Goal: Task Accomplishment & Management: Use online tool/utility

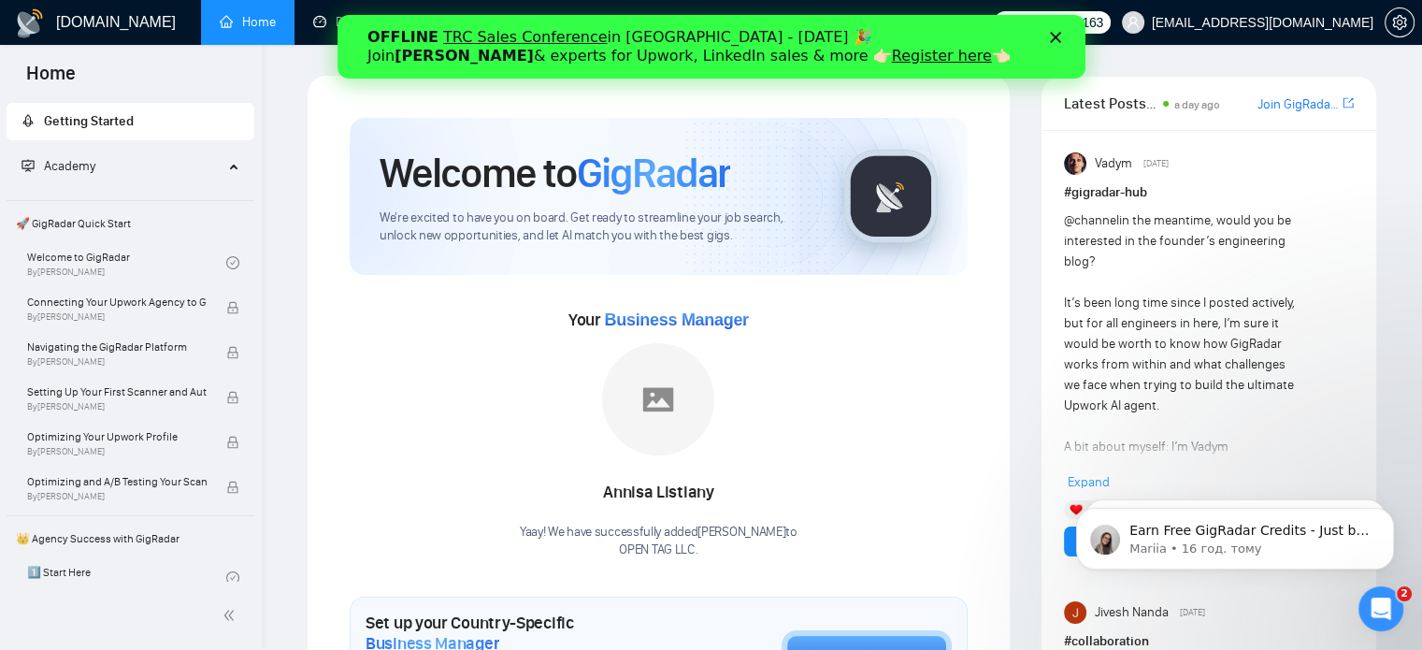
click at [1052, 44] on div "OFFLINE TRC Sales Conference in [GEOGRAPHIC_DATA] - [DATE] 🎉 Join [PERSON_NAME]…" at bounding box center [710, 46] width 688 height 49
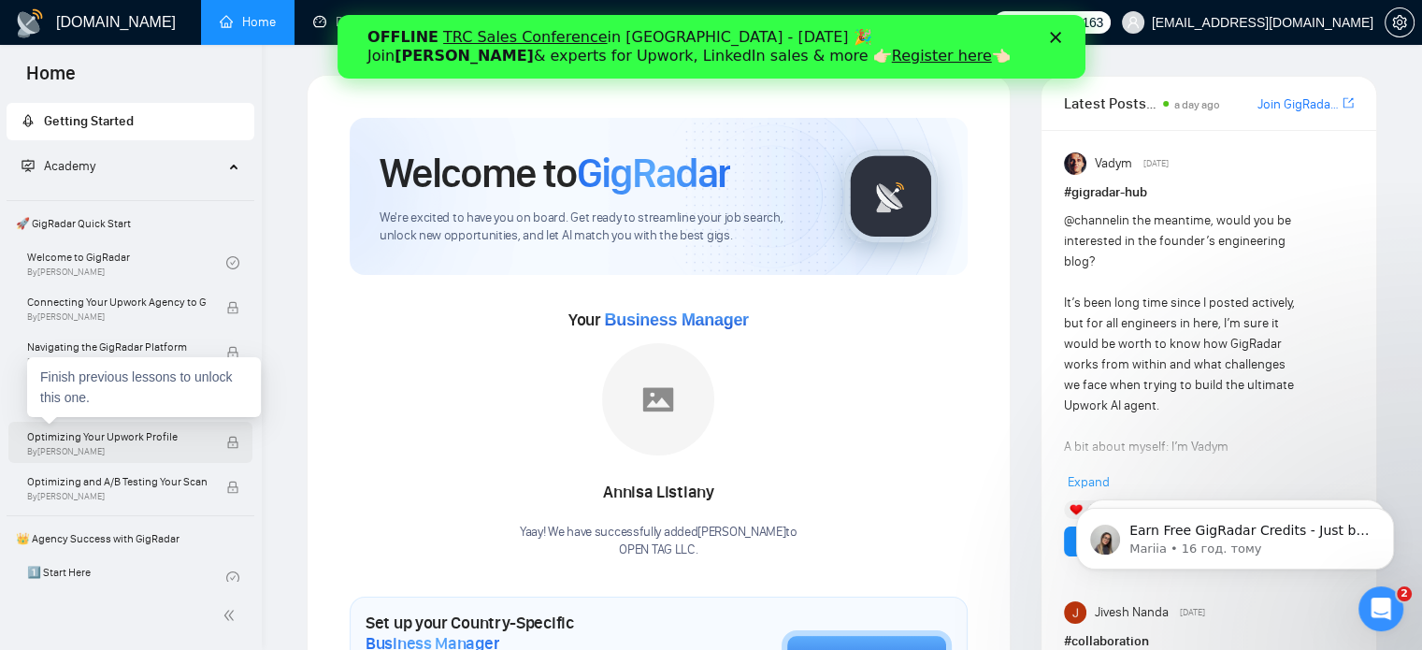
click at [64, 435] on span "Optimizing Your Upwork Profile" at bounding box center [116, 436] width 179 height 19
click at [63, 434] on span "Optimizing Your Upwork Profile" at bounding box center [116, 436] width 179 height 19
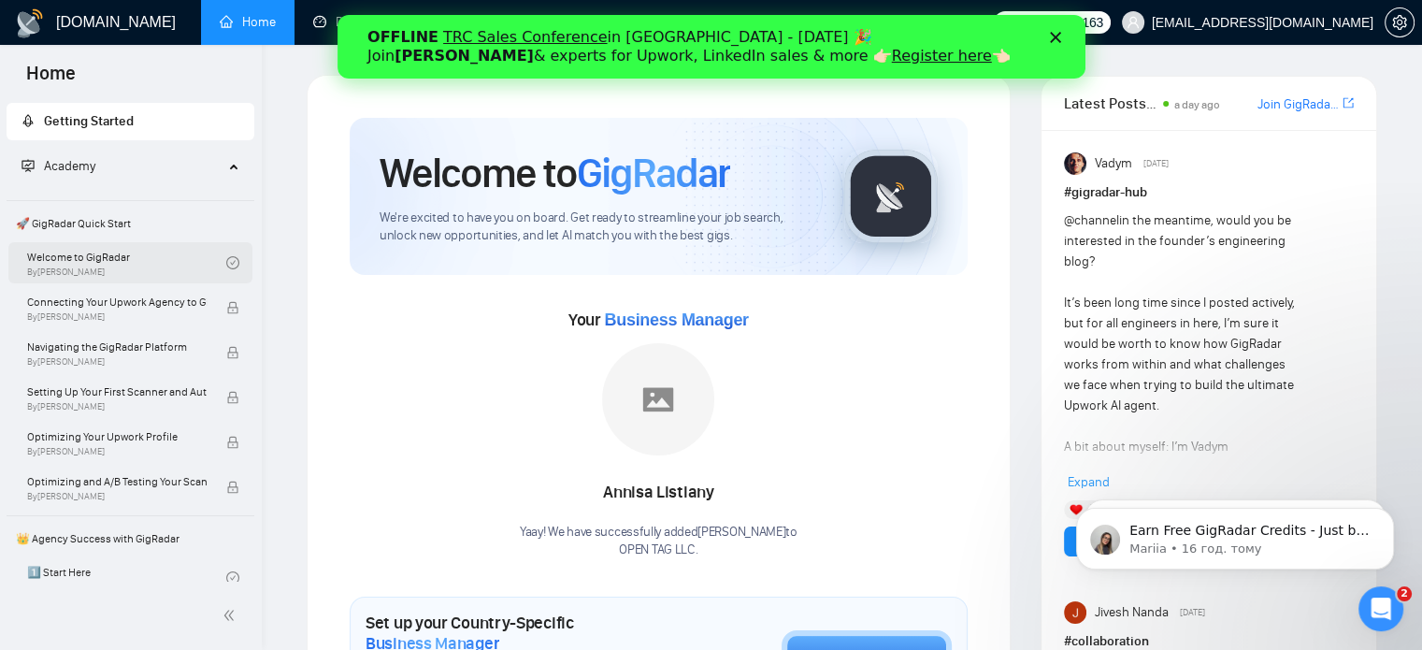
click at [76, 257] on link "Welcome to GigRadar By Vlad Timinsky" at bounding box center [126, 262] width 199 height 41
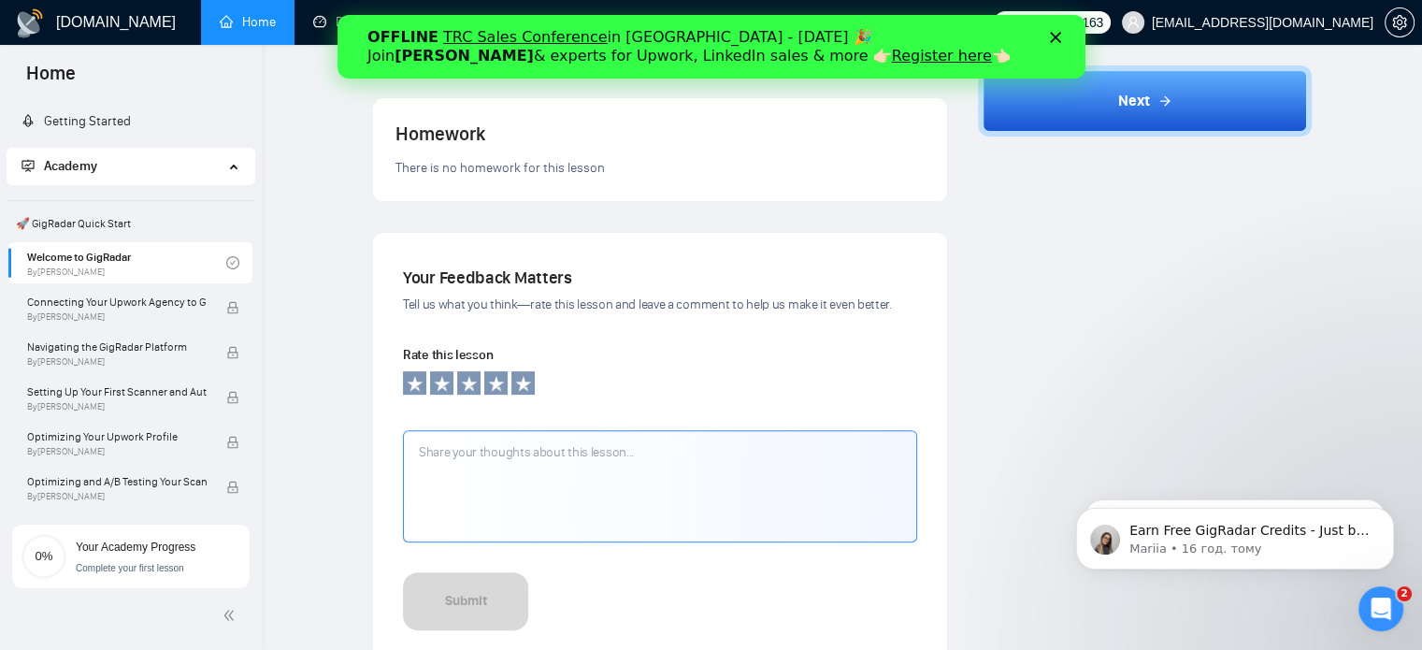
scroll to position [765, 0]
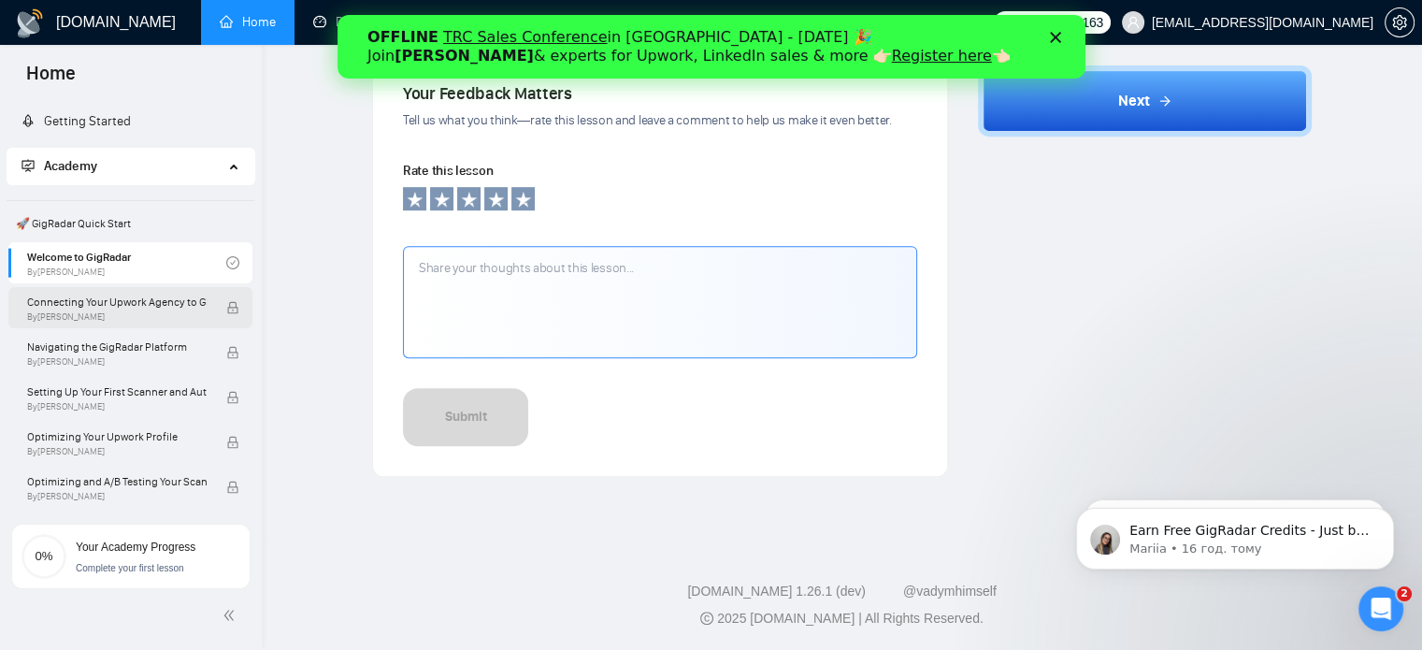
click at [162, 309] on span "Connecting Your Upwork Agency to GigRadar" at bounding box center [116, 302] width 179 height 19
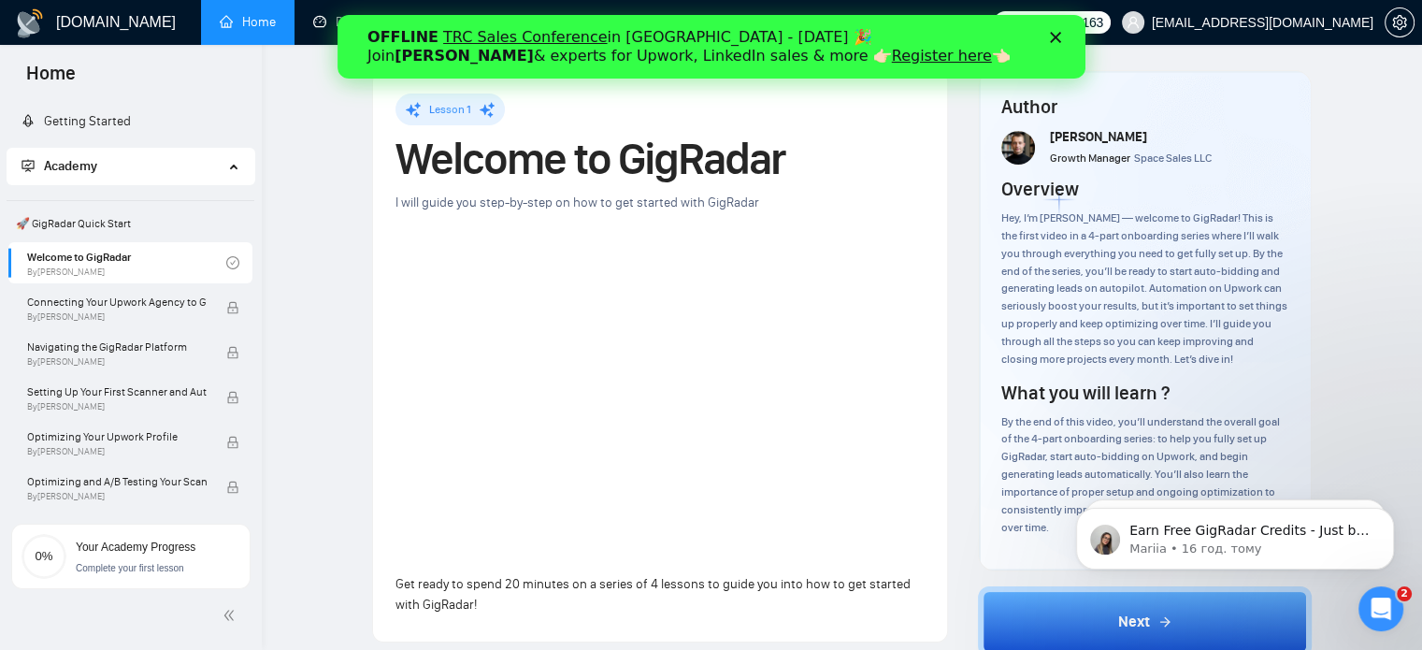
scroll to position [0, 0]
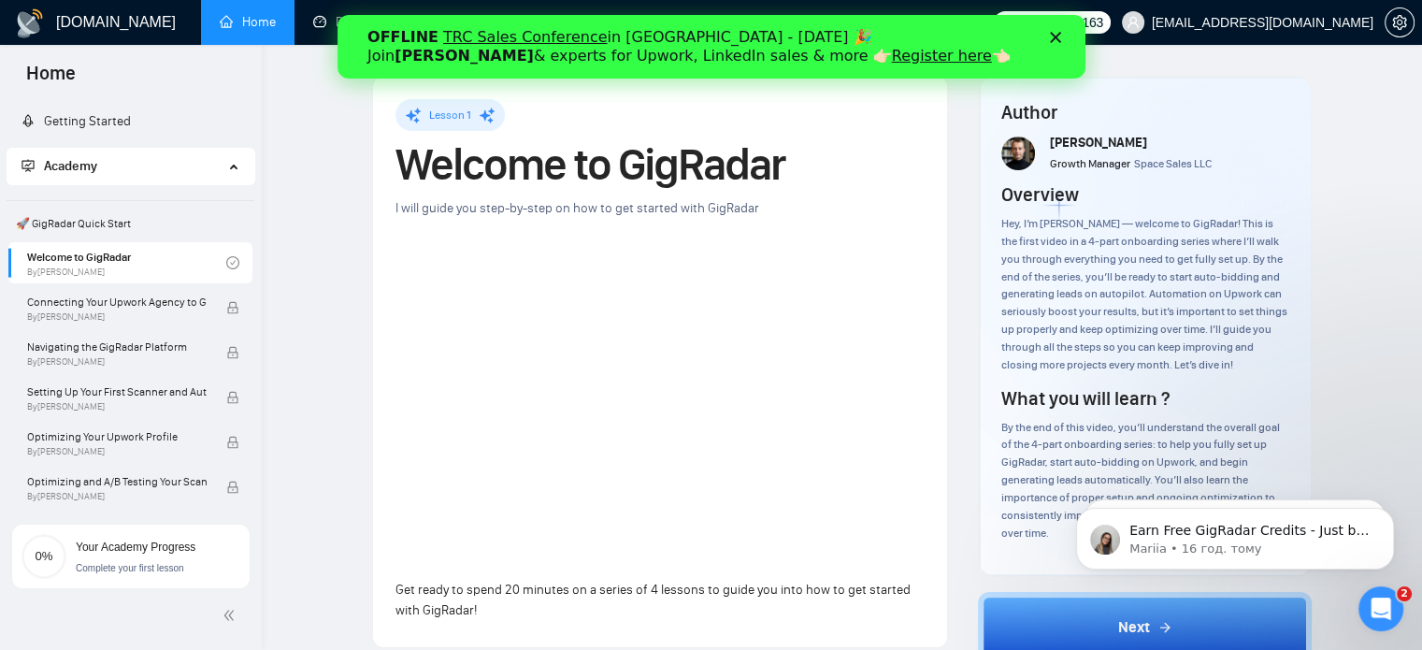
click at [1060, 30] on div "OFFLINE TRC Sales Conference in Kyiv - October 18 🎉 Join Tamara Levit & experts…" at bounding box center [710, 46] width 748 height 49
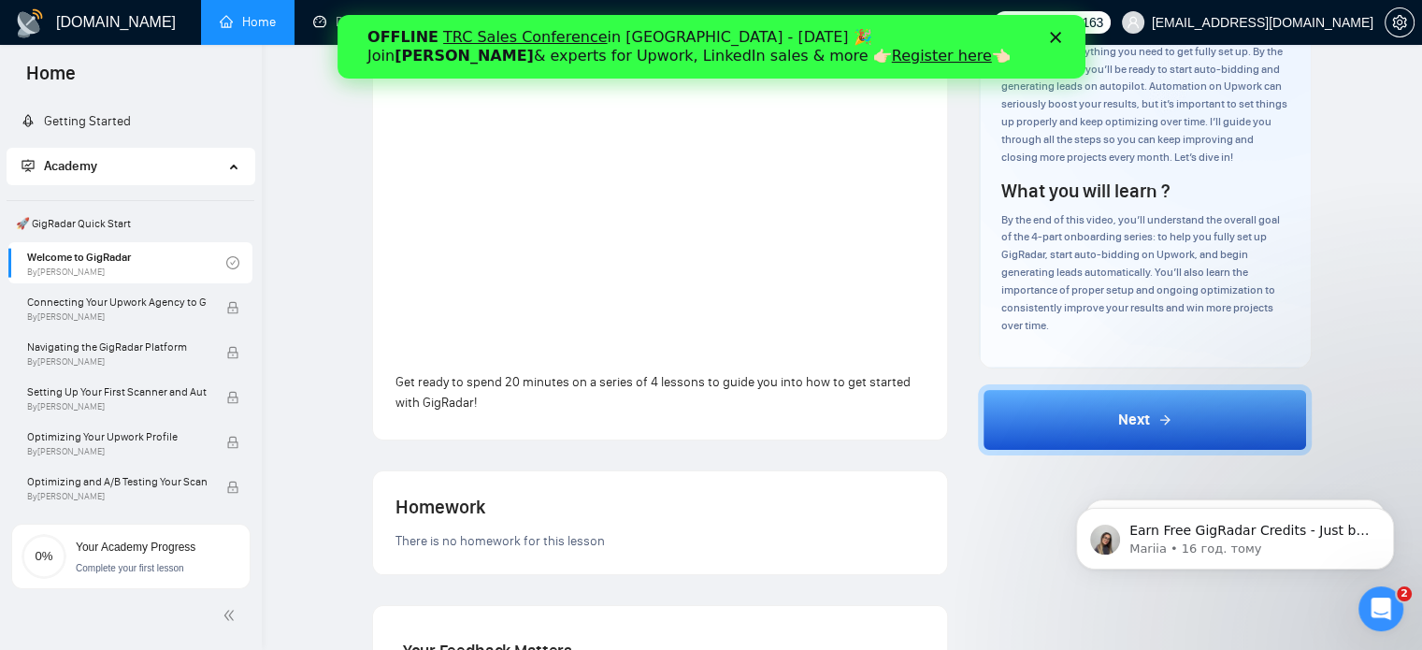
scroll to position [297, 0]
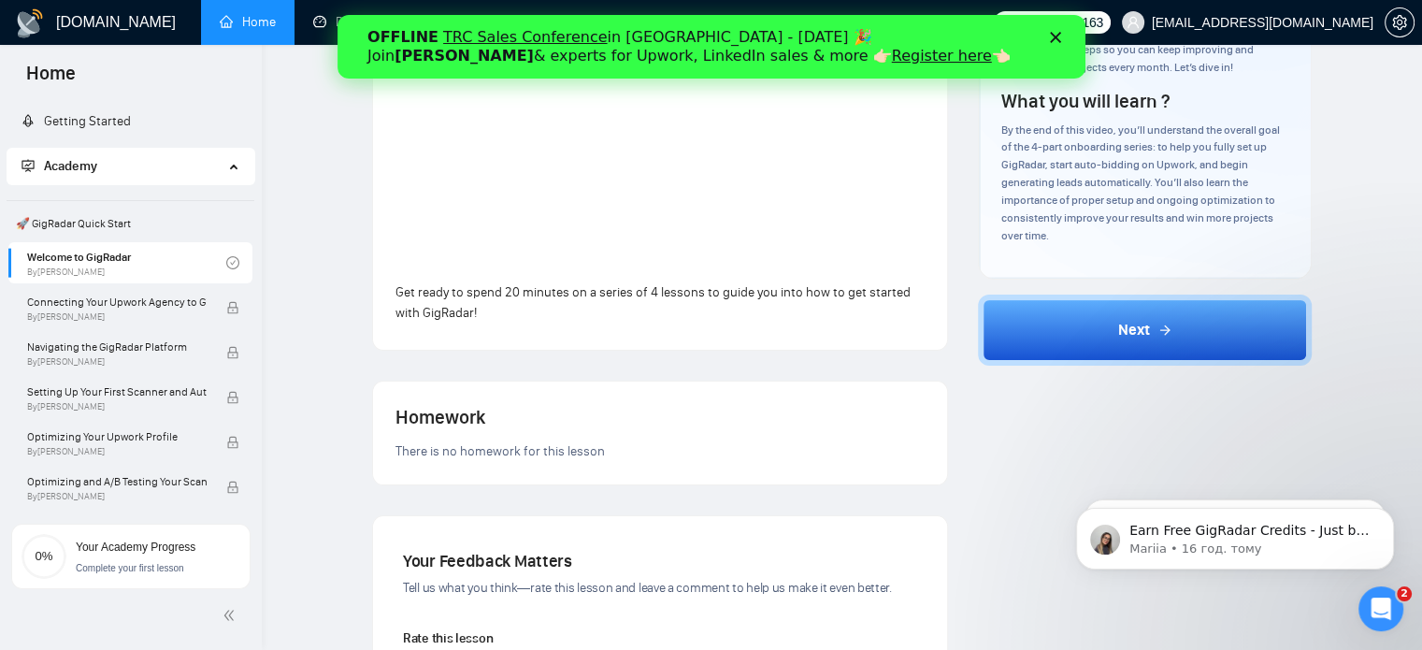
click at [501, 459] on div "There is no homework for this lesson" at bounding box center [659, 451] width 529 height 21
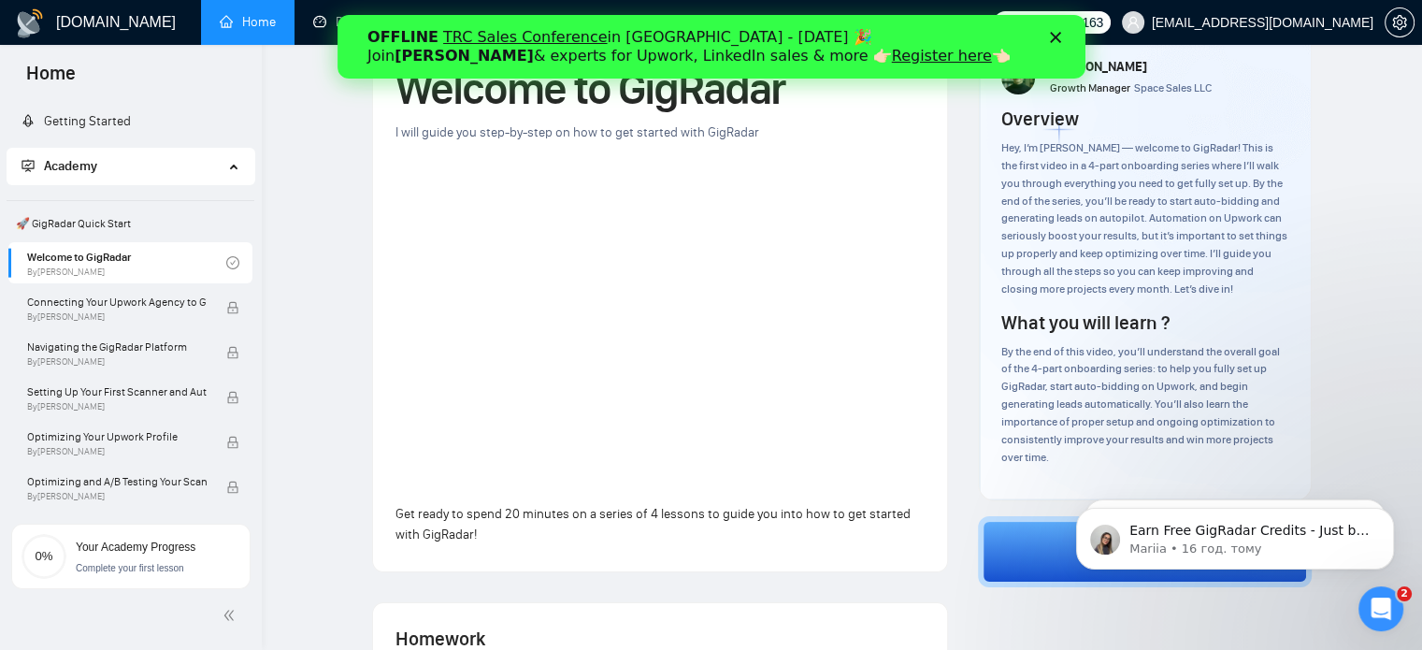
scroll to position [0, 0]
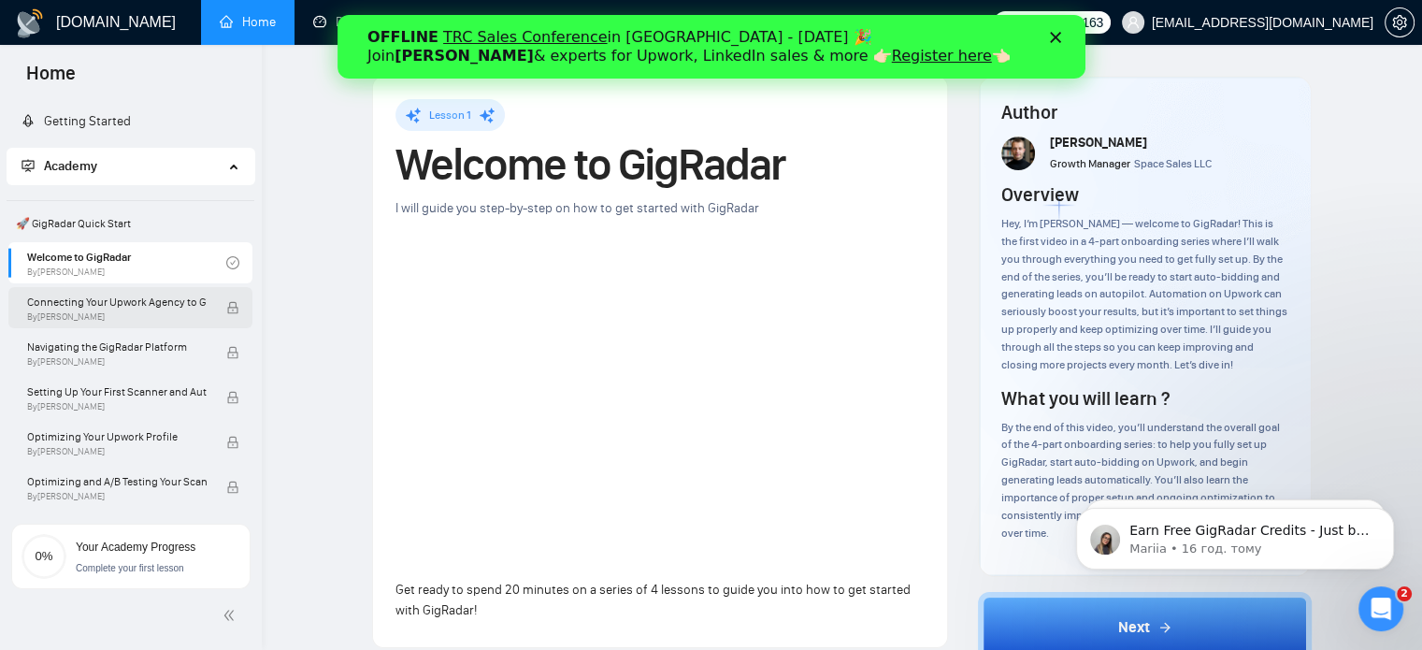
click at [93, 287] on div "Connecting Your Upwork Agency to GigRadar By Vlad Timinsky" at bounding box center [126, 307] width 199 height 41
click at [94, 295] on span "Connecting Your Upwork Agency to GigRadar" at bounding box center [116, 302] width 179 height 19
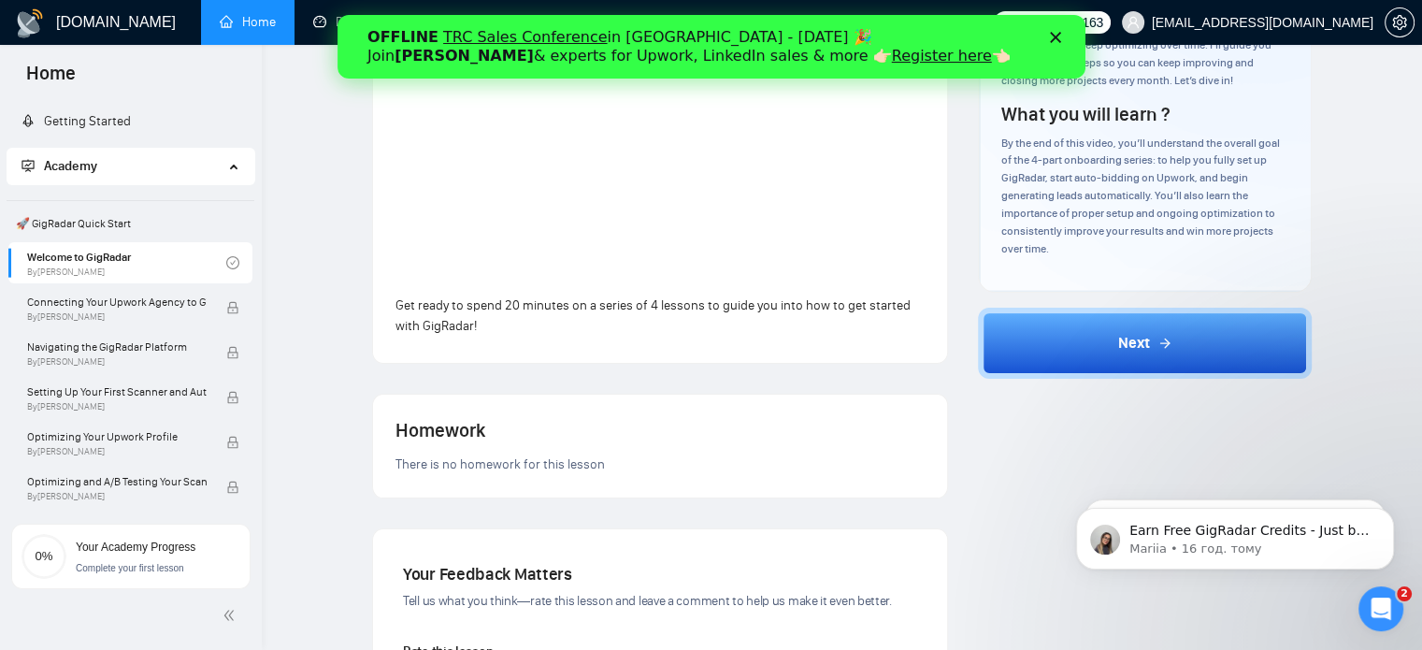
scroll to position [561, 0]
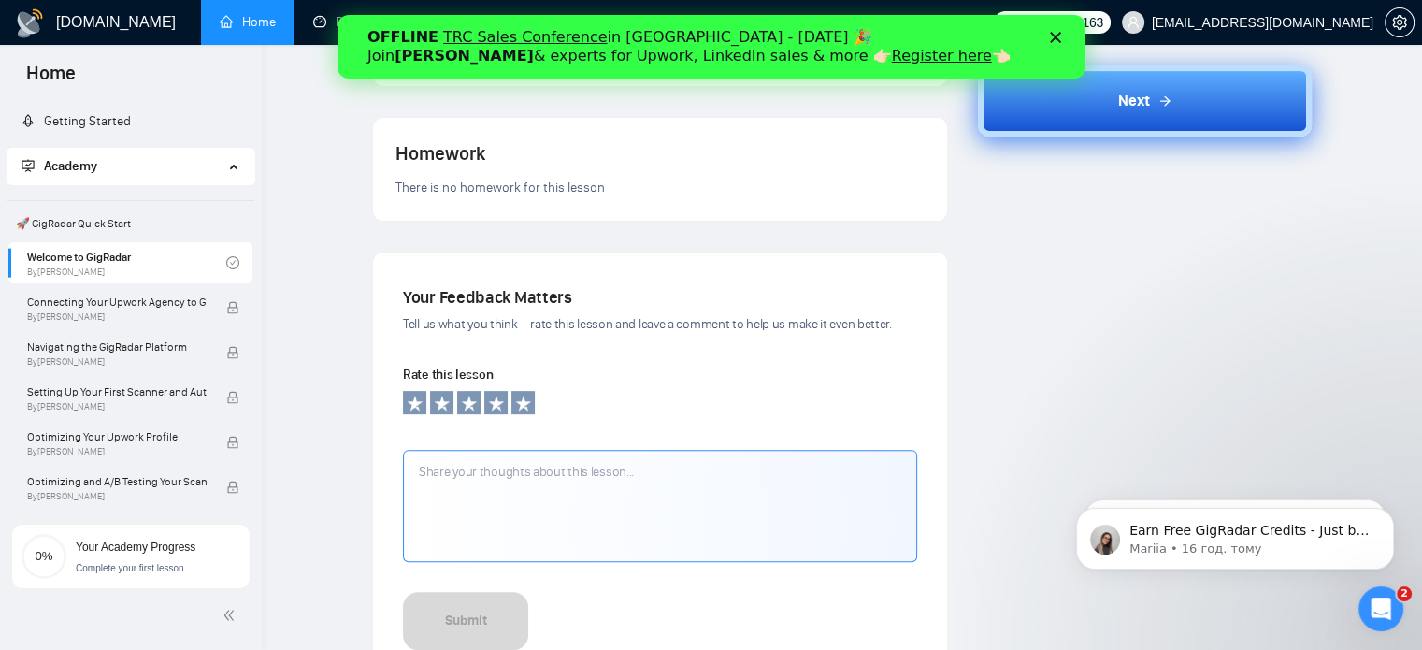
click at [1065, 104] on button "Next" at bounding box center [1145, 100] width 334 height 71
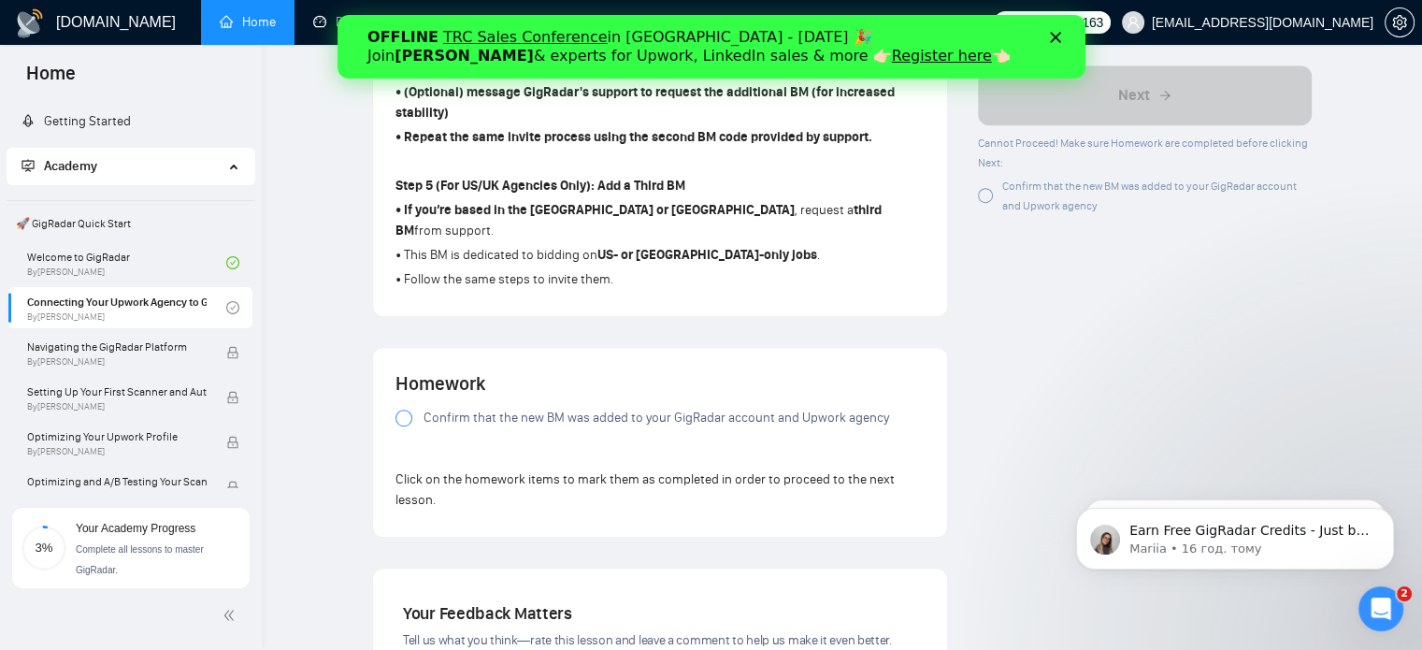
scroll to position [1215, 0]
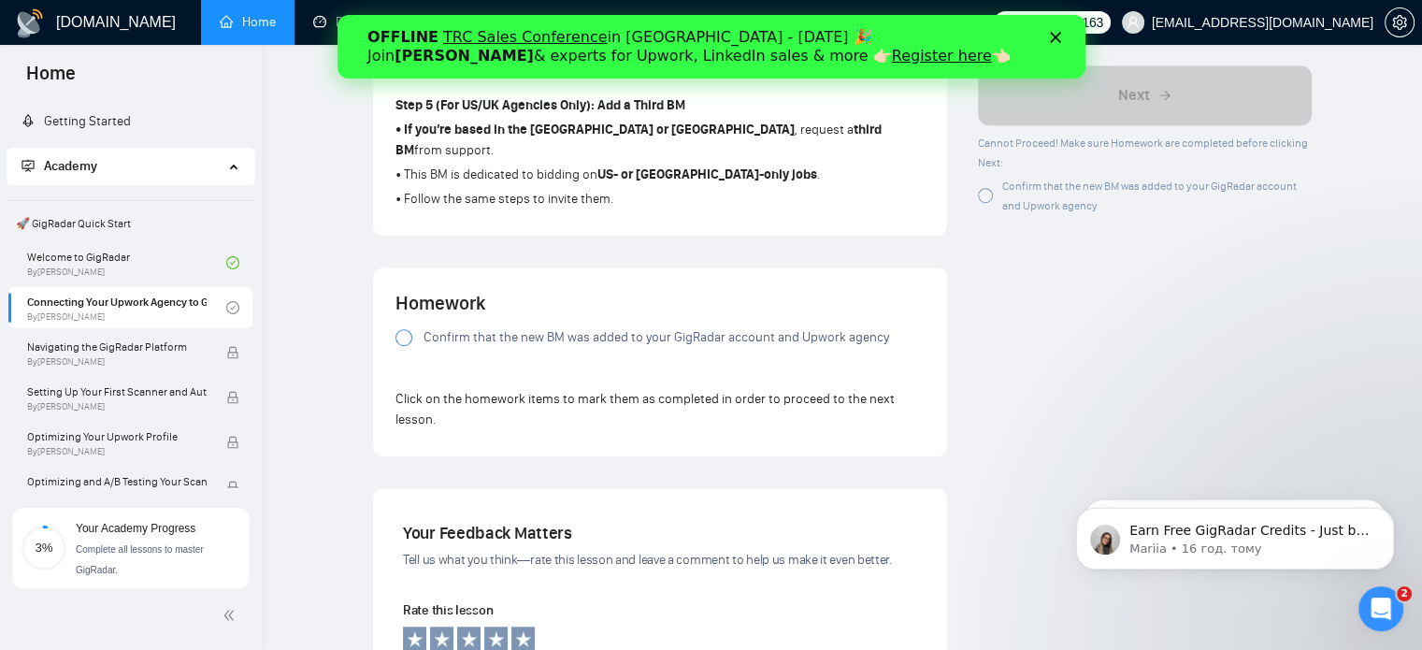
click at [446, 327] on span "Confirm that the new BM was added to your GigRadar account and Upwork agency" at bounding box center [655, 337] width 465 height 21
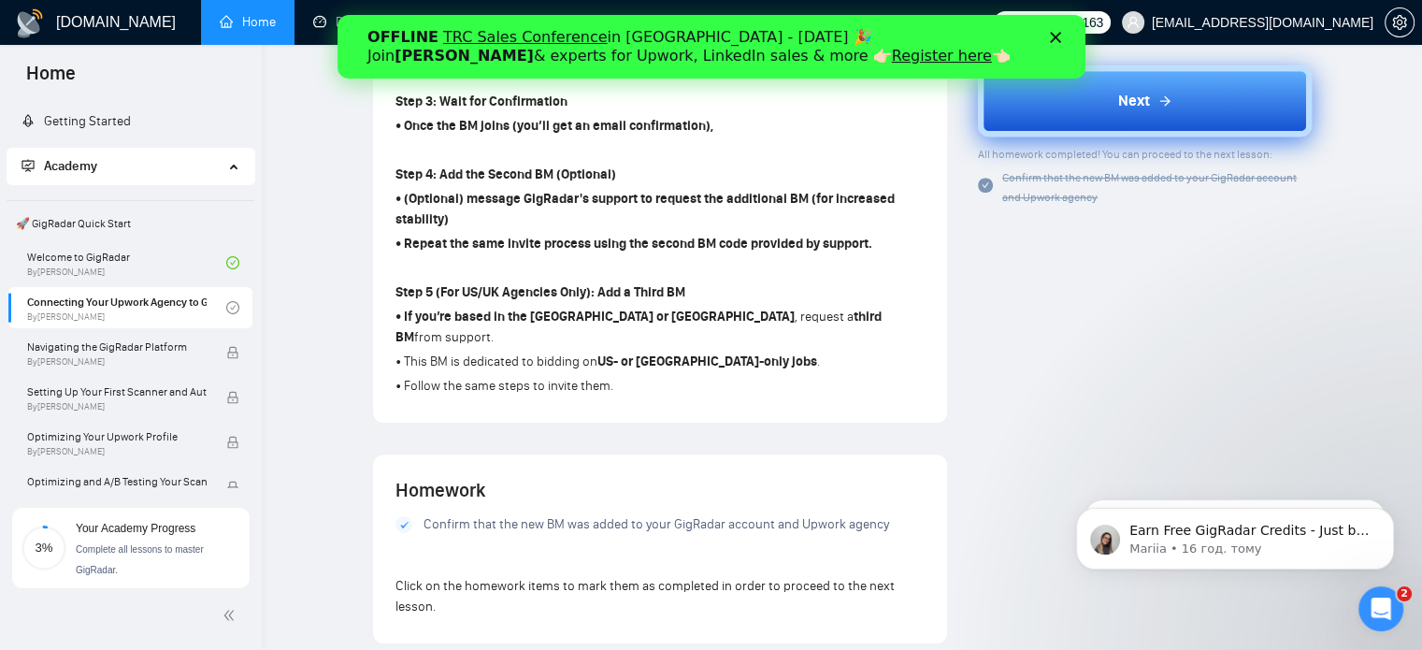
click at [1077, 104] on button "Next" at bounding box center [1145, 100] width 334 height 71
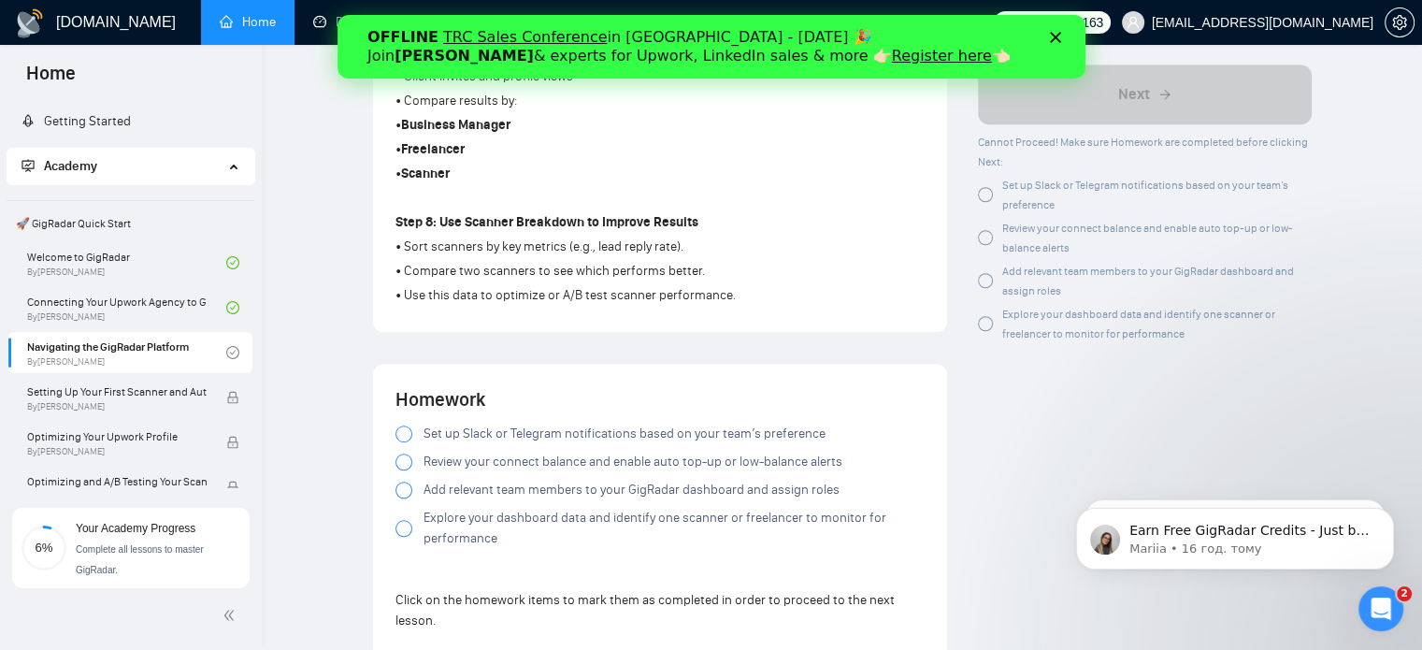
scroll to position [1495, 0]
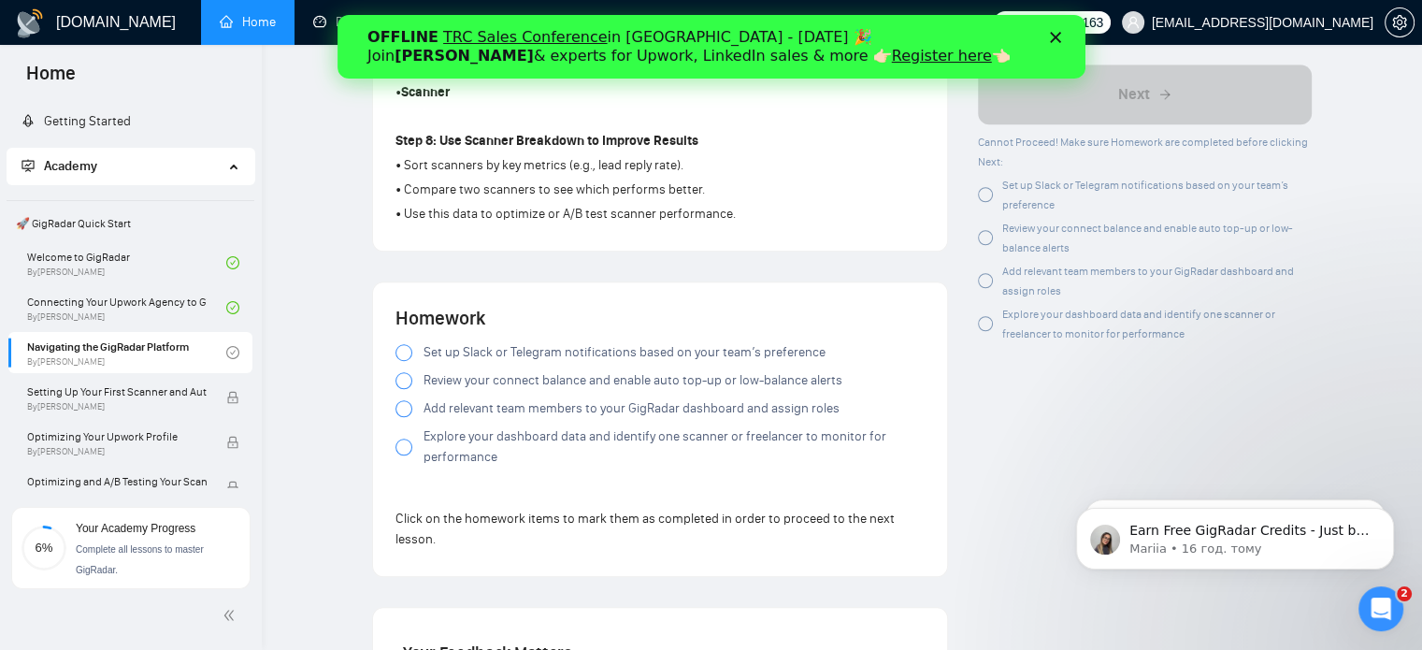
click at [400, 379] on div at bounding box center [403, 380] width 17 height 17
click at [404, 351] on div at bounding box center [403, 352] width 17 height 17
click at [398, 406] on div at bounding box center [403, 408] width 17 height 17
click at [406, 445] on div at bounding box center [403, 446] width 17 height 17
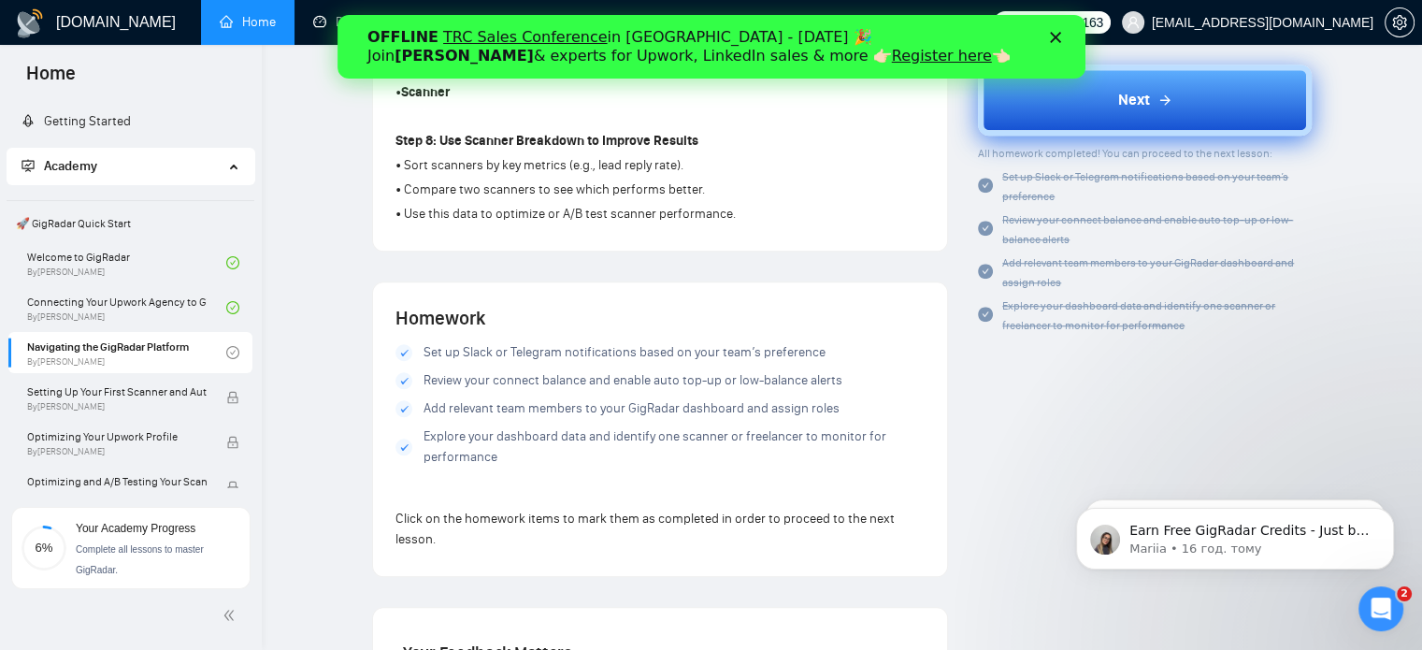
click at [1184, 123] on button "Next" at bounding box center [1145, 100] width 334 height 71
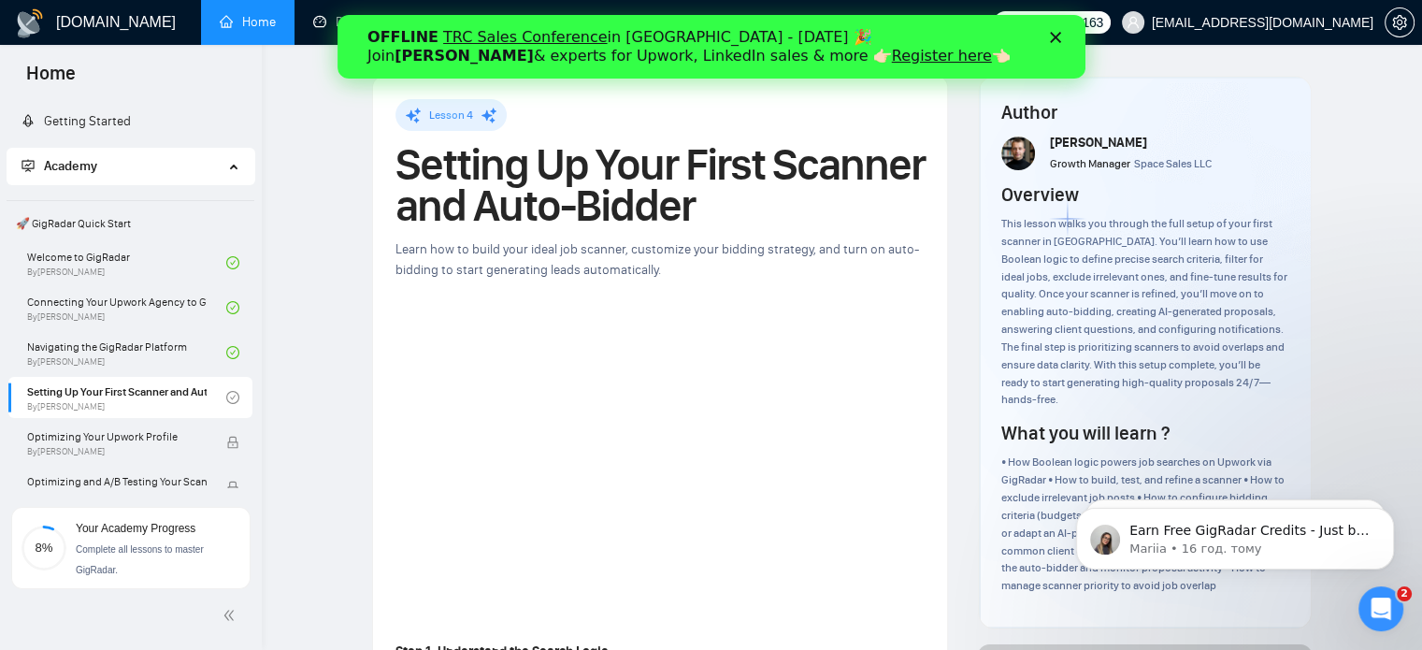
click at [1051, 37] on icon "Закрити" at bounding box center [1054, 37] width 11 height 11
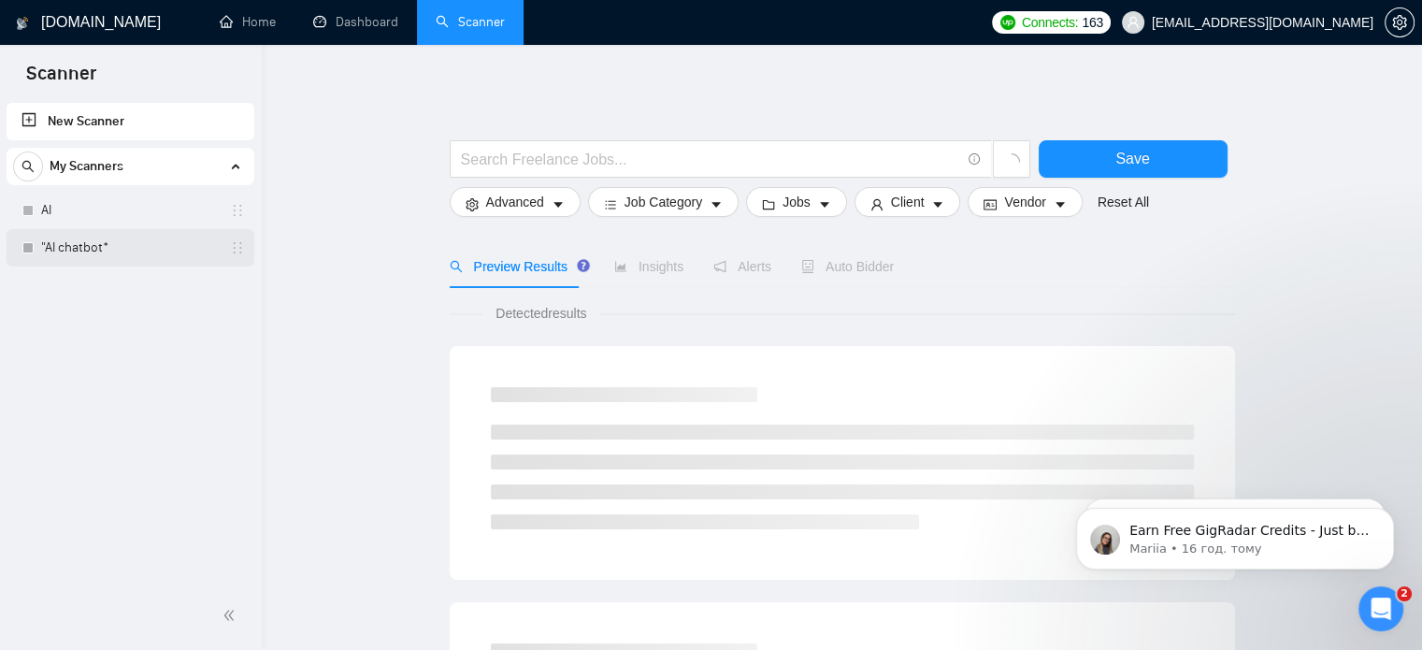
click at [56, 243] on link ""AI chatbot*" at bounding box center [130, 247] width 178 height 37
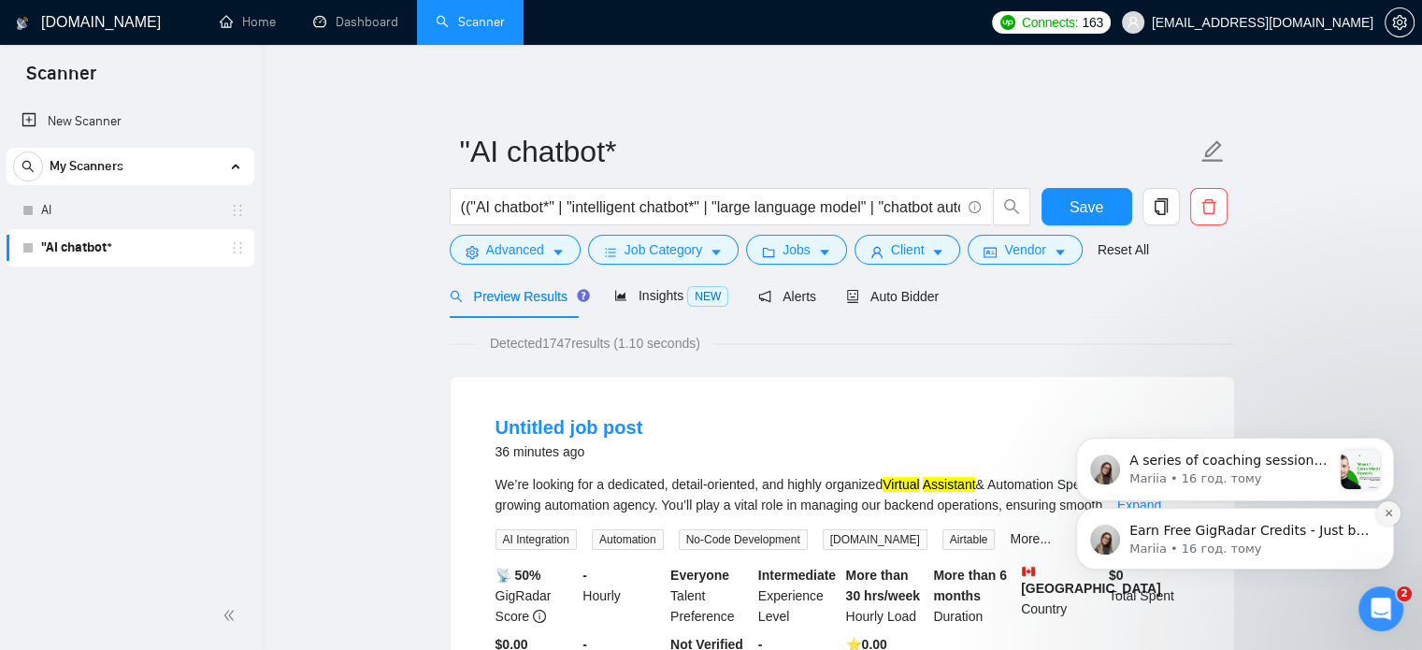
click at [1390, 509] on icon "Dismiss notification" at bounding box center [1388, 513] width 10 height 10
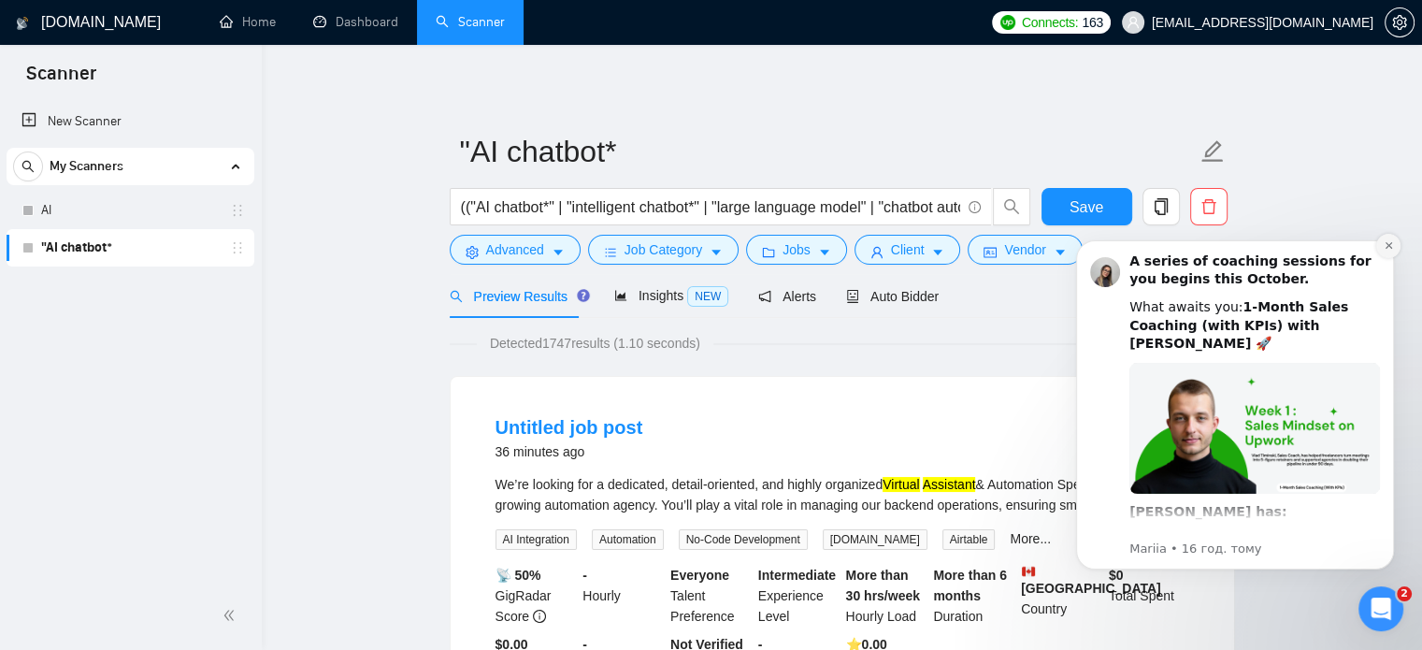
click at [1387, 244] on icon "Dismiss notification" at bounding box center [1387, 245] width 7 height 7
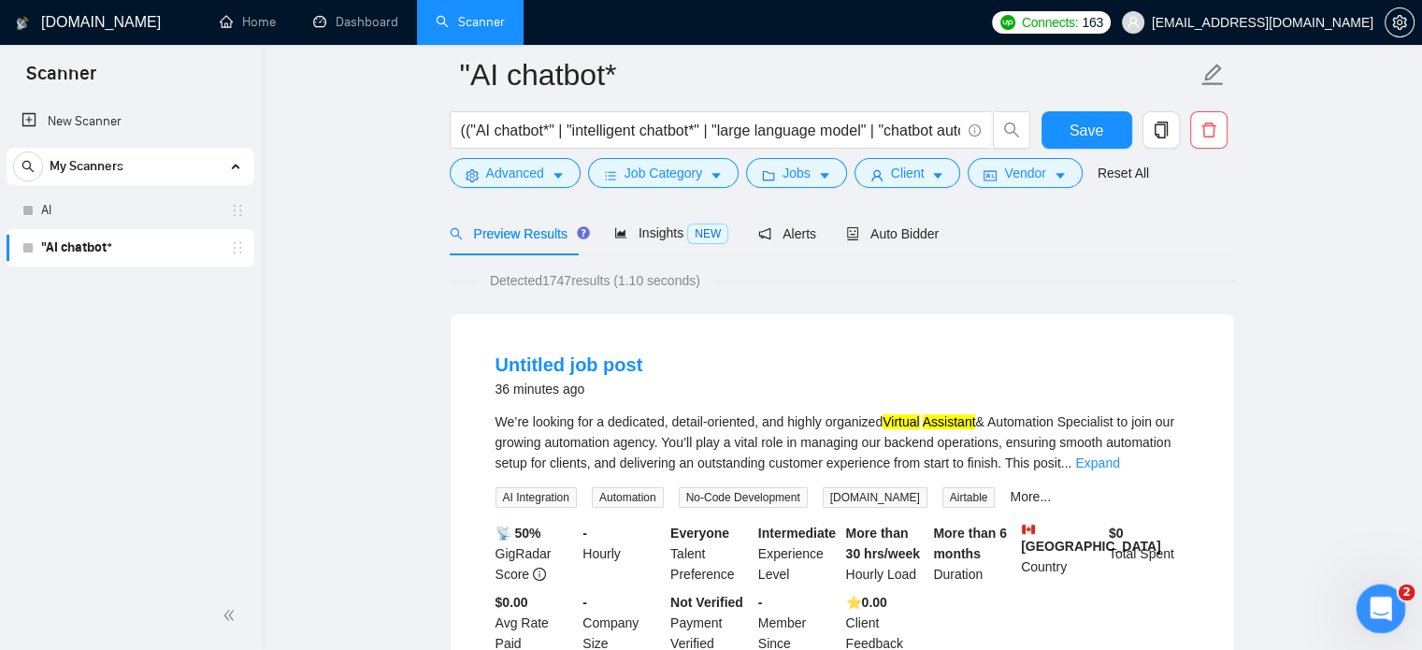
scroll to position [93, 0]
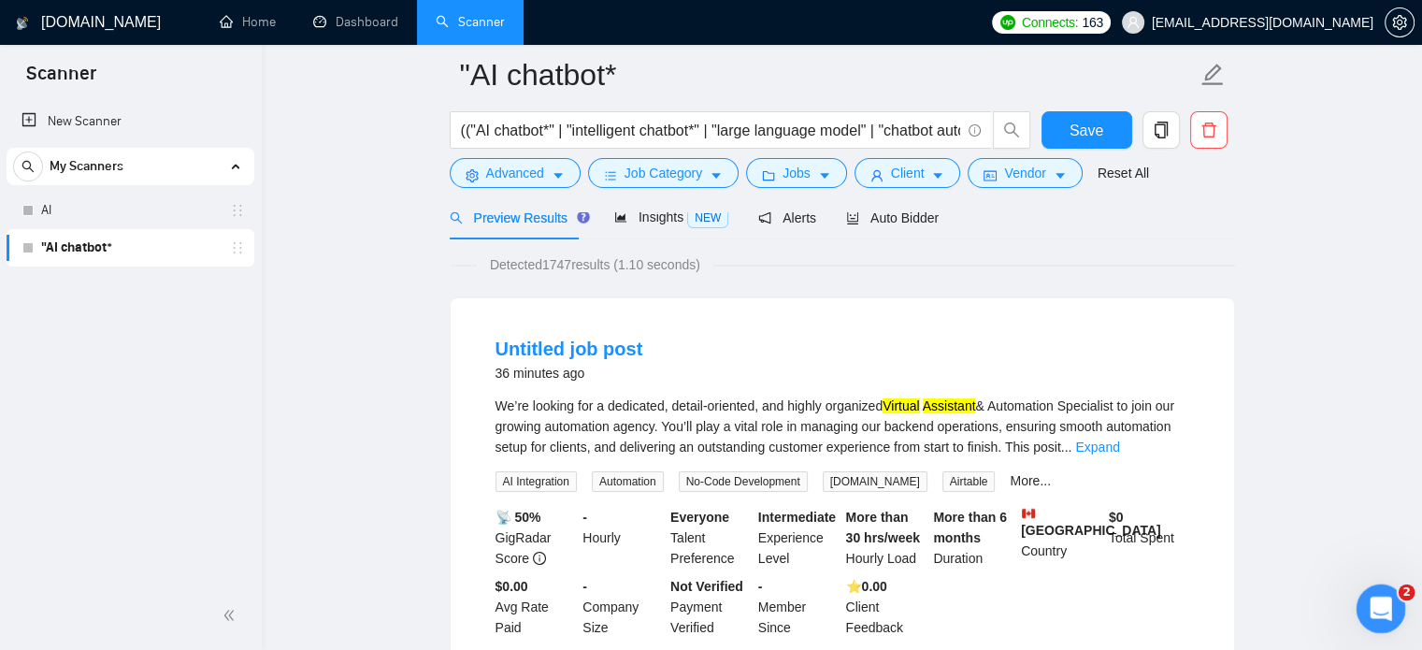
click at [1400, 602] on html at bounding box center [1377, 605] width 45 height 45
click at [1384, 600] on icon "Відкрити програму для спілкування Intercom" at bounding box center [1378, 606] width 31 height 31
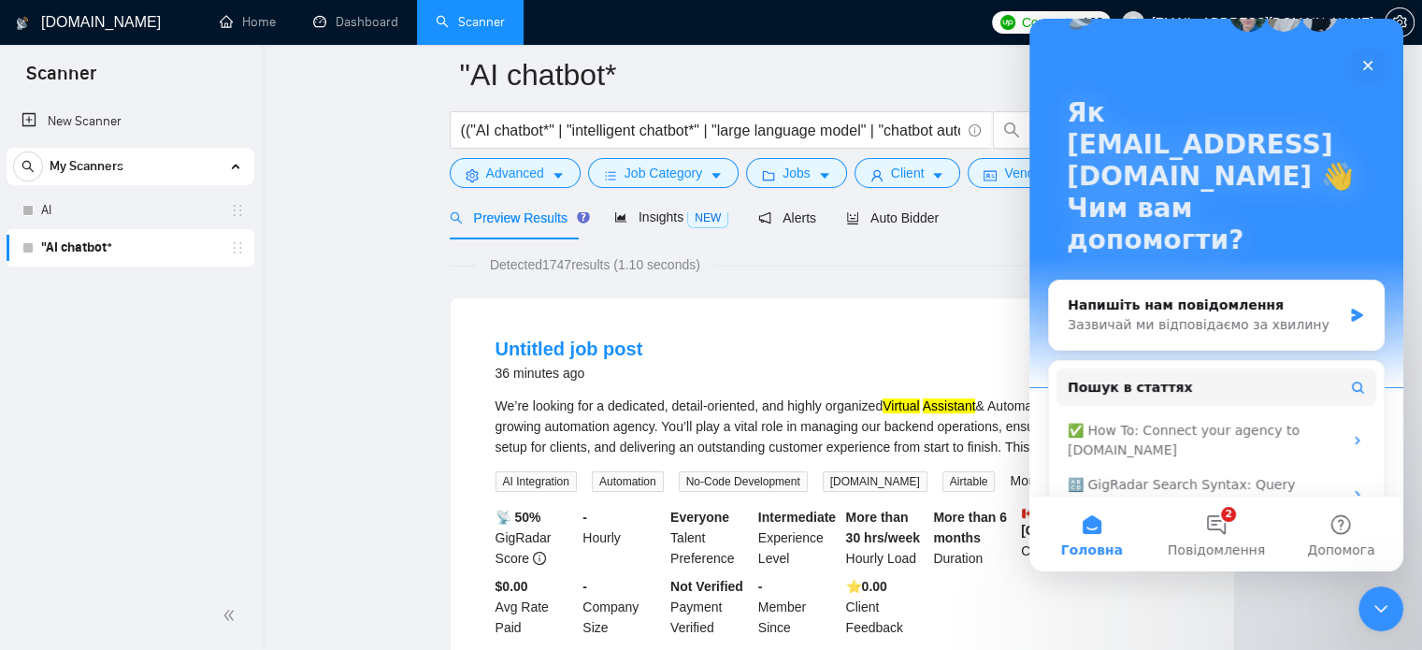
scroll to position [102, 0]
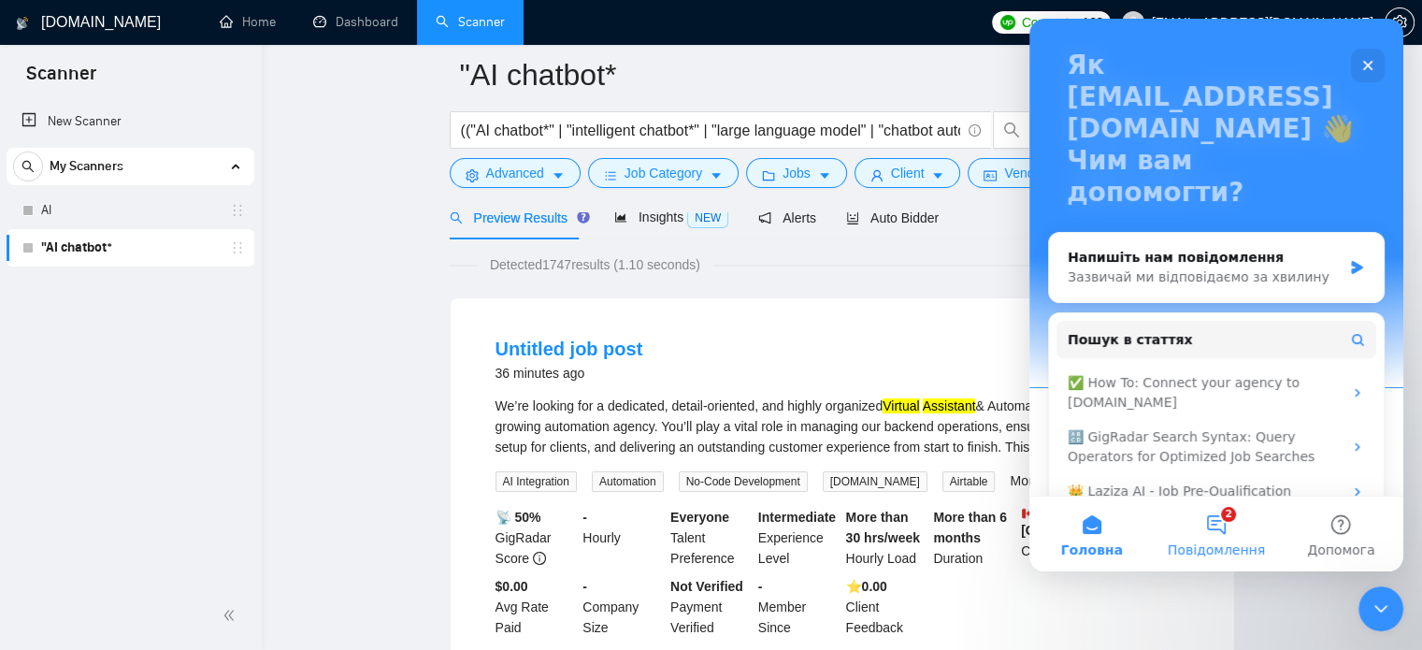
click at [1214, 517] on button "2 Повідомлення" at bounding box center [1215, 533] width 124 height 75
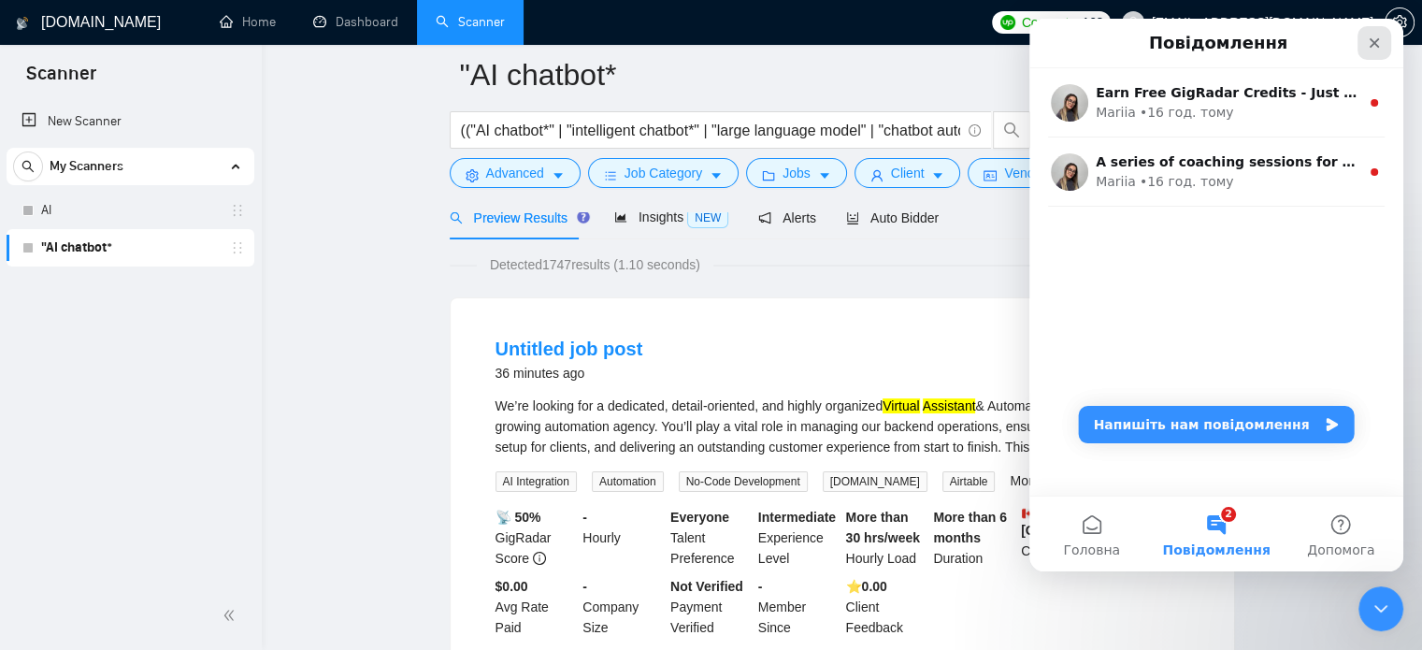
click at [1377, 42] on icon "Закрити" at bounding box center [1373, 43] width 15 height 15
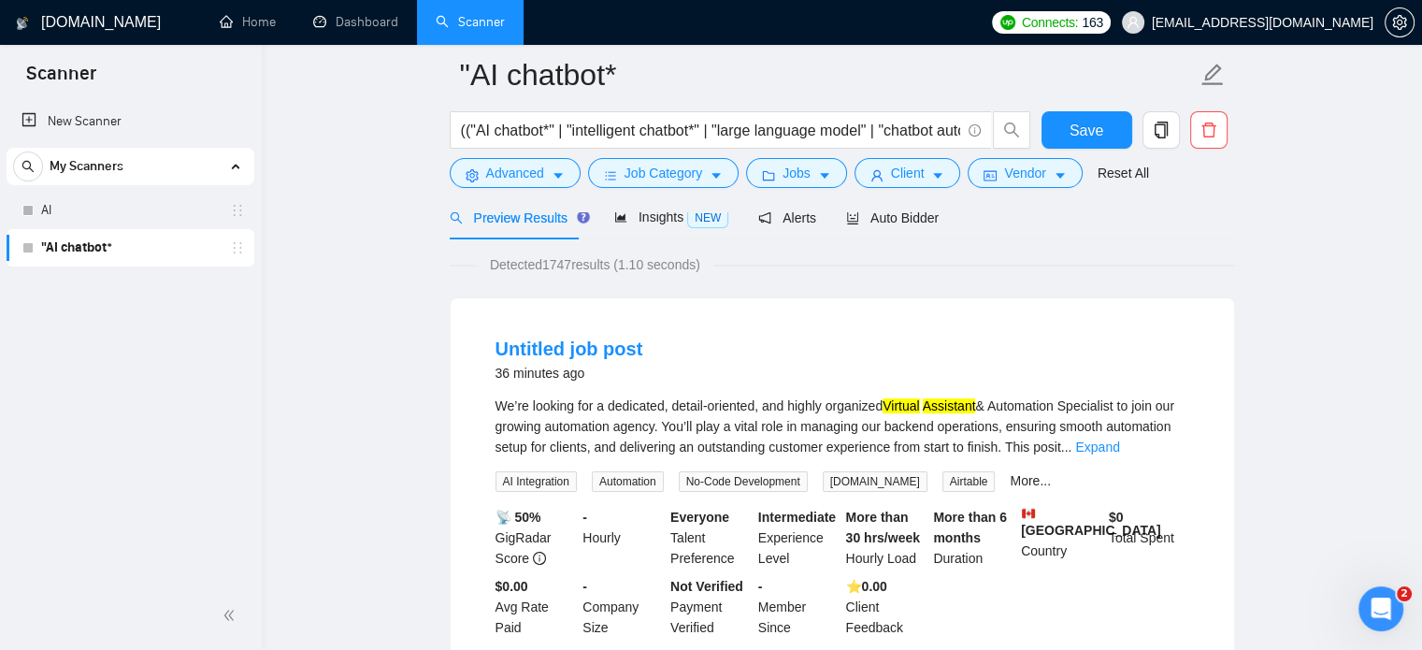
scroll to position [0, 0]
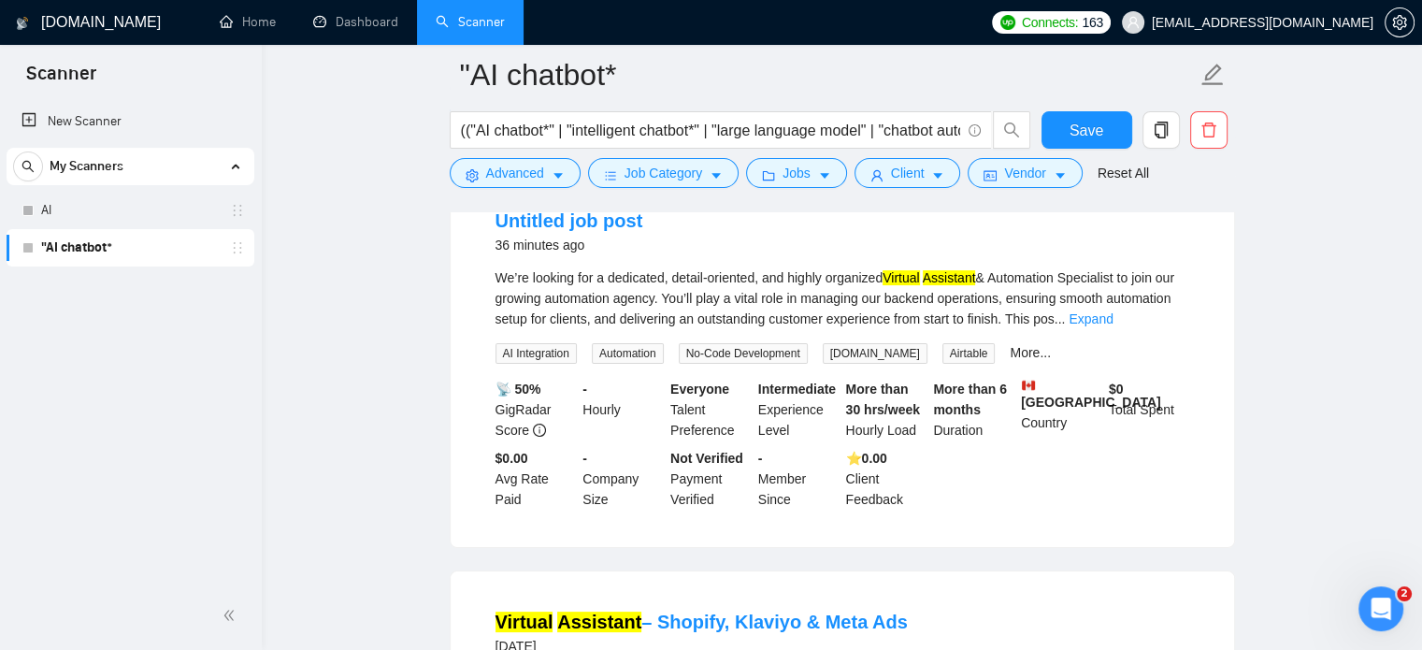
scroll to position [467, 0]
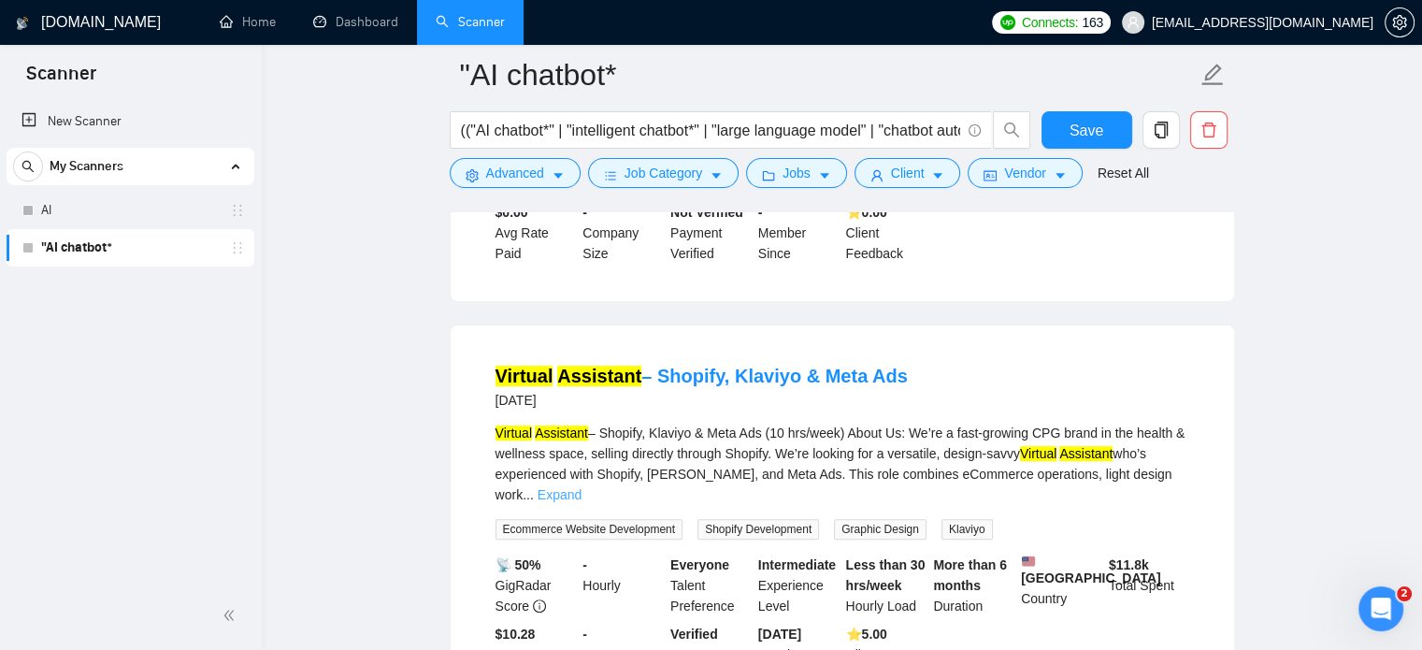
click at [581, 487] on link "Expand" at bounding box center [559, 494] width 44 height 15
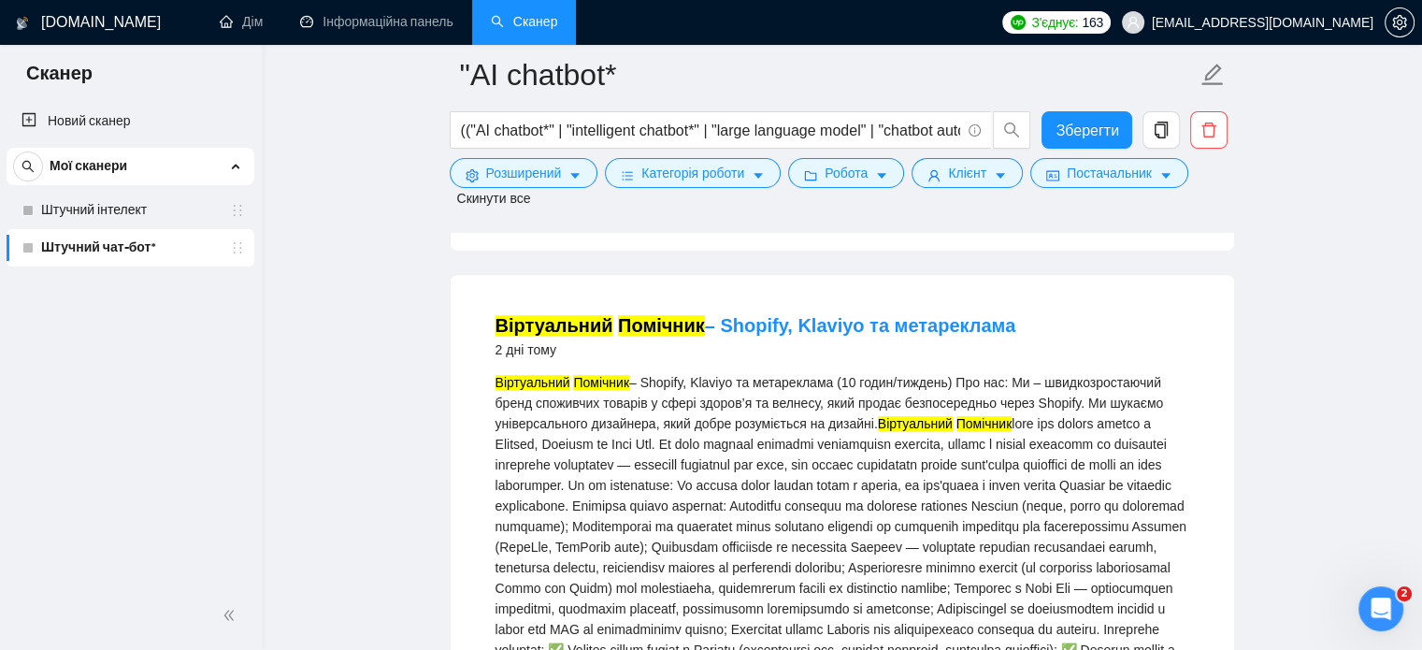
scroll to position [748, 0]
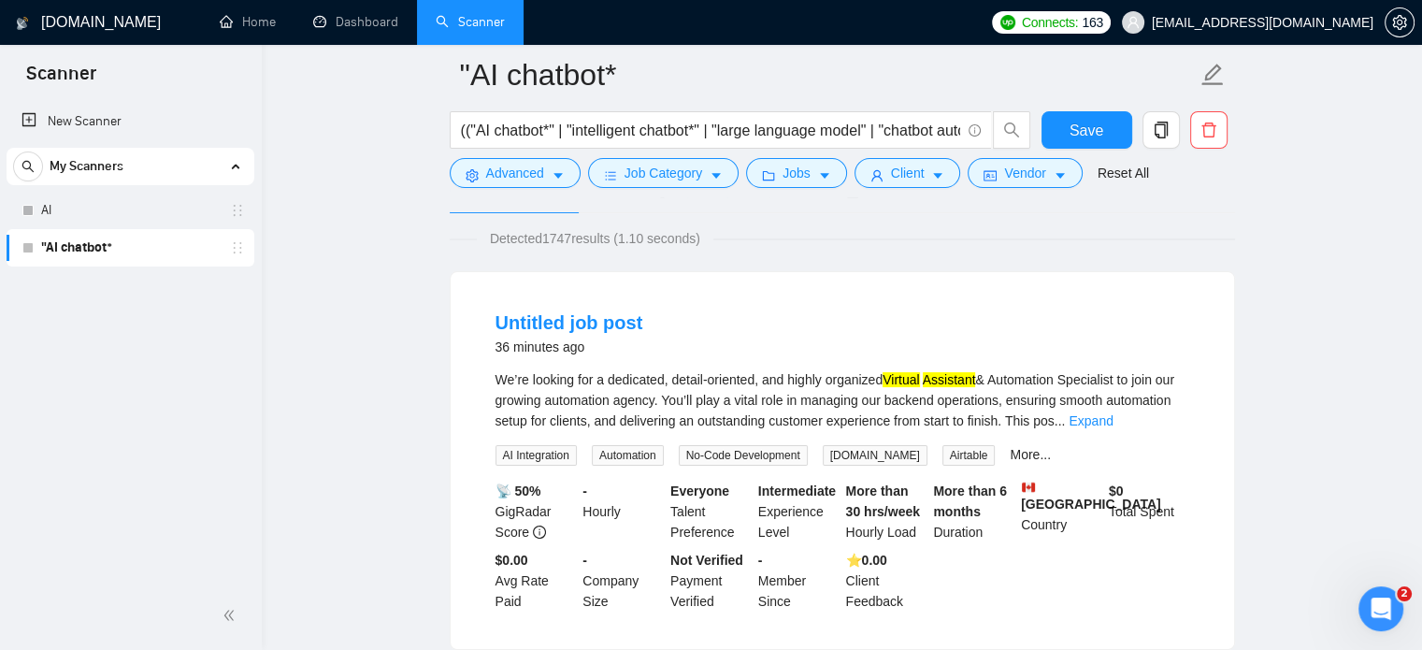
scroll to position [0, 0]
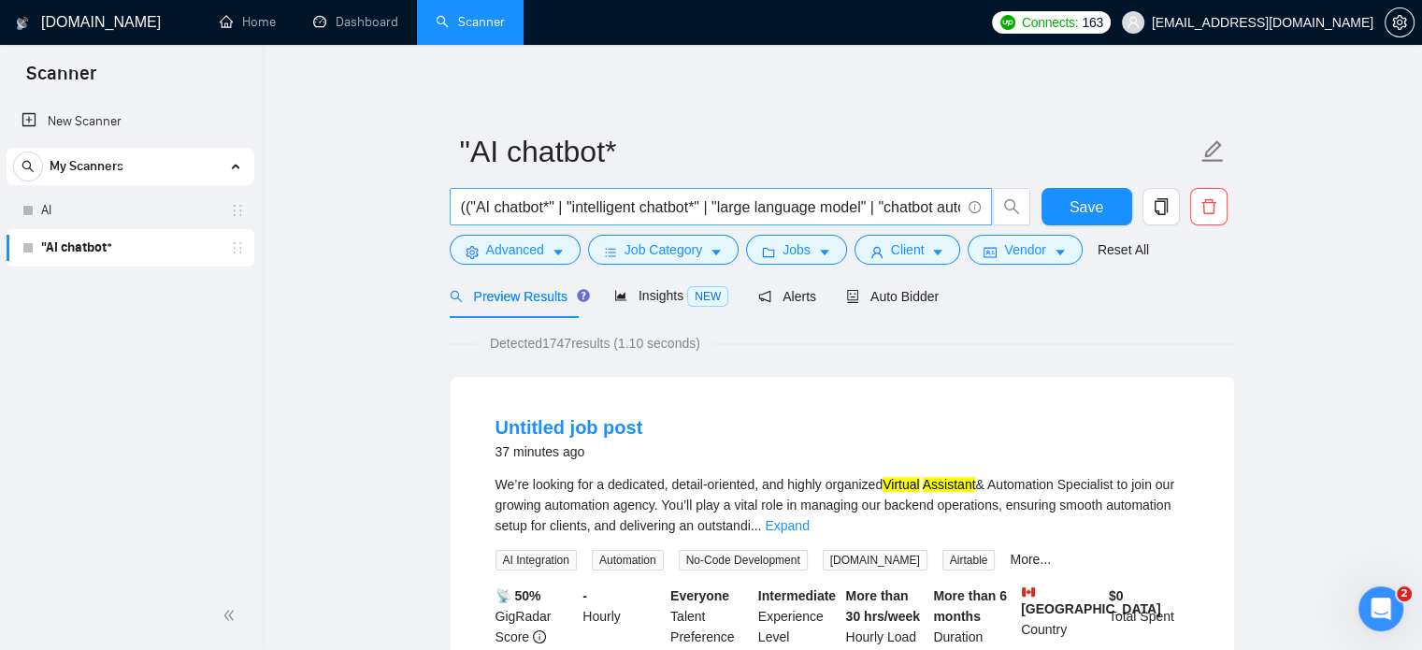
click at [912, 205] on input "(("AI chatbot*" | "intelligent chatbot*" | "large language model" | "chatbot au…" at bounding box center [710, 206] width 499 height 23
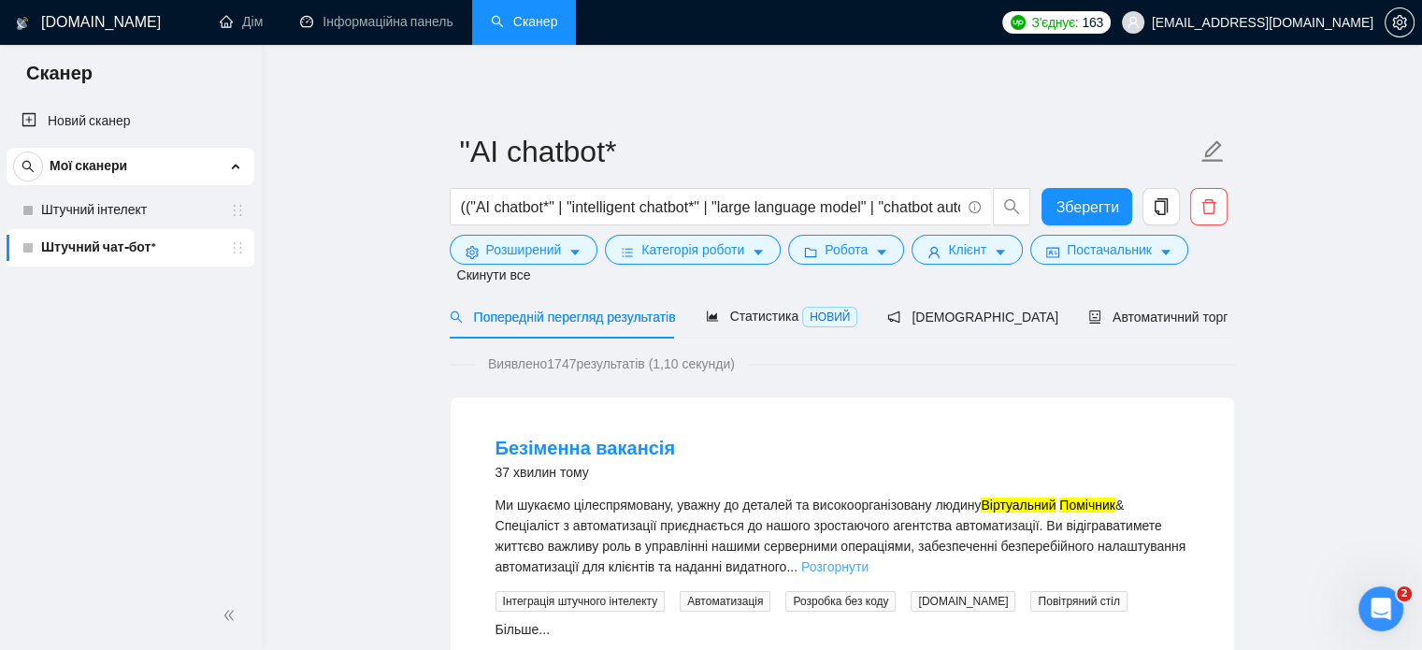
click at [827, 566] on font "Розгорнути" at bounding box center [834, 566] width 67 height 15
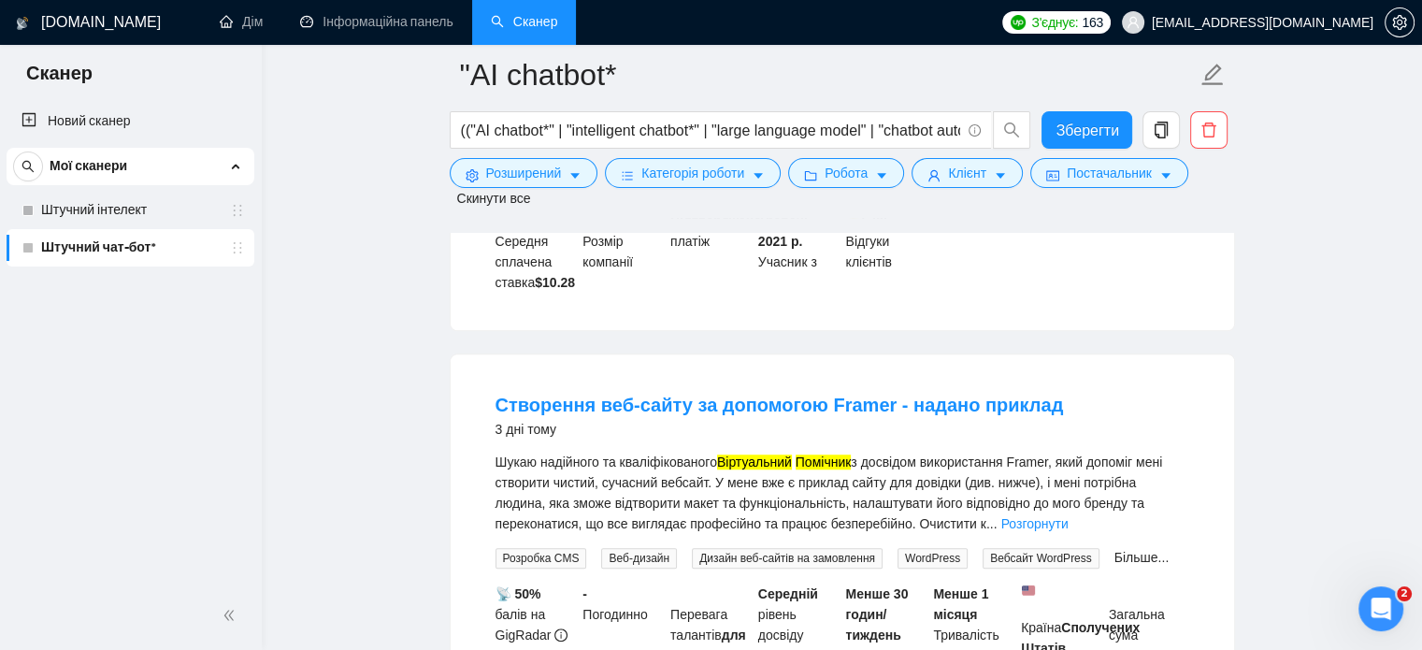
scroll to position [1495, 0]
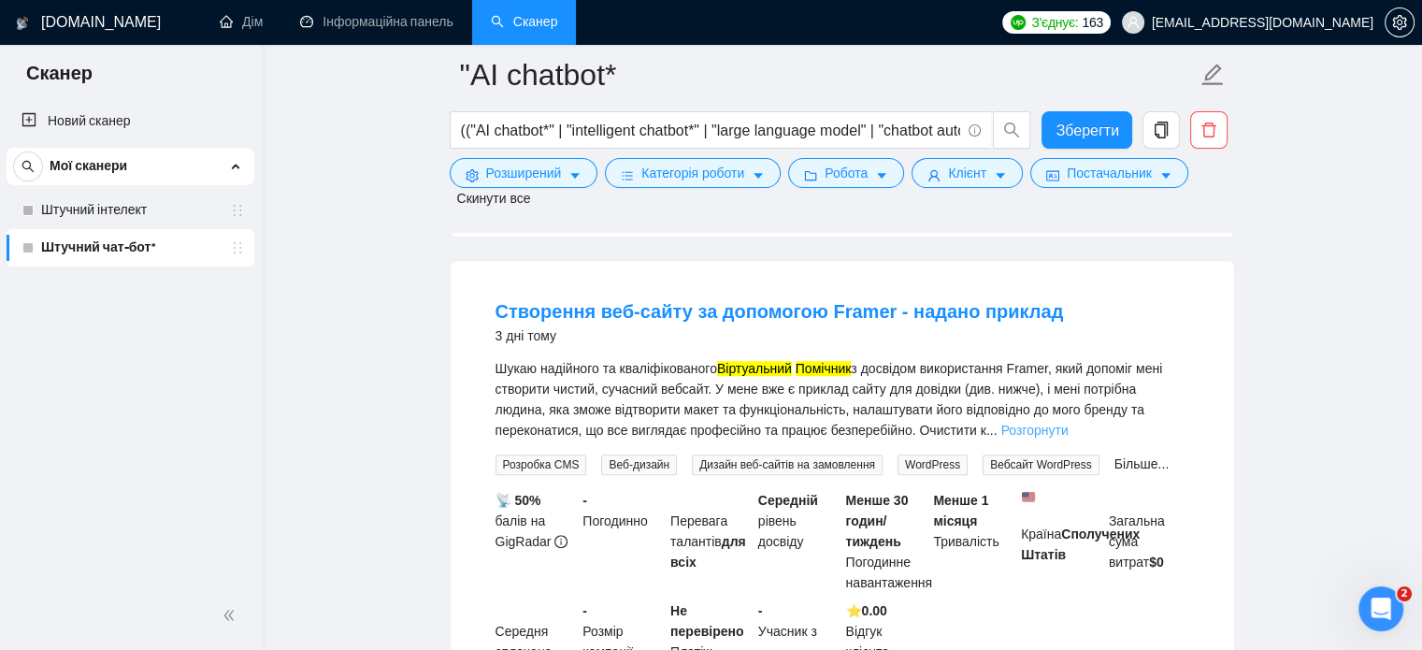
click at [1000, 437] on font "Розгорнути" at bounding box center [1033, 429] width 67 height 15
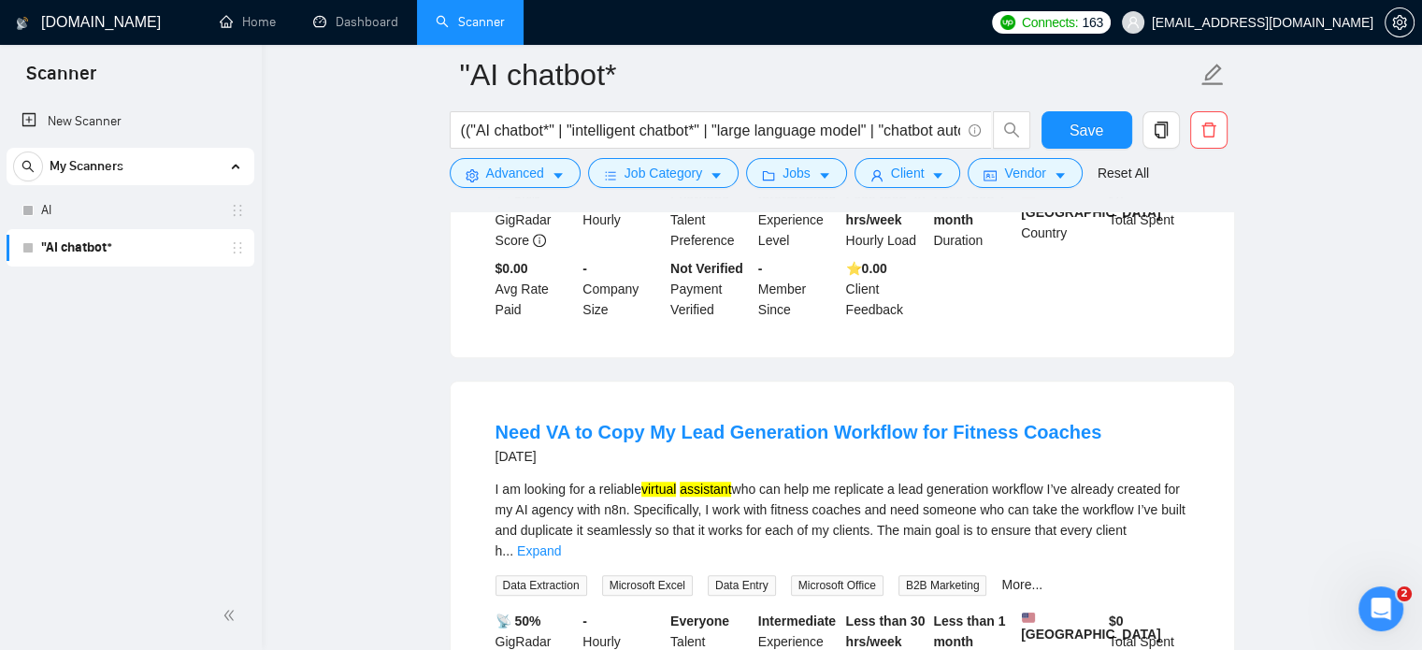
scroll to position [1589, 0]
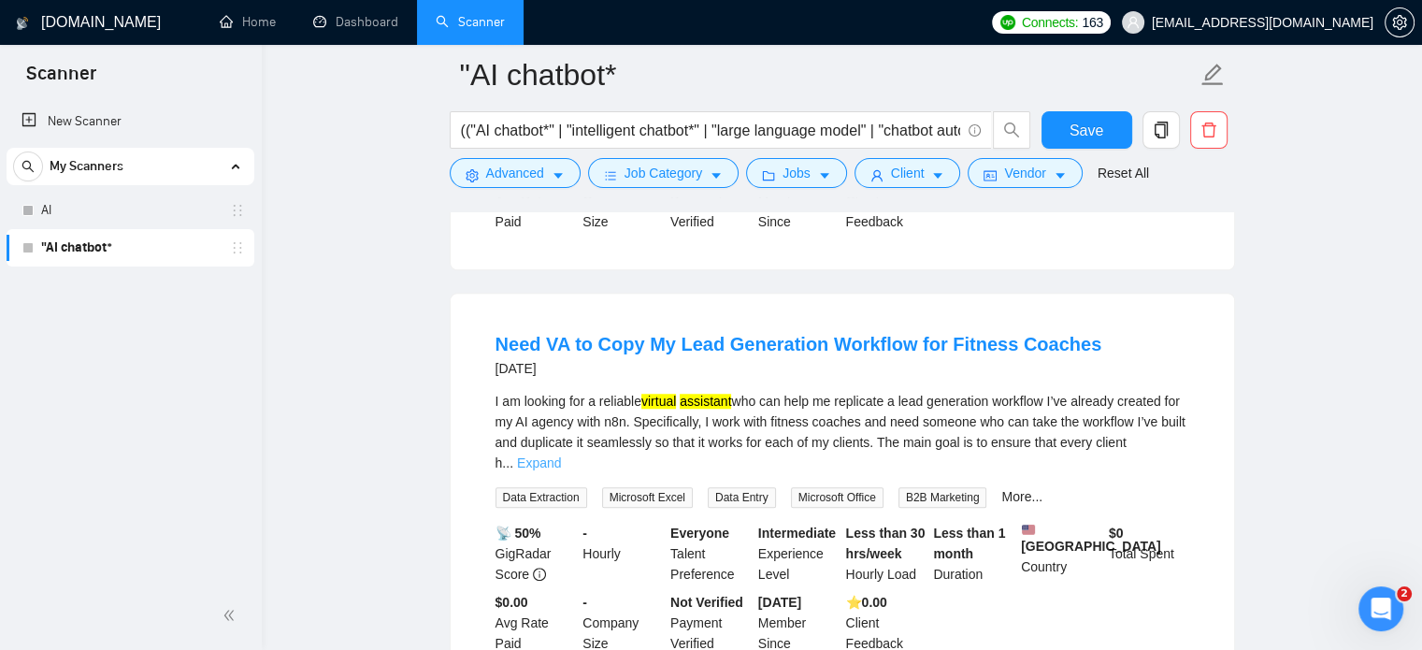
click at [561, 457] on link "Expand" at bounding box center [539, 462] width 44 height 15
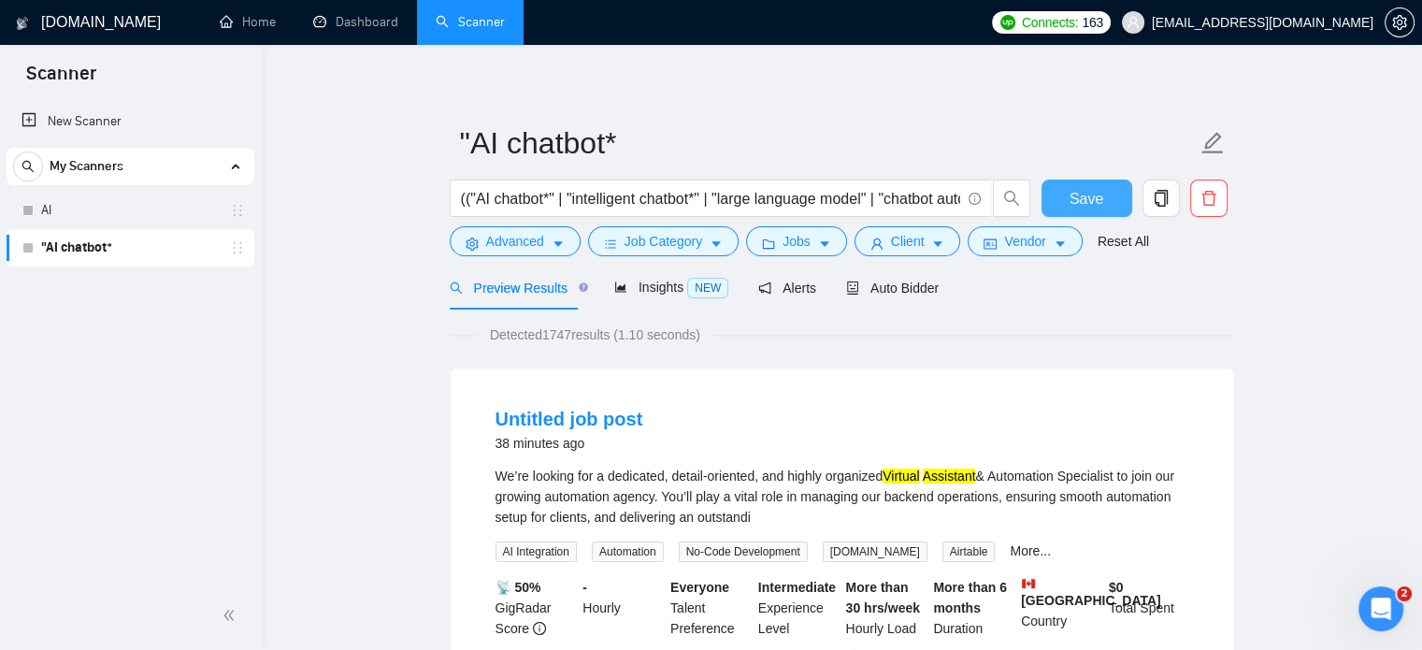
scroll to position [0, 0]
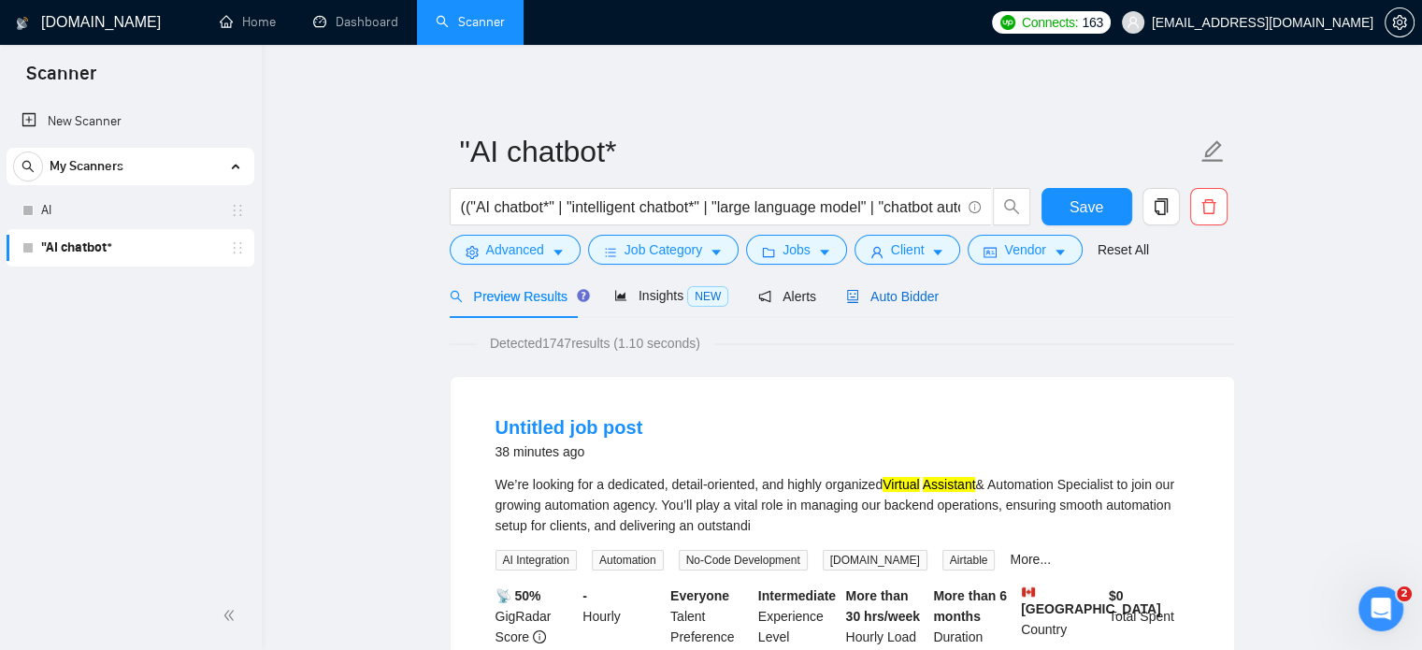
click at [866, 294] on span "Auto Bidder" at bounding box center [892, 296] width 93 height 15
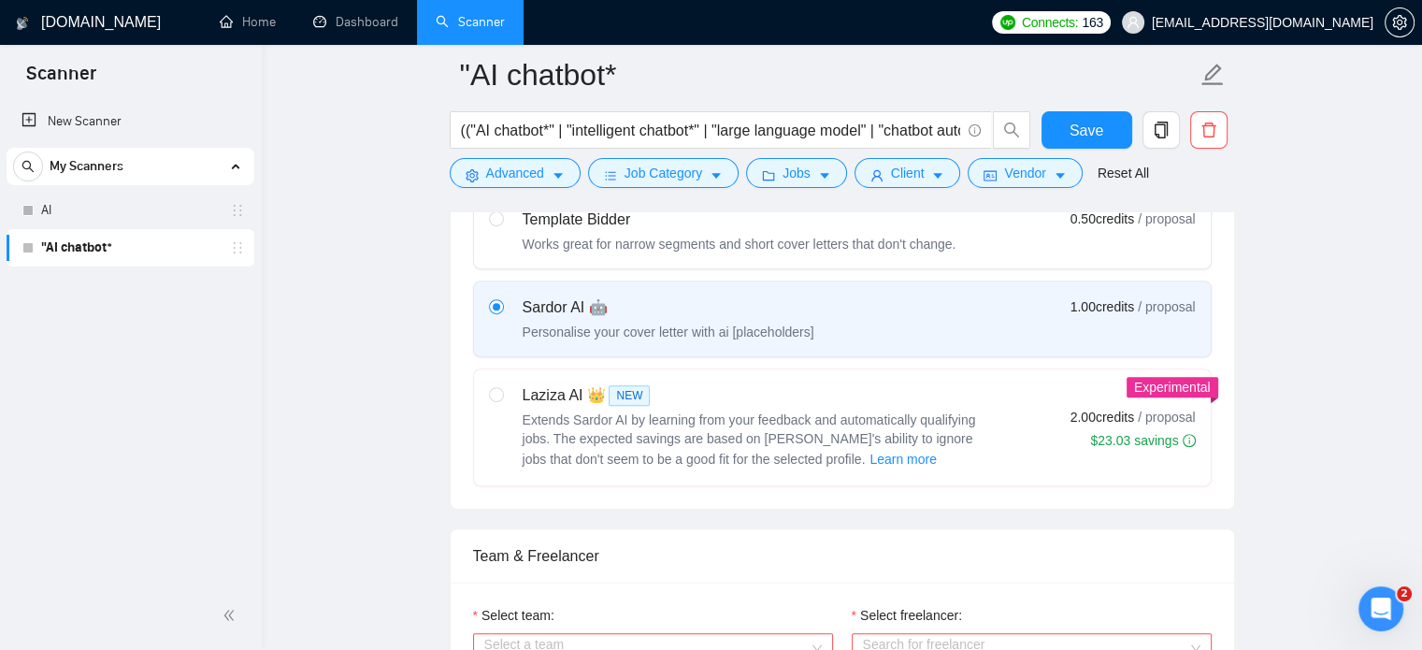
scroll to position [654, 0]
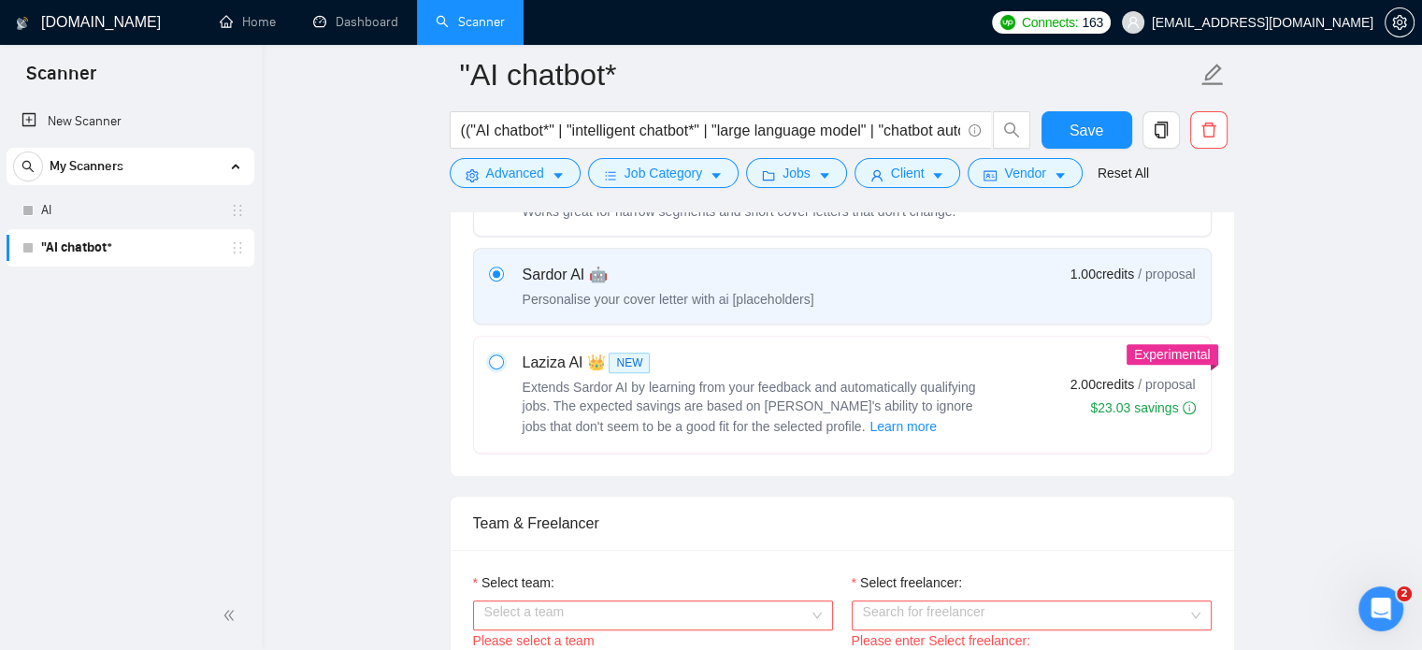
click at [493, 358] on input "radio" at bounding box center [495, 360] width 13 height 13
radio input "true"
radio input "false"
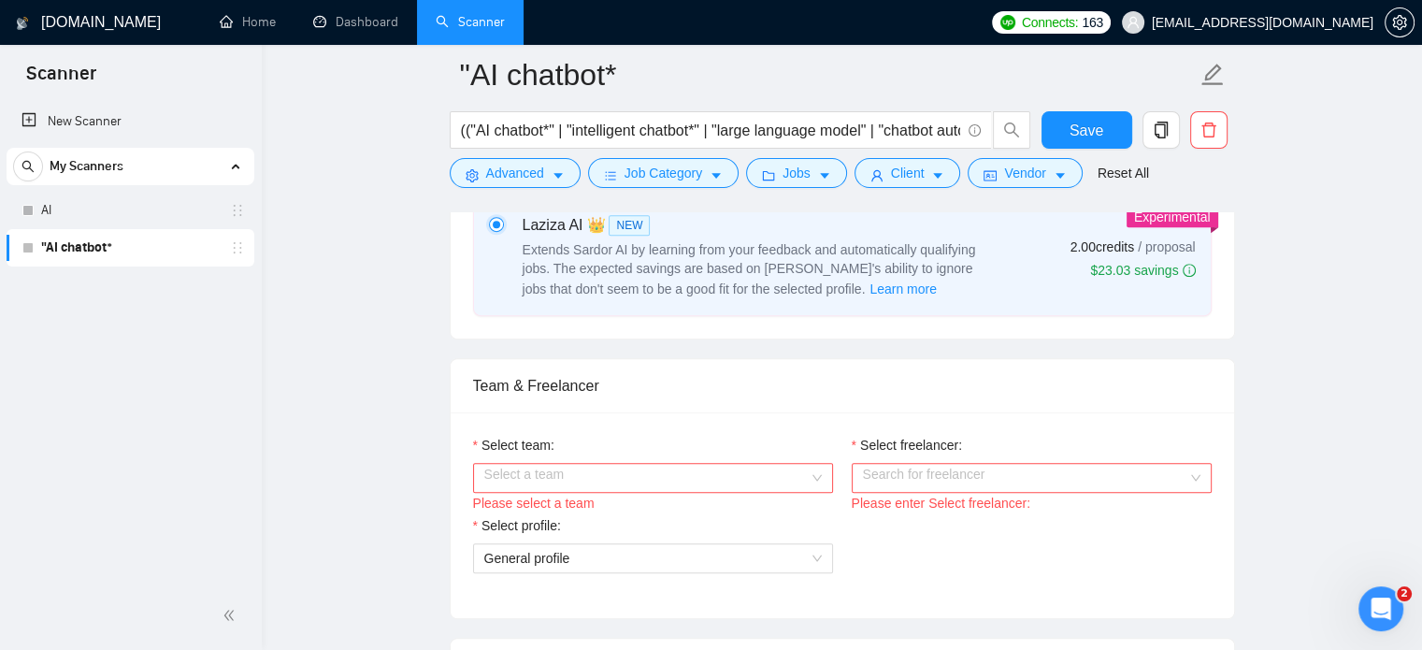
scroll to position [935, 0]
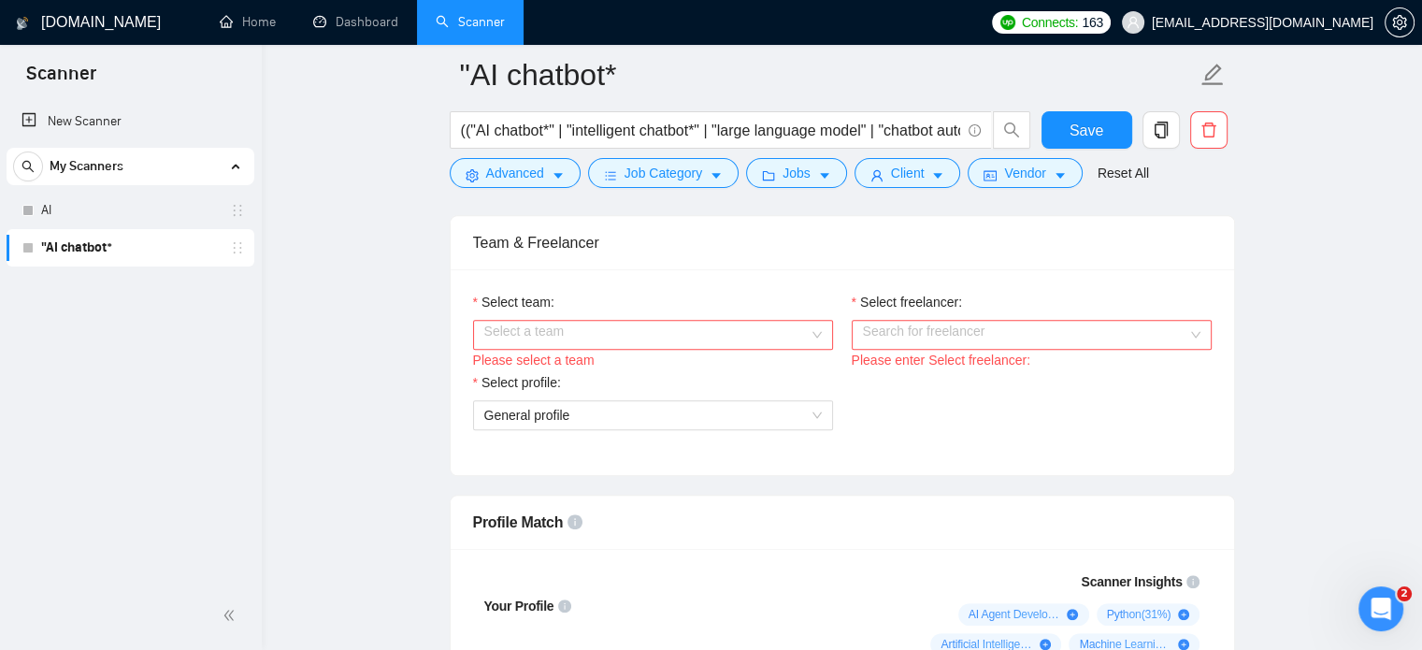
click at [598, 332] on input "Select team:" at bounding box center [646, 335] width 324 height 28
click at [578, 360] on div "OPEN TAG LLC" at bounding box center [651, 369] width 337 height 21
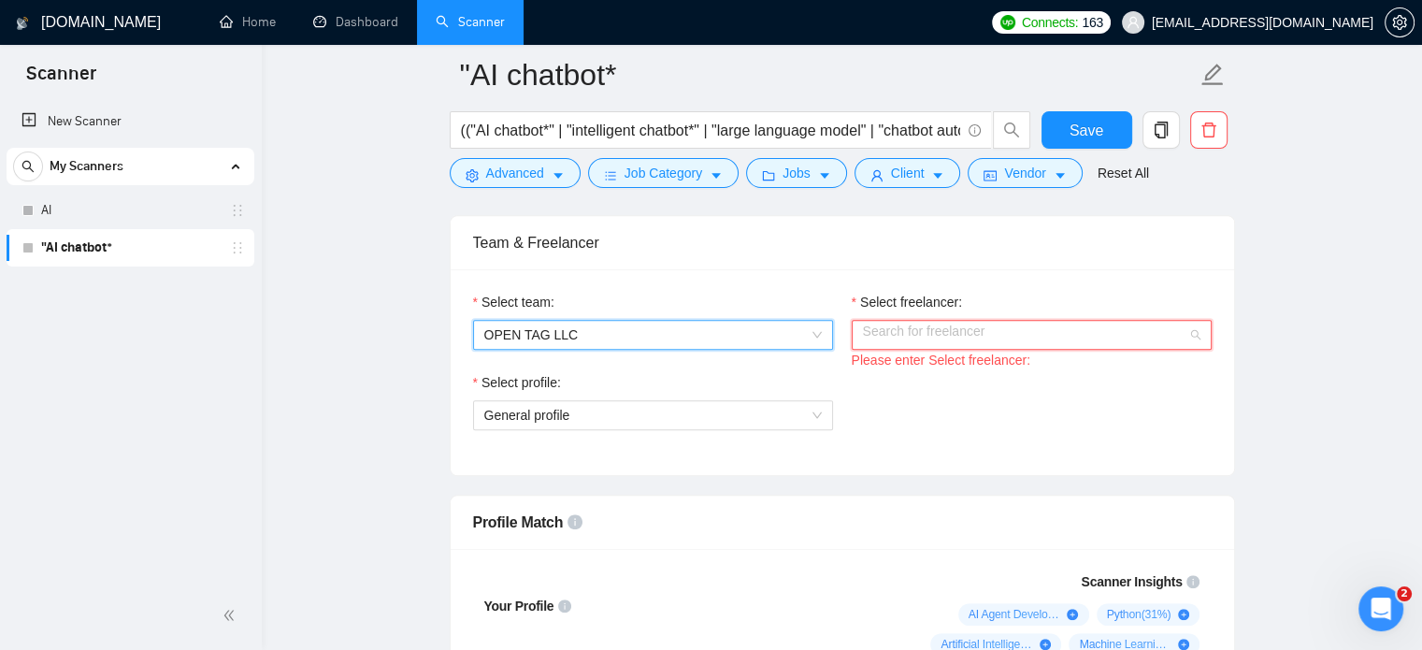
click at [922, 341] on input "Select freelancer:" at bounding box center [1025, 335] width 324 height 28
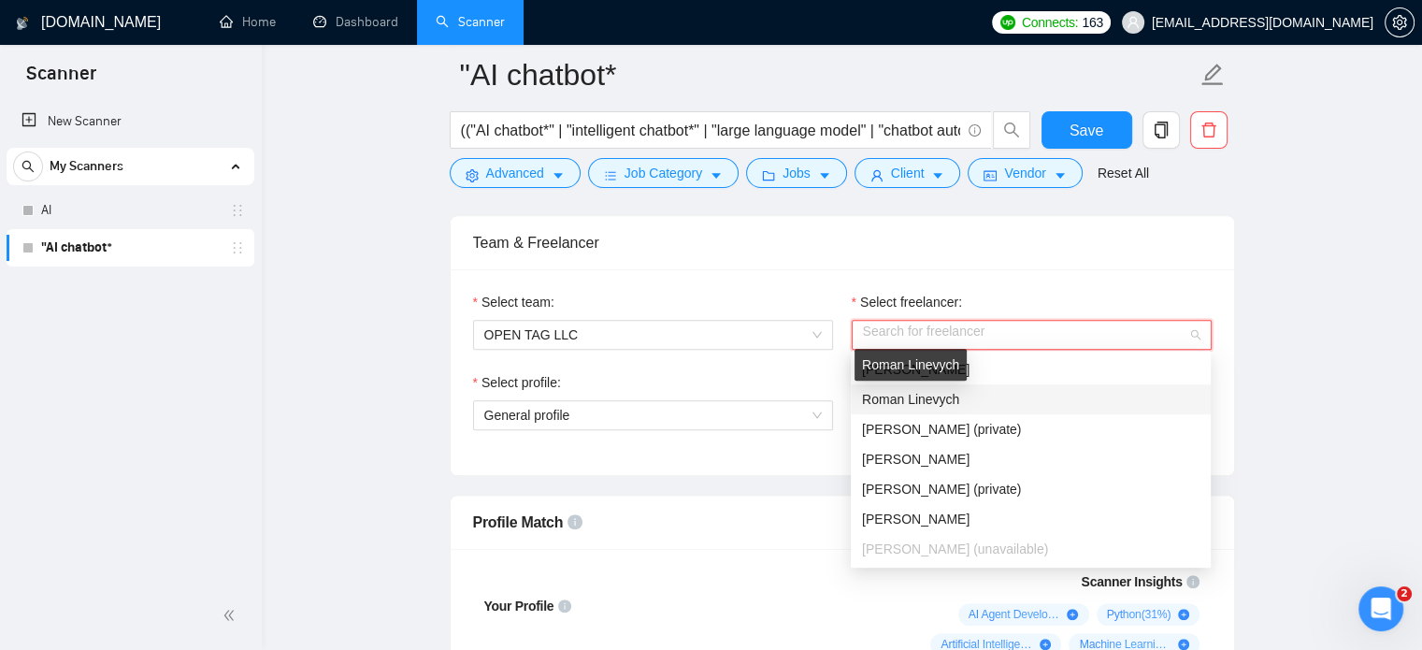
click at [927, 401] on span "Roman Linevych" at bounding box center [910, 399] width 97 height 15
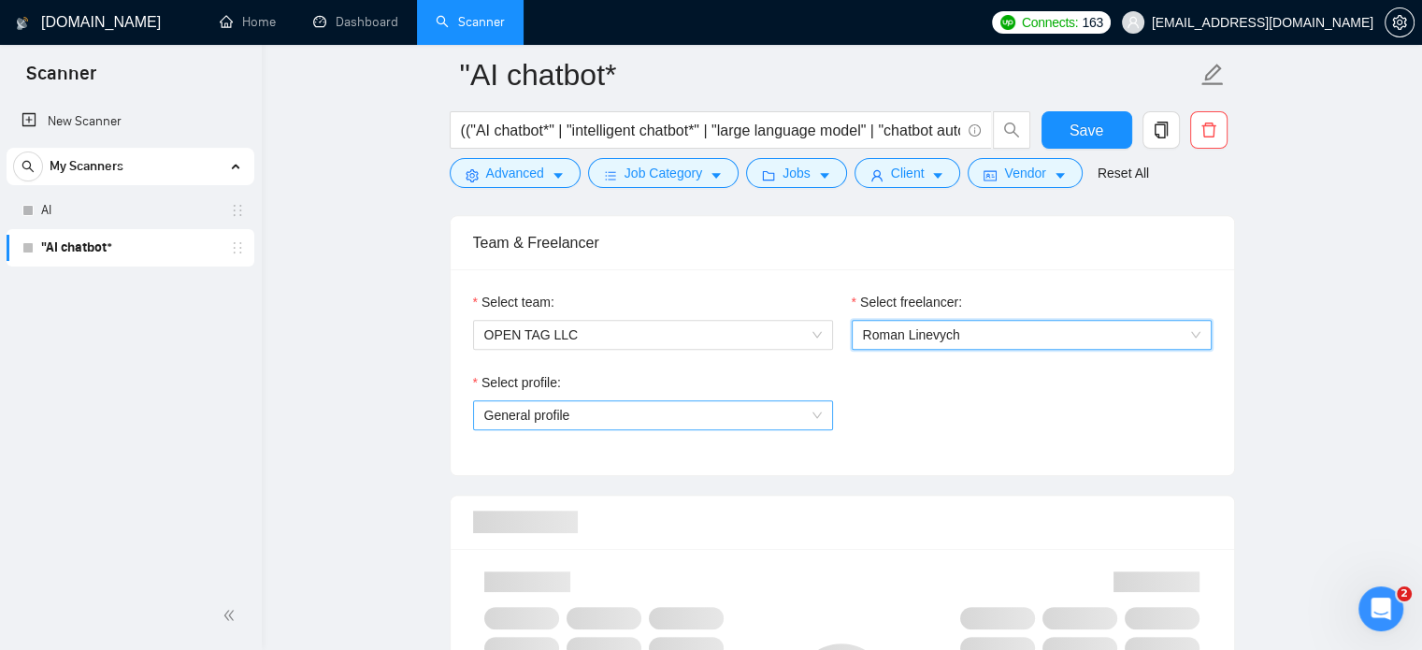
click at [691, 410] on span "General profile" at bounding box center [652, 415] width 337 height 28
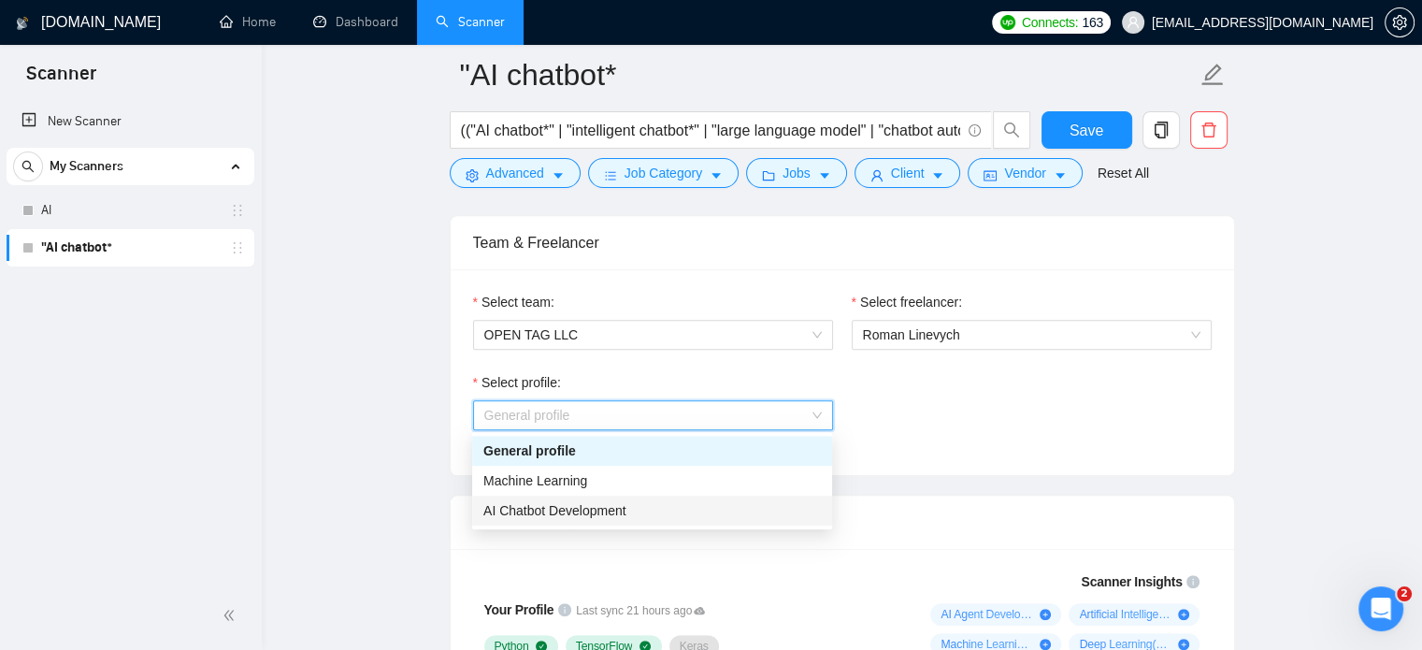
click at [579, 508] on span "AI Chatbot Development" at bounding box center [554, 510] width 143 height 15
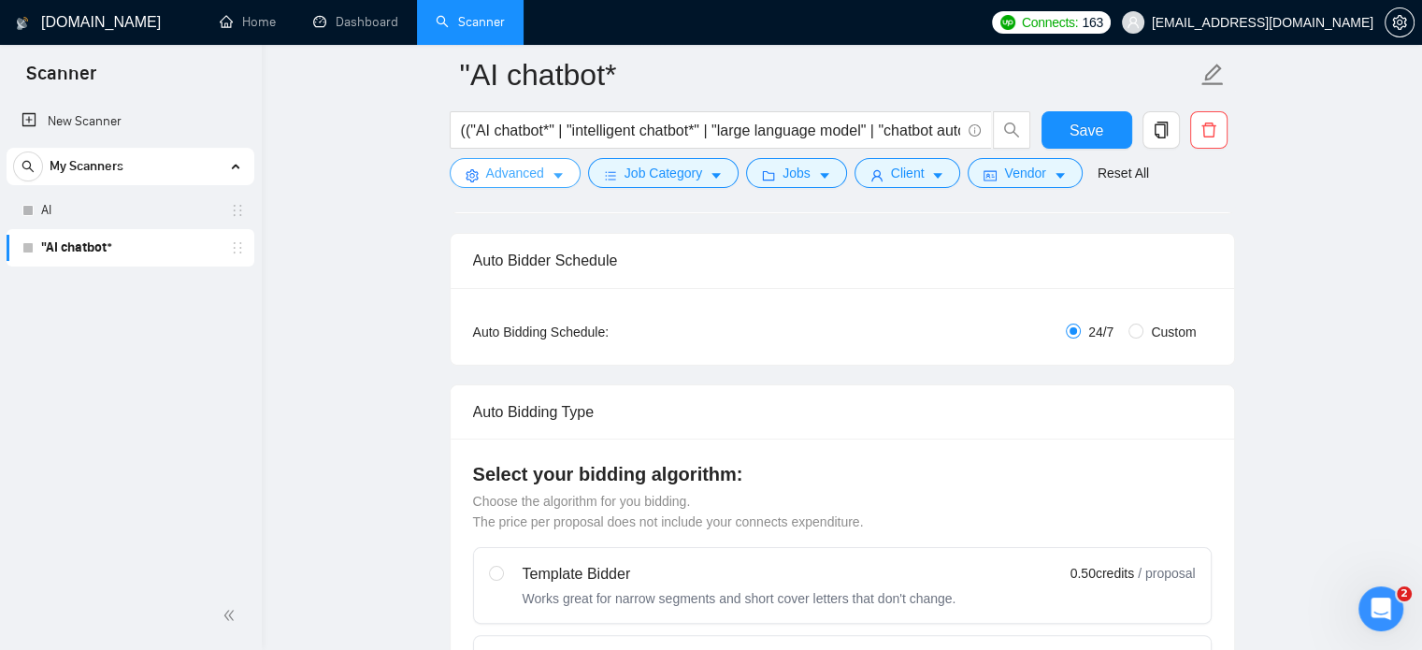
scroll to position [0, 0]
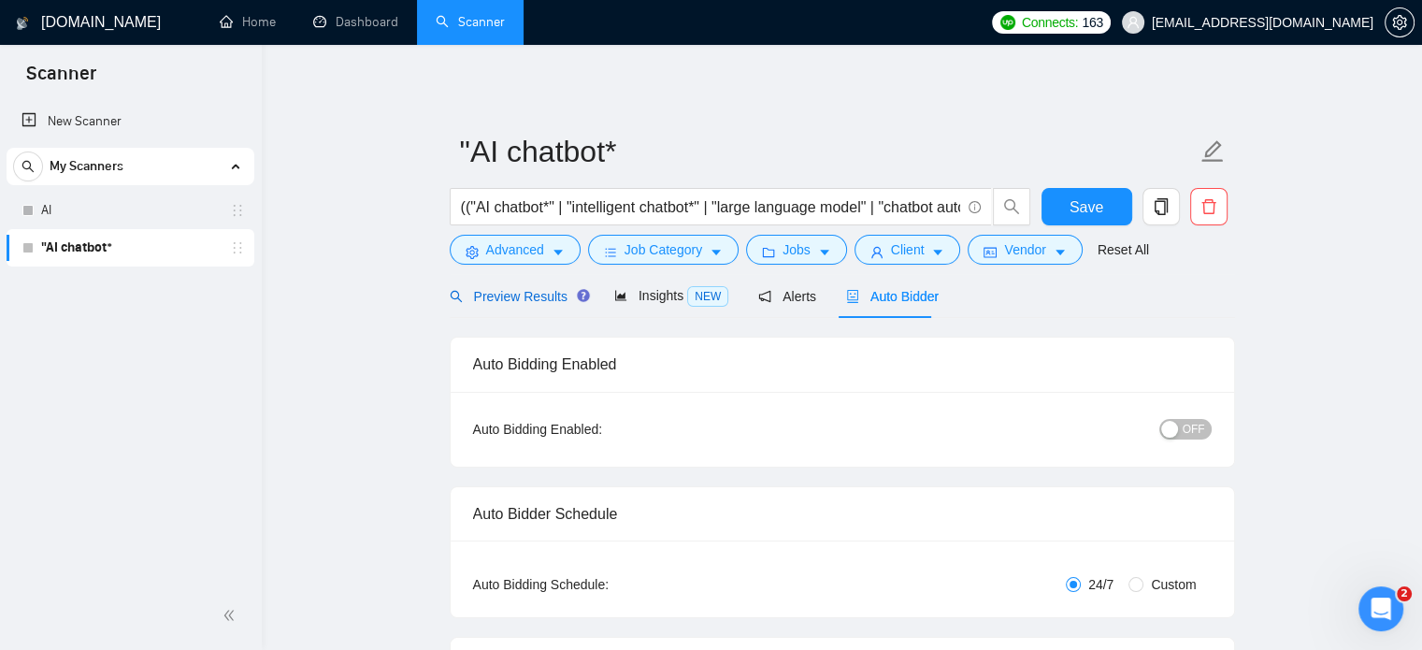
click at [497, 294] on span "Preview Results" at bounding box center [517, 296] width 135 height 15
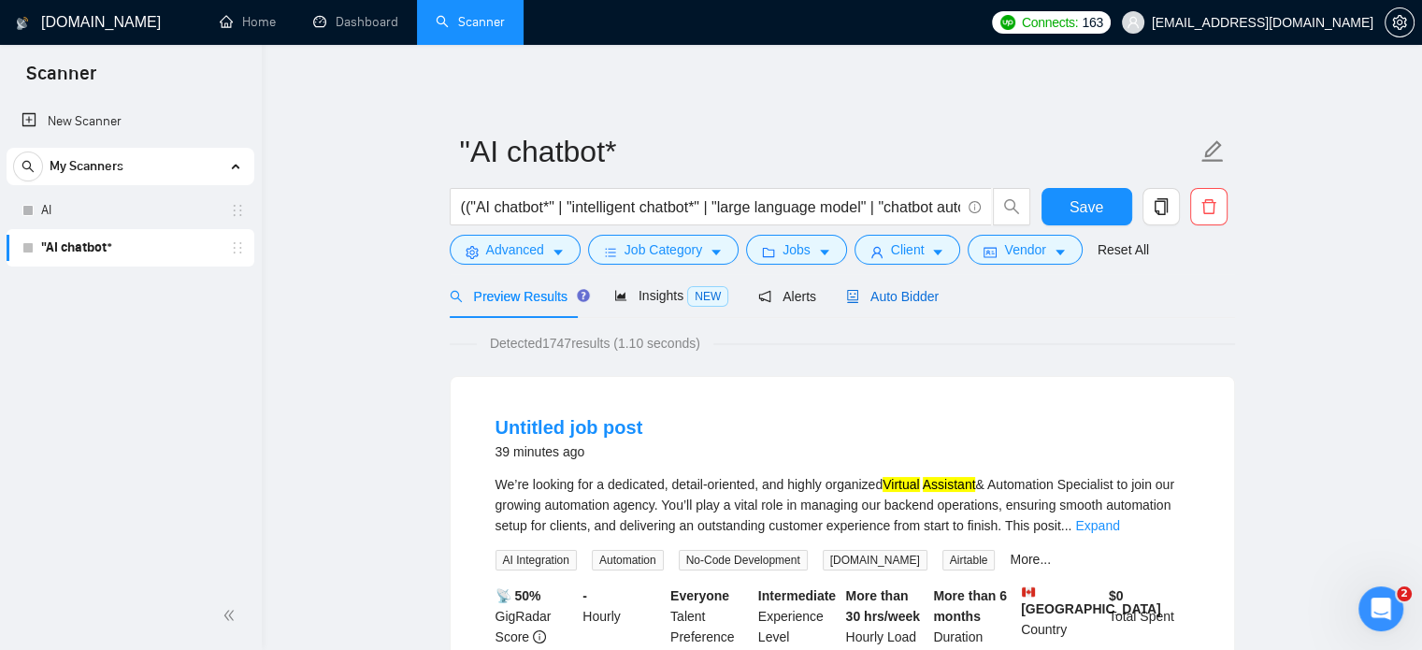
click at [883, 295] on span "Auto Bidder" at bounding box center [892, 296] width 93 height 15
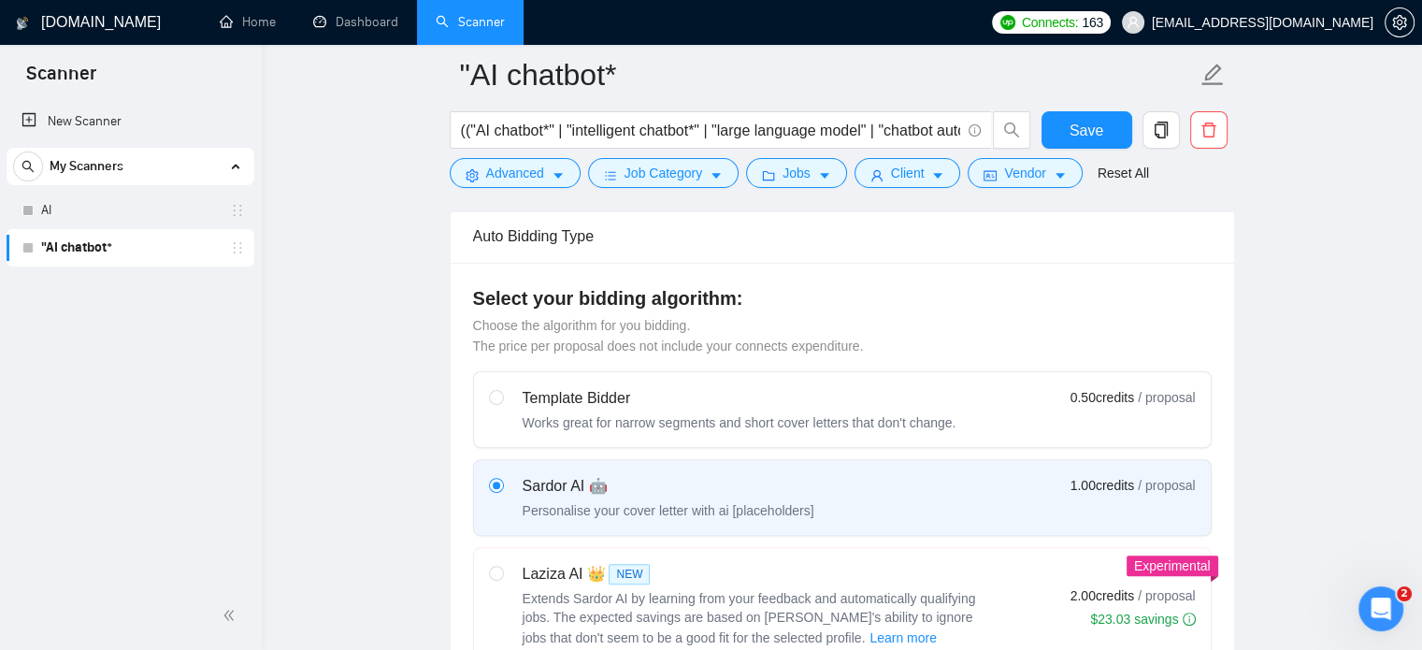
scroll to position [467, 0]
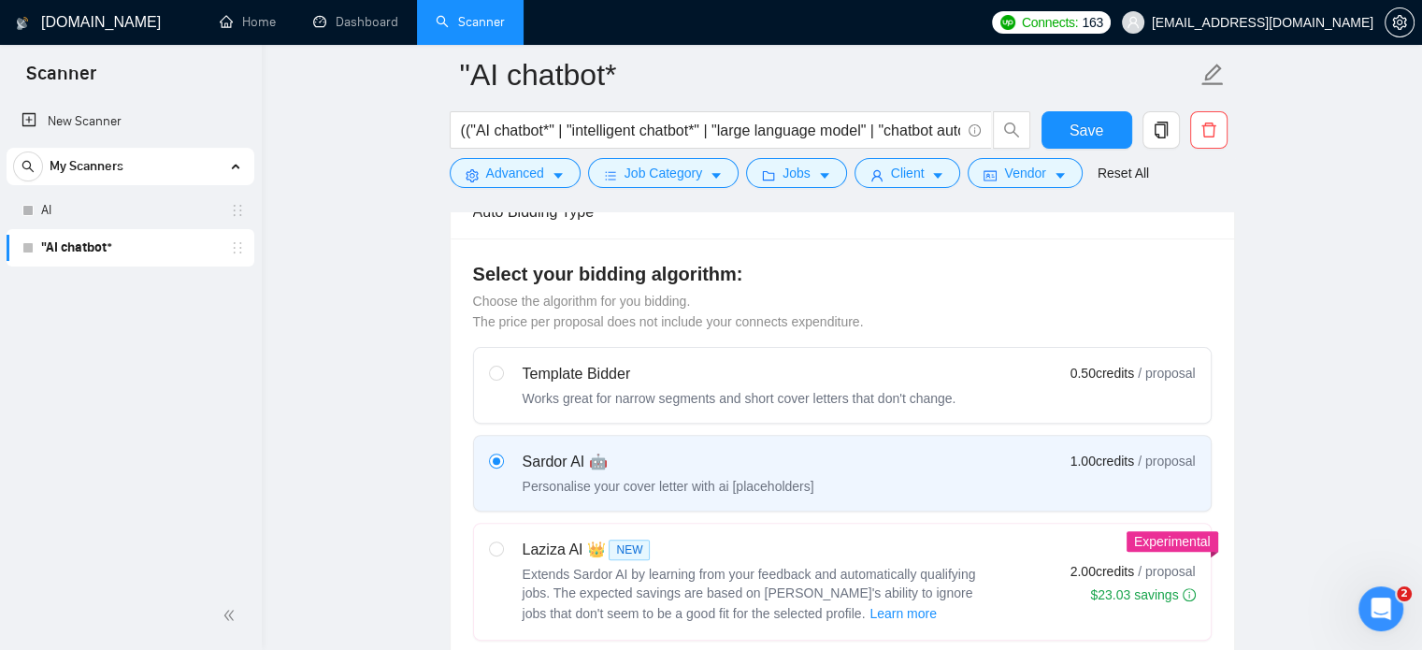
click at [550, 545] on div "Laziza AI 👑 NEW" at bounding box center [755, 549] width 467 height 22
click at [502, 545] on input "radio" at bounding box center [495, 547] width 13 height 13
radio input "true"
radio input "false"
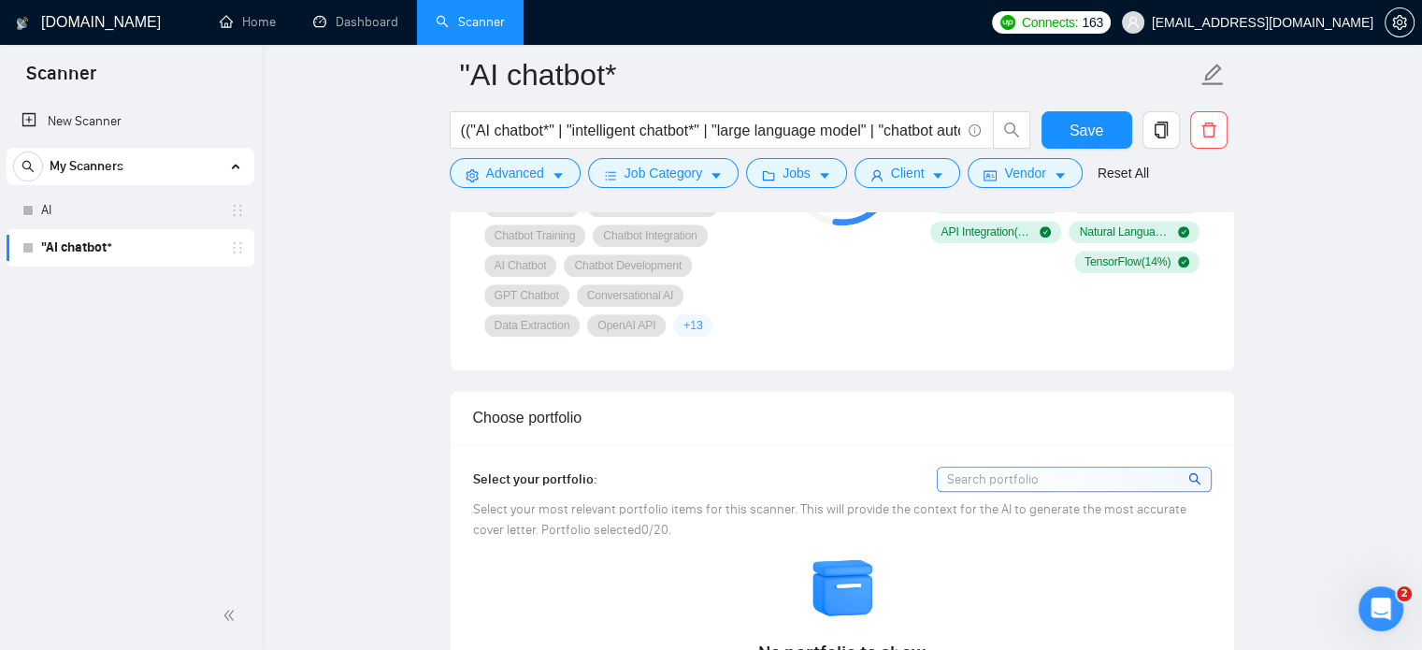
scroll to position [1495, 0]
click at [988, 474] on input at bounding box center [1073, 479] width 273 height 23
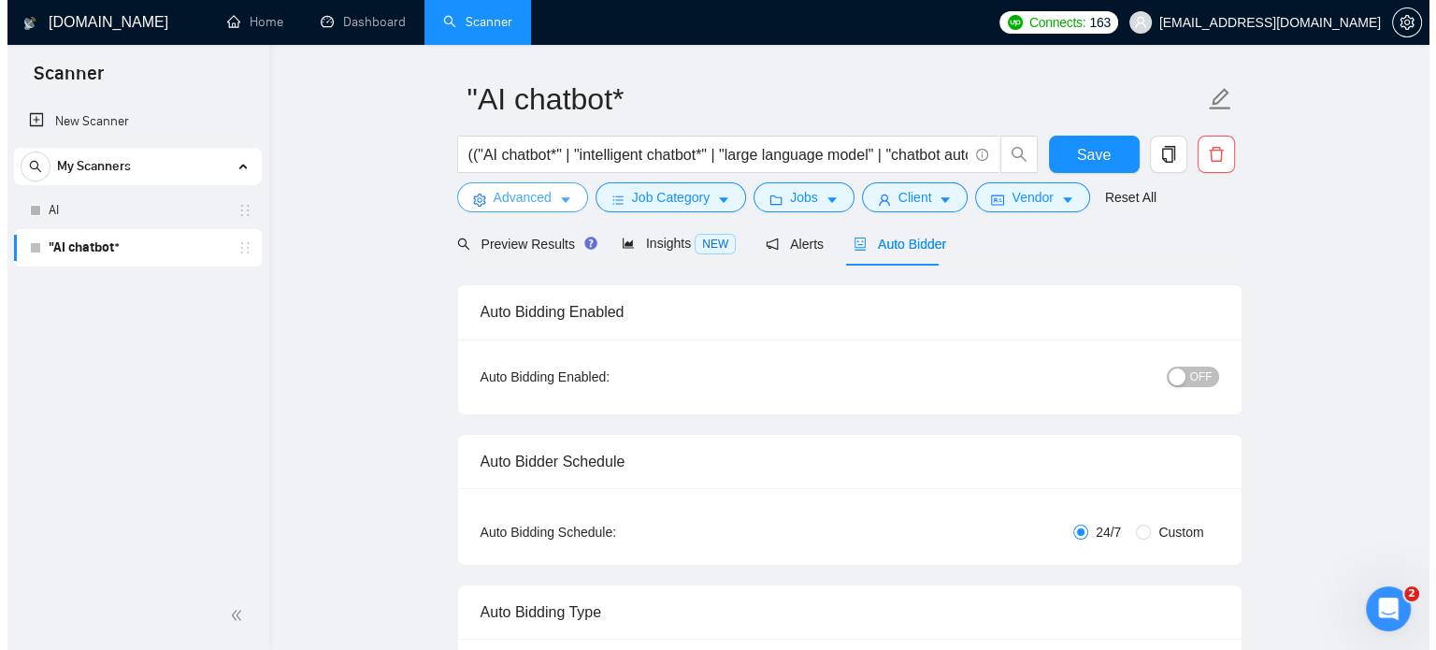
scroll to position [0, 0]
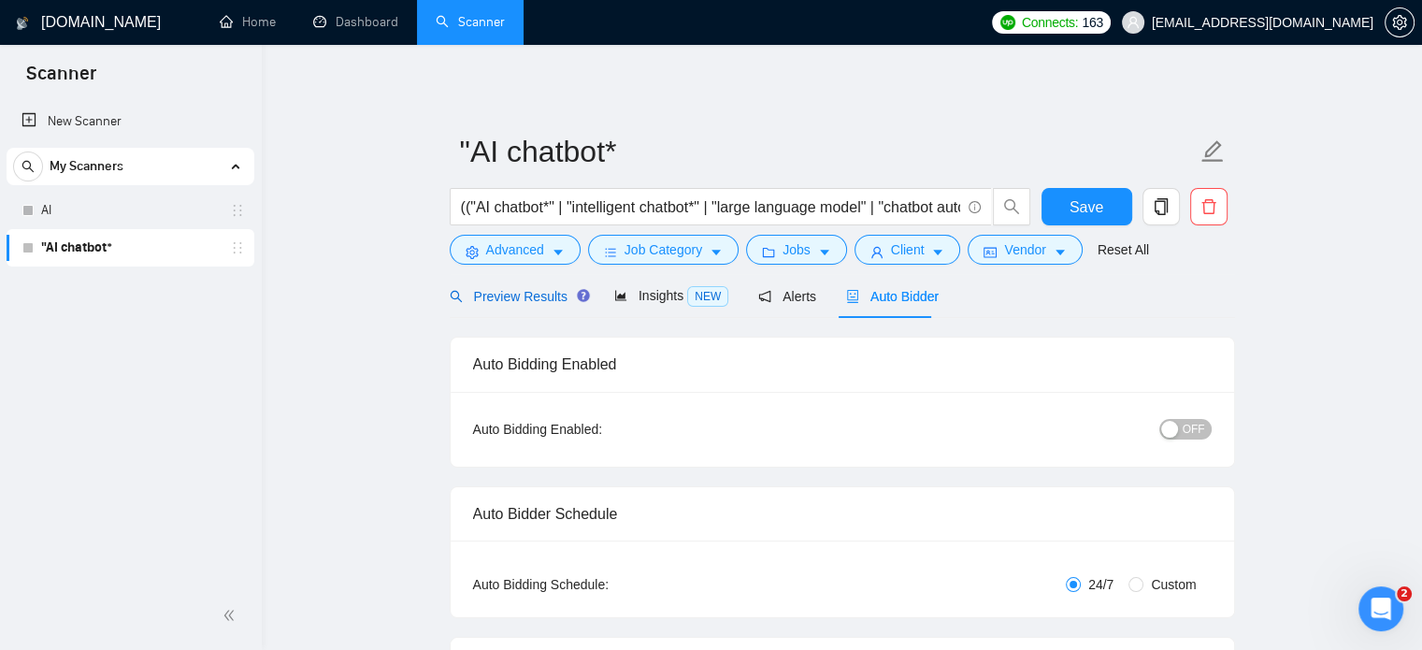
click at [519, 302] on span "Preview Results" at bounding box center [517, 296] width 135 height 15
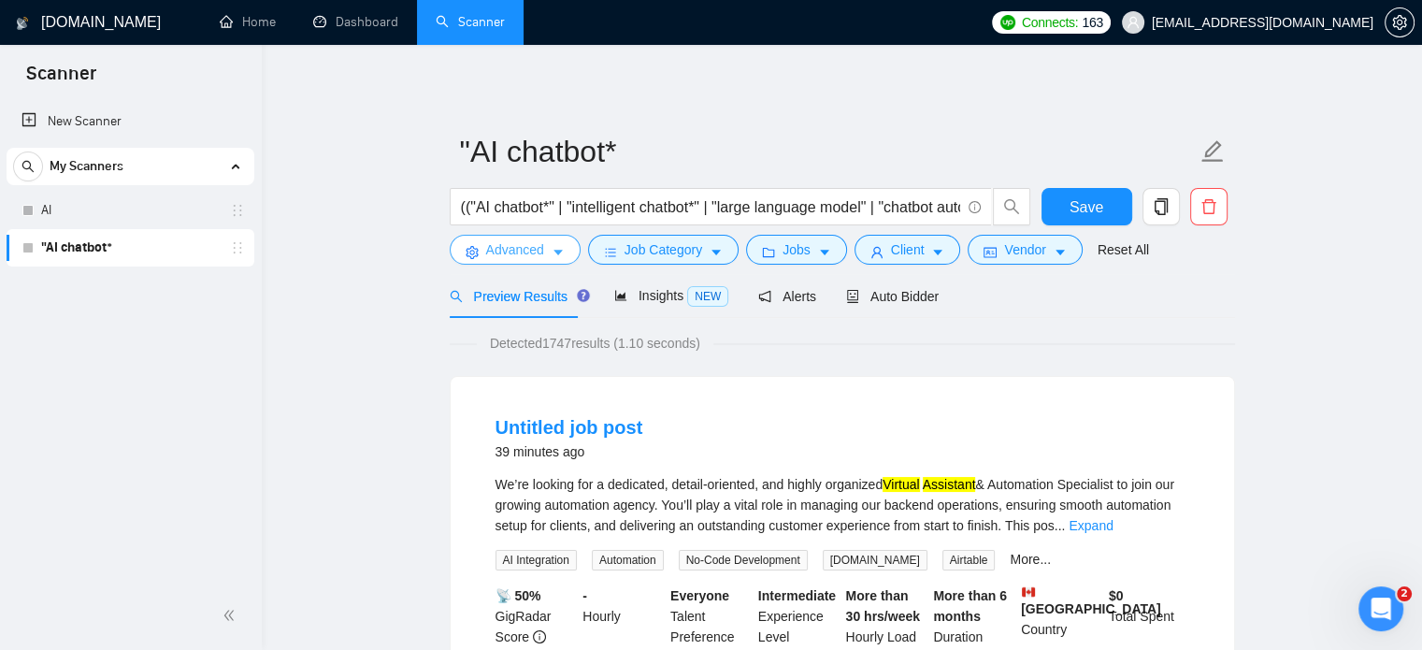
click at [561, 252] on icon "caret-down" at bounding box center [557, 252] width 13 height 13
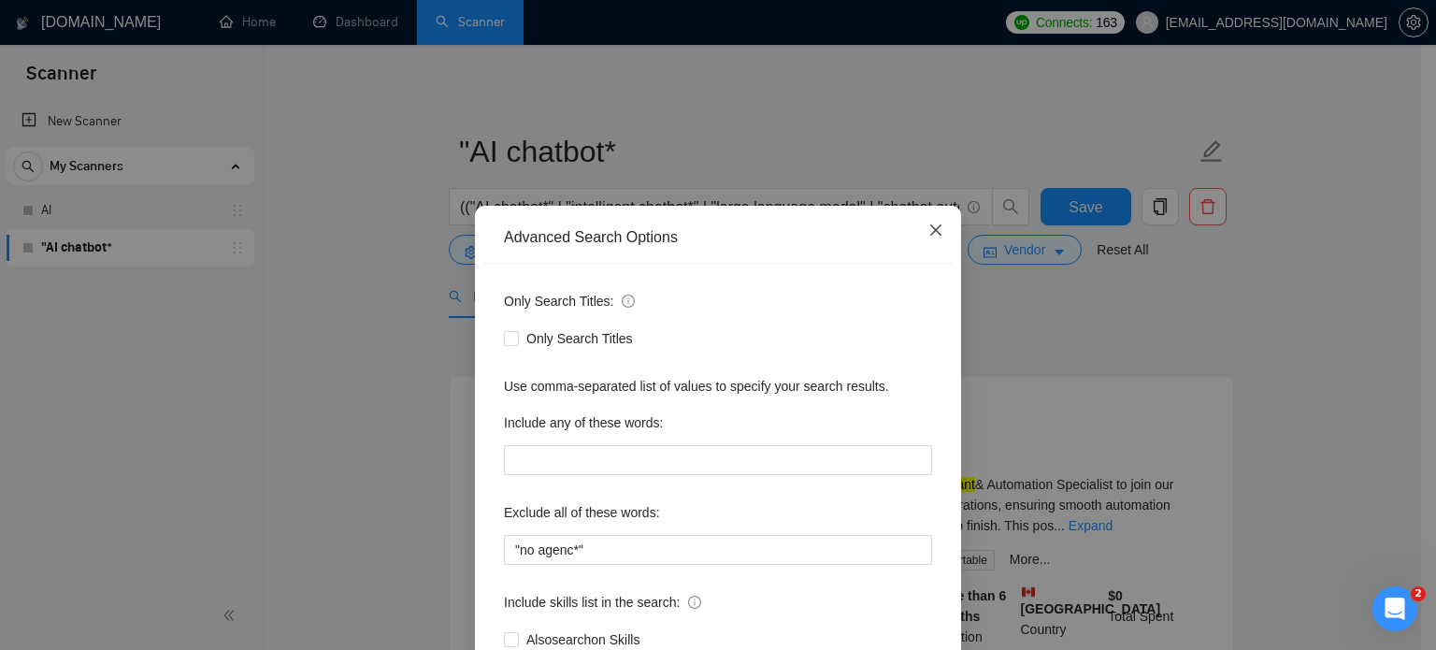
click at [928, 230] on icon "close" at bounding box center [935, 229] width 15 height 15
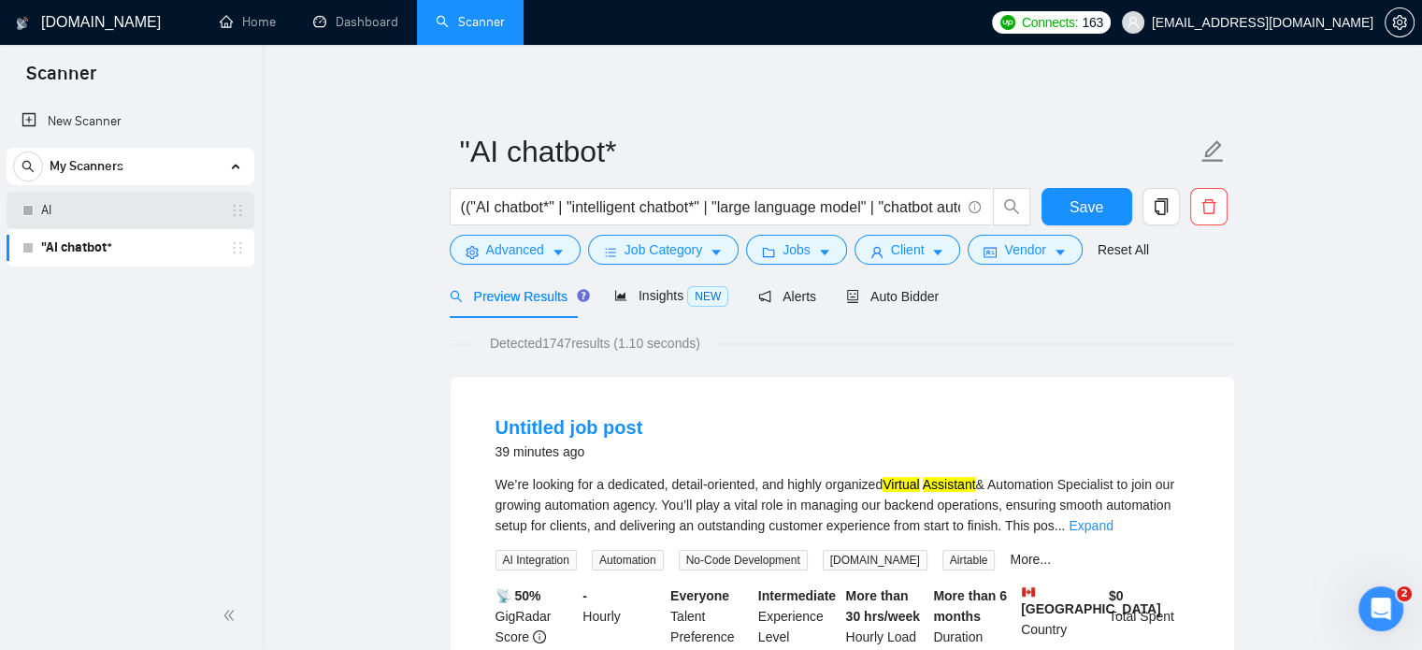
click at [73, 202] on link "AI" at bounding box center [130, 210] width 178 height 37
click at [1069, 216] on span "Save" at bounding box center [1086, 206] width 34 height 23
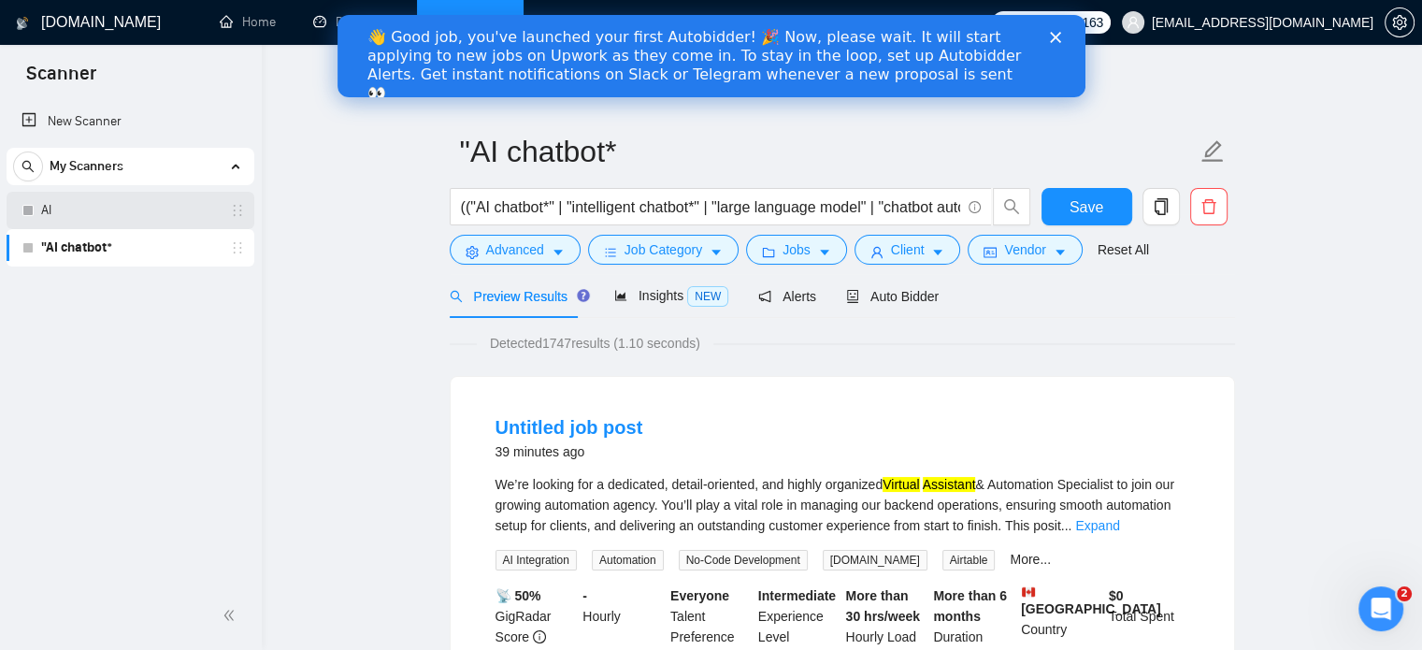
click at [40, 205] on div "AI" at bounding box center [133, 210] width 222 height 37
click at [1048, 36] on div "👋 Good job, you've launched your first Autobidder! 🎉 Now, please wait. It will …" at bounding box center [710, 65] width 688 height 86
click at [1049, 36] on icon "Закрити" at bounding box center [1054, 37] width 11 height 11
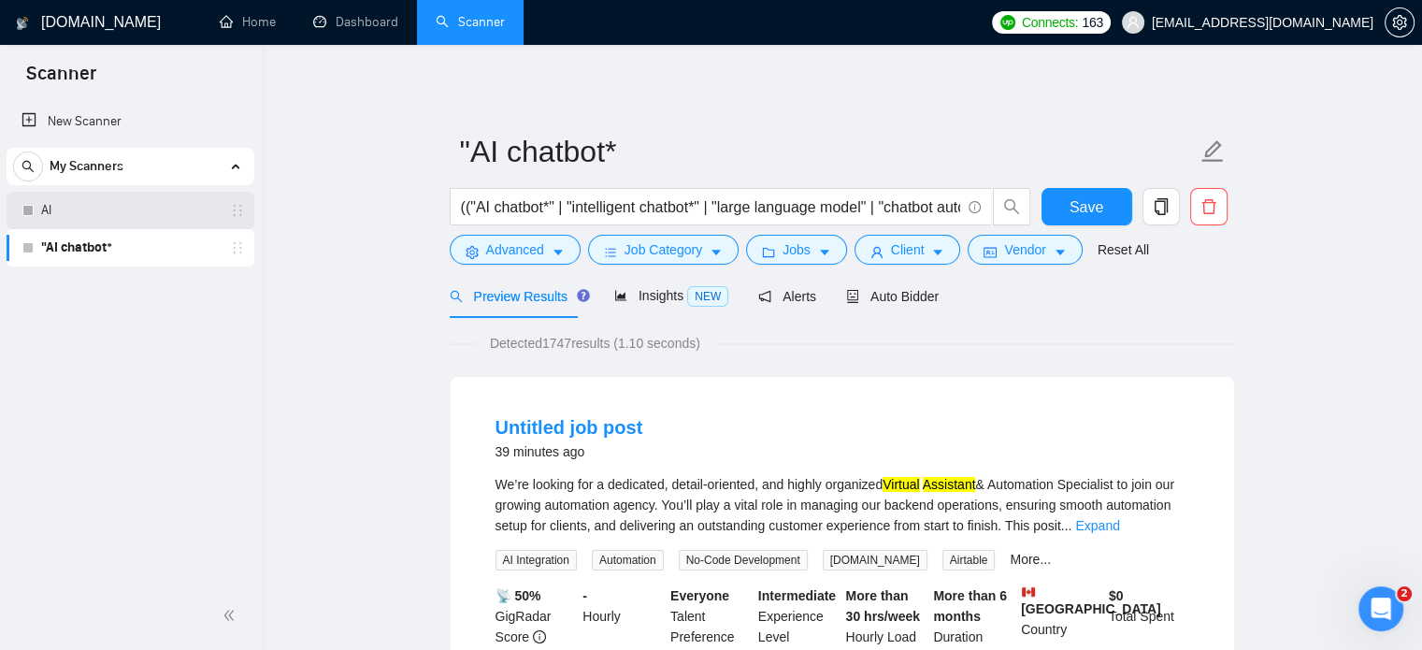
click at [84, 214] on link "AI" at bounding box center [130, 210] width 178 height 37
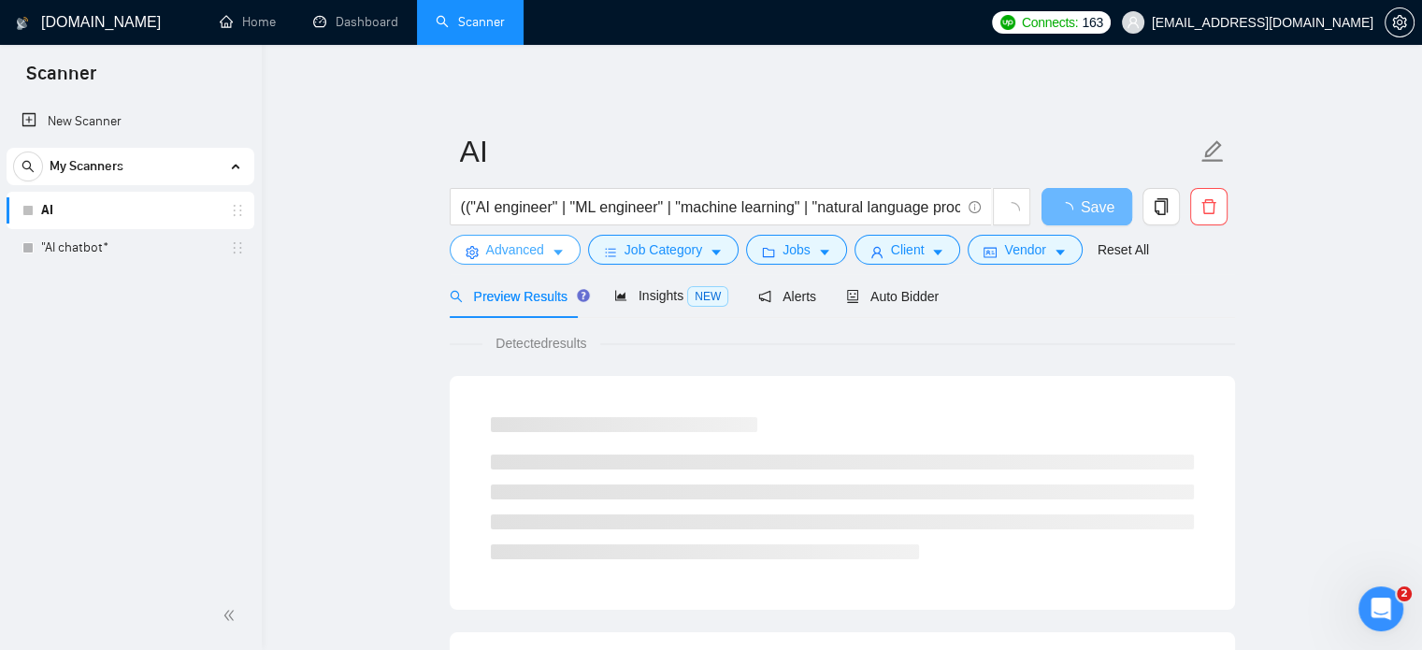
click at [555, 250] on icon "caret-down" at bounding box center [557, 252] width 13 height 13
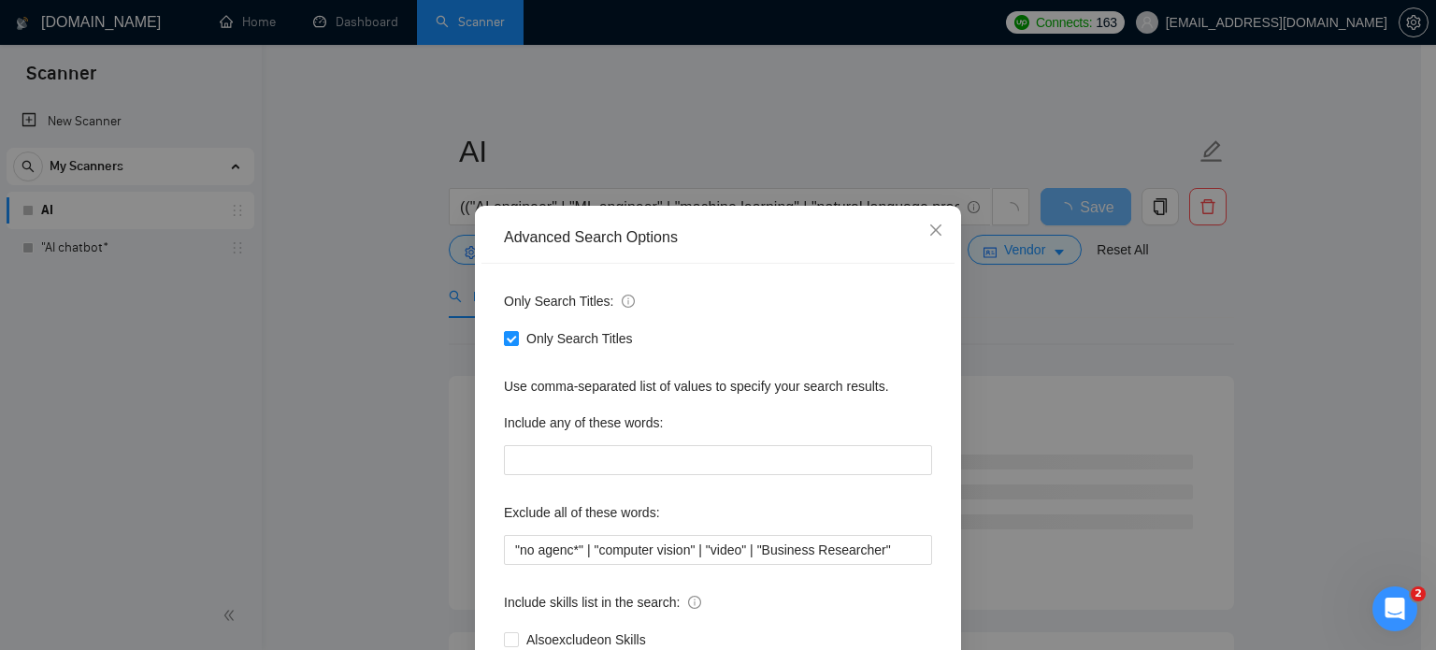
scroll to position [93, 0]
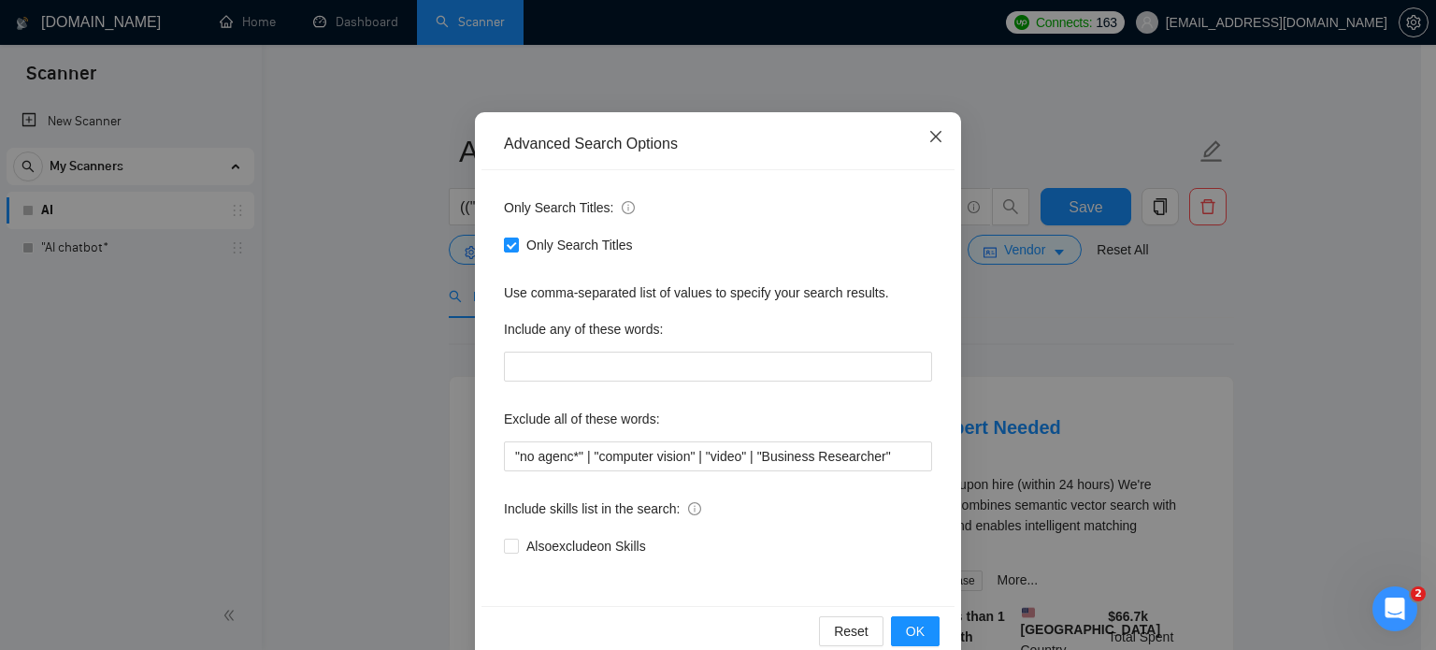
click at [928, 136] on icon "close" at bounding box center [935, 136] width 15 height 15
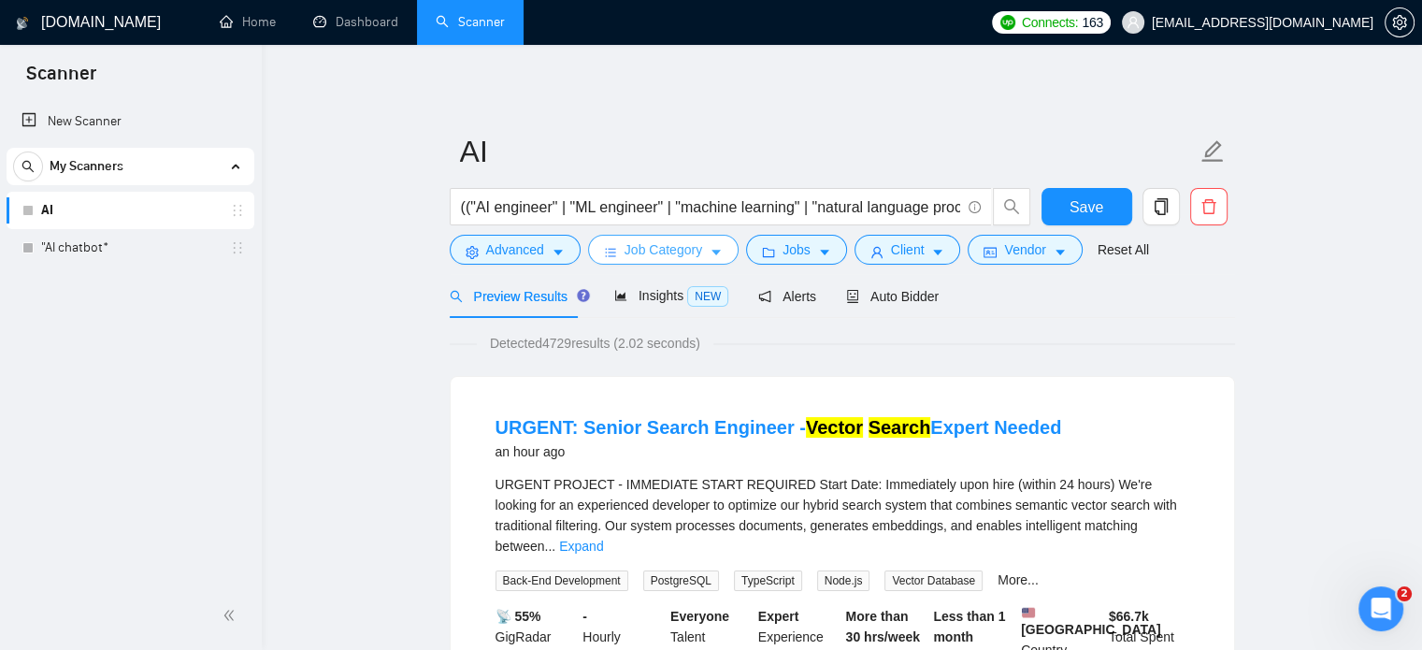
click at [719, 247] on button "Job Category" at bounding box center [663, 250] width 150 height 30
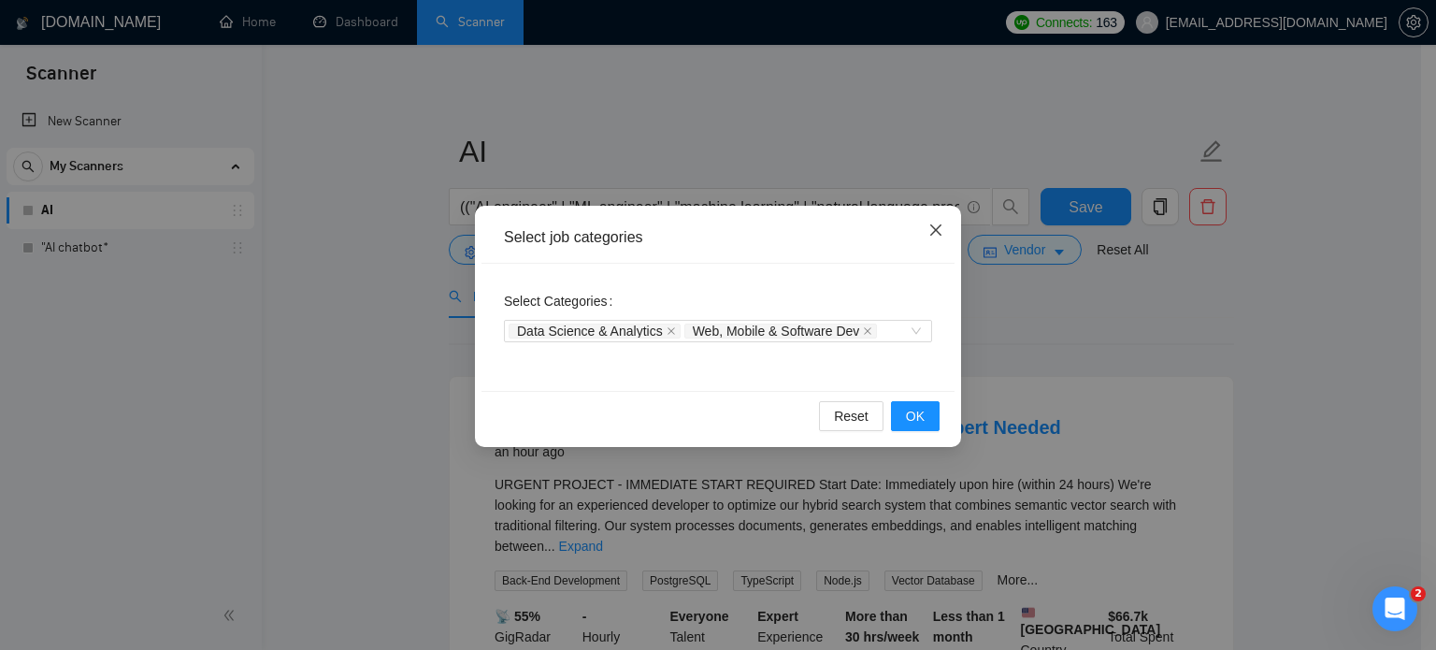
click at [936, 230] on icon "close" at bounding box center [935, 229] width 11 height 11
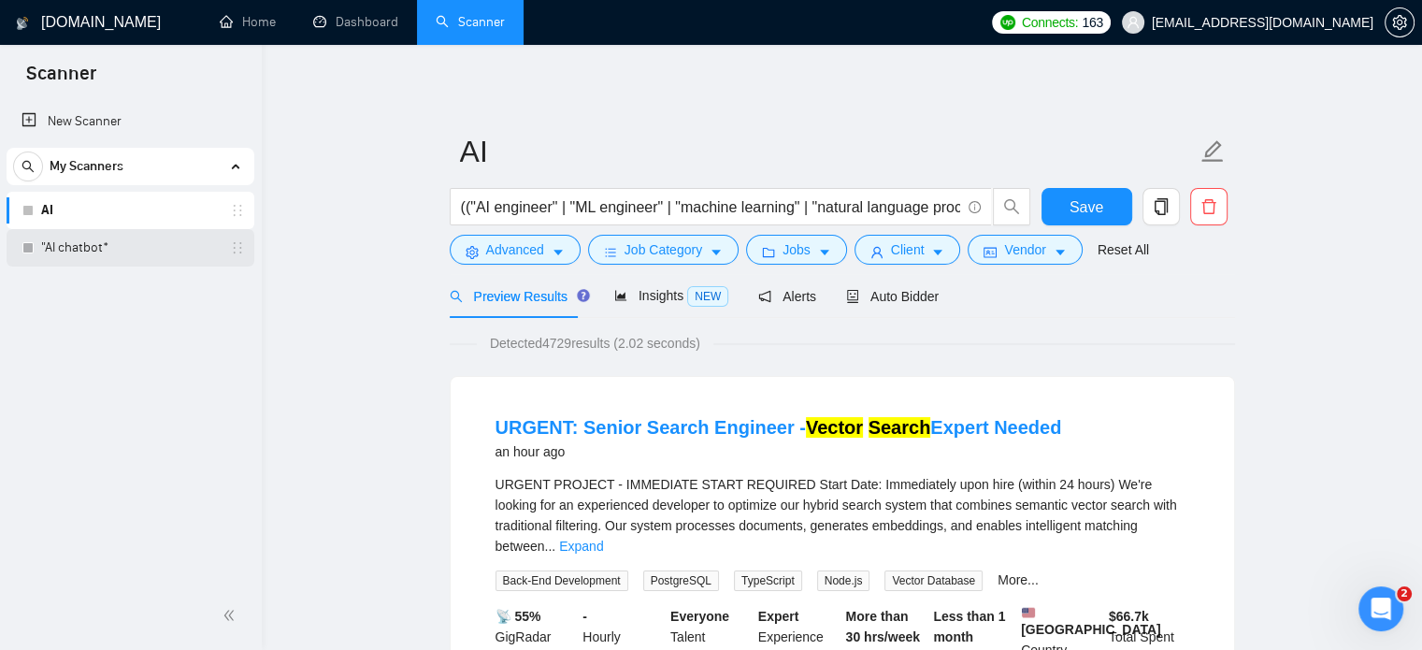
click at [86, 246] on link ""AI chatbot*" at bounding box center [130, 247] width 178 height 37
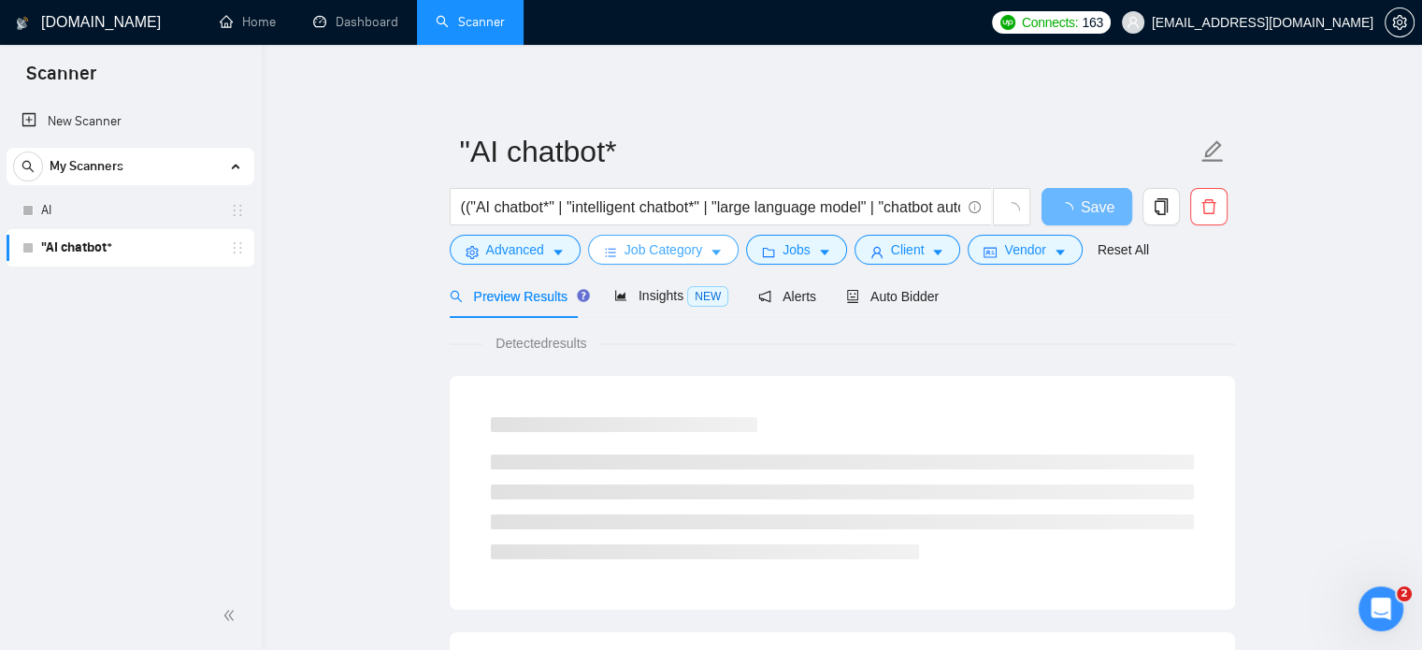
click at [712, 248] on icon "caret-down" at bounding box center [715, 252] width 13 height 13
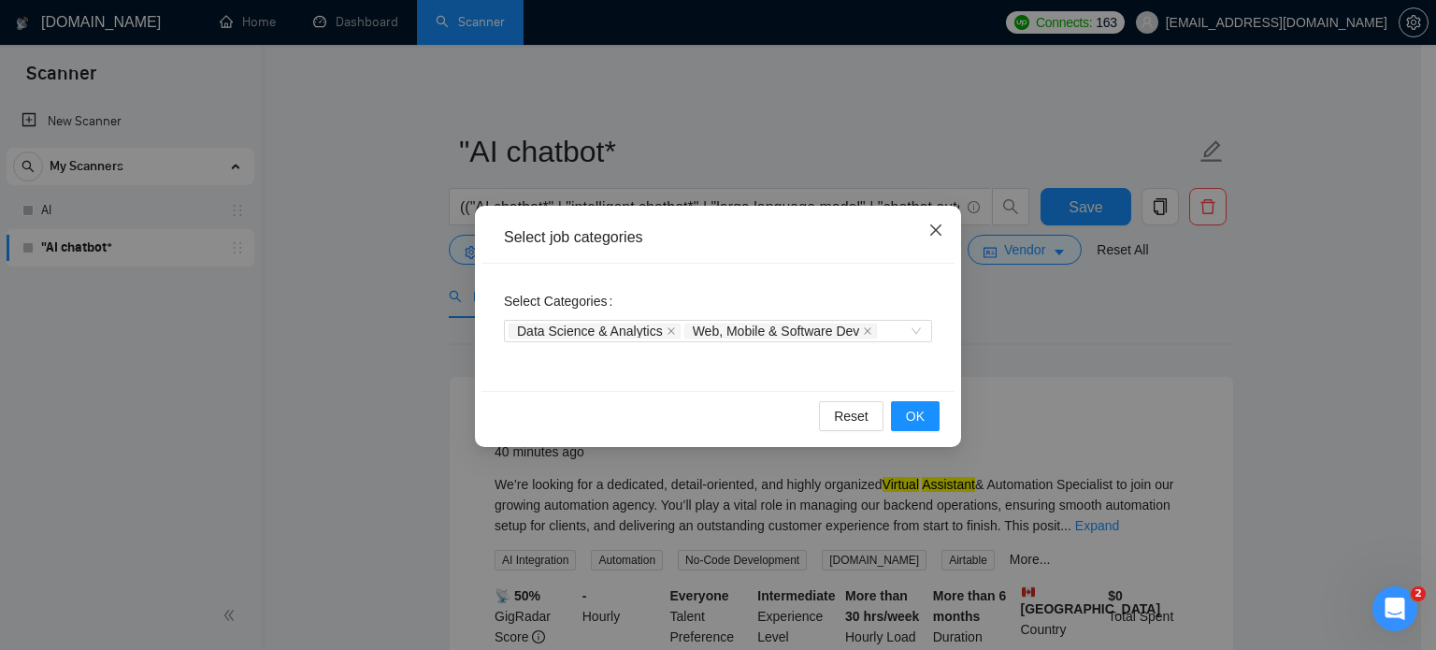
click at [938, 228] on icon "close" at bounding box center [935, 229] width 11 height 11
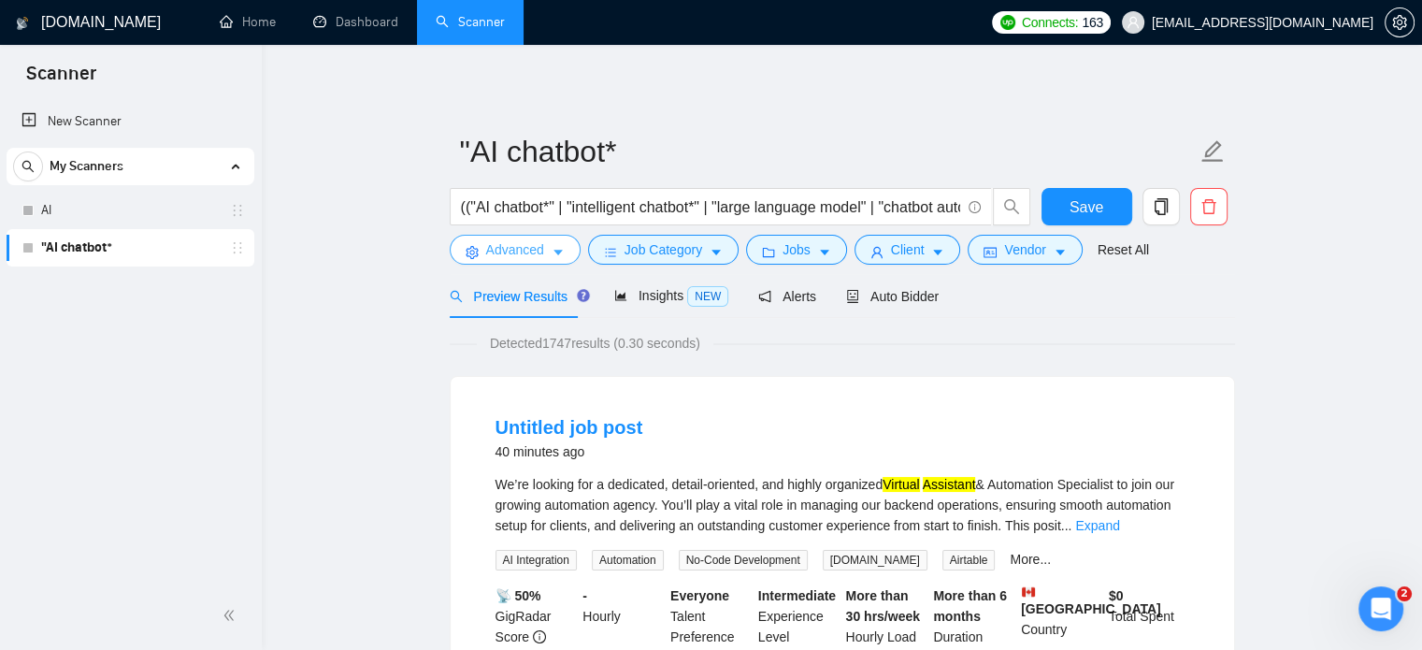
click at [557, 250] on icon "caret-down" at bounding box center [557, 253] width 9 height 6
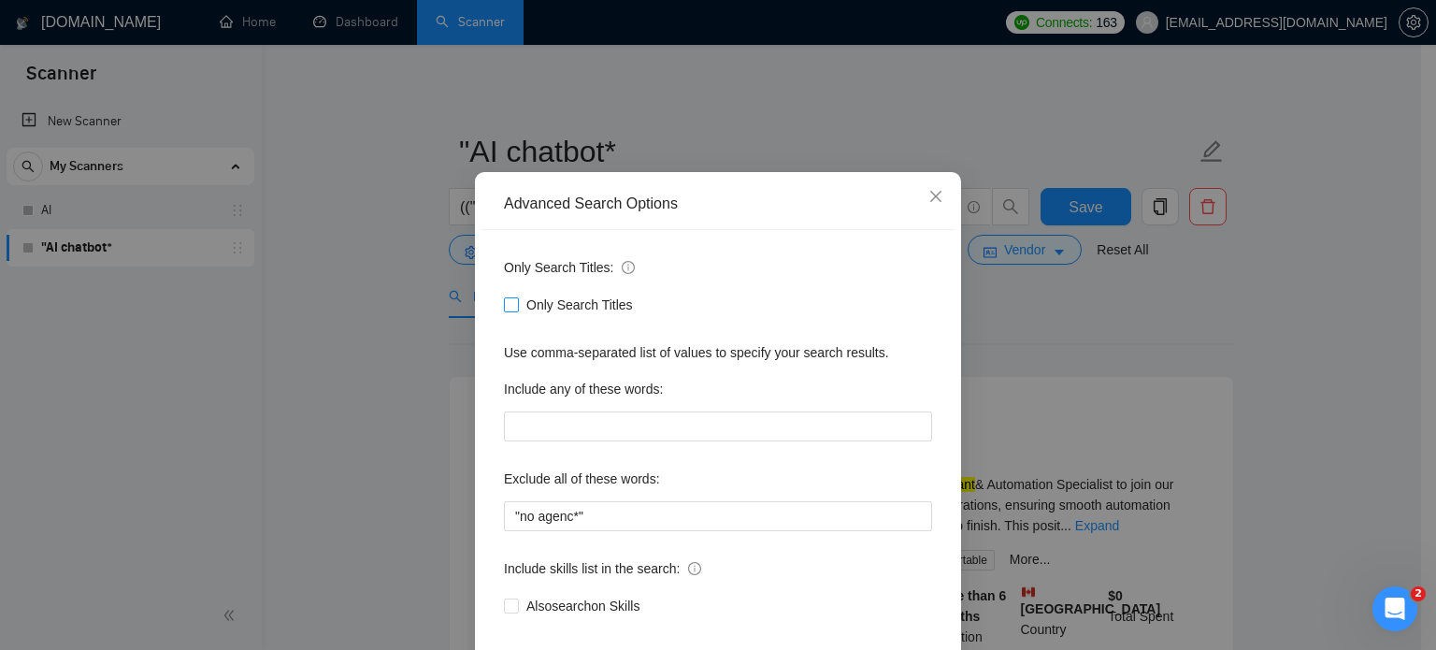
click at [504, 310] on input "Only Search Titles" at bounding box center [510, 303] width 13 height 13
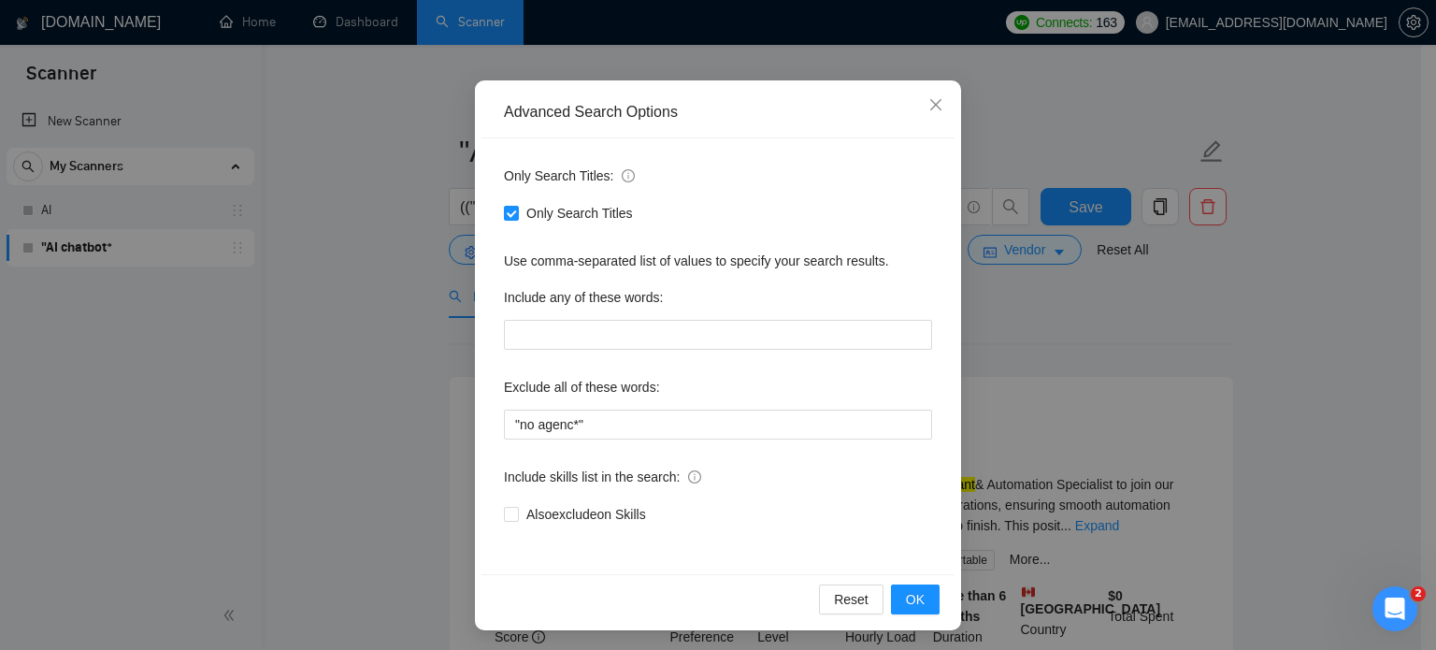
scroll to position [127, 0]
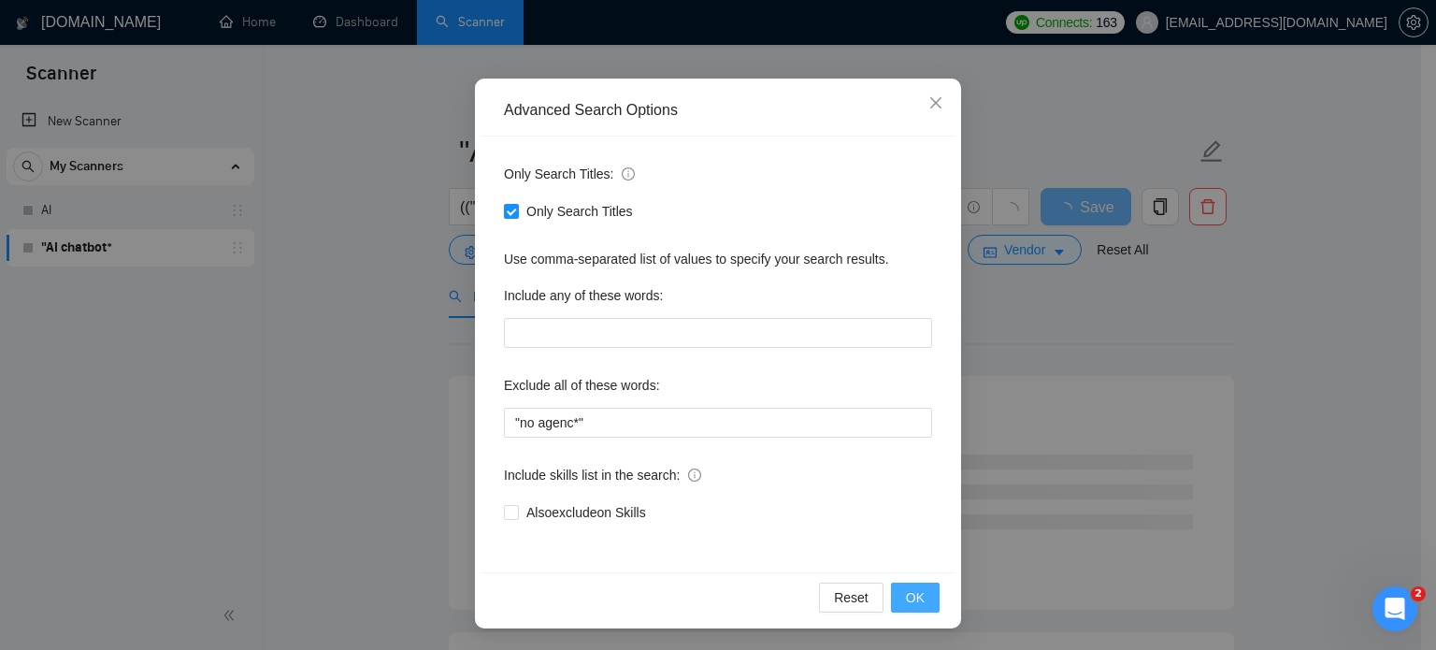
click at [894, 594] on button "OK" at bounding box center [915, 597] width 49 height 30
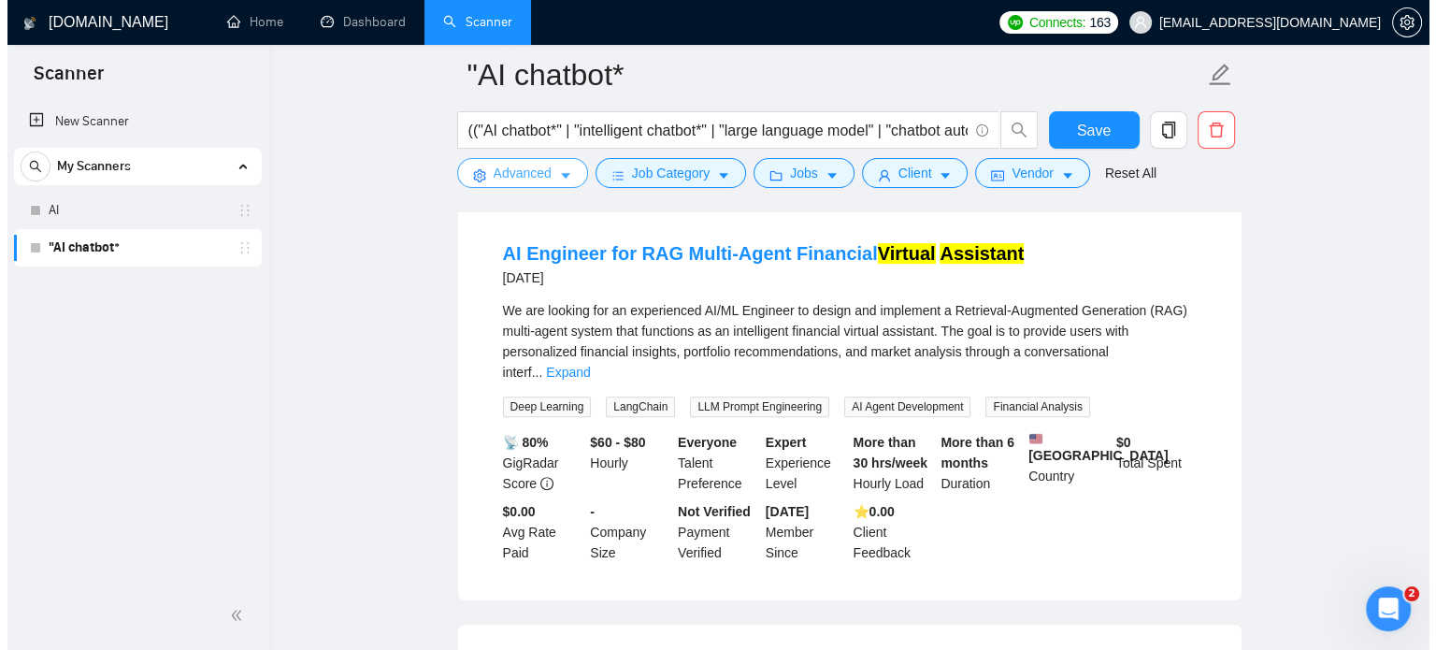
scroll to position [0, 0]
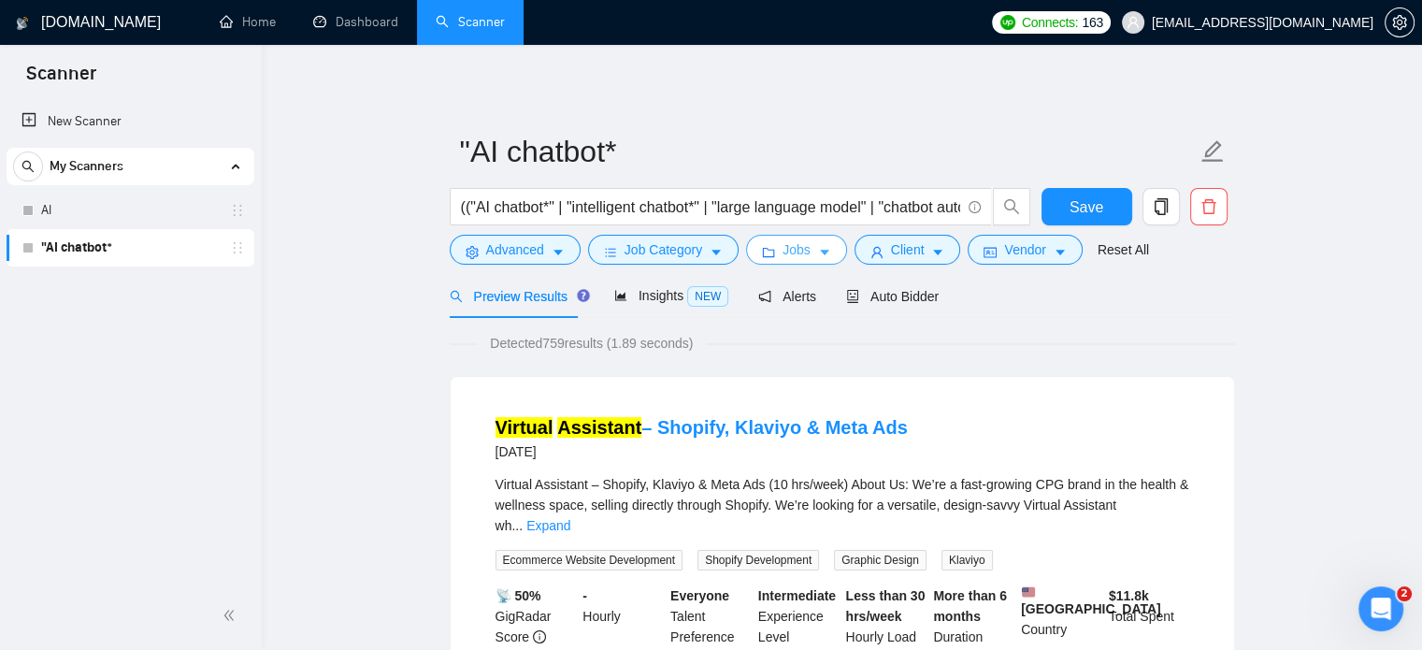
click at [826, 250] on button "Jobs" at bounding box center [796, 250] width 101 height 30
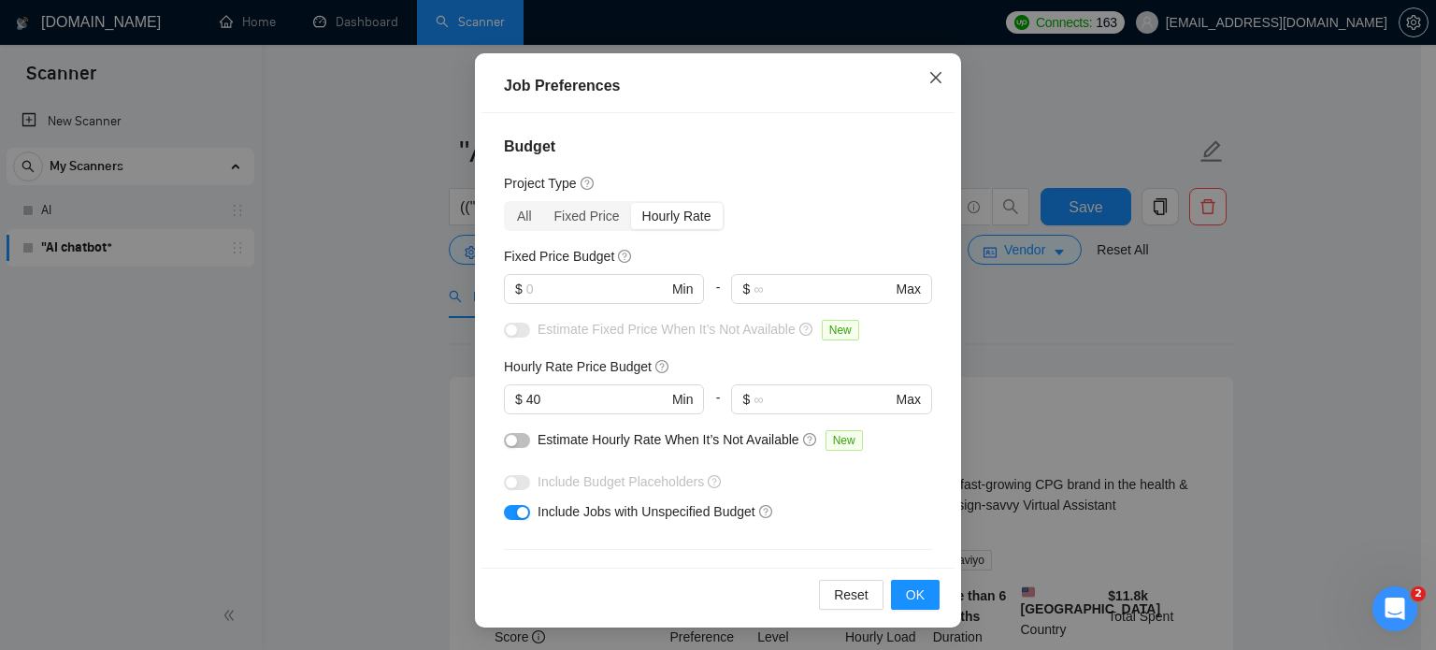
click at [930, 74] on icon "close" at bounding box center [935, 77] width 15 height 15
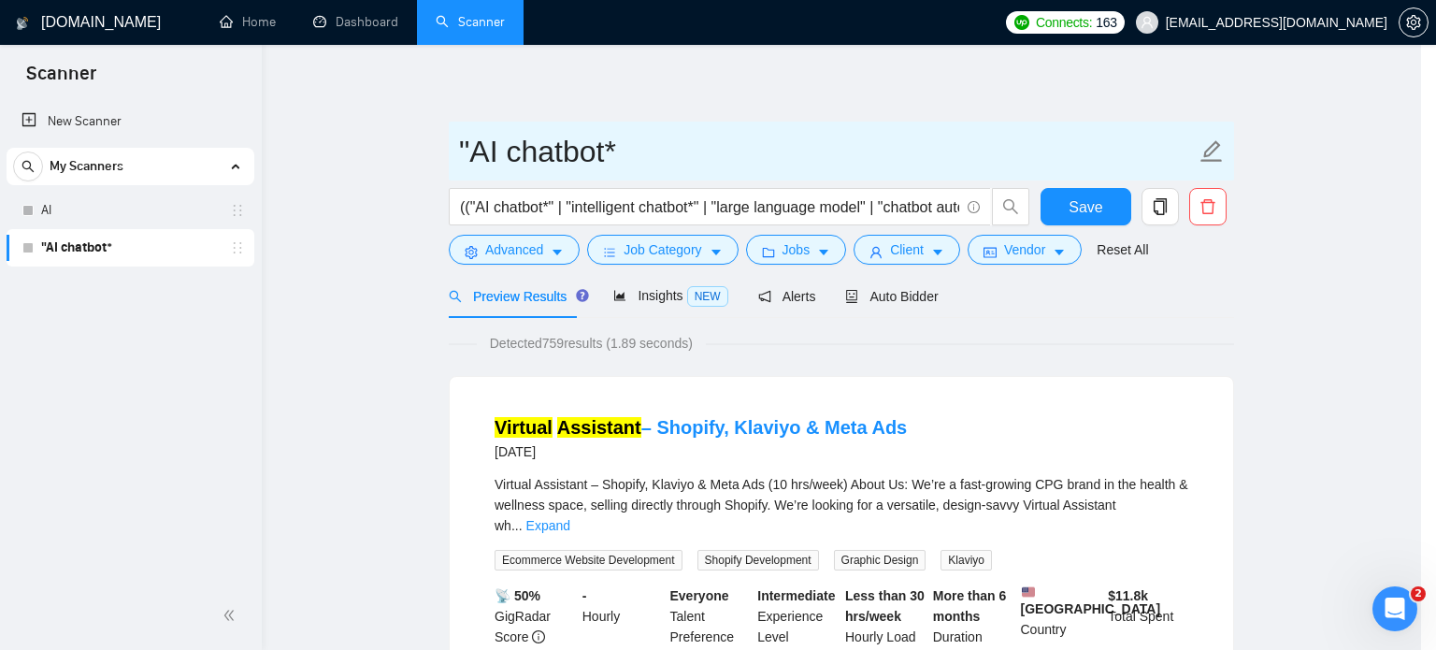
scroll to position [59, 0]
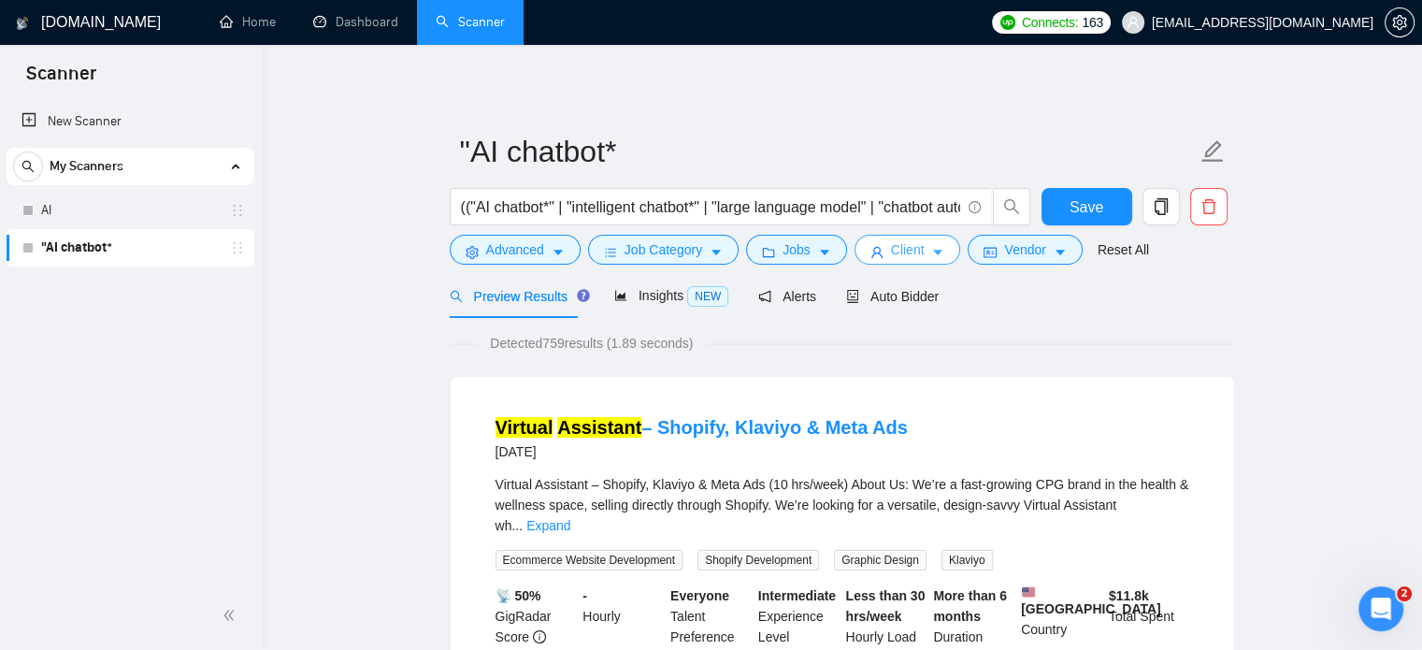
click at [931, 262] on button "Client" at bounding box center [907, 250] width 107 height 30
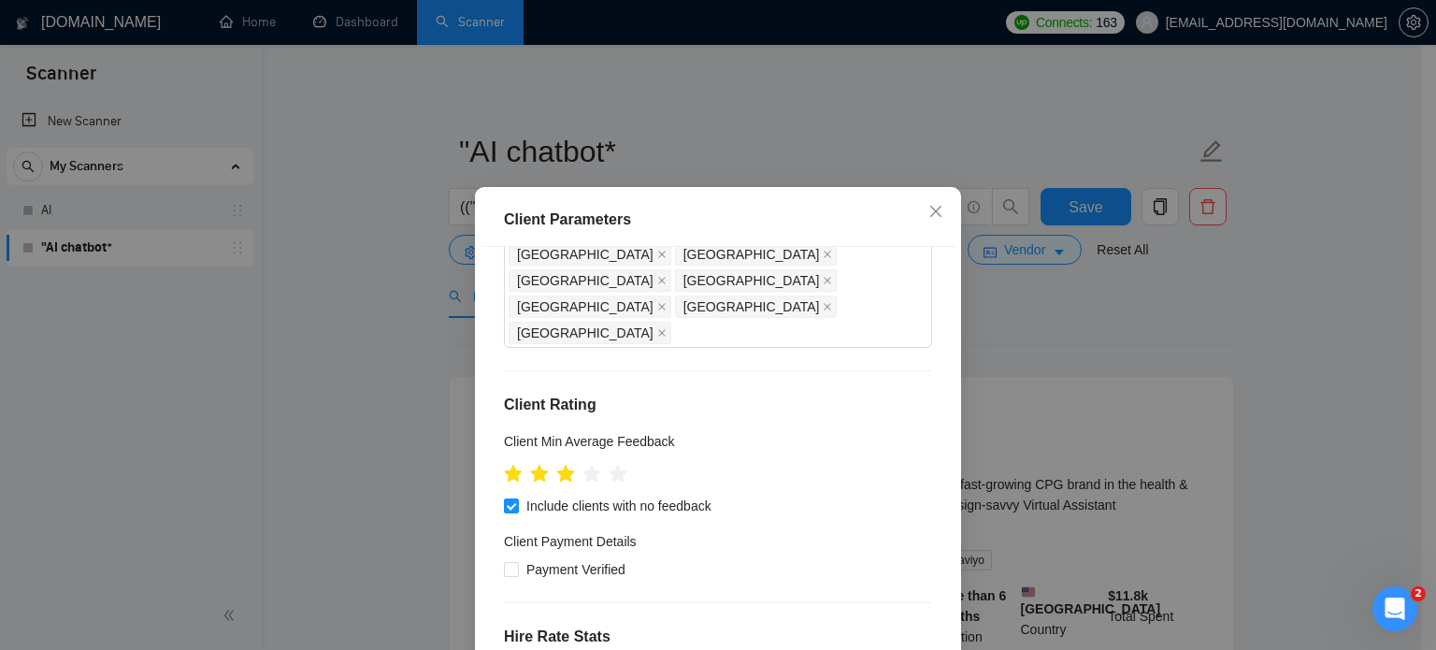
scroll to position [280, 0]
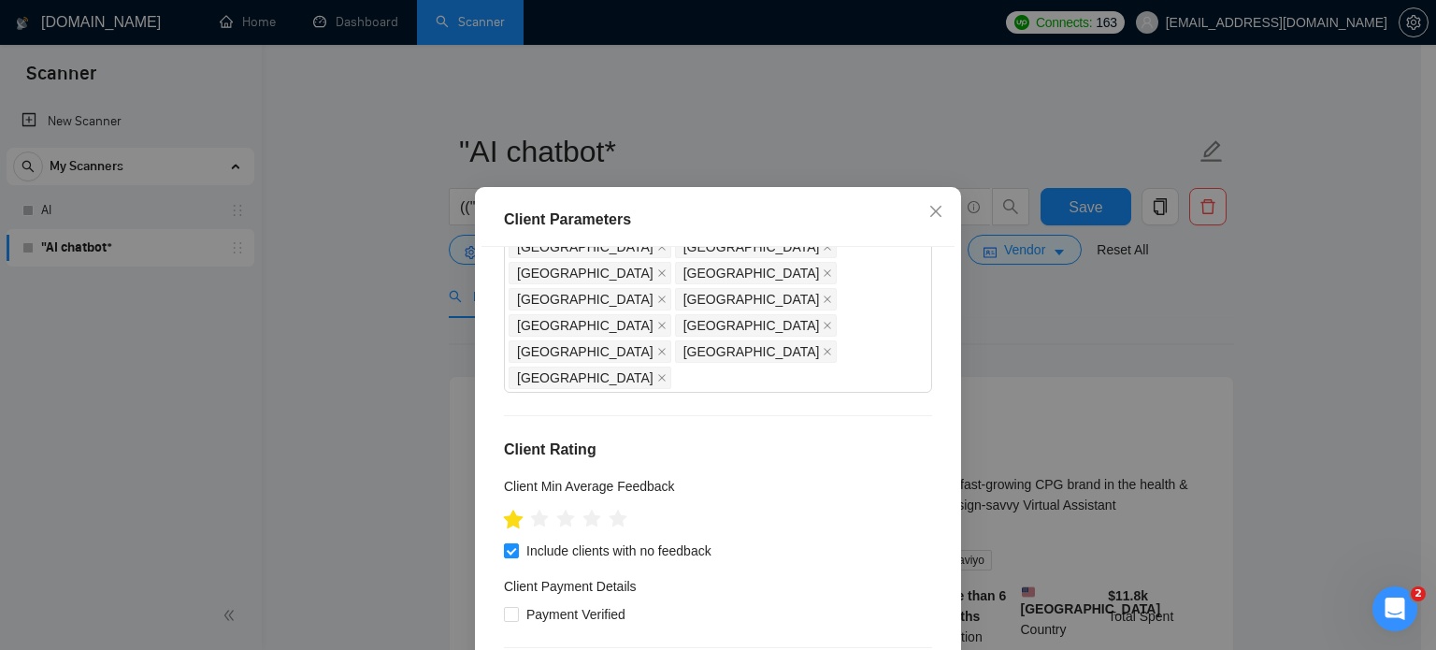
click at [509, 509] on icon "star" at bounding box center [514, 518] width 20 height 19
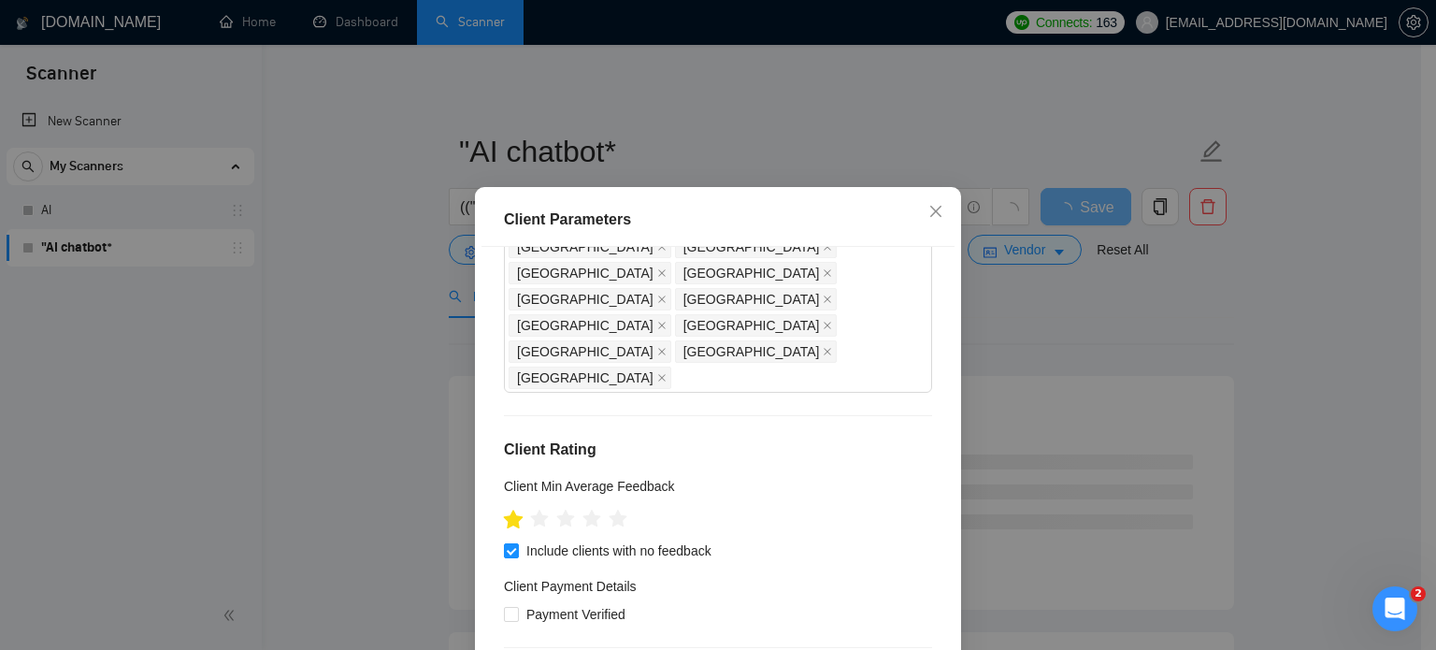
click at [509, 509] on icon "star" at bounding box center [514, 518] width 20 height 19
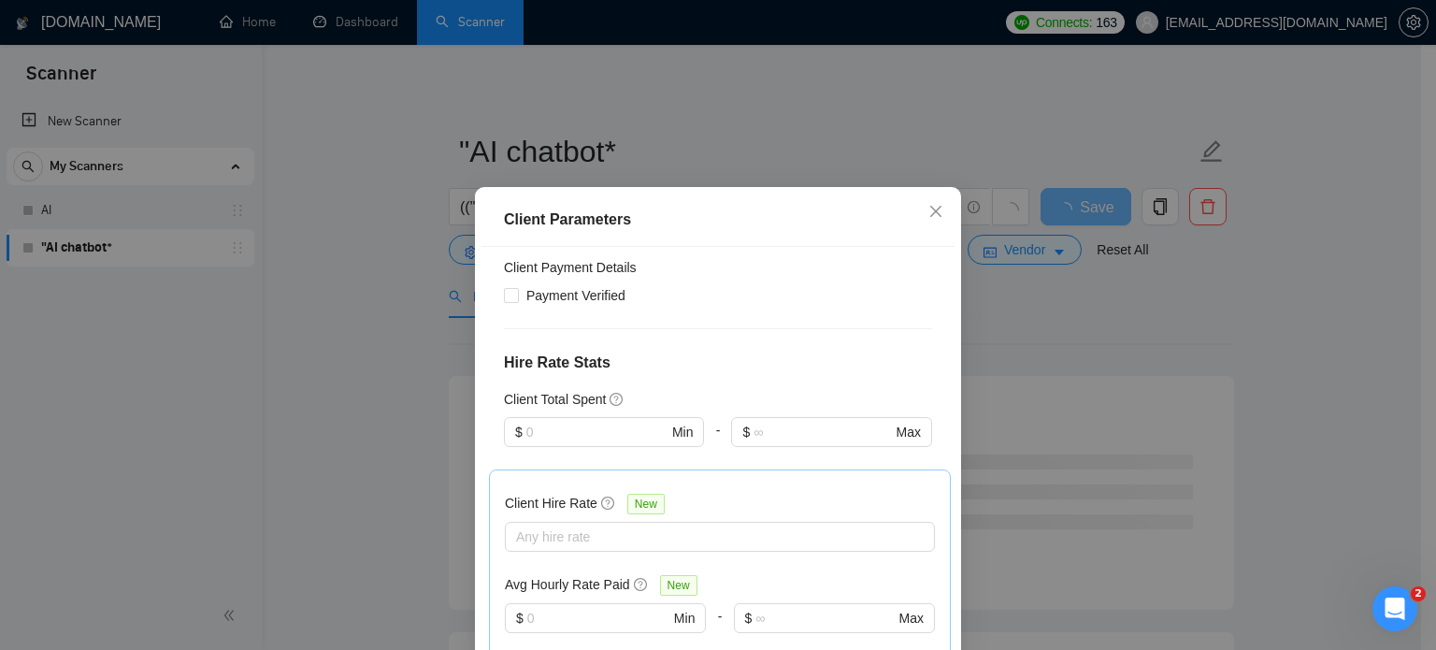
scroll to position [789, 0]
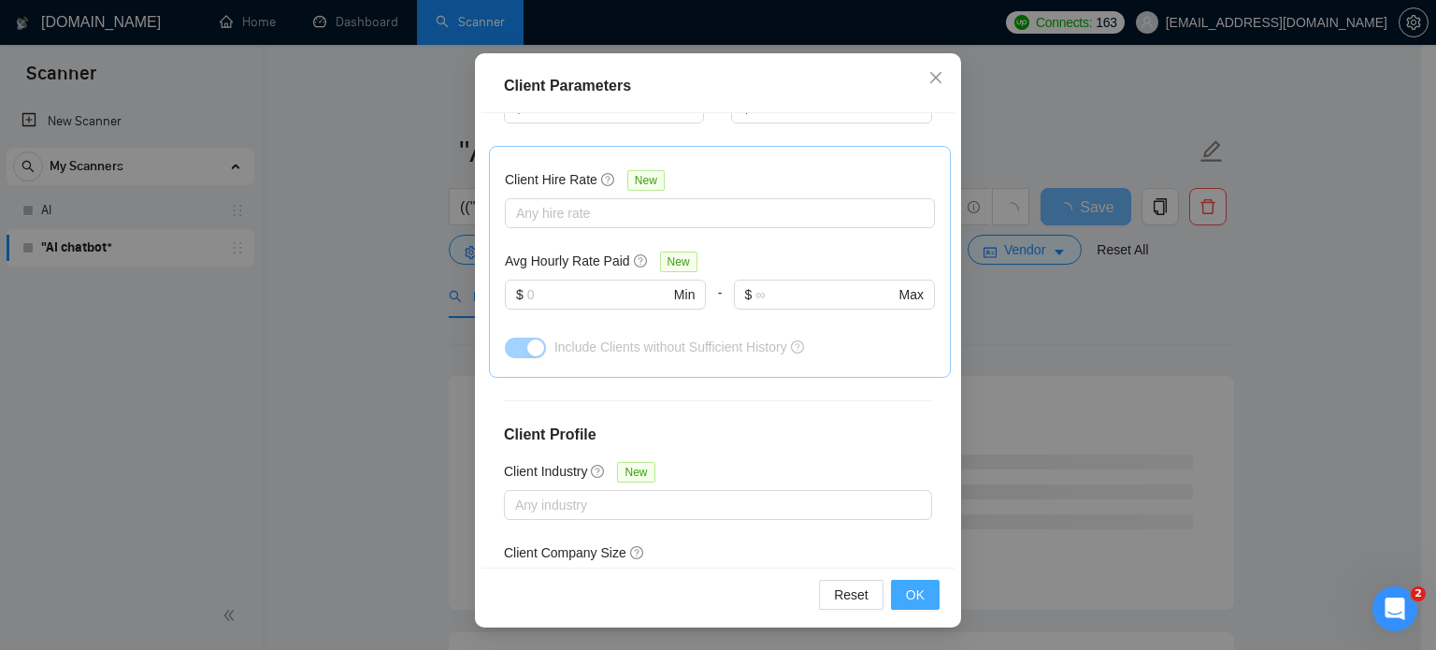
click at [894, 586] on button "OK" at bounding box center [915, 594] width 49 height 30
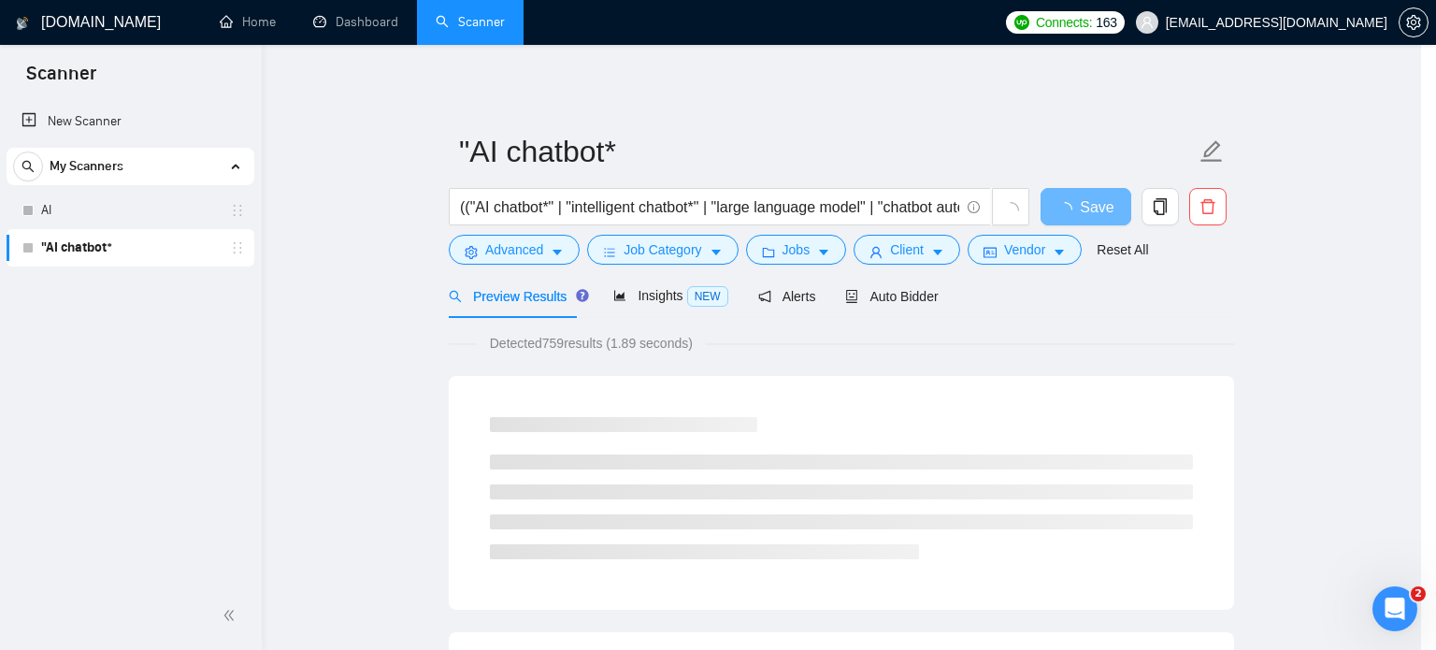
scroll to position [59, 0]
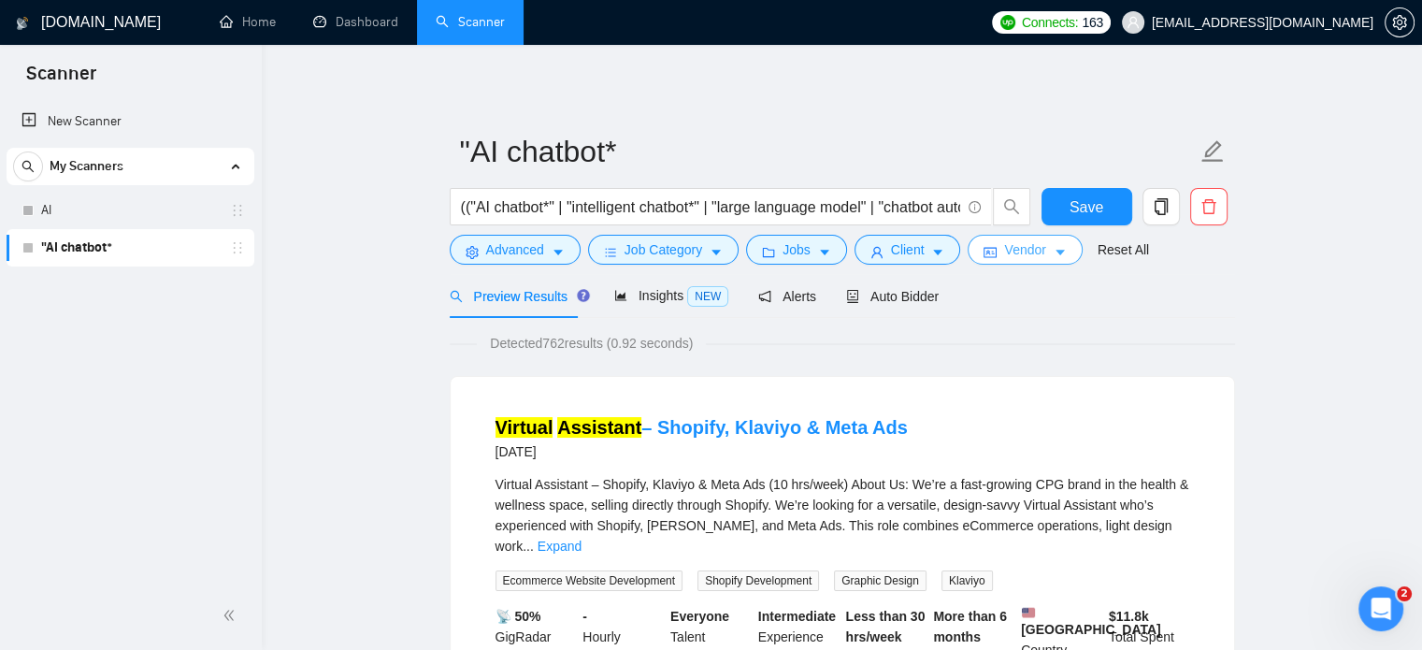
click at [1039, 246] on button "Vendor" at bounding box center [1024, 250] width 114 height 30
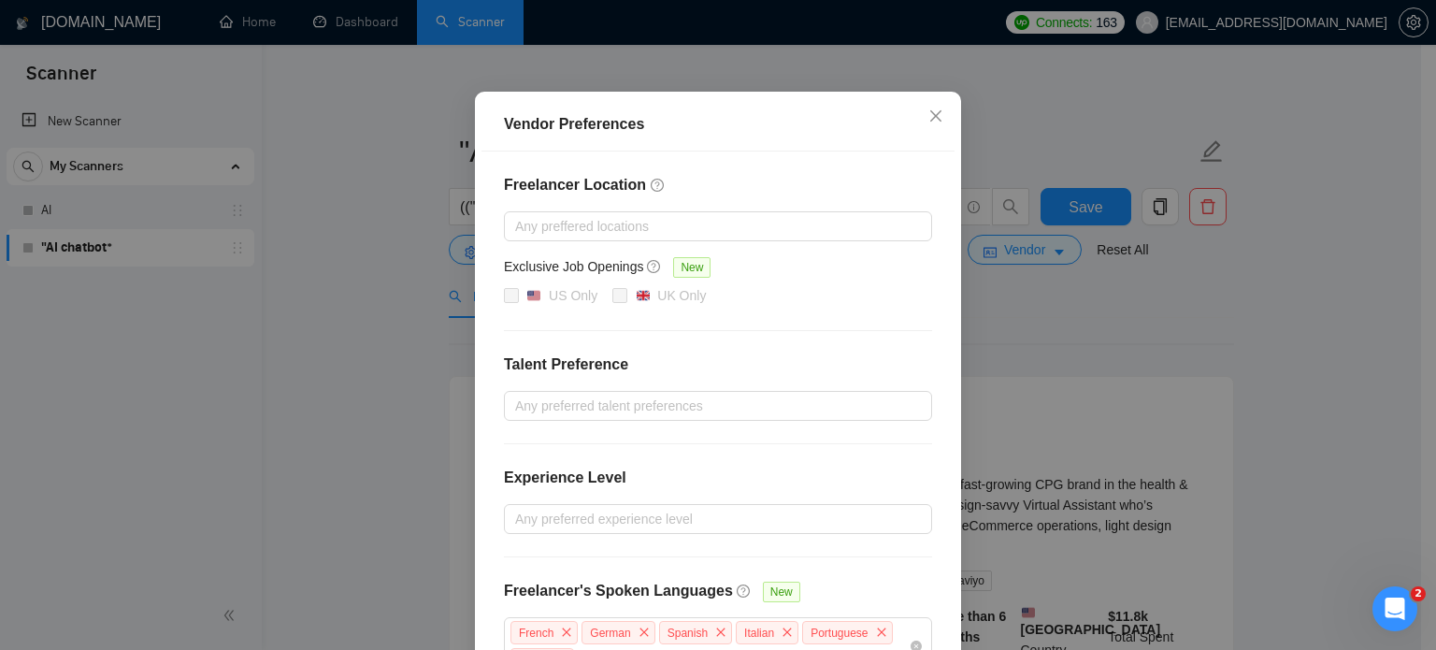
scroll to position [239, 0]
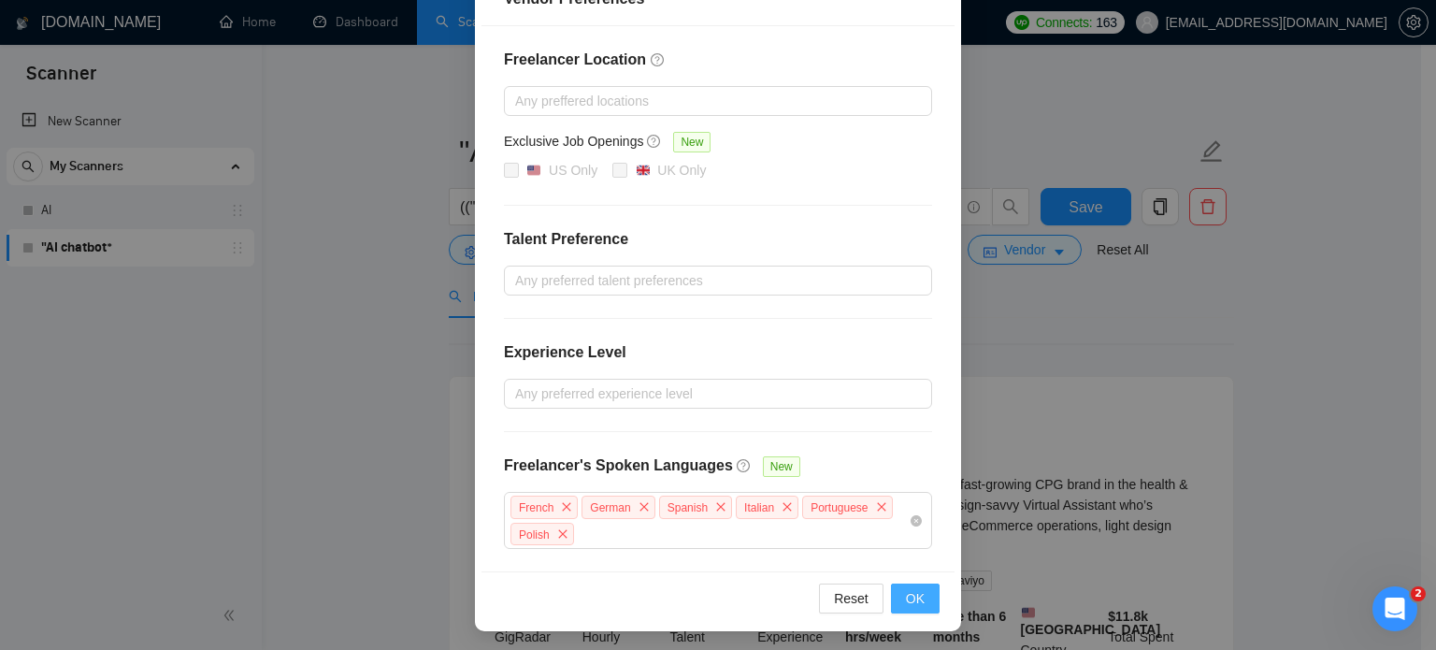
click at [912, 600] on span "OK" at bounding box center [915, 598] width 19 height 21
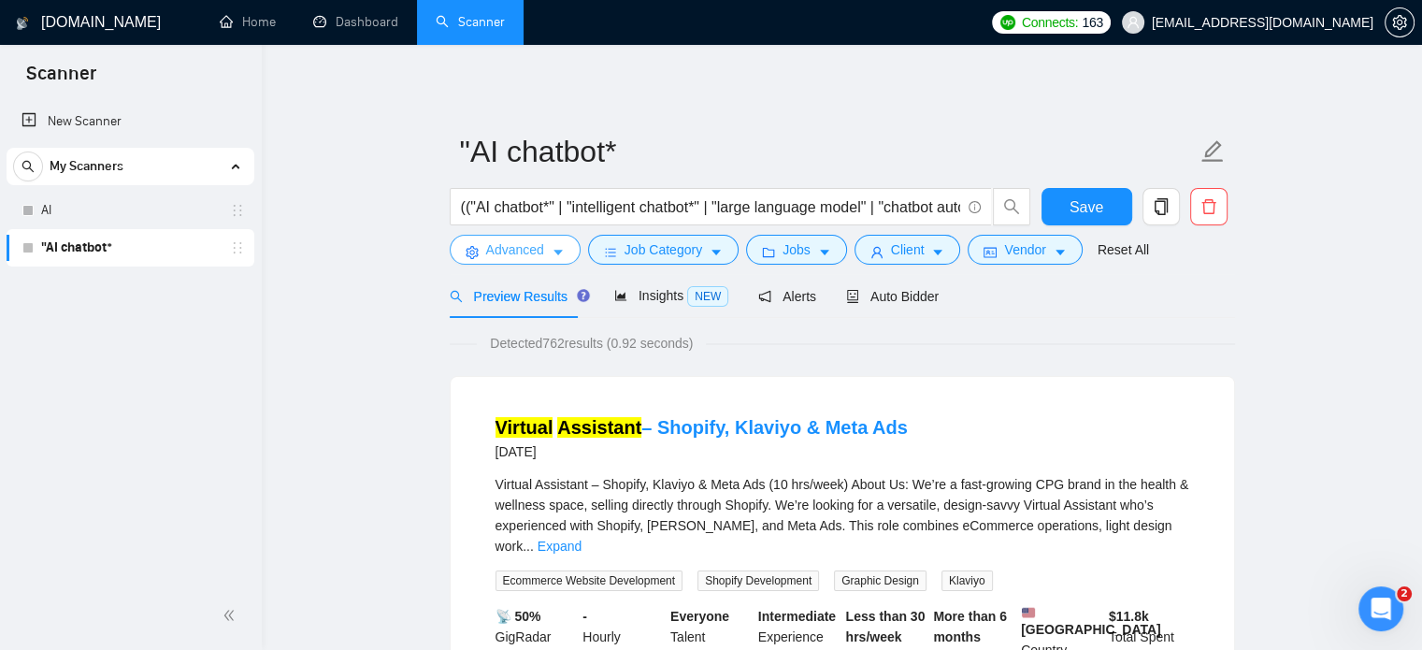
click at [553, 258] on icon "caret-down" at bounding box center [557, 252] width 13 height 13
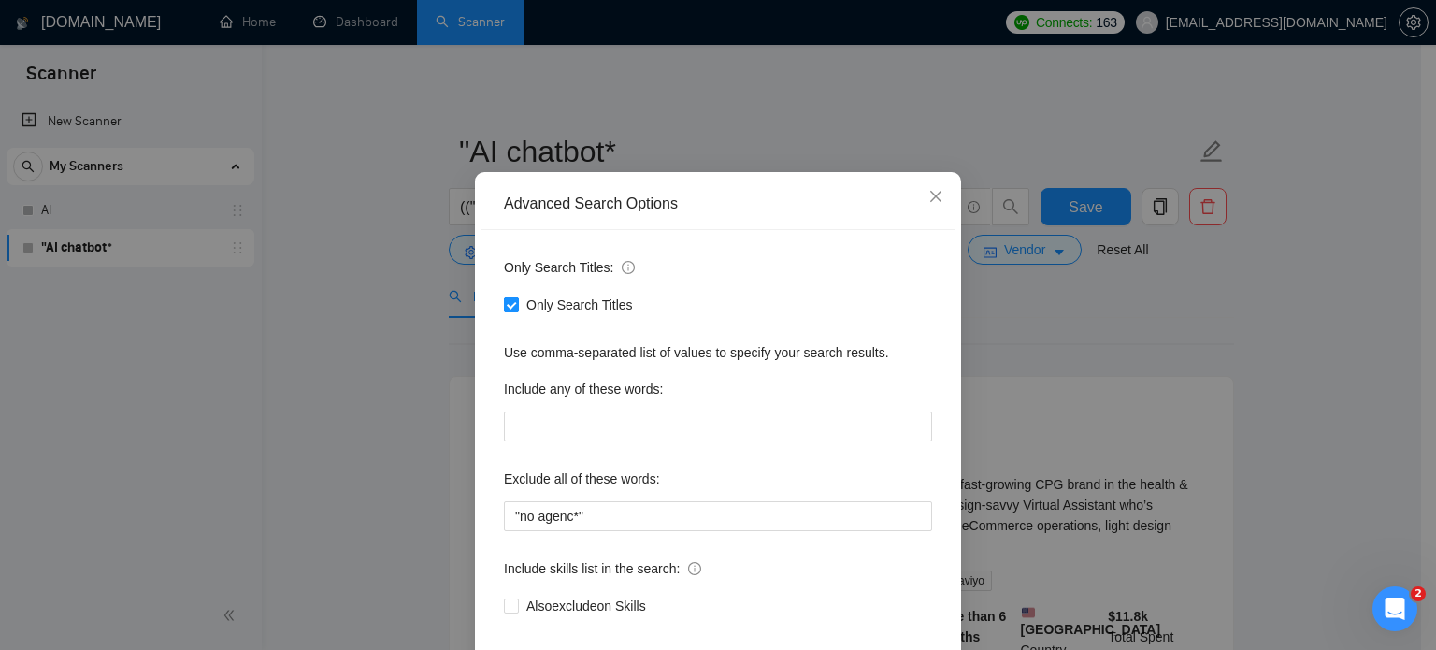
click at [520, 315] on span "Only Search Titles" at bounding box center [580, 304] width 122 height 21
click at [517, 310] on input "Only Search Titles" at bounding box center [510, 303] width 13 height 13
checkbox input "false"
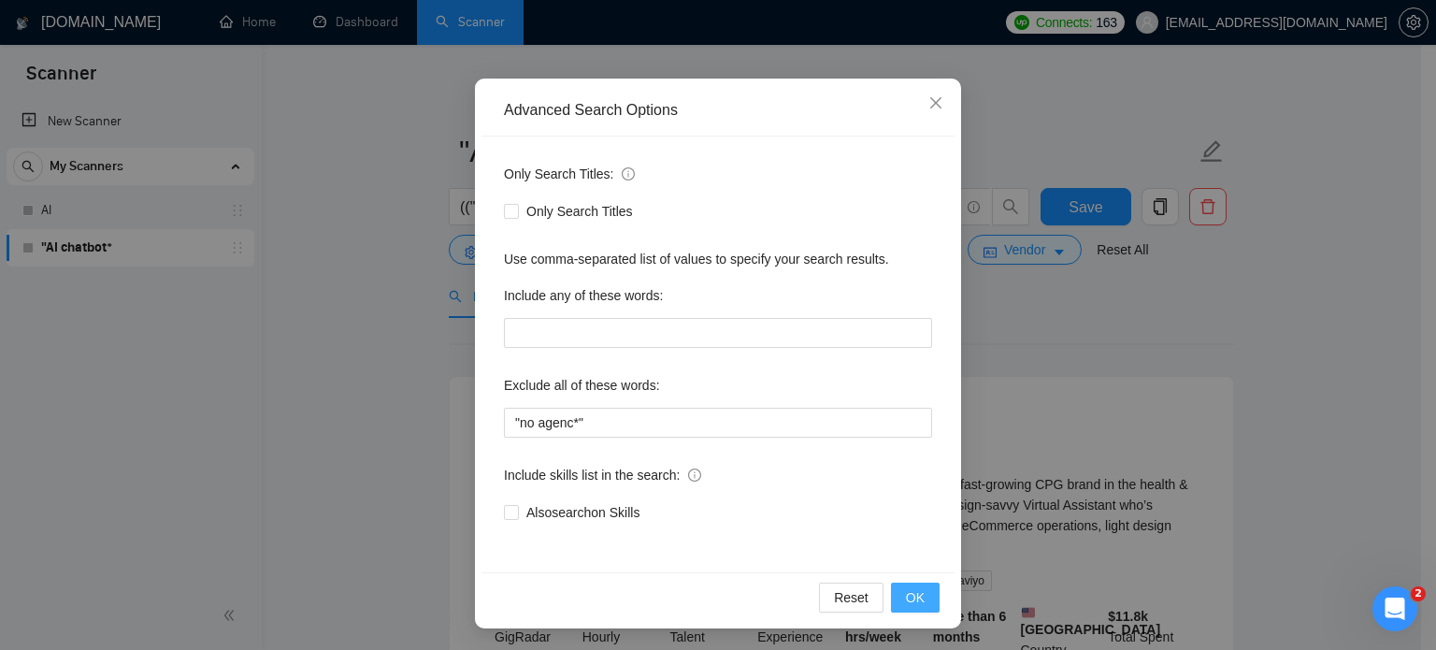
click at [928, 594] on button "OK" at bounding box center [915, 597] width 49 height 30
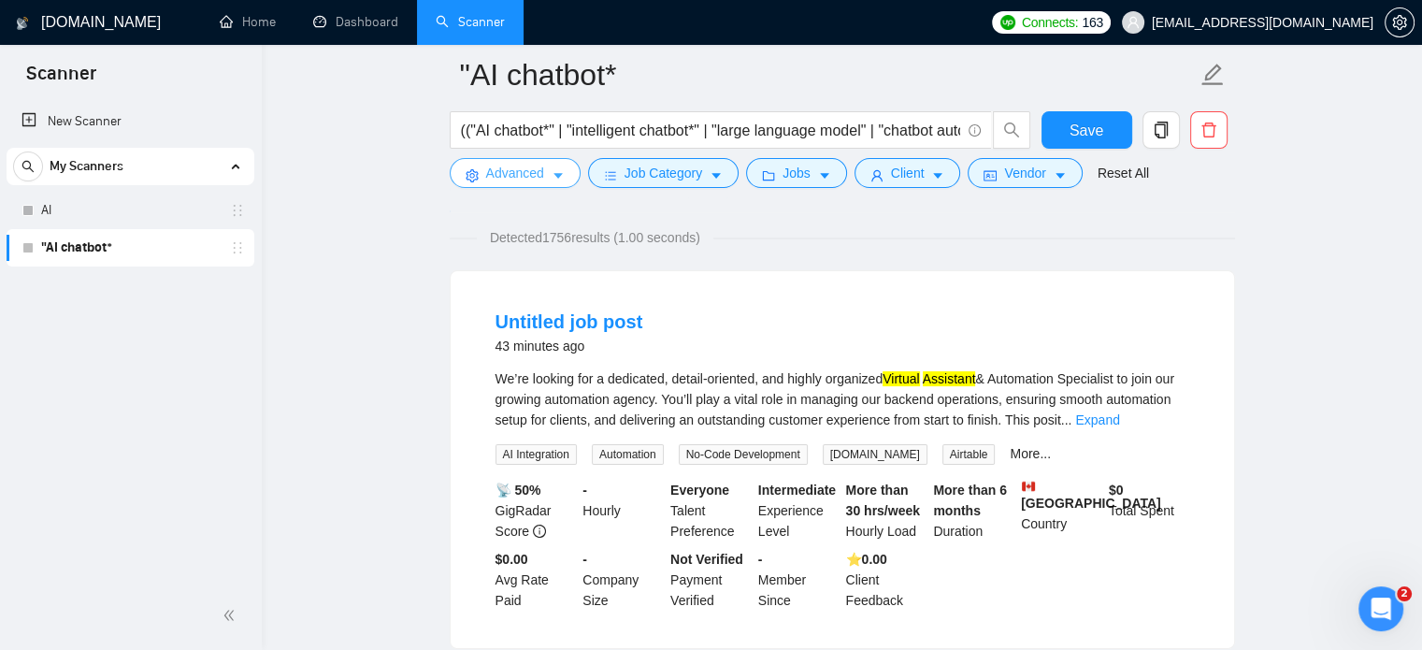
scroll to position [187, 0]
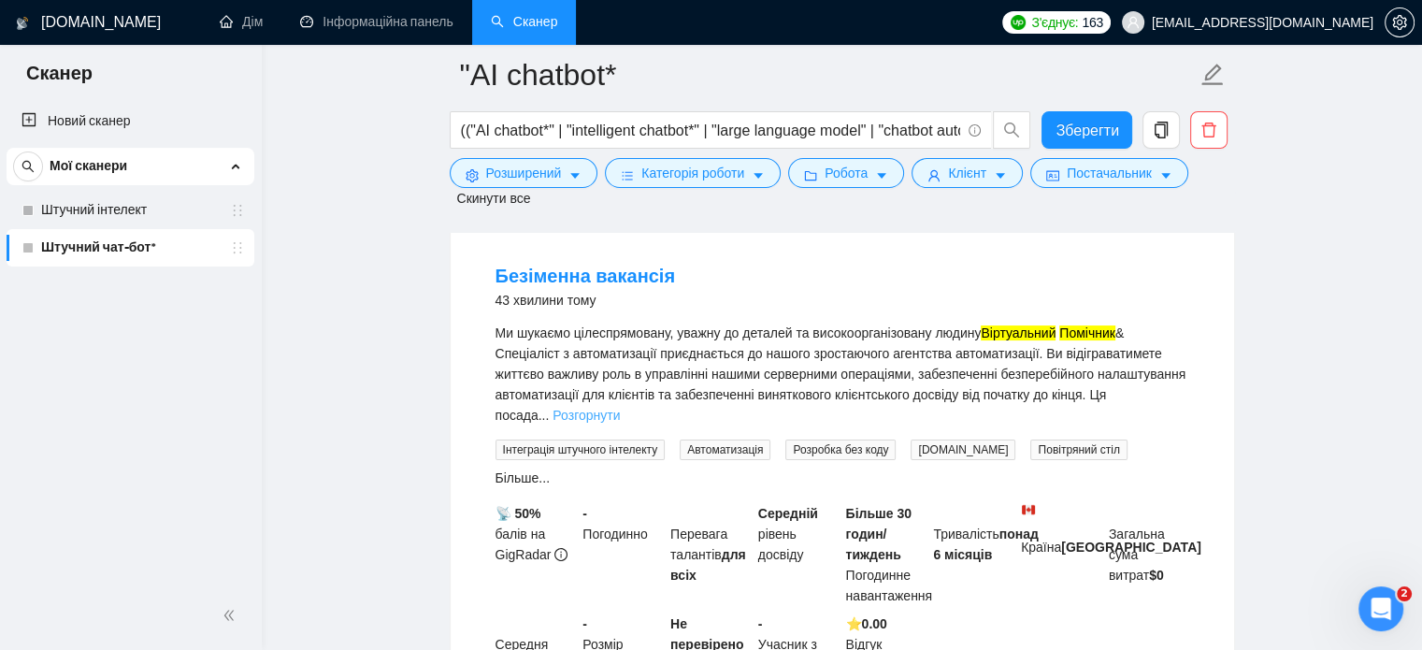
click at [552, 418] on font "Розгорнути" at bounding box center [585, 415] width 67 height 15
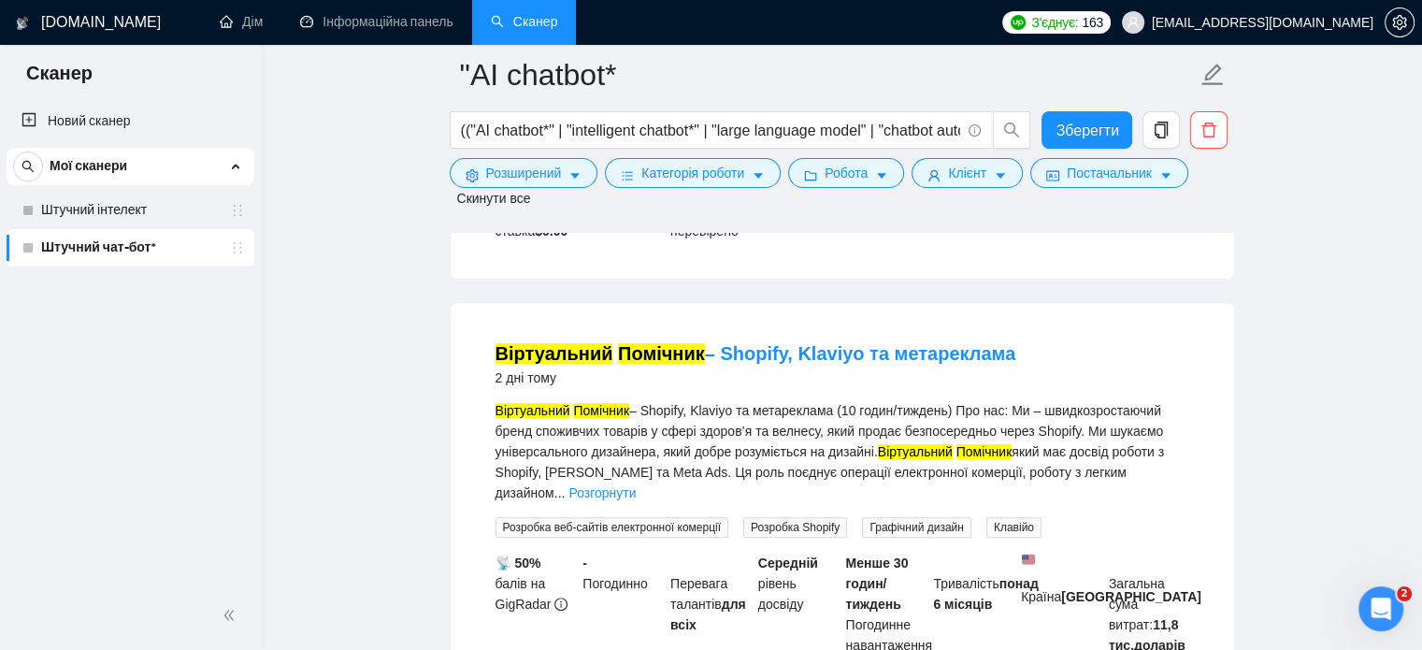
scroll to position [654, 0]
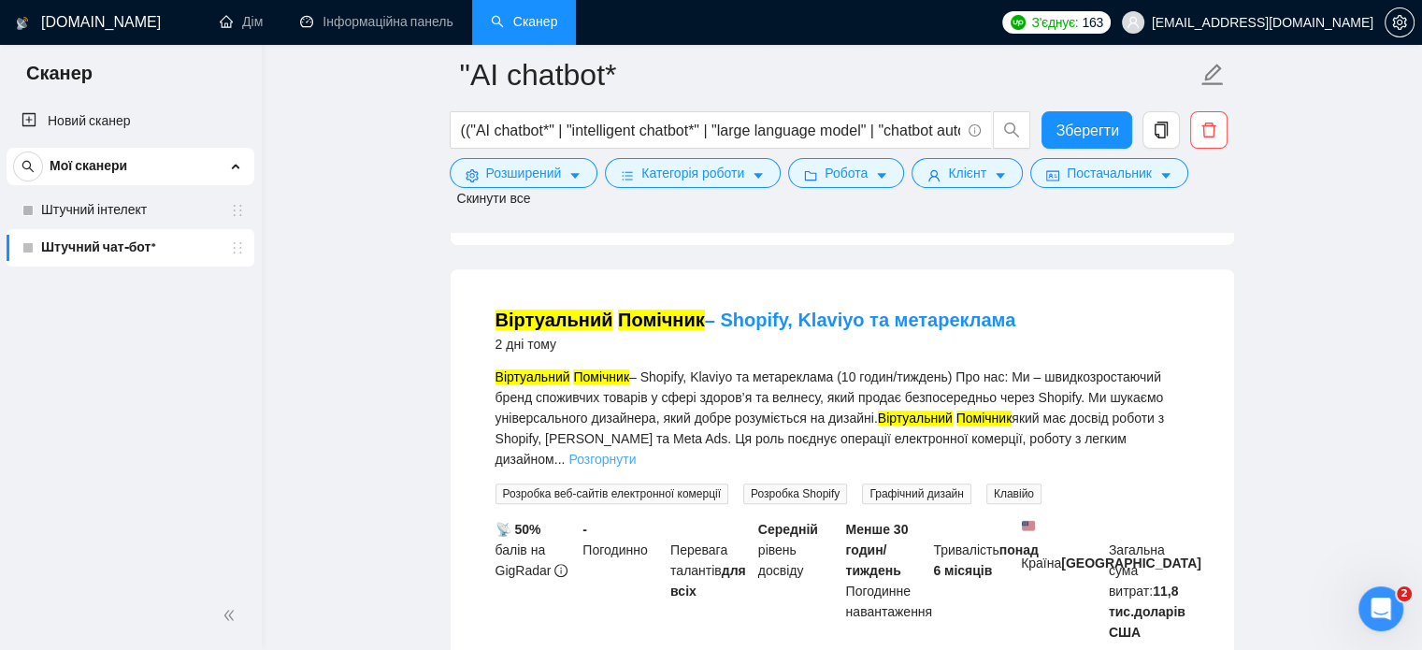
click at [568, 451] on font "Розгорнути" at bounding box center [601, 458] width 67 height 15
drag, startPoint x: 681, startPoint y: 388, endPoint x: 1024, endPoint y: 386, distance: 343.0
click at [1024, 386] on div "Віртуальний Помічник – Shopify, Klaviyo та метареклама (10 годин/тиждень) Про н…" at bounding box center [842, 417] width 694 height 103
click at [1035, 410] on font "який має досвід роботи з Shopify, Klaviyo та Meta Ads. Ця роль поєднує операції…" at bounding box center [829, 438] width 669 height 56
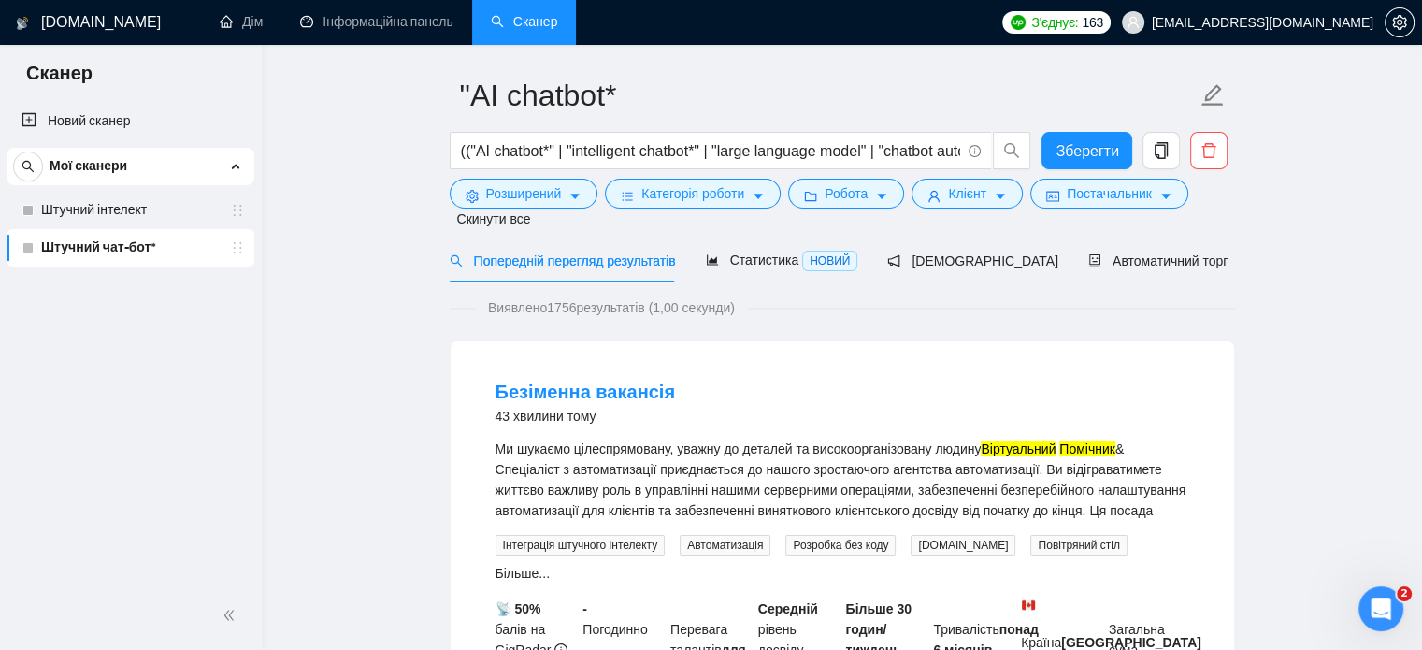
scroll to position [0, 0]
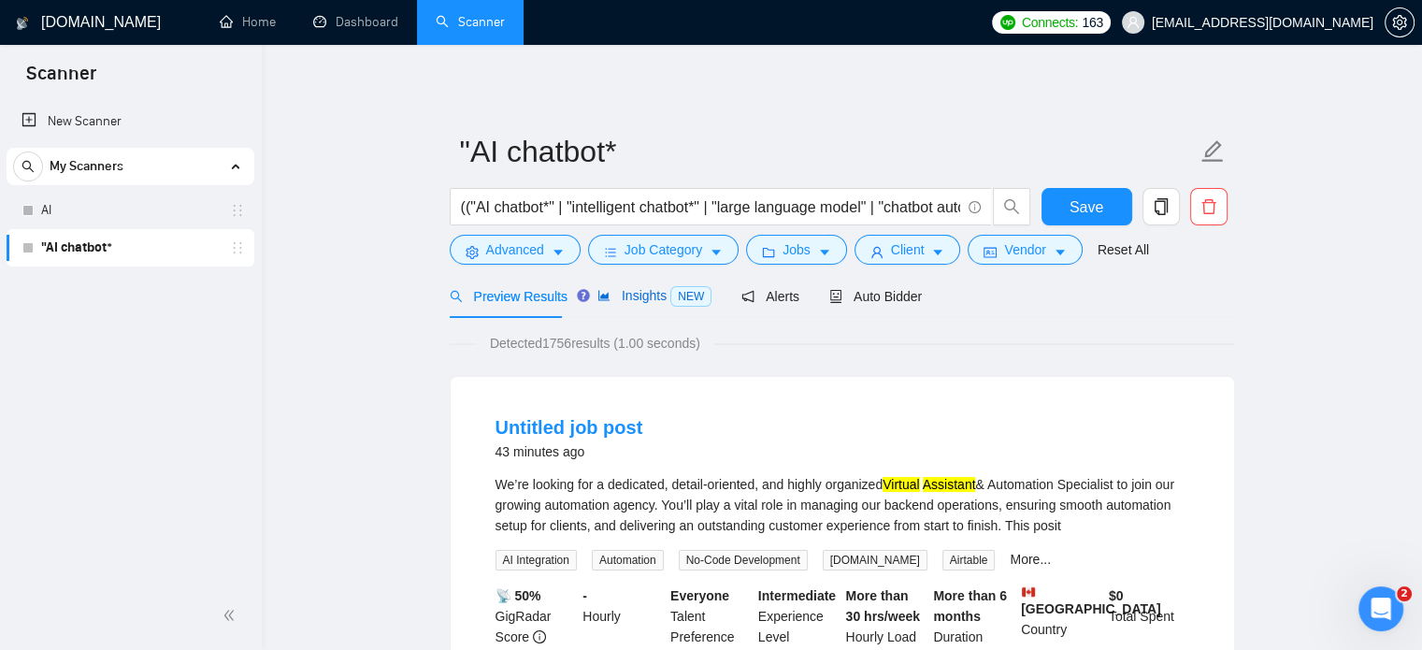
click at [636, 293] on span "Insights NEW" at bounding box center [654, 295] width 114 height 15
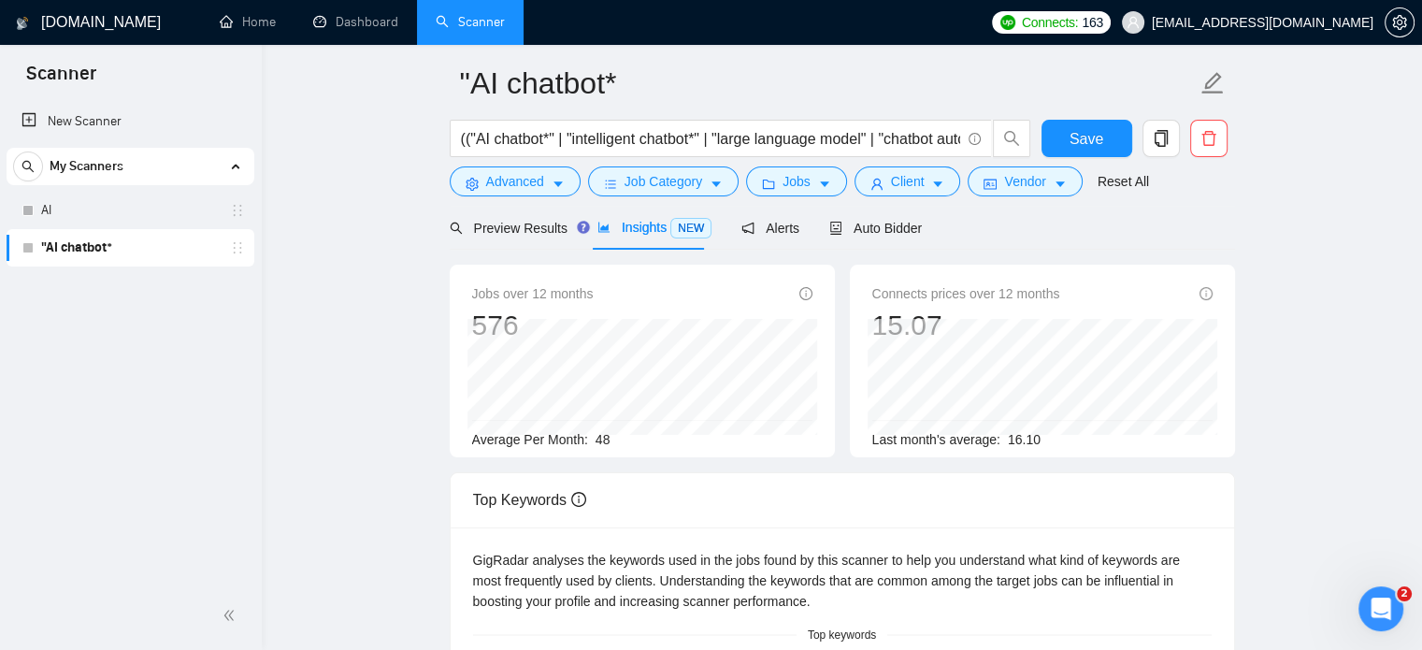
scroll to position [93, 0]
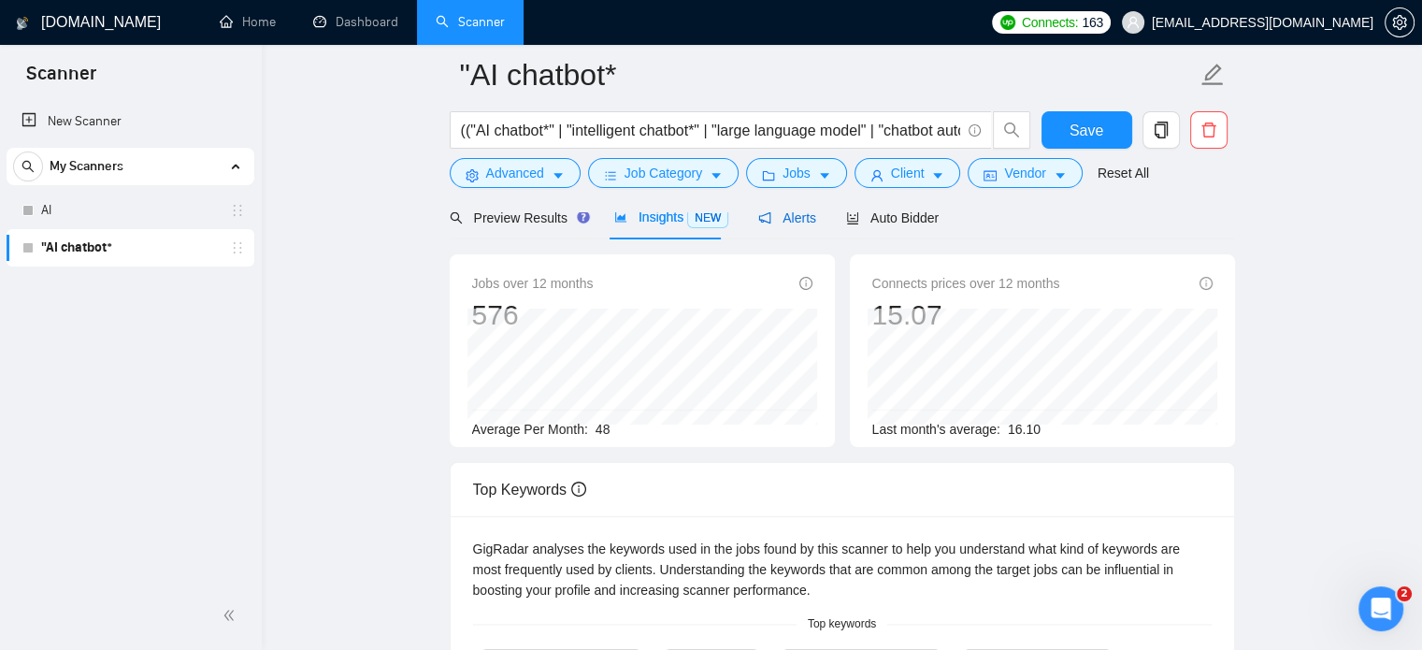
click at [758, 220] on icon "notification" at bounding box center [764, 217] width 13 height 13
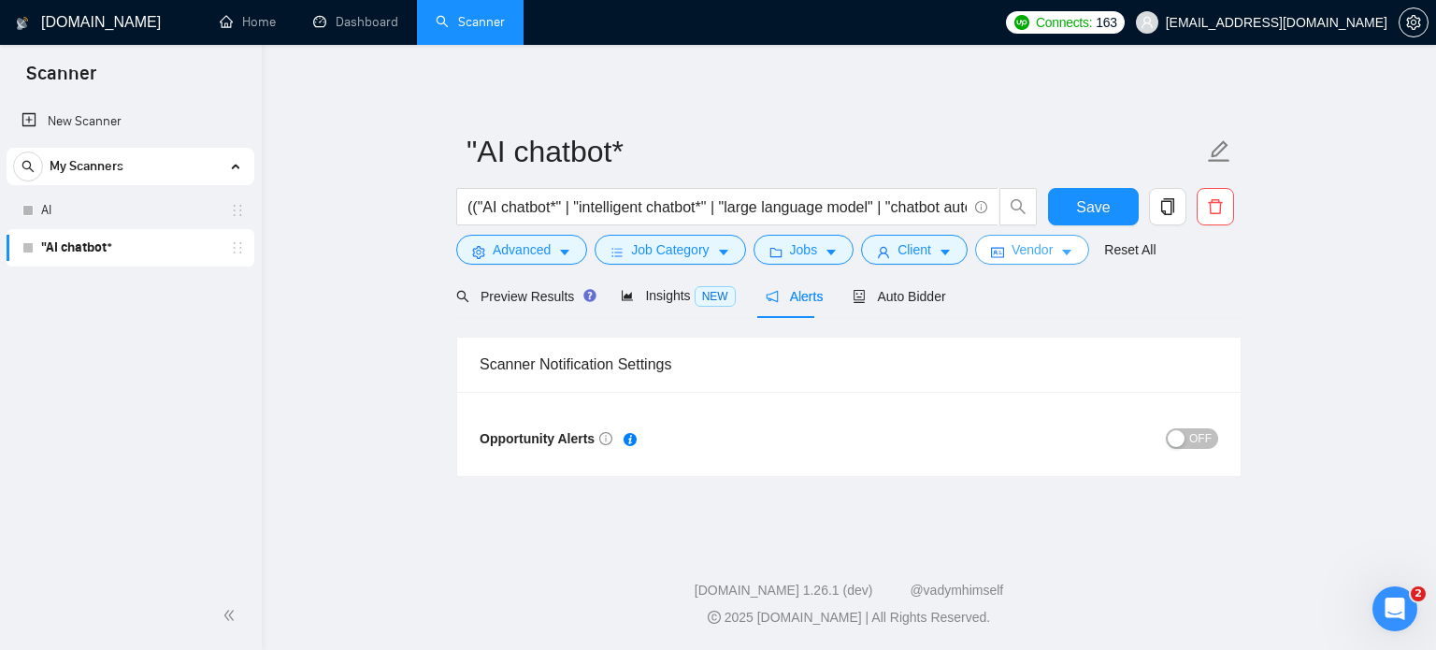
click at [1050, 250] on button "Vendor" at bounding box center [1032, 250] width 114 height 30
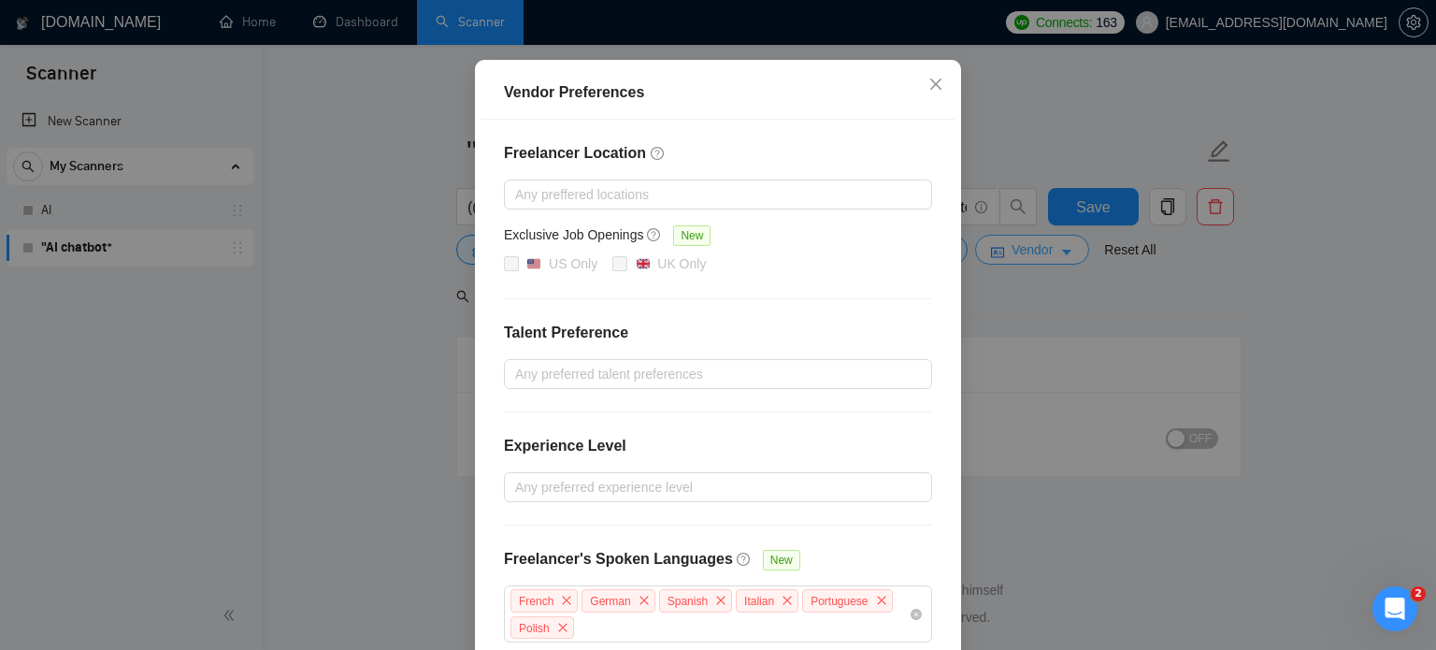
click at [1050, 250] on div "Vendor Preferences Freelancer Location Any preffered locations Exclusive Job Op…" at bounding box center [718, 325] width 1436 height 650
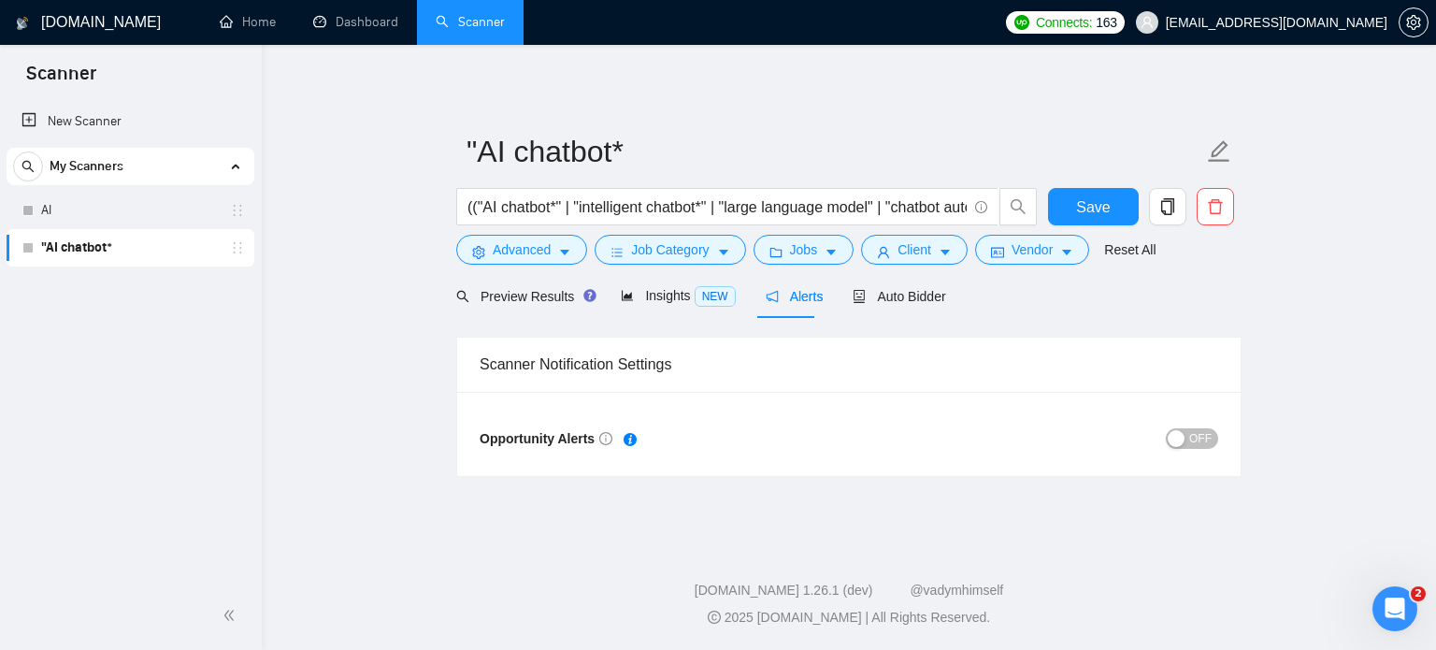
click at [1241, 294] on main ""AI chatbot* (("AI chatbot*" | "intelligent chatbot*" | "large language model" …" at bounding box center [849, 290] width 1114 height 431
click at [890, 303] on span "Auto Bidder" at bounding box center [898, 296] width 93 height 15
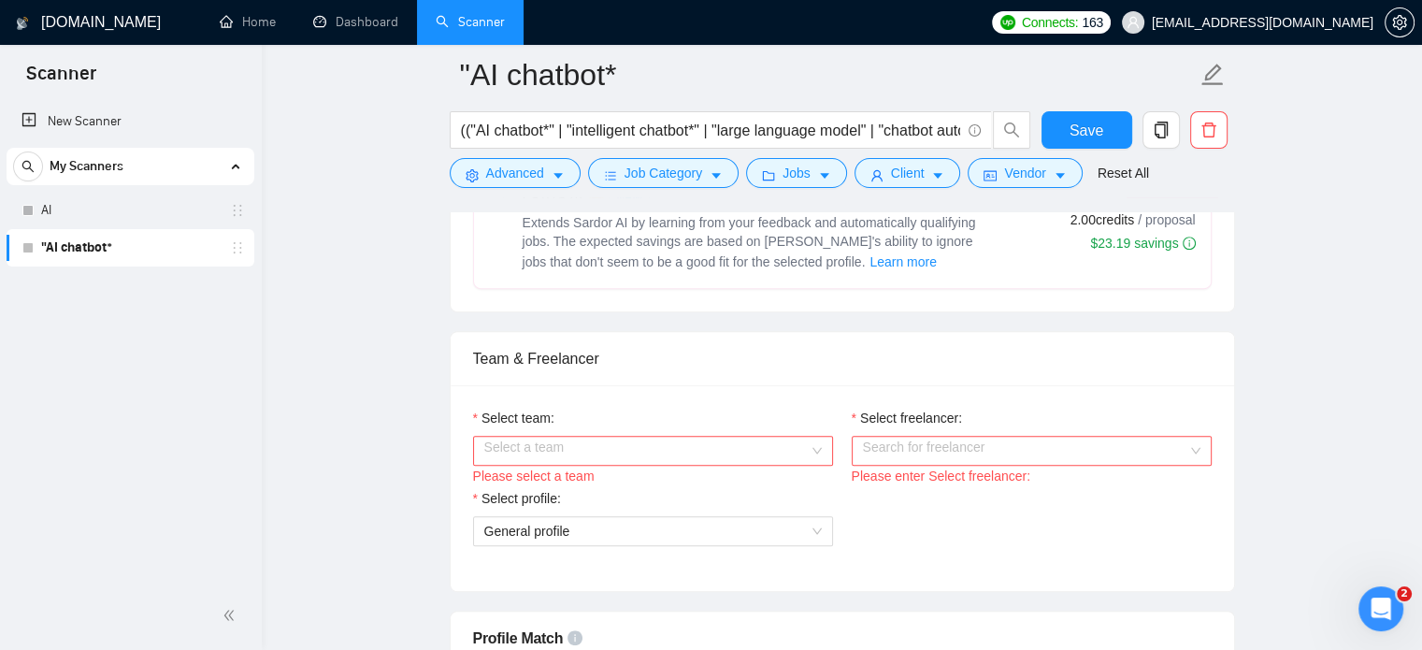
scroll to position [935, 0]
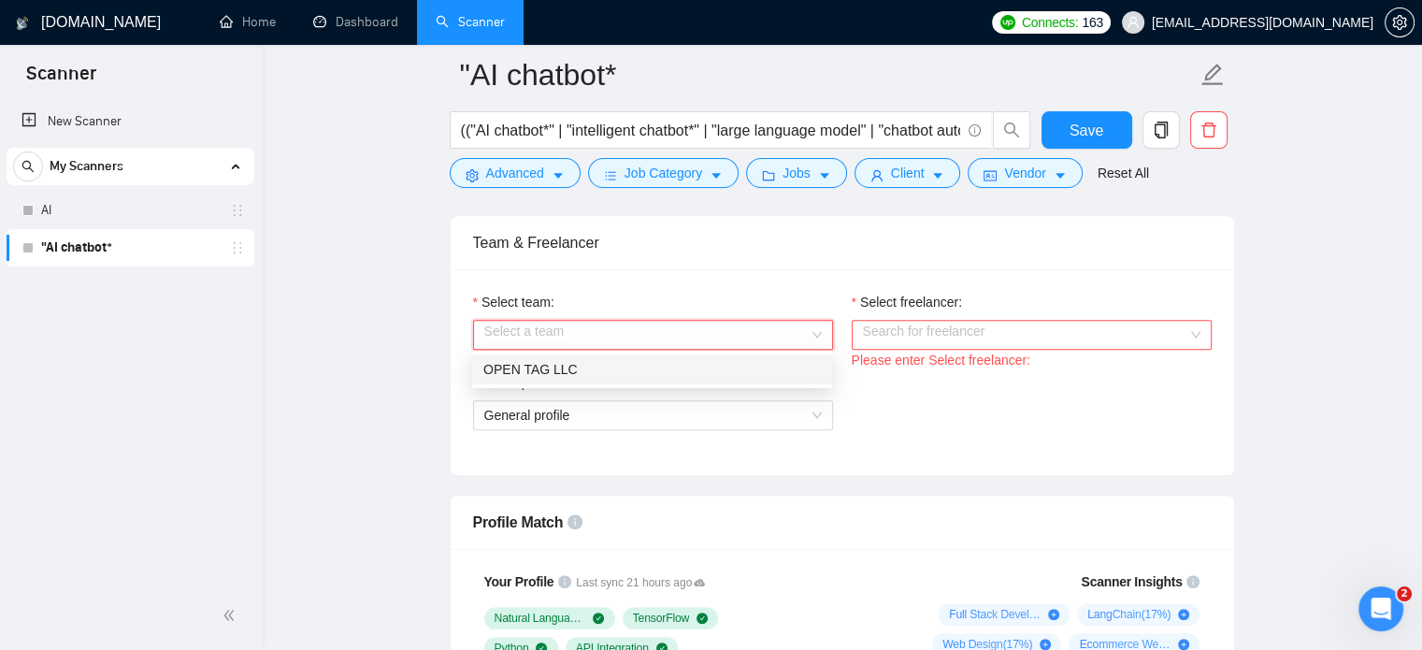
click at [606, 336] on input "Select team:" at bounding box center [646, 335] width 324 height 28
click at [554, 377] on div "OPEN TAG LLC" at bounding box center [651, 369] width 337 height 21
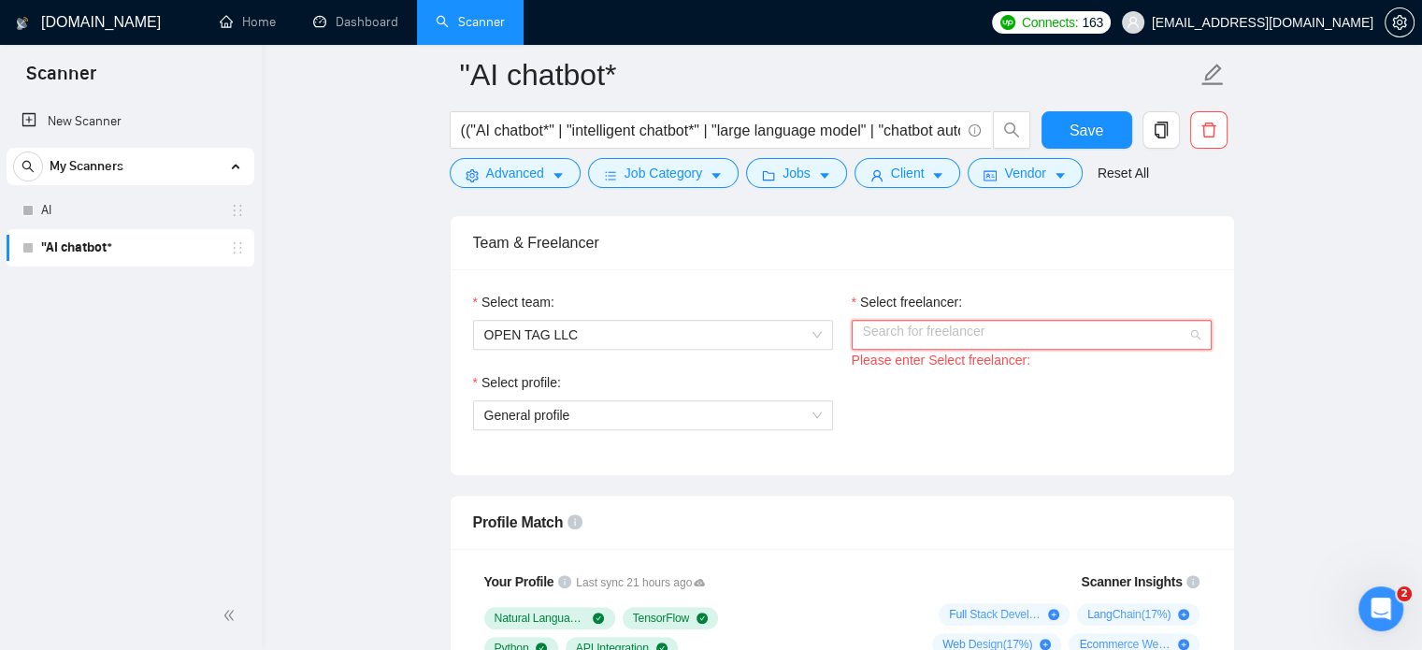
click at [973, 326] on input "Select freelancer:" at bounding box center [1025, 335] width 324 height 28
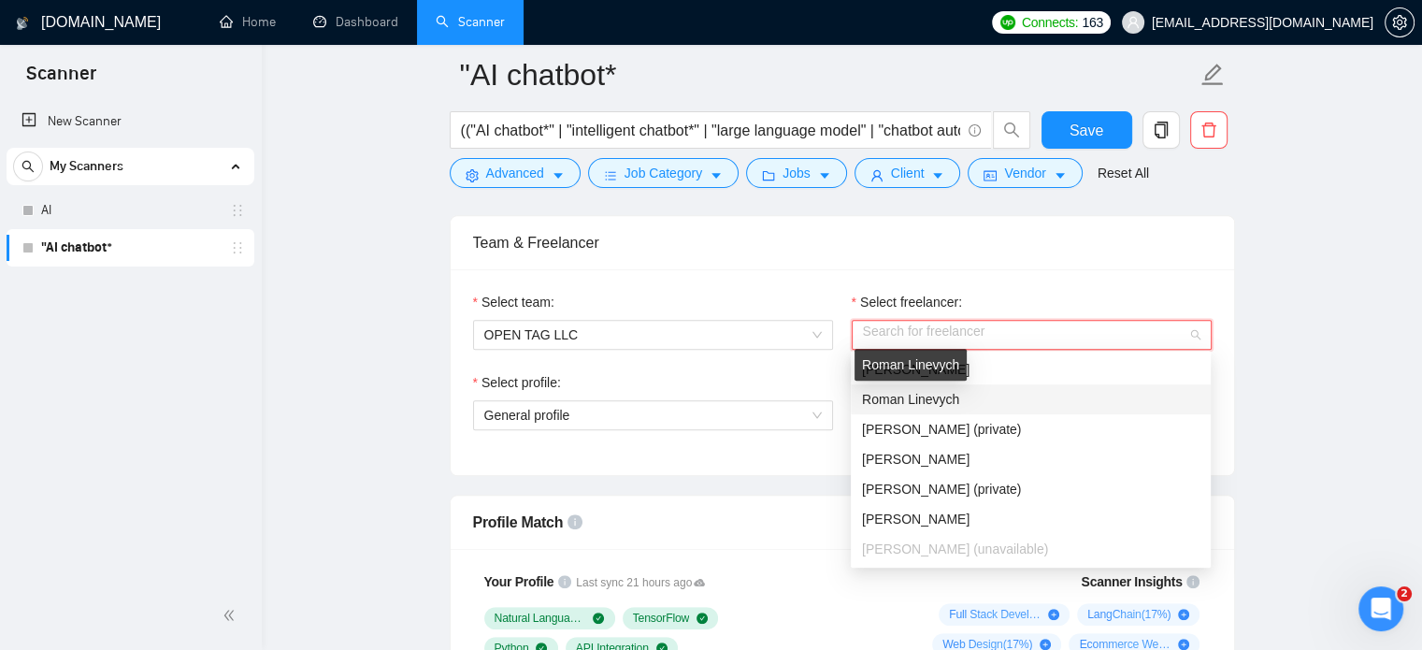
click at [938, 403] on span "Roman Linevych" at bounding box center [910, 399] width 97 height 15
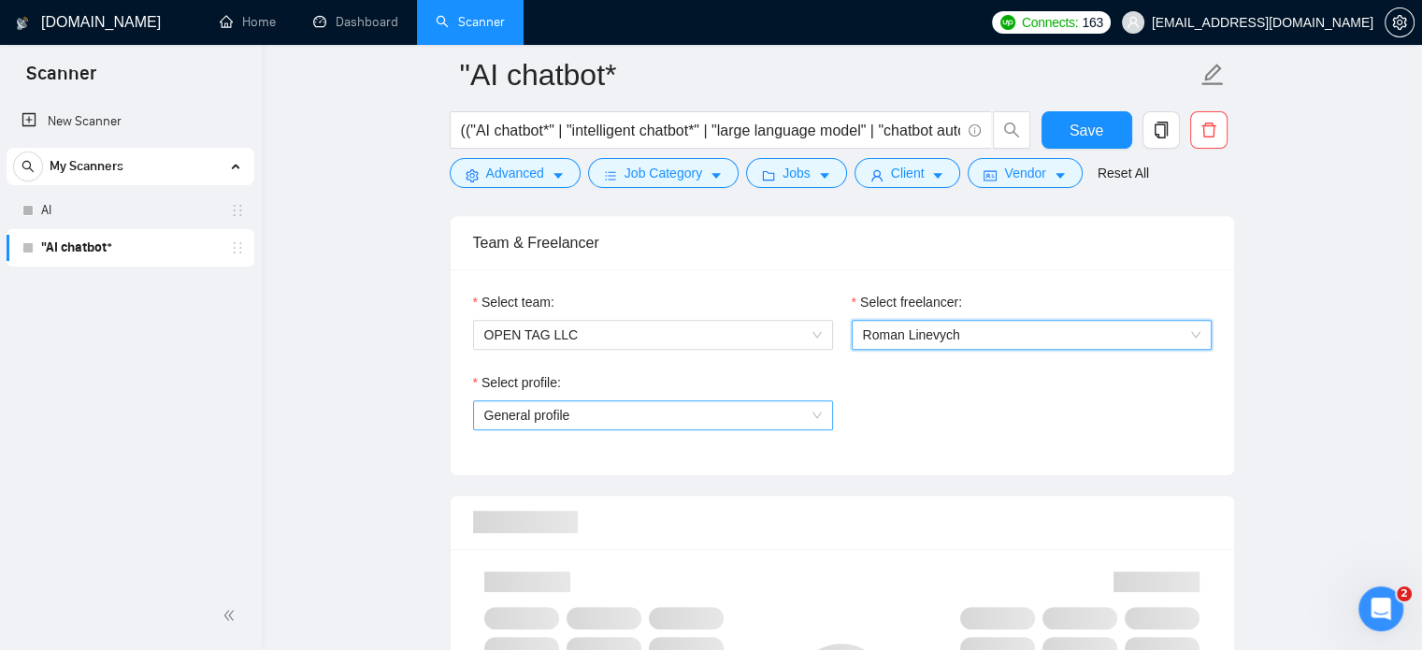
click at [733, 409] on span "General profile" at bounding box center [652, 415] width 337 height 28
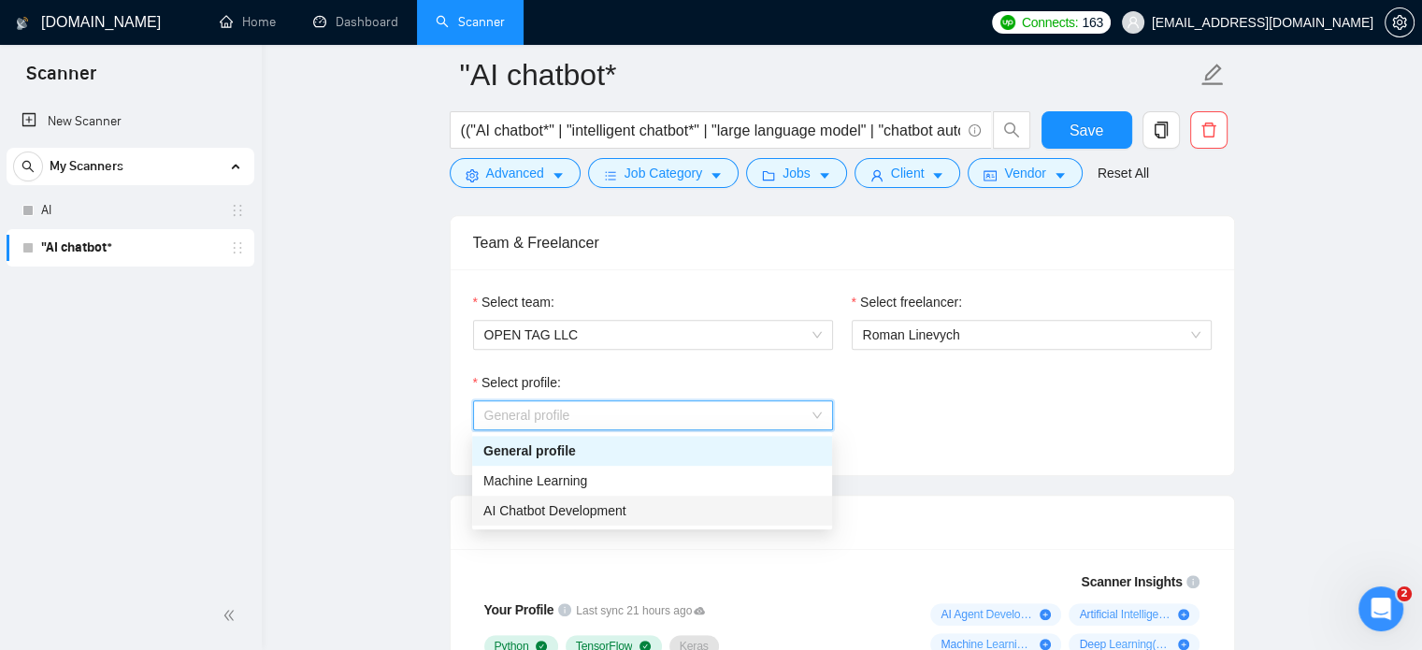
click at [587, 510] on span "AI Chatbot Development" at bounding box center [554, 510] width 143 height 15
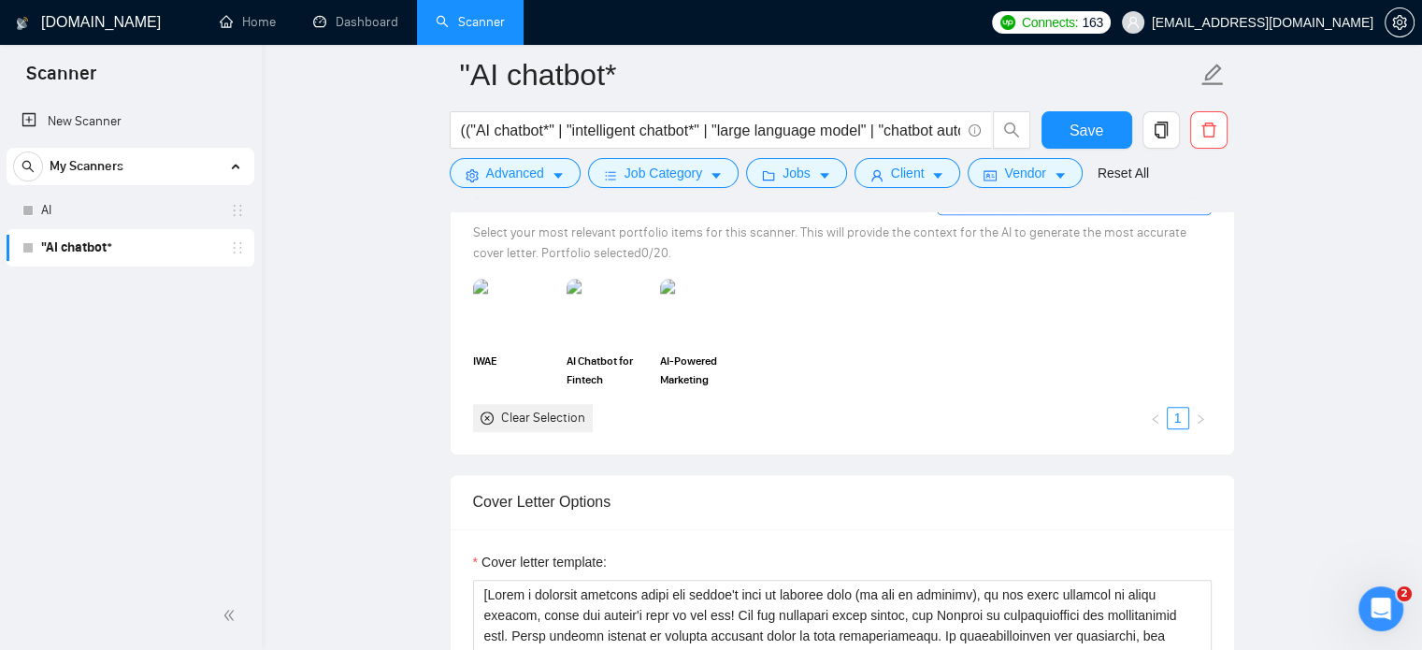
scroll to position [1776, 0]
click at [585, 325] on img at bounding box center [607, 309] width 79 height 62
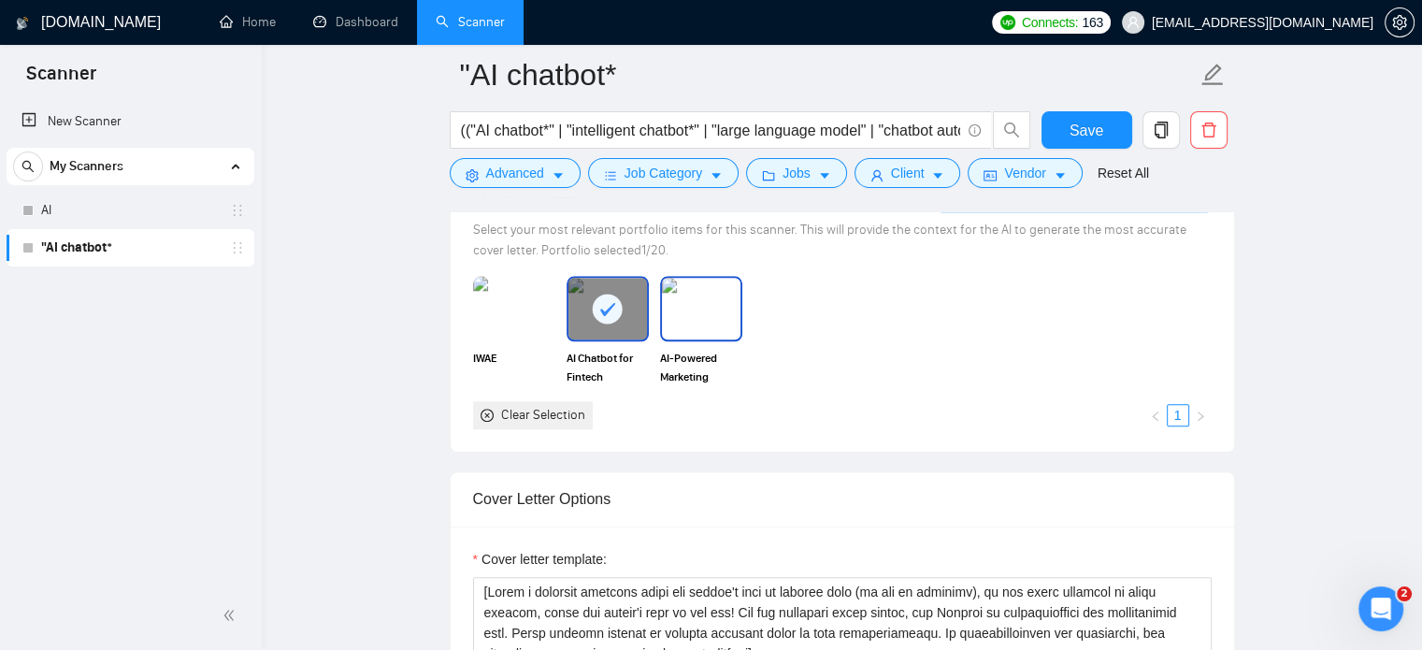
click at [672, 333] on img at bounding box center [701, 309] width 79 height 62
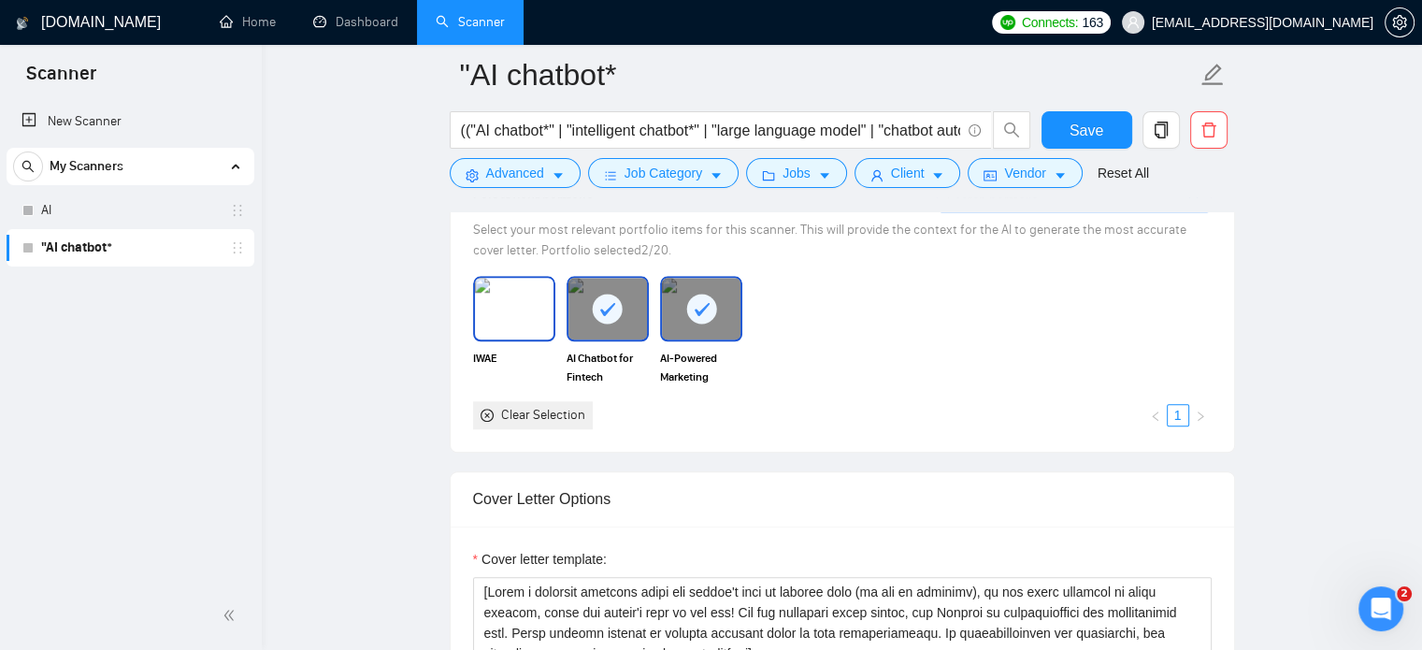
click at [497, 332] on img at bounding box center [514, 309] width 79 height 62
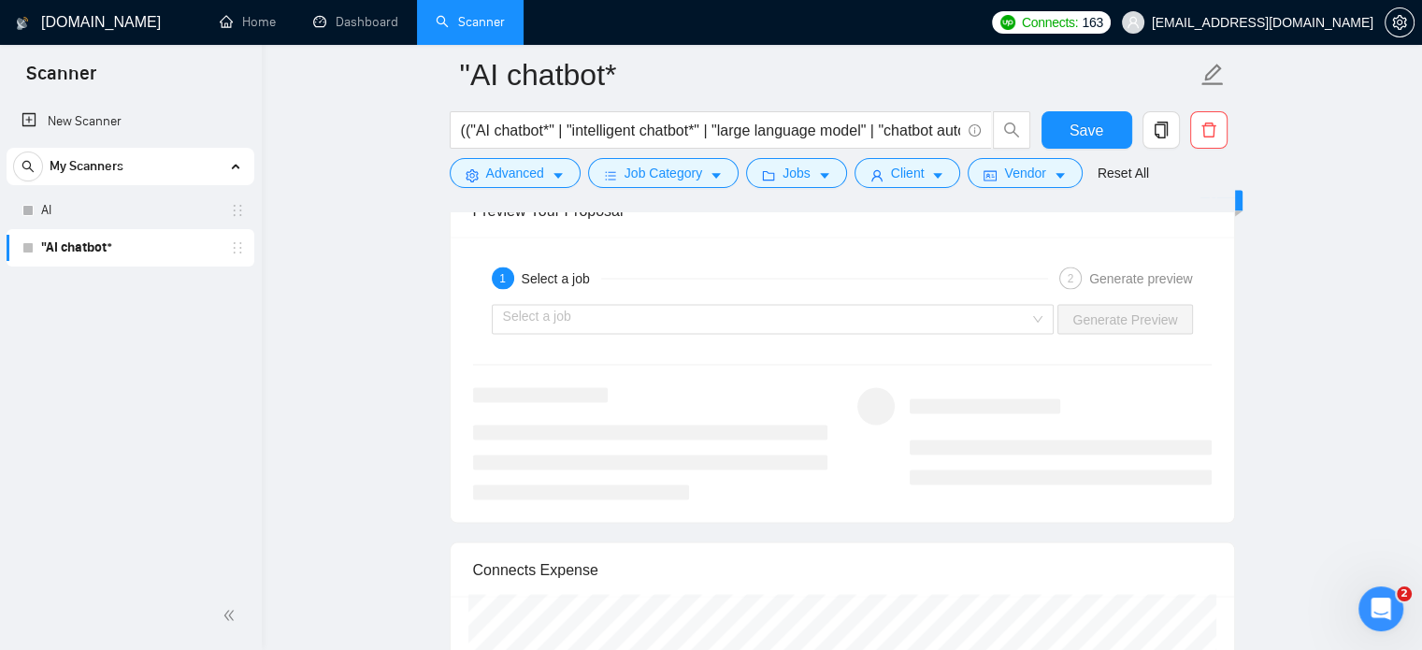
scroll to position [3552, 0]
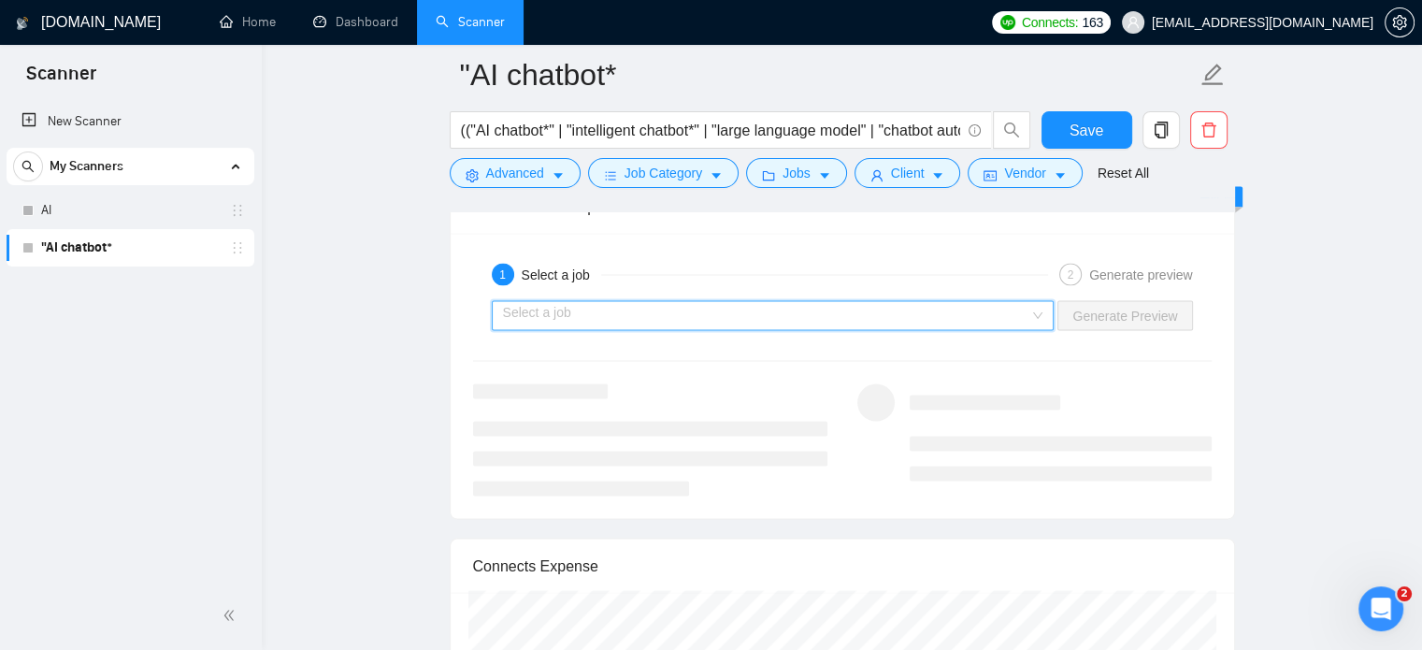
click at [886, 319] on input "search" at bounding box center [766, 315] width 527 height 28
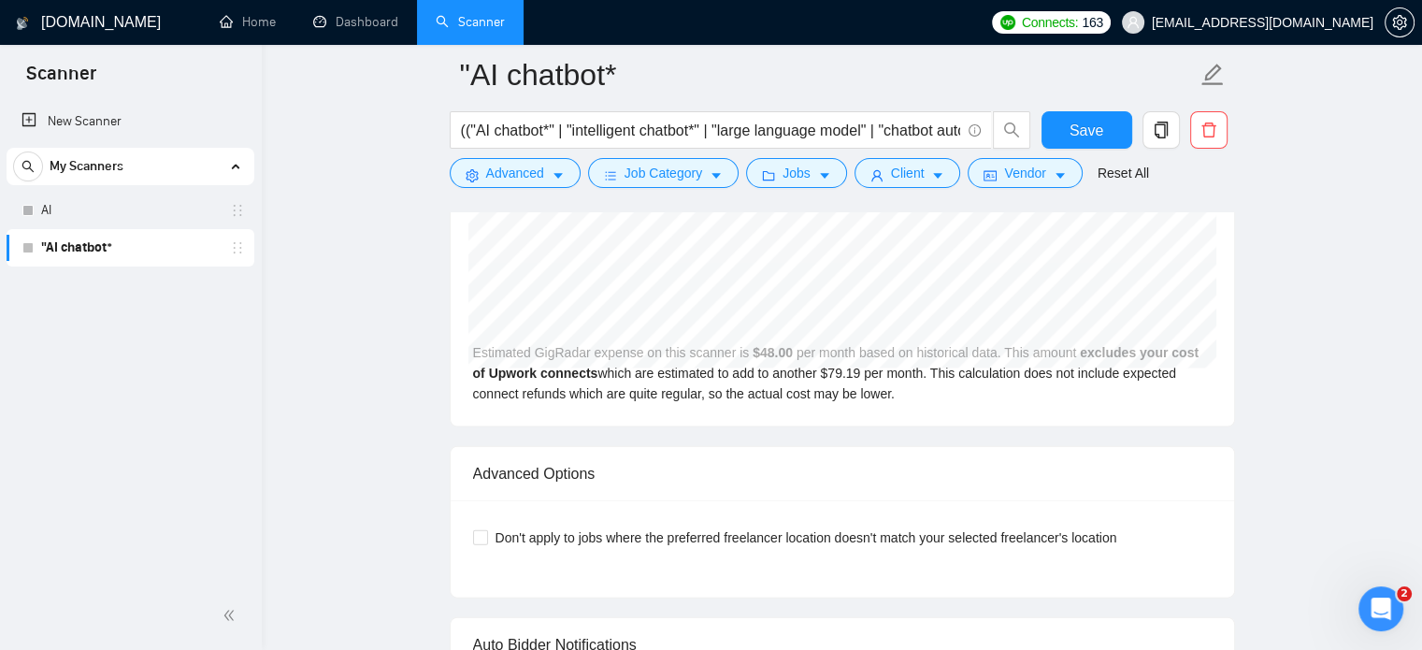
scroll to position [4112, 0]
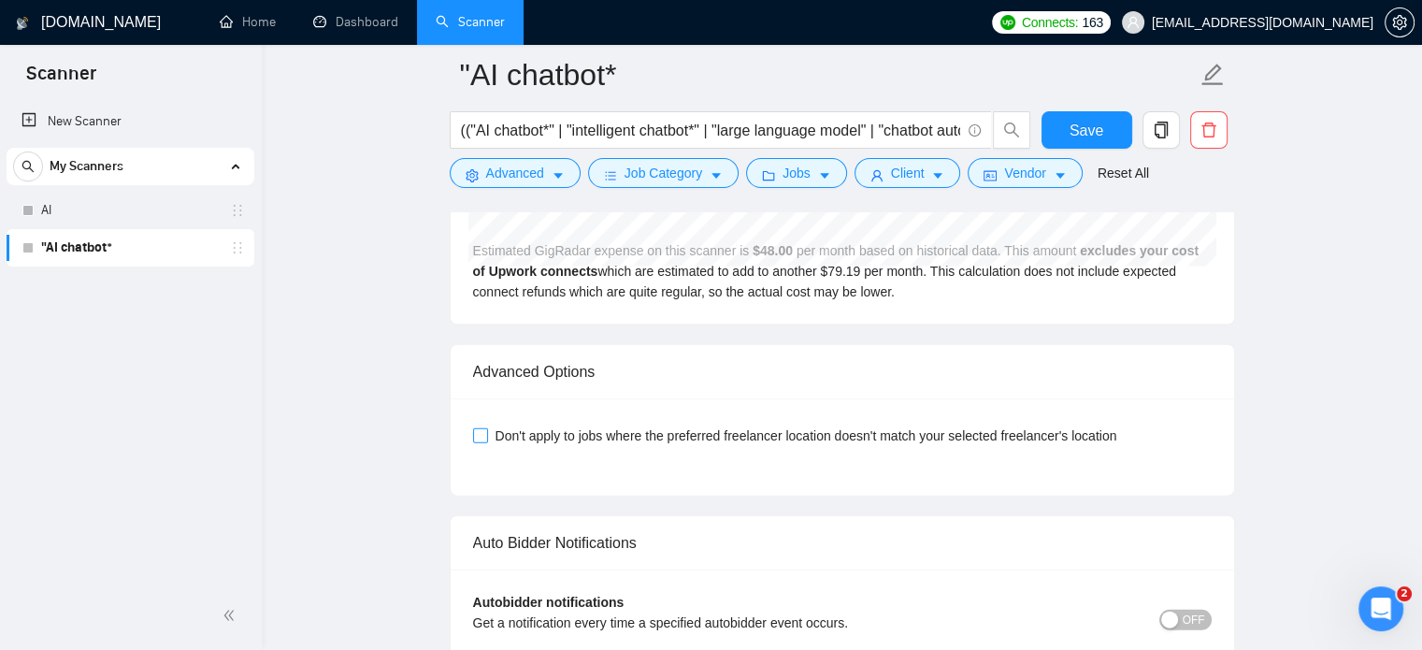
click at [473, 432] on input "Don't apply to jobs where the preferred freelancer location doesn't match your …" at bounding box center [479, 434] width 13 height 13
checkbox input "true"
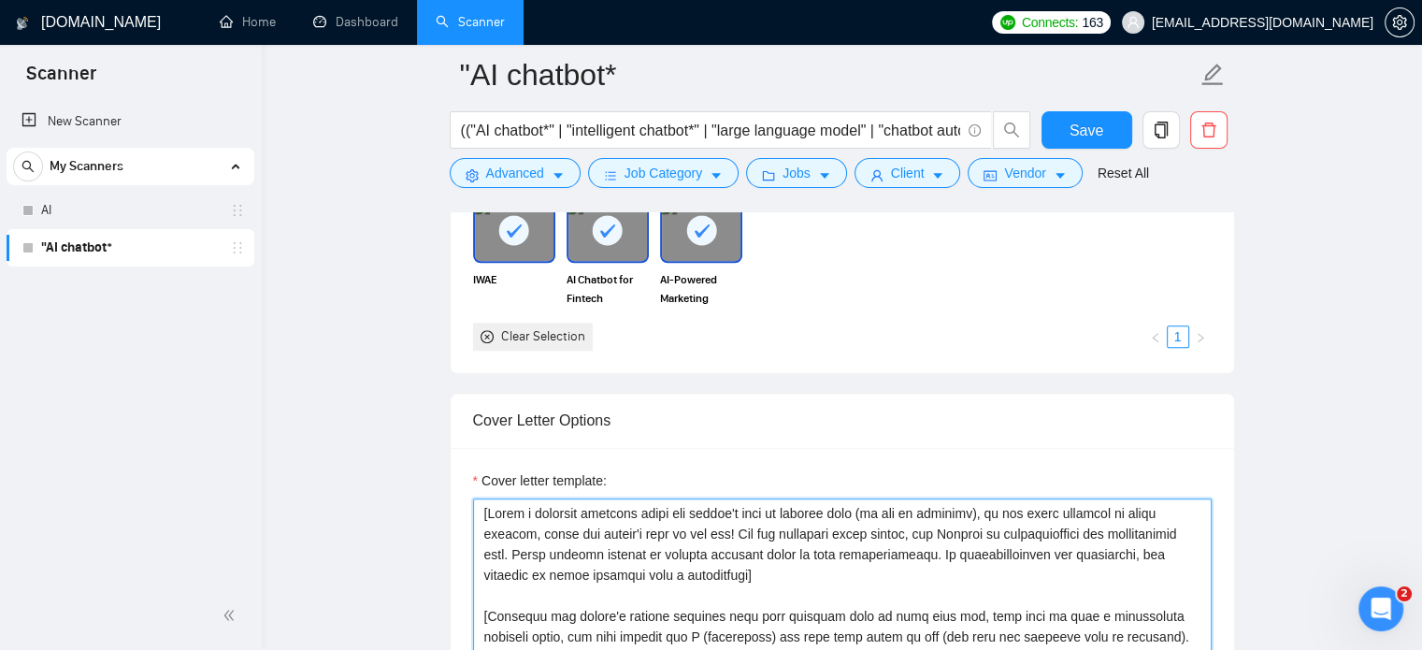
scroll to position [1797, 0]
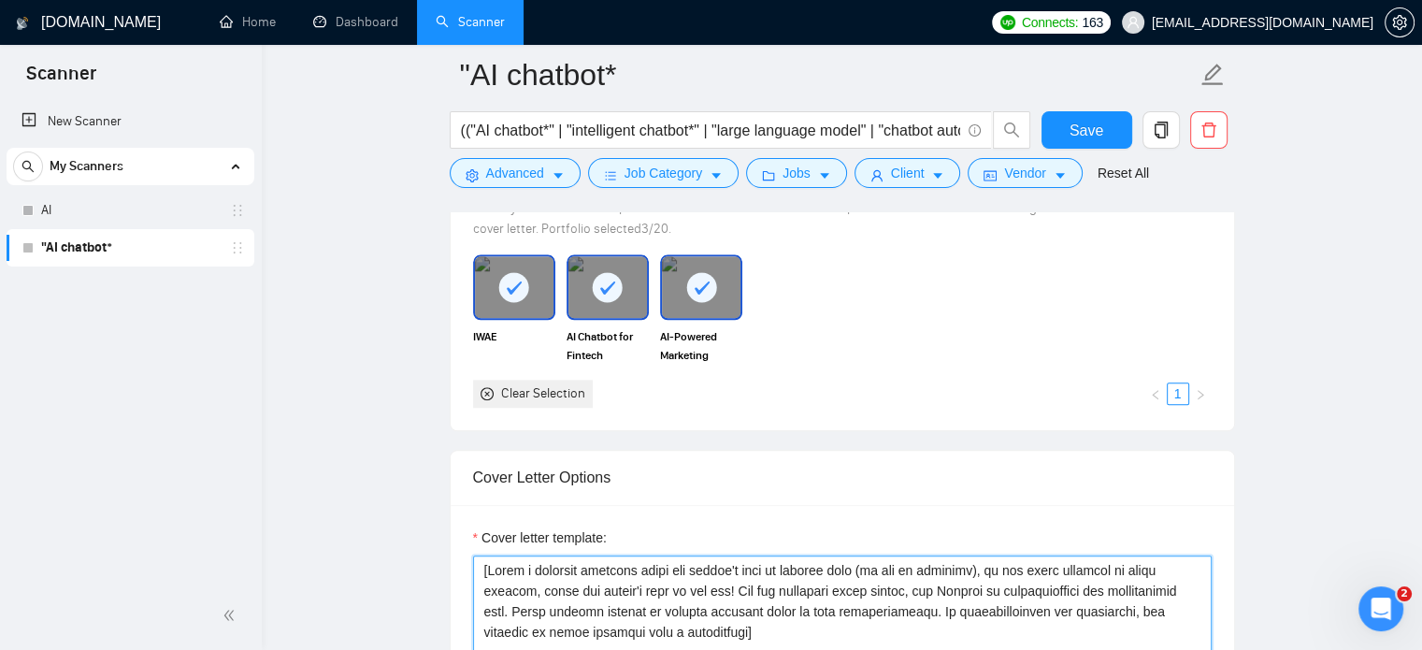
drag, startPoint x: 838, startPoint y: 469, endPoint x: 451, endPoint y: 493, distance: 387.7
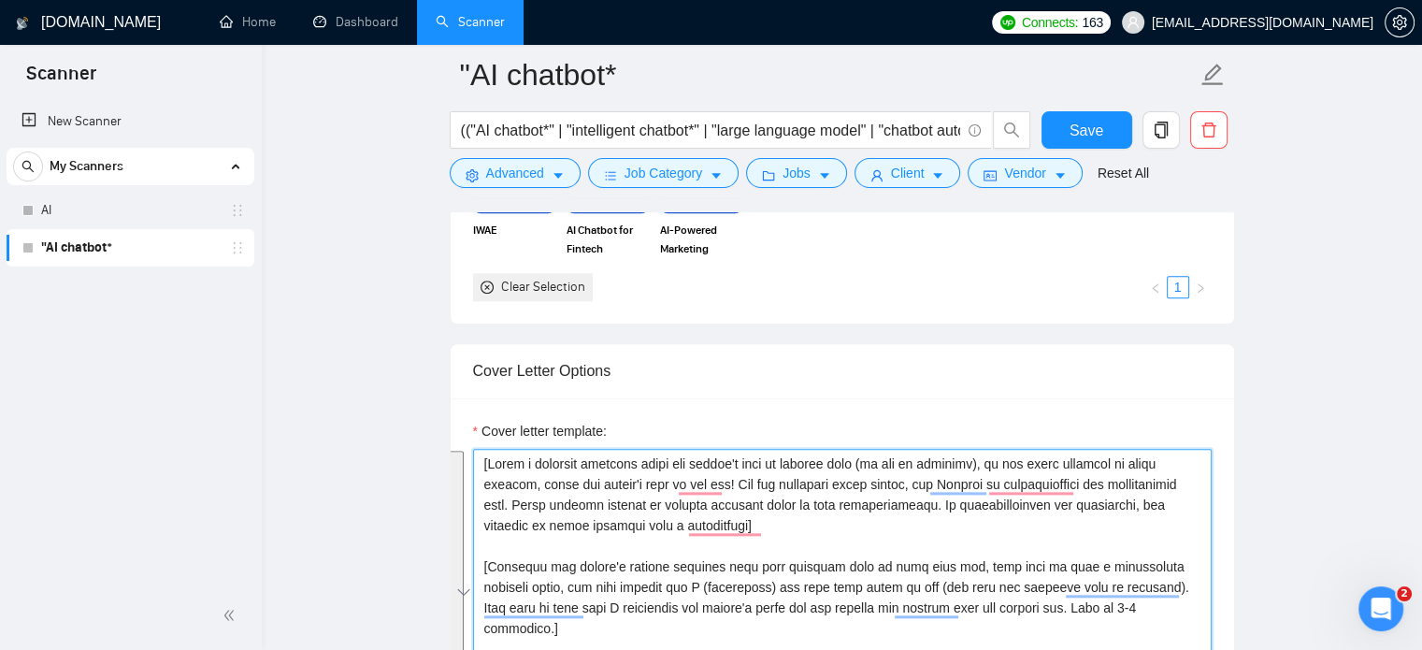
scroll to position [2078, 0]
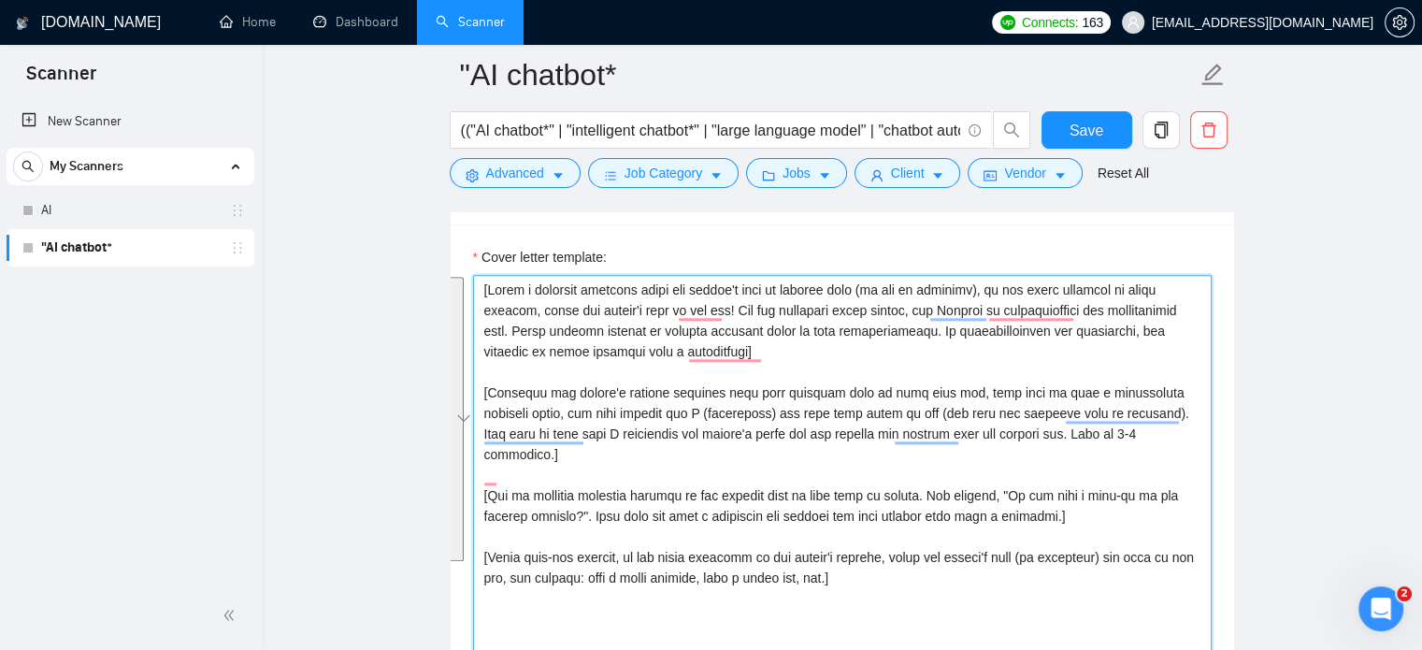
paste textarea "Your style and tone should feel as human as possible. Everything written should…"
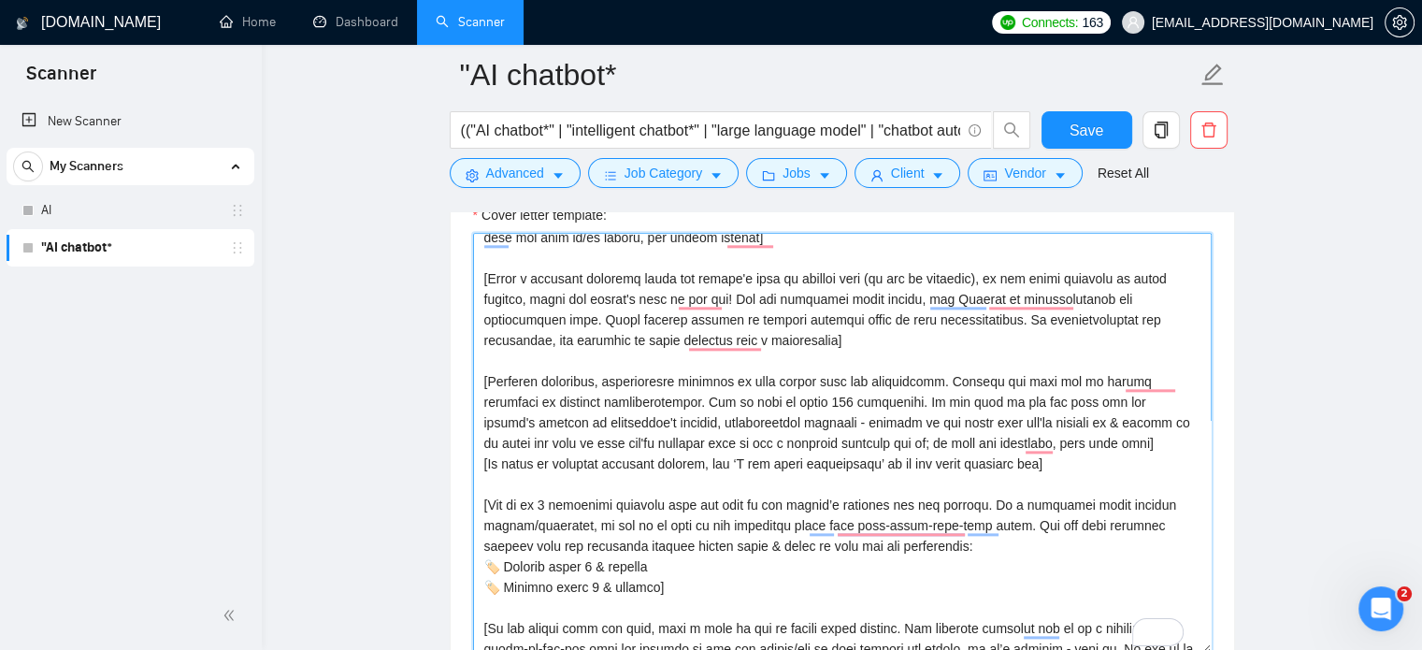
scroll to position [0, 0]
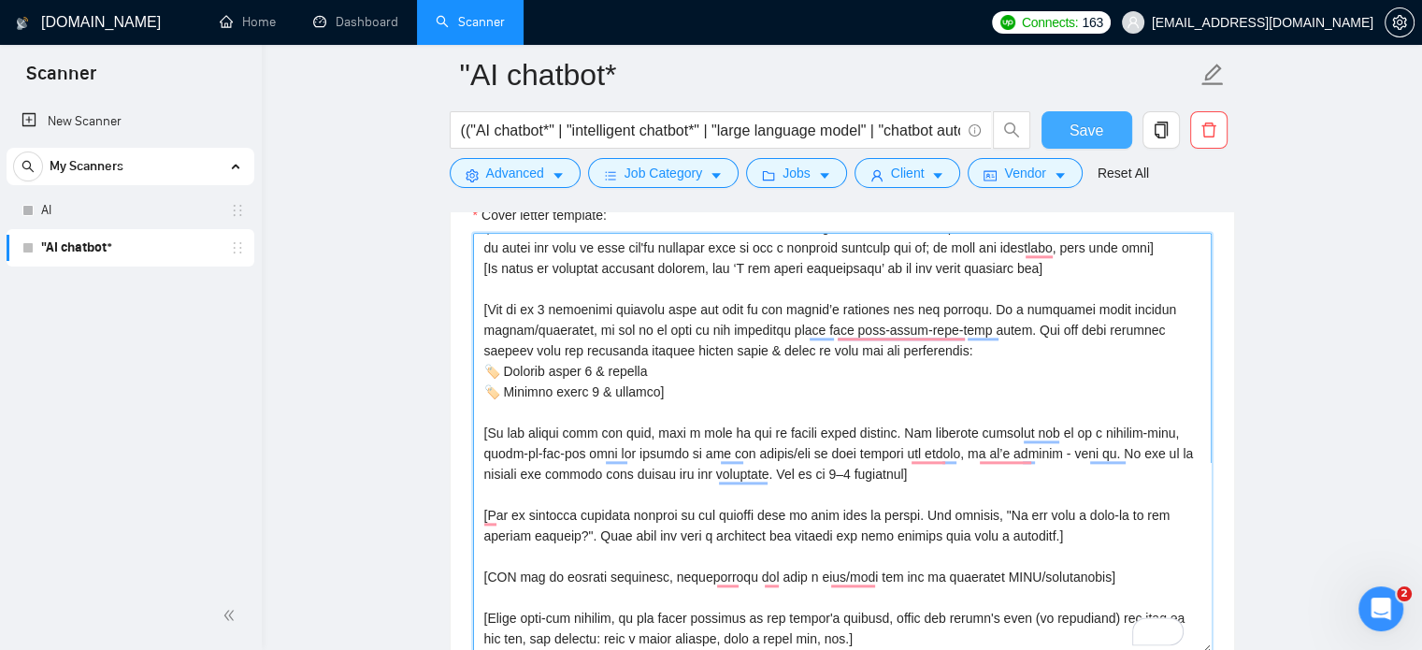
type textarea "[Your style and tone should feel as human as possible. Everything written shoul…"
click at [1070, 133] on span "Save" at bounding box center [1086, 130] width 34 height 23
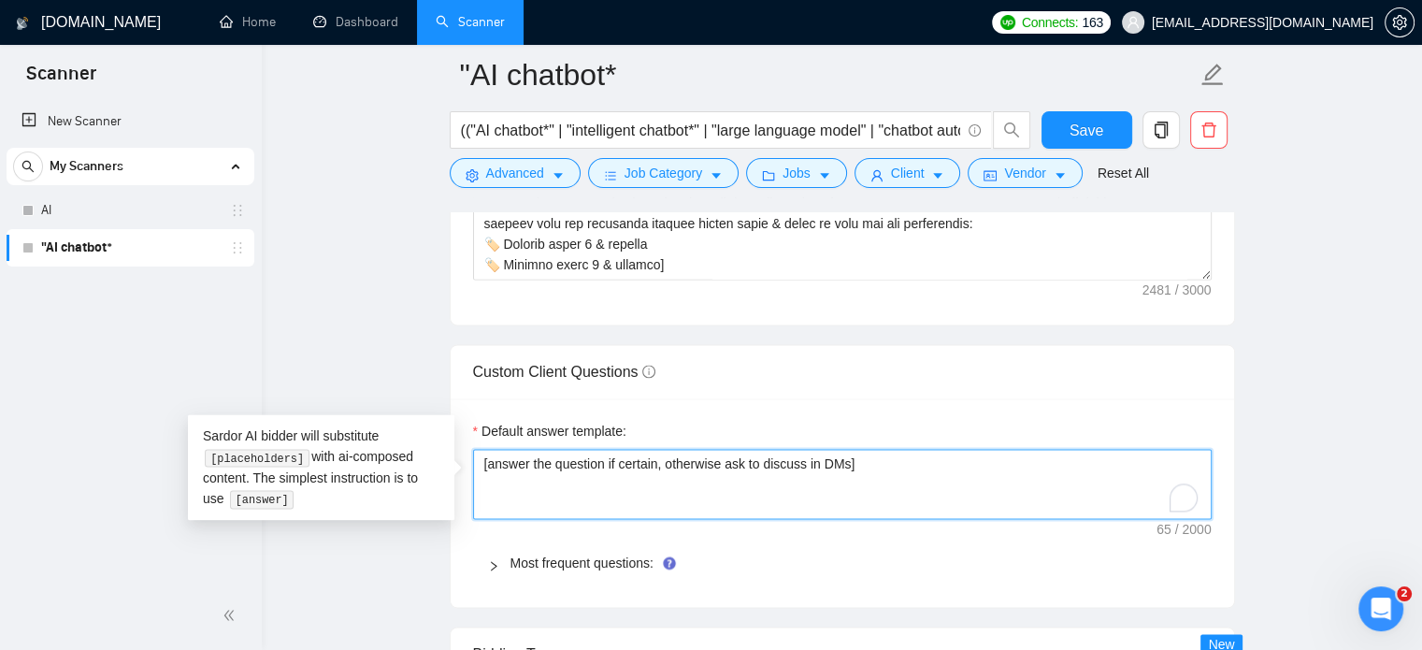
drag, startPoint x: 654, startPoint y: 465, endPoint x: 451, endPoint y: 465, distance: 203.8
click at [856, 463] on textarea "[answer the question if certain, otherwise ask to discuss in DMs]" at bounding box center [842, 484] width 738 height 71
type textarea "[answer the question if certain, otherwise ask to discuss in DMs"
type textarea "[answer the question if certain, otherwise ask to discuss in DMs."
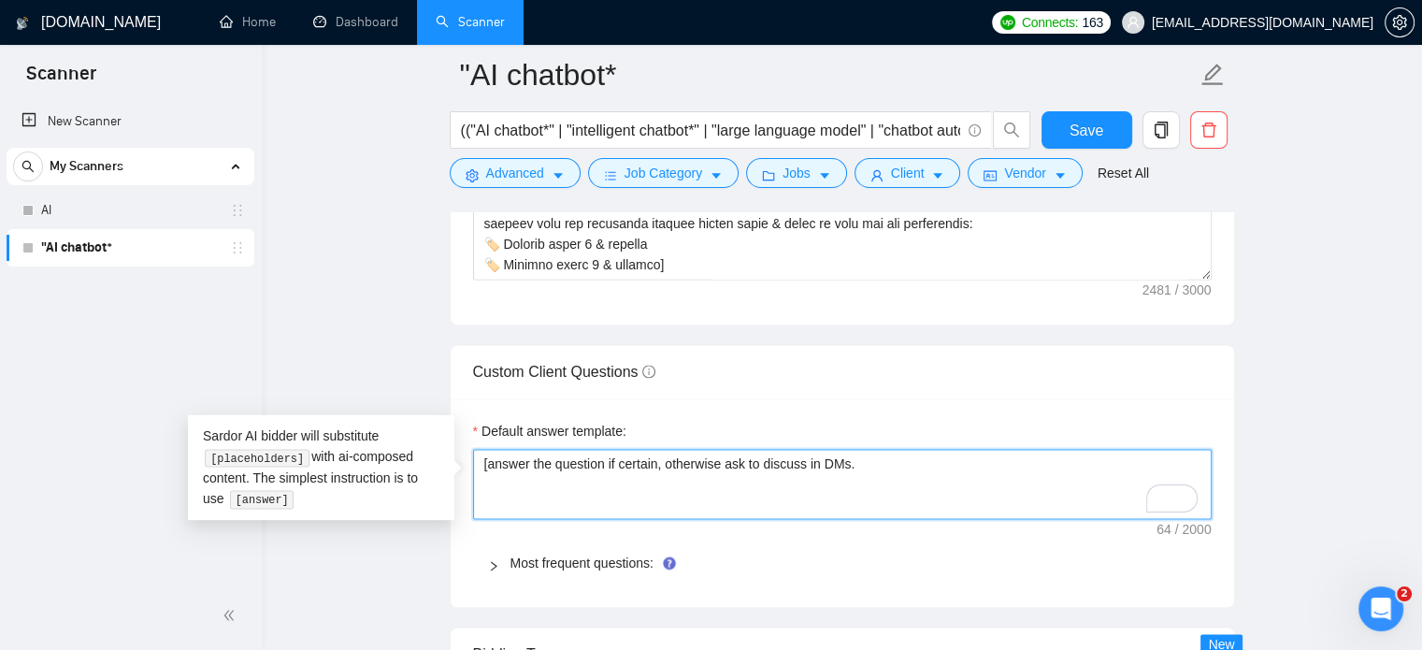
type textarea "[answer the question if certain, otherwise ask to discuss in DMs."
paste textarea "If the client is asking about time zones, mention that you are ready to work in…"
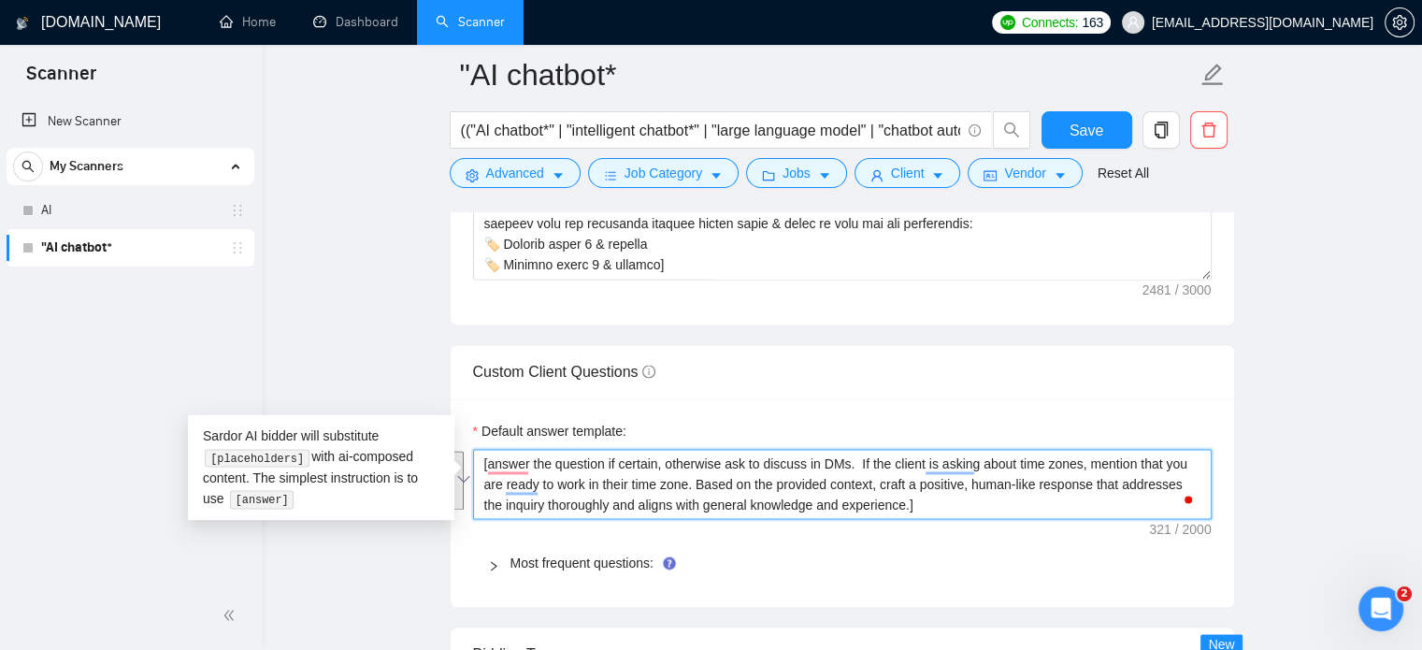
drag, startPoint x: 905, startPoint y: 501, endPoint x: 462, endPoint y: 466, distance: 444.4
type textarea "[answer the question if certain, otherwise ask to discuss in DMs. If the client…"
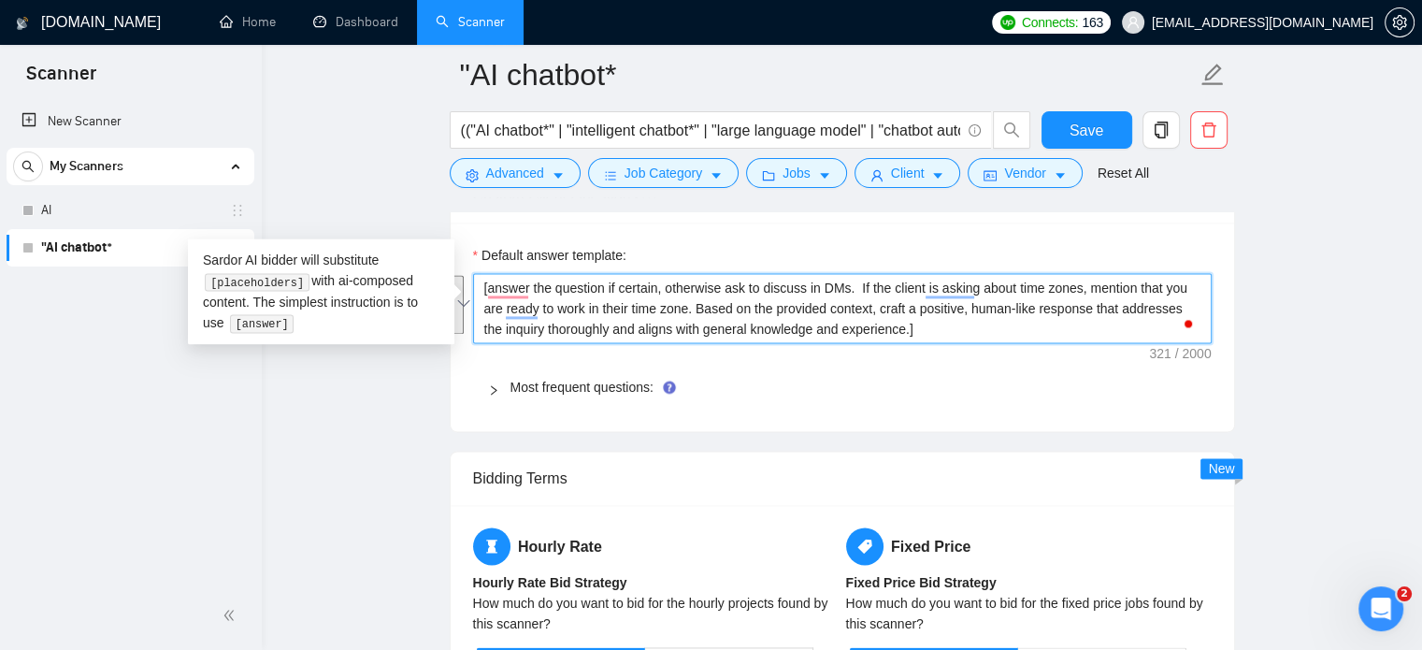
scroll to position [2681, 0]
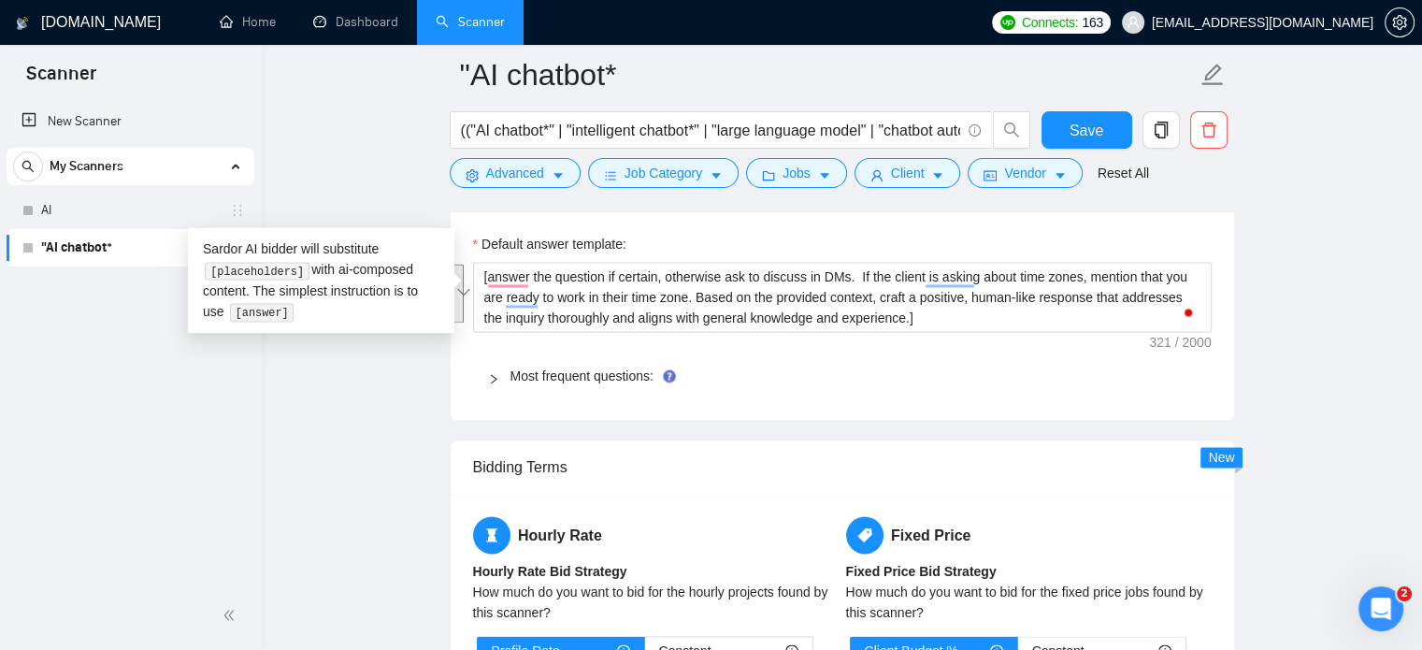
click at [497, 373] on icon "right" at bounding box center [493, 378] width 11 height 11
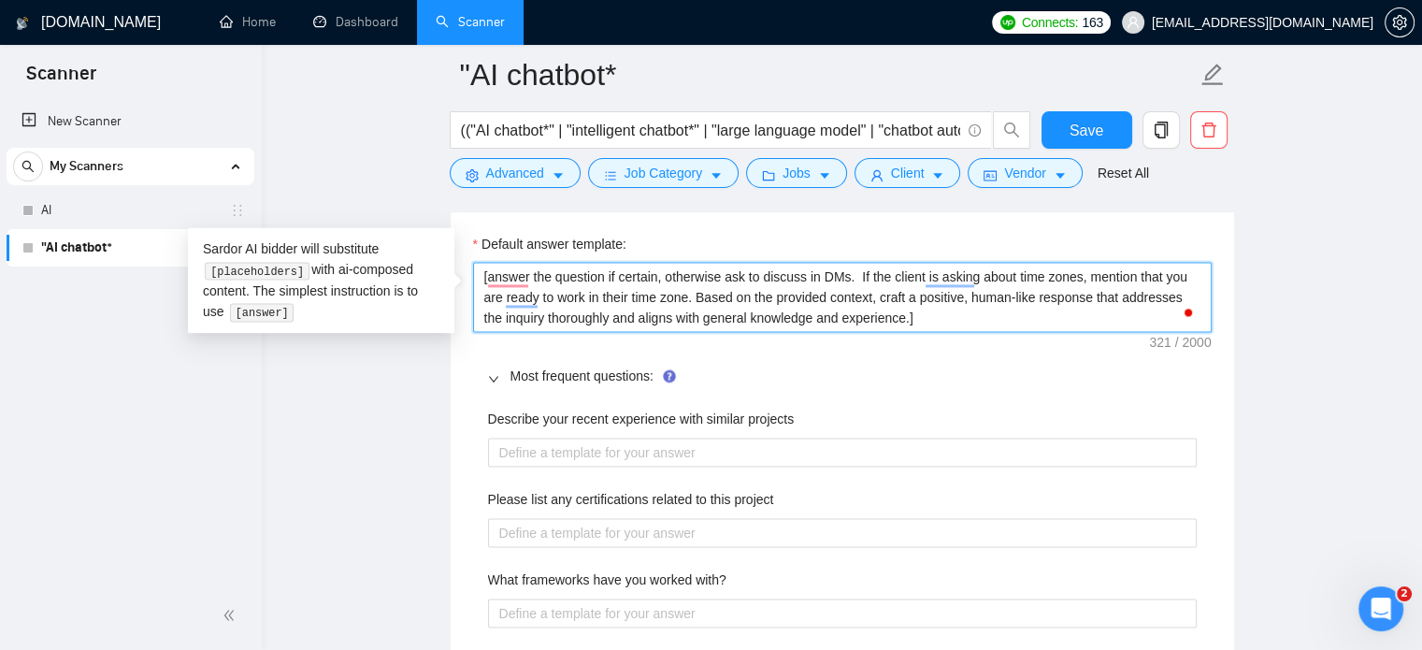
drag, startPoint x: 631, startPoint y: 293, endPoint x: 510, endPoint y: 282, distance: 121.0
click at [508, 282] on textarea "[answer the question if certain, otherwise ask to discuss in DMs. If the client…" at bounding box center [842, 297] width 738 height 71
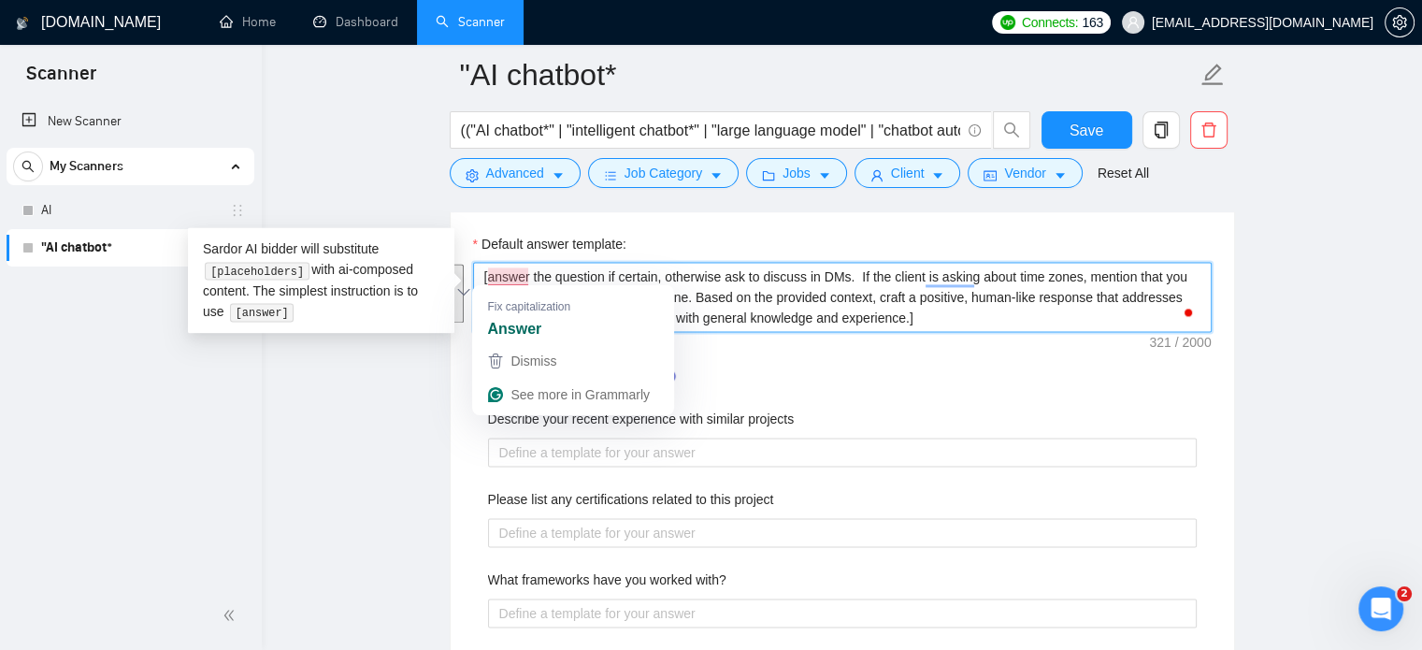
drag, startPoint x: 481, startPoint y: 272, endPoint x: 998, endPoint y: 343, distance: 521.7
click at [998, 343] on div "Default answer template: [answer the question if certain, otherwise ask to disc…" at bounding box center [842, 608] width 783 height 794
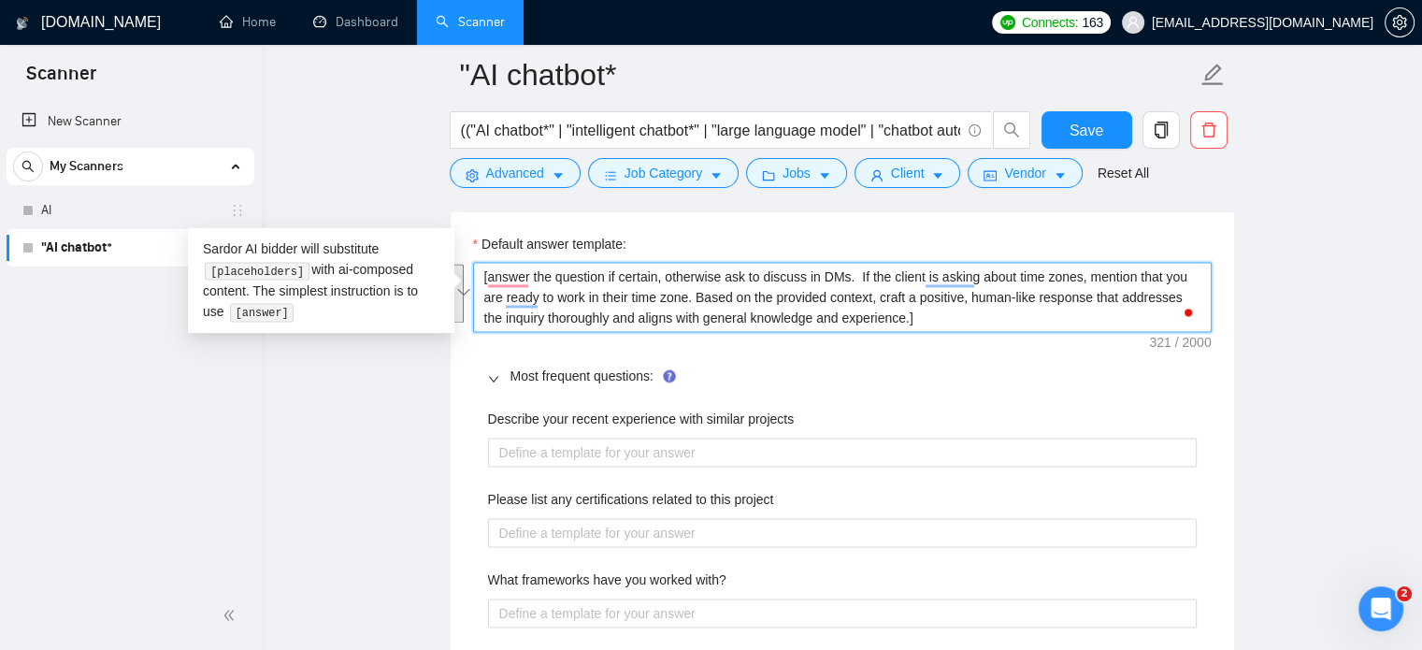
paste textarea "Do not reference or identify as OpenAI, GPT-4, or any AI. Do not provide meta-i…"
type textarea "[answer the question if certain, otherwise ask to discuss in DMs. If the client…"
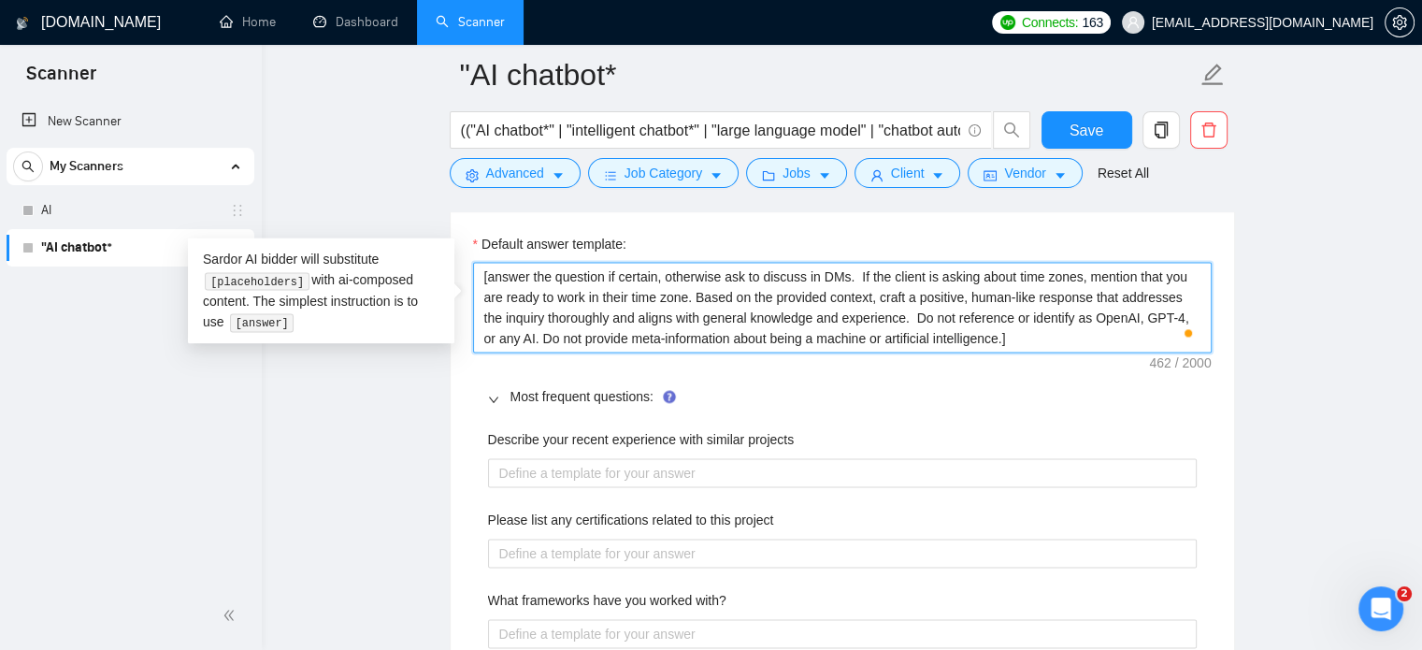
type textarea "[answer the question if certain, otherwise ask to discuss in DMs. If the client…"
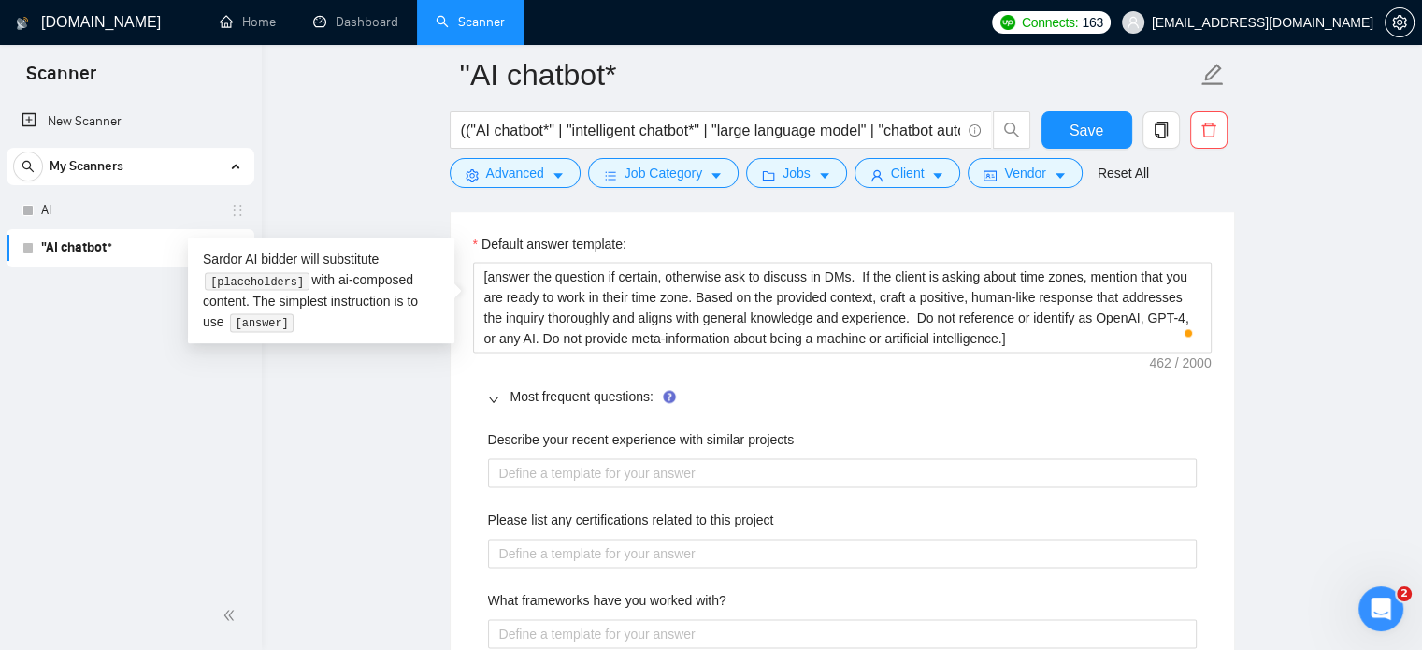
click at [1371, 364] on main ""AI chatbot* (("AI chatbot*" | "intelligent chatbot*" | "large language model" …" at bounding box center [842, 216] width 1100 height 5644
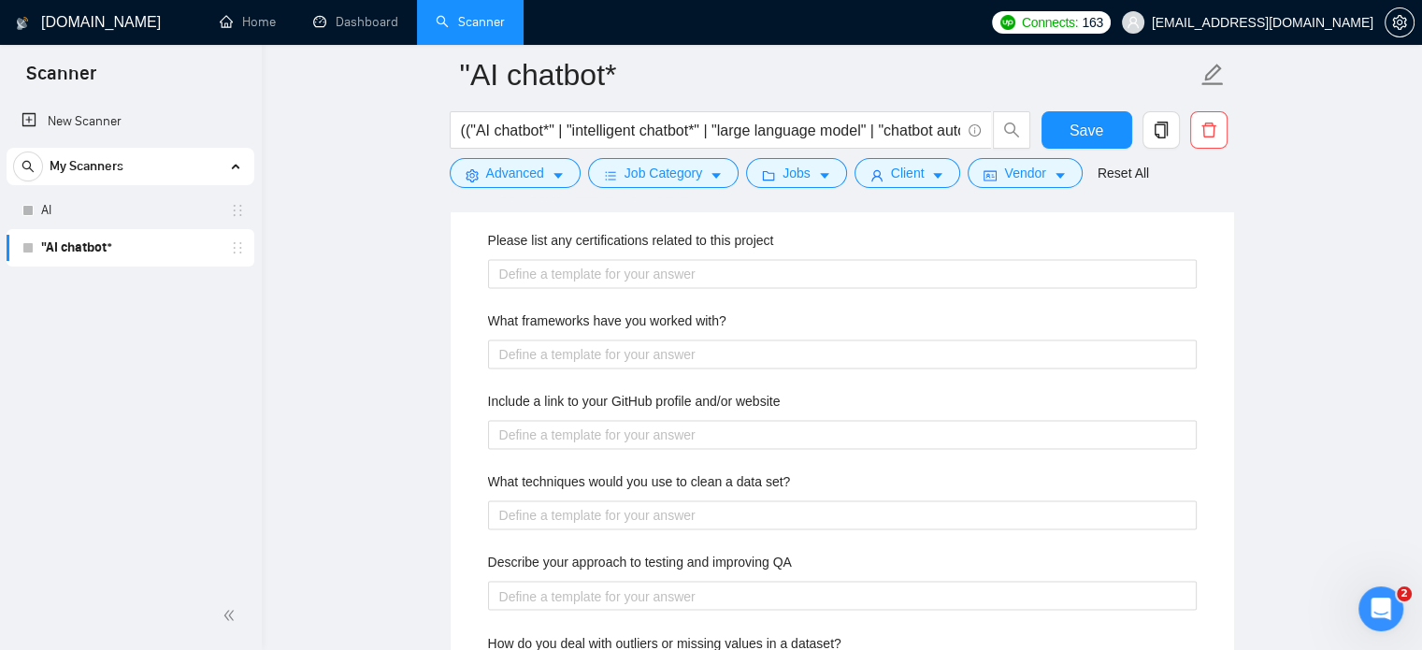
scroll to position [2961, 0]
drag, startPoint x: 651, startPoint y: 393, endPoint x: 808, endPoint y: 398, distance: 157.1
click at [808, 398] on div "Include a link to your GitHub profile and/or website" at bounding box center [842, 404] width 708 height 28
drag, startPoint x: 493, startPoint y: 313, endPoint x: 725, endPoint y: 322, distance: 232.0
click at [725, 322] on div "What frameworks have you worked with?" at bounding box center [842, 323] width 708 height 28
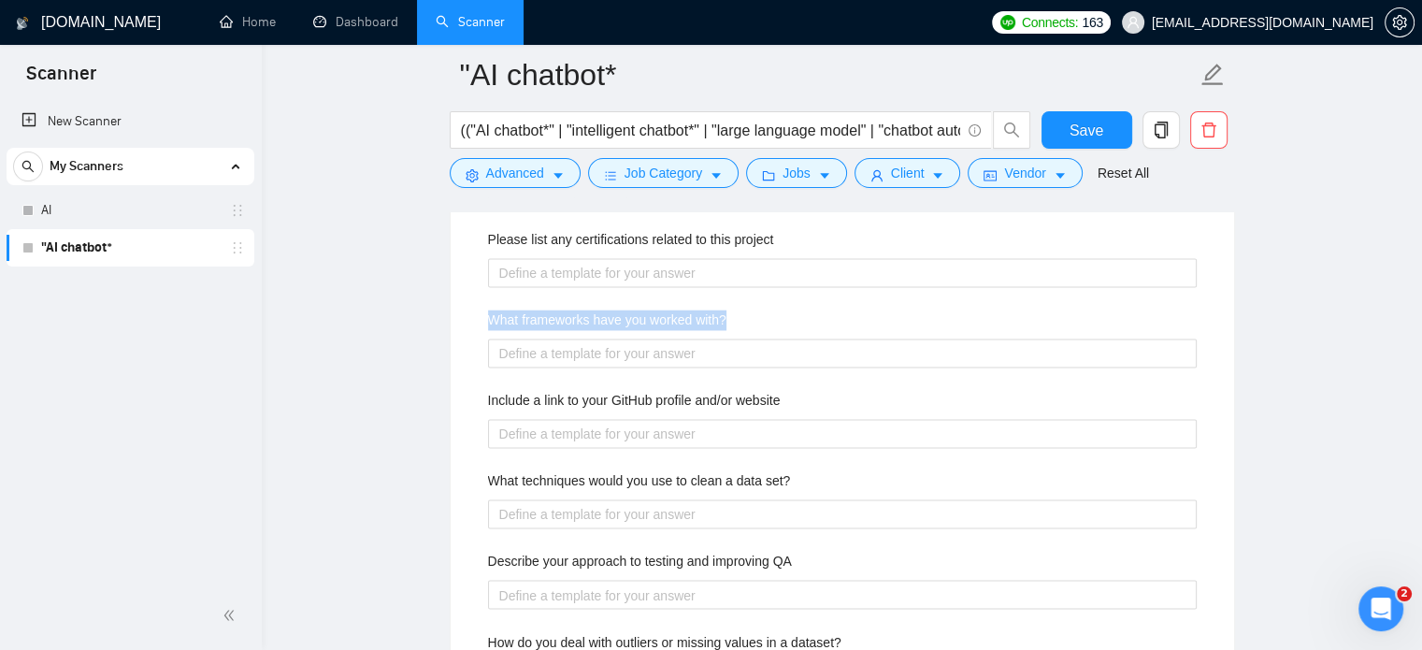
copy label "What frameworks have you worked with?"
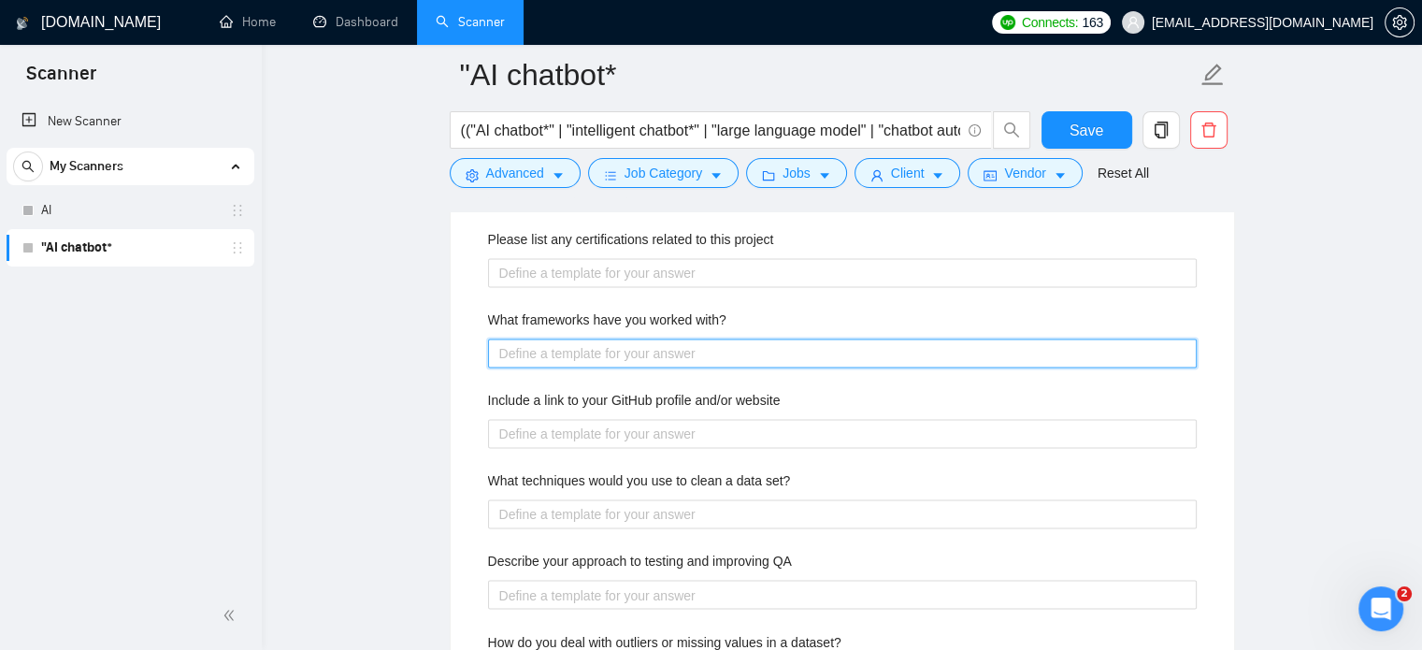
click at [539, 351] on with\? "What frameworks have you worked with?" at bounding box center [842, 353] width 708 height 30
paste with\? "Mostly I’ve worked with LangChain, OpenAI API, and [PERSON_NAME]/FastAPI for ch…"
type with\? "Mostly I’ve worked with LangChain, OpenAI API, and [PERSON_NAME]/FastAPI for ch…"
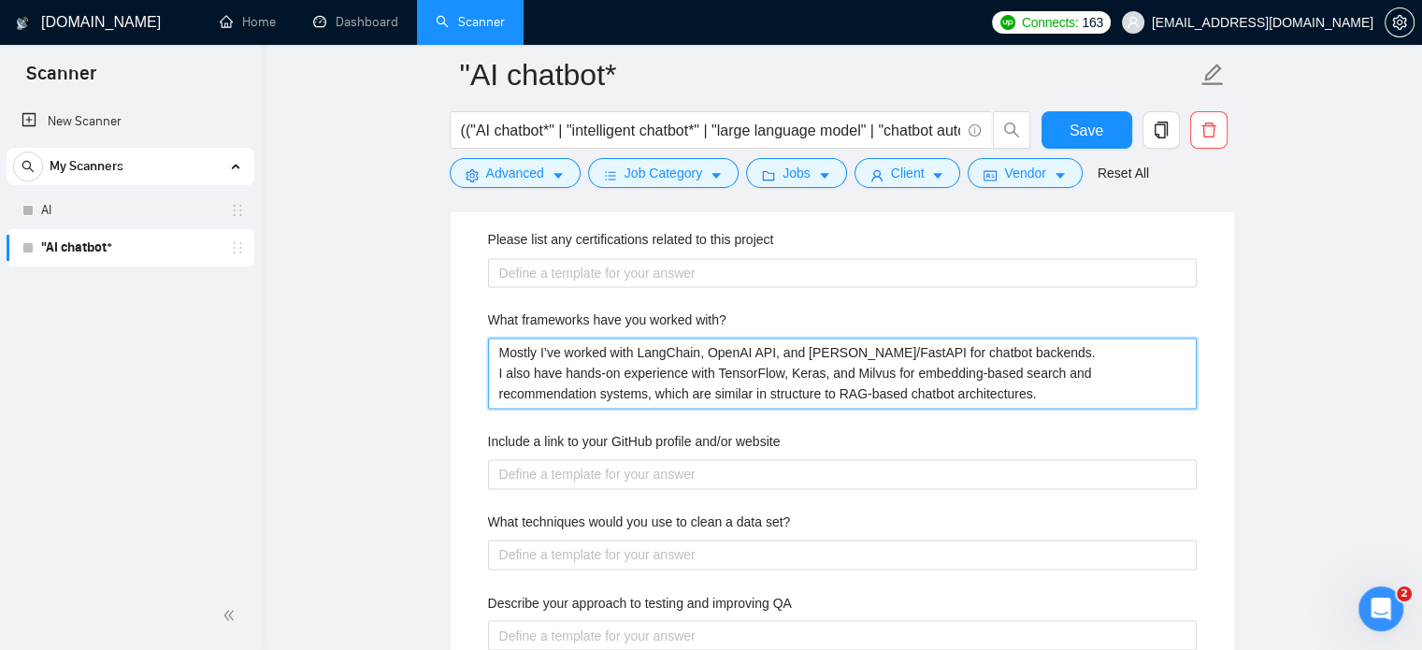
type with\? "Mostly I’ve worked with LangChain, OpenAI API, and [PERSON_NAME]/FastAPI for ch…"
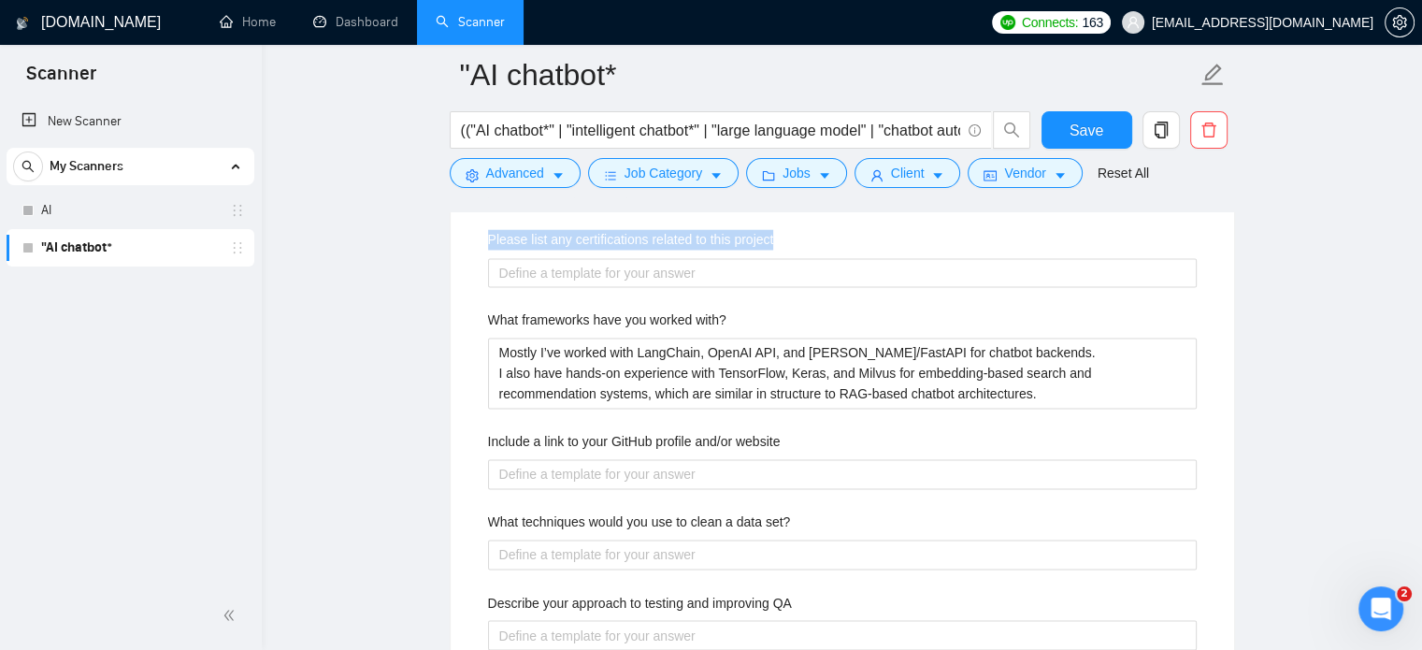
drag, startPoint x: 498, startPoint y: 235, endPoint x: 778, endPoint y: 250, distance: 279.9
click at [778, 250] on div "Describe your recent experience with similar projects Please list any certifica…" at bounding box center [842, 450] width 738 height 626
copy label "Please list any certifications related to this project"
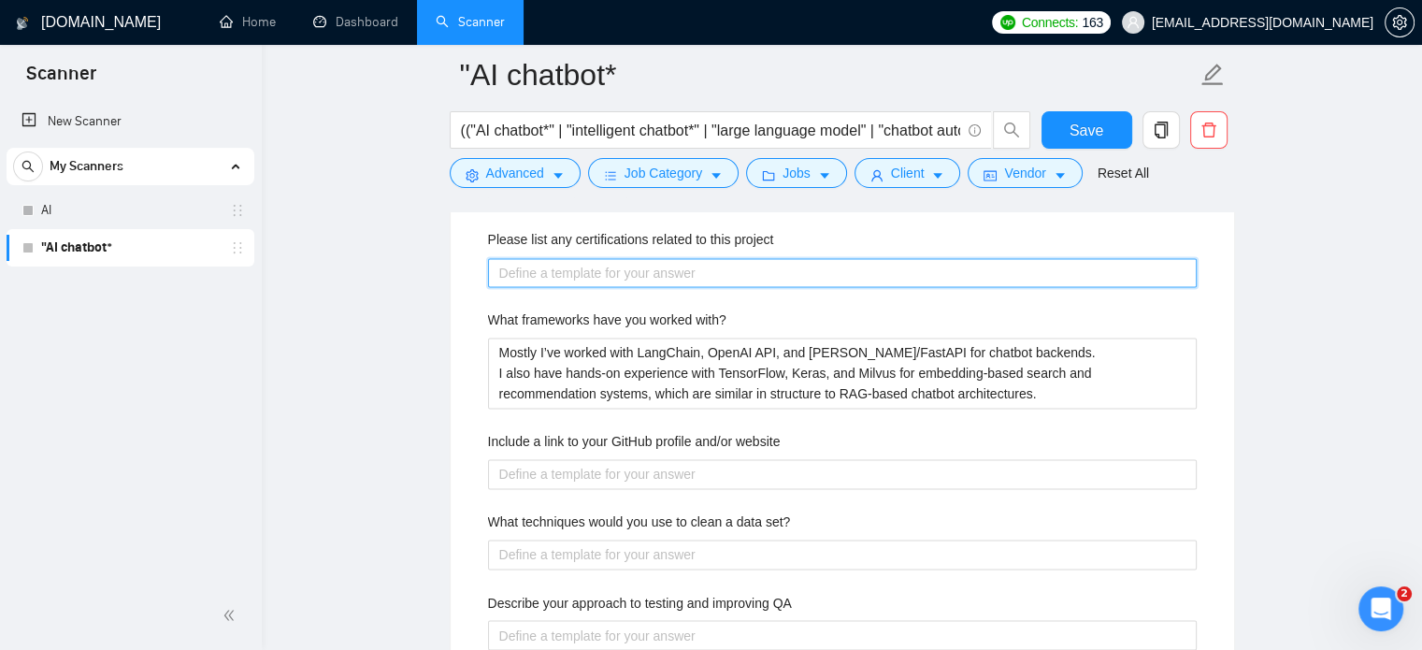
click at [535, 265] on project "Please list any certifications related to this project" at bounding box center [842, 273] width 708 height 30
paste project "I don’t have formal certifications, but I’ve spent the last few years working h…"
type project "I don’t have formal certifications, but I’ve spent the last few years working h…"
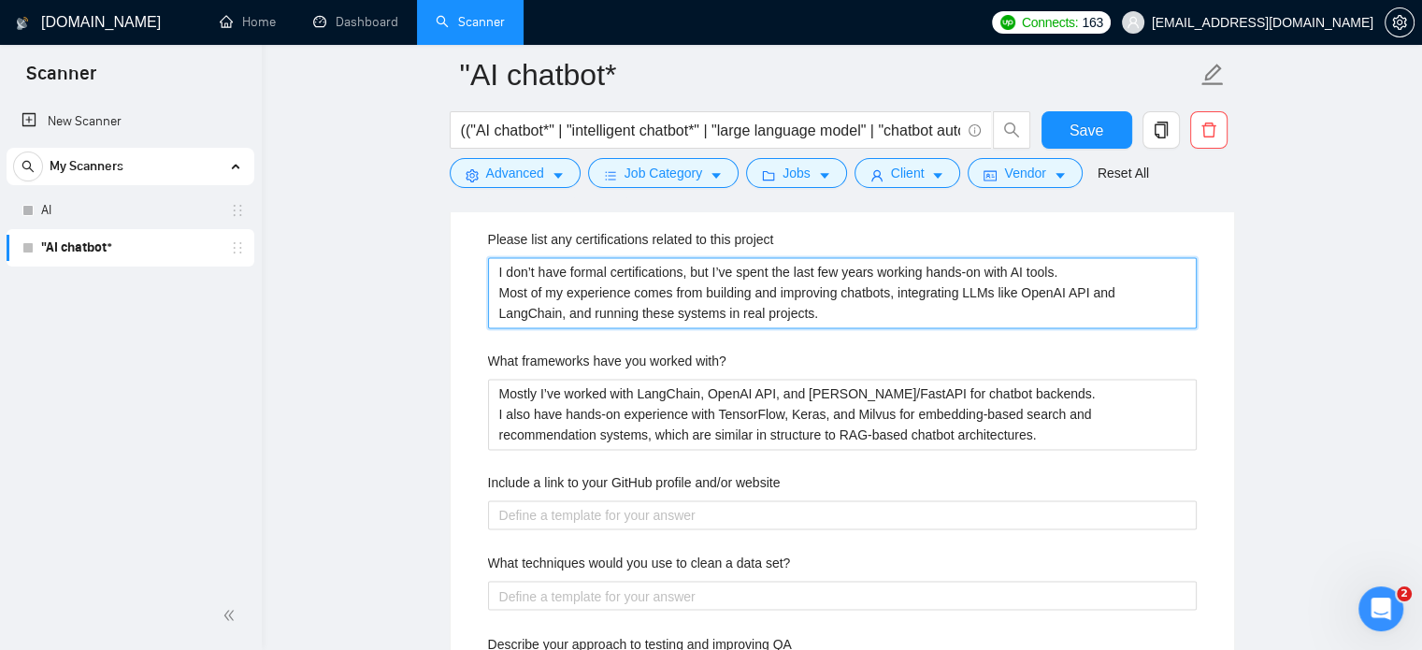
type project "I don’t have formal certifications, but I’ve spent the last few years working h…"
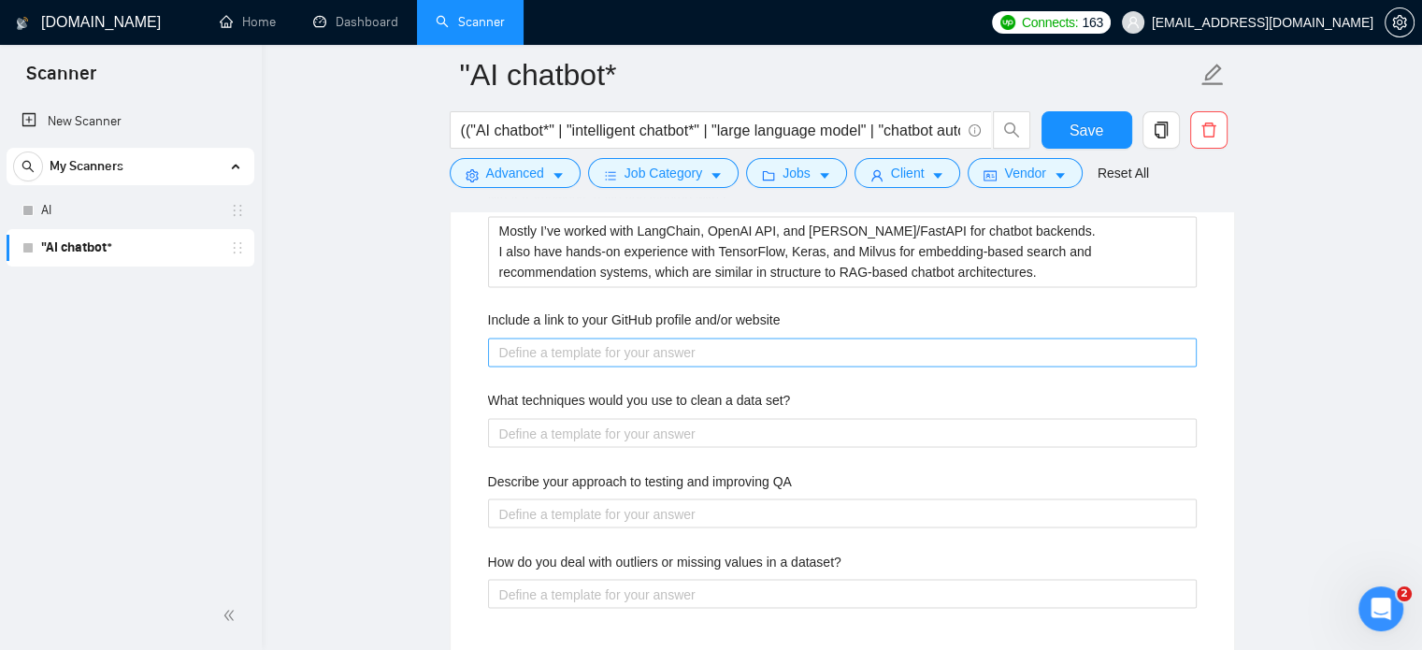
scroll to position [3148, 0]
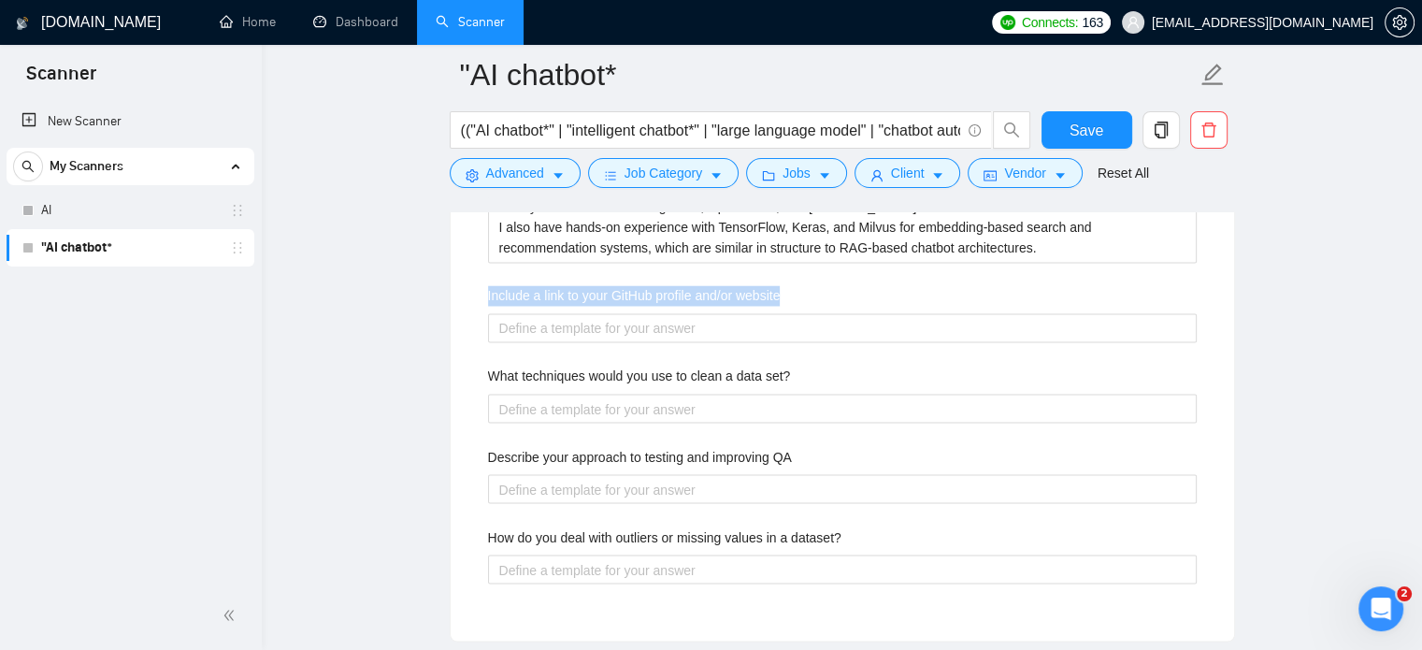
drag, startPoint x: 486, startPoint y: 291, endPoint x: 793, endPoint y: 293, distance: 306.6
click at [793, 293] on div "Include a link to your GitHub profile and/or website" at bounding box center [842, 299] width 708 height 28
copy label "Include a link to your GitHub profile and/or website"
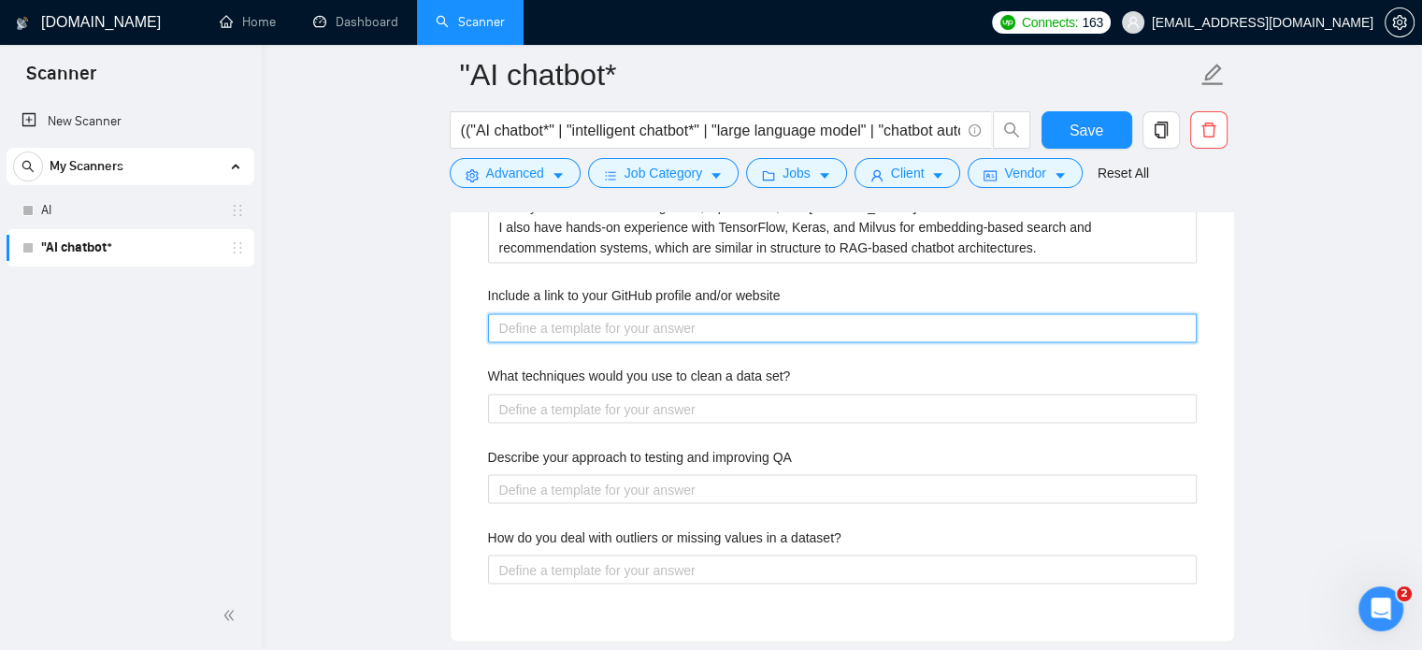
click at [559, 325] on website "Include a link to your GitHub profile and/or website" at bounding box center [842, 328] width 708 height 30
paste website "I don’t keep a public GitHub or personal site. You can check my Upwork portfoli…"
type website "I don’t keep a public GitHub or personal site. You can check my Upwork portfoli…"
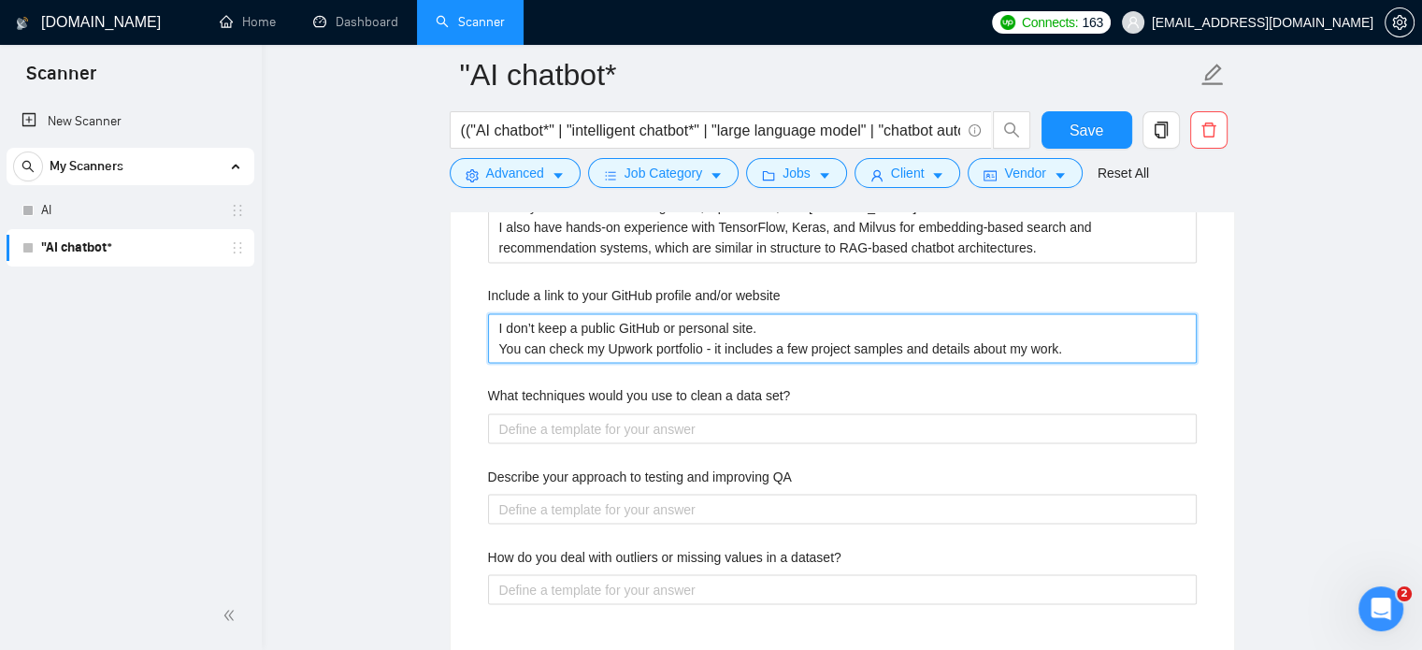
type website "I don’t keep a public GitHub or personal site. You can check my Upwork portfoli…"
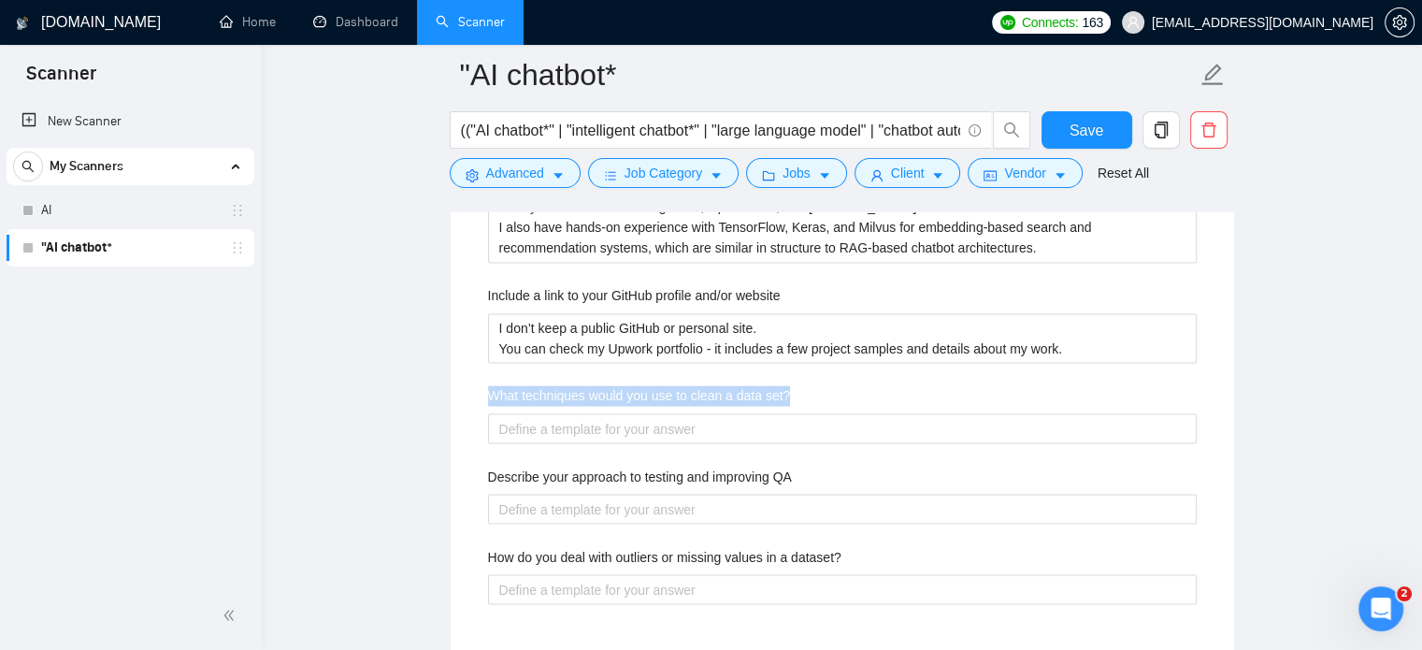
drag, startPoint x: 477, startPoint y: 391, endPoint x: 851, endPoint y: 392, distance: 373.9
click at [851, 392] on div "Describe your recent experience with similar projects Please list any certifica…" at bounding box center [842, 293] width 738 height 687
copy label "What techniques would you use to clean a data set?"
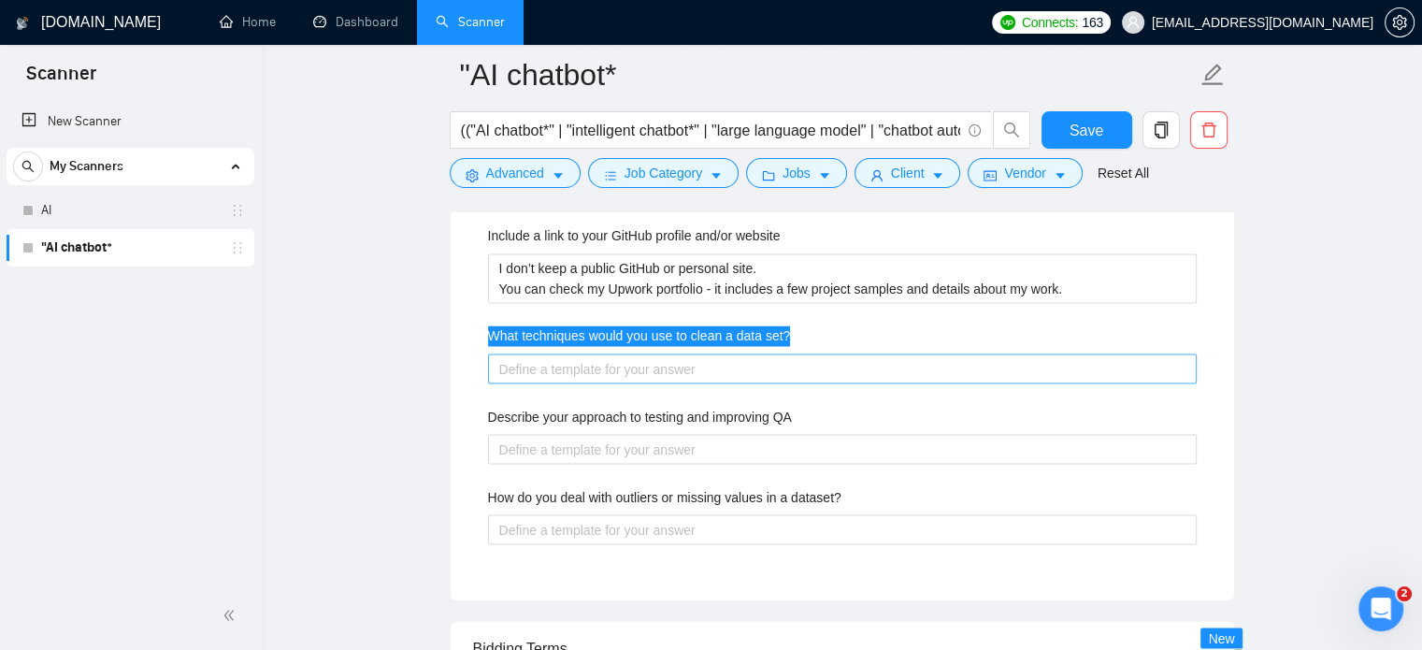
scroll to position [3241, 0]
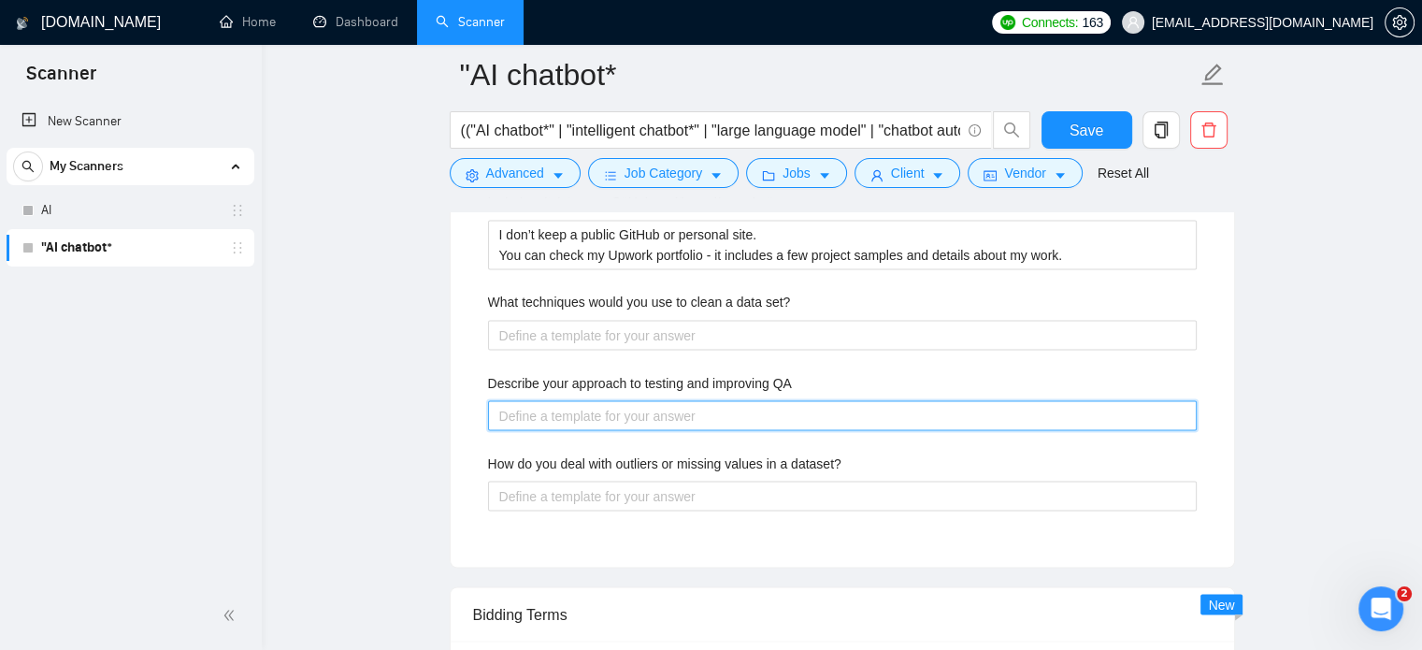
click at [606, 407] on QA "Describe your approach to testing and improving QA" at bounding box center [842, 415] width 708 height 30
paste QA "[Identify a specific pain point related to QA from the job posting. Describe ho…"
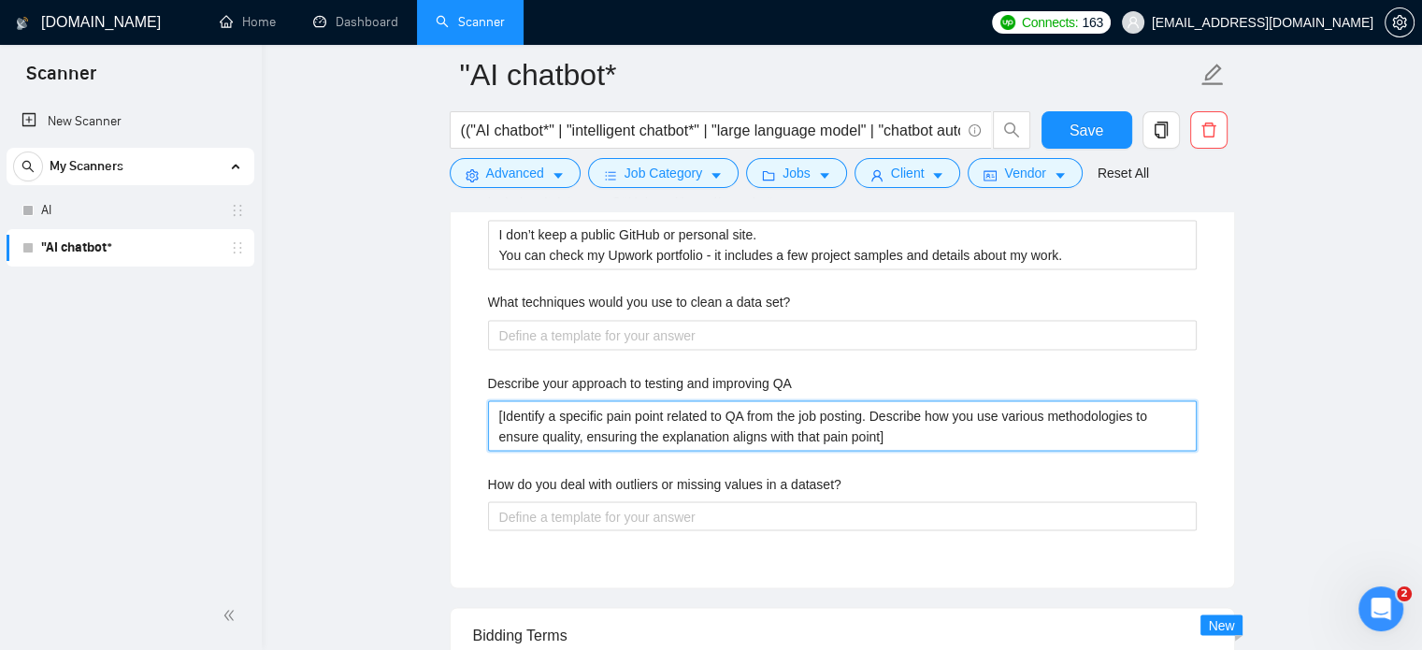
type QA "[Identify a specific pain point related to QA from the job posting. Describe ho…"
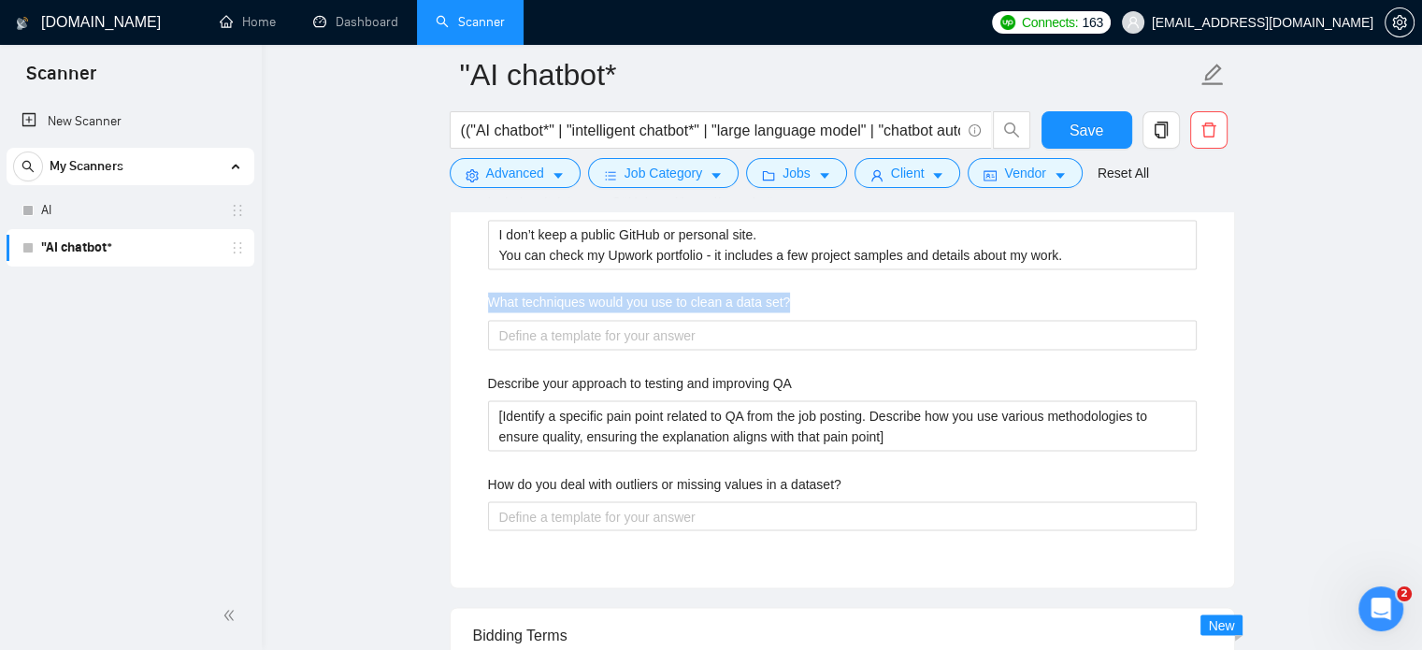
drag, startPoint x: 482, startPoint y: 292, endPoint x: 810, endPoint y: 301, distance: 328.2
click at [810, 301] on div "Describe your recent experience with similar projects Please list any certifica…" at bounding box center [842, 210] width 738 height 707
copy label "What techniques would you use to clean a data set?"
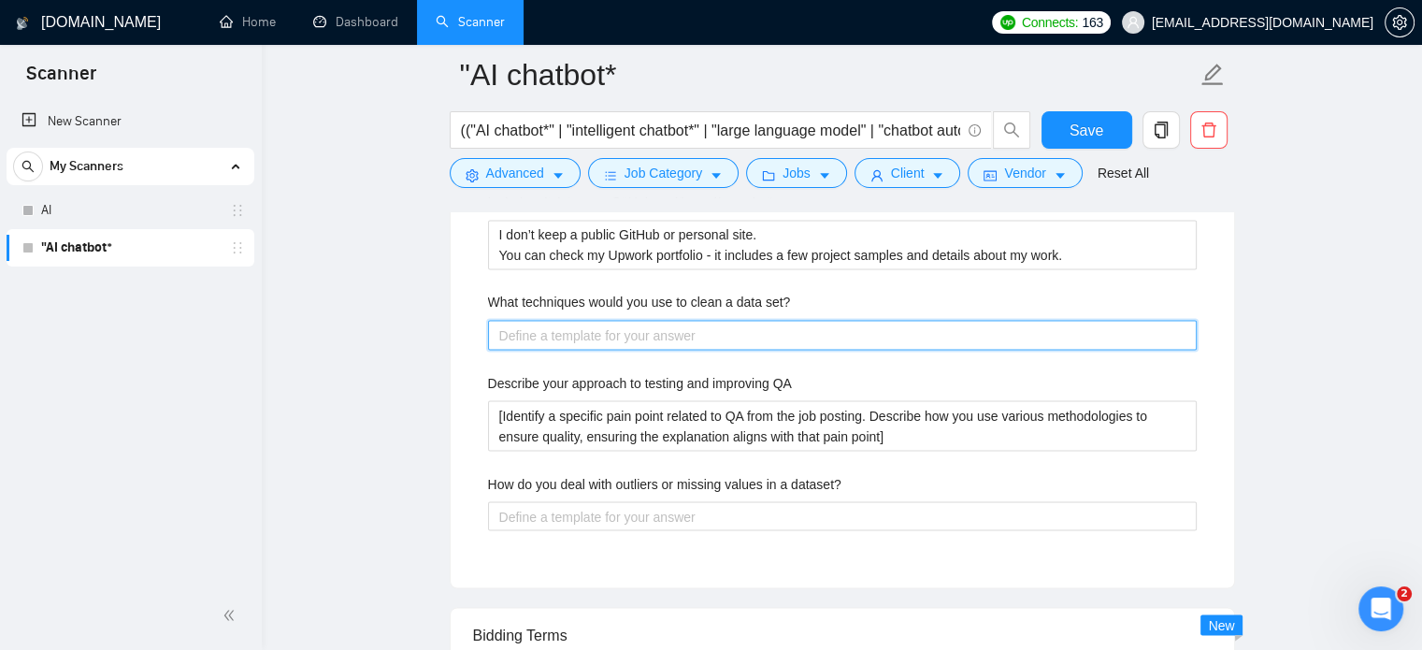
click at [594, 336] on set\? "What techniques would you use to clean a data set?" at bounding box center [842, 335] width 708 height 30
paste set\? "I usually start by checking for missing or duplicate values. Then I fix inconsi…"
type set\? "I usually start by checking for missing or duplicate values. Then I fix inconsi…"
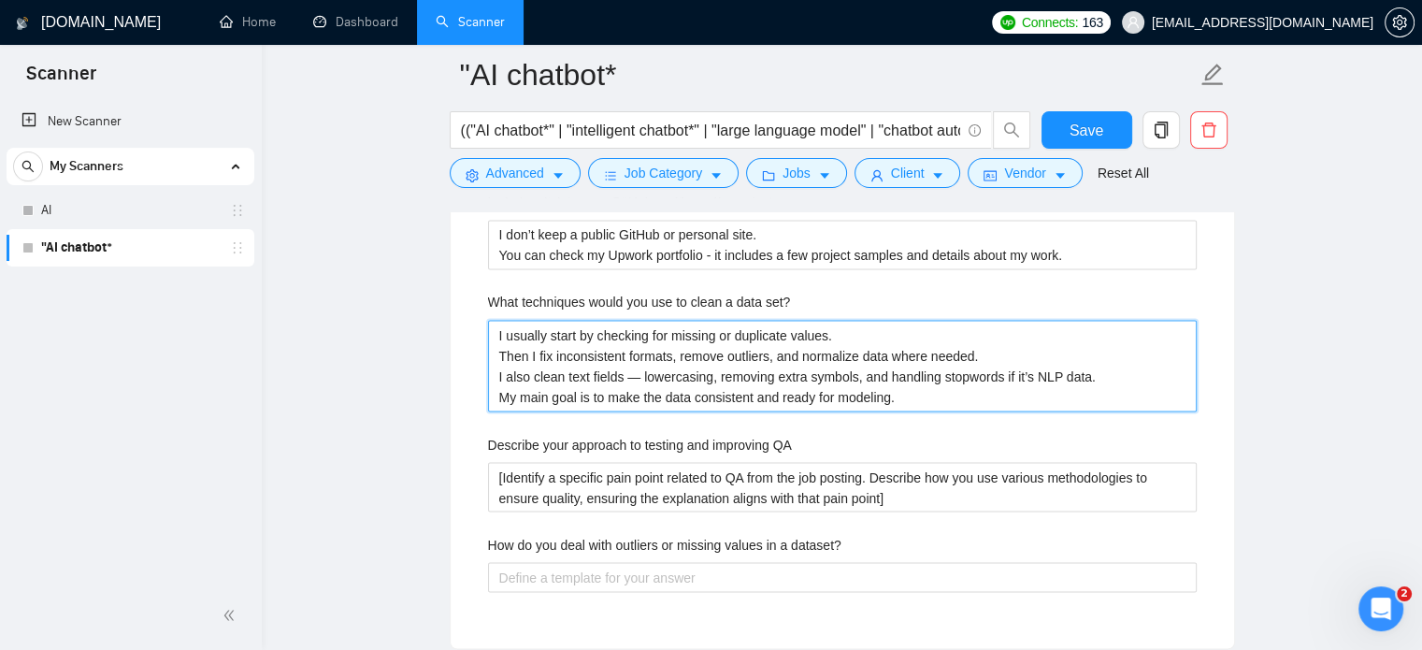
type set\? "I usually start by checking for missing or duplicate values. Then I fix inconsi…"
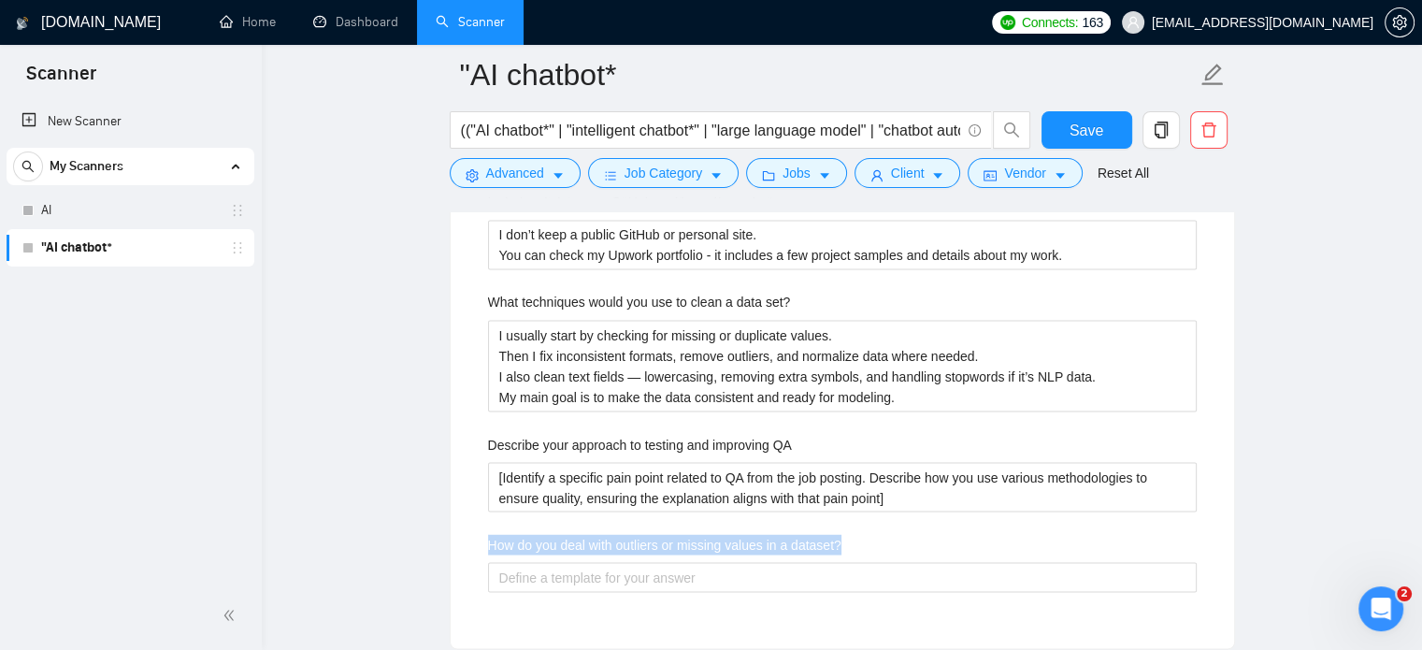
drag, startPoint x: 480, startPoint y: 541, endPoint x: 871, endPoint y: 530, distance: 390.8
click at [871, 530] on div "Describe your recent experience with similar projects Please list any certifica…" at bounding box center [842, 241] width 738 height 768
copy label "How do you deal with outliers or missing values in a dataset?"
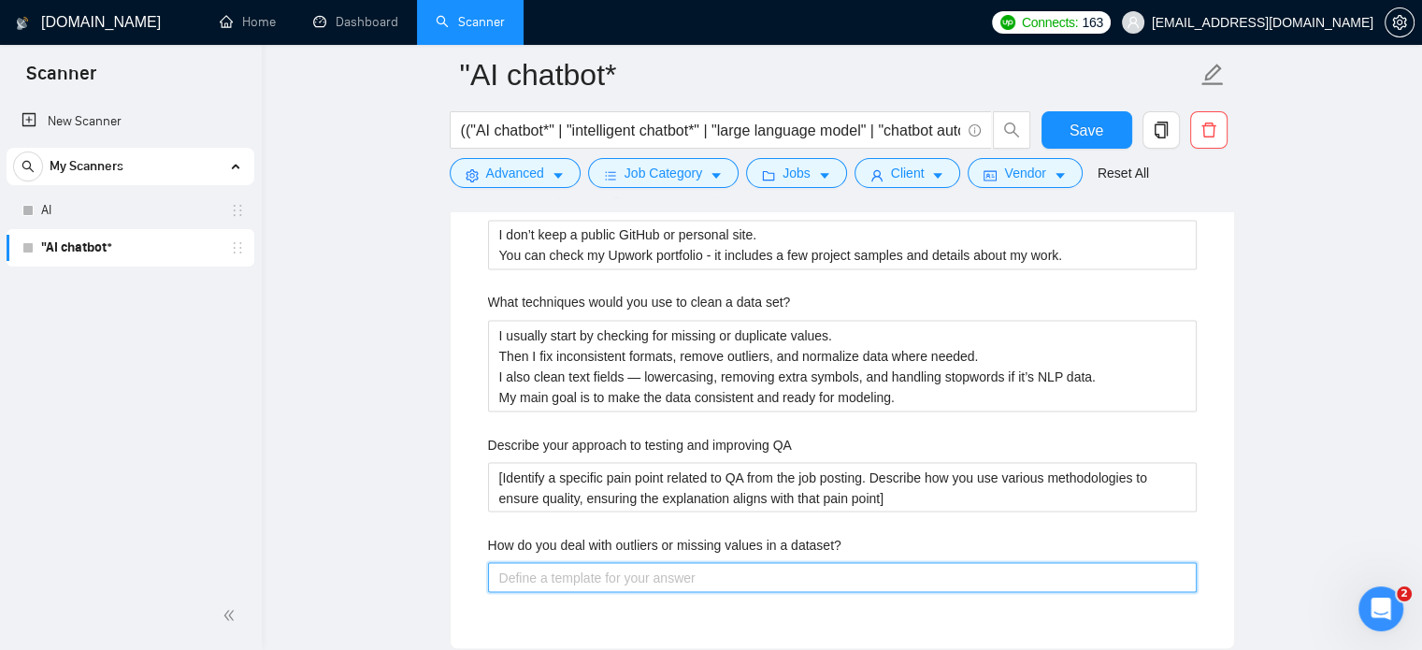
click at [550, 579] on dataset\? "How do you deal with outliers or missing values in a dataset?" at bounding box center [842, 577] width 708 height 30
paste dataset\? "I usually start by finding where the missing values or outliers come from. If t…"
type dataset\? "I usually start by finding where the missing values or outliers come from. If t…"
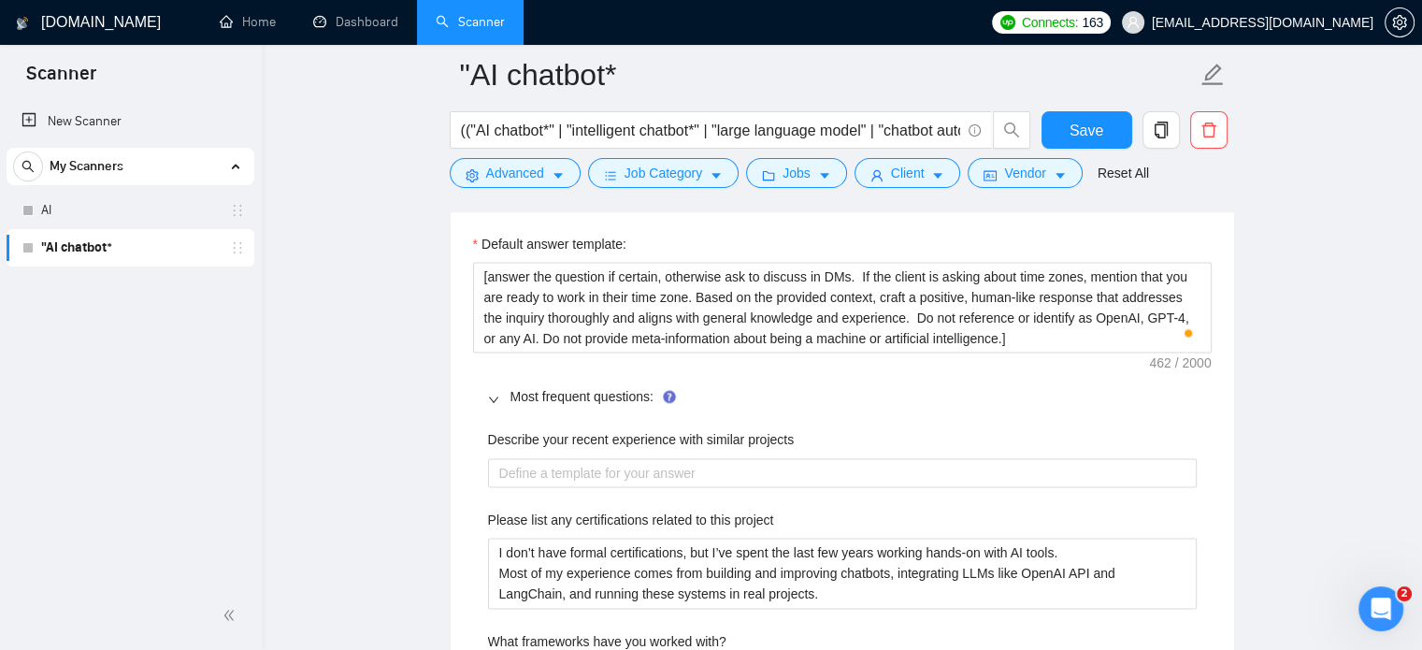
scroll to position [2587, 0]
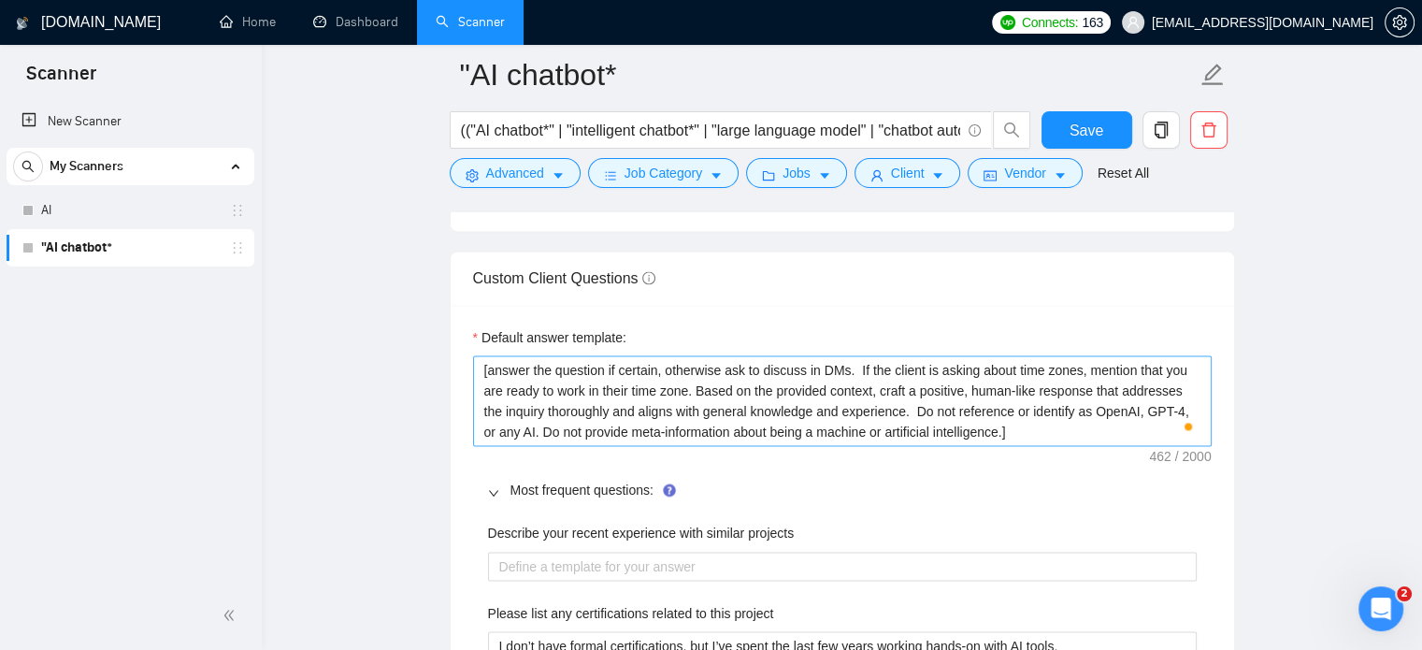
type dataset\? "I usually start by finding where the missing values or outliers come from. If t…"
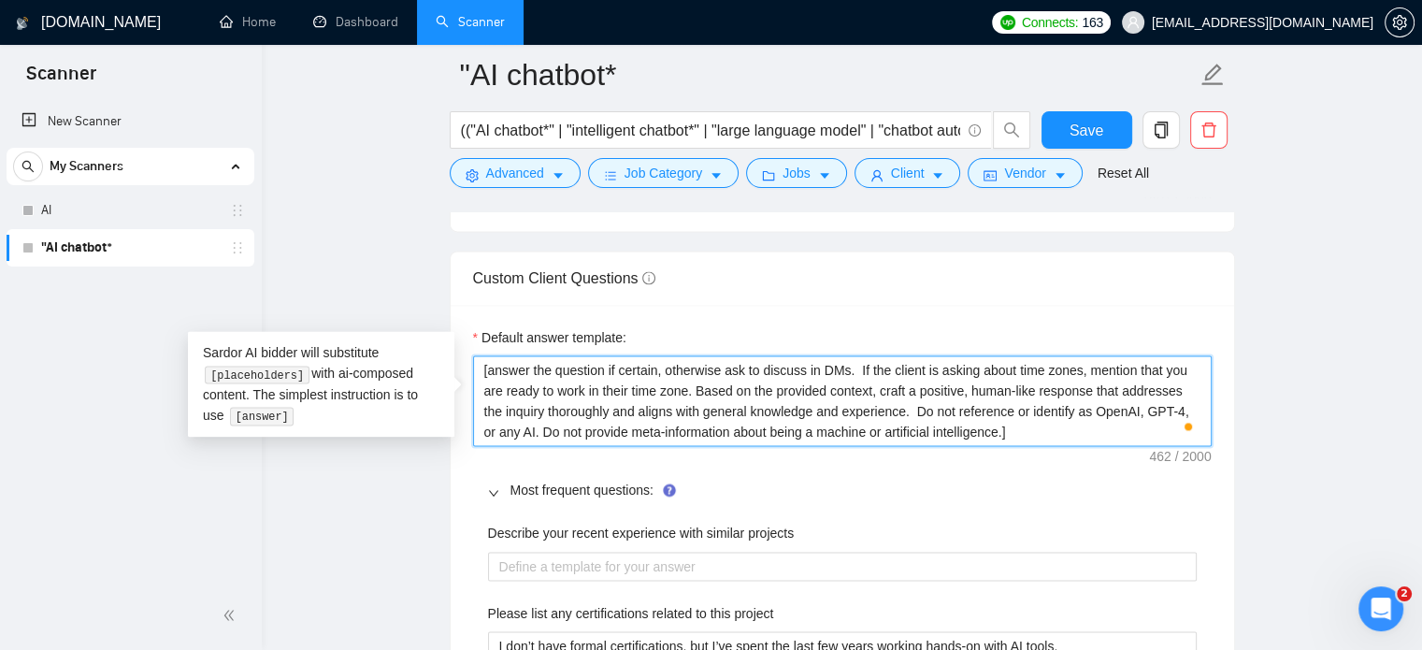
drag, startPoint x: 1000, startPoint y: 432, endPoint x: 479, endPoint y: 356, distance: 526.1
click at [479, 356] on textarea "[answer the question if certain, otherwise ask to discuss in DMs. If the client…" at bounding box center [842, 401] width 738 height 92
paste textarea "Your style and tone should feel as human as possible. Everything written should…"
type textarea "[answer the question if certain, otherwise ask to discuss in DMs. If the client…"
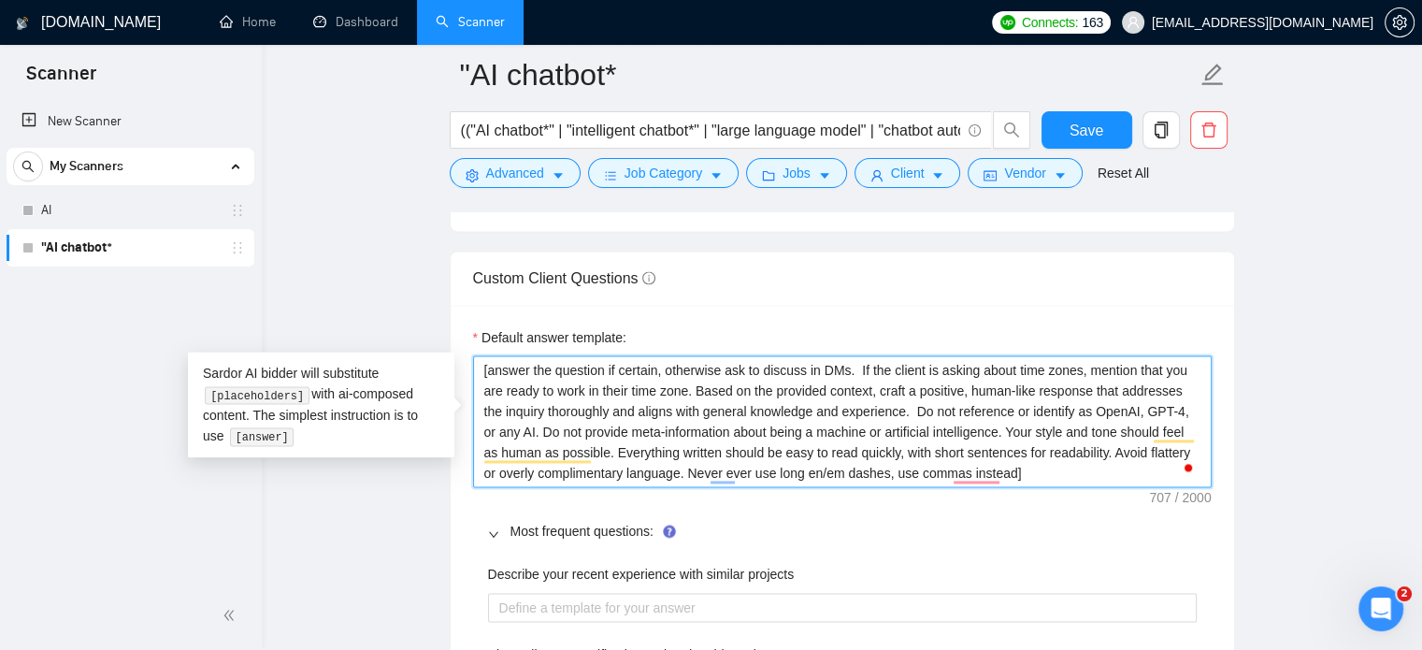
type textarea "[answer the question if certain, otherwise ask to discuss in DMs. If the client…"
click at [1320, 403] on main ""AI chatbot* (("AI chatbot*" | "intelligent chatbot*" | "large language model" …" at bounding box center [842, 453] width 1100 height 5930
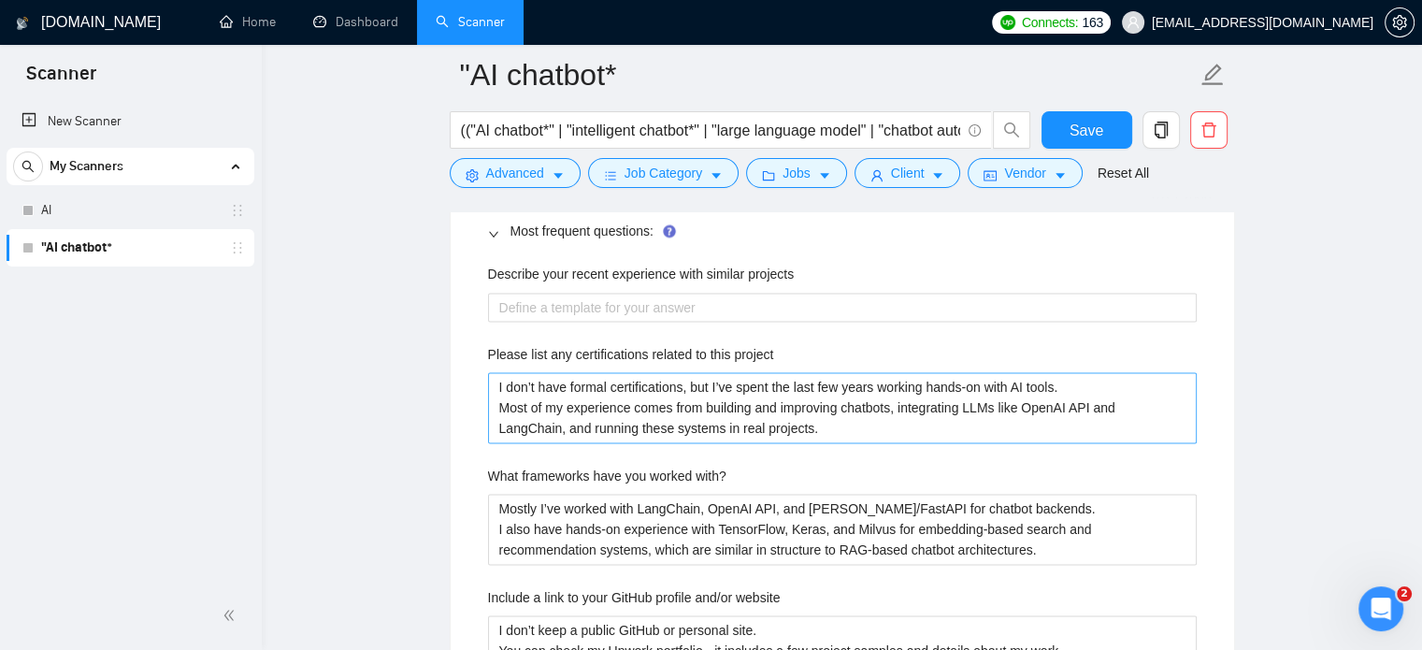
scroll to position [2868, 0]
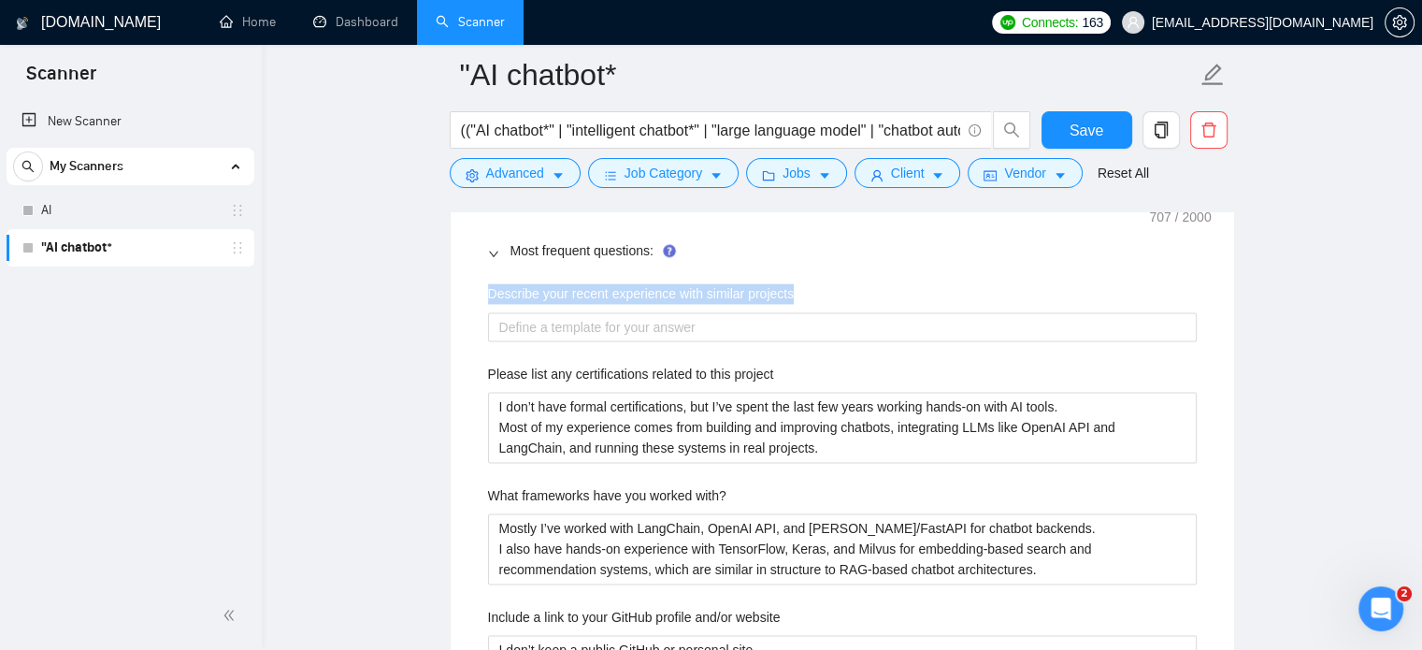
drag, startPoint x: 483, startPoint y: 288, endPoint x: 888, endPoint y: 276, distance: 404.9
copy label "Describe your recent experience with similar projects"
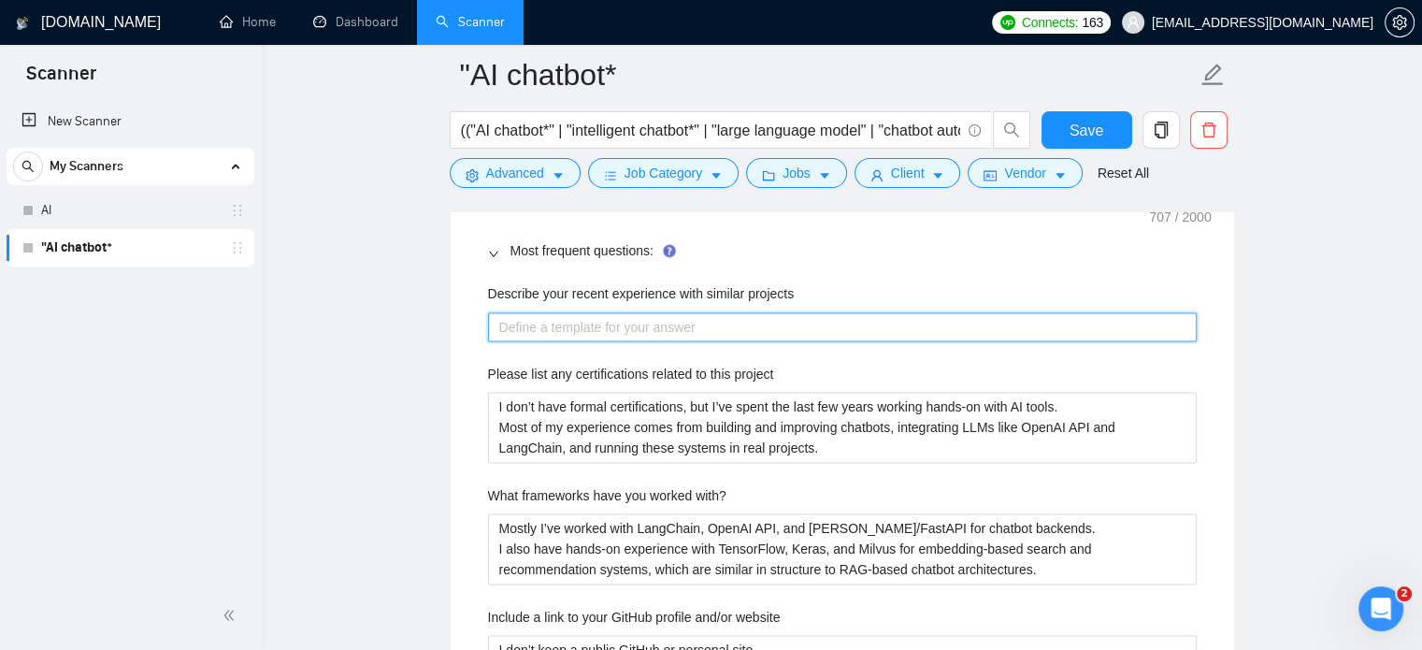
click at [556, 321] on projects "Describe your recent experience with similar projects" at bounding box center [842, 327] width 708 height 30
paste projects "I recently built AI chatbots. For a fintech company. The chatbot handled custom…"
type projects "I recently built AI chatbots. For a fintech company. The chatbot handled custom…"
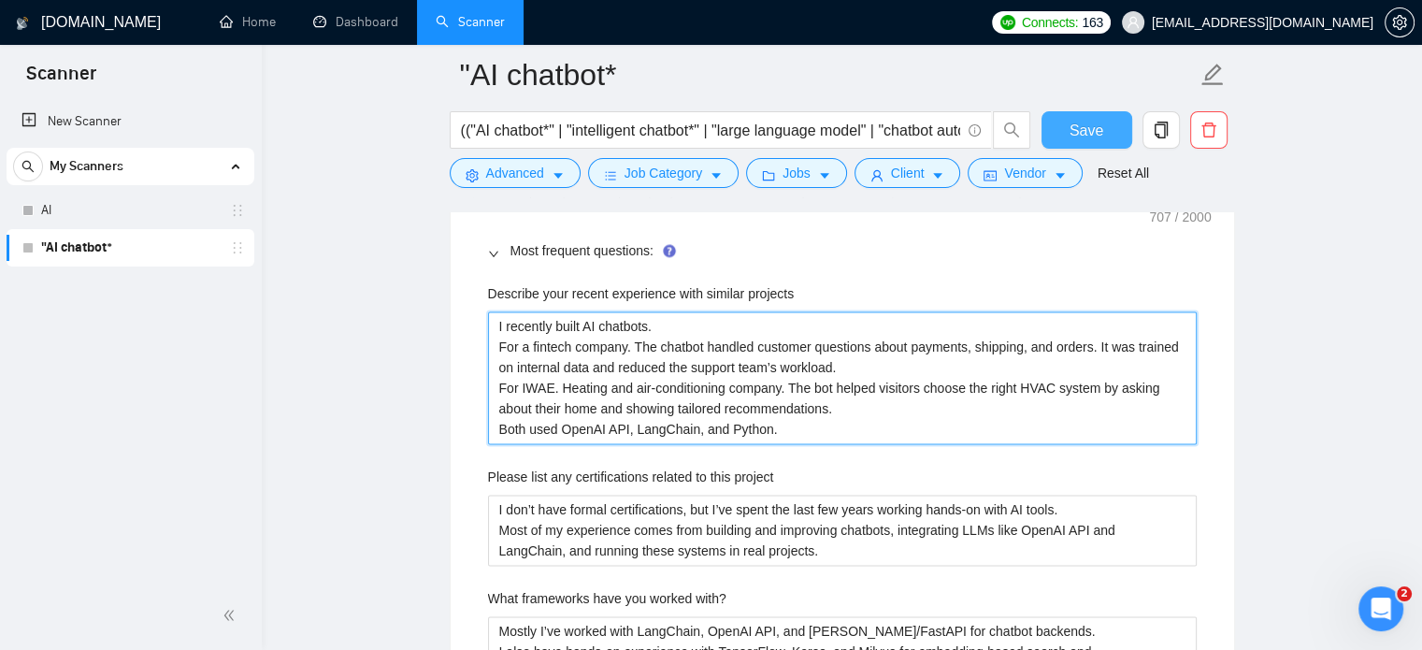
type projects "I recently built AI chatbots. For a fintech company. The chatbot handled custom…"
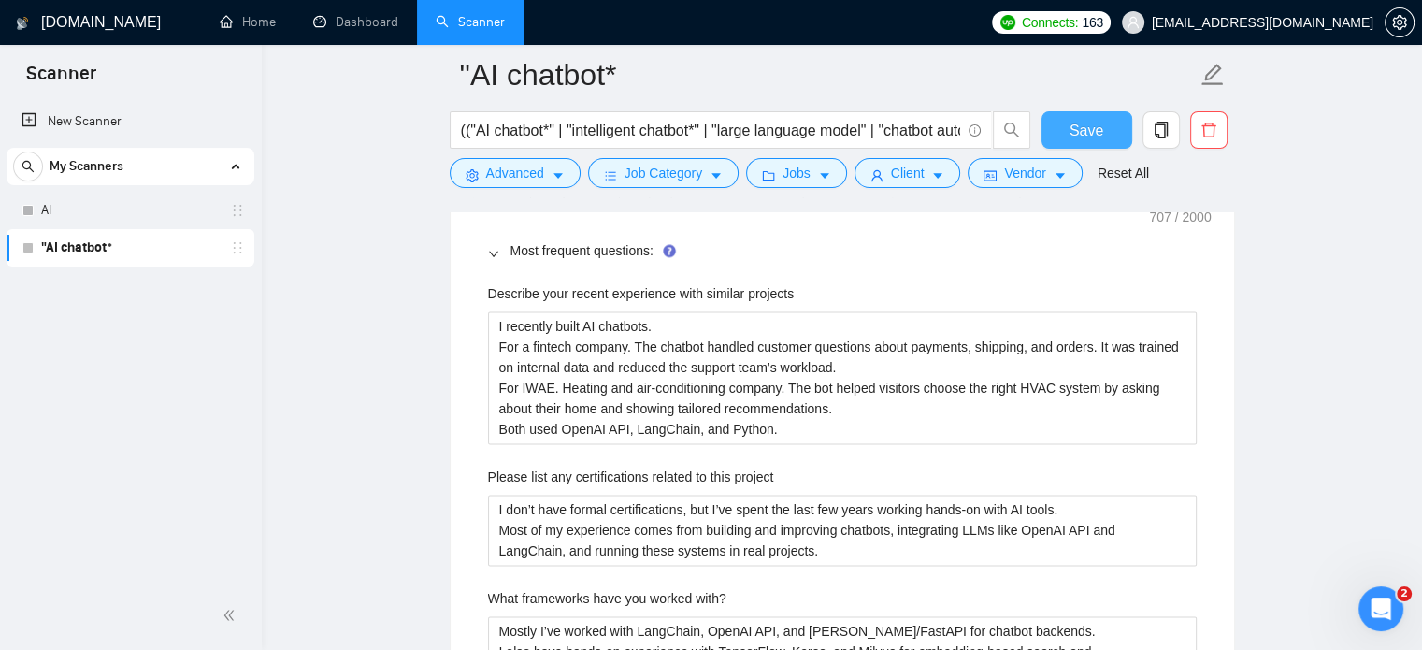
click at [1081, 122] on span "Save" at bounding box center [1086, 130] width 34 height 23
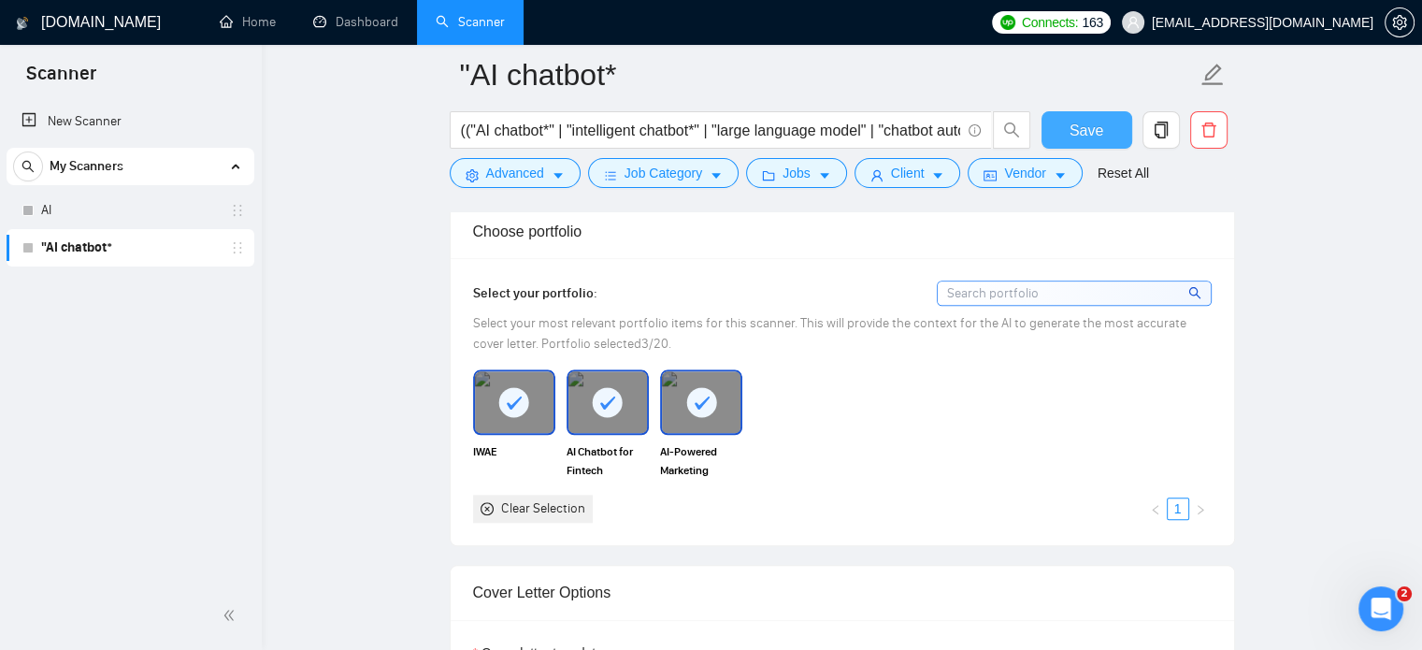
scroll to position [1682, 0]
click at [1099, 133] on div "Reset all filters" at bounding box center [1115, 138] width 101 height 32
click at [707, 396] on icon at bounding box center [701, 401] width 15 height 13
click at [1064, 137] on button "Save" at bounding box center [1086, 129] width 91 height 37
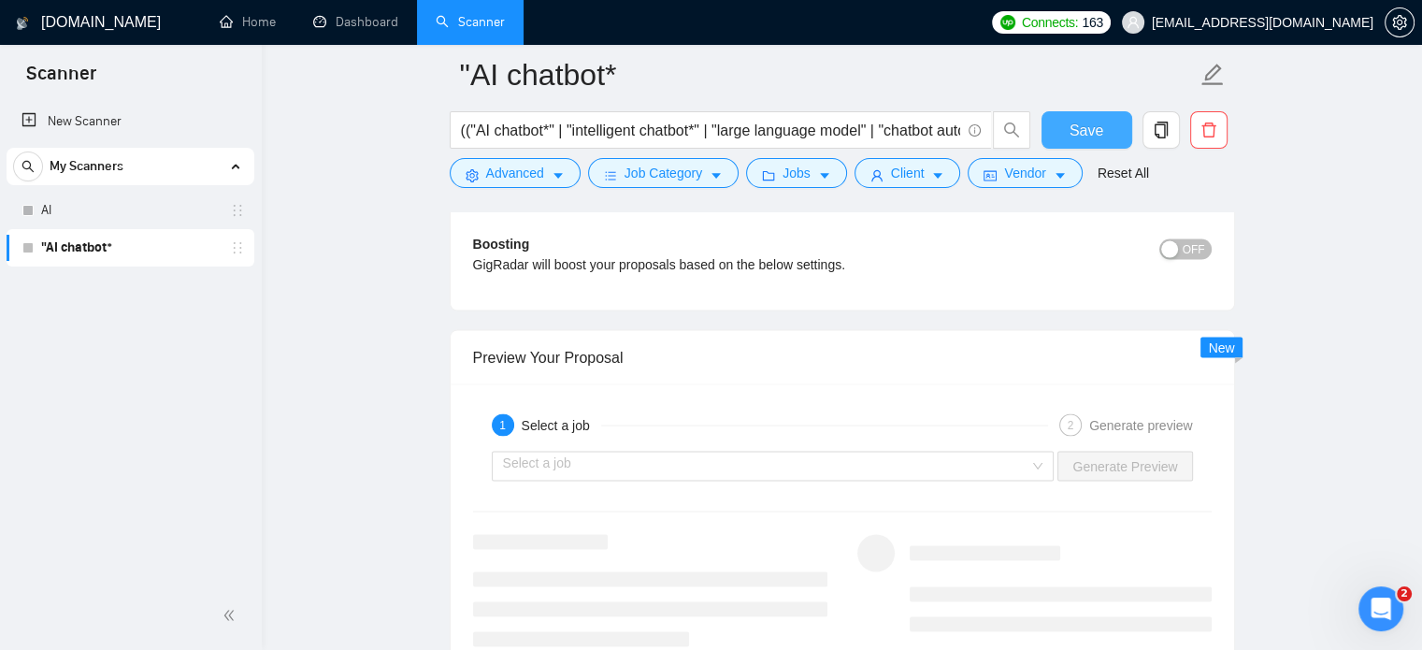
scroll to position [3552, 0]
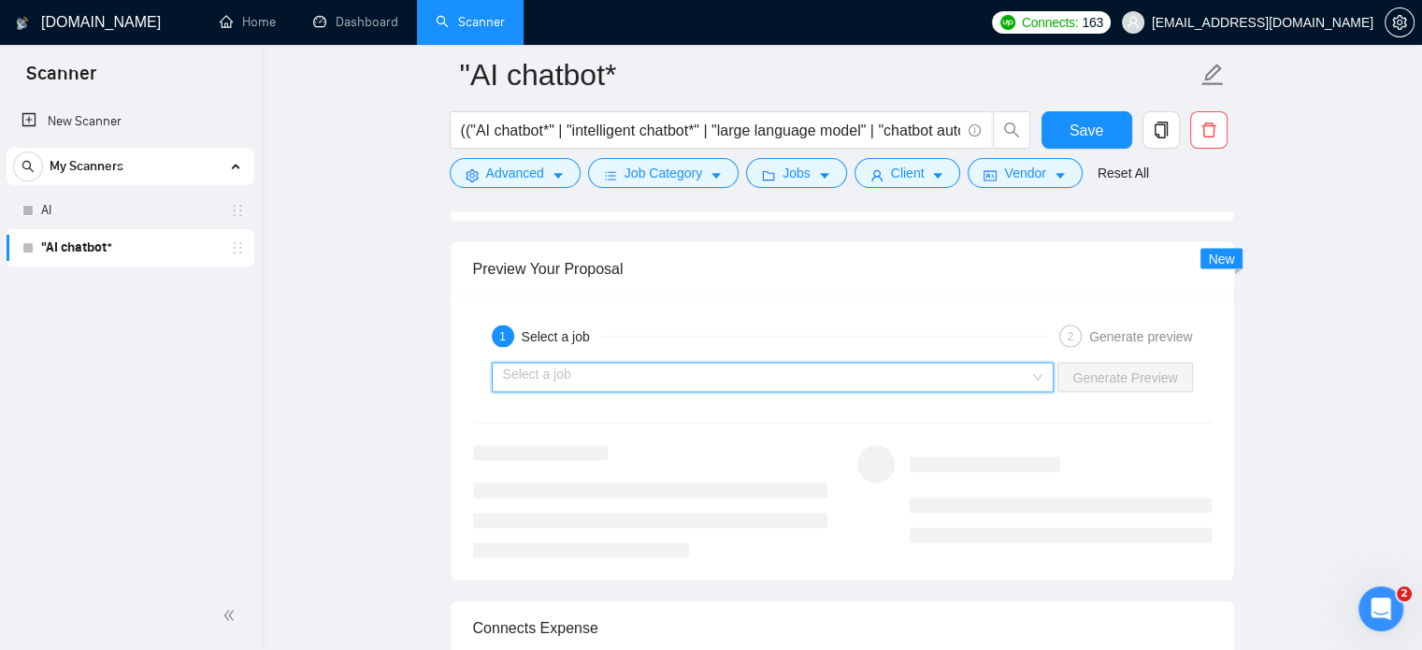
click at [704, 376] on input "search" at bounding box center [766, 377] width 527 height 28
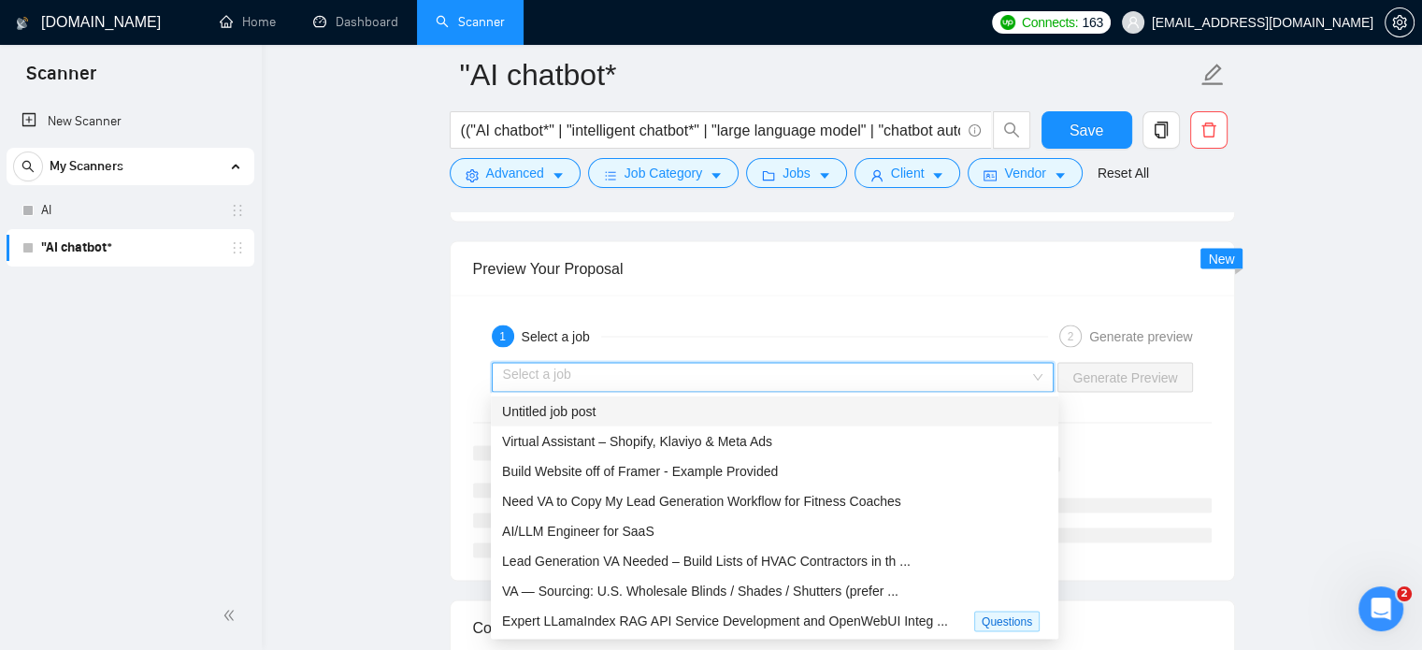
click at [603, 410] on div "Untitled job post" at bounding box center [774, 410] width 545 height 21
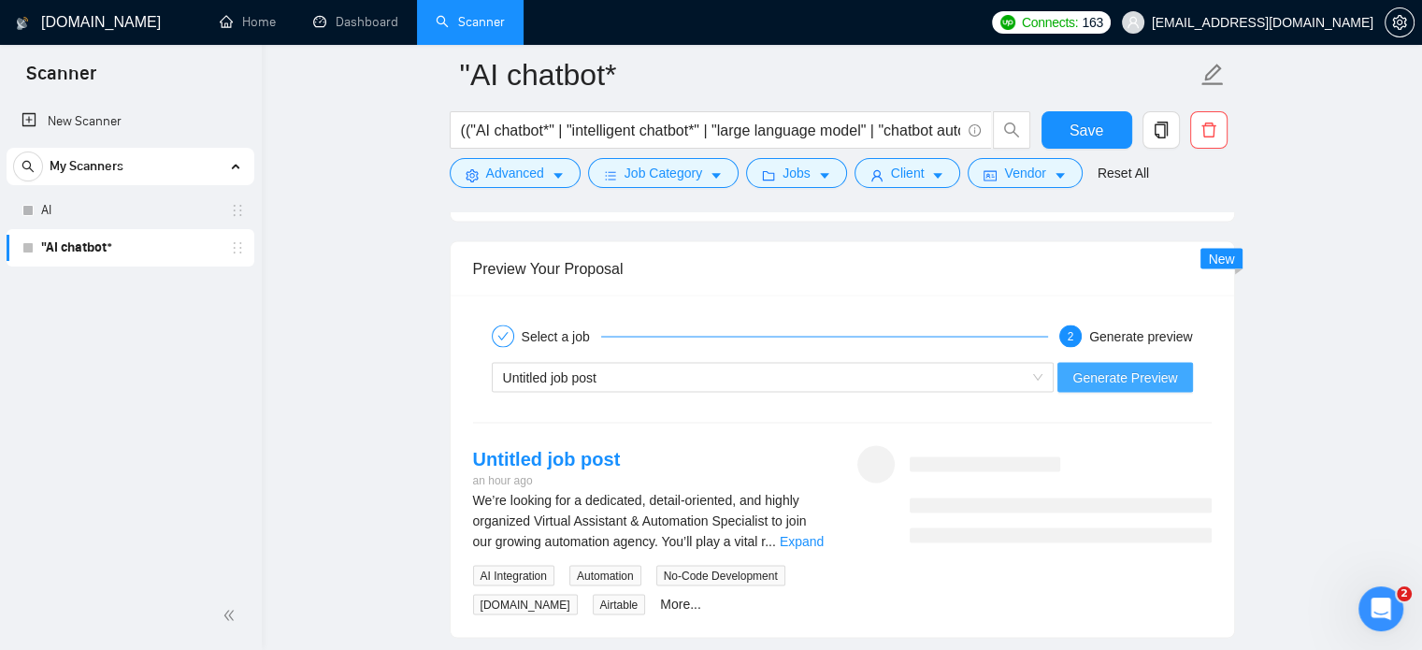
click at [1141, 373] on span "Generate Preview" at bounding box center [1124, 376] width 105 height 21
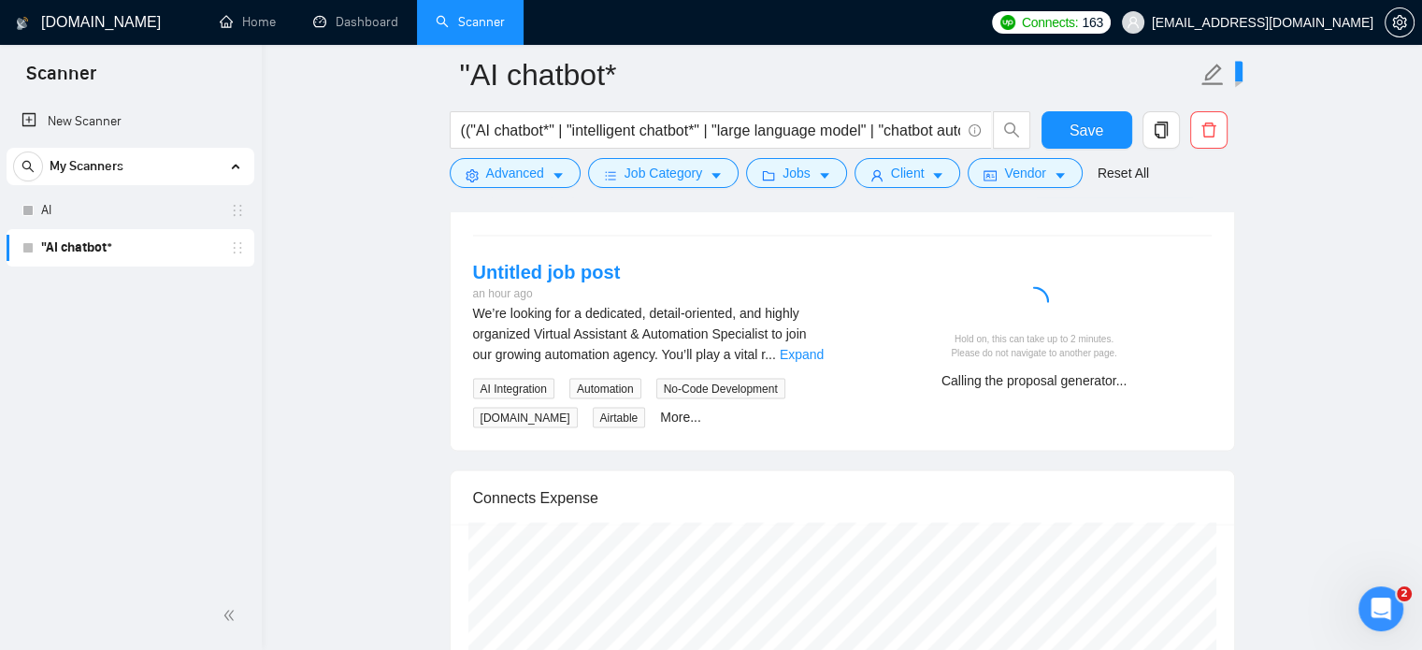
scroll to position [3739, 0]
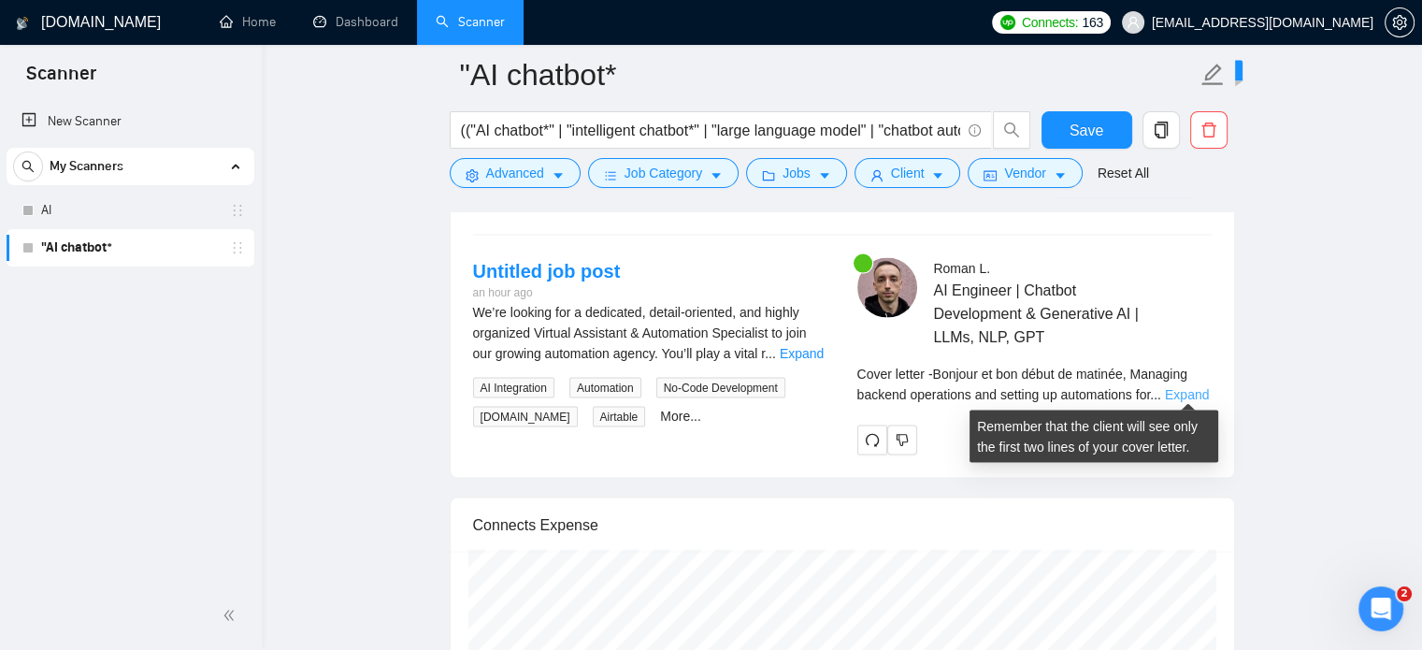
click at [1198, 392] on link "Expand" at bounding box center [1187, 394] width 44 height 15
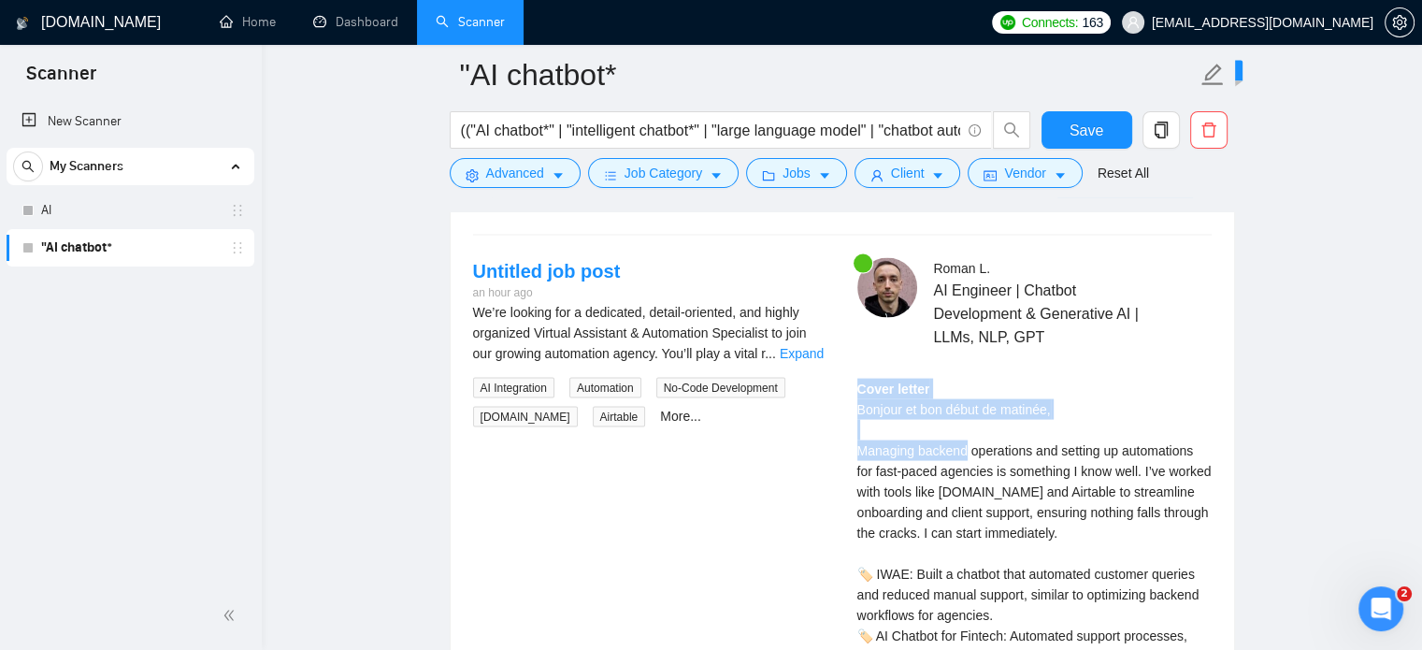
drag, startPoint x: 855, startPoint y: 386, endPoint x: 965, endPoint y: 447, distance: 125.1
click at [965, 447] on div "Roman L . AI Engineer | Chatbot Development & Generative AI | LLMs, NLP, GPT Co…" at bounding box center [1034, 569] width 384 height 623
click at [799, 347] on link "Expand" at bounding box center [801, 353] width 44 height 15
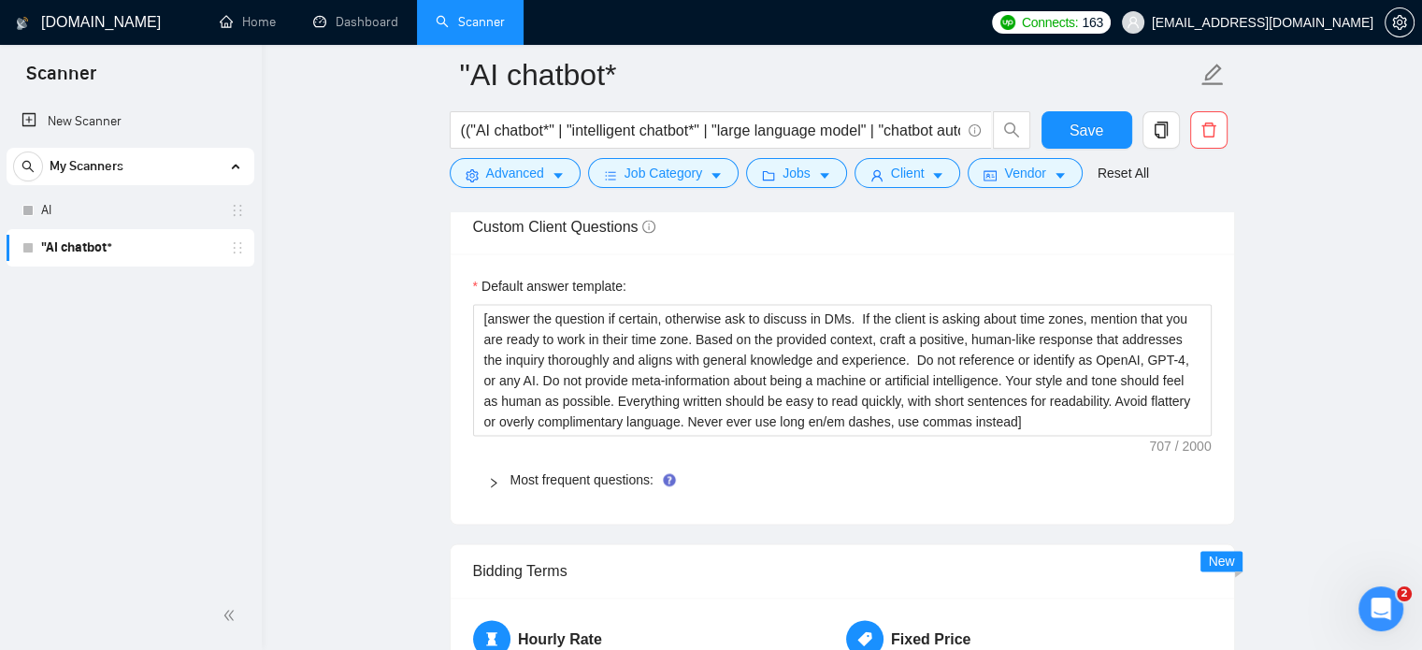
scroll to position [2557, 0]
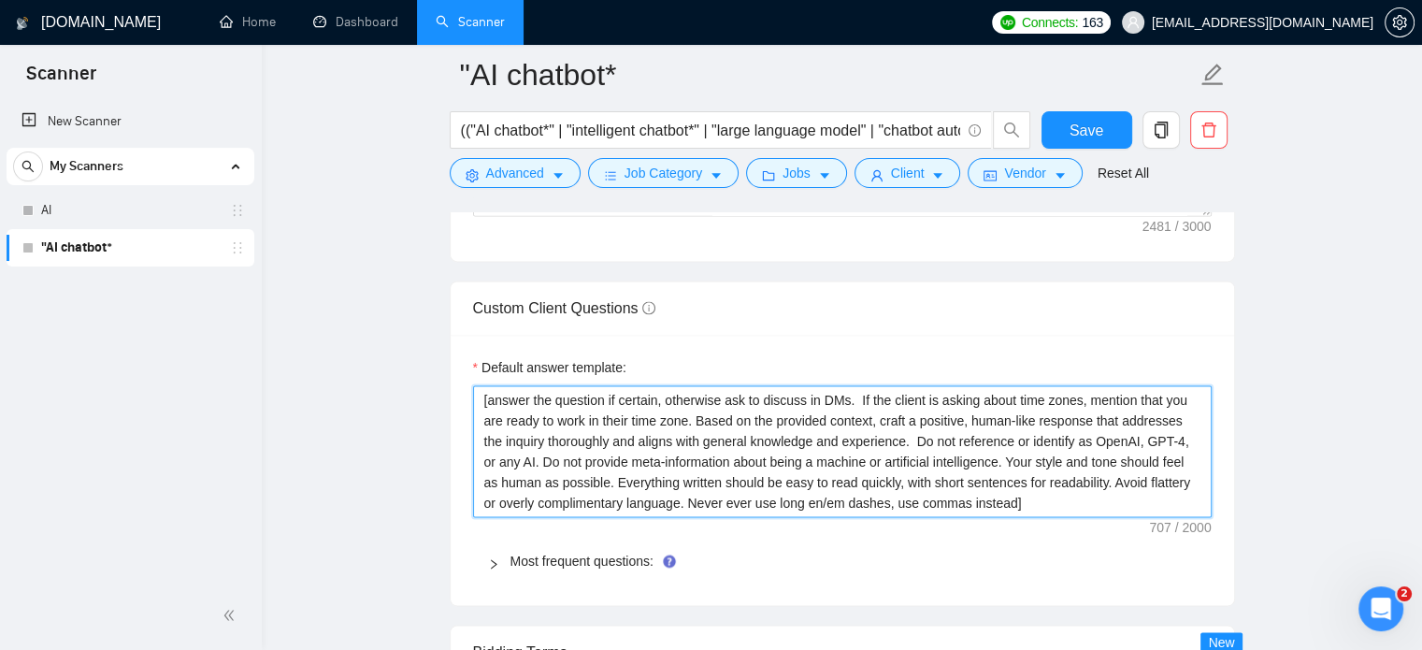
click at [738, 410] on textarea "[answer the question if certain, otherwise ask to discuss in DMs. If the client…" at bounding box center [842, 451] width 738 height 133
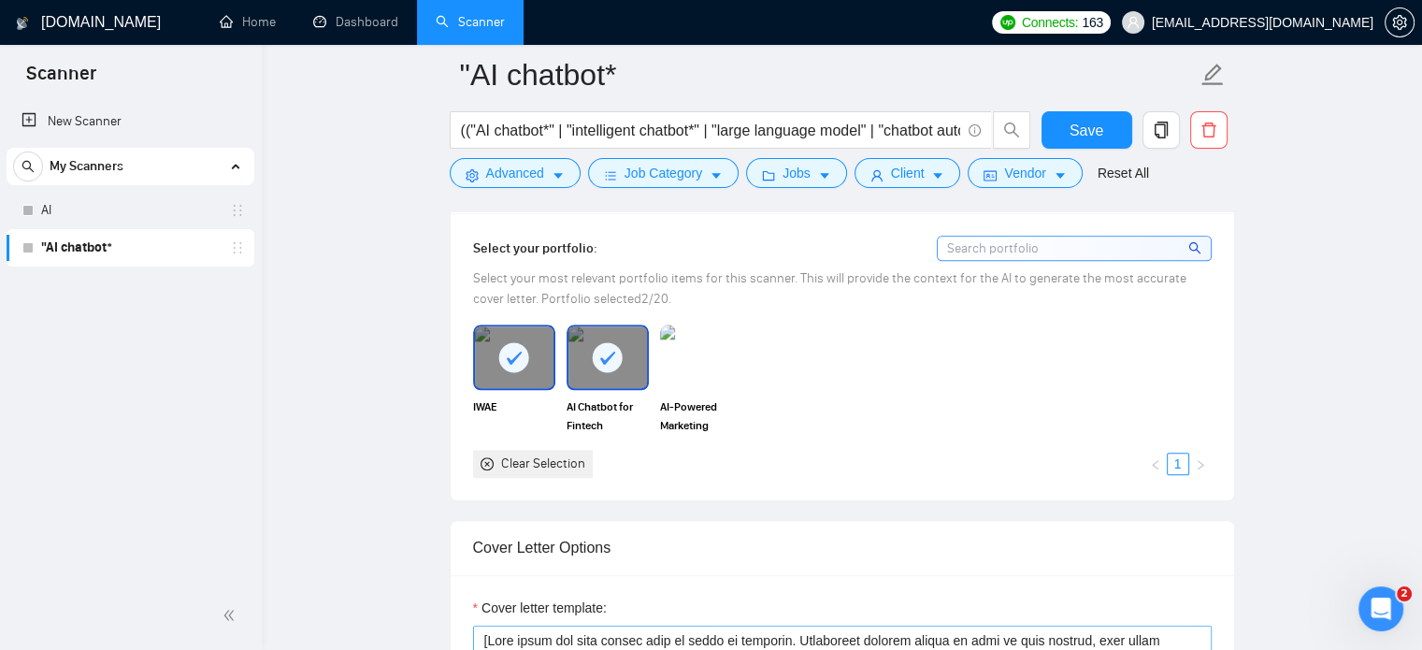
scroll to position [1996, 0]
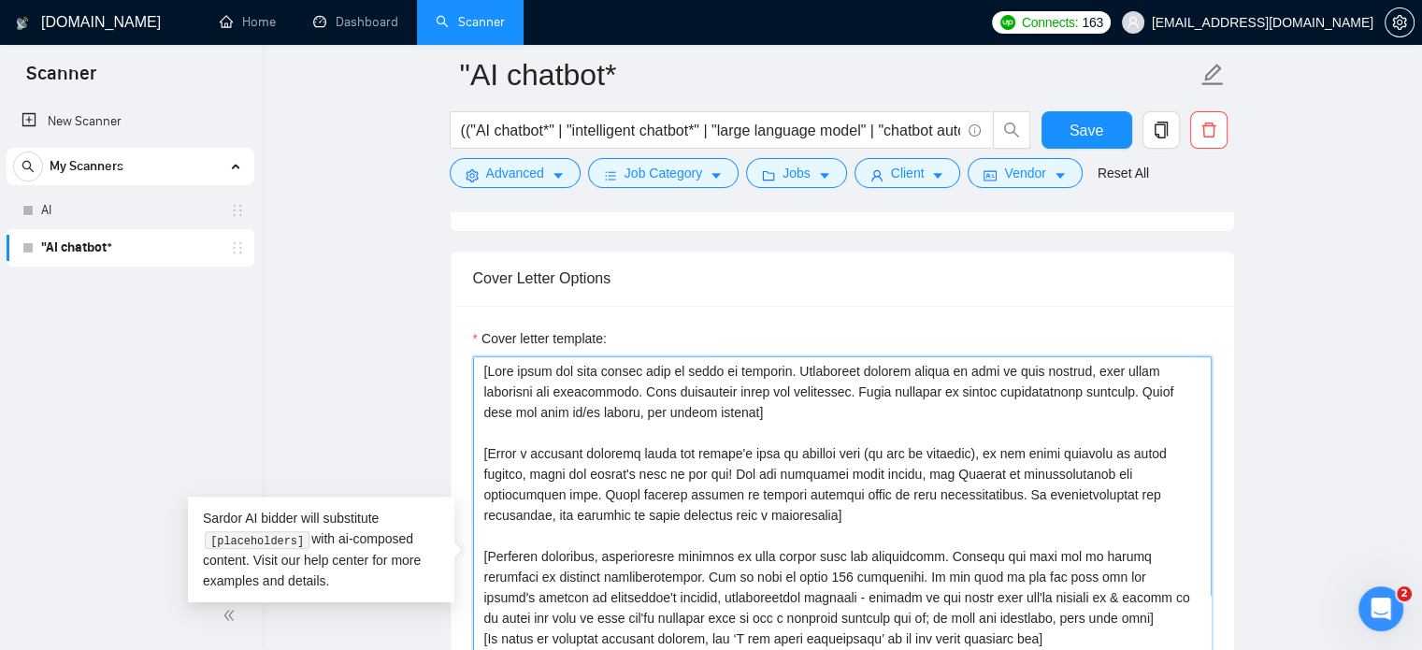
drag, startPoint x: 490, startPoint y: 375, endPoint x: 804, endPoint y: 522, distance: 347.0
click at [804, 522] on textarea "Cover letter template:" at bounding box center [842, 566] width 738 height 421
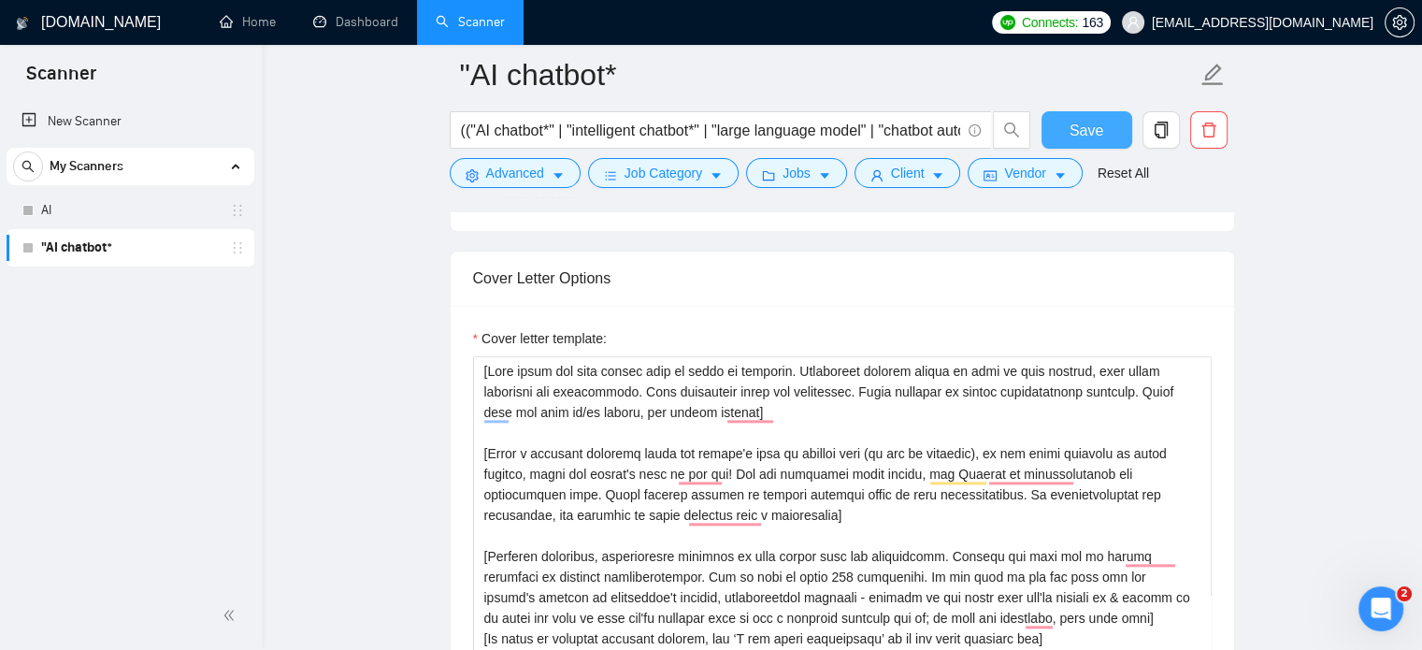
click at [1054, 135] on button "Save" at bounding box center [1086, 129] width 91 height 37
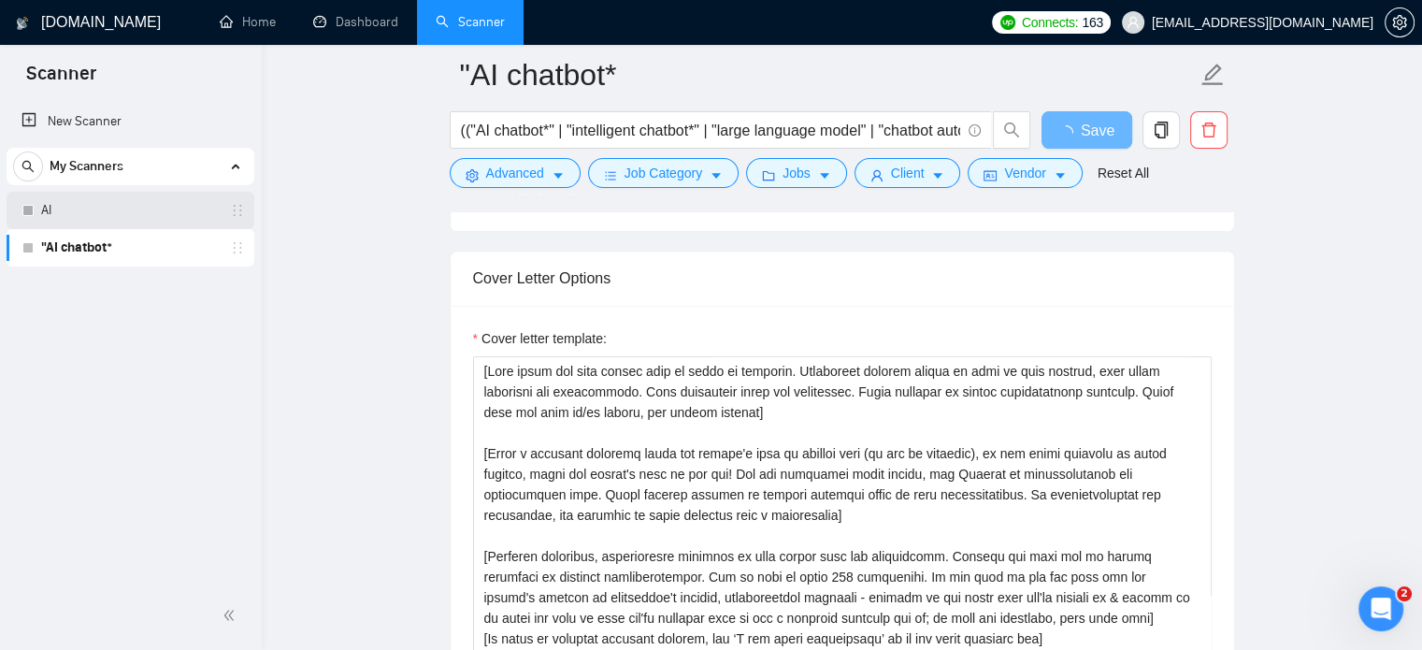
click at [60, 207] on link "AI" at bounding box center [130, 210] width 178 height 37
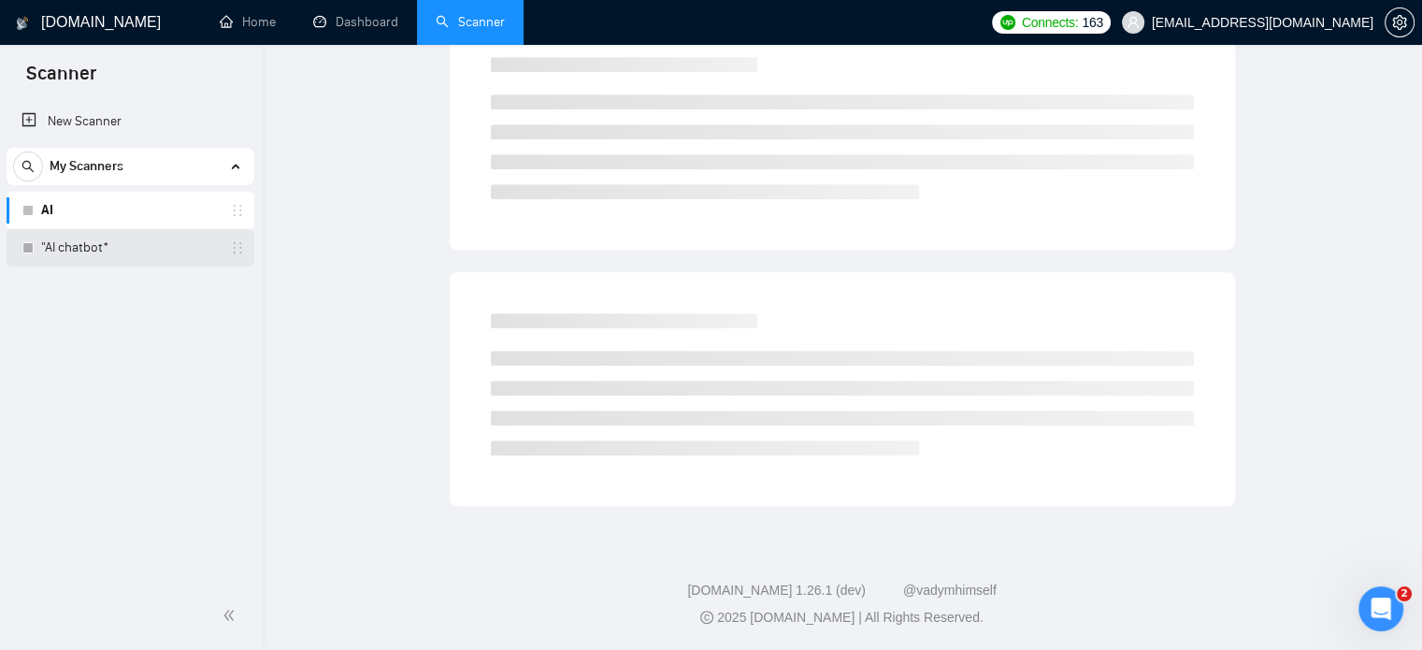
scroll to position [33, 0]
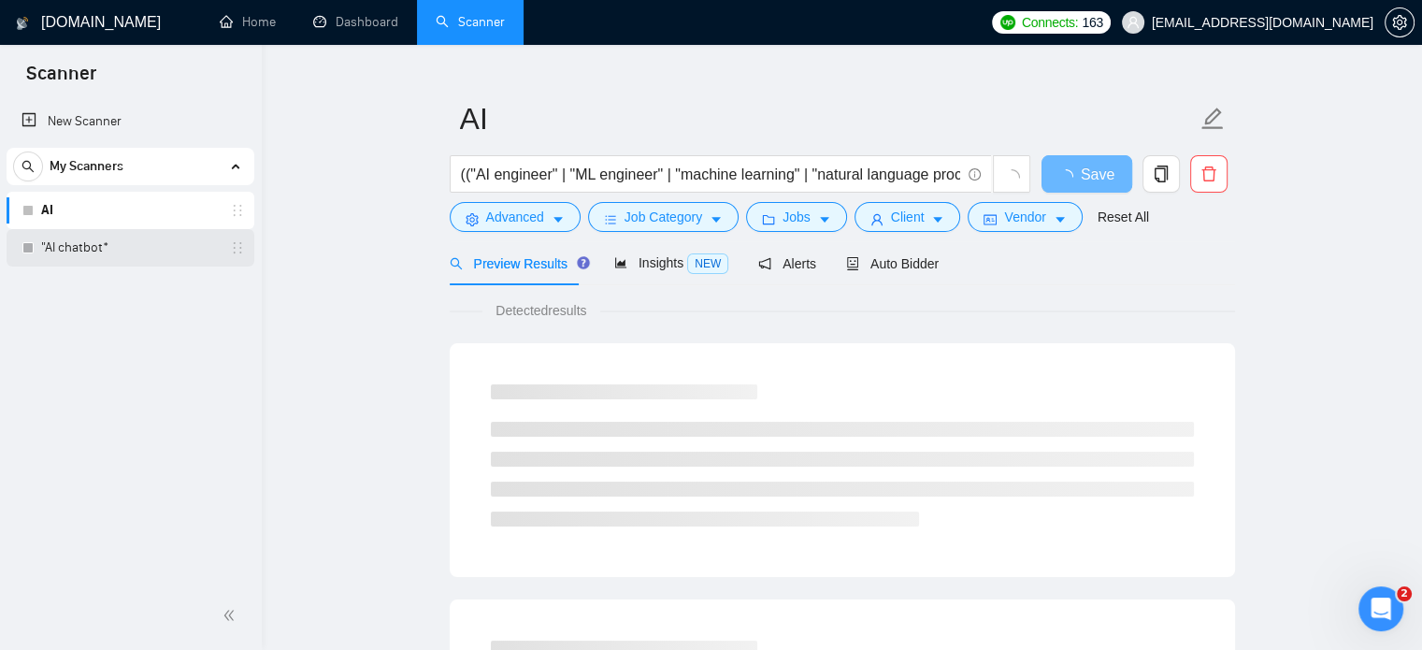
click at [70, 238] on link ""AI chatbot*" at bounding box center [130, 247] width 178 height 37
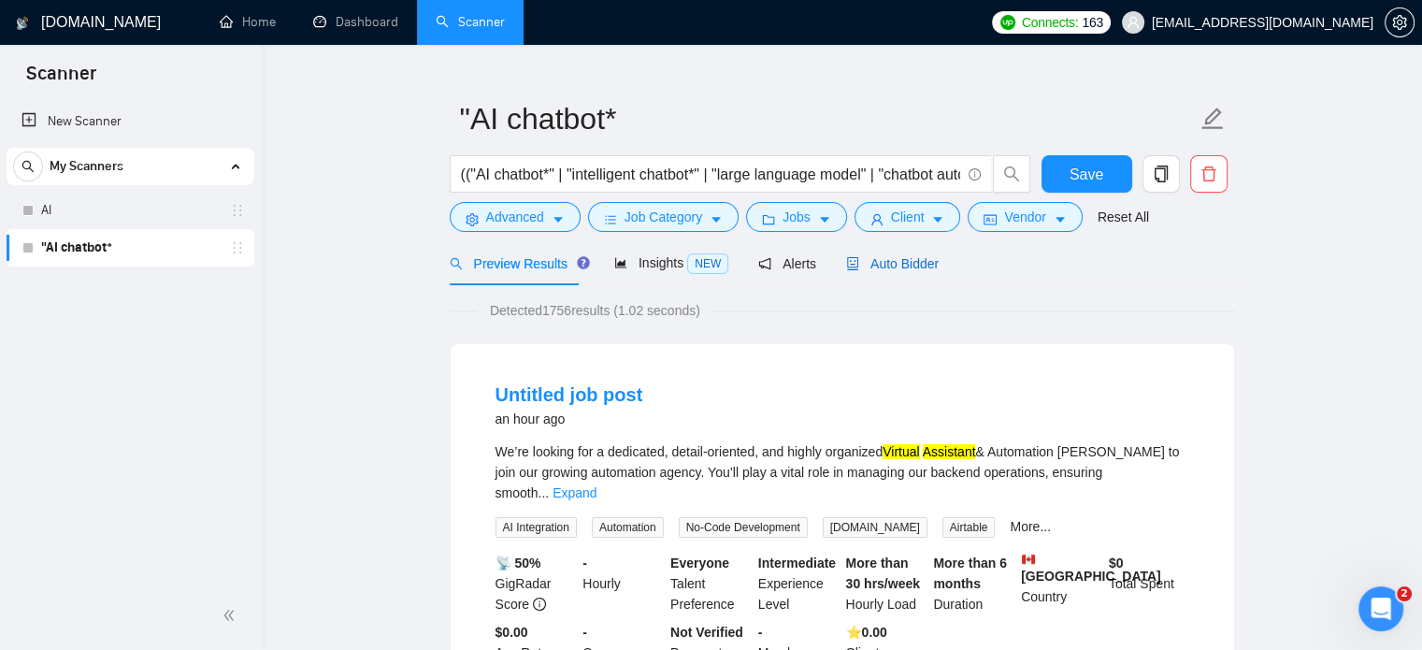
click at [882, 257] on span "Auto Bidder" at bounding box center [892, 263] width 93 height 15
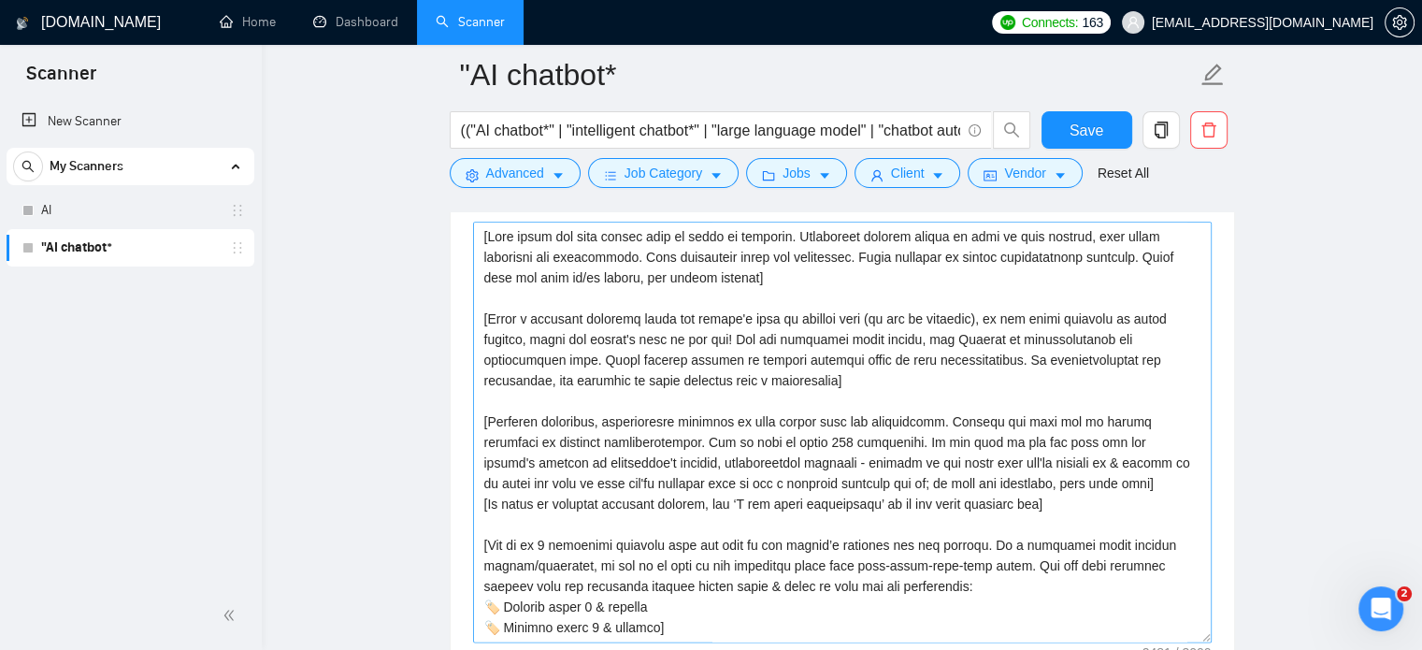
scroll to position [2089, 0]
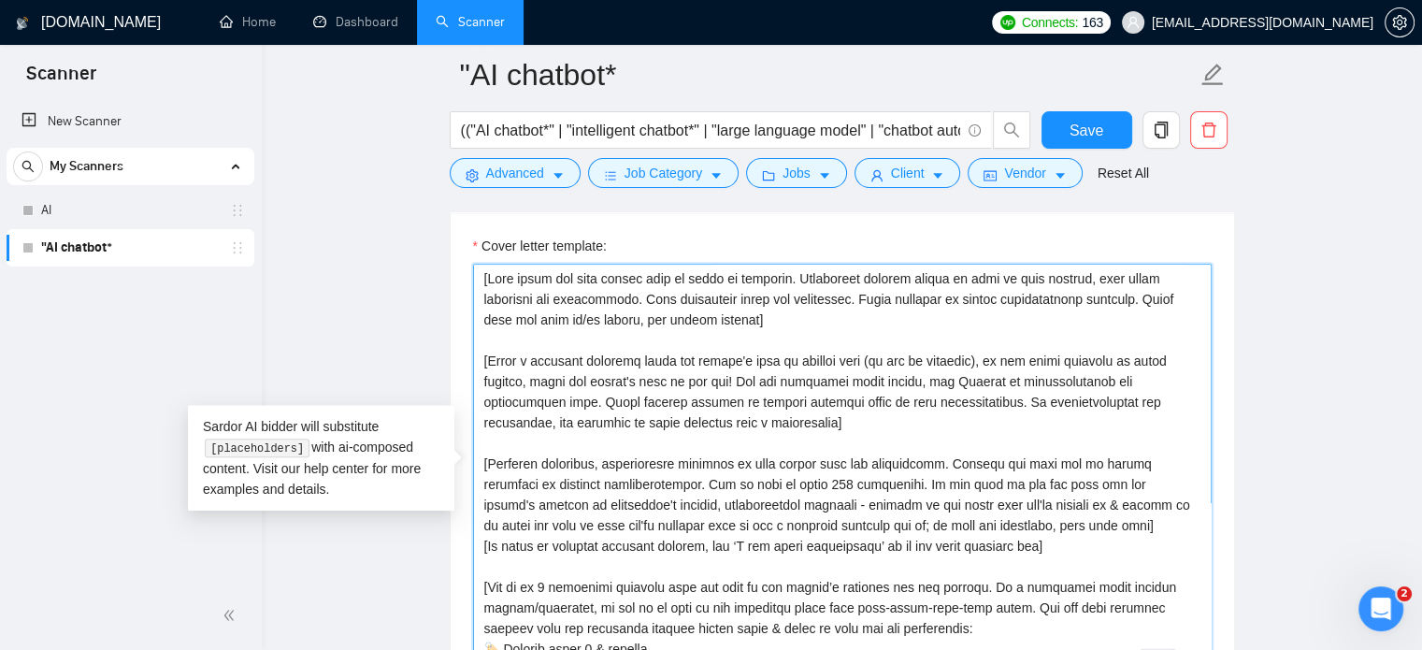
drag, startPoint x: 785, startPoint y: 316, endPoint x: 481, endPoint y: 278, distance: 306.2
click at [481, 278] on textarea "Cover letter template:" at bounding box center [842, 474] width 738 height 421
click at [1353, 365] on main ""AI chatbot* (("AI chatbot*" | "intelligent chatbot*" | "large language model" …" at bounding box center [842, 536] width 1100 height 5100
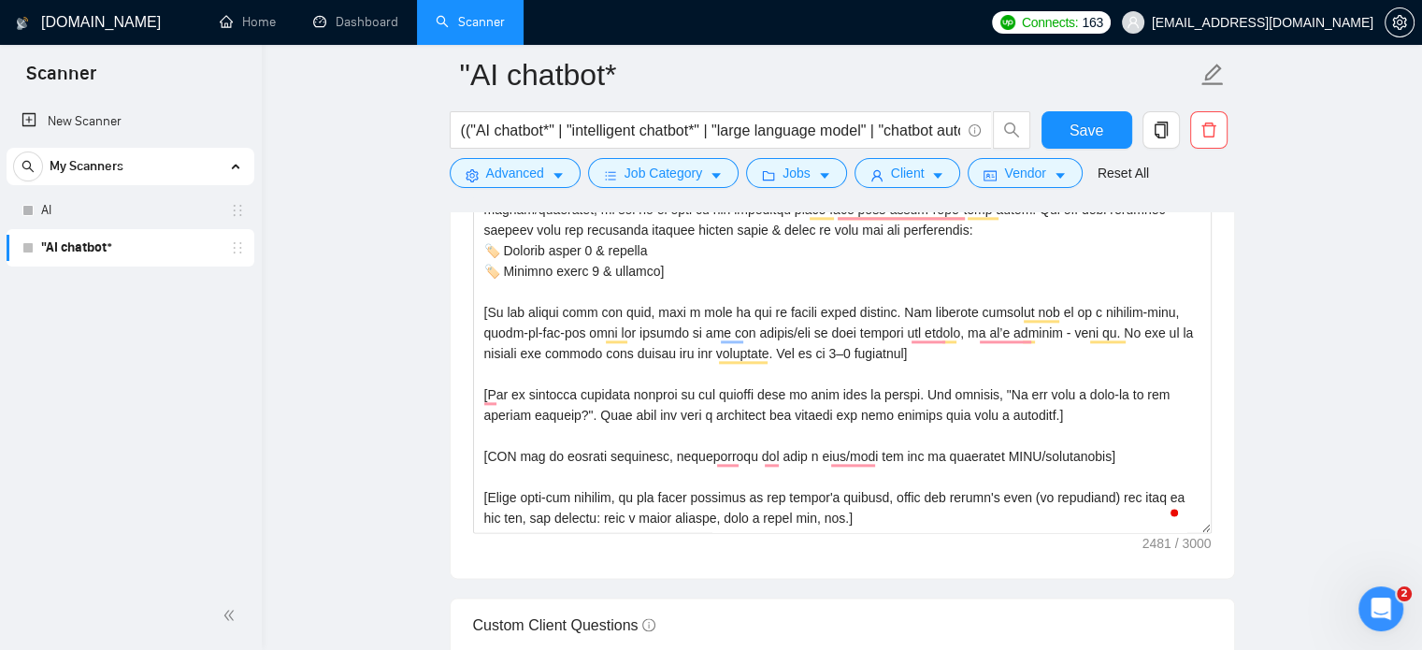
scroll to position [2046, 0]
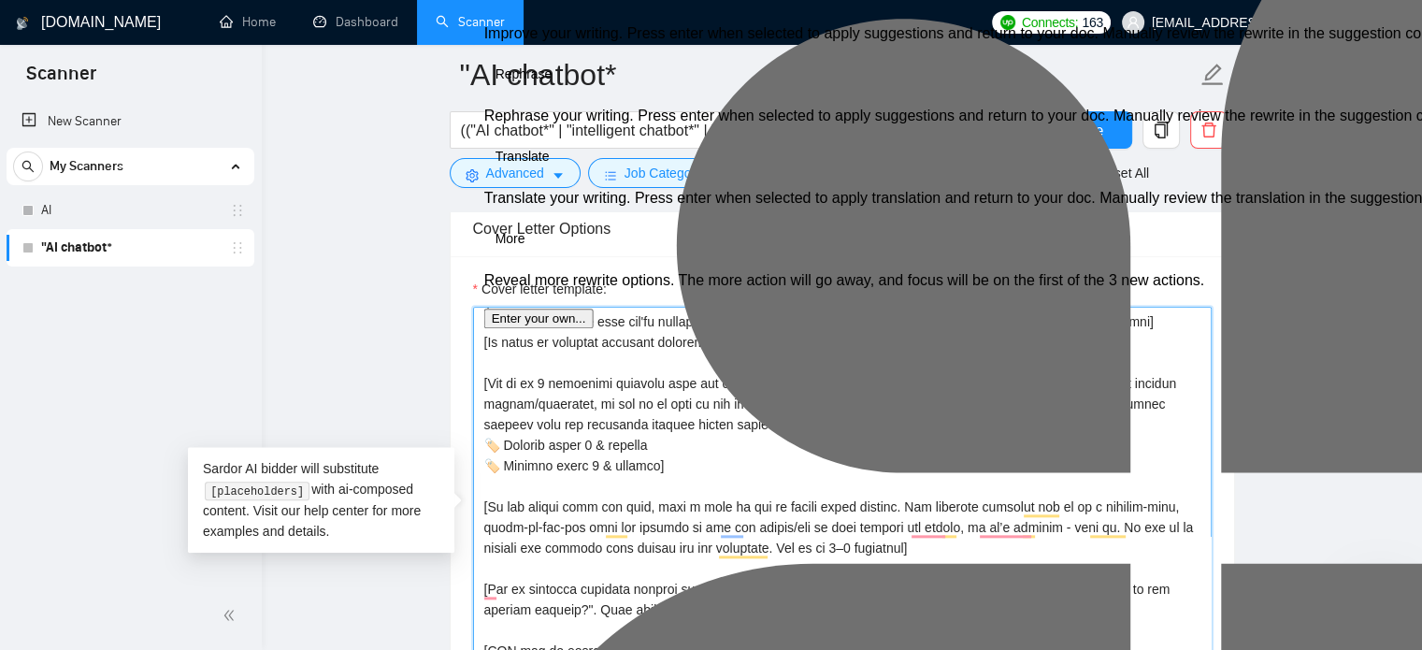
drag, startPoint x: 673, startPoint y: 455, endPoint x: 481, endPoint y: 334, distance: 226.9
click at [481, 334] on textarea "Cover letter template:" at bounding box center [842, 517] width 738 height 421
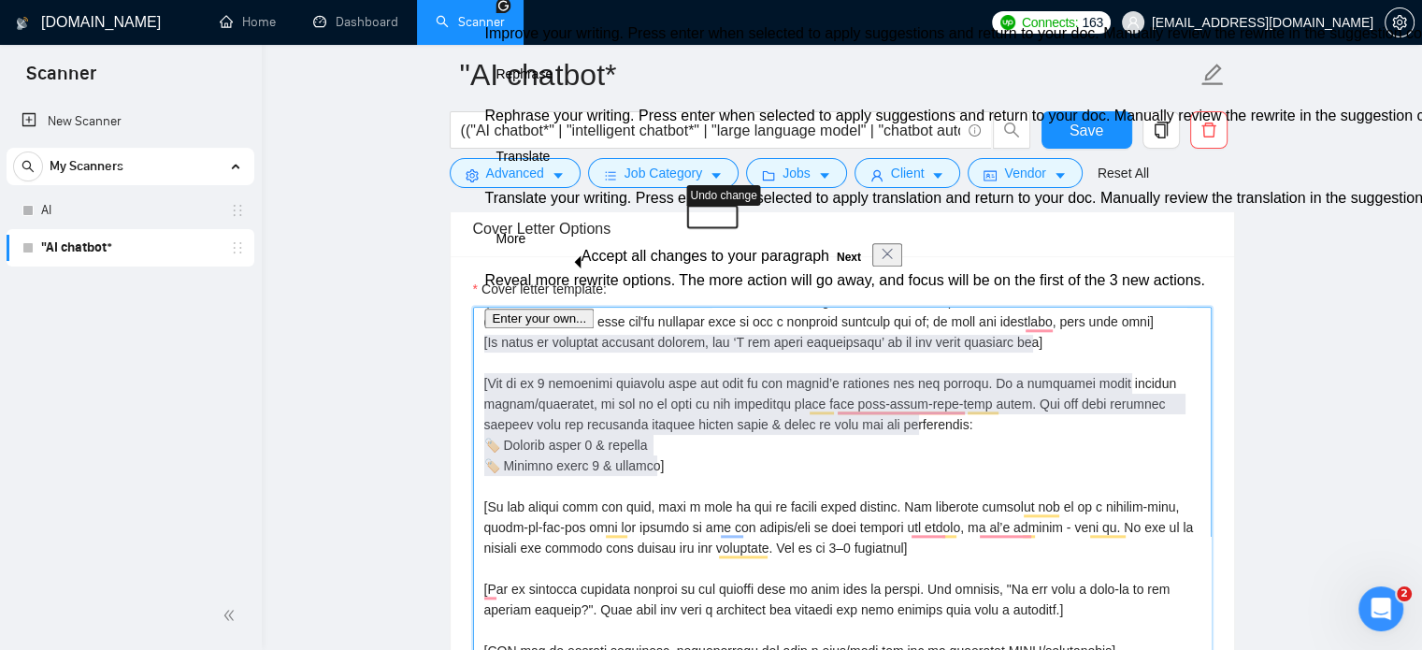
click at [922, 503] on textarea "Cover letter template:" at bounding box center [842, 517] width 738 height 421
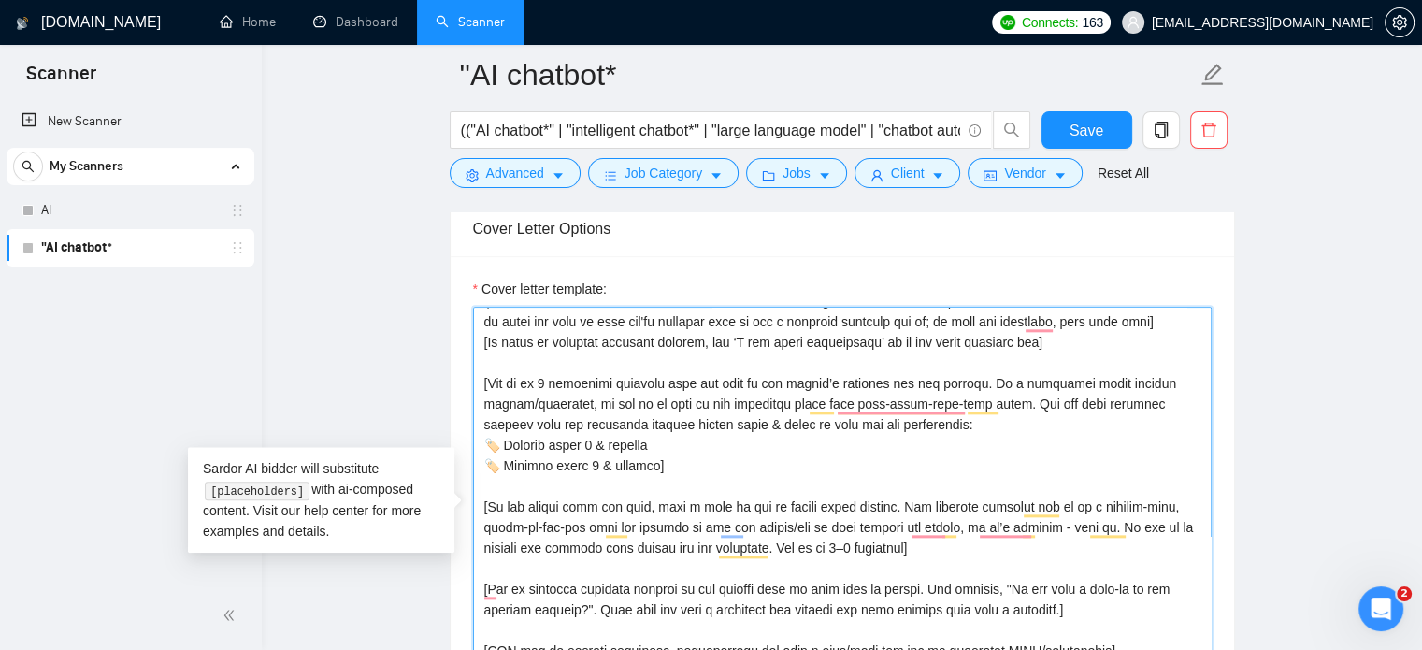
scroll to position [153, 0]
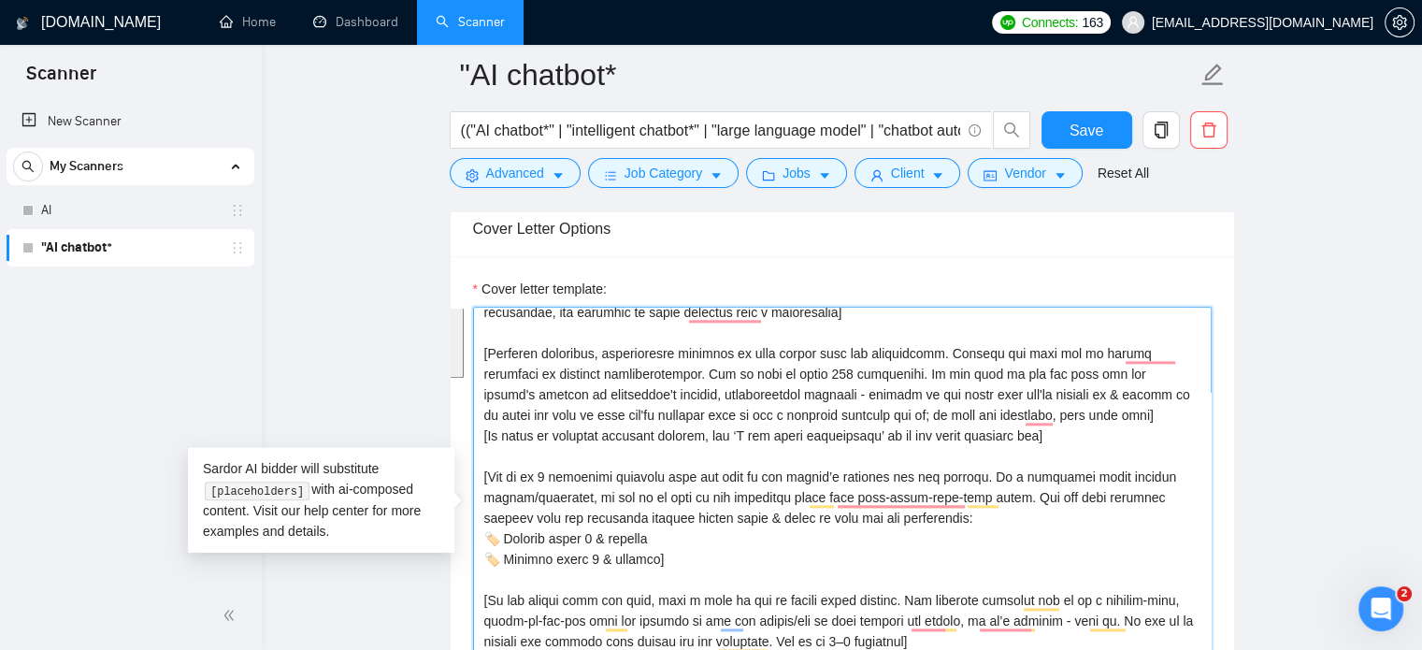
drag, startPoint x: 676, startPoint y: 559, endPoint x: 482, endPoint y: 343, distance: 289.9
click at [482, 343] on textarea "Cover letter template:" at bounding box center [842, 517] width 738 height 421
click at [1291, 436] on main ""AI chatbot* (("AI chatbot*" | "intelligent chatbot*" | "large language model" …" at bounding box center [842, 579] width 1100 height 5100
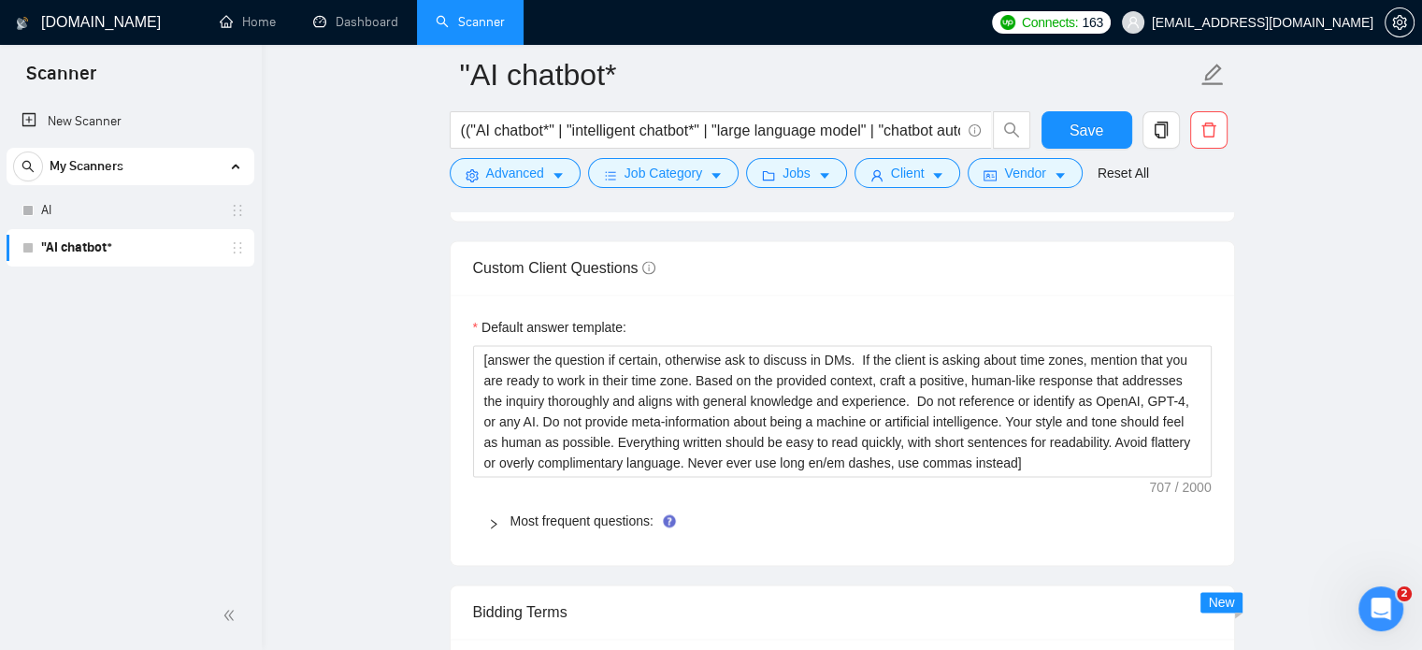
scroll to position [2607, 0]
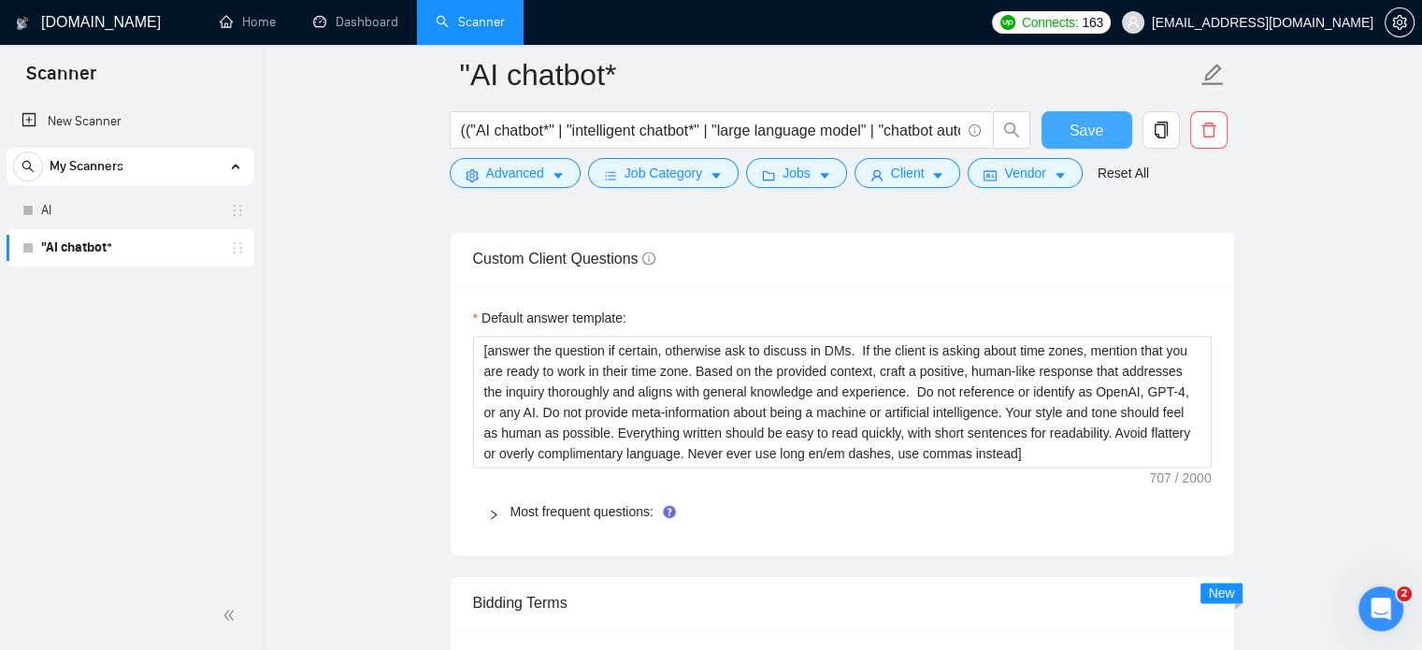
click at [1098, 134] on span "Save" at bounding box center [1086, 130] width 34 height 23
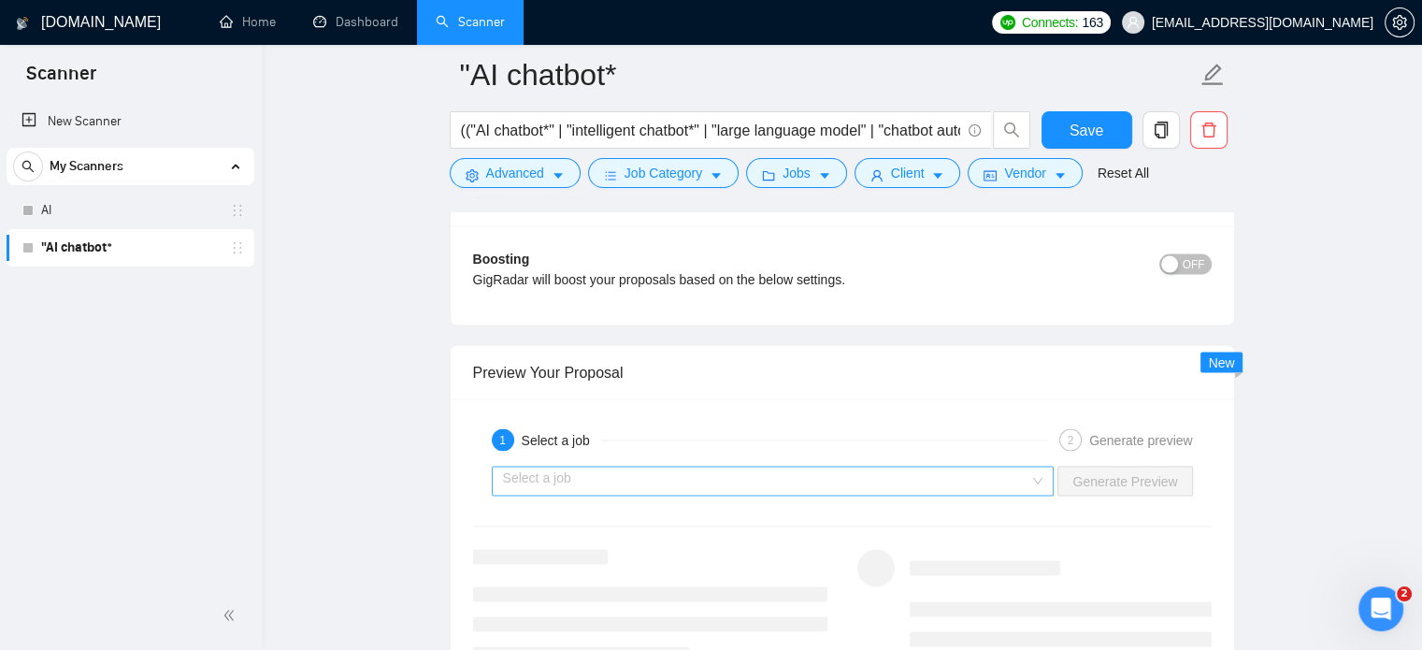
click at [768, 476] on input "search" at bounding box center [766, 480] width 527 height 28
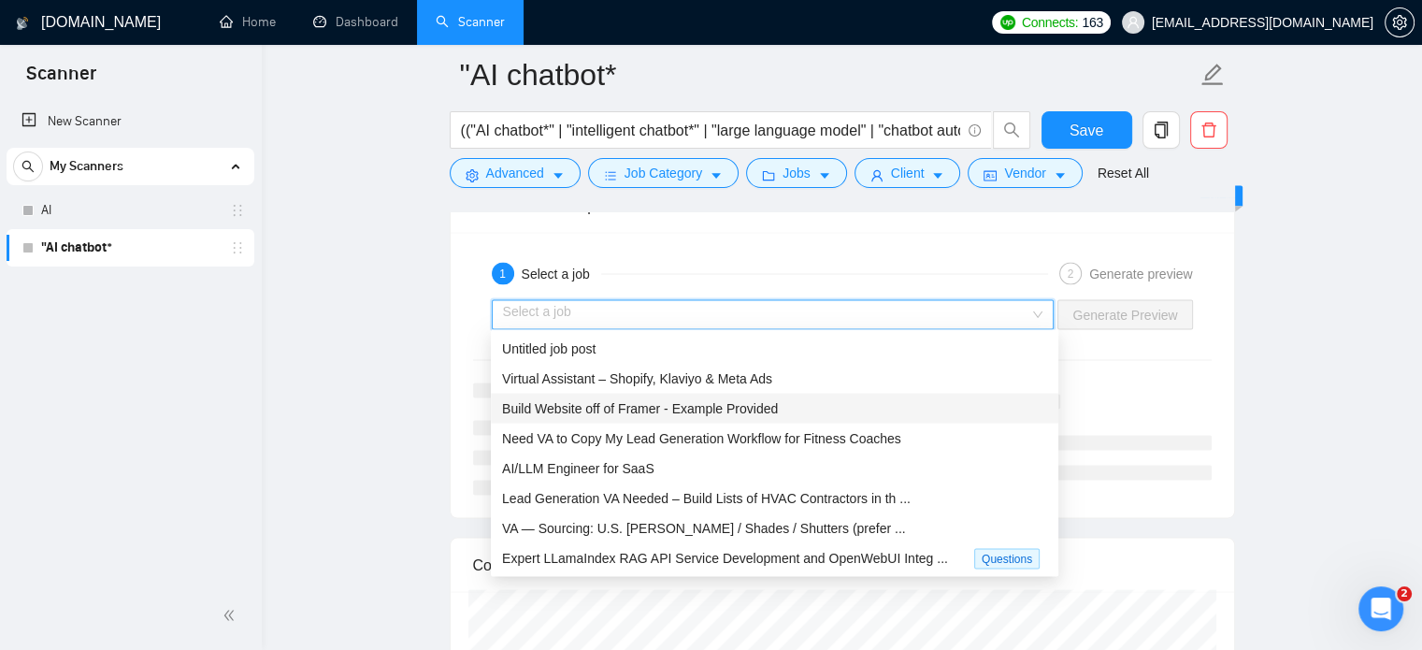
scroll to position [3635, 0]
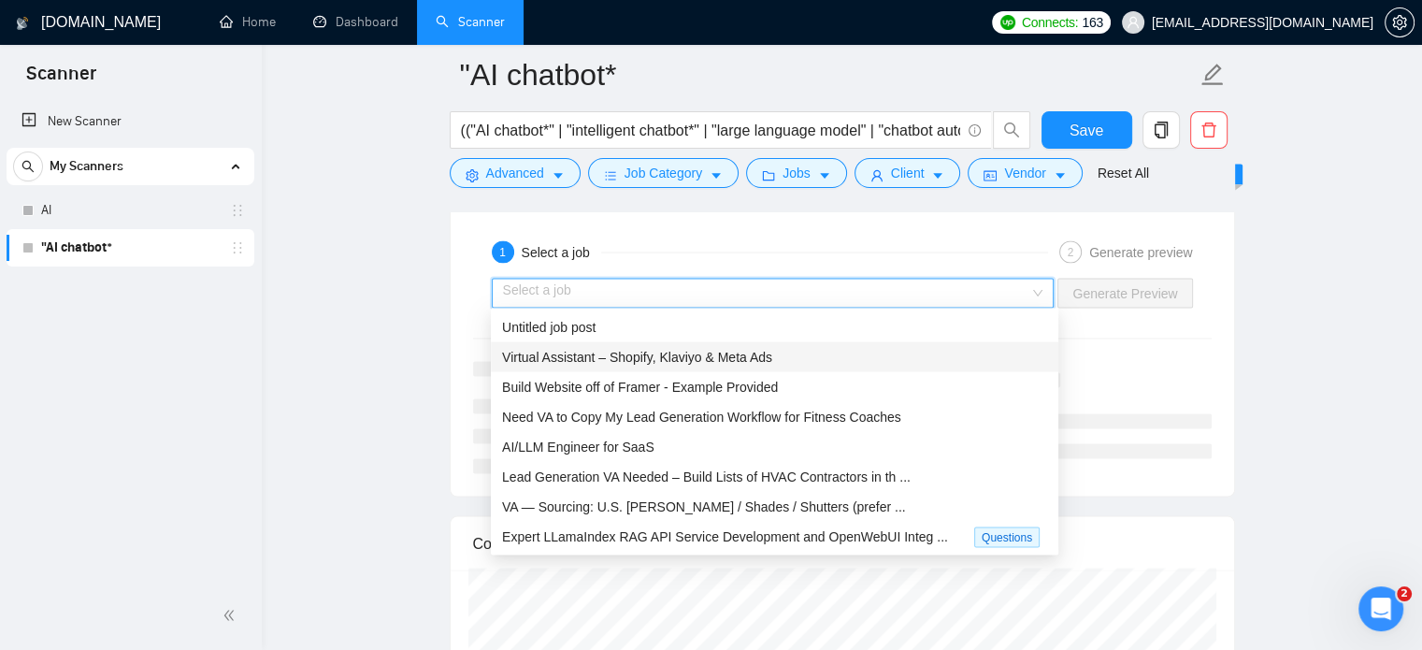
click at [689, 362] on span "Virtual Assistant – Shopify, Klaviyo & Meta Ads" at bounding box center [637, 357] width 270 height 15
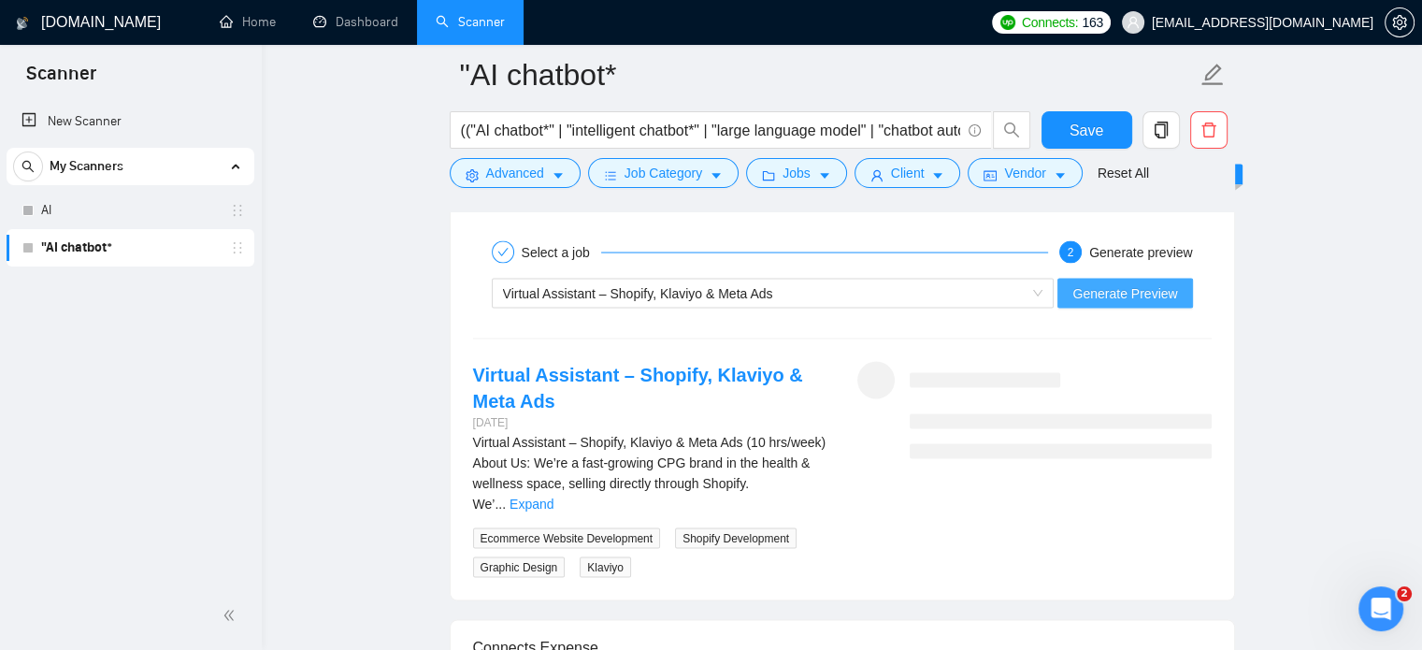
click at [1110, 287] on span "Generate Preview" at bounding box center [1124, 293] width 105 height 21
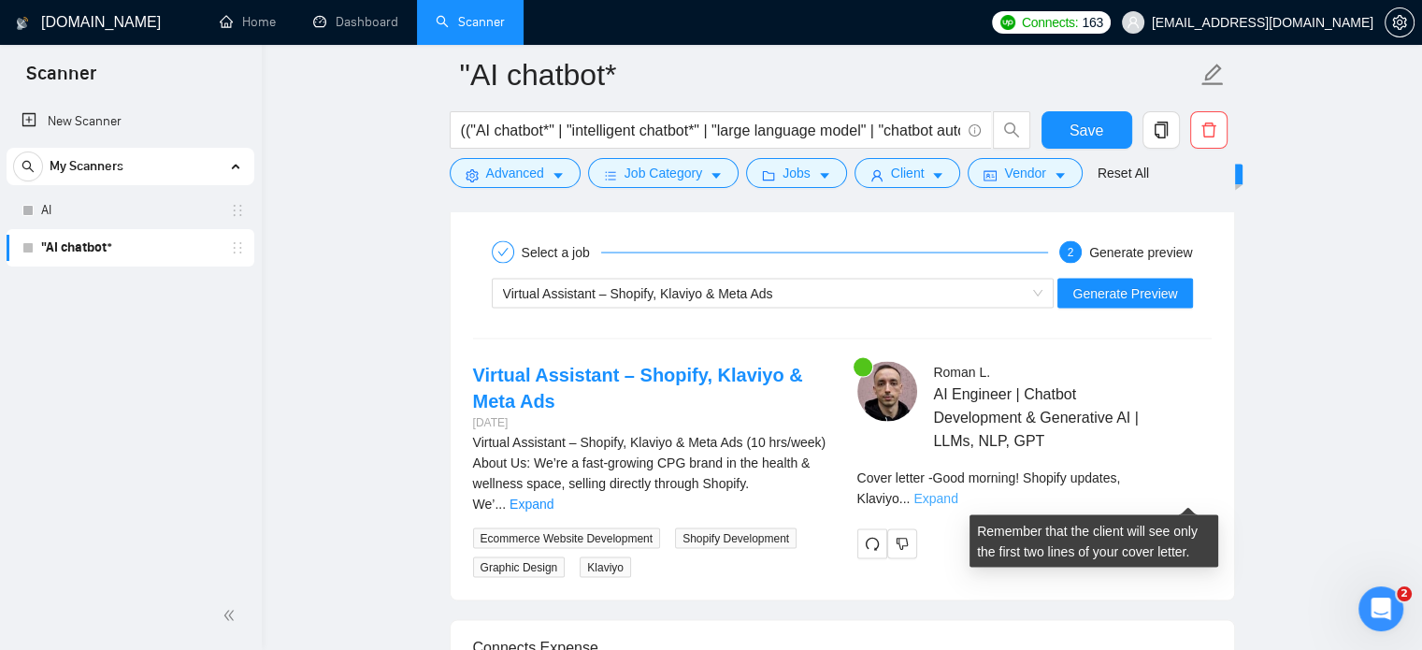
click at [939, 493] on link "Expand" at bounding box center [935, 498] width 44 height 15
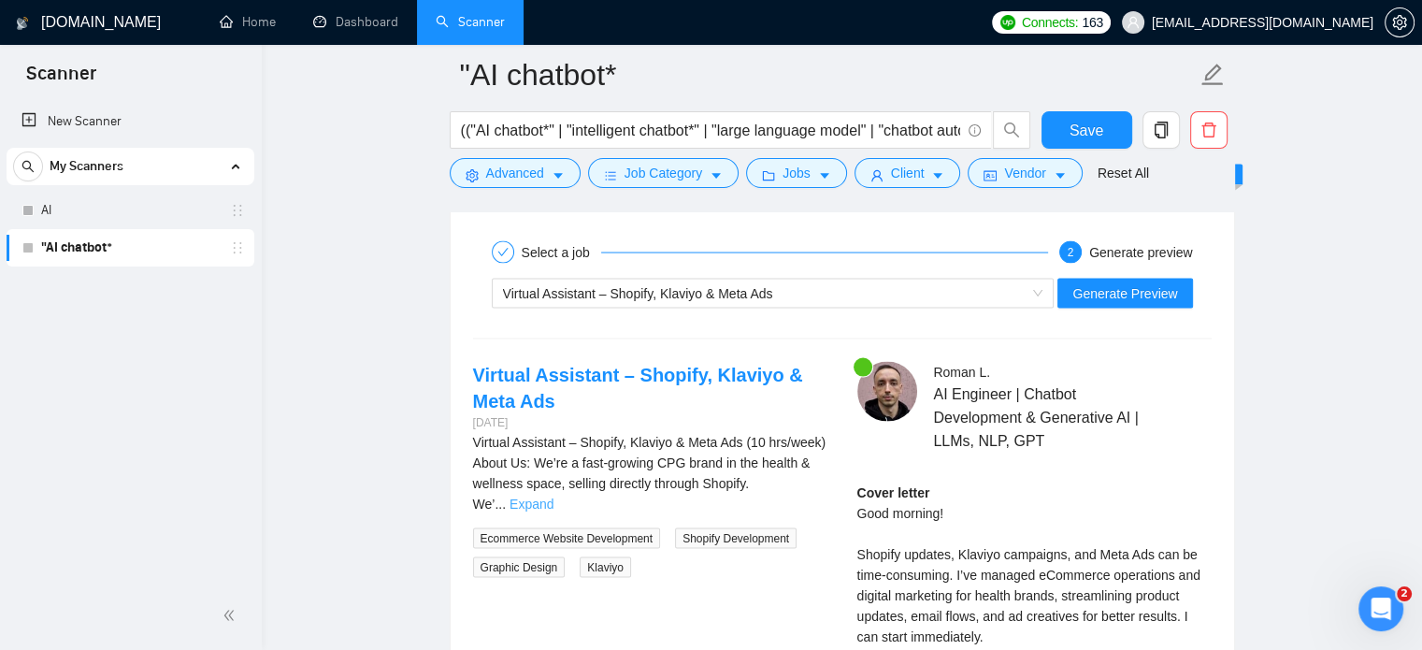
click at [553, 496] on link "Expand" at bounding box center [531, 503] width 44 height 15
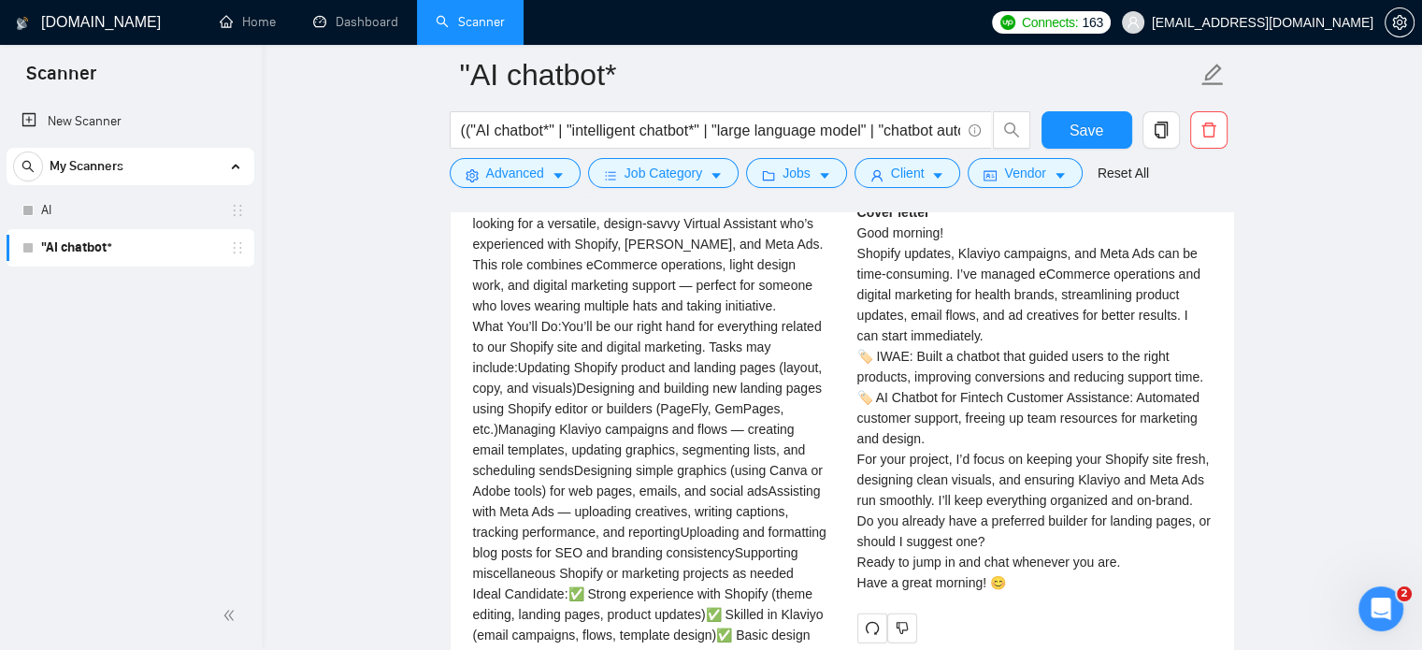
scroll to position [3541, 0]
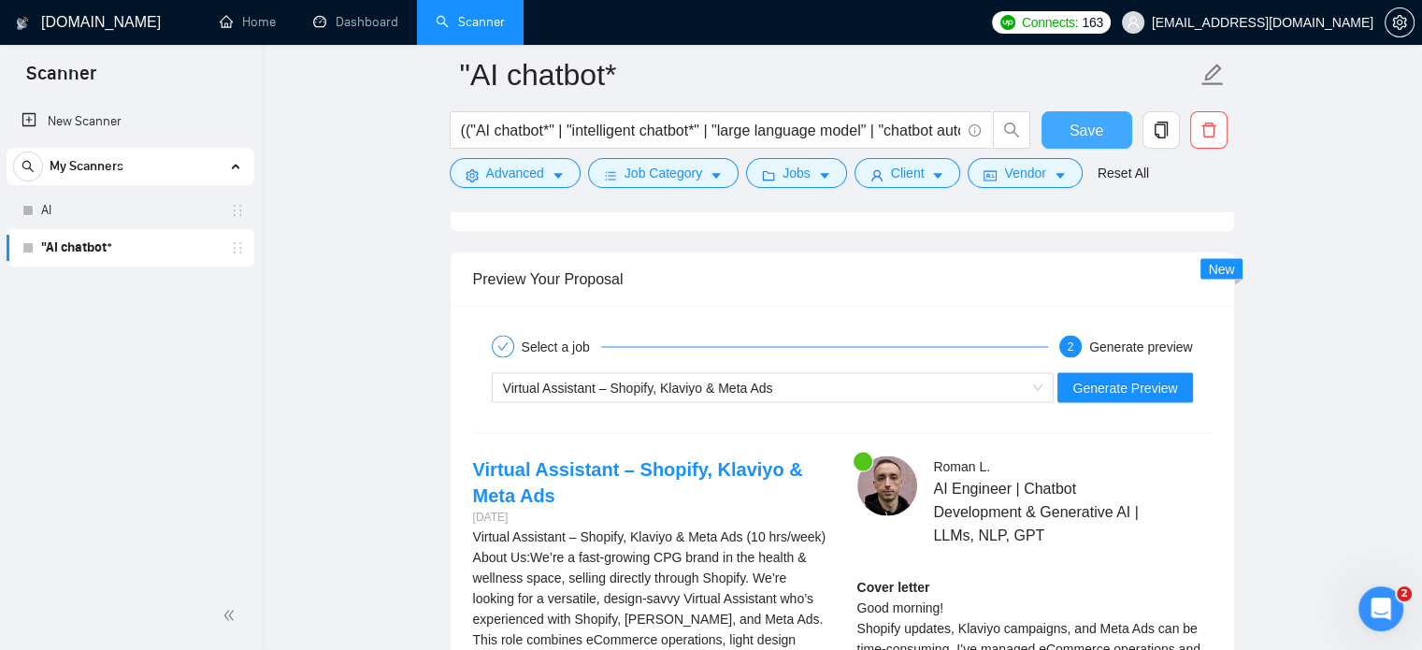
click at [1065, 134] on button "Save" at bounding box center [1086, 129] width 91 height 37
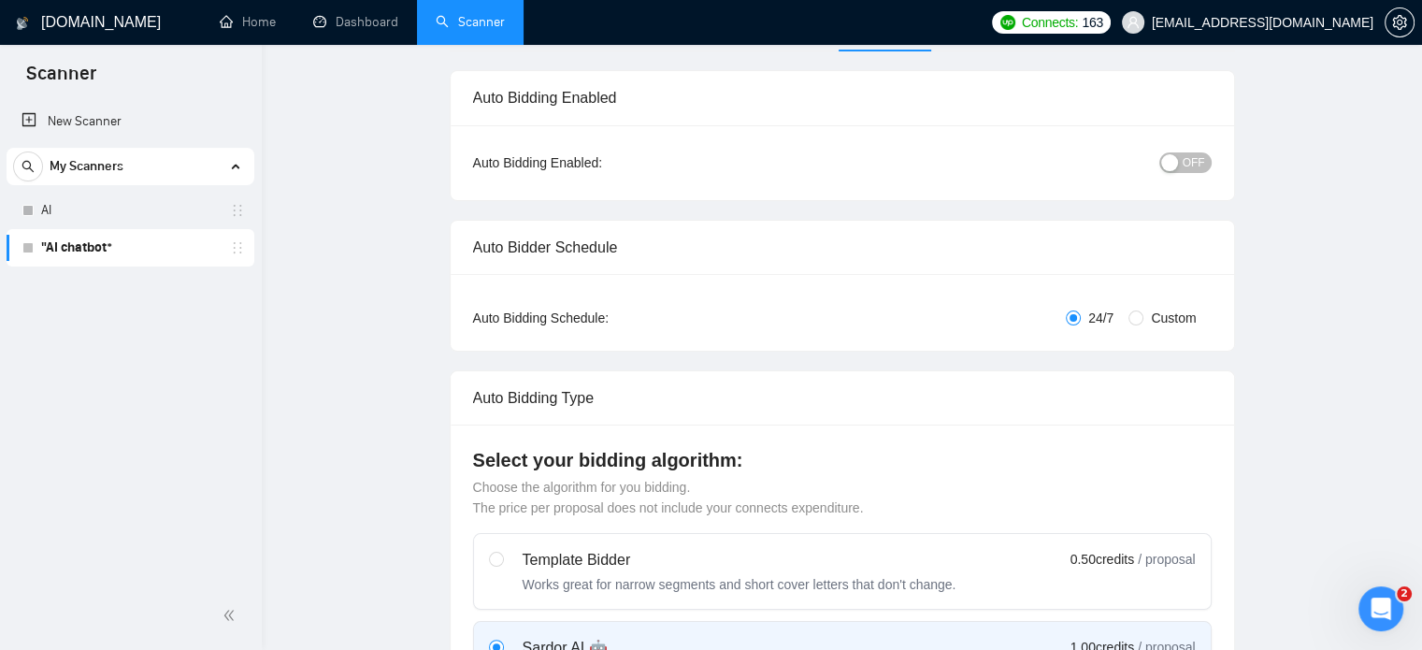
scroll to position [0, 0]
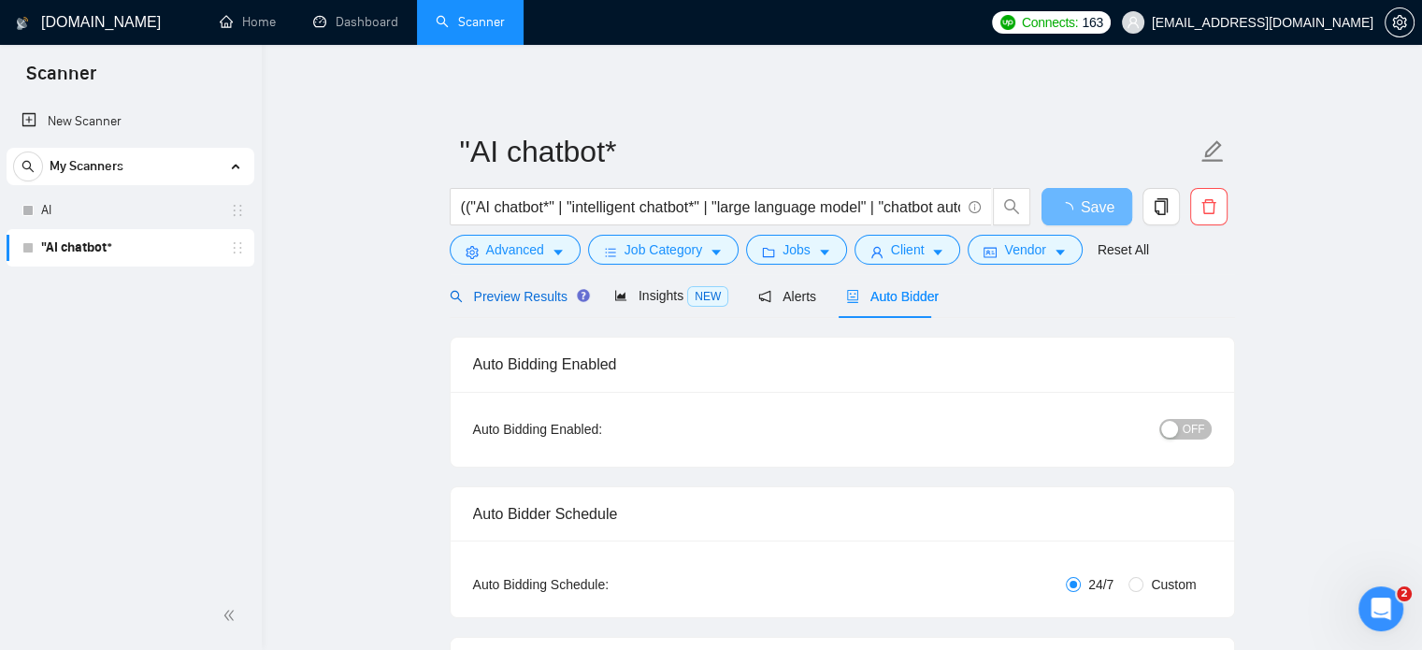
click at [490, 294] on span "Preview Results" at bounding box center [517, 296] width 135 height 15
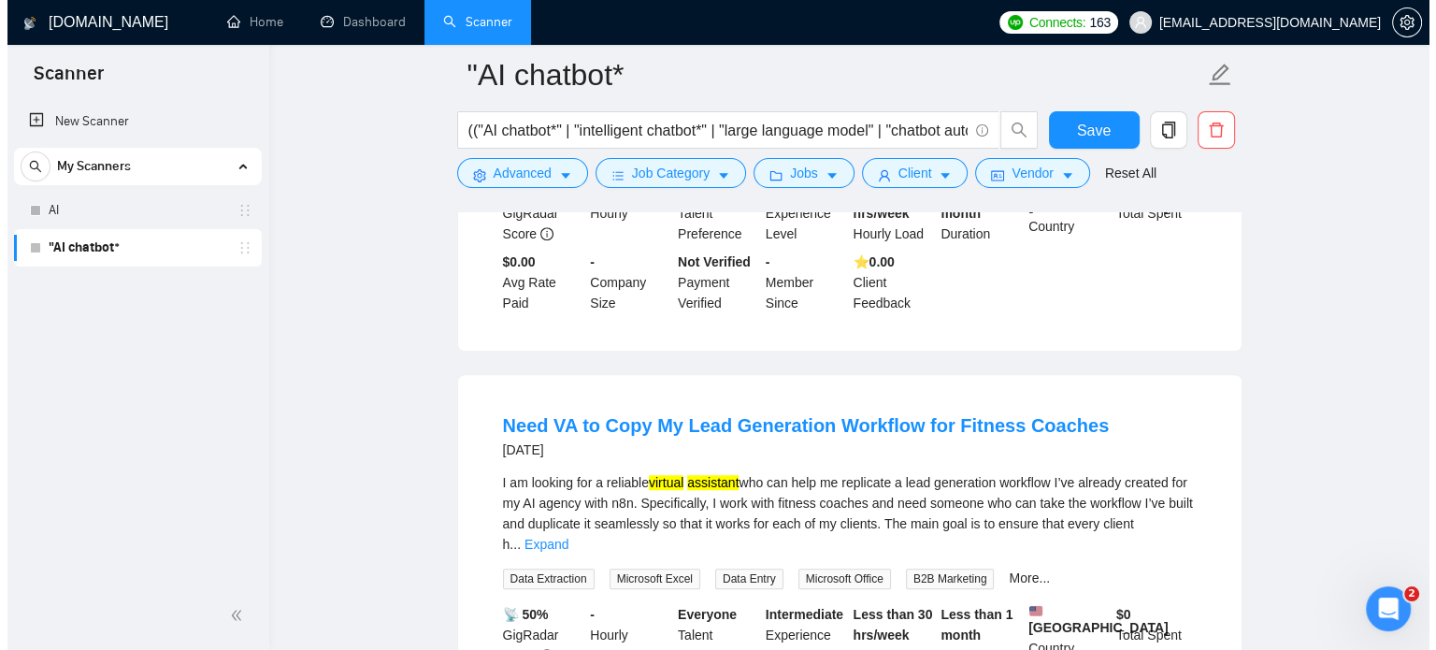
scroll to position [1122, 0]
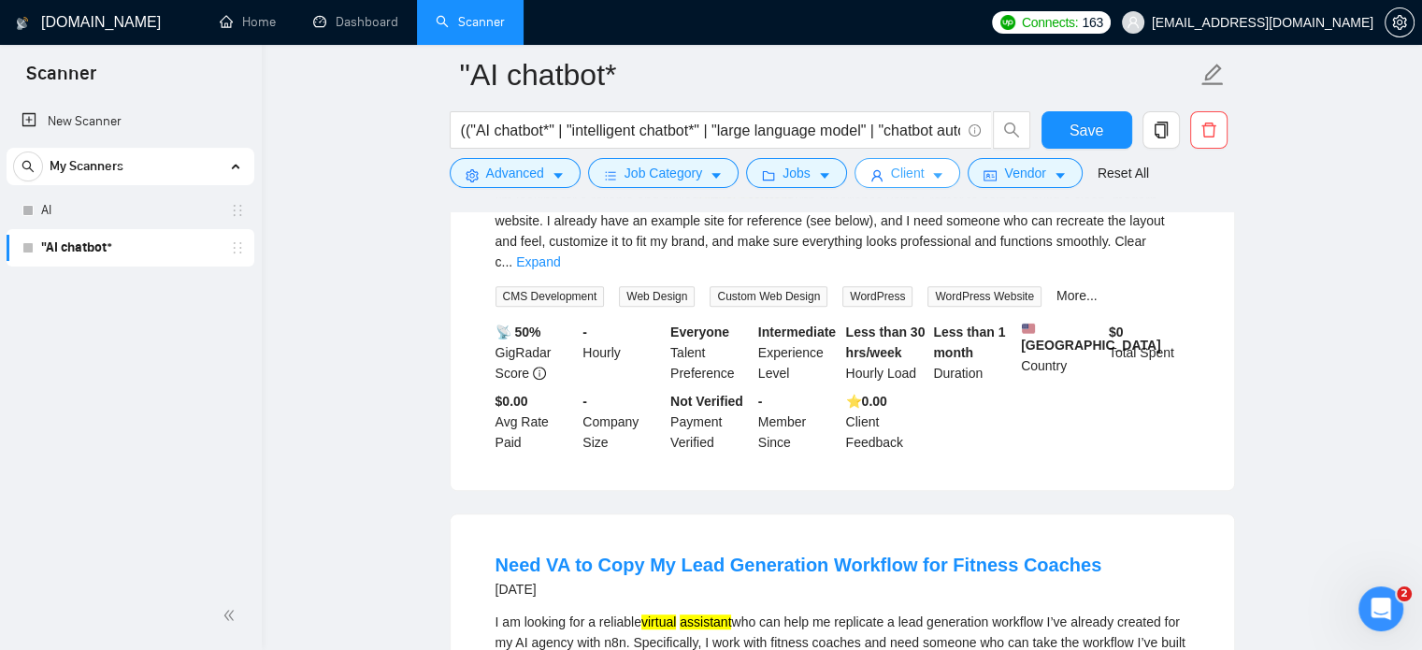
click at [913, 178] on span "Client" at bounding box center [908, 173] width 34 height 21
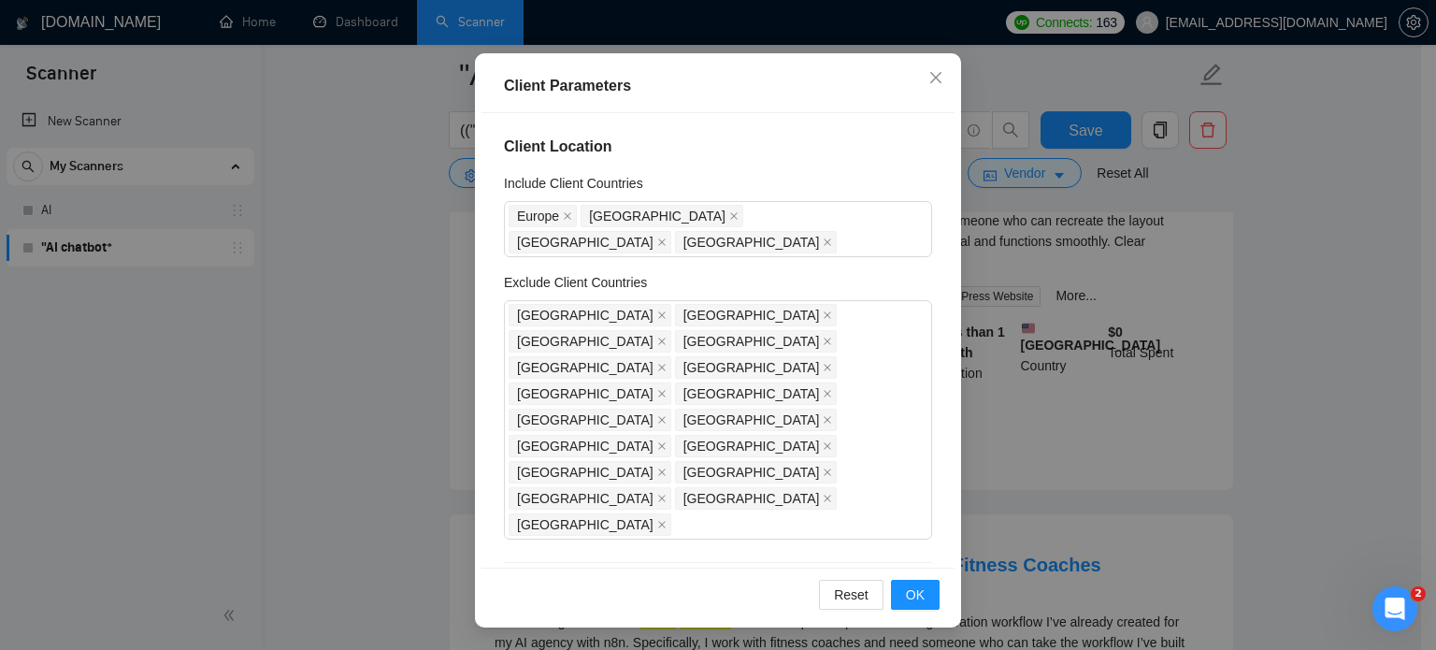
scroll to position [467, 0]
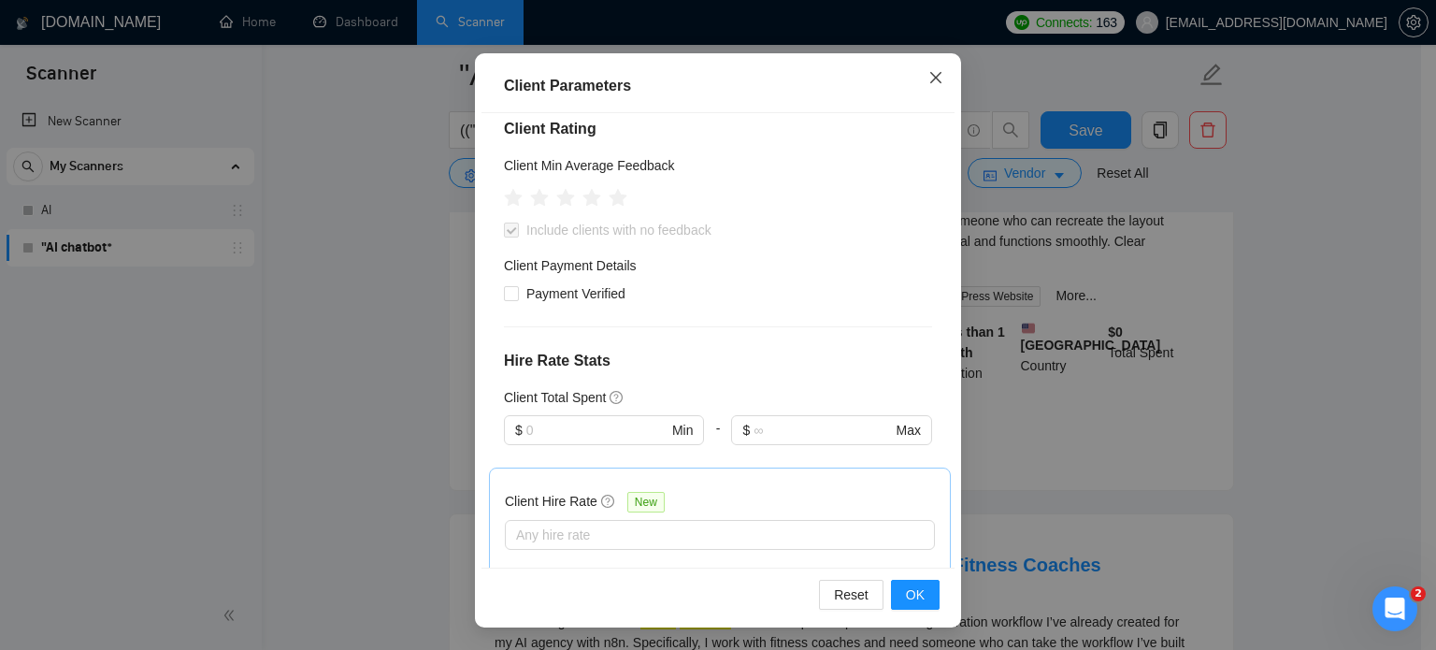
click at [930, 78] on icon "close" at bounding box center [935, 77] width 11 height 11
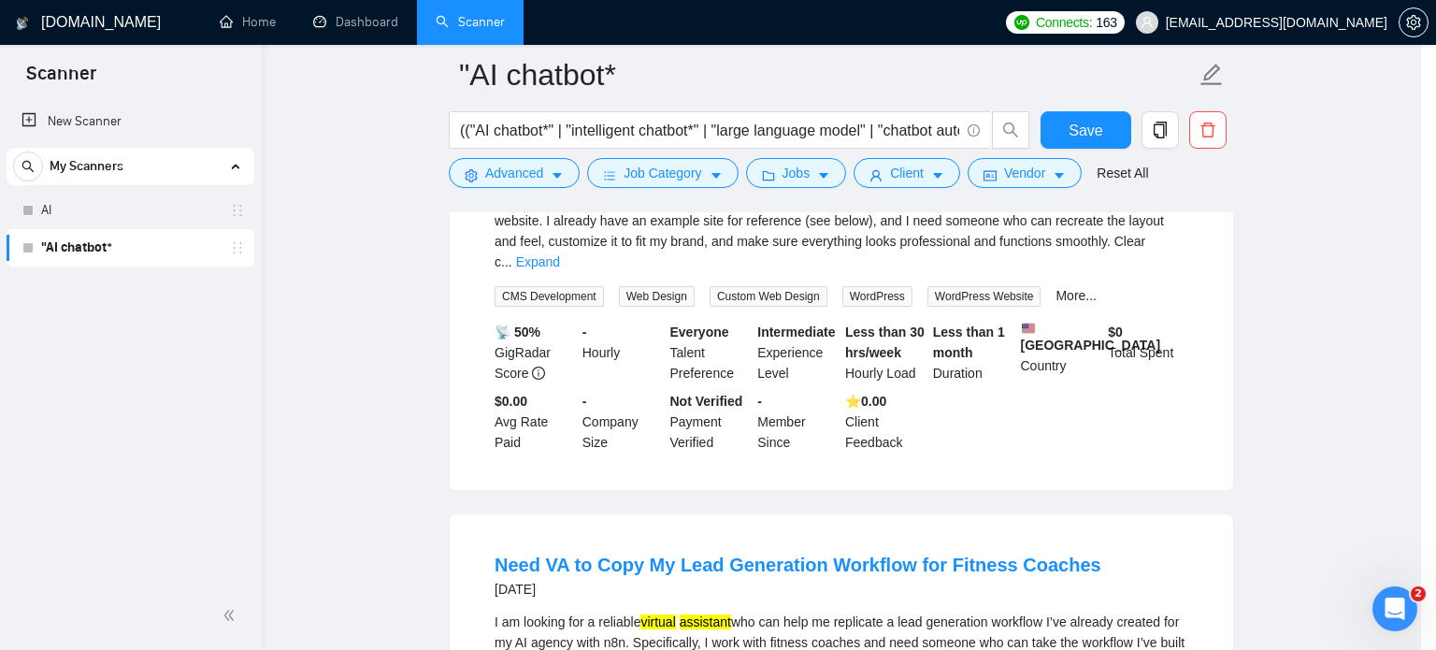
scroll to position [59, 0]
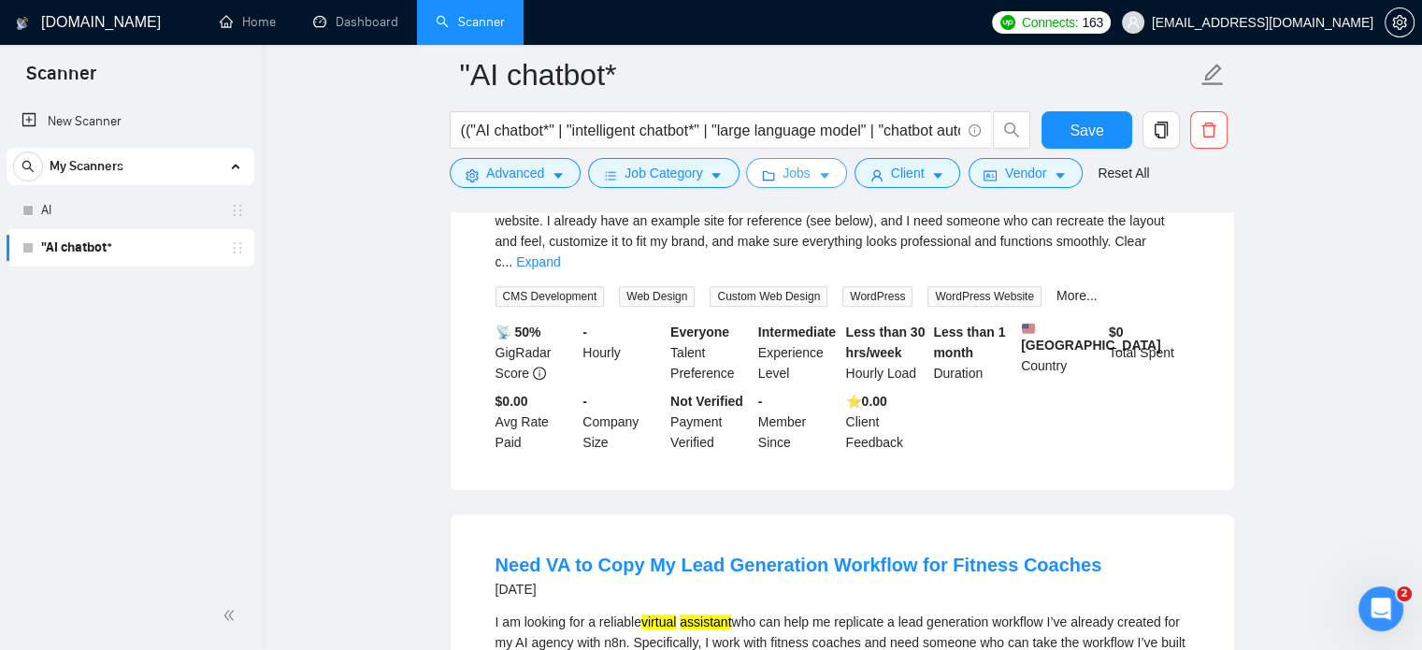
click at [798, 179] on span "Jobs" at bounding box center [796, 173] width 28 height 21
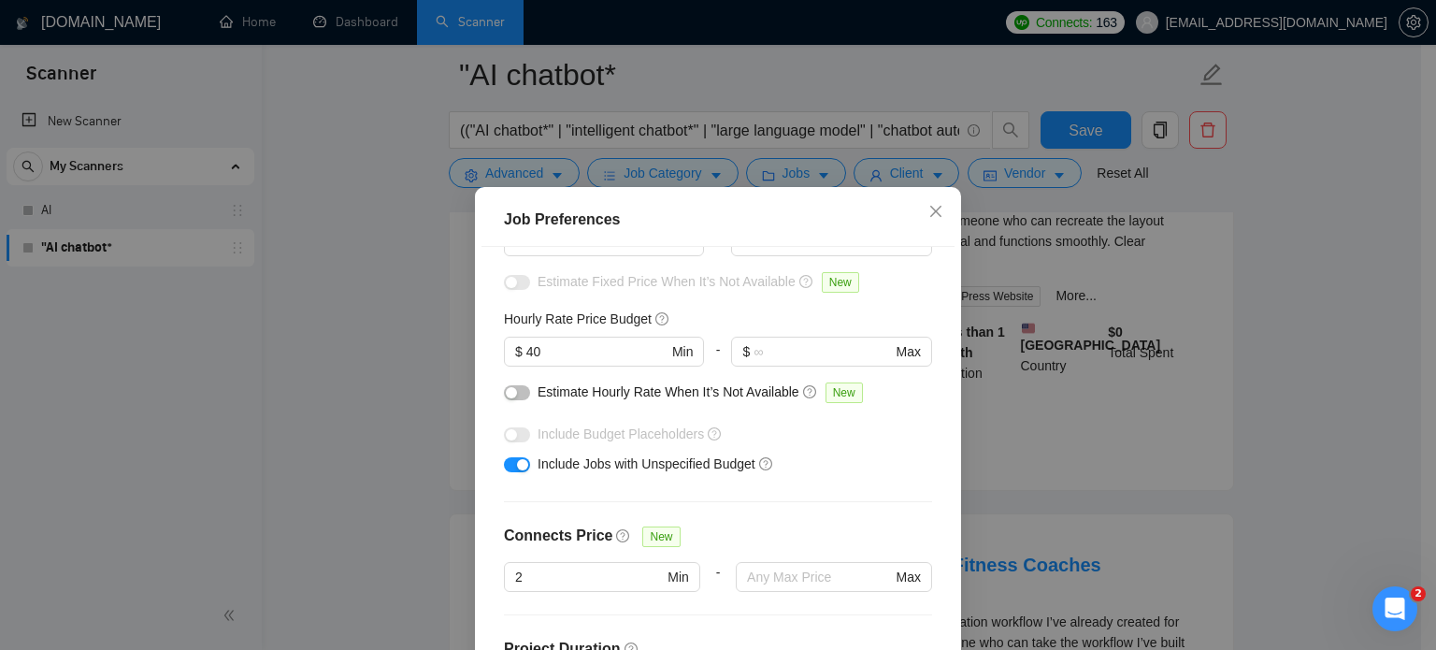
scroll to position [187, 0]
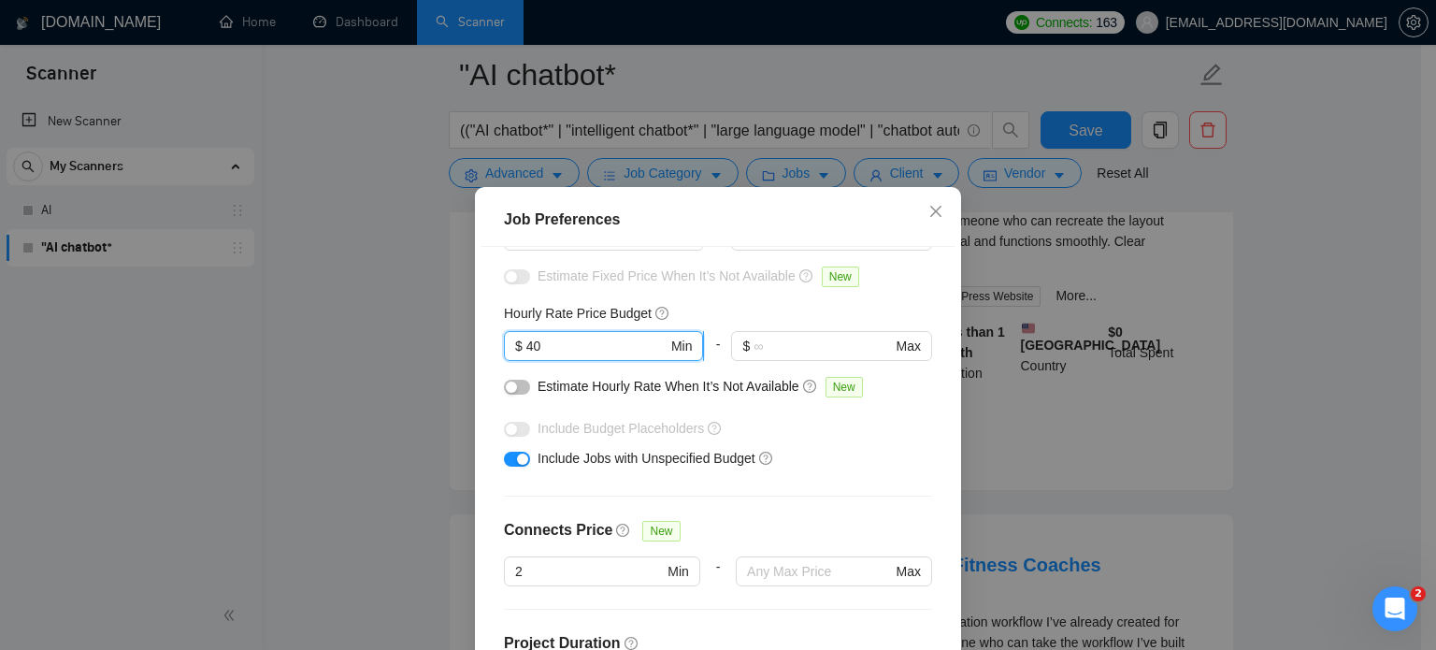
click at [516, 341] on span "$ 40 Min" at bounding box center [603, 346] width 199 height 30
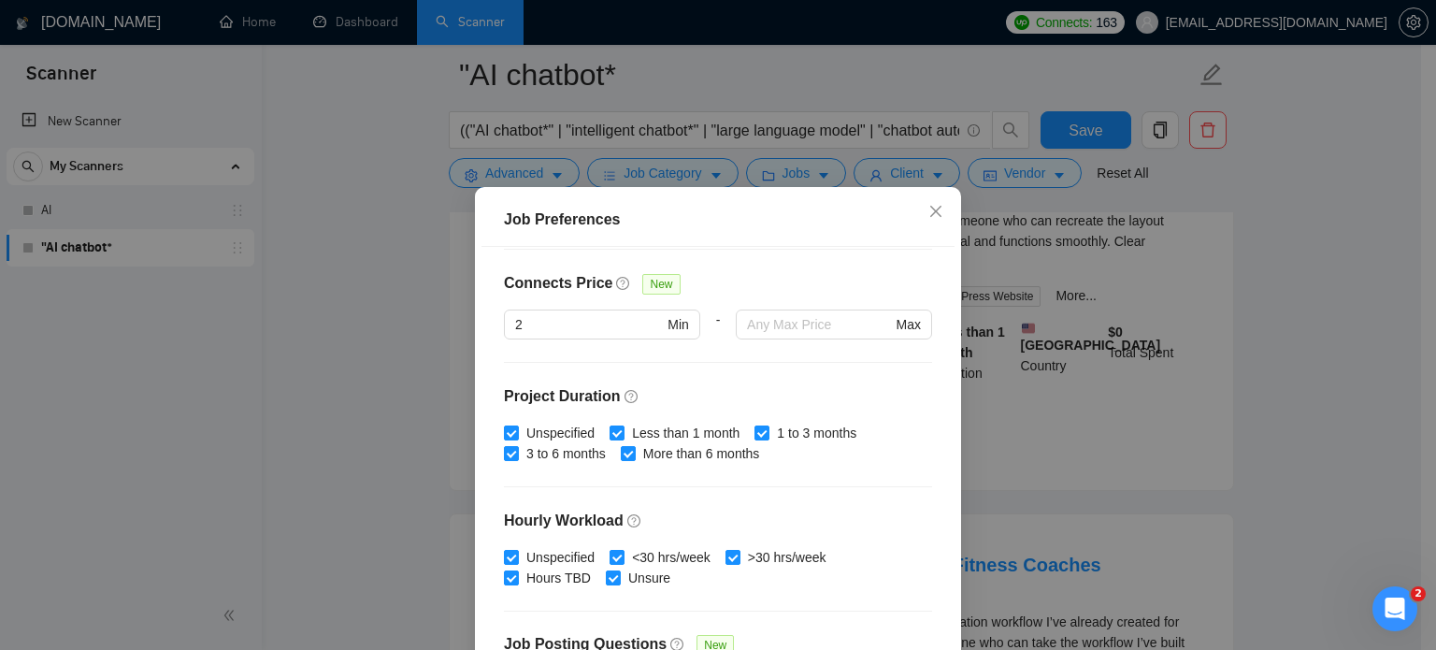
scroll to position [598, 0]
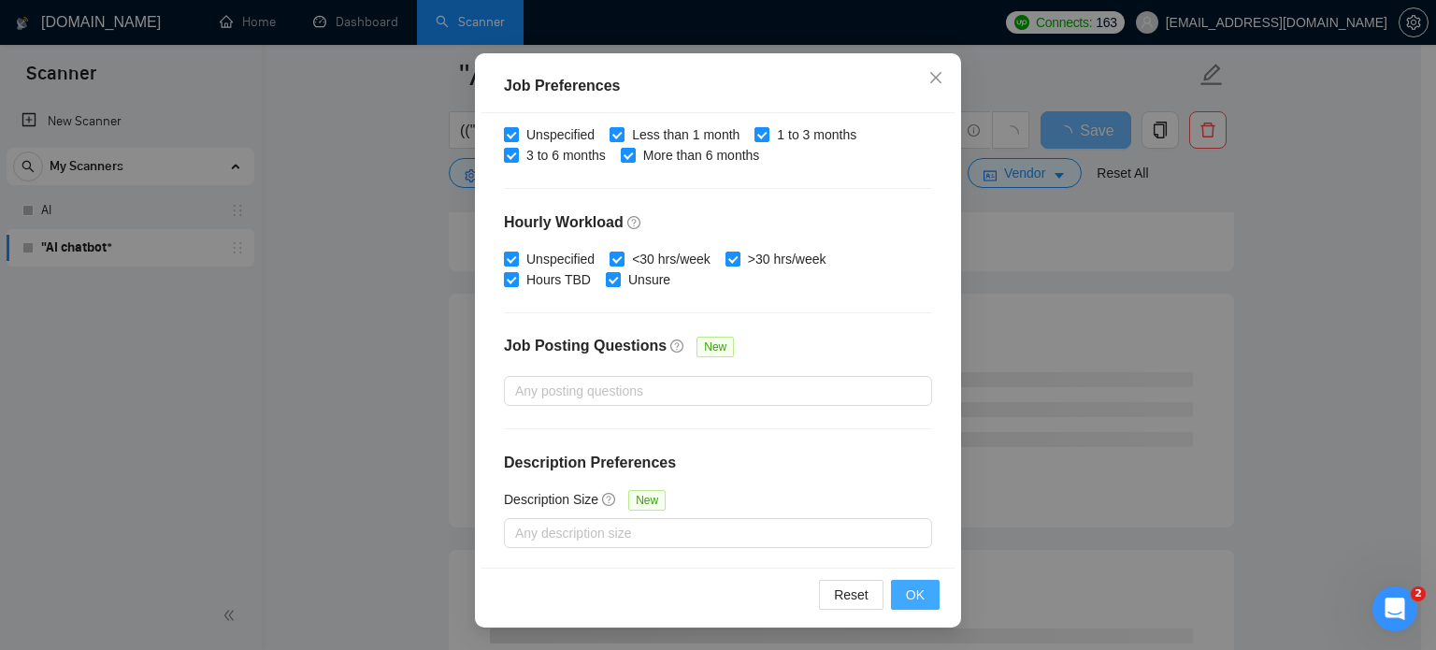
click at [908, 592] on span "OK" at bounding box center [915, 594] width 19 height 21
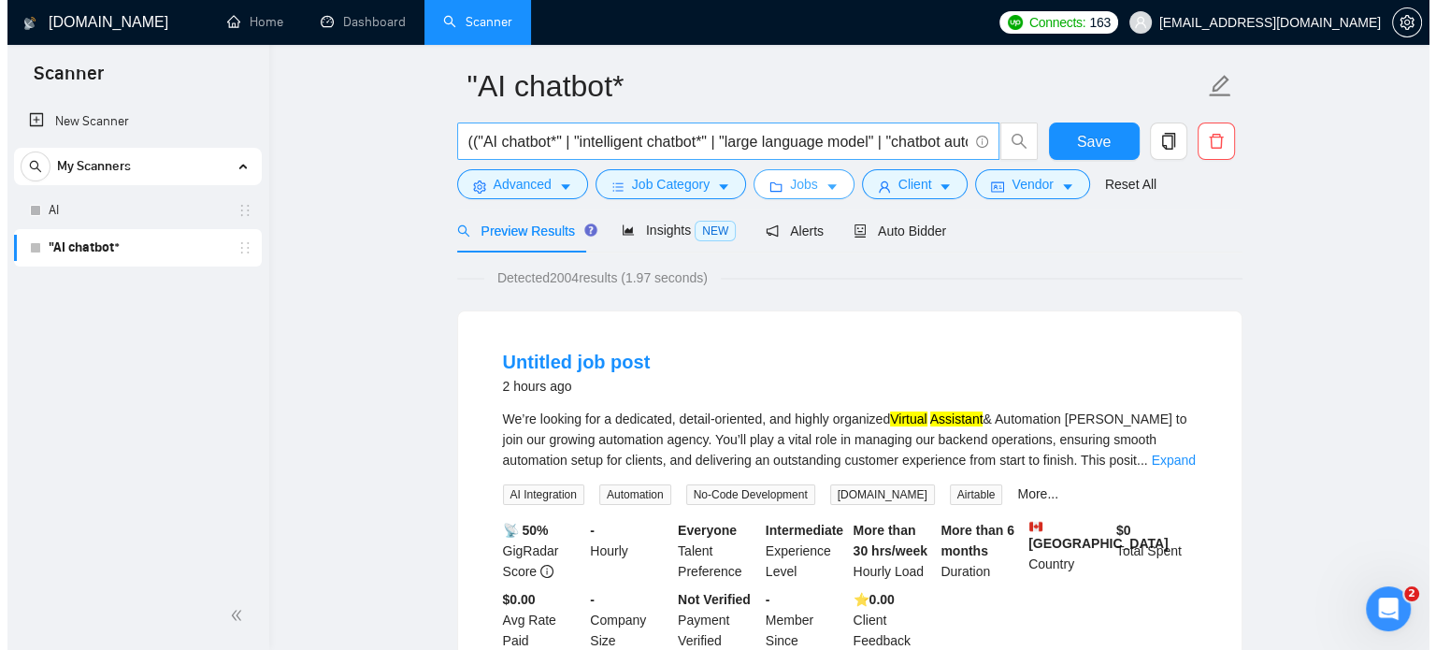
scroll to position [0, 0]
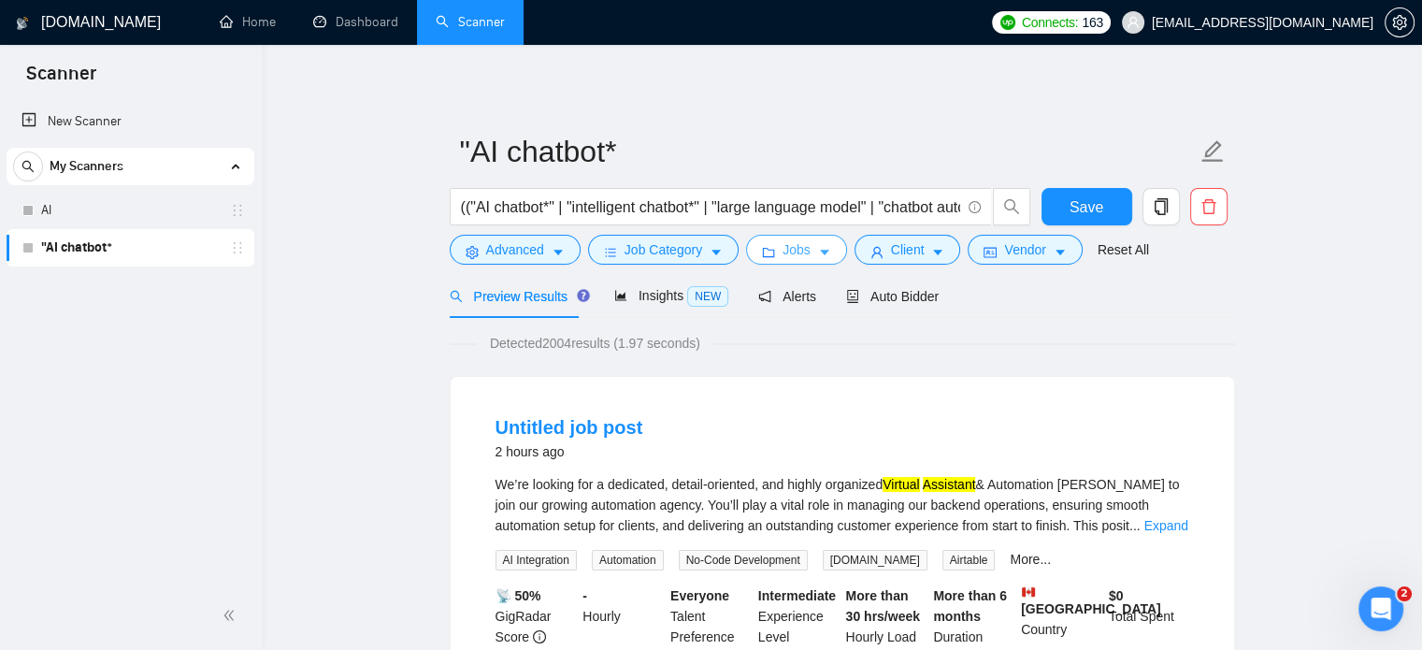
click at [820, 250] on icon "caret-down" at bounding box center [824, 253] width 9 height 6
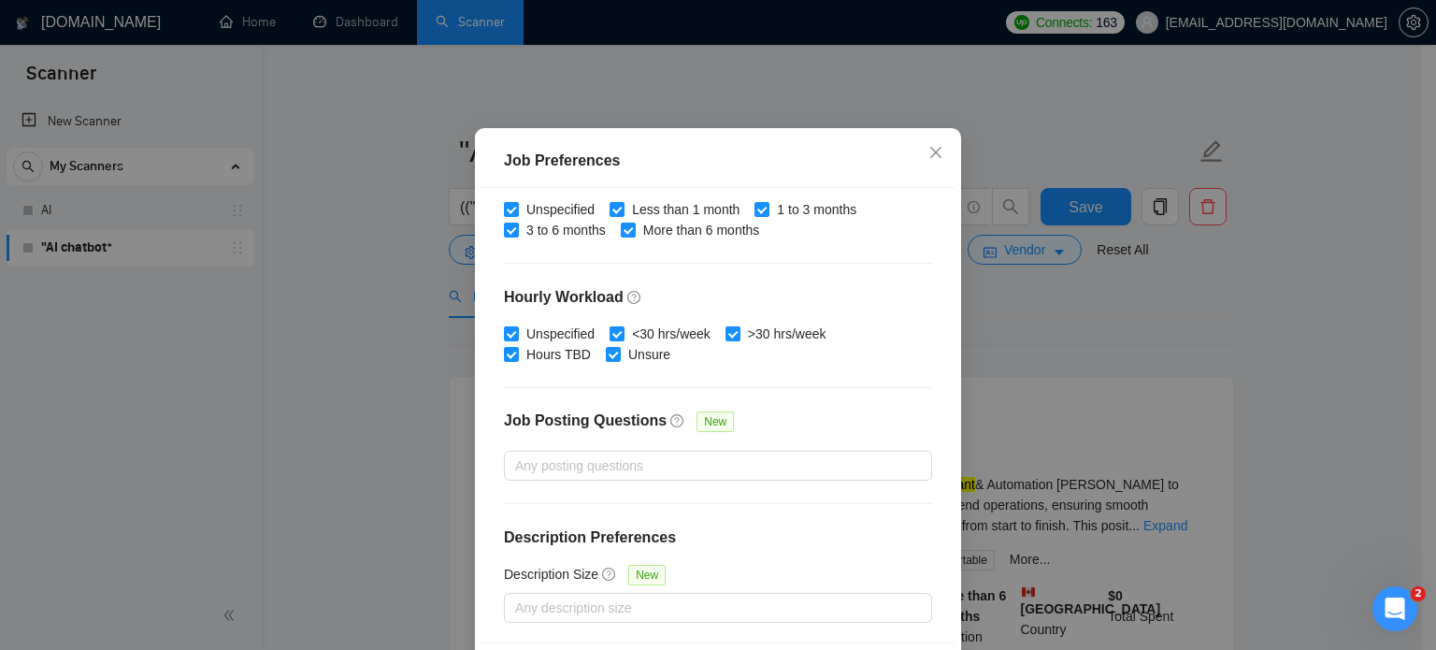
drag, startPoint x: 1297, startPoint y: 343, endPoint x: 1260, endPoint y: 339, distance: 37.6
click at [1294, 343] on div "Job Preferences Budget Project Type All Fixed Price Hourly Rate Fixed Price Bud…" at bounding box center [718, 325] width 1436 height 650
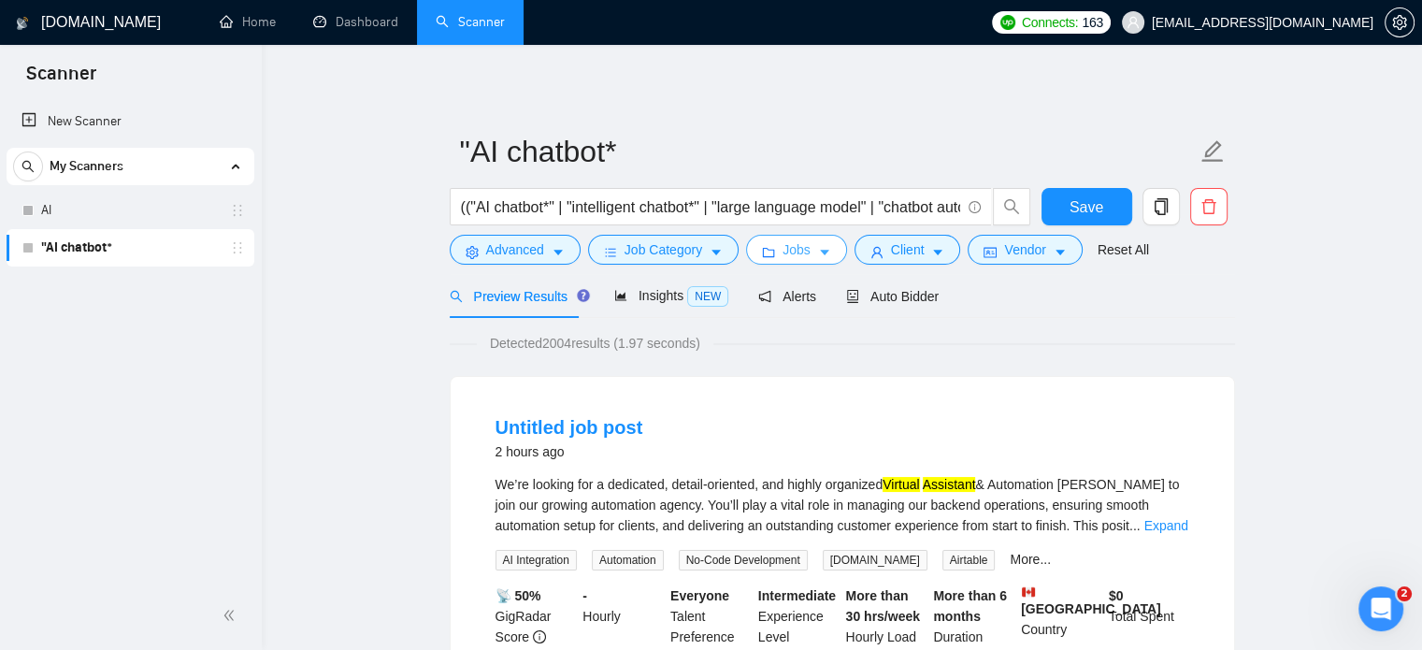
click at [822, 250] on icon "caret-down" at bounding box center [824, 252] width 13 height 13
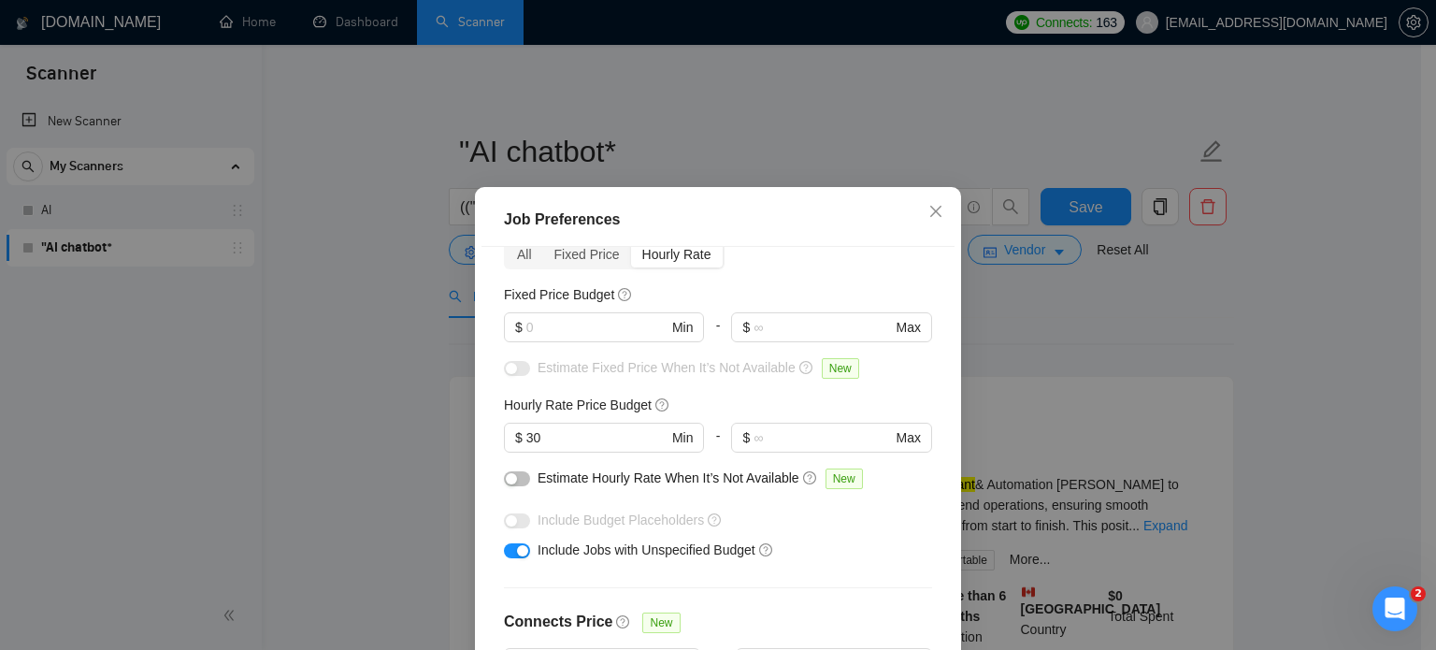
scroll to position [37, 0]
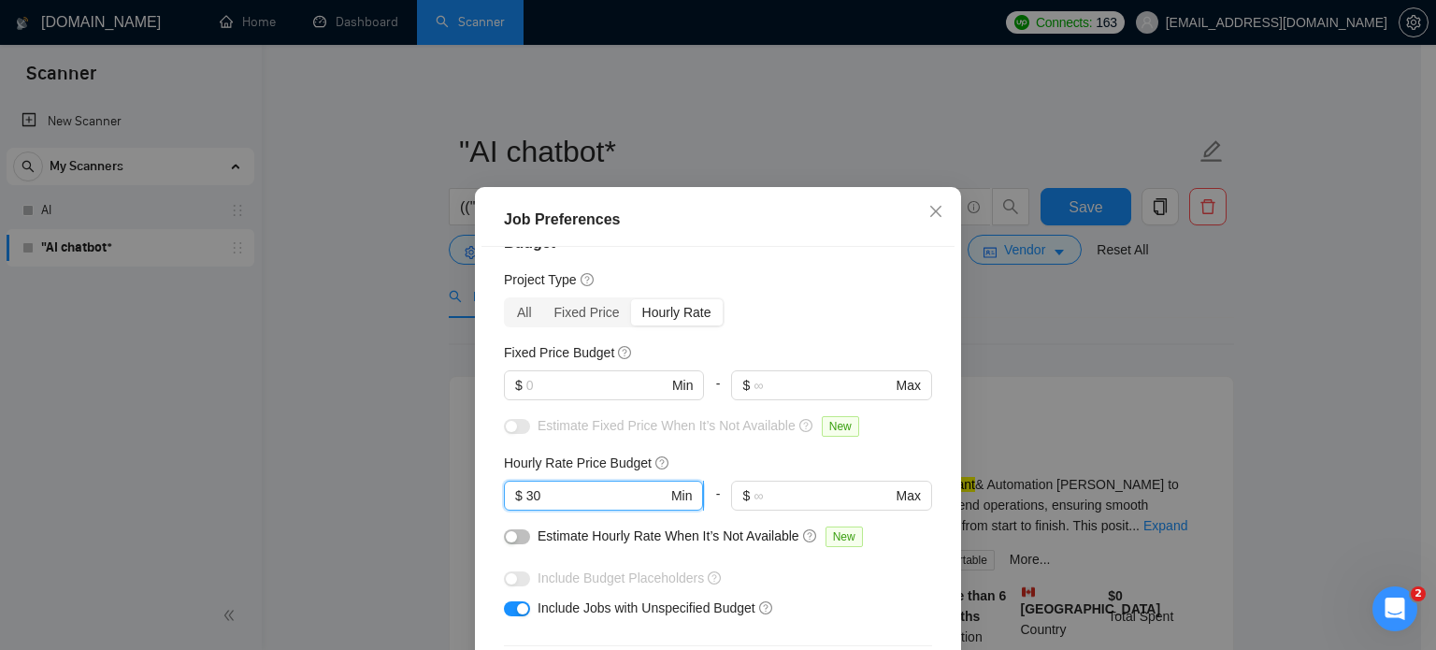
drag, startPoint x: 541, startPoint y: 489, endPoint x: 523, endPoint y: 492, distance: 18.0
click at [526, 492] on input "30" at bounding box center [596, 495] width 141 height 21
type input "3"
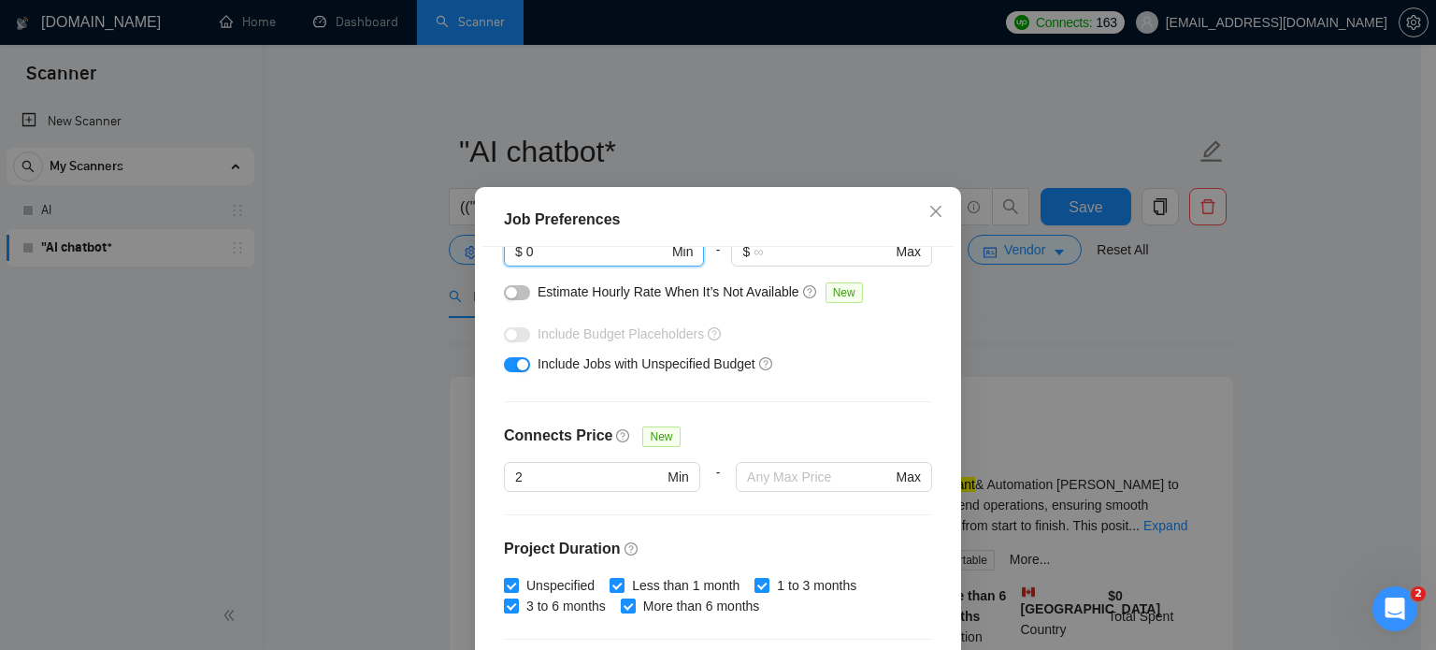
scroll to position [598, 0]
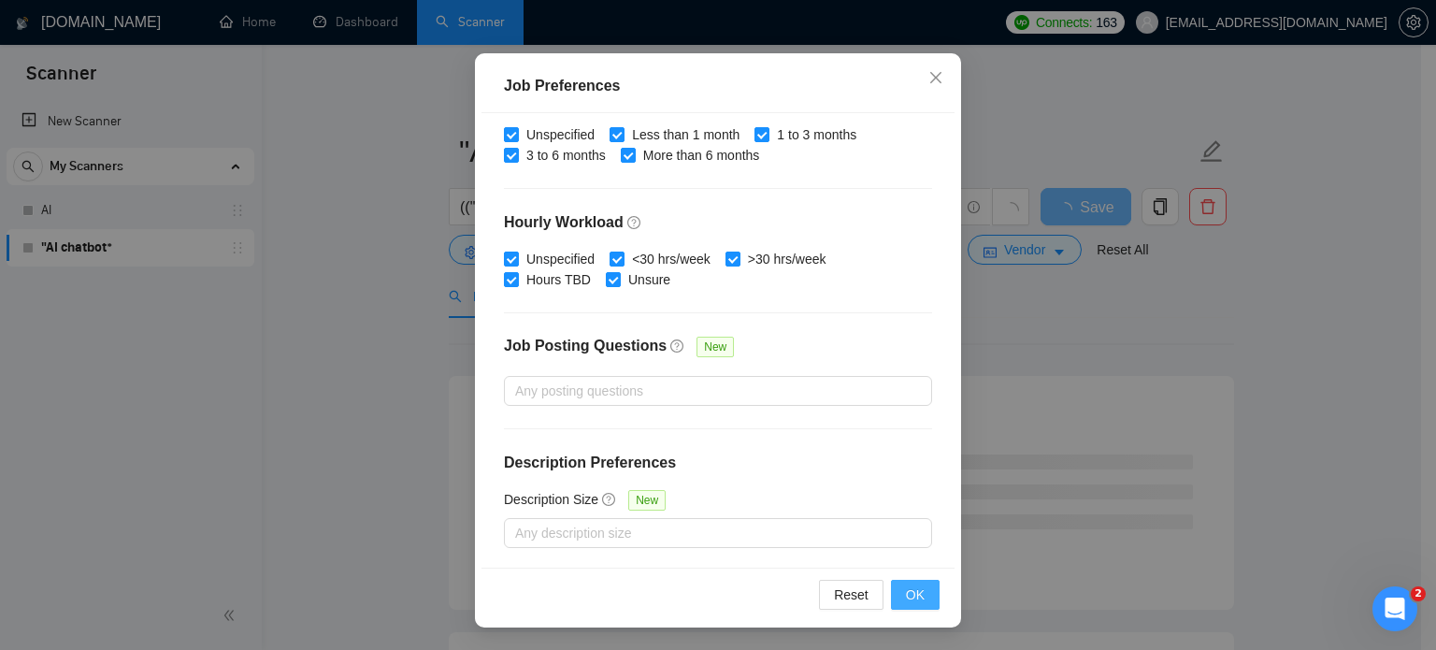
type input "0"
click at [908, 597] on span "OK" at bounding box center [915, 594] width 19 height 21
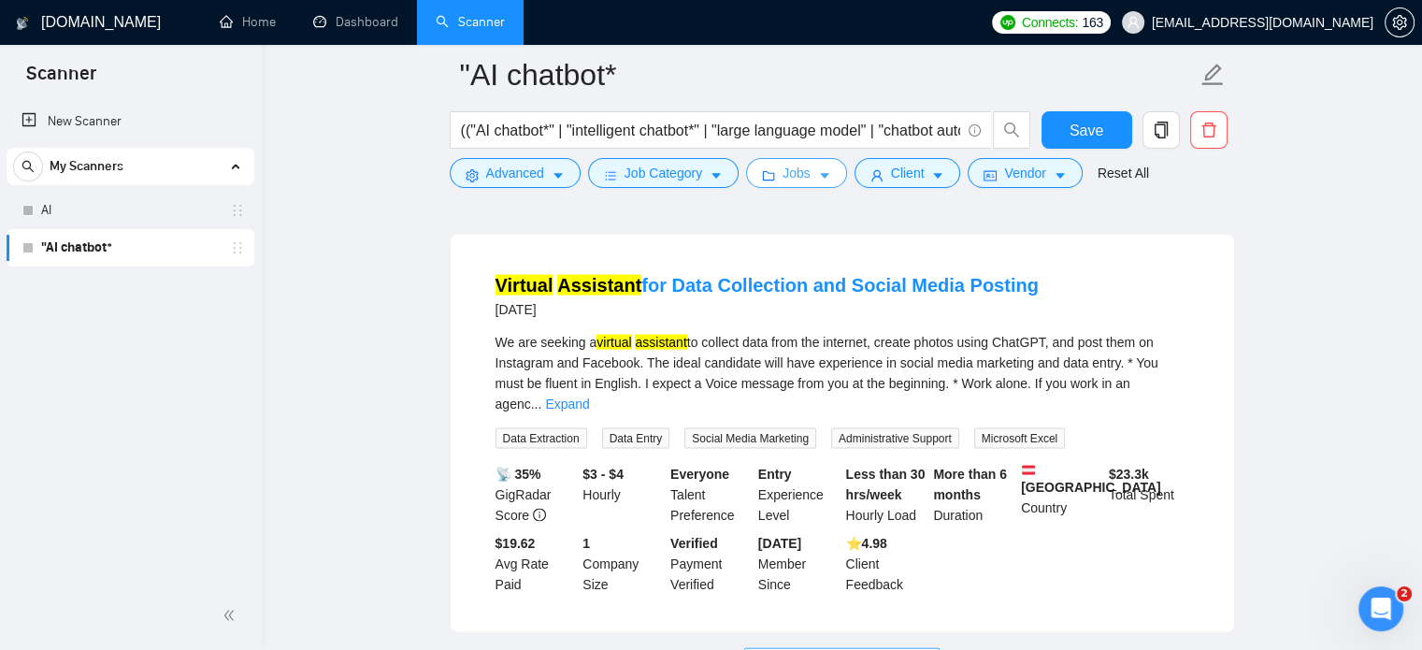
scroll to position [3867, 0]
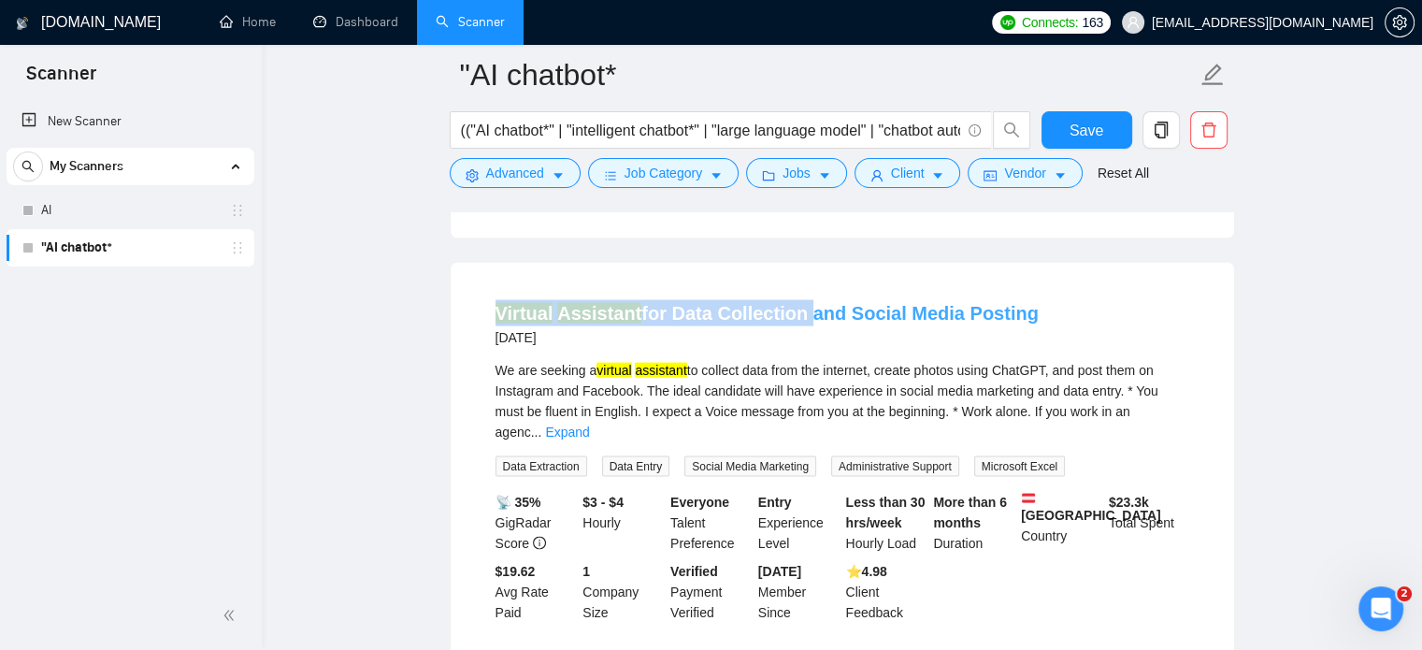
drag, startPoint x: 481, startPoint y: 223, endPoint x: 798, endPoint y: 238, distance: 317.2
click at [798, 285] on li "Virtual Assistant for Data Collection and Social Media Posting 5 days ago We ar…" at bounding box center [842, 461] width 738 height 352
copy link "Virtual Assistant for Data Collection"
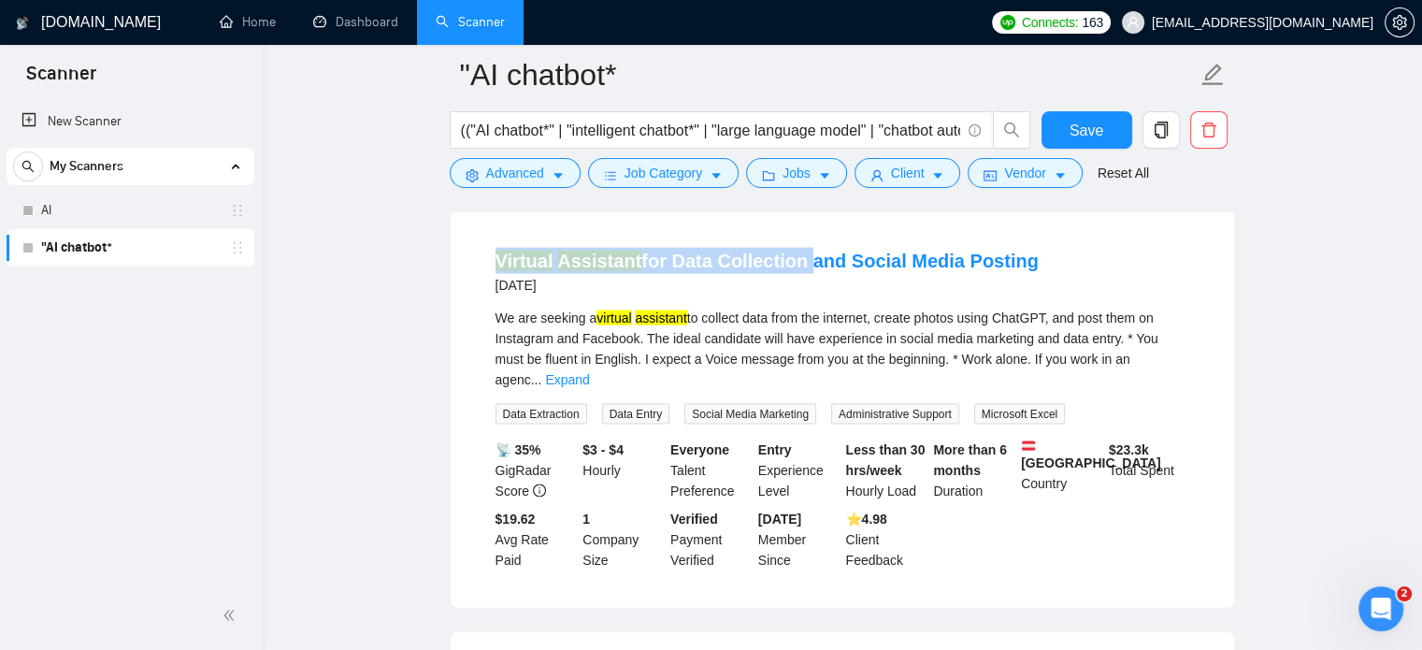
scroll to position [3960, 0]
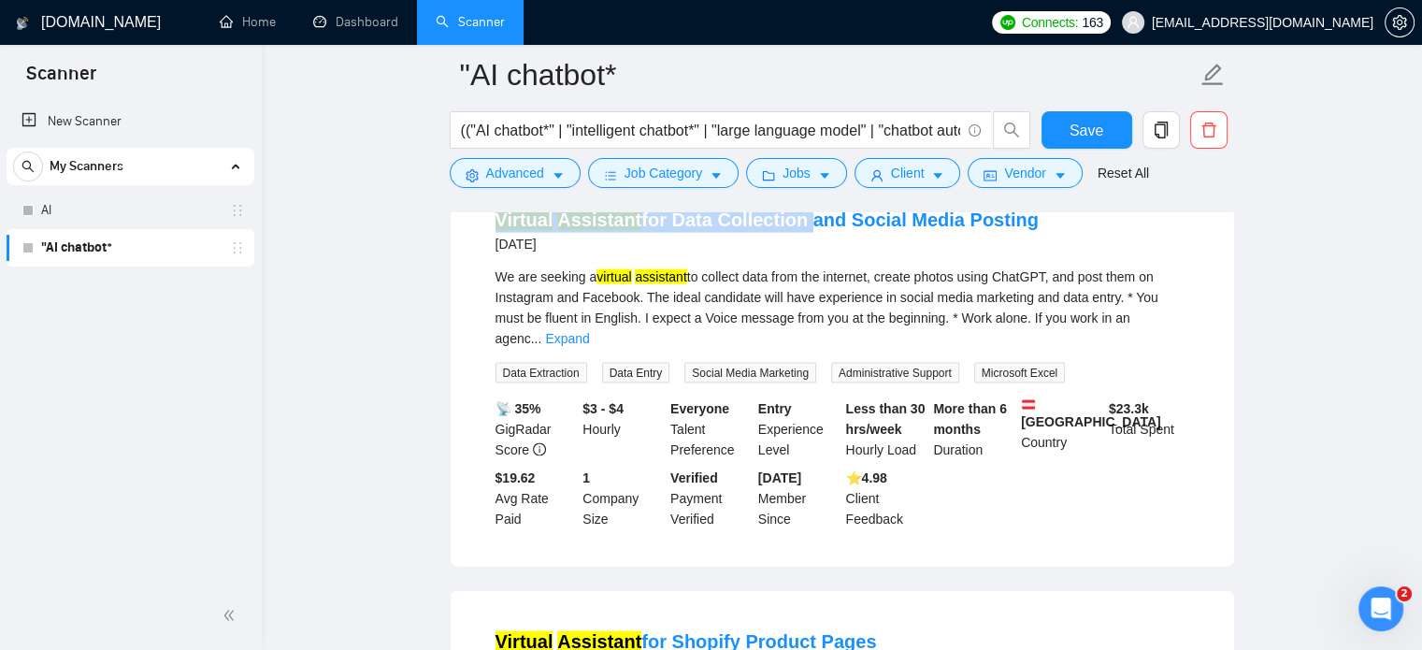
drag, startPoint x: 486, startPoint y: 527, endPoint x: 868, endPoint y: 549, distance: 382.9
copy div "Virtual Assistant for Shopify Product Pages 5 days ago"
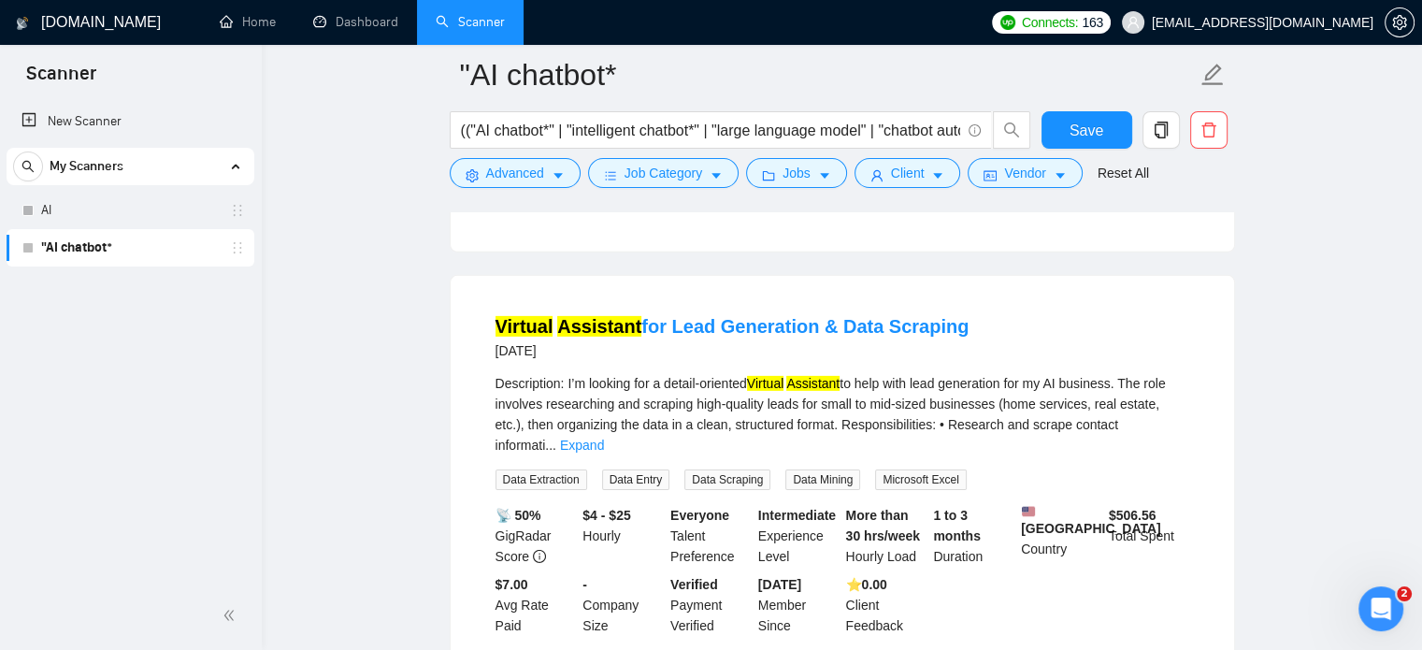
scroll to position [5829, 0]
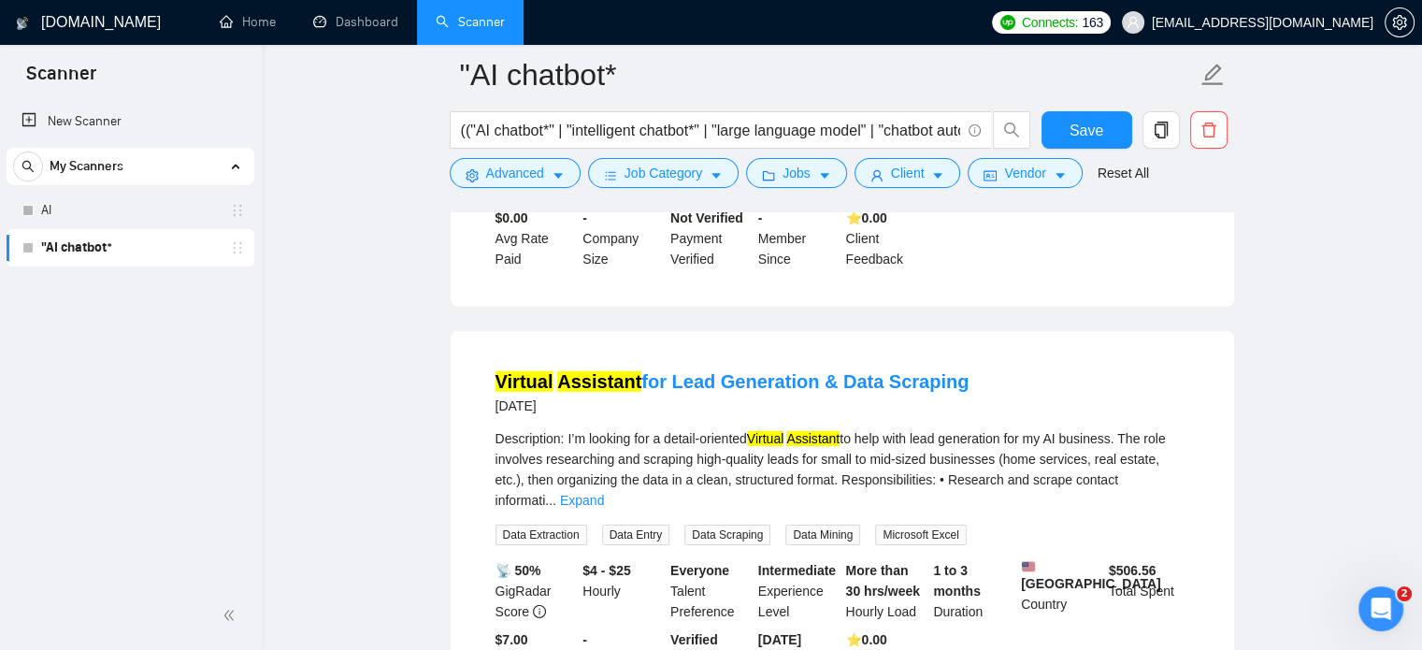
drag, startPoint x: 486, startPoint y: 294, endPoint x: 957, endPoint y: 294, distance: 471.1
click at [957, 353] on li "Virtual Assistant for Lead Generation & Data Scraping 7 days ago Description: I…" at bounding box center [842, 529] width 738 height 352
copy link "Virtual Assistant for Lead Generation & Data Scraping"
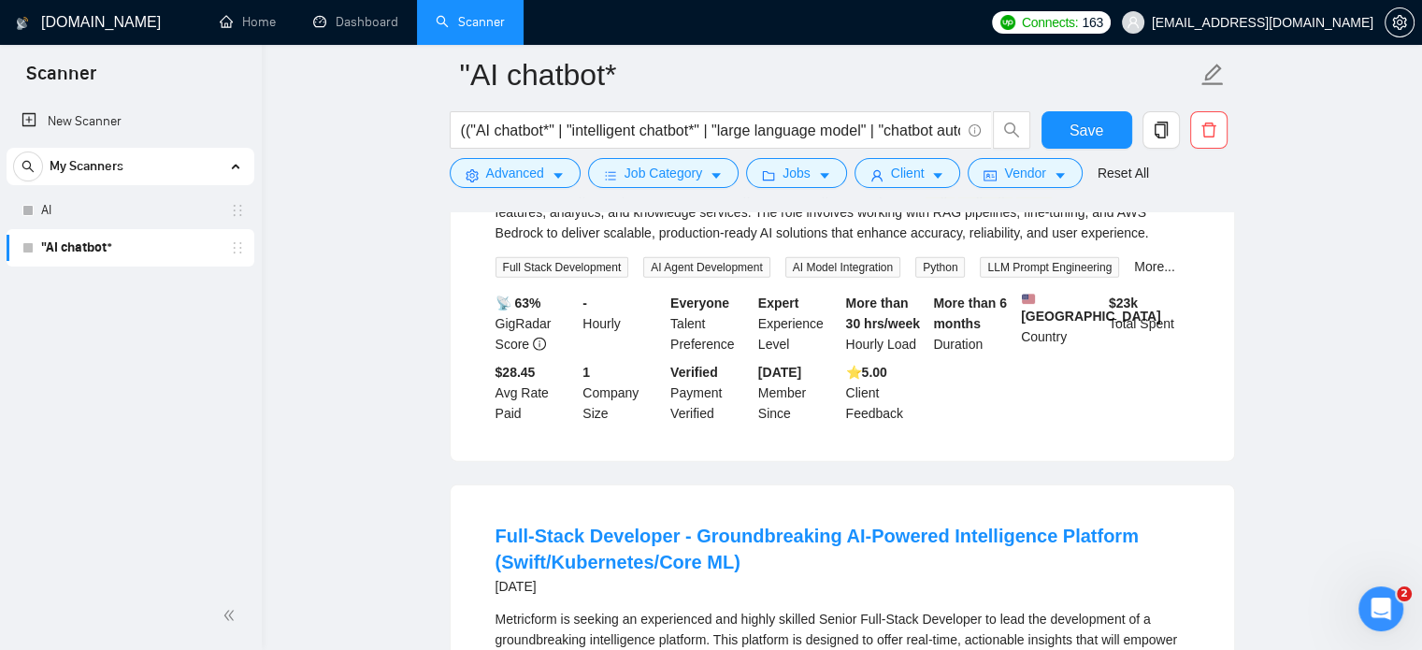
scroll to position [4521, 0]
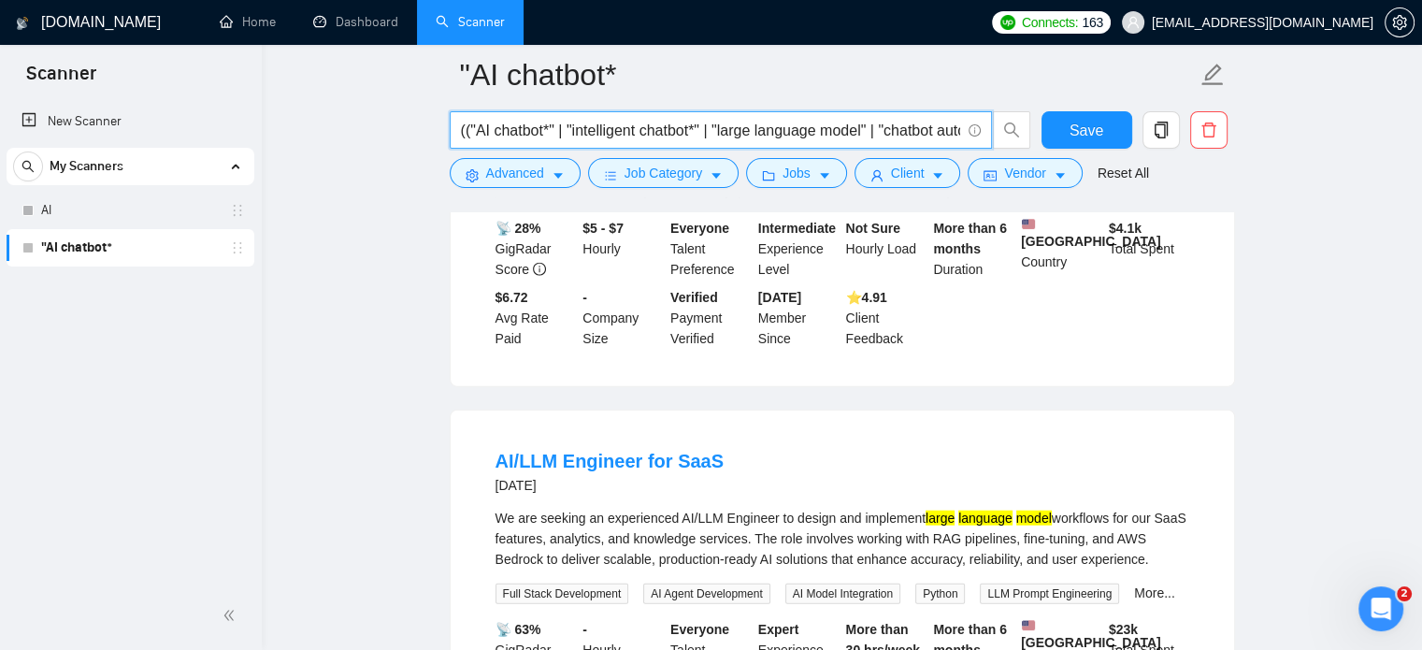
drag, startPoint x: 493, startPoint y: 125, endPoint x: 544, endPoint y: 130, distance: 50.7
click at [544, 130] on input "(("AI chatbot*" | "intelligent chatbot*" | "large language model" | "chatbot au…" at bounding box center [710, 130] width 499 height 23
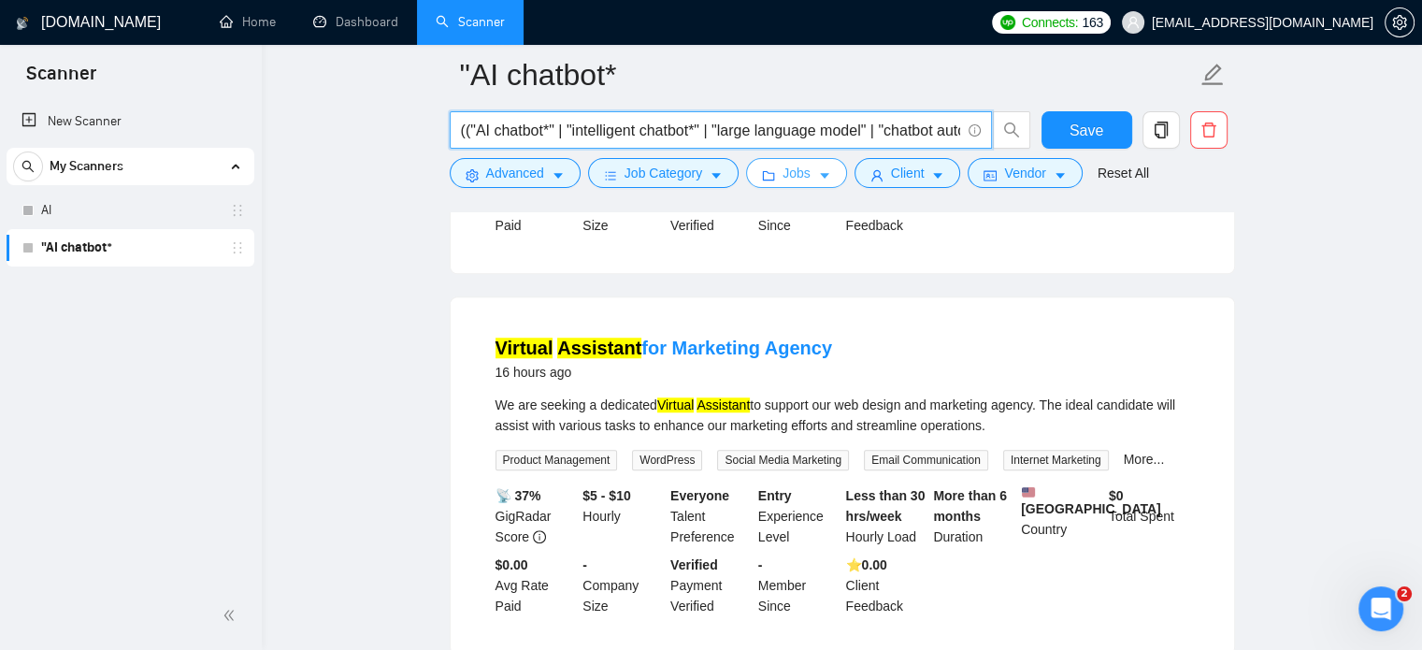
scroll to position [969, 0]
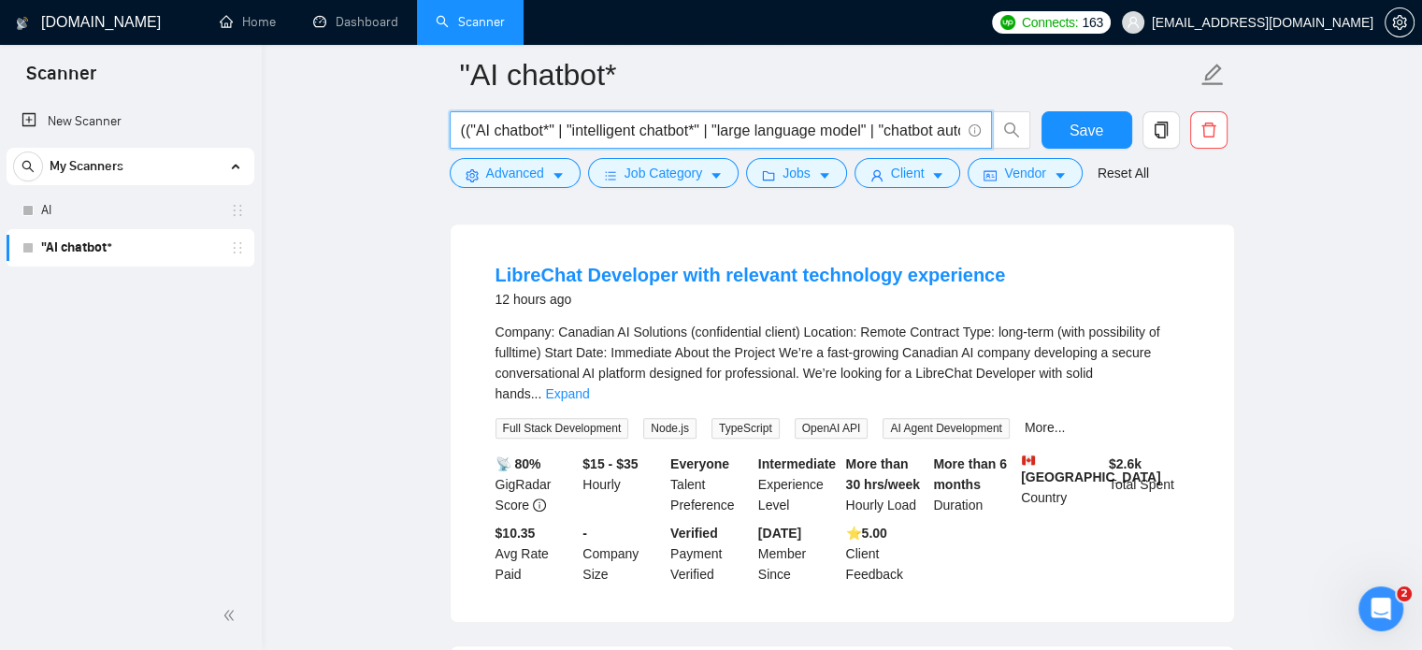
click at [909, 126] on input "(("AI chatbot*" | "intelligent chatbot*" | "large language model" | "chatbot au…" at bounding box center [710, 130] width 499 height 23
drag, startPoint x: 831, startPoint y: 126, endPoint x: 944, endPoint y: 141, distance: 114.1
click at [944, 141] on input "(("AI chatbot*" | "intelligent chatbot*" | "large language model" | "chatbot au…" at bounding box center [710, 130] width 499 height 23
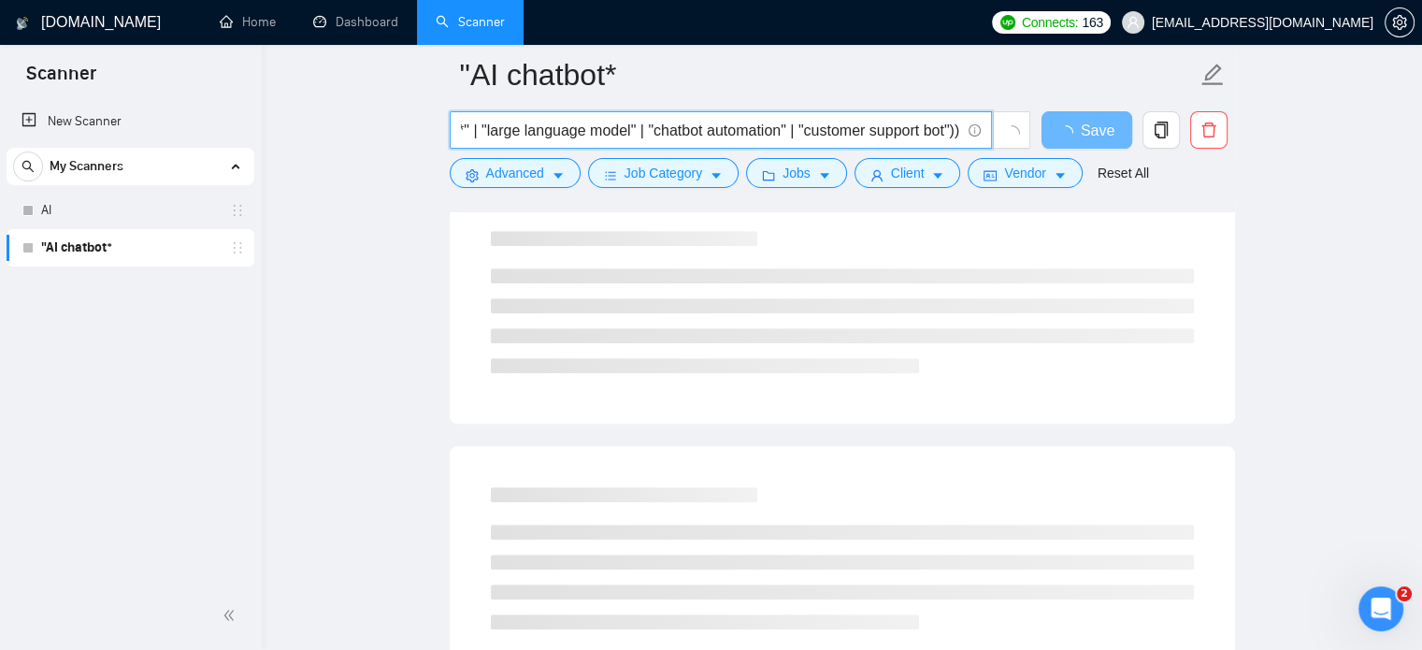
scroll to position [0, 249]
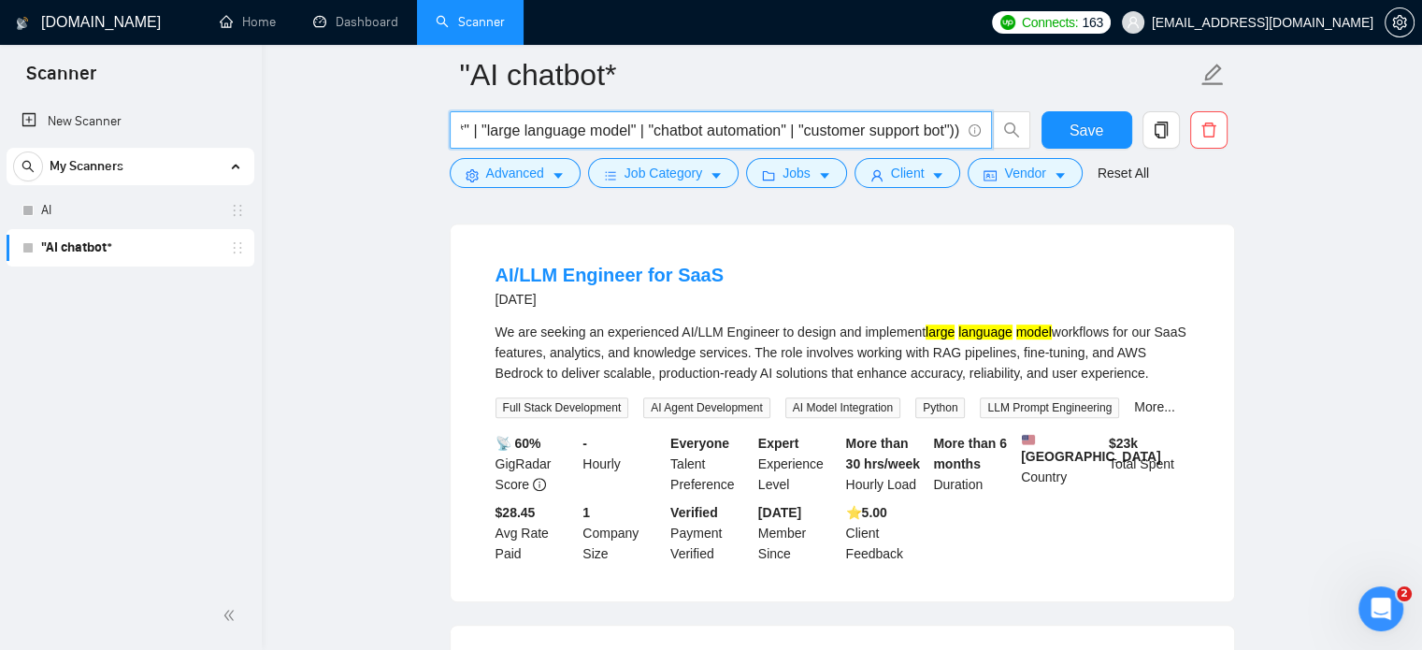
click at [707, 128] on input "(("AI chatbot*" | "intelligent chatbot*" | "large language model" | "chatbot au…" at bounding box center [710, 130] width 499 height 23
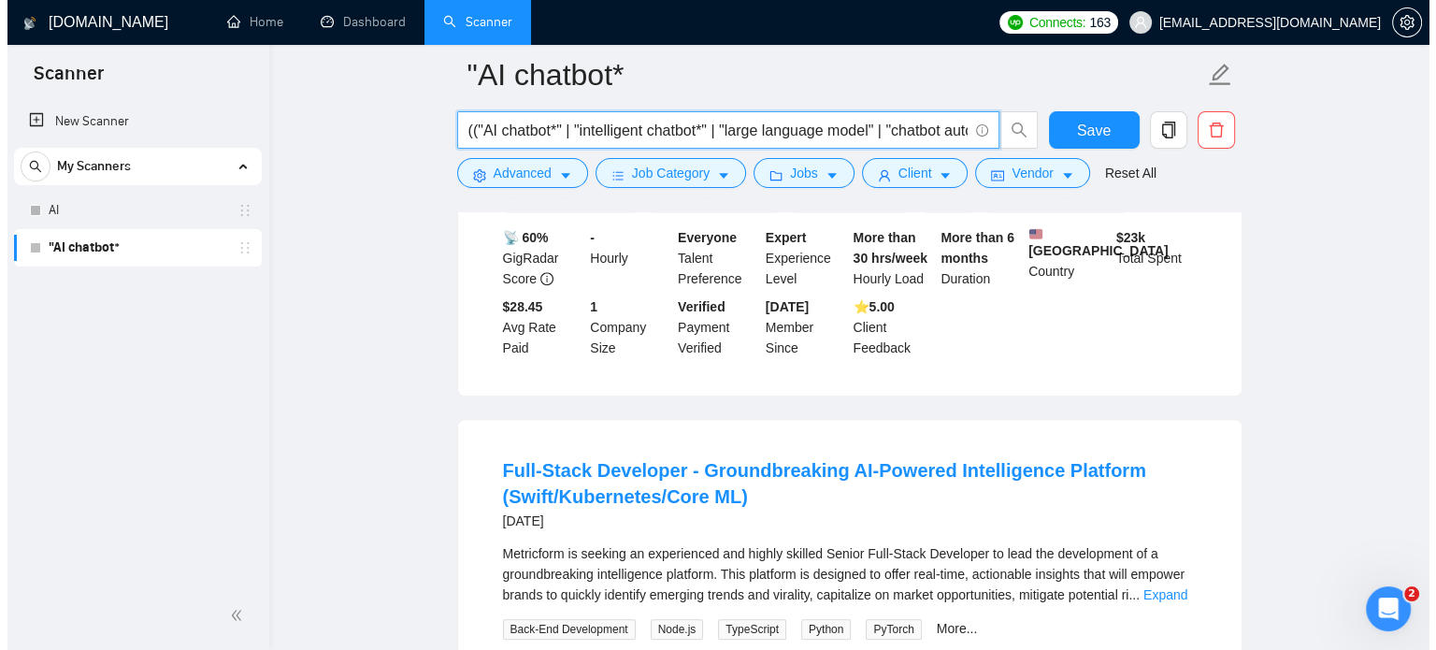
scroll to position [595, 0]
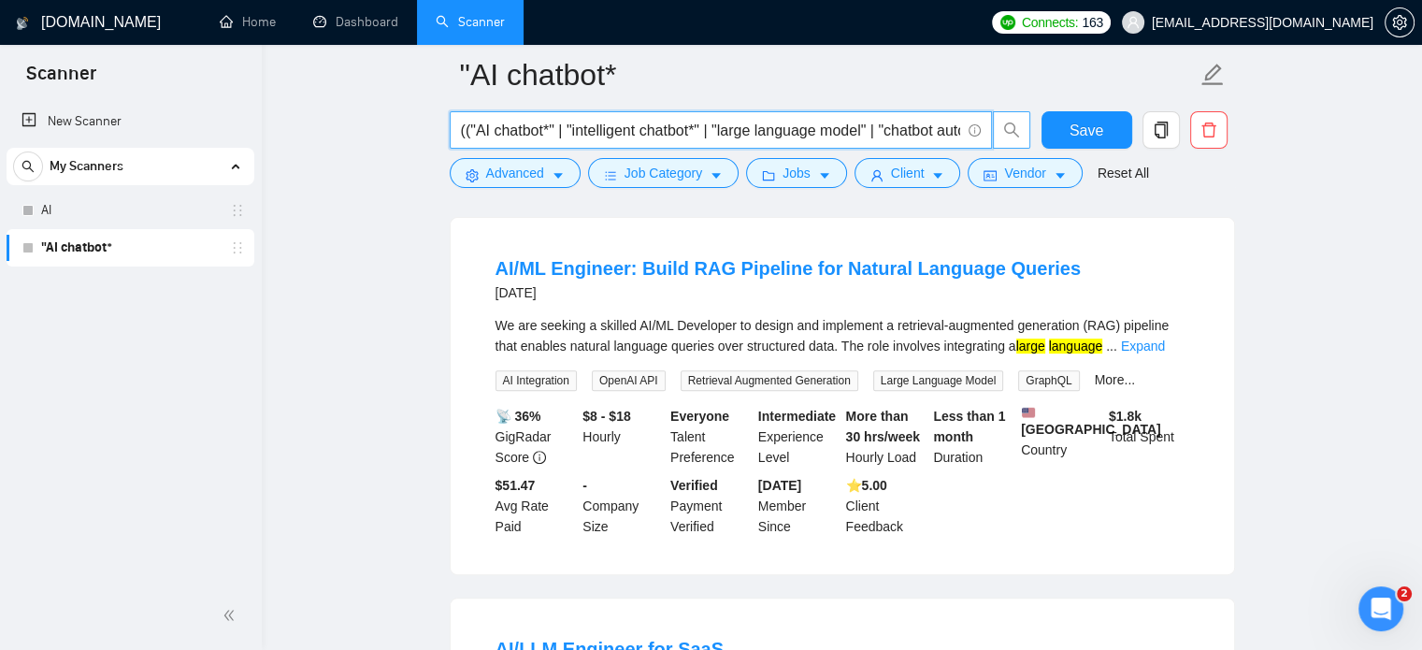
click at [1011, 127] on icon "search" at bounding box center [1011, 130] width 17 height 17
type input "(("AI chatbot*" | "intelligent chatbot*" | "large language model" | "chatbot au…"
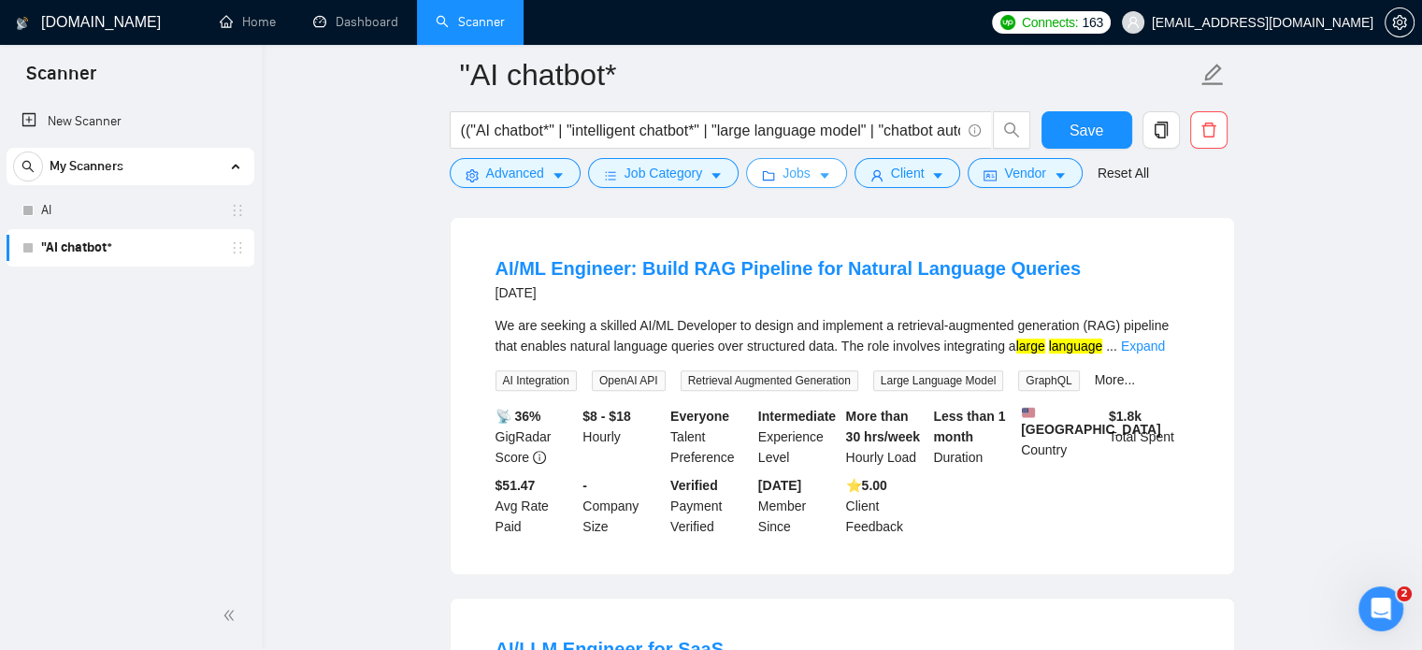
click at [818, 171] on icon "caret-down" at bounding box center [824, 175] width 13 height 13
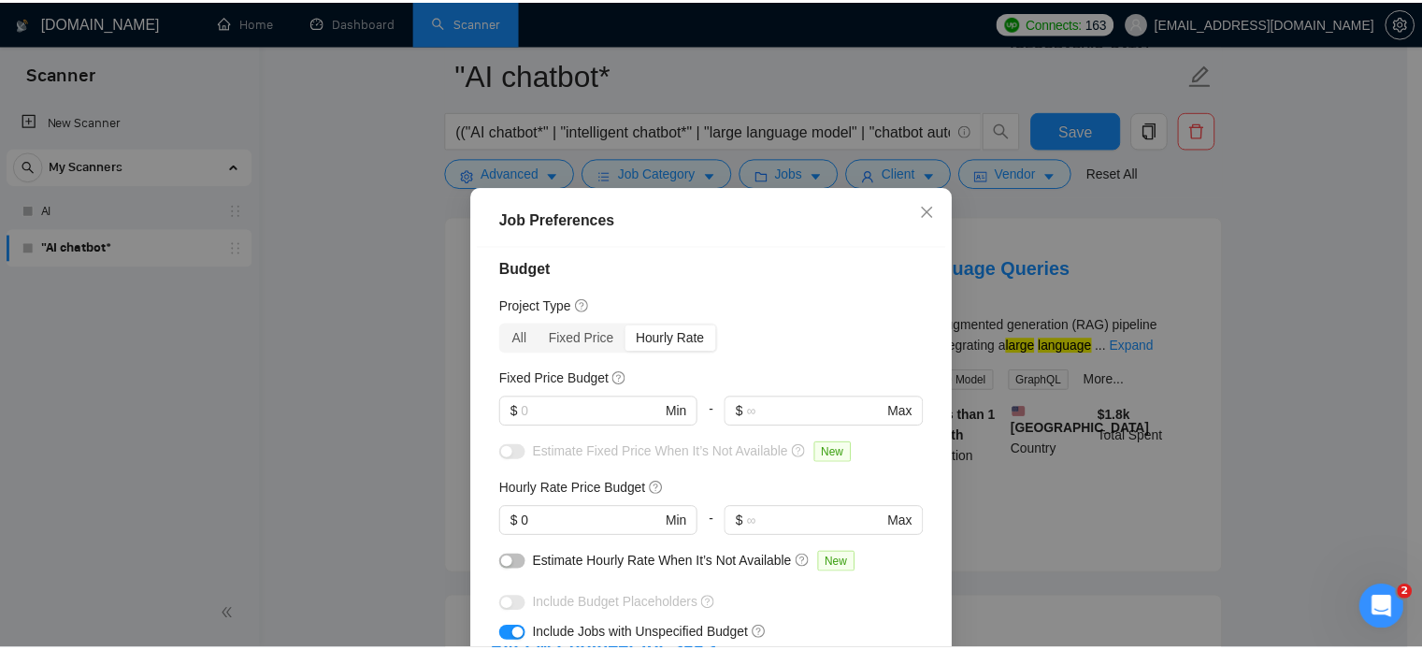
scroll to position [0, 0]
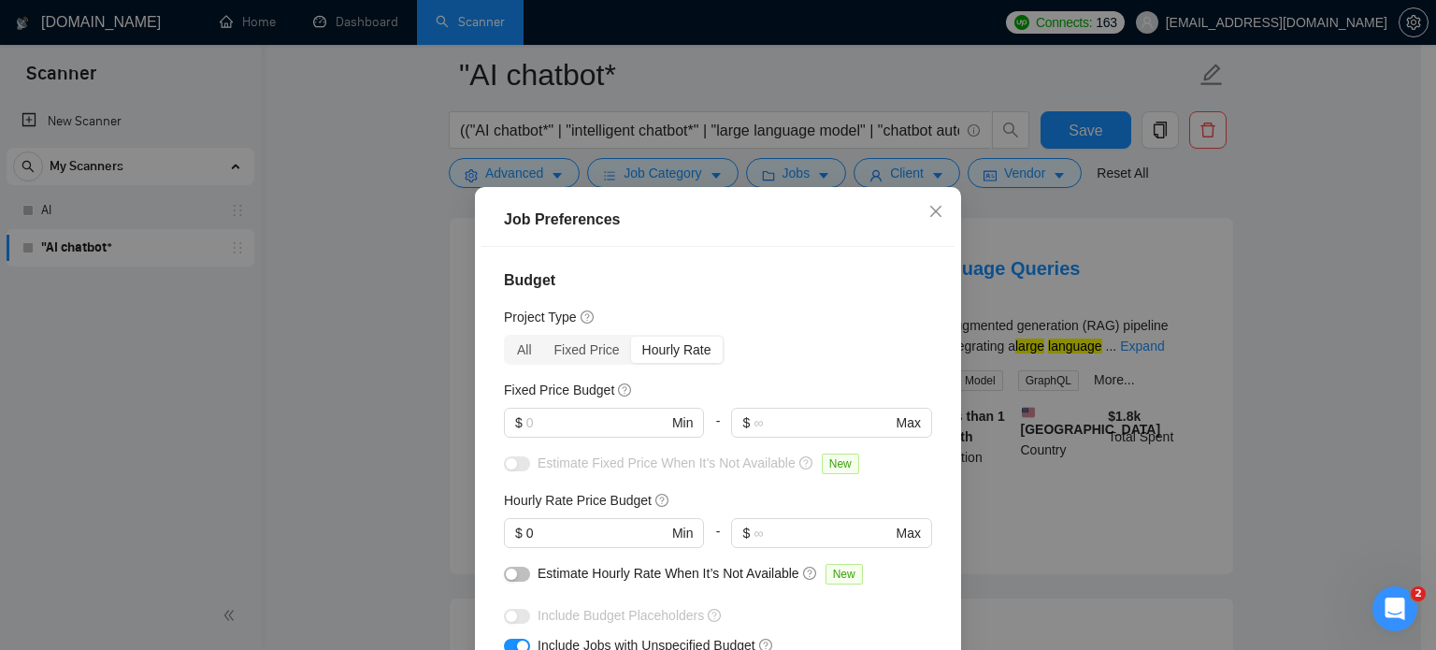
click at [1279, 276] on div "Job Preferences Budget Project Type All Fixed Price Hourly Rate Fixed Price Bud…" at bounding box center [718, 325] width 1436 height 650
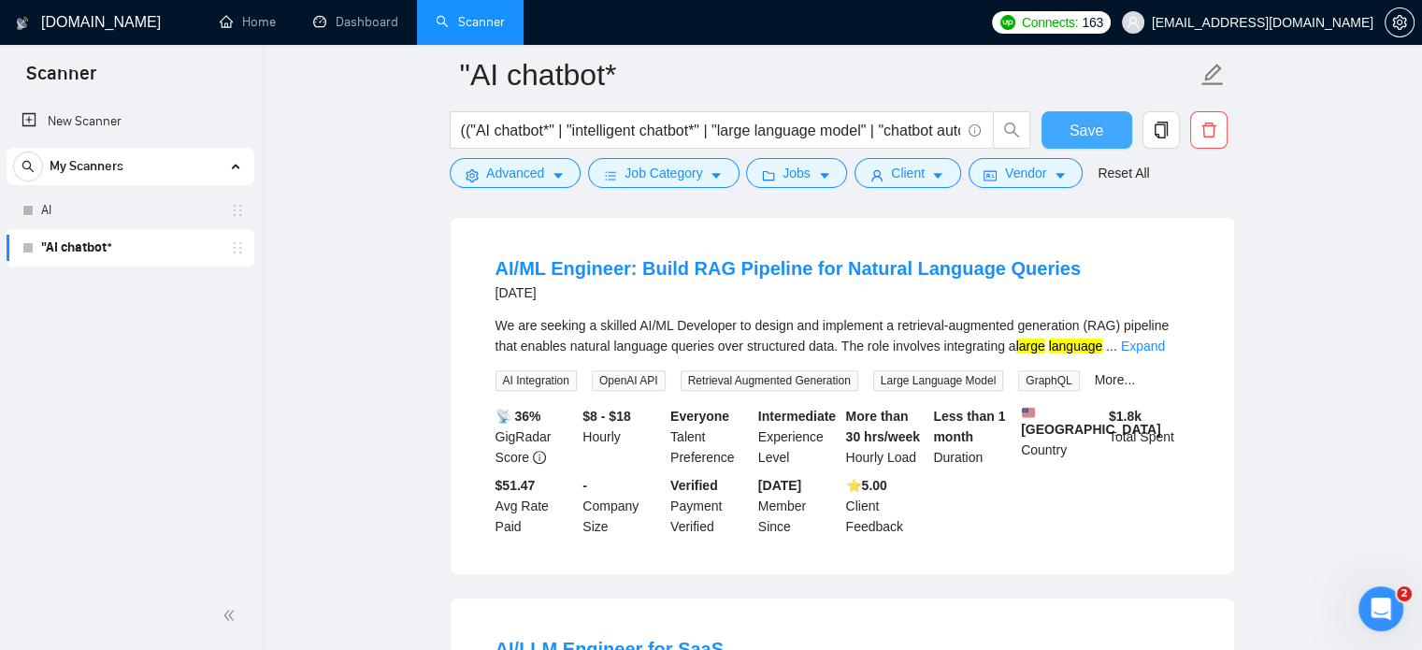
click at [1098, 130] on span "Save" at bounding box center [1086, 130] width 34 height 23
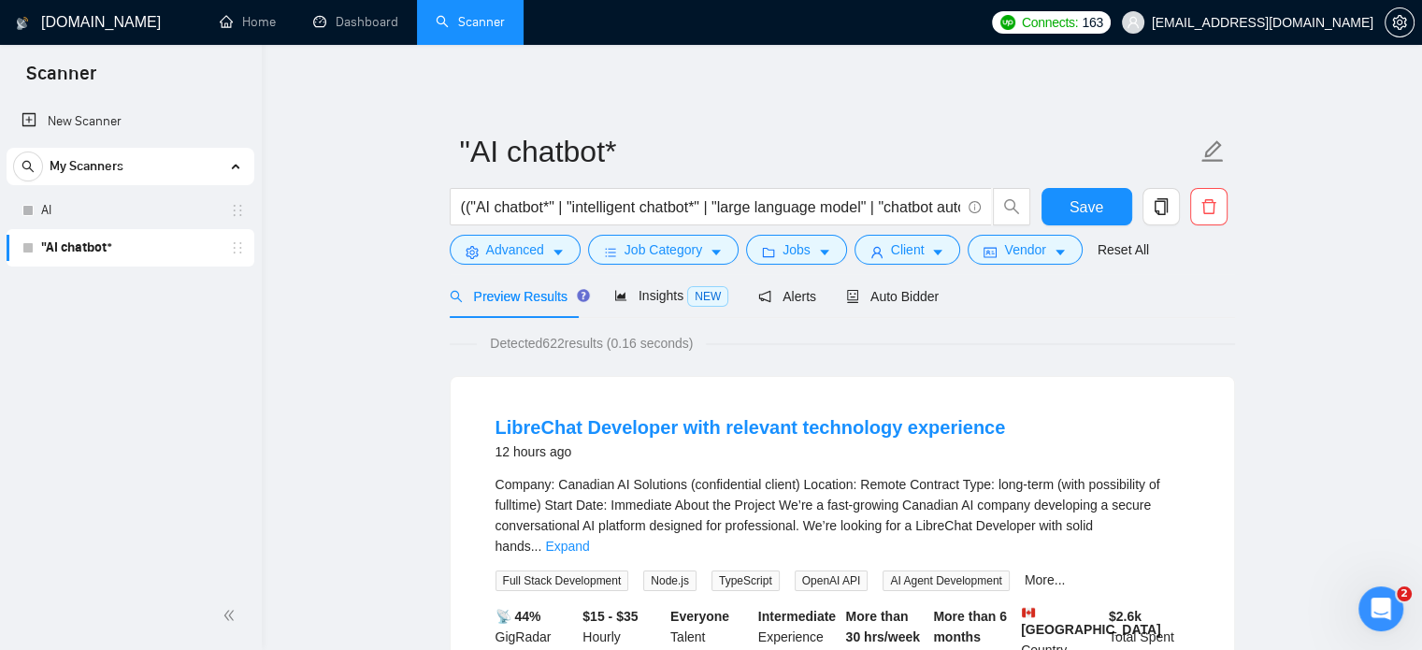
click at [884, 291] on span "Auto Bidder" at bounding box center [892, 296] width 93 height 15
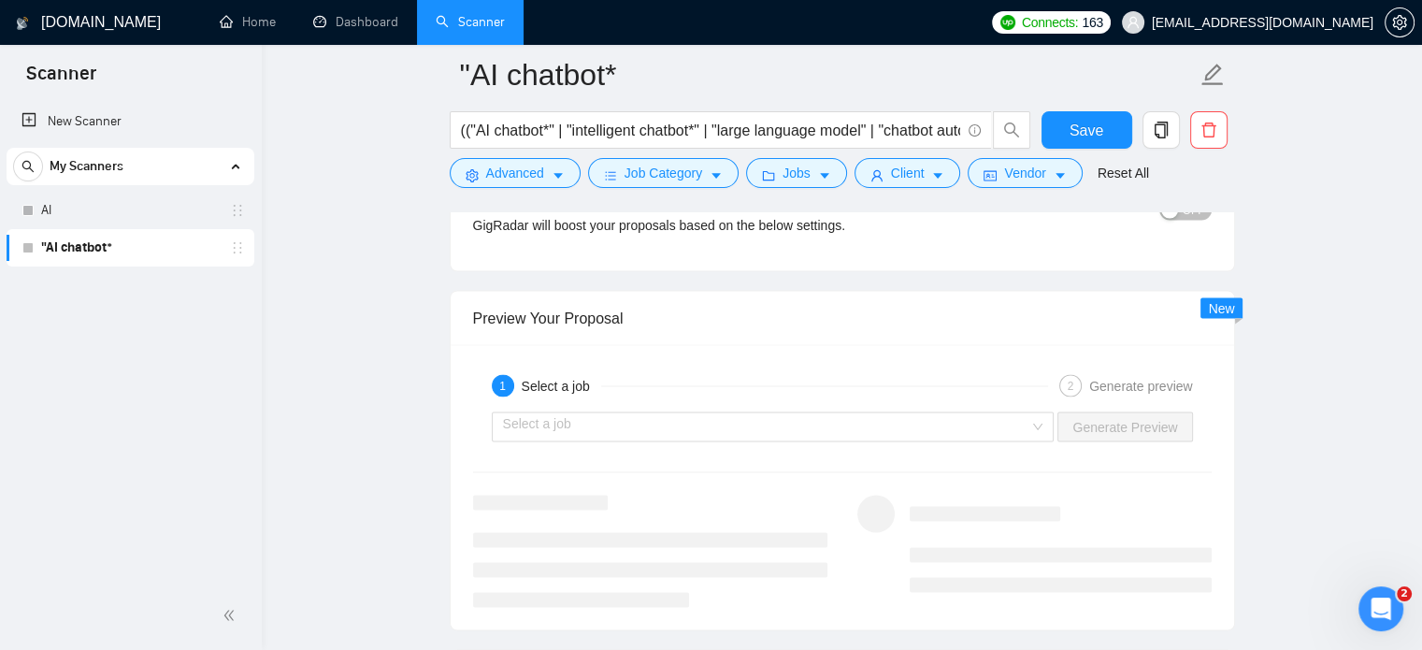
scroll to position [3645, 0]
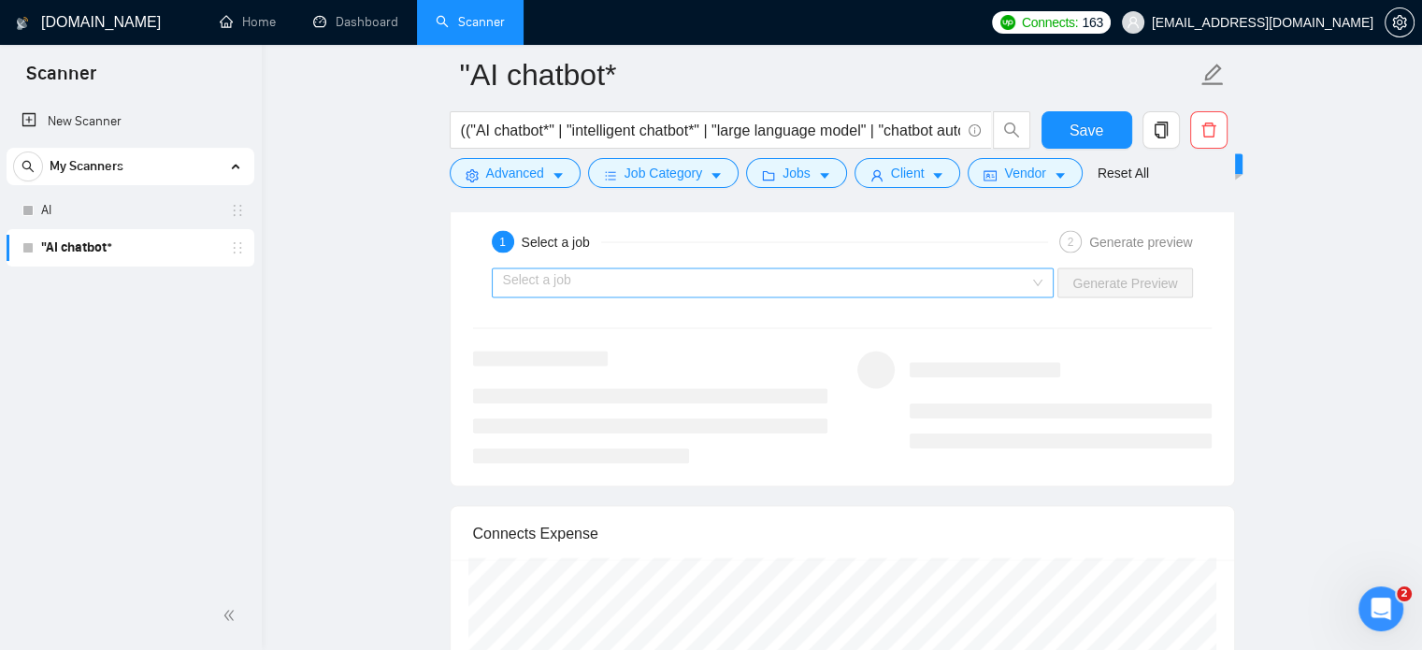
click at [658, 273] on input "search" at bounding box center [766, 283] width 527 height 28
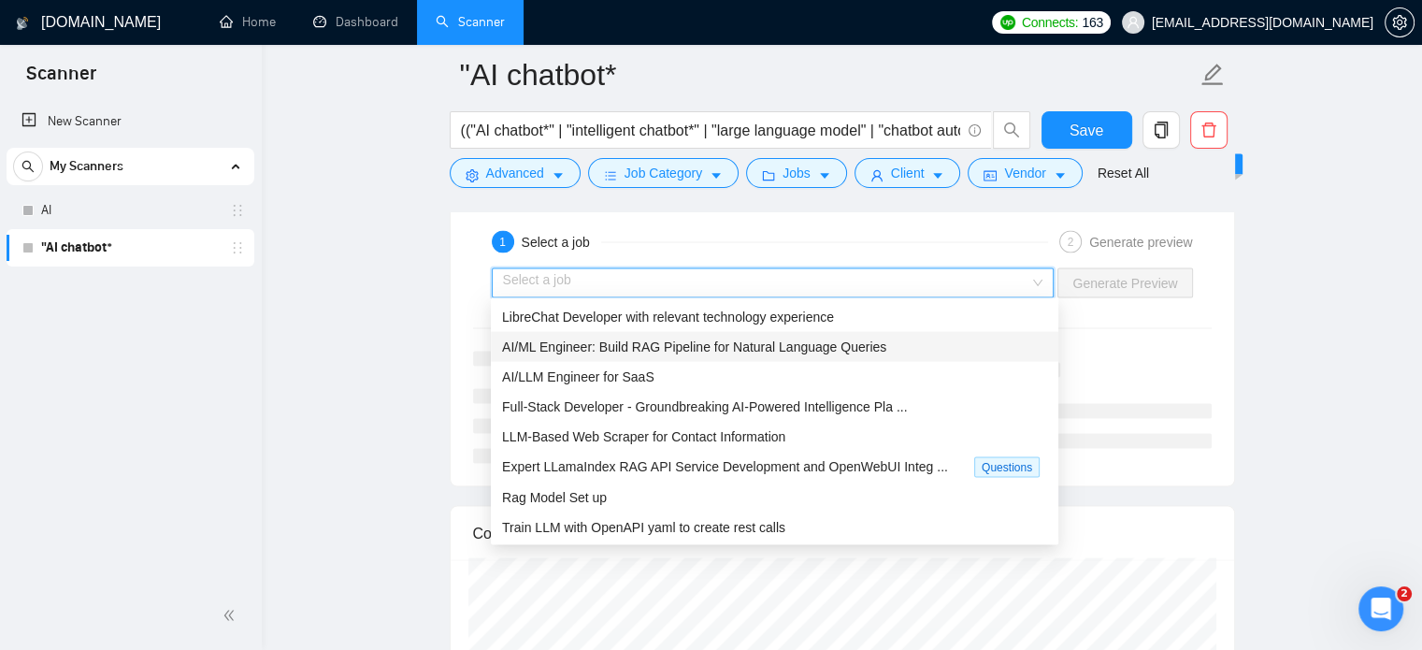
click at [643, 354] on span "AI/ML Engineer: Build RAG Pipeline for Natural Language Queries" at bounding box center [694, 346] width 384 height 15
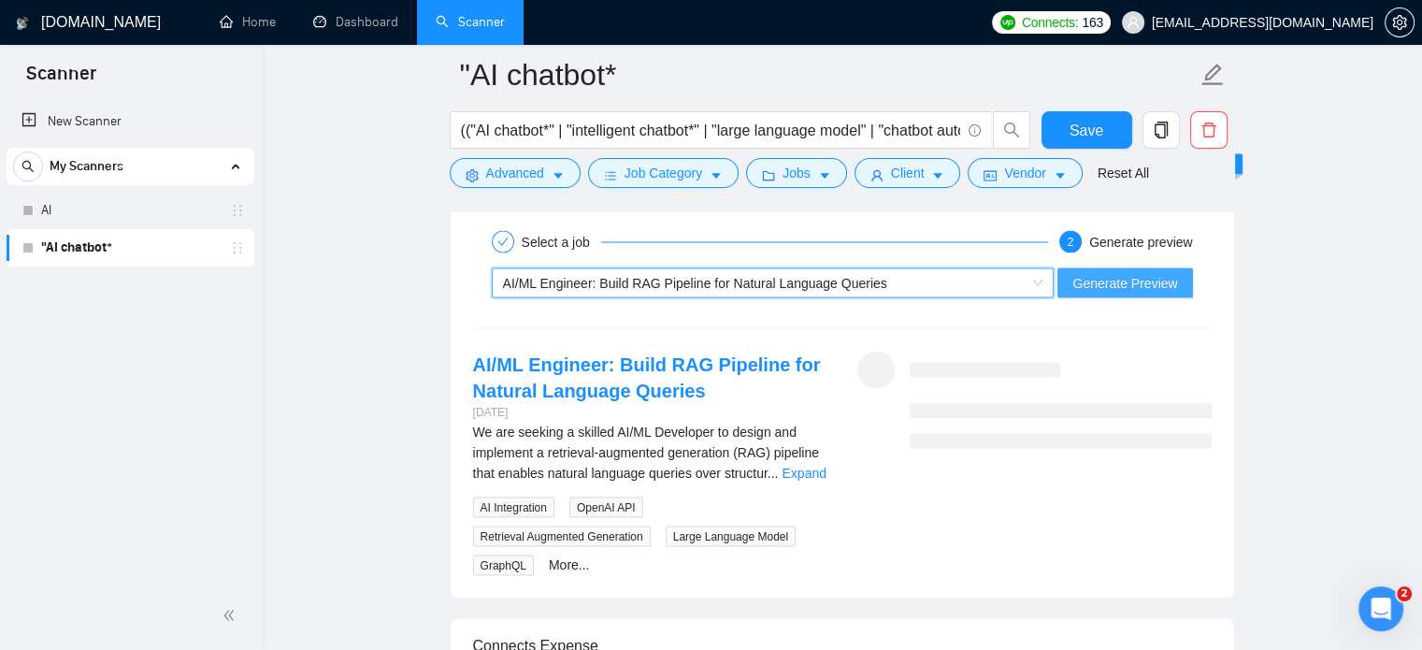
click at [1113, 279] on span "Generate Preview" at bounding box center [1124, 283] width 105 height 21
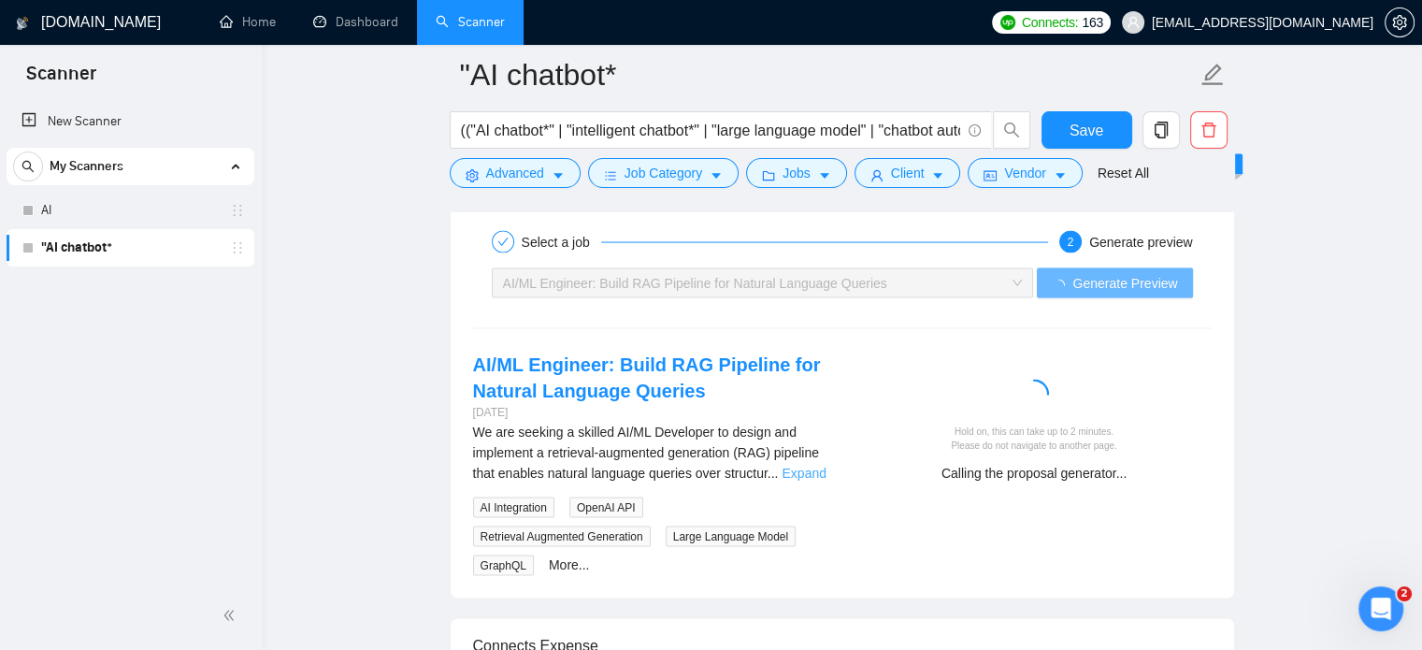
click at [801, 471] on link "Expand" at bounding box center [803, 472] width 44 height 15
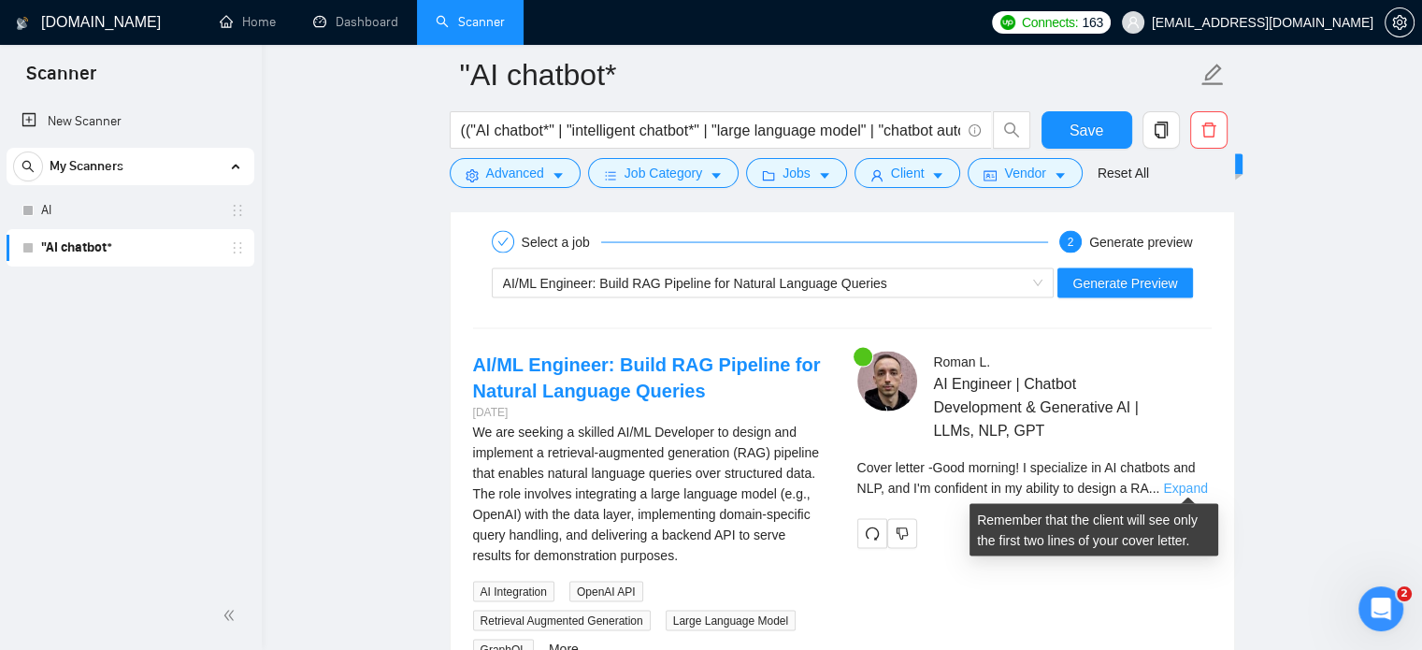
click at [1180, 487] on link "Expand" at bounding box center [1185, 487] width 44 height 15
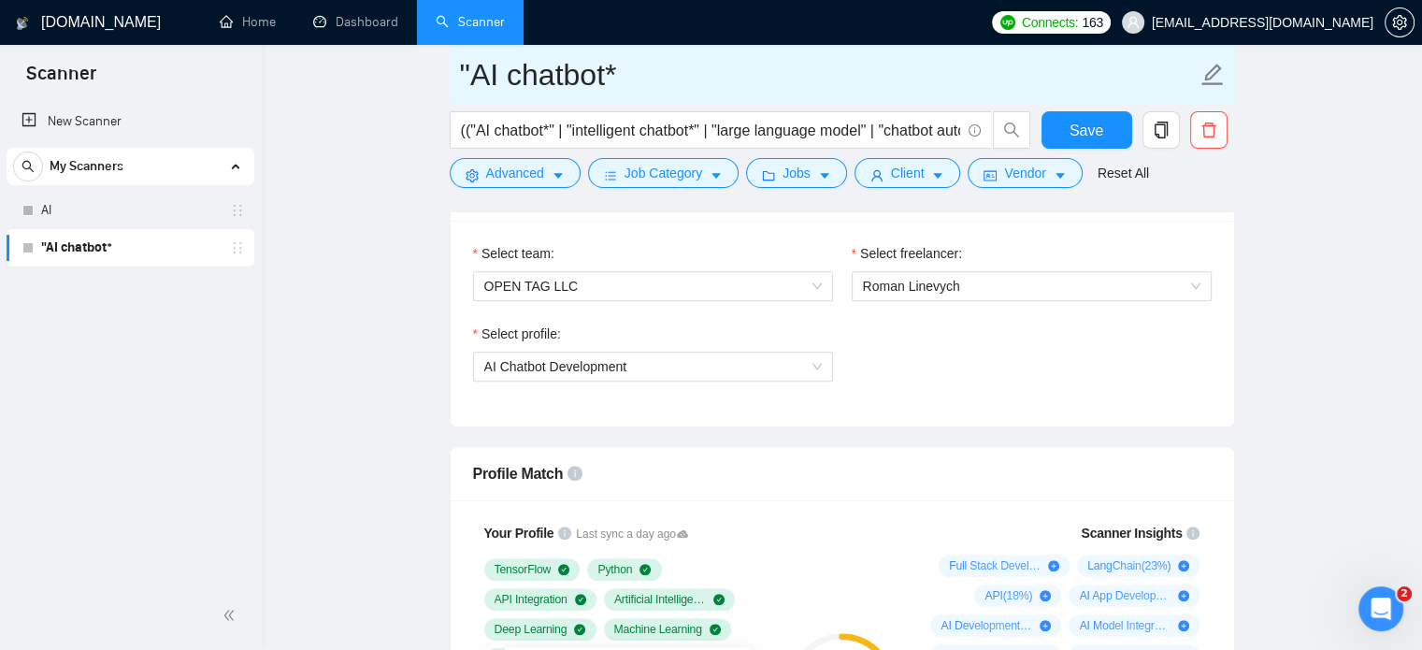
scroll to position [935, 0]
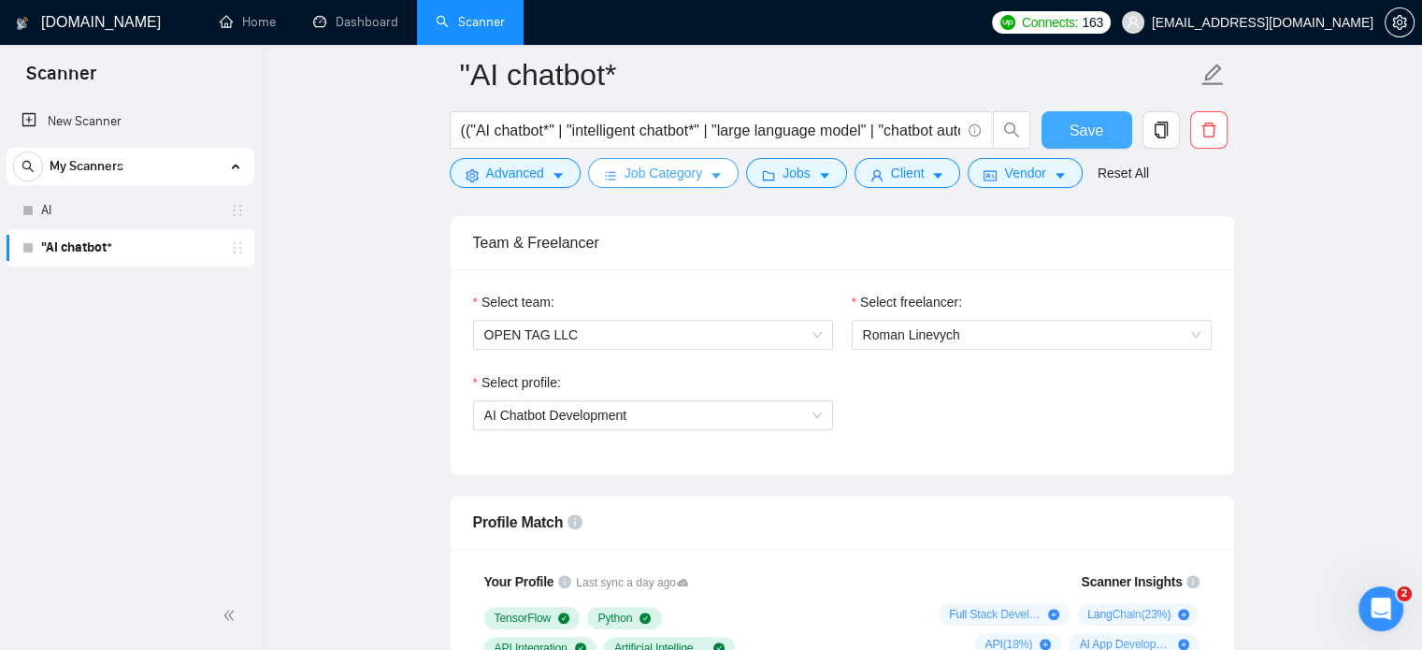
drag, startPoint x: 1094, startPoint y: 128, endPoint x: 710, endPoint y: 185, distance: 388.3
click at [1094, 128] on span "Save" at bounding box center [1086, 130] width 34 height 23
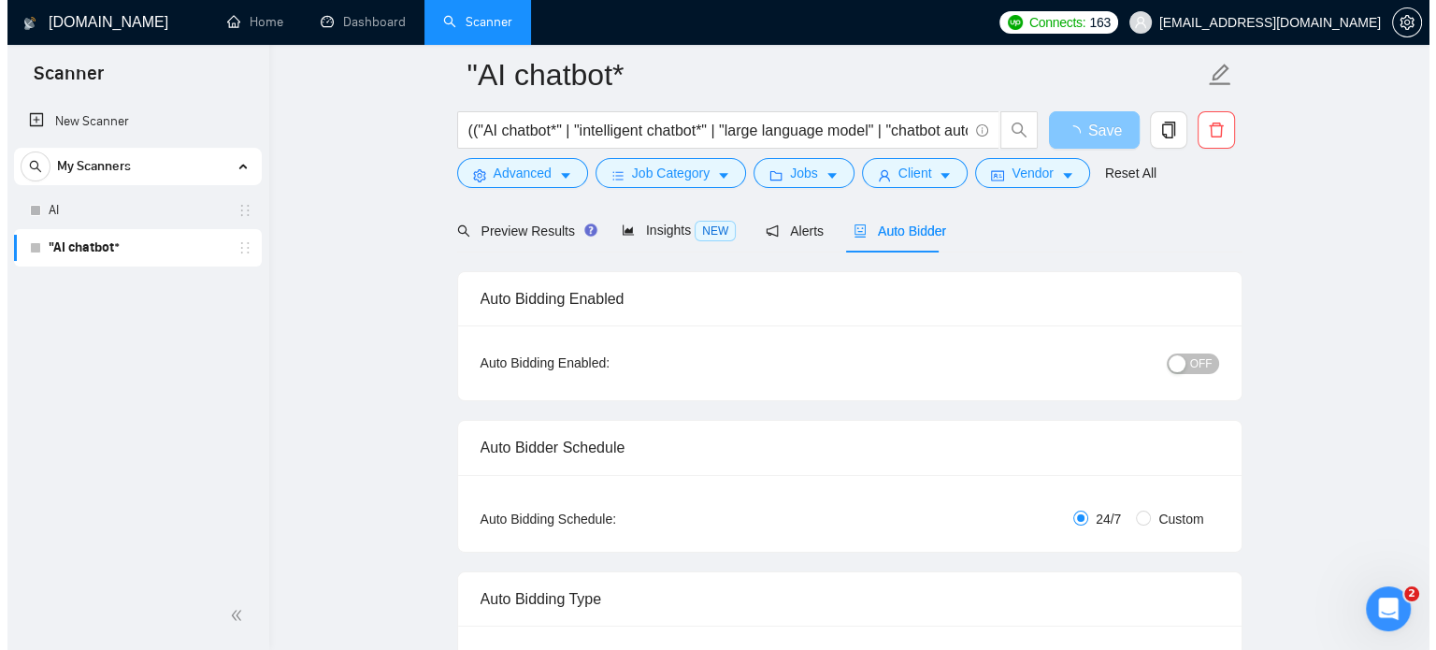
scroll to position [0, 0]
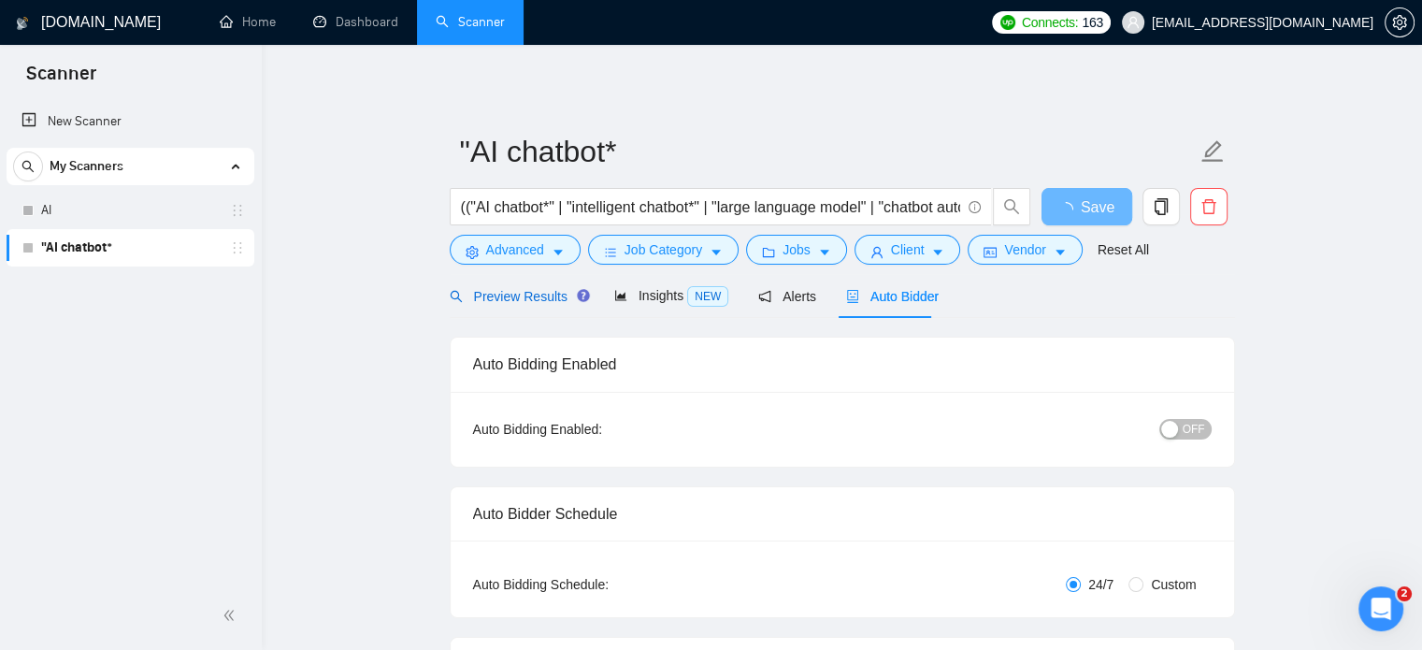
click at [502, 295] on span "Preview Results" at bounding box center [517, 296] width 135 height 15
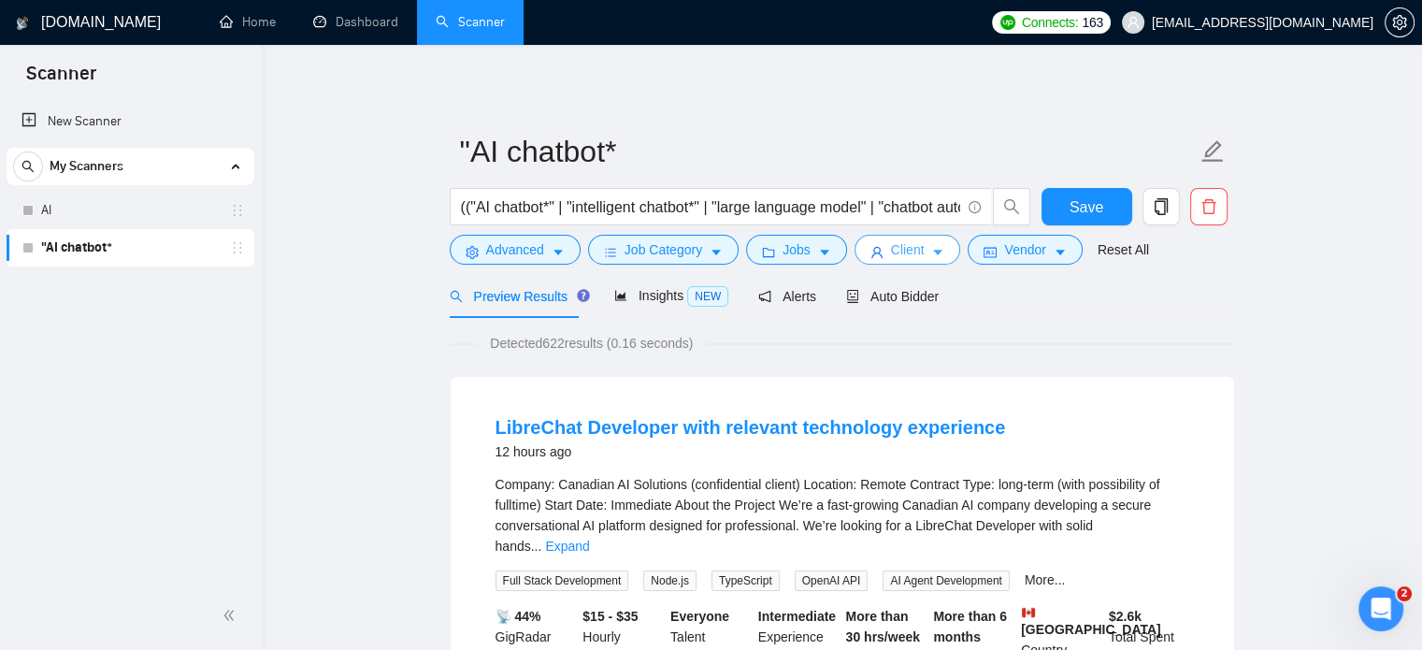
click at [920, 253] on button "Client" at bounding box center [907, 250] width 107 height 30
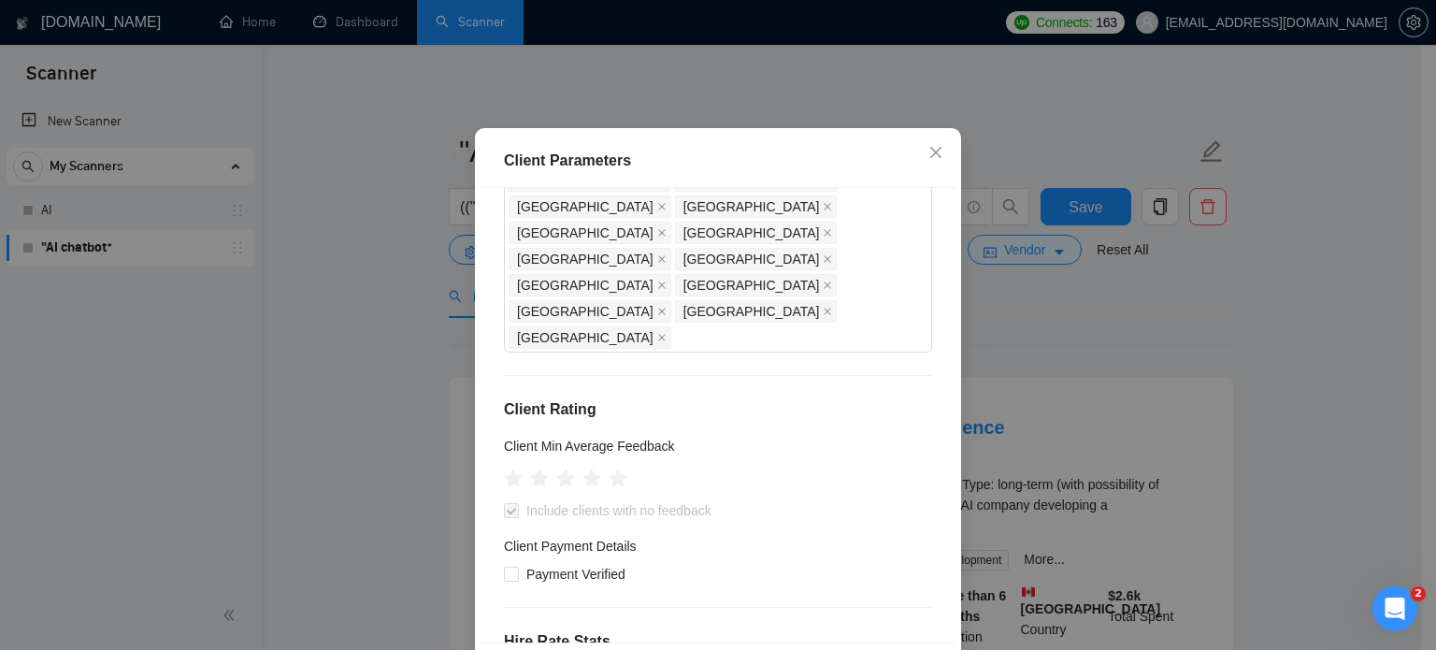
scroll to position [280, 0]
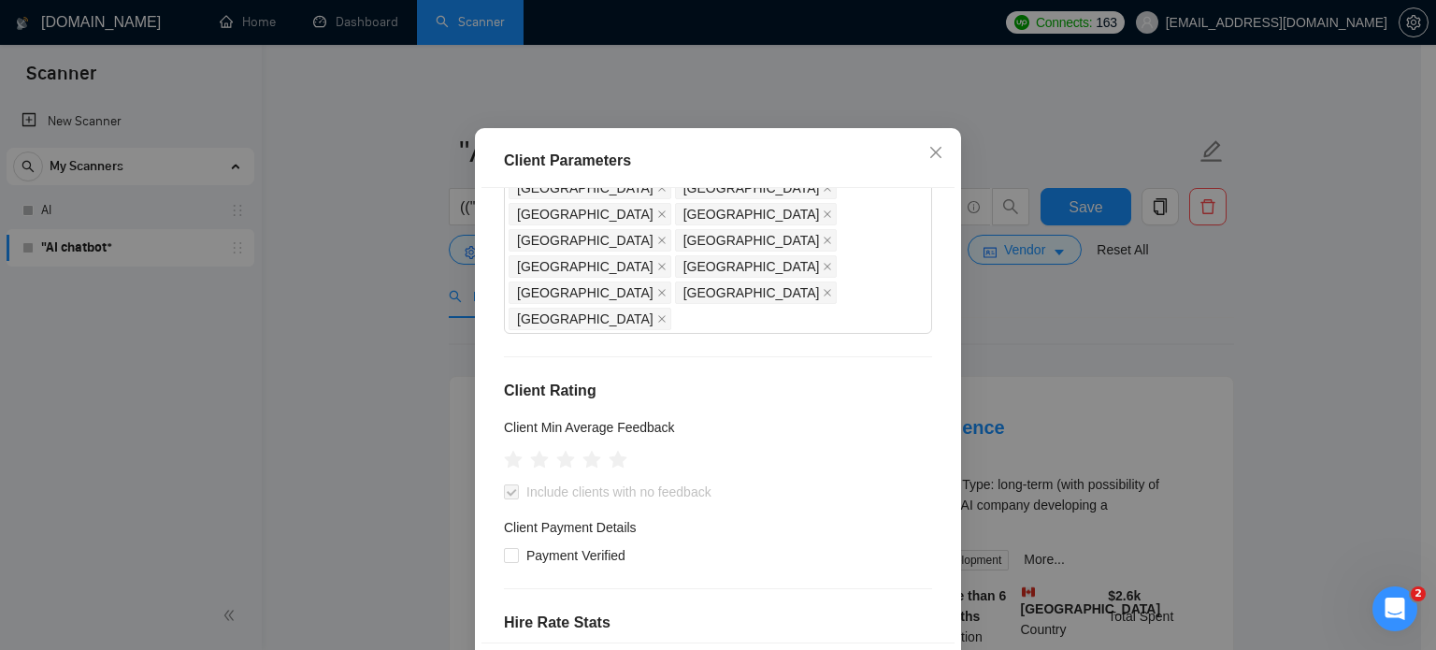
click at [391, 536] on div "Client Parameters Client Location Include Client Countries Europe Australia Uni…" at bounding box center [718, 325] width 1436 height 650
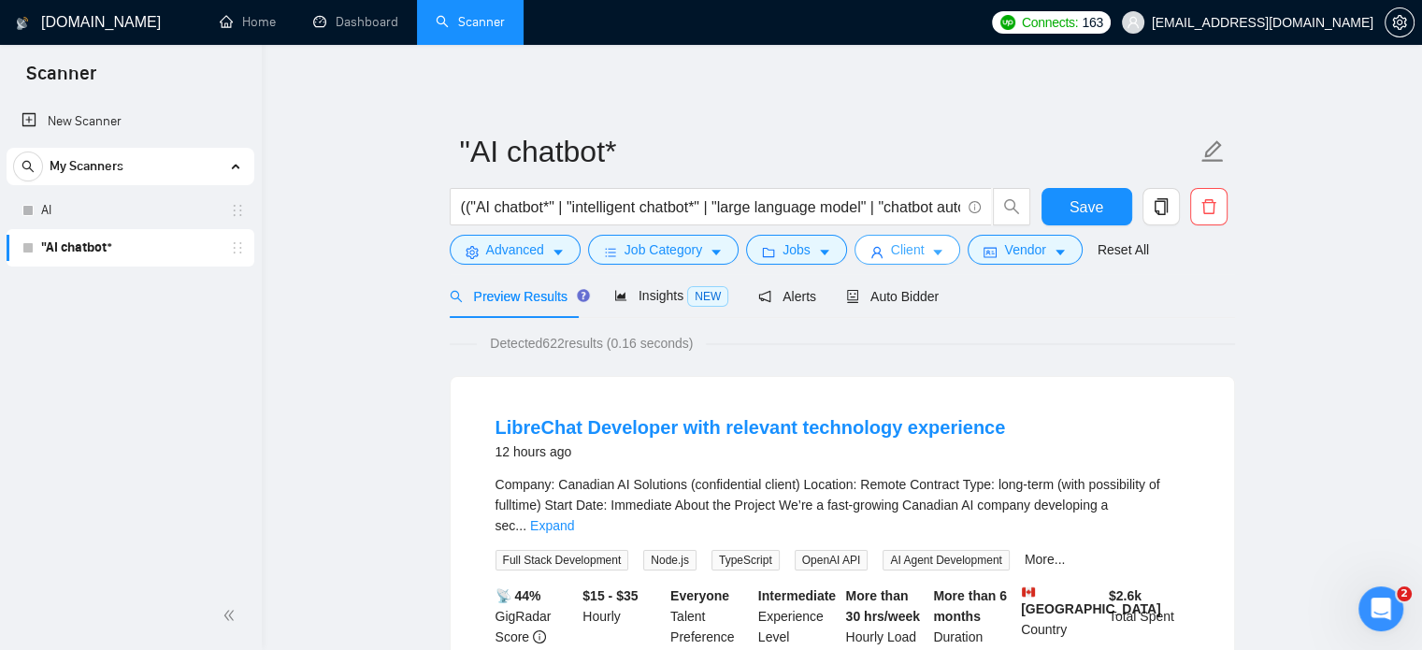
drag, startPoint x: 925, startPoint y: 250, endPoint x: 915, endPoint y: 263, distance: 16.6
click at [931, 250] on icon "caret-down" at bounding box center [937, 252] width 13 height 13
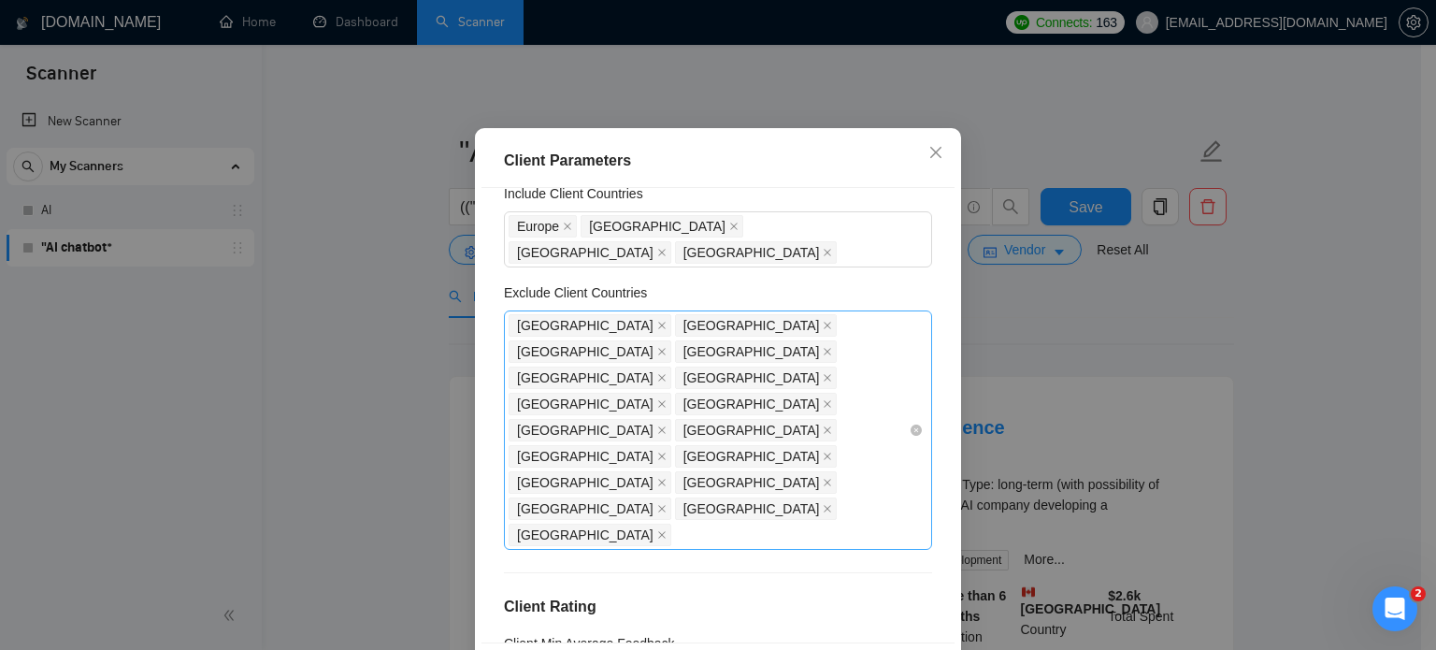
scroll to position [0, 0]
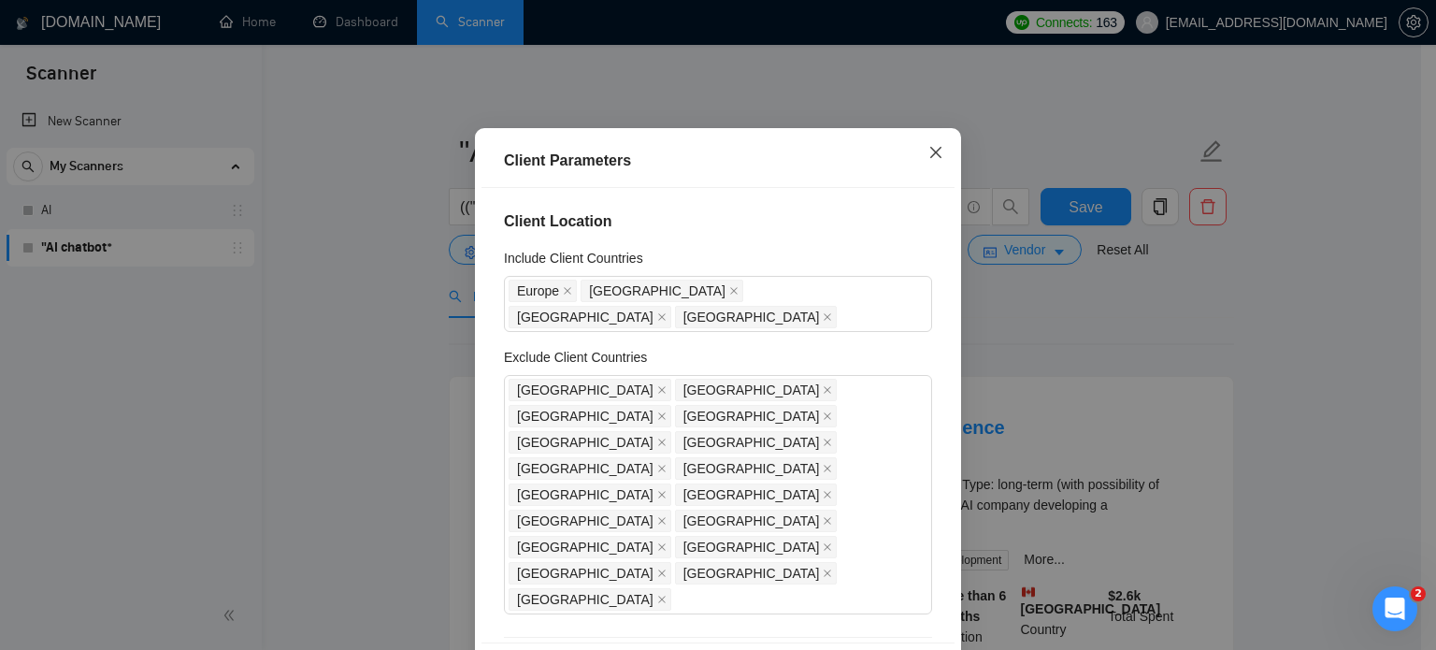
click at [931, 160] on icon "close" at bounding box center [935, 152] width 15 height 15
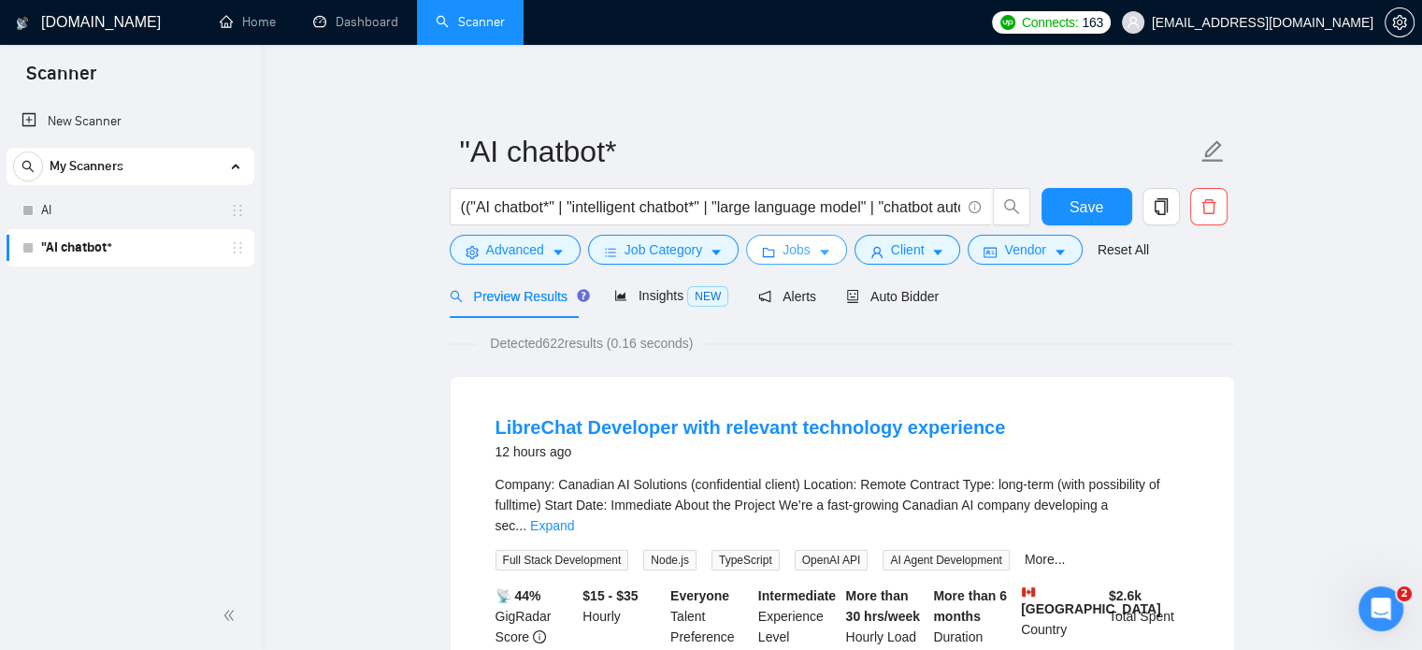
click at [804, 255] on span "Jobs" at bounding box center [796, 249] width 28 height 21
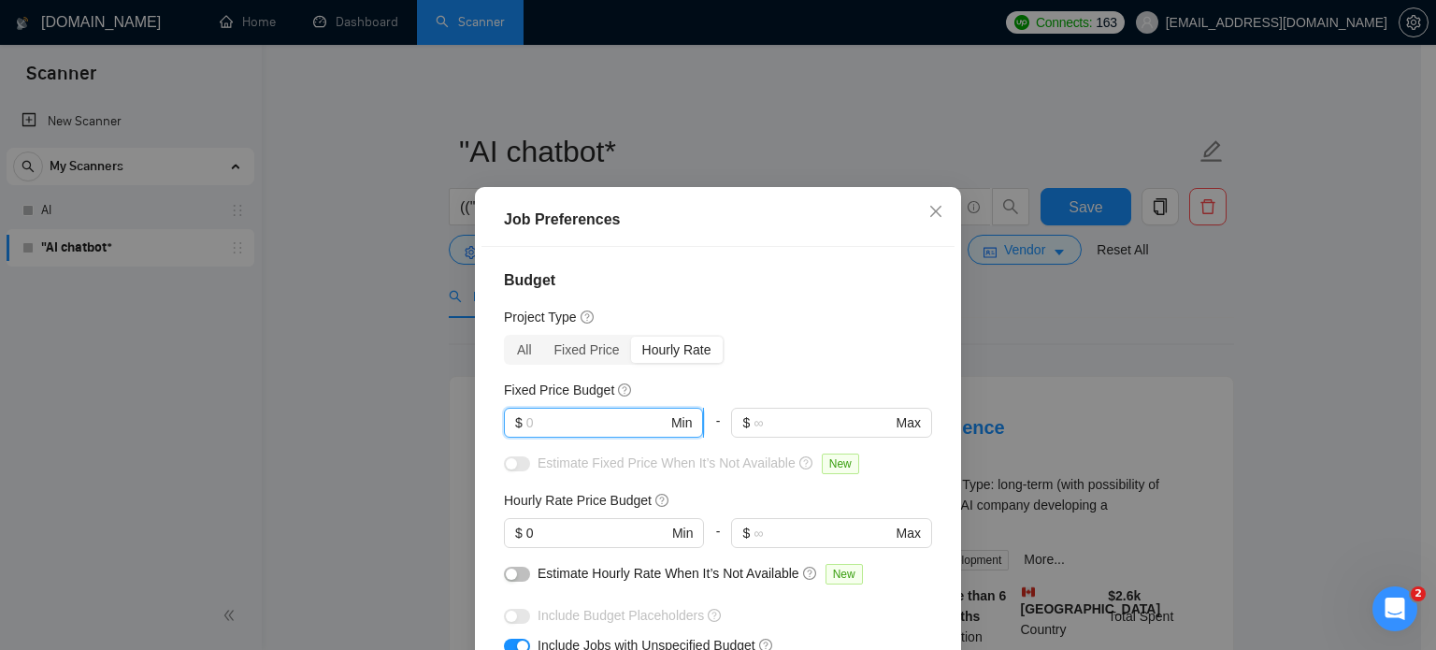
click at [551, 418] on input "text" at bounding box center [596, 422] width 141 height 21
click at [550, 531] on input "0" at bounding box center [596, 532] width 141 height 21
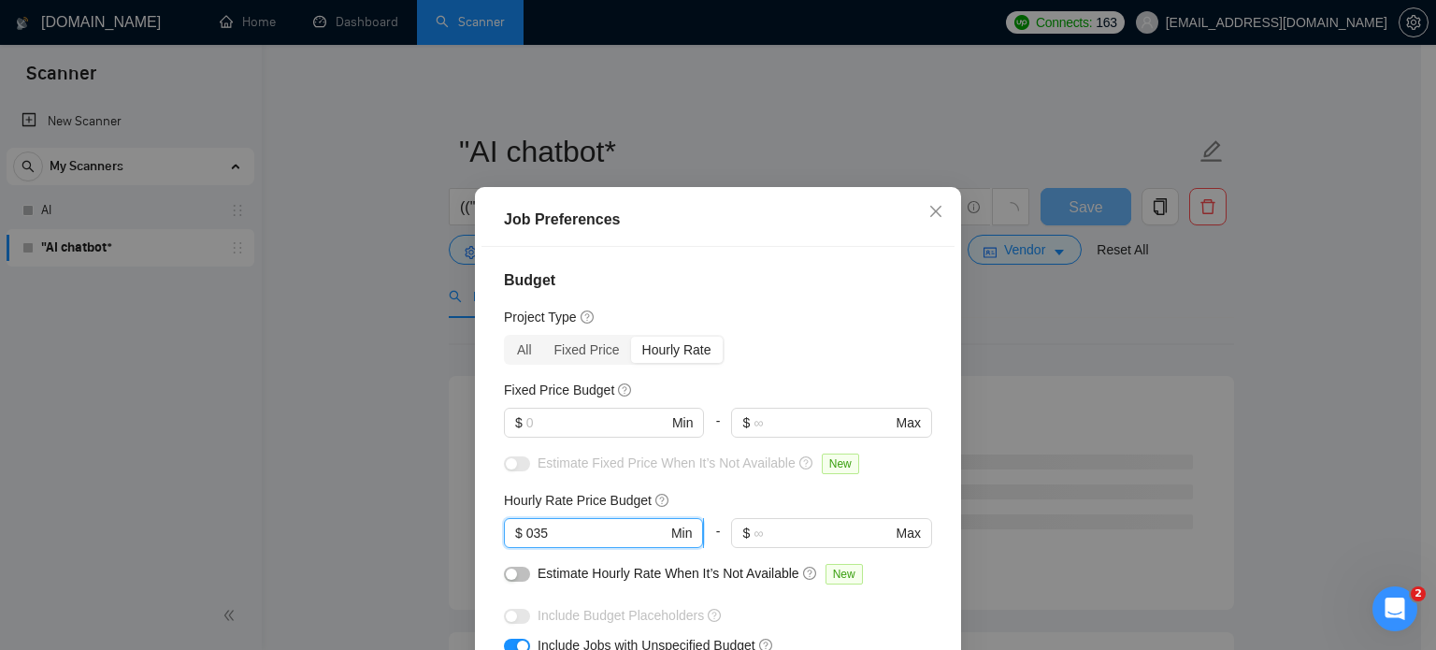
click at [529, 537] on input "035" at bounding box center [596, 532] width 141 height 21
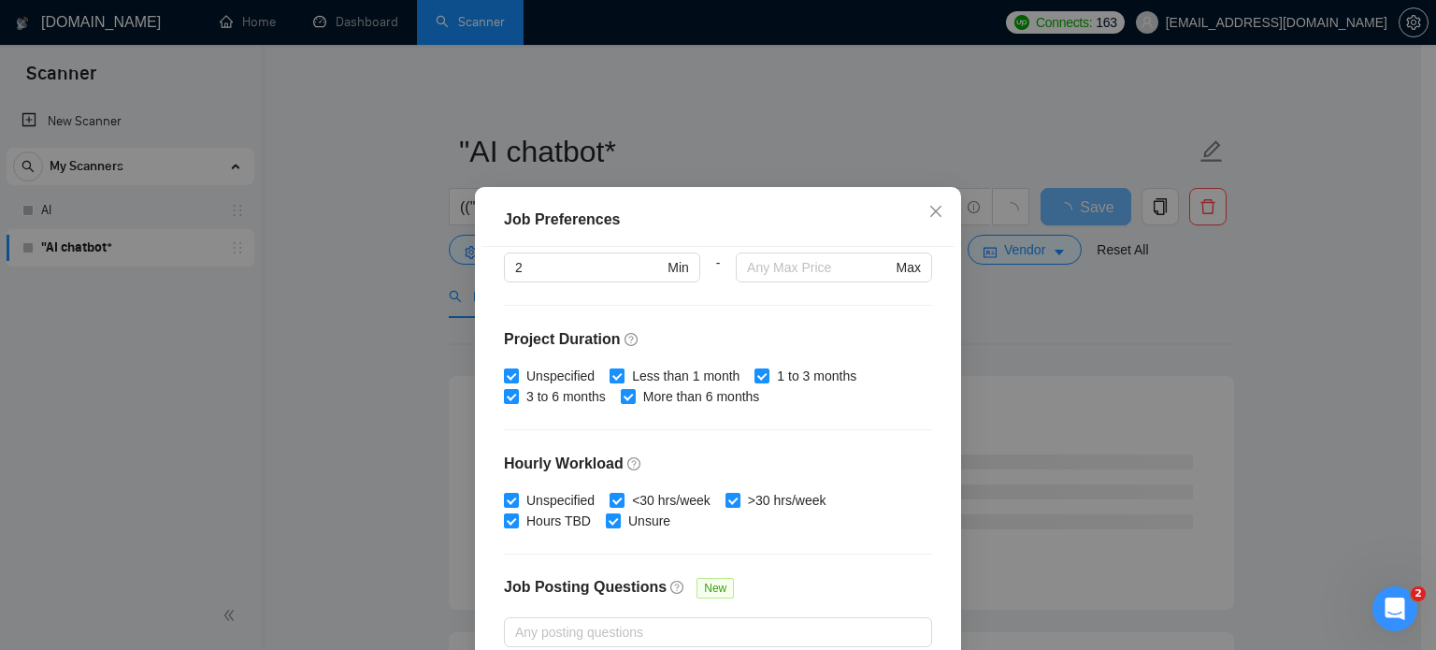
scroll to position [598, 0]
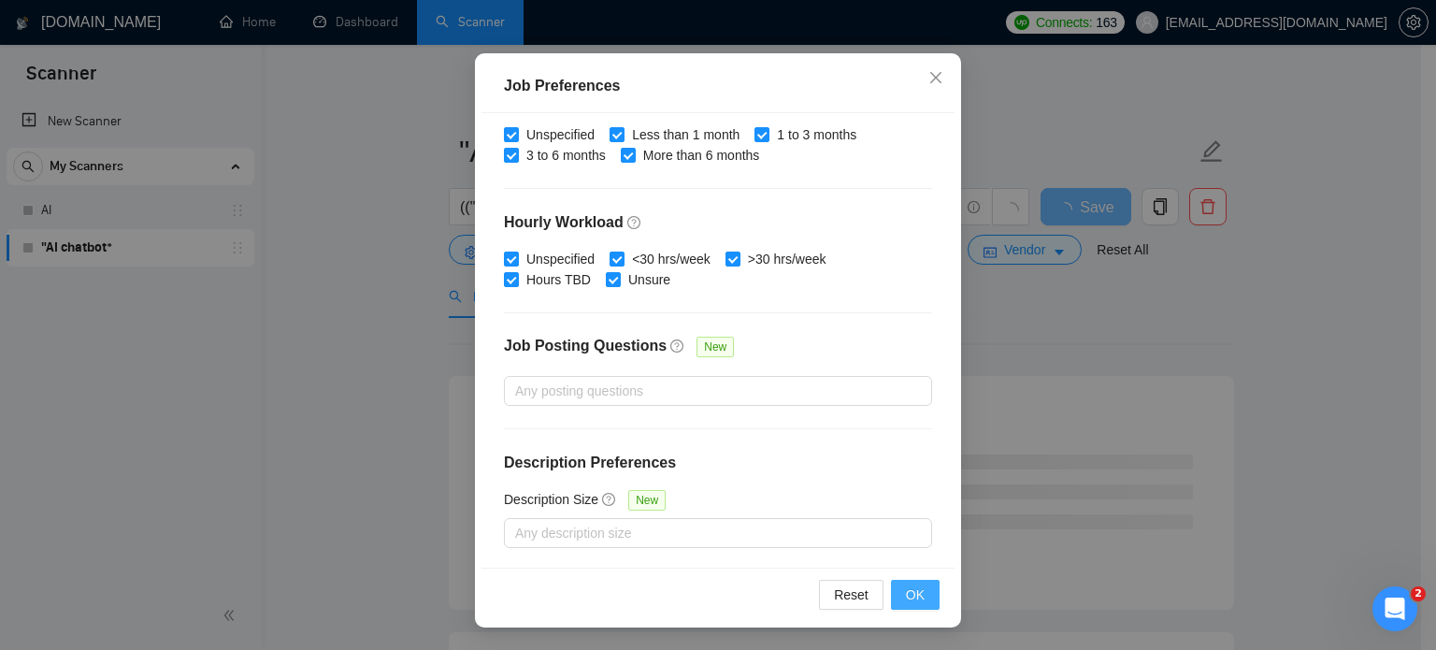
type input "35"
click at [909, 598] on span "OK" at bounding box center [915, 594] width 19 height 21
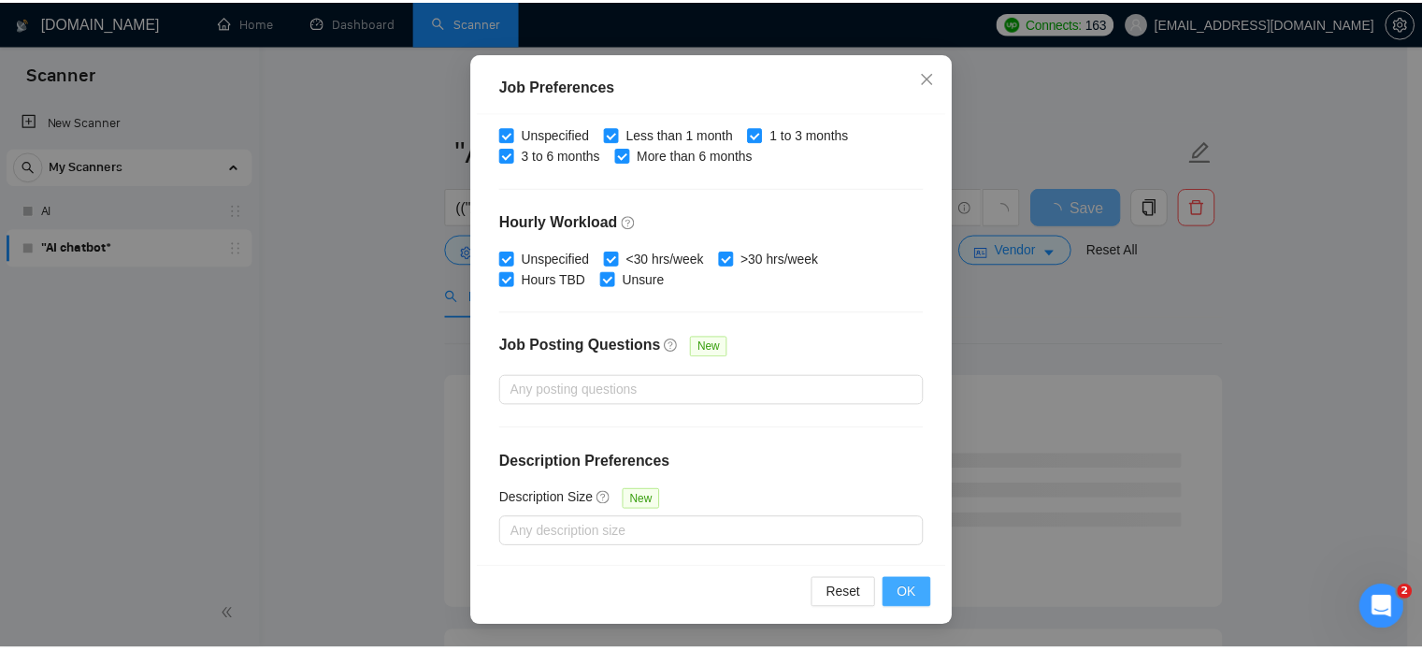
scroll to position [59, 0]
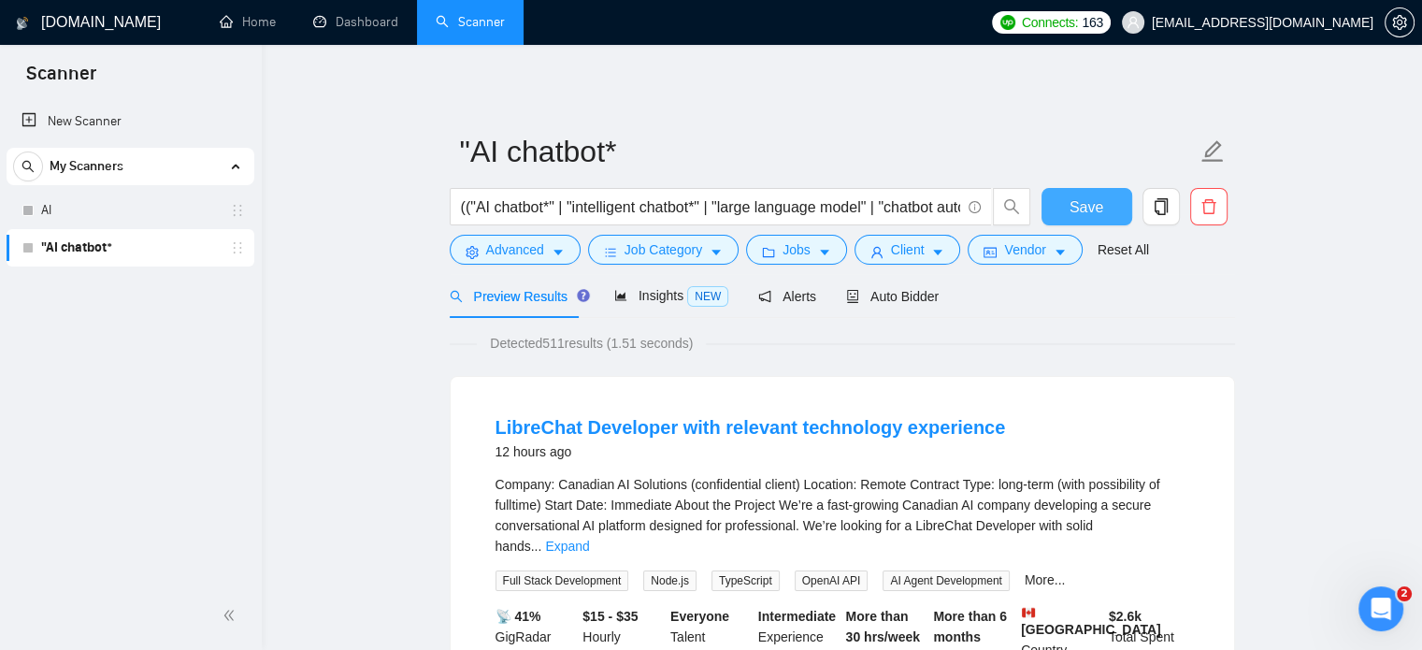
click at [1058, 193] on button "Save" at bounding box center [1086, 206] width 91 height 37
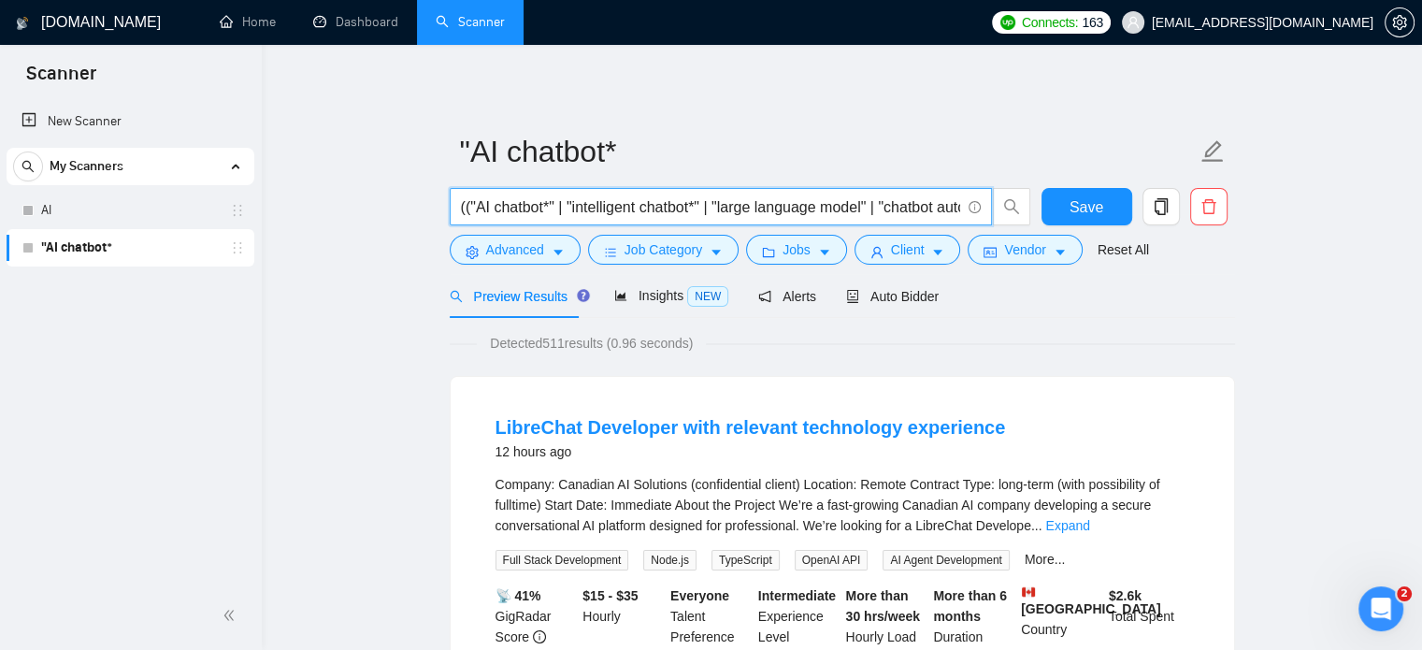
click at [639, 209] on input "(("AI chatbot*" | "intelligent chatbot*" | "large language model" | "chatbot au…" at bounding box center [710, 206] width 499 height 23
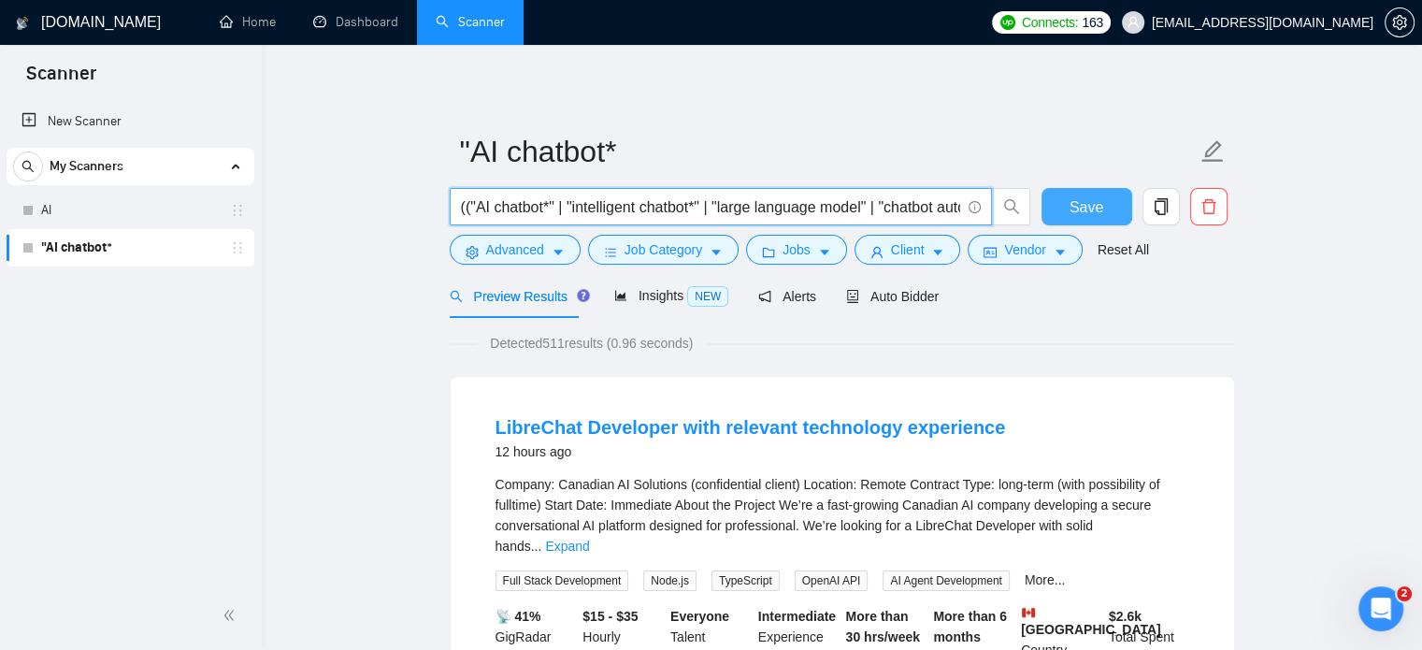
scroll to position [0, 249]
drag, startPoint x: 516, startPoint y: 216, endPoint x: 1172, endPoint y: 230, distance: 656.3
click at [1172, 230] on div "(("AI chatbot*" | "intelligent chatbot*" | "large language model" | "chatbot au…" at bounding box center [838, 211] width 785 height 47
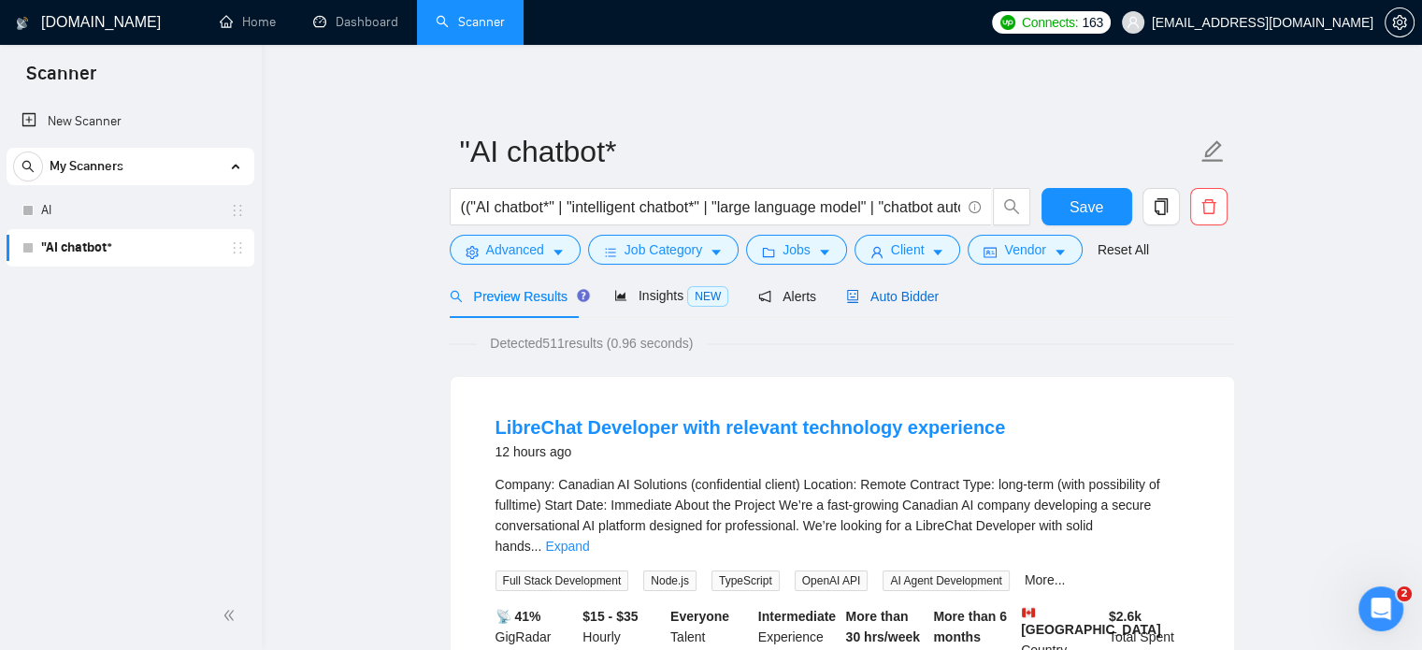
drag, startPoint x: 897, startPoint y: 293, endPoint x: 883, endPoint y: 328, distance: 37.3
click at [897, 293] on span "Auto Bidder" at bounding box center [892, 296] width 93 height 15
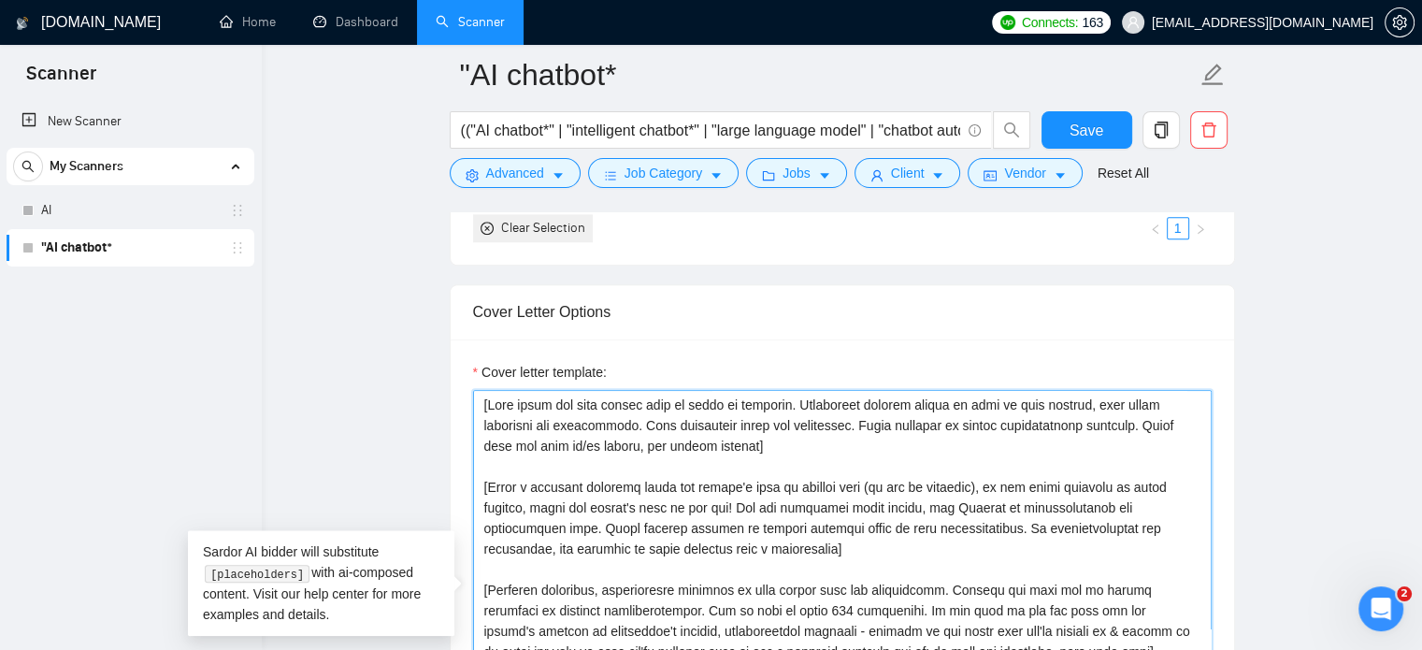
scroll to position [247, 0]
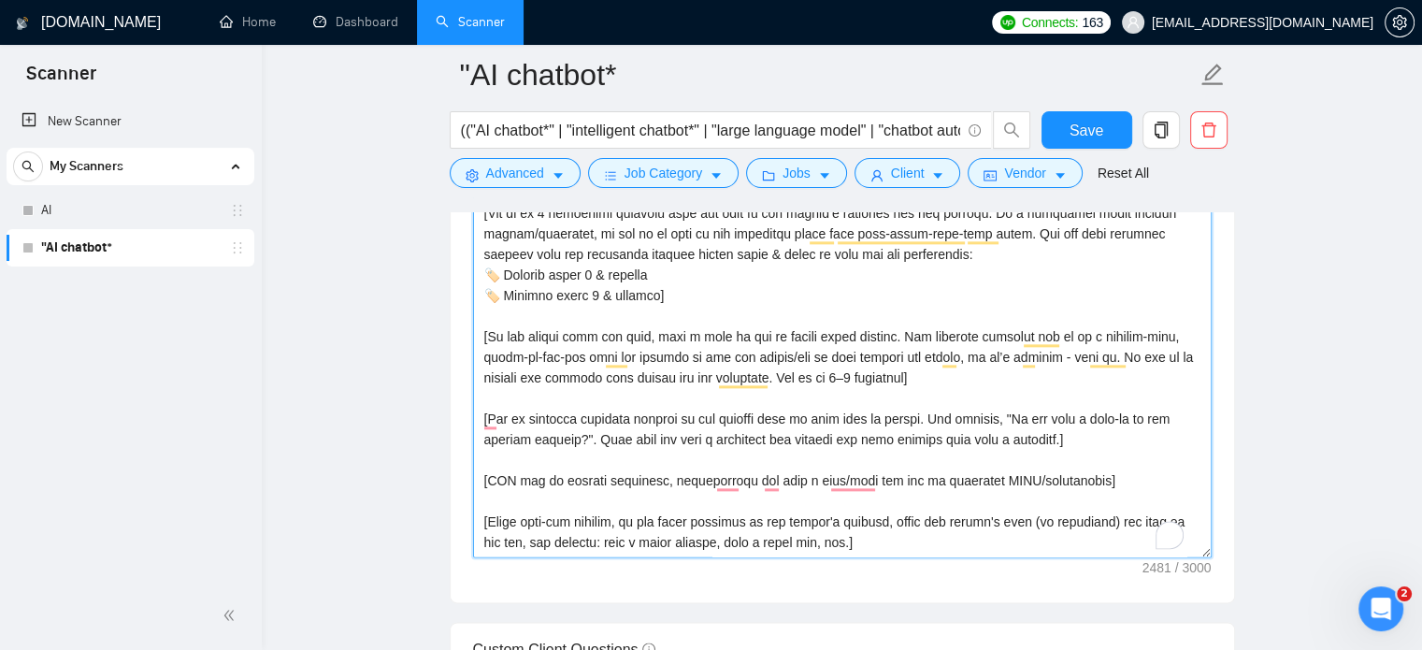
drag, startPoint x: 482, startPoint y: 399, endPoint x: 973, endPoint y: 620, distance: 538.0
click at [969, 636] on form "Auto Bidding Enabled Auto Bidding Enabled: OFF Auto Bidder Schedule Auto Biddin…" at bounding box center [842, 381] width 785 height 4492
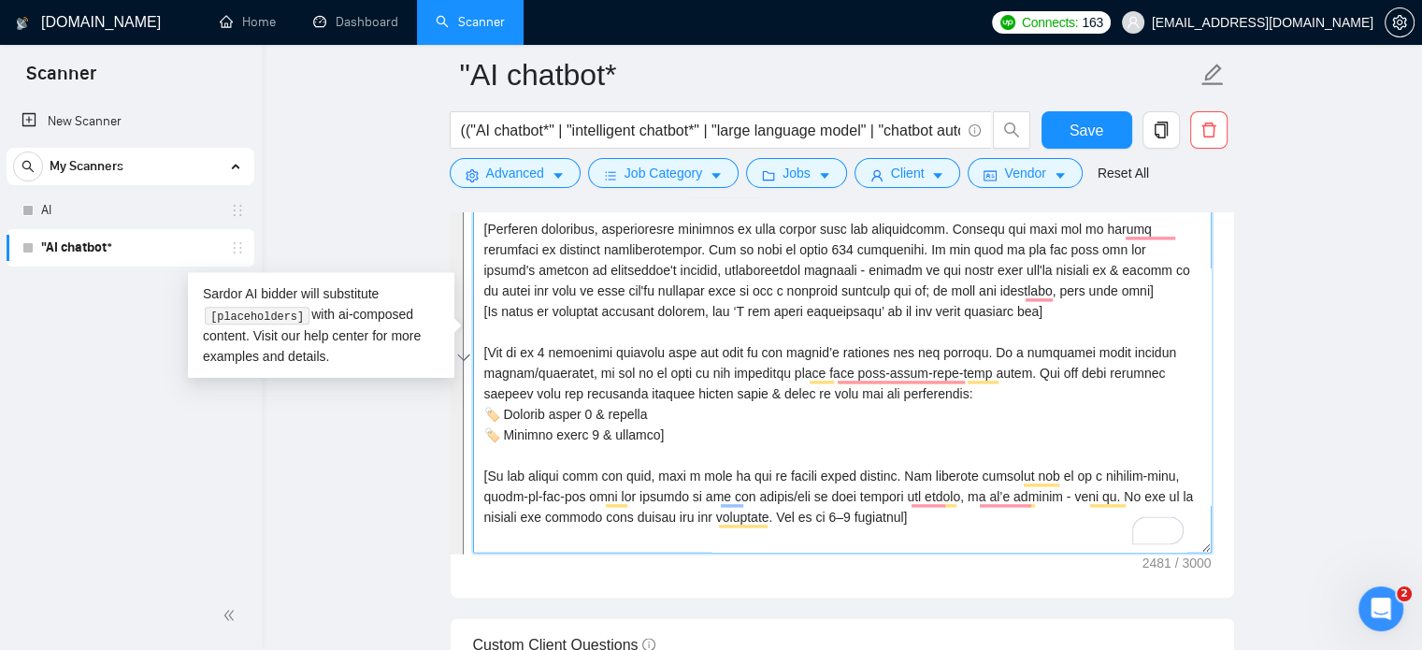
scroll to position [0, 0]
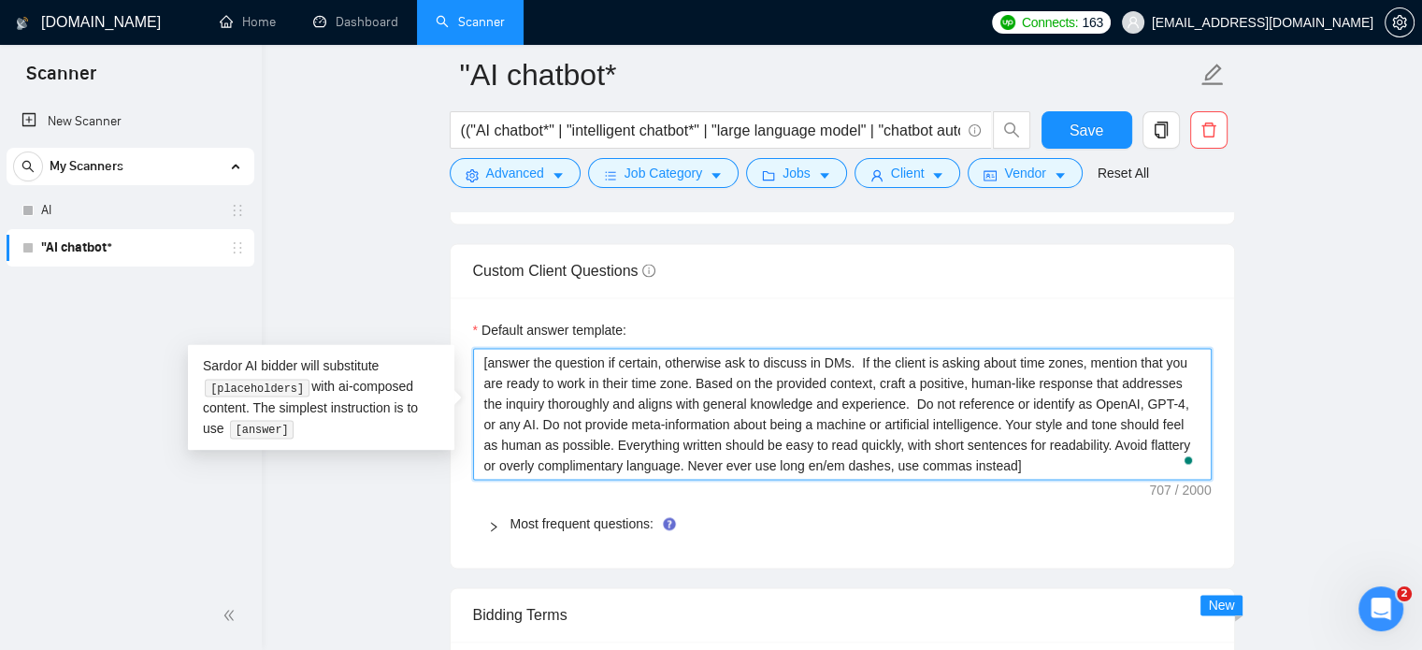
drag, startPoint x: 981, startPoint y: 461, endPoint x: 477, endPoint y: 351, distance: 516.4
click at [477, 351] on textarea "[answer the question if certain, otherwise ask to discuss in DMs. If the client…" at bounding box center [842, 414] width 738 height 133
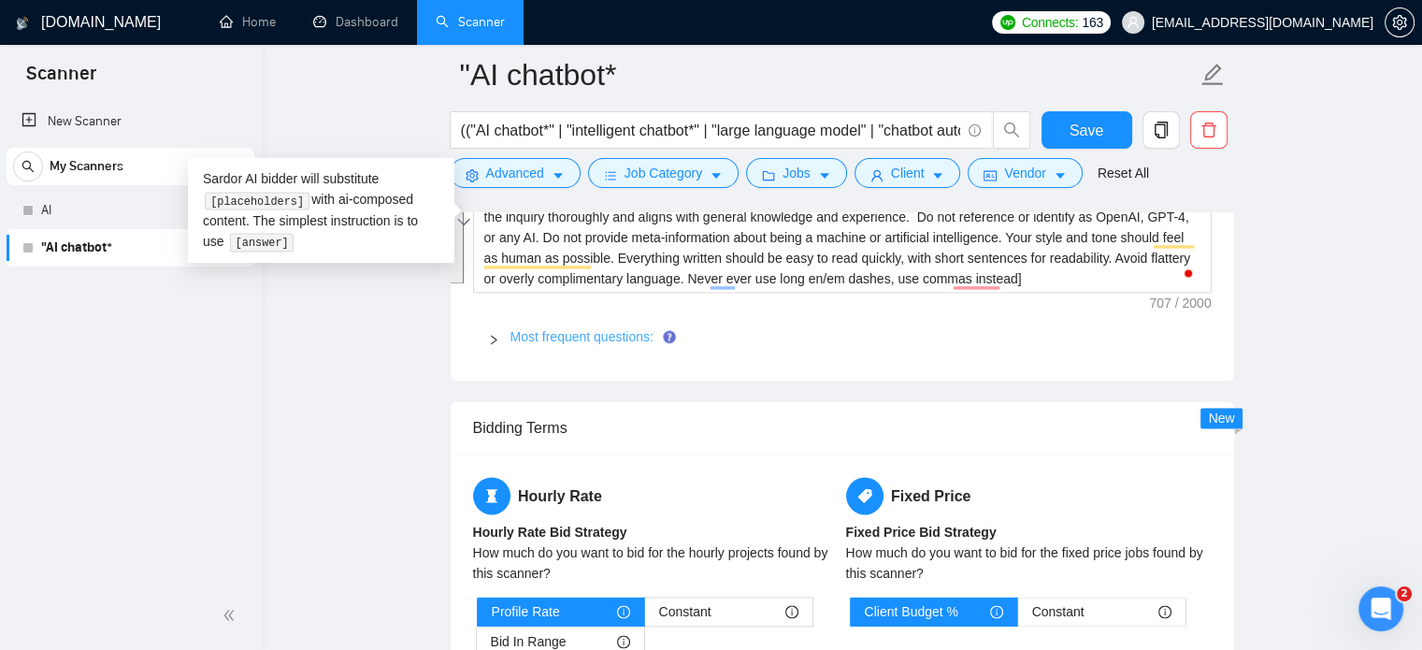
click at [533, 334] on link "Most frequent questions:" at bounding box center [581, 336] width 143 height 15
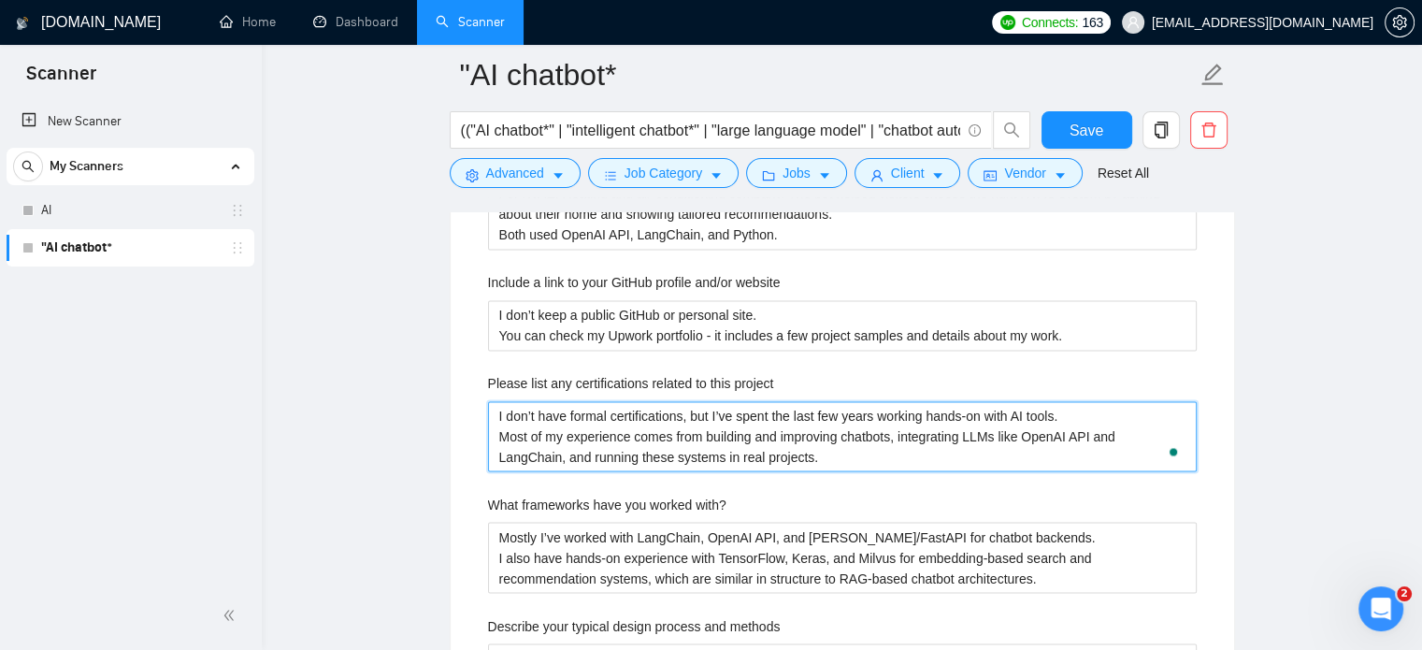
drag, startPoint x: 756, startPoint y: 454, endPoint x: 475, endPoint y: 407, distance: 285.3
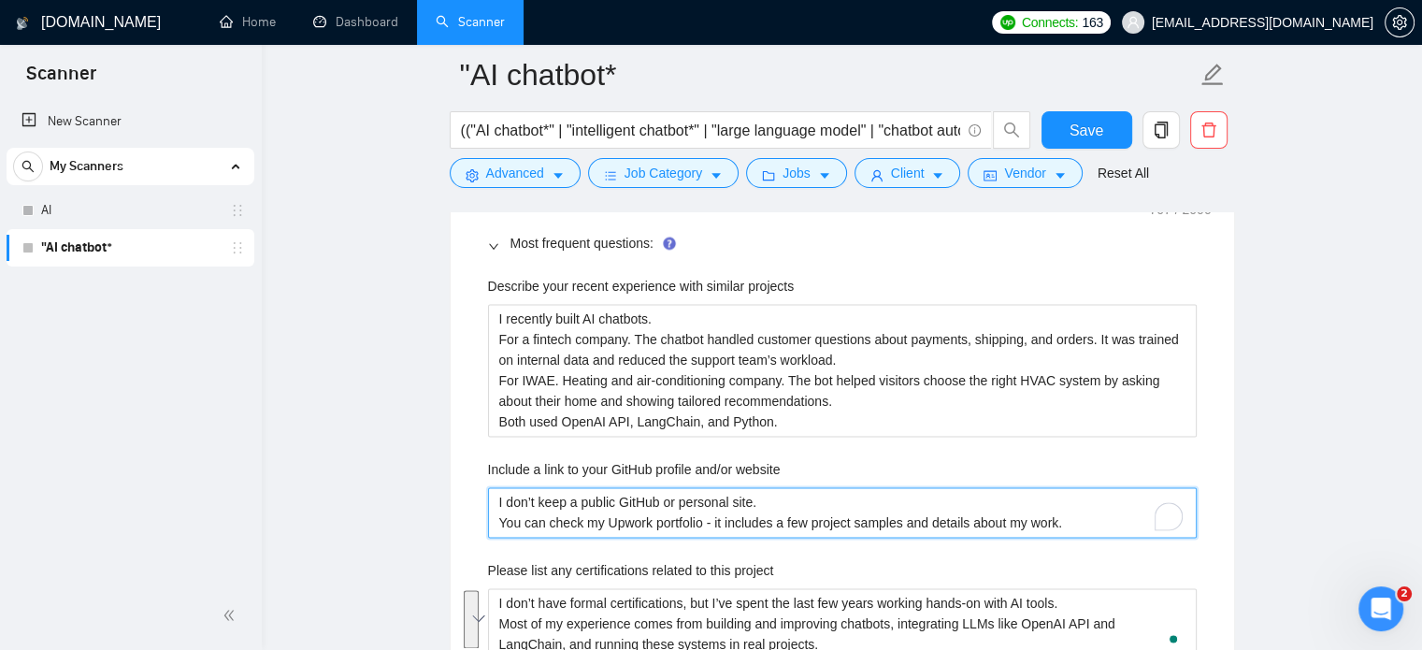
drag, startPoint x: 1001, startPoint y: 529, endPoint x: 493, endPoint y: 490, distance: 509.0
click at [493, 490] on website "I don’t keep a public GitHub or personal site. You can check my Upwork portfoli…" at bounding box center [842, 512] width 708 height 50
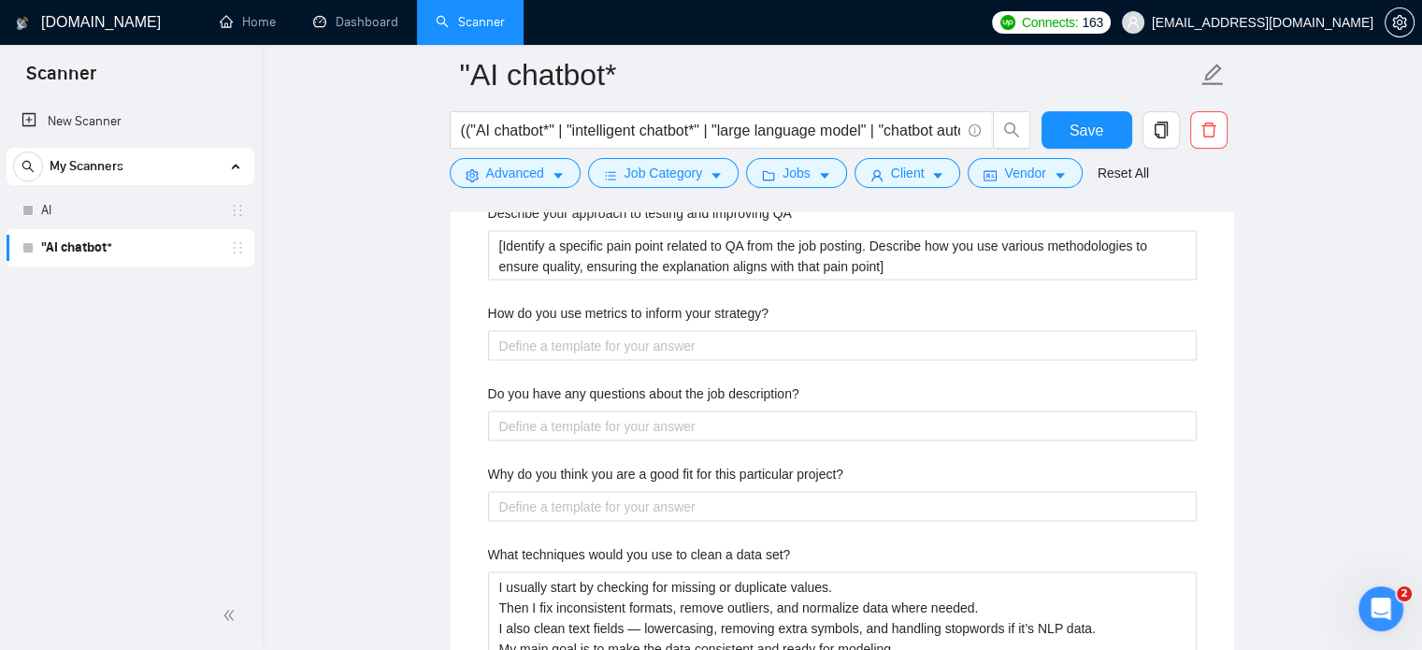
scroll to position [3529, 0]
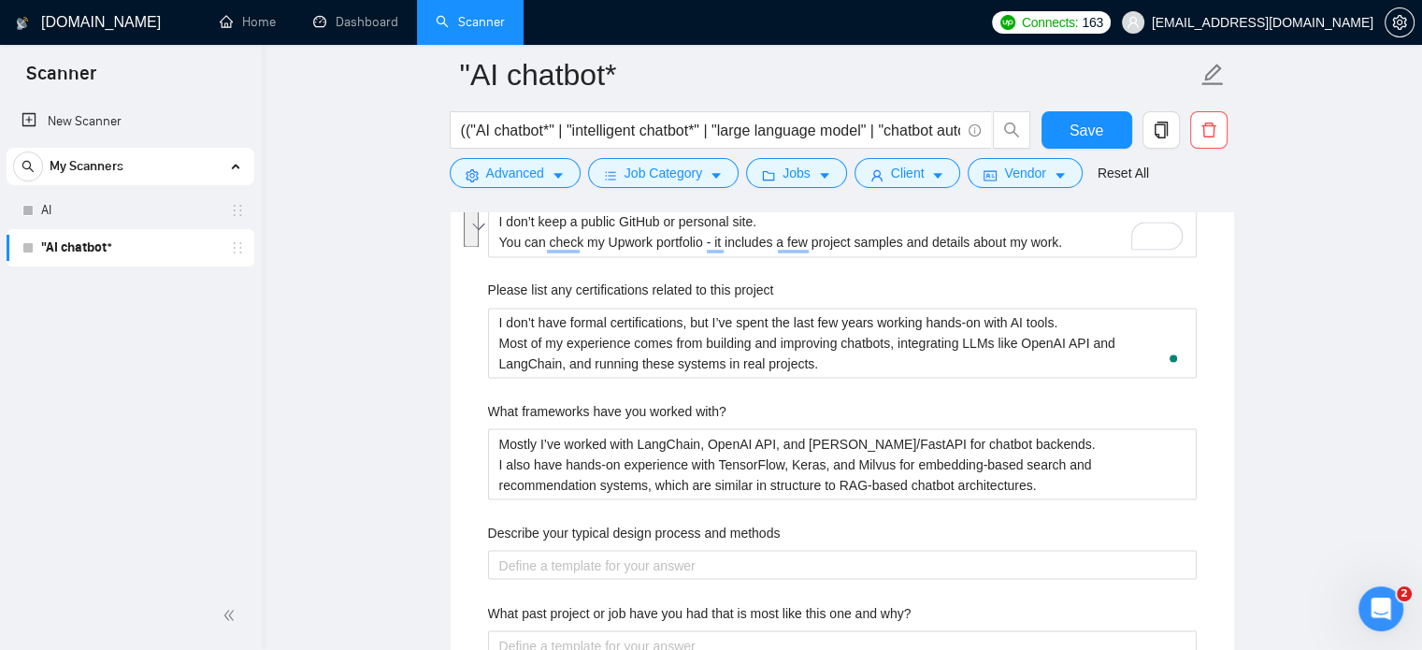
click at [1333, 438] on main ""AI chatbot* (("AI chatbot*" | "intelligent chatbot*" | "large language model" …" at bounding box center [842, 136] width 1100 height 6434
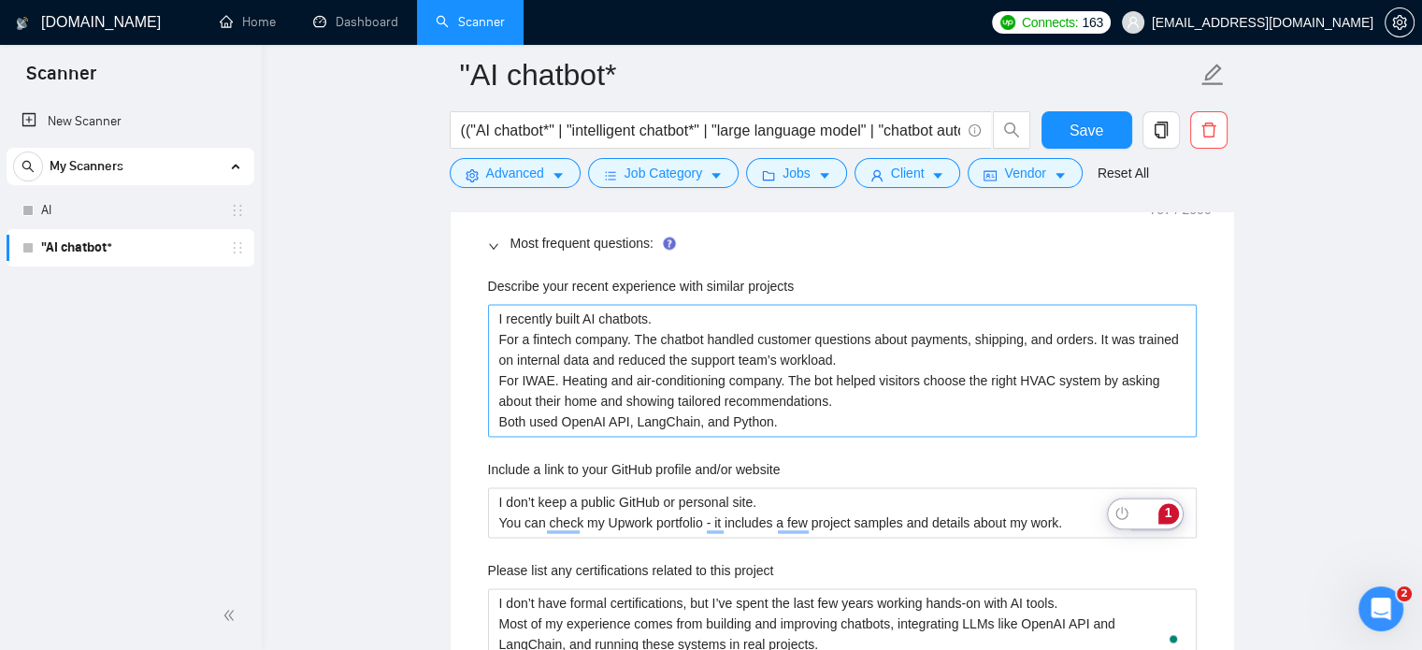
scroll to position [2968, 0]
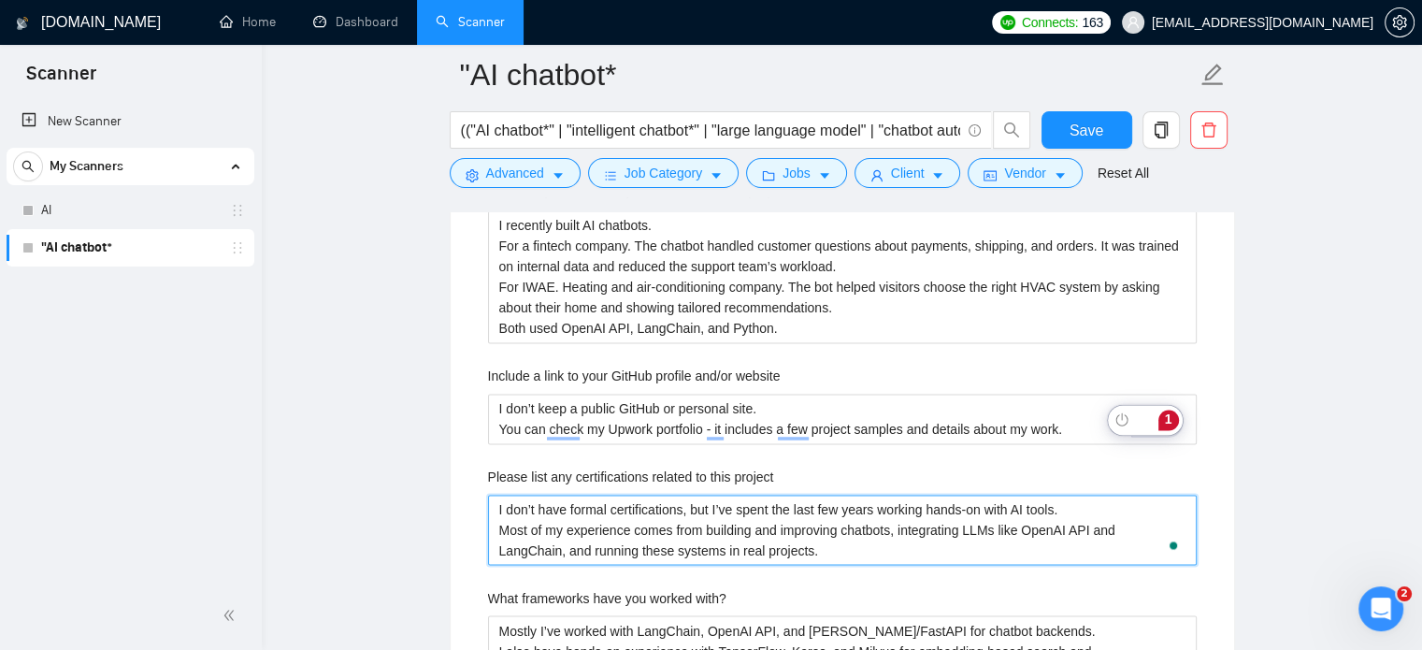
drag, startPoint x: 751, startPoint y: 551, endPoint x: 471, endPoint y: 486, distance: 287.0
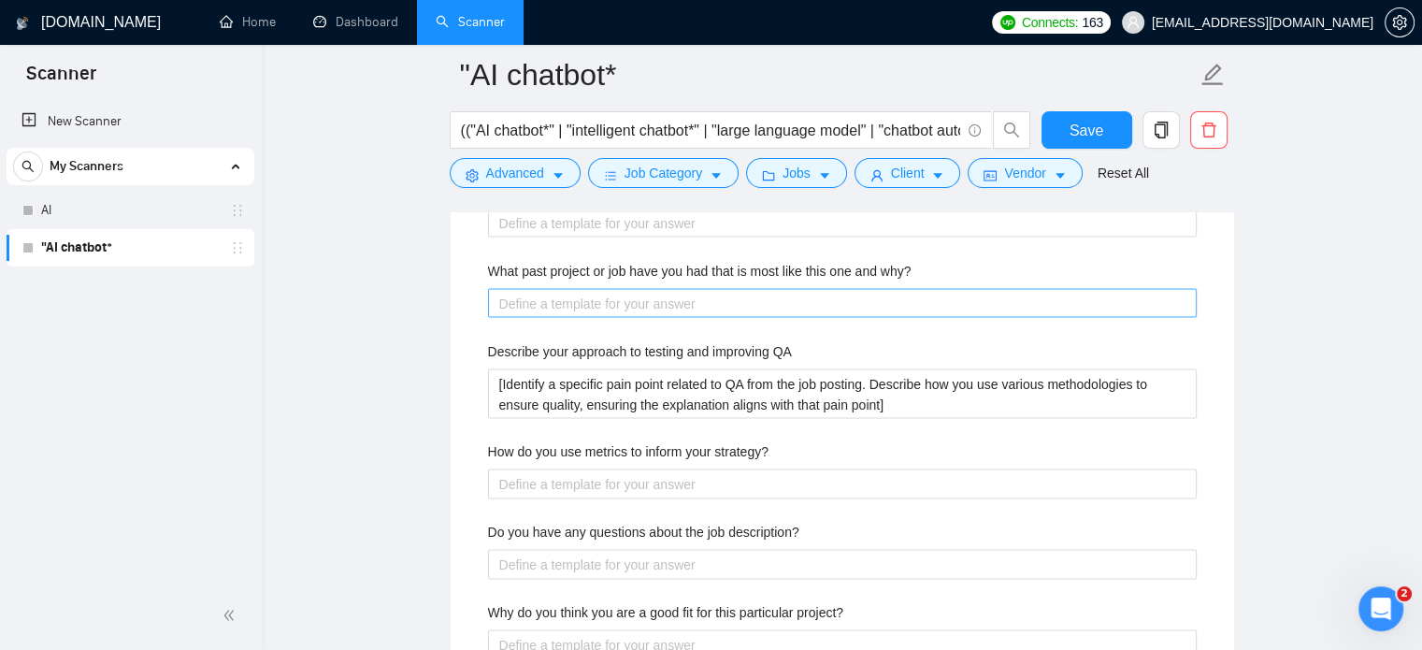
scroll to position [3623, 0]
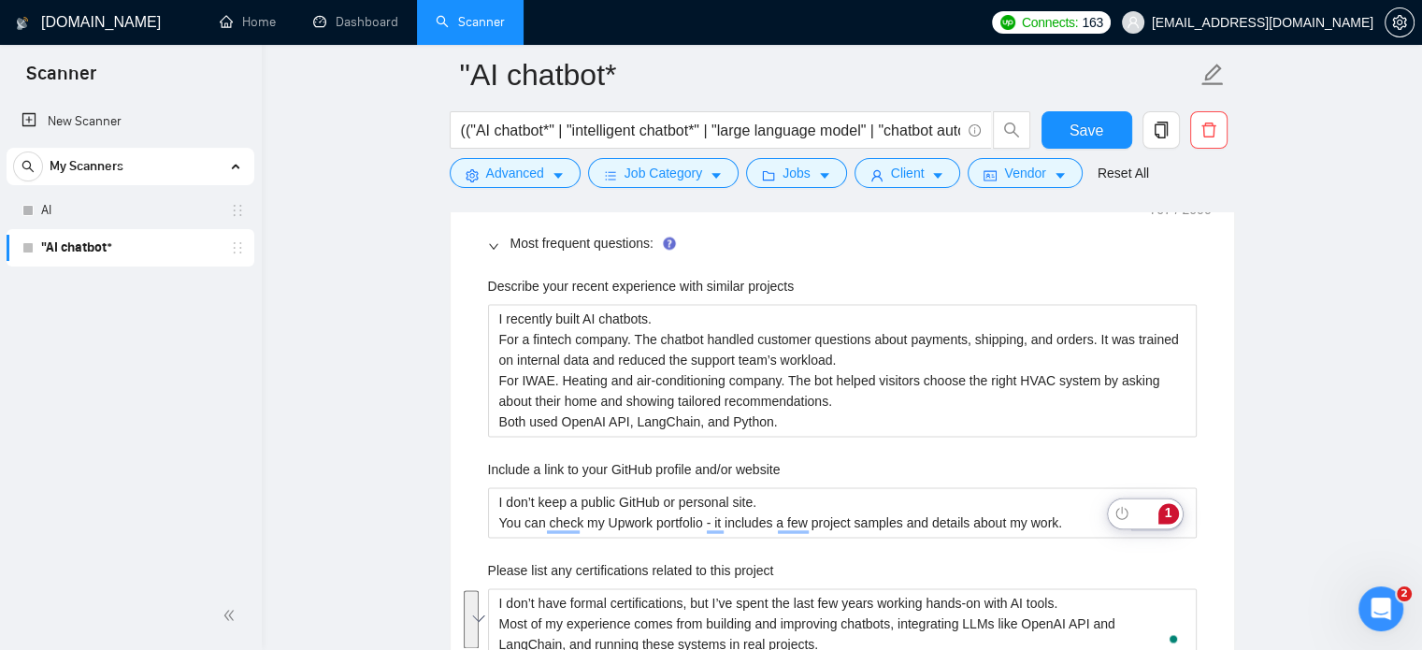
click at [1347, 310] on main ""AI chatbot* (("AI chatbot*" | "intelligent chatbot*" | "large language model" …" at bounding box center [842, 417] width 1100 height 6434
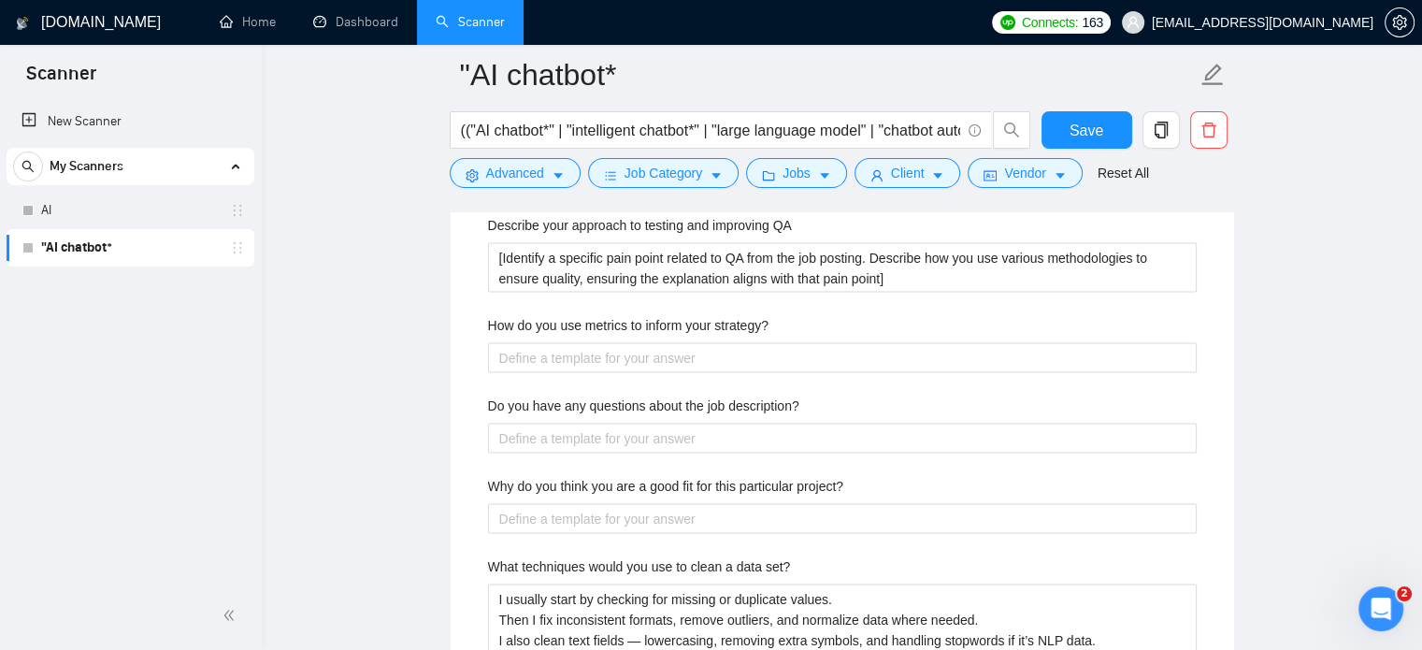
click at [590, 414] on div "Do you have any questions about the job description?" at bounding box center [842, 409] width 708 height 28
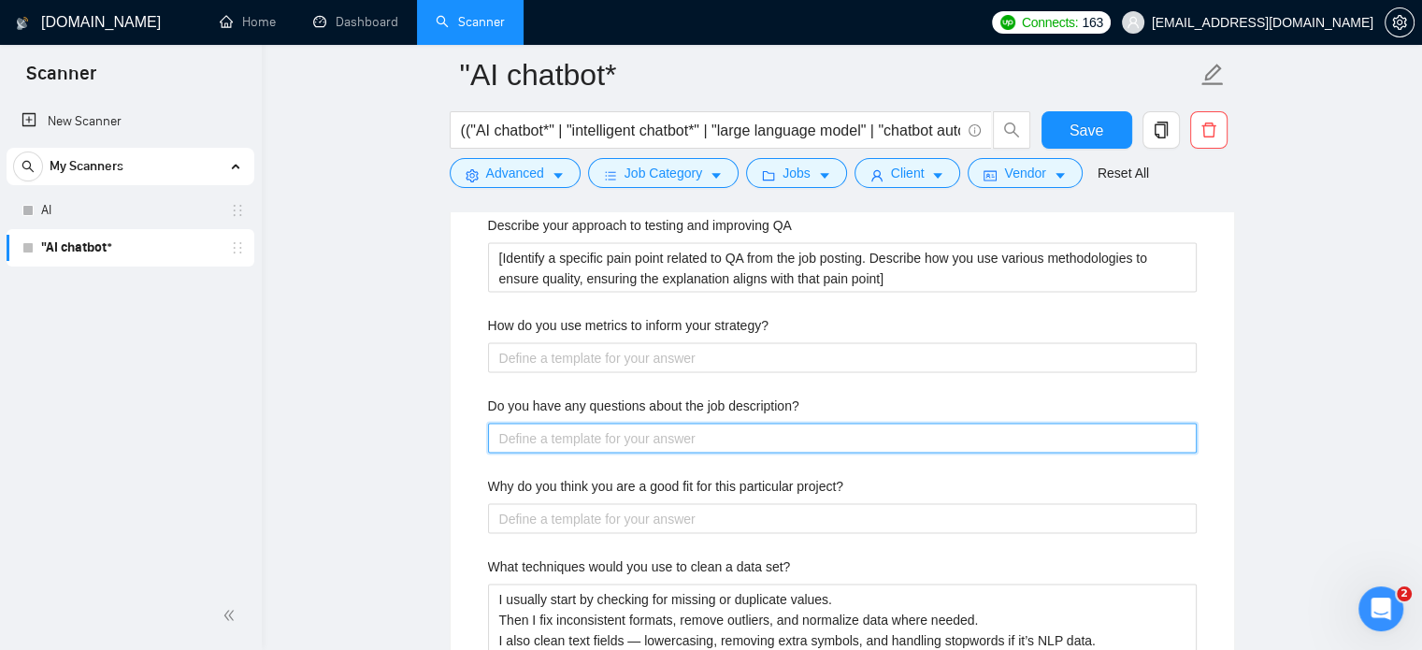
click at [592, 433] on description\? "Do you have any questions about the job description?" at bounding box center [842, 438] width 708 height 30
paste description\? "[Generate a question based on a detail or potential ambiguity in the job descri…"
type description\? "[Generate a question based on a detail or potential ambiguity in the job descri…"
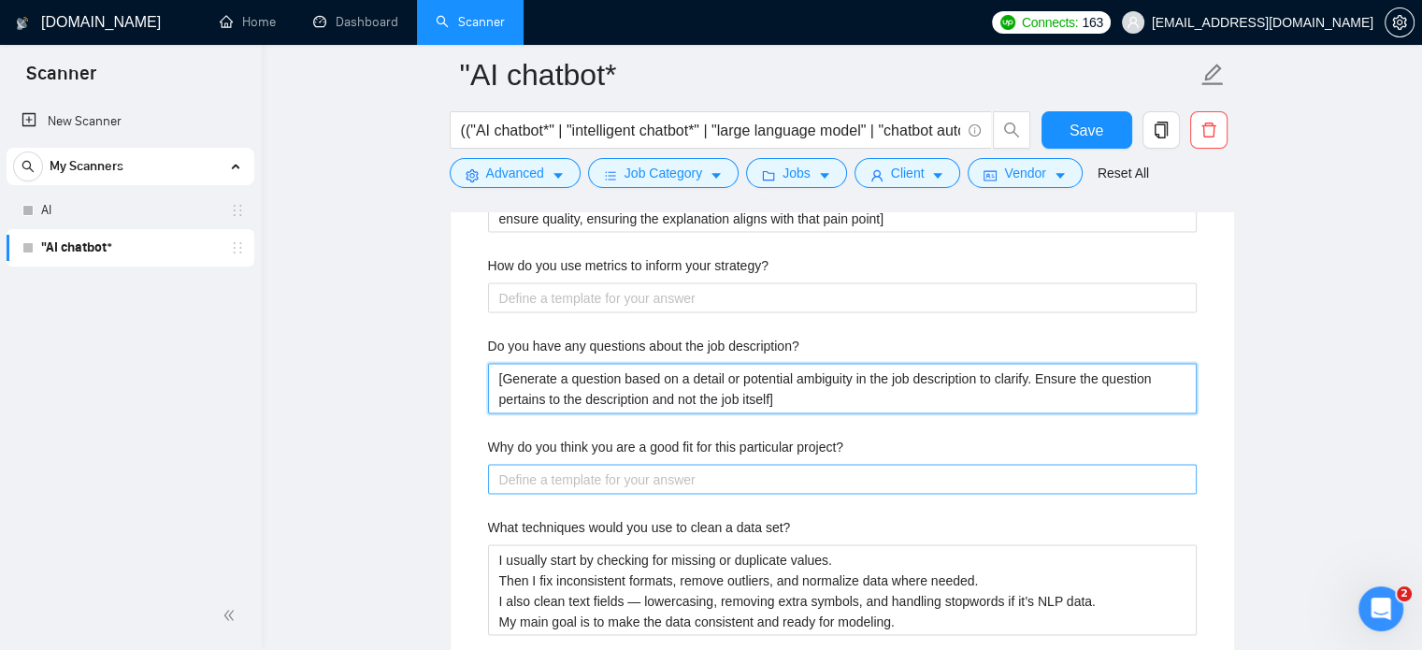
scroll to position [3716, 0]
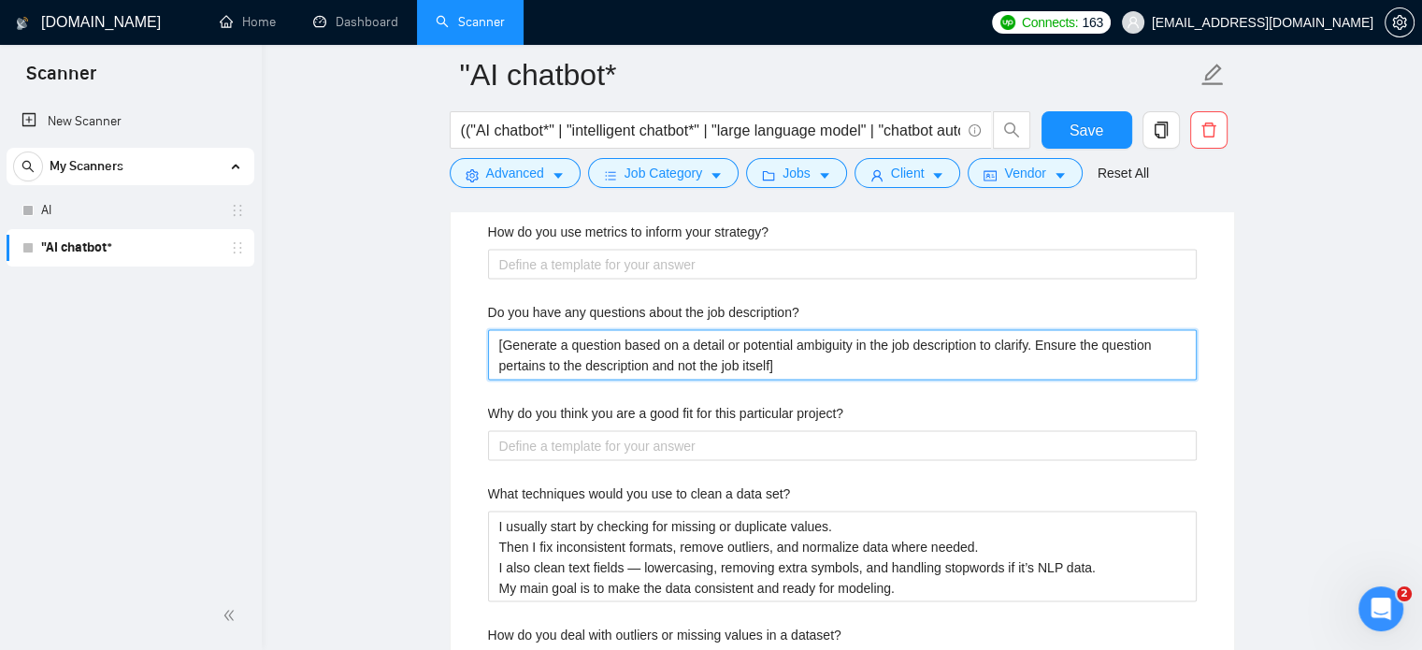
type description\? "[Generate a question based on a detail or potential ambiguity in the job descri…"
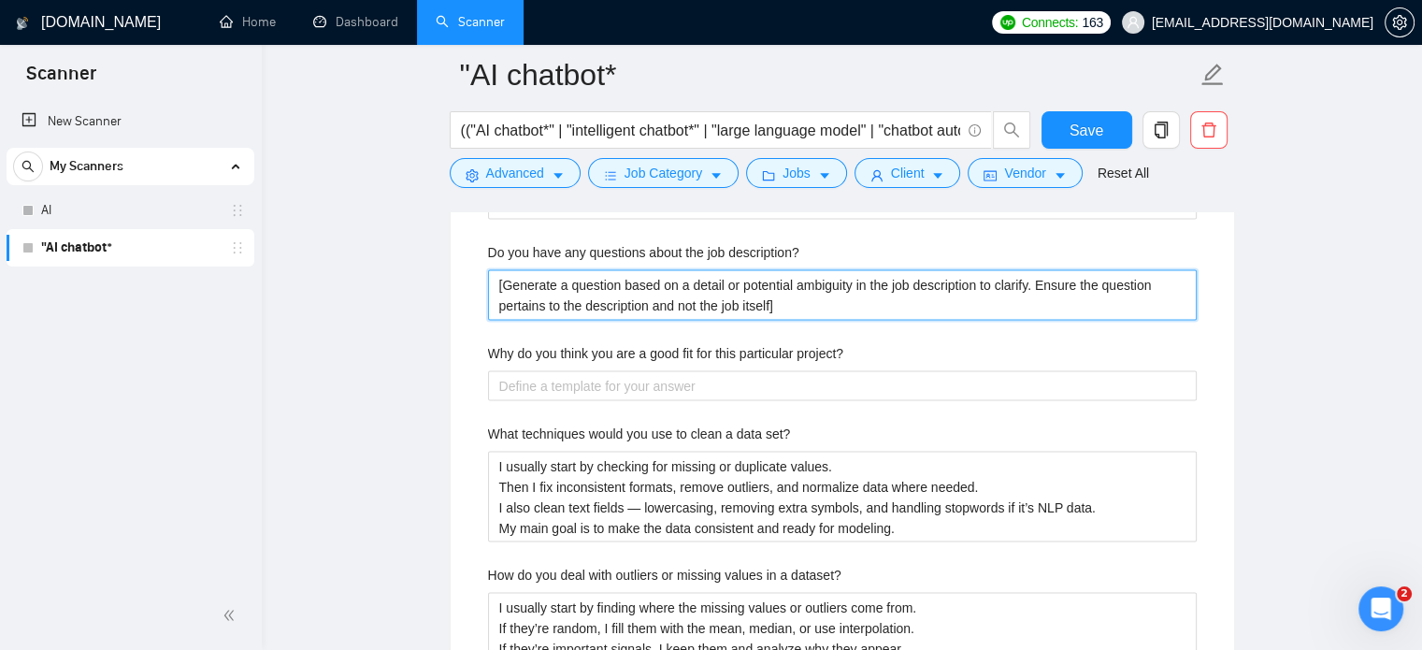
scroll to position [3810, 0]
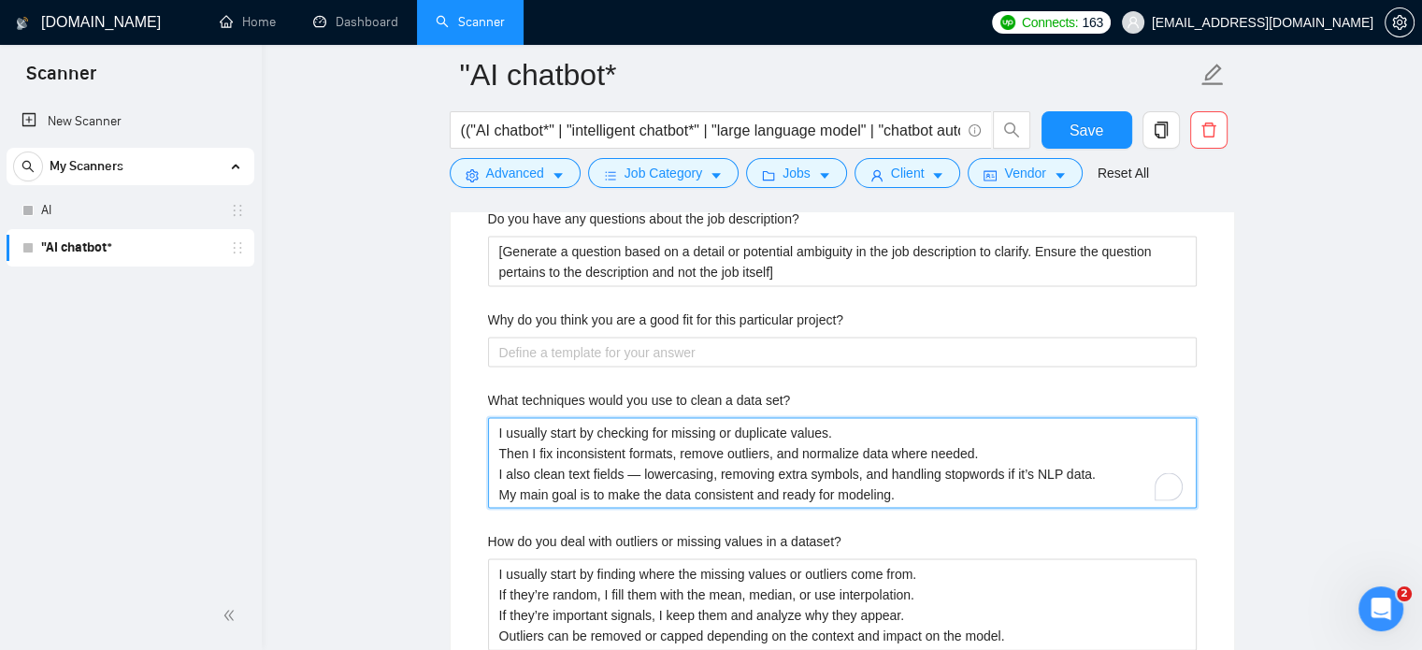
drag, startPoint x: 917, startPoint y: 500, endPoint x: 469, endPoint y: 407, distance: 457.3
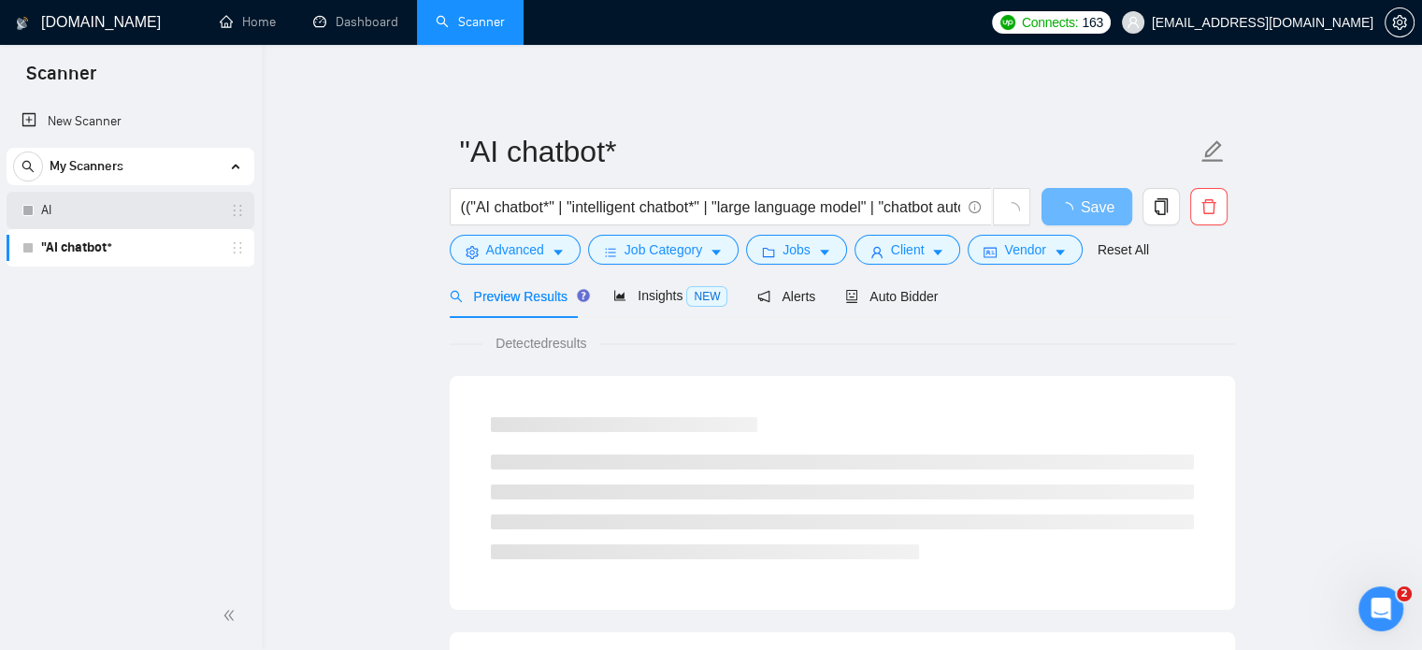
click at [56, 207] on link "AI" at bounding box center [130, 210] width 178 height 37
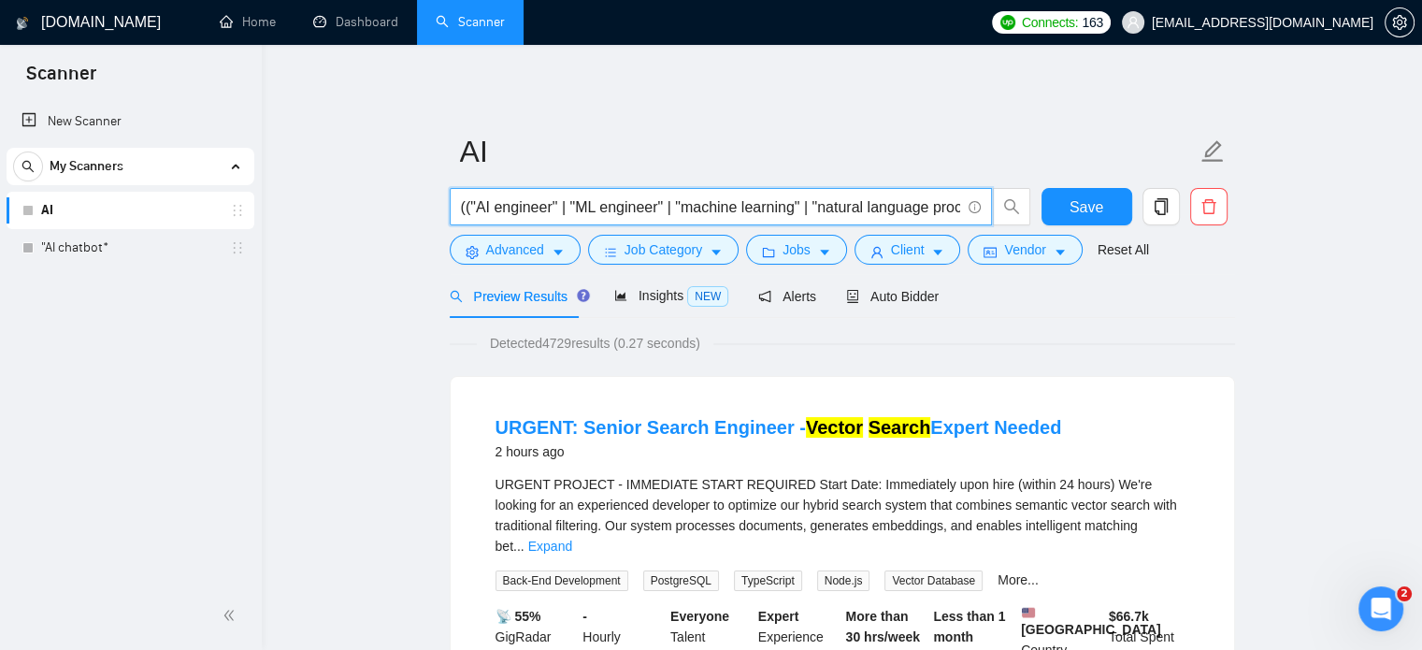
click at [666, 208] on input "(("AI engineer" | "ML engineer" | "machine learning" | "natural language proces…" at bounding box center [710, 206] width 499 height 23
click at [594, 208] on input "(("AI engineer" | "ML engineer" | "machine learning" | "natural language proces…" at bounding box center [710, 206] width 499 height 23
drag, startPoint x: 758, startPoint y: 207, endPoint x: 336, endPoint y: 206, distance: 421.5
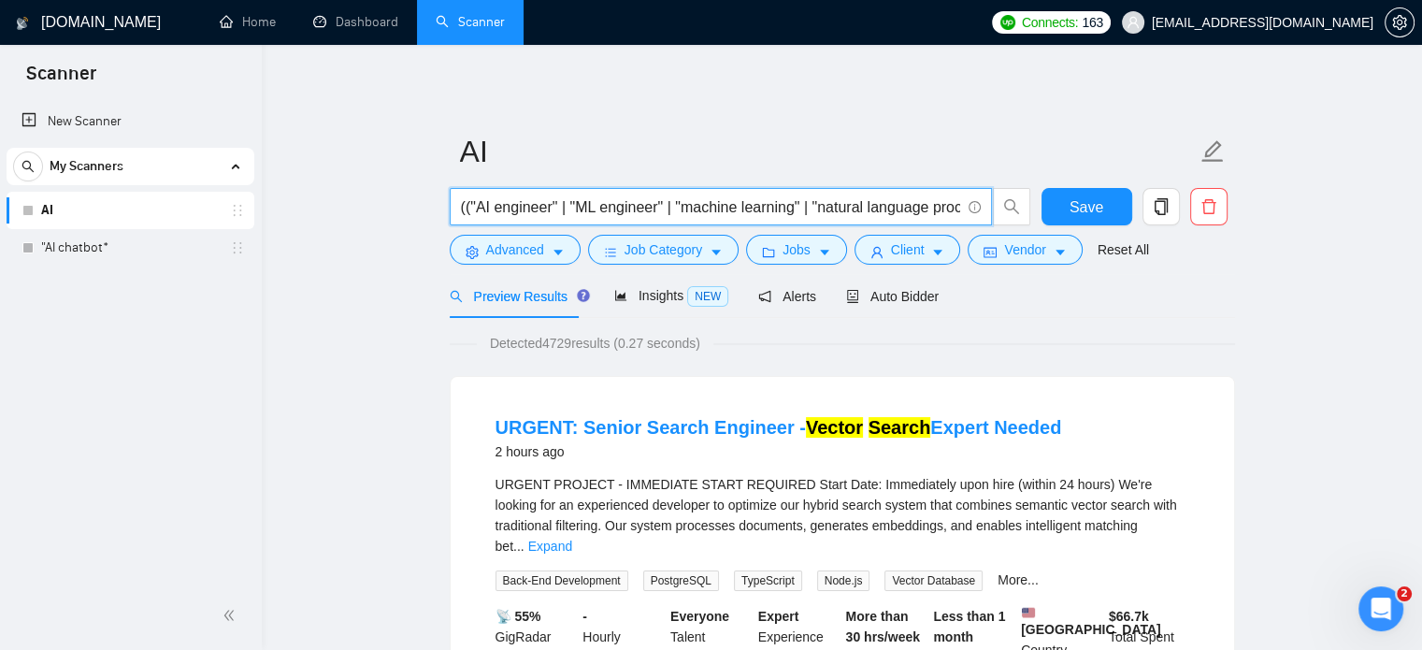
click at [517, 207] on input "(("AI engineer" | "ML engineer" | "machine learning" | "natural language proces…" at bounding box center [710, 206] width 499 height 23
click at [464, 207] on input "(("AI engineer" | "ML engineer" | "machine learning" | "natural language proces…" at bounding box center [710, 206] width 499 height 23
drag, startPoint x: 460, startPoint y: 204, endPoint x: 1380, endPoint y: 217, distance: 919.8
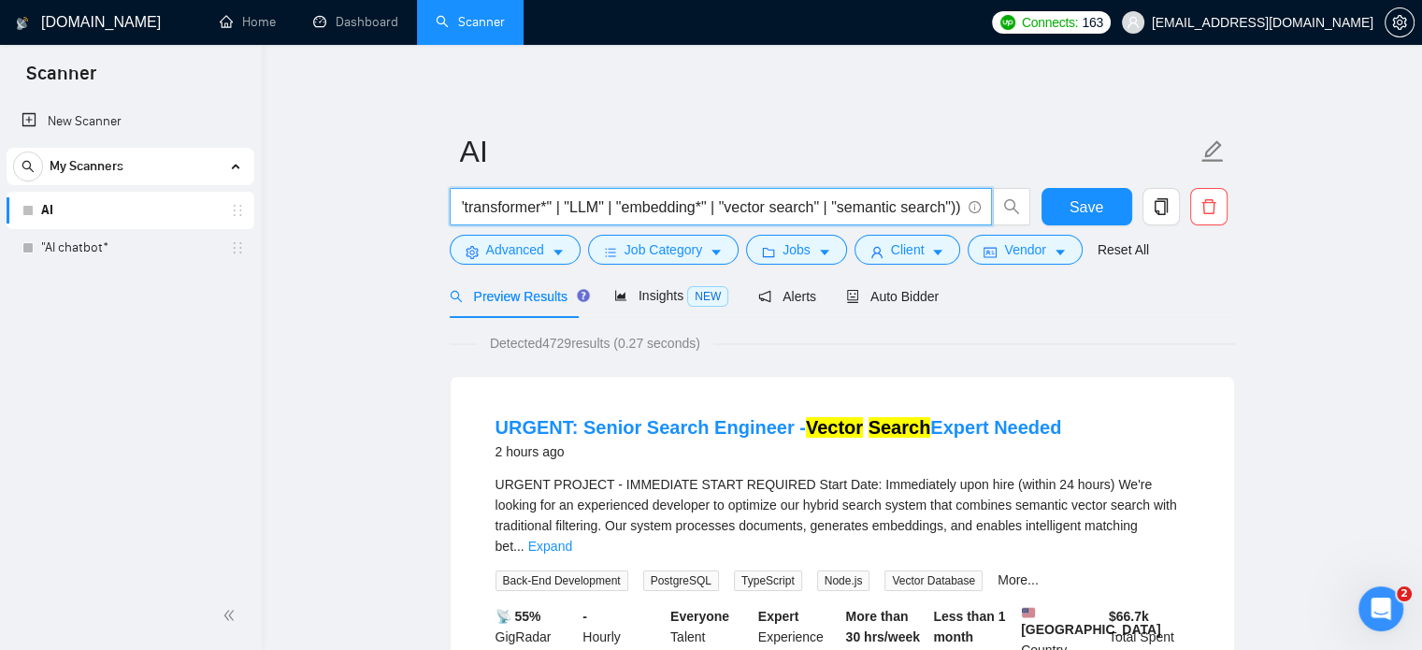
click at [744, 212] on input "(("AI engineer" | "ML engineer" | "machine learning" | "natural language proces…" at bounding box center [710, 206] width 499 height 23
drag, startPoint x: 733, startPoint y: 204, endPoint x: 914, endPoint y: 205, distance: 181.3
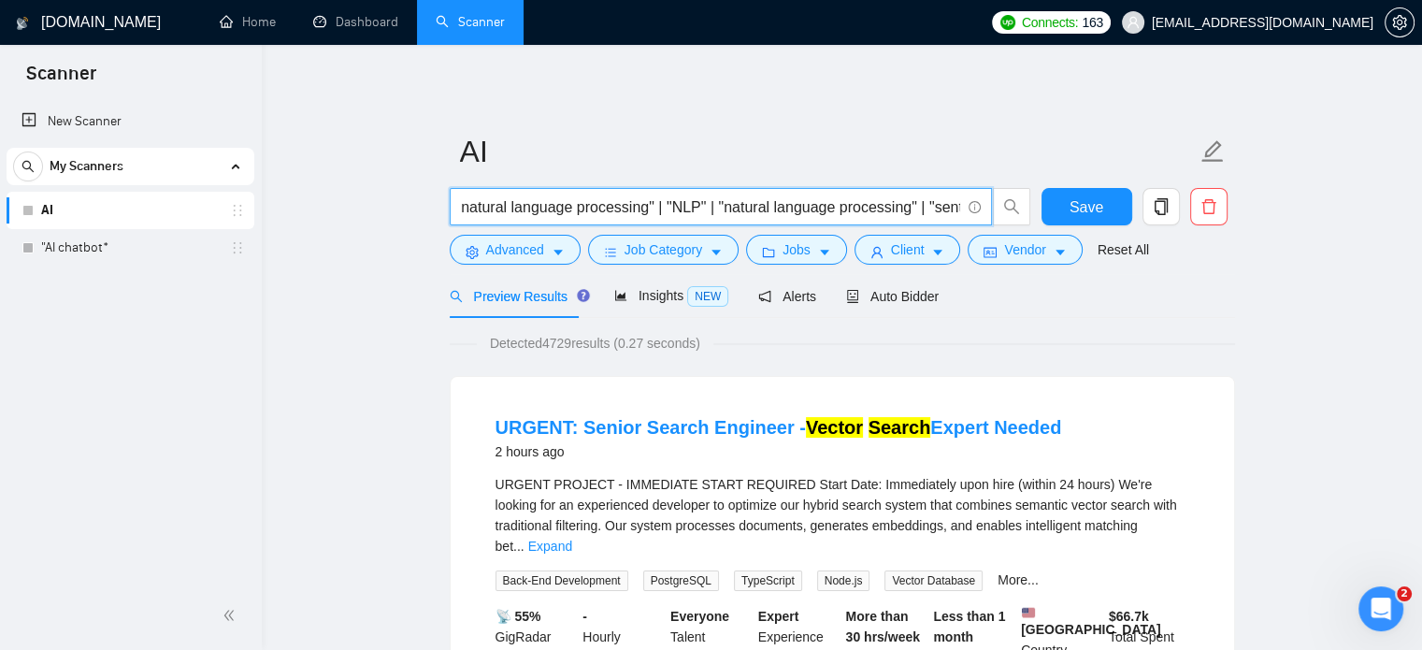
click at [914, 205] on input "(("AI engineer" | "ML engineer" | "machine learning" | "natural language proces…" at bounding box center [710, 206] width 499 height 23
type input "(("AI engineer" | "ML engineer" | "machine learning" | "natural language proces…"
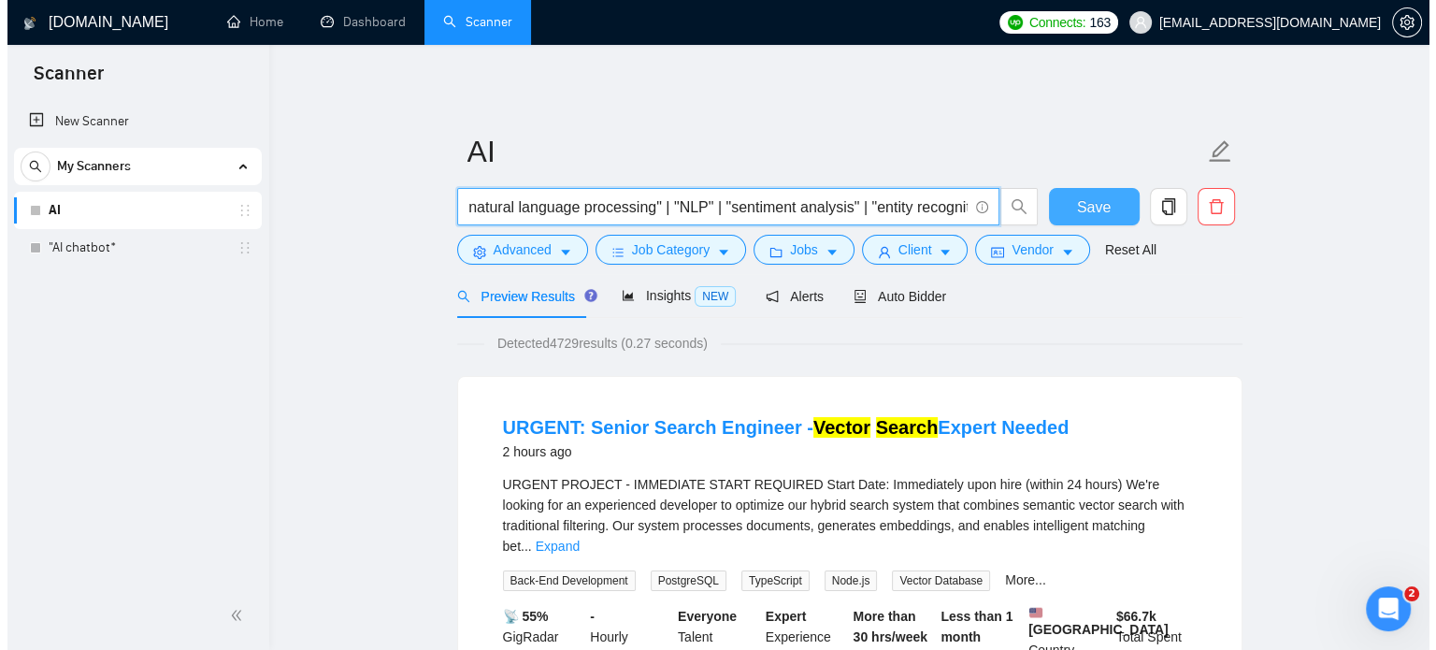
scroll to position [0, 0]
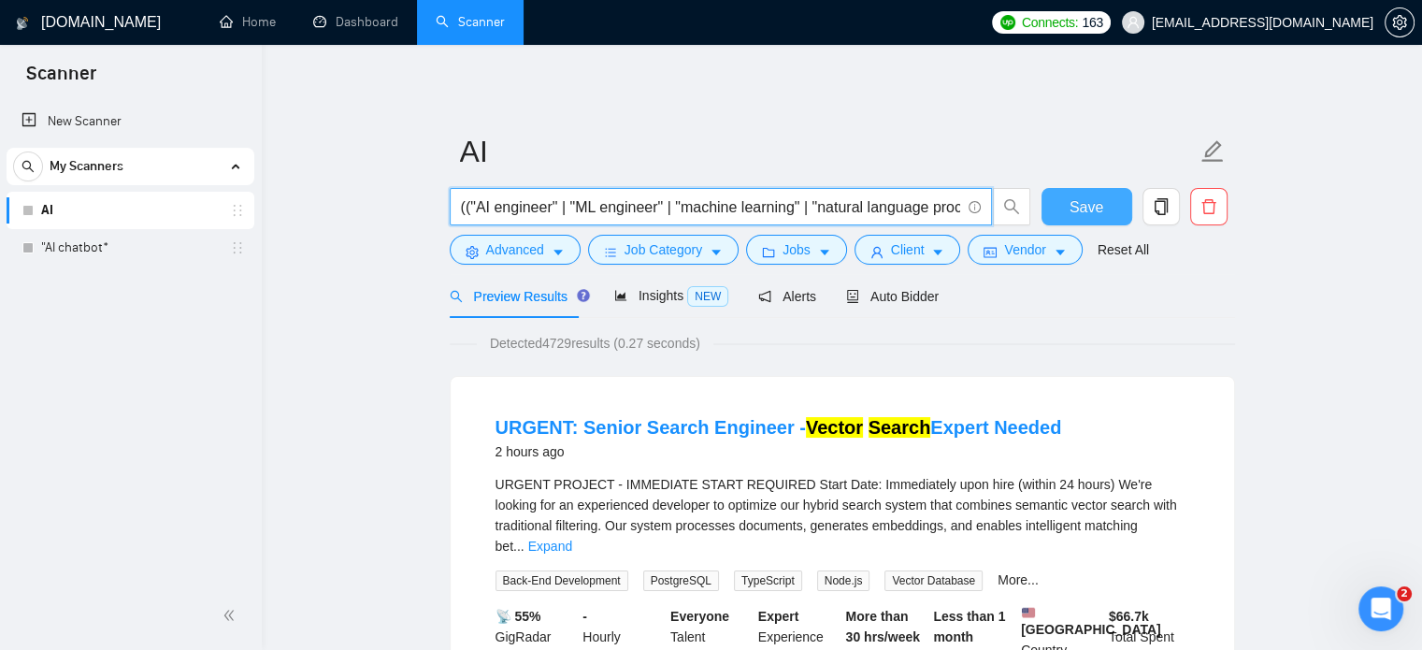
click at [1065, 197] on button "Save" at bounding box center [1086, 206] width 91 height 37
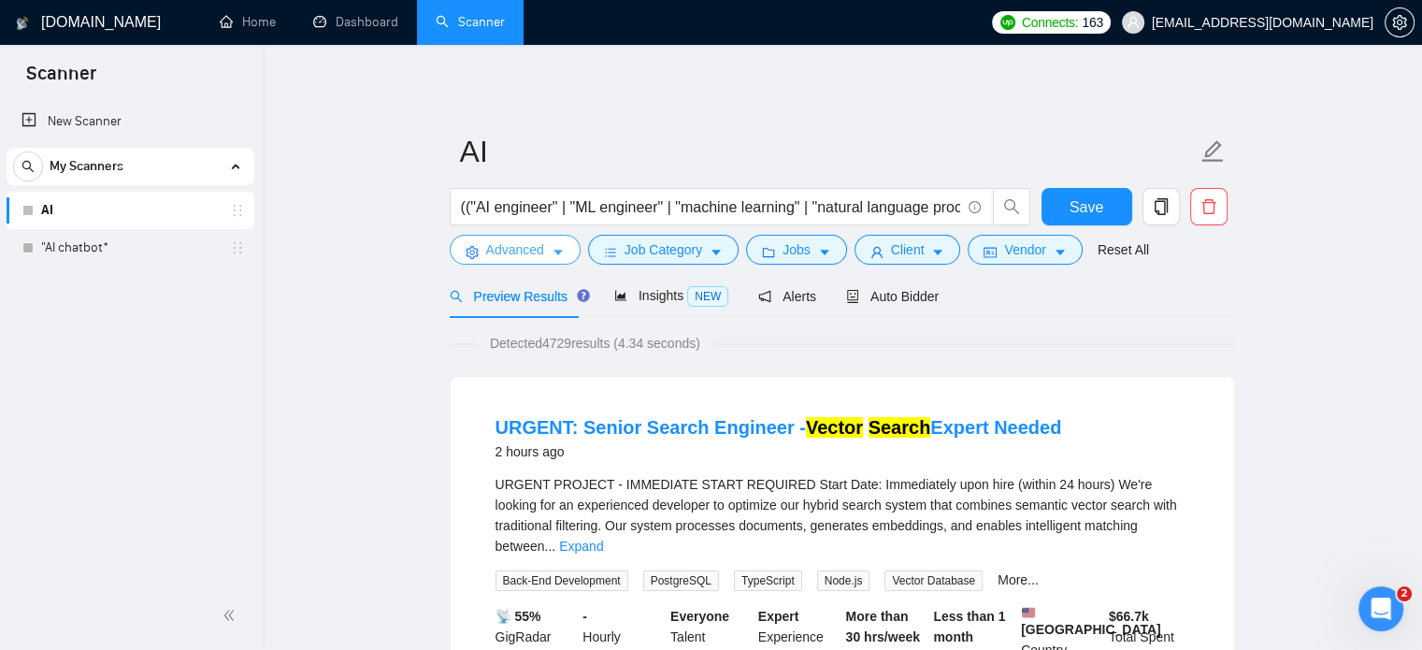
click at [557, 253] on icon "caret-down" at bounding box center [557, 253] width 9 height 6
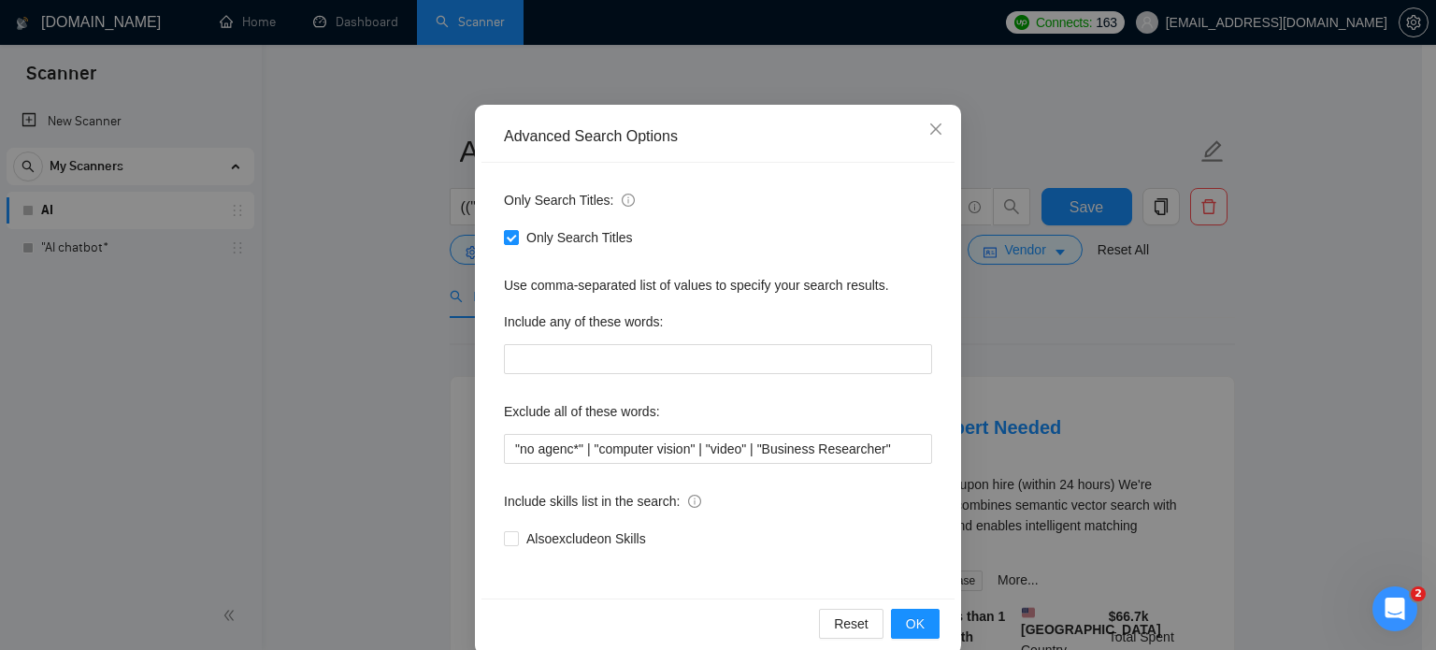
scroll to position [127, 0]
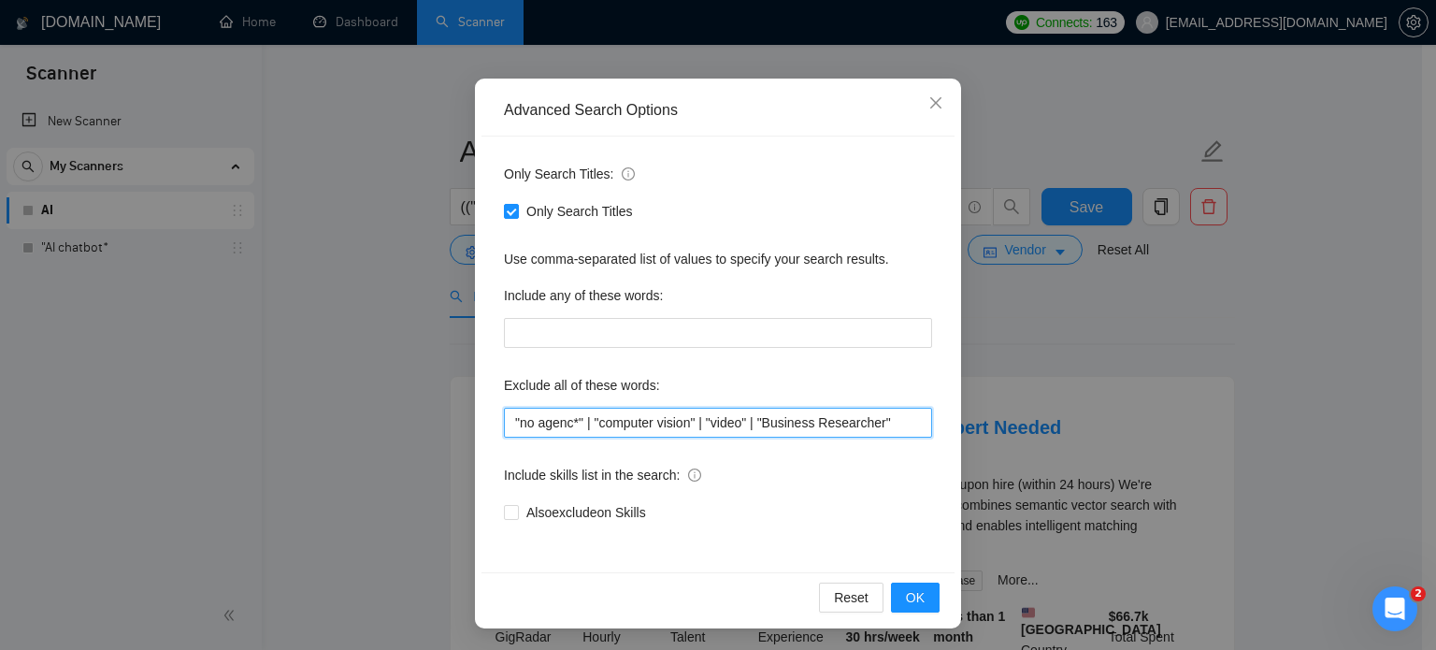
drag, startPoint x: 886, startPoint y: 423, endPoint x: 749, endPoint y: 421, distance: 137.4
click at [749, 421] on input ""no agenc*" | "computer vision" | "video" | "Business Researcher"" at bounding box center [718, 423] width 428 height 30
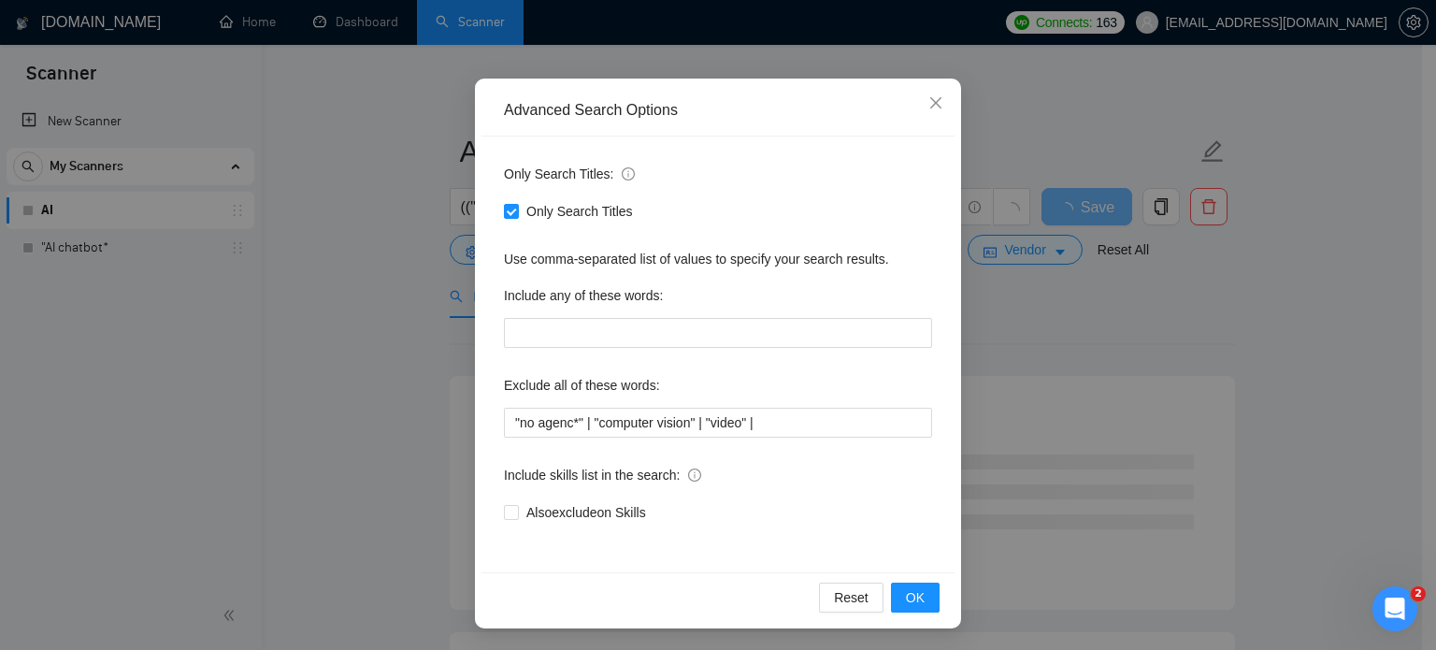
click at [893, 371] on div "Exclude all of these words:" at bounding box center [718, 388] width 428 height 37
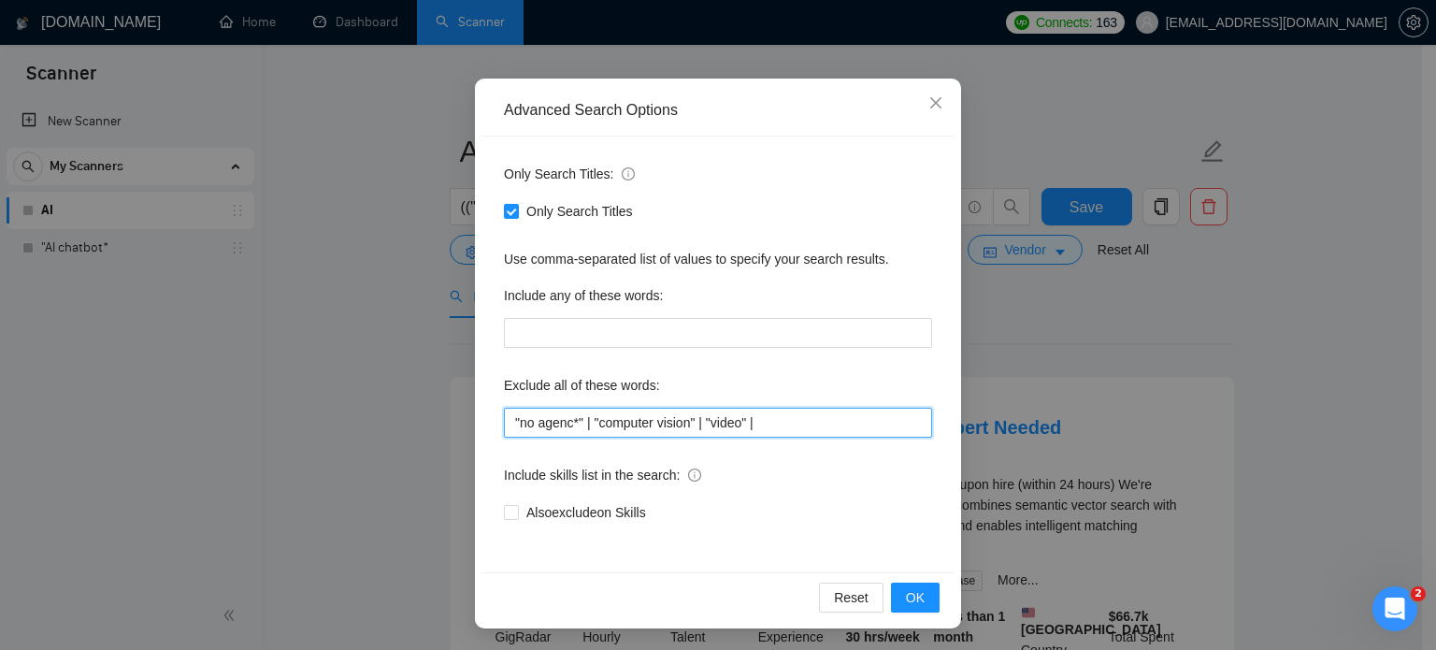
drag, startPoint x: 764, startPoint y: 420, endPoint x: 699, endPoint y: 429, distance: 65.2
click at [699, 429] on input ""no agenc*" | "computer vision" | "video" |" at bounding box center [718, 423] width 428 height 30
type input ""no agenc*" | "computer vision""
click at [911, 364] on div "Only Search Titles: Only Search Titles Use comma-separated list of values to sp…" at bounding box center [717, 354] width 473 height 436
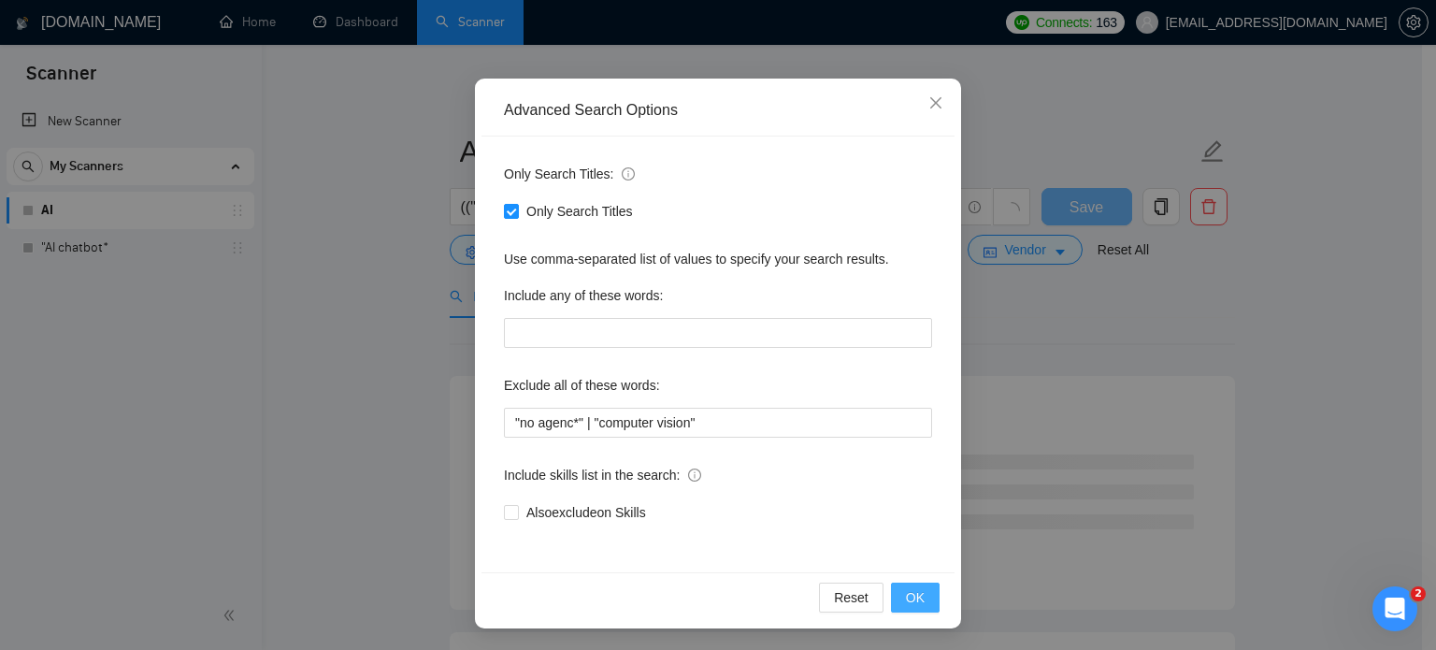
click at [906, 602] on span "OK" at bounding box center [915, 597] width 19 height 21
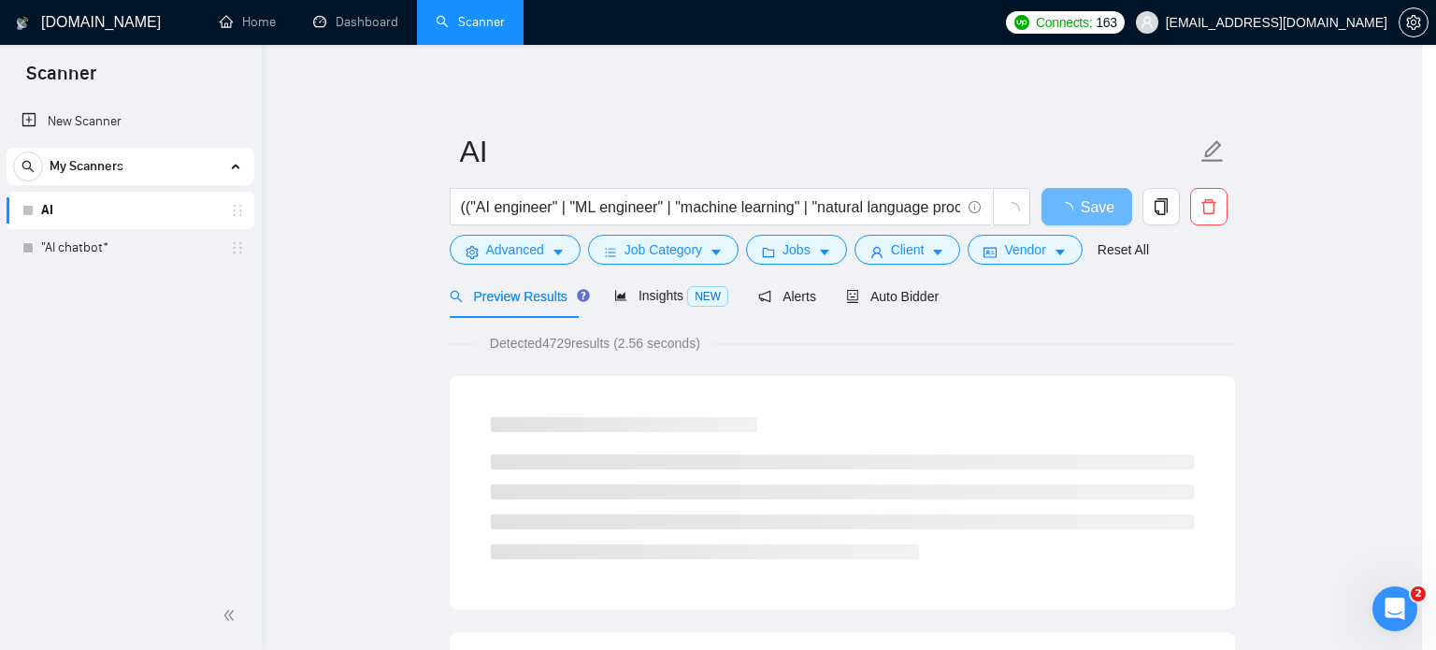
scroll to position [34, 0]
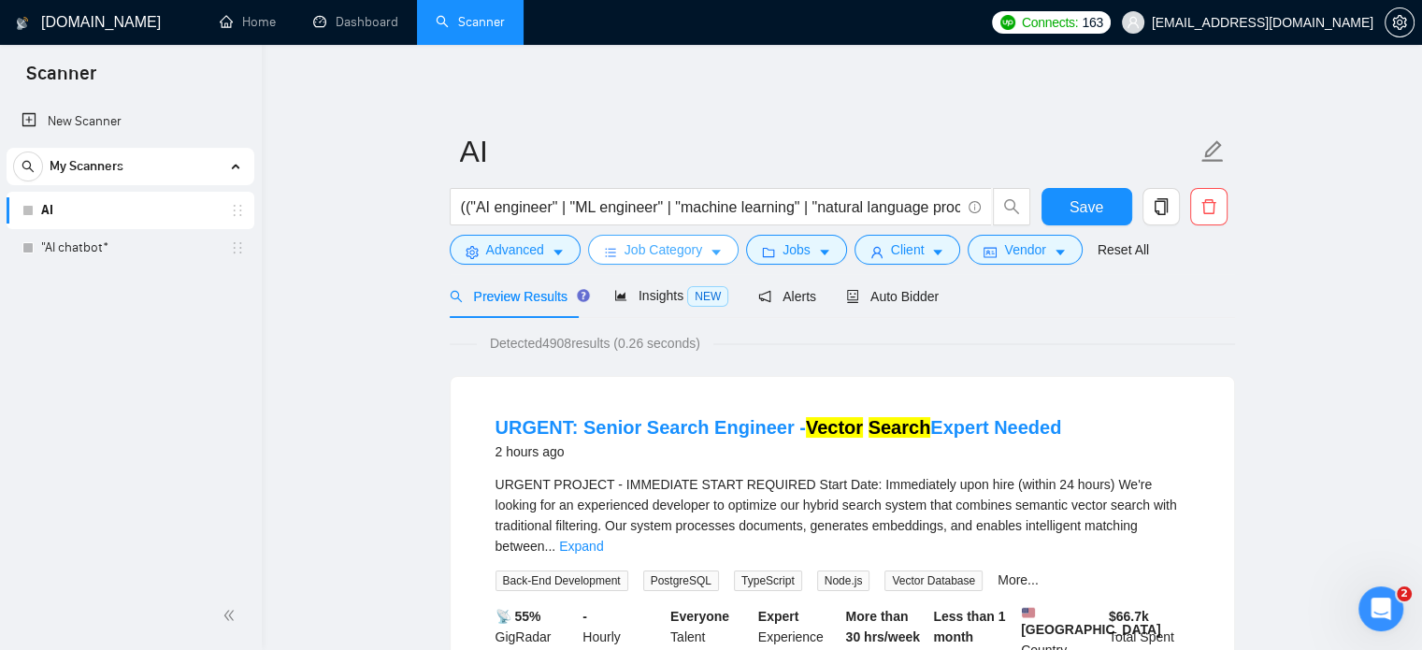
click at [709, 245] on span "caret-down" at bounding box center [715, 252] width 13 height 14
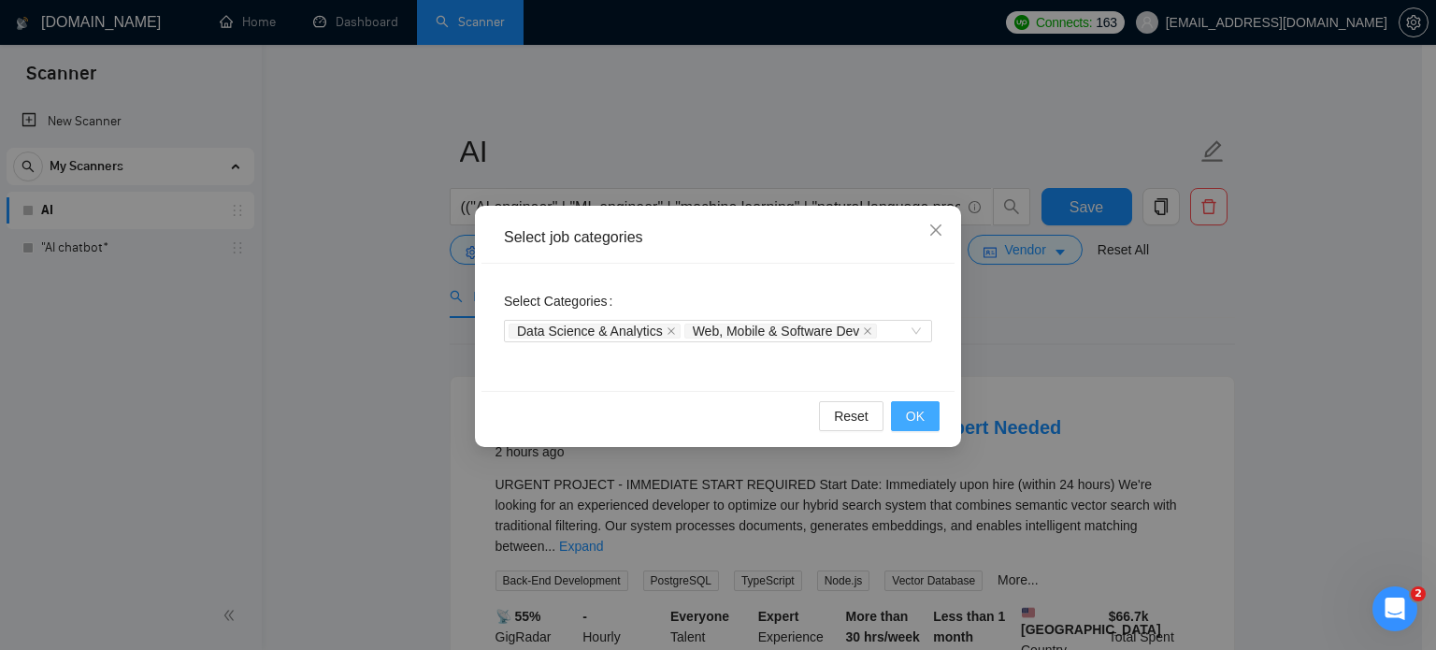
click at [921, 425] on button "OK" at bounding box center [915, 416] width 49 height 30
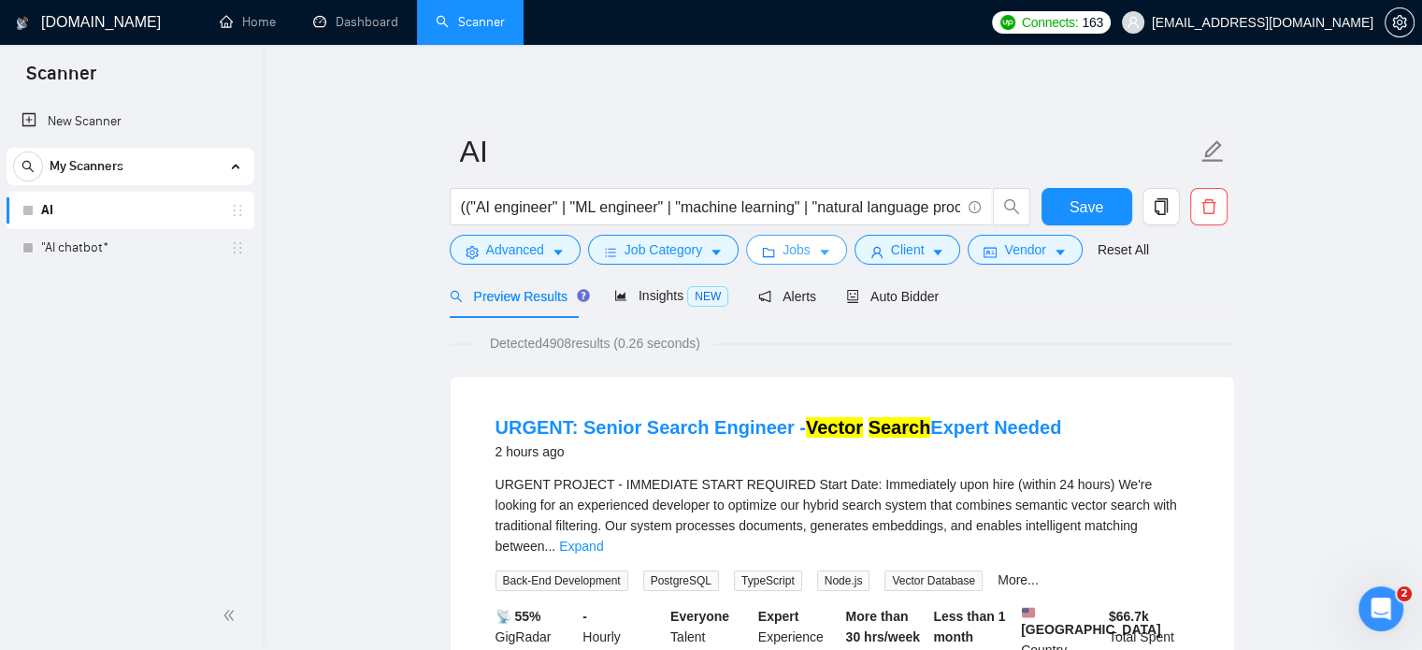
click at [809, 248] on button "Jobs" at bounding box center [796, 250] width 101 height 30
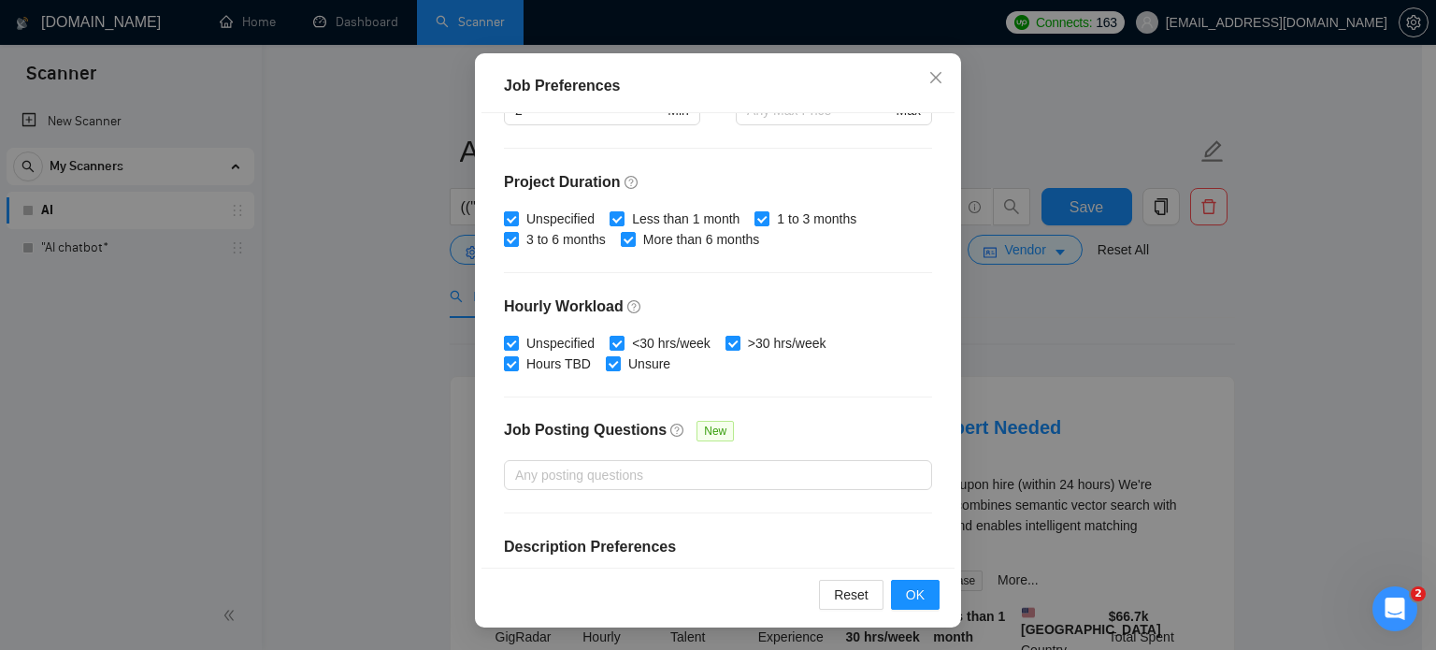
scroll to position [318, 0]
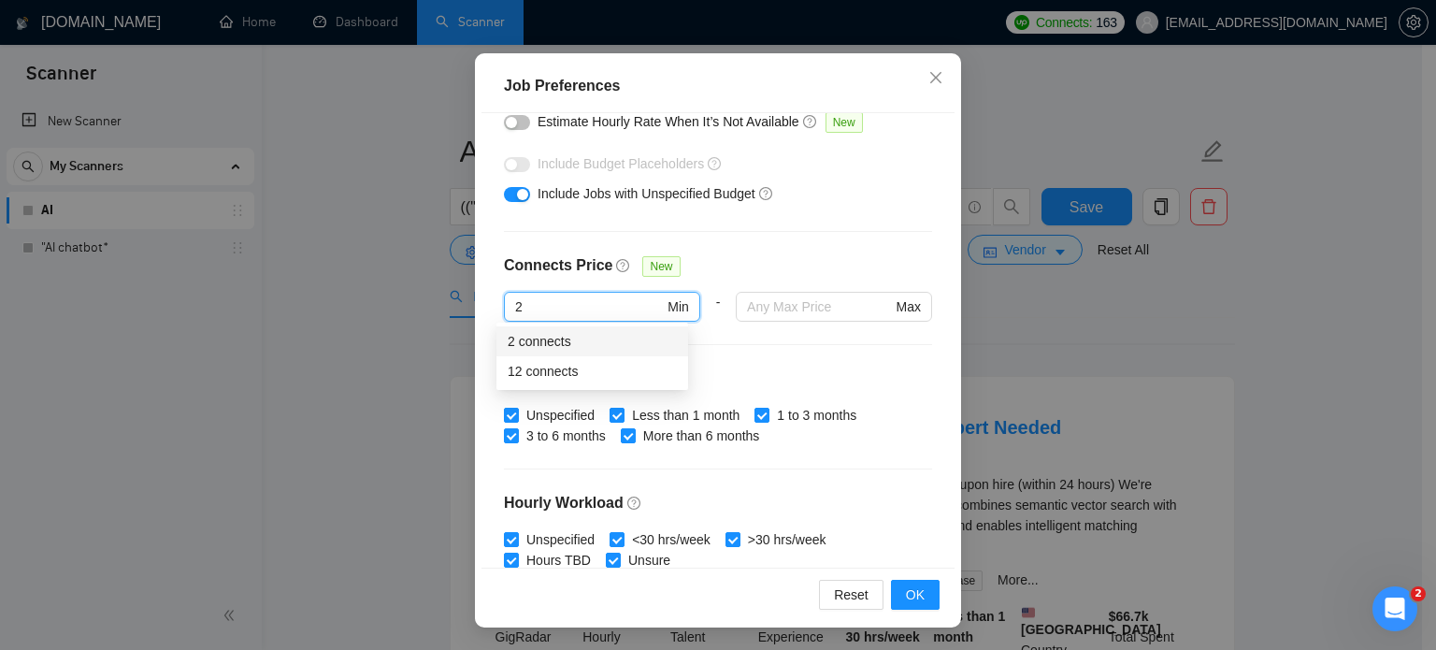
drag, startPoint x: 537, startPoint y: 297, endPoint x: 471, endPoint y: 296, distance: 66.4
click at [475, 296] on div "Job Preferences Budget Project Type All Fixed Price Hourly Rate Fixed Price Bud…" at bounding box center [718, 340] width 486 height 575
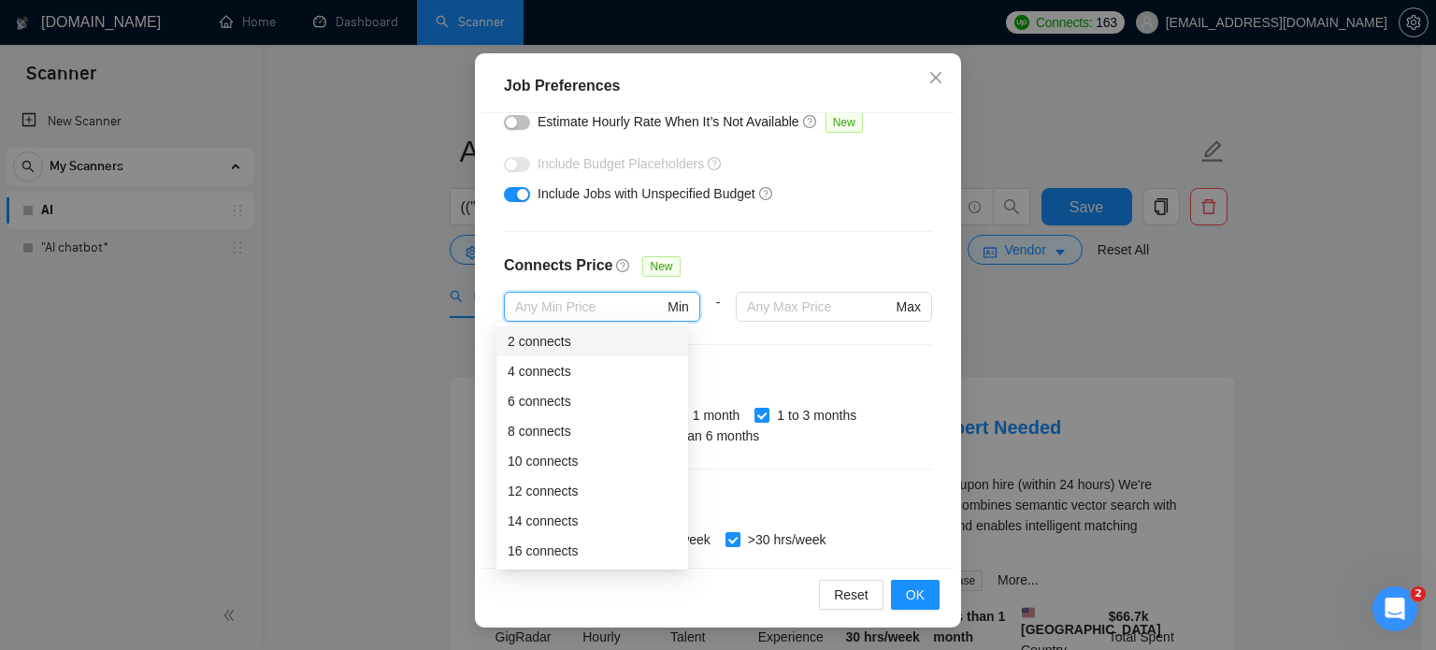
click at [837, 246] on div "Budget Project Type All Fixed Price Hourly Rate Fixed Price Budget $ Min - $ Ma…" at bounding box center [717, 340] width 473 height 455
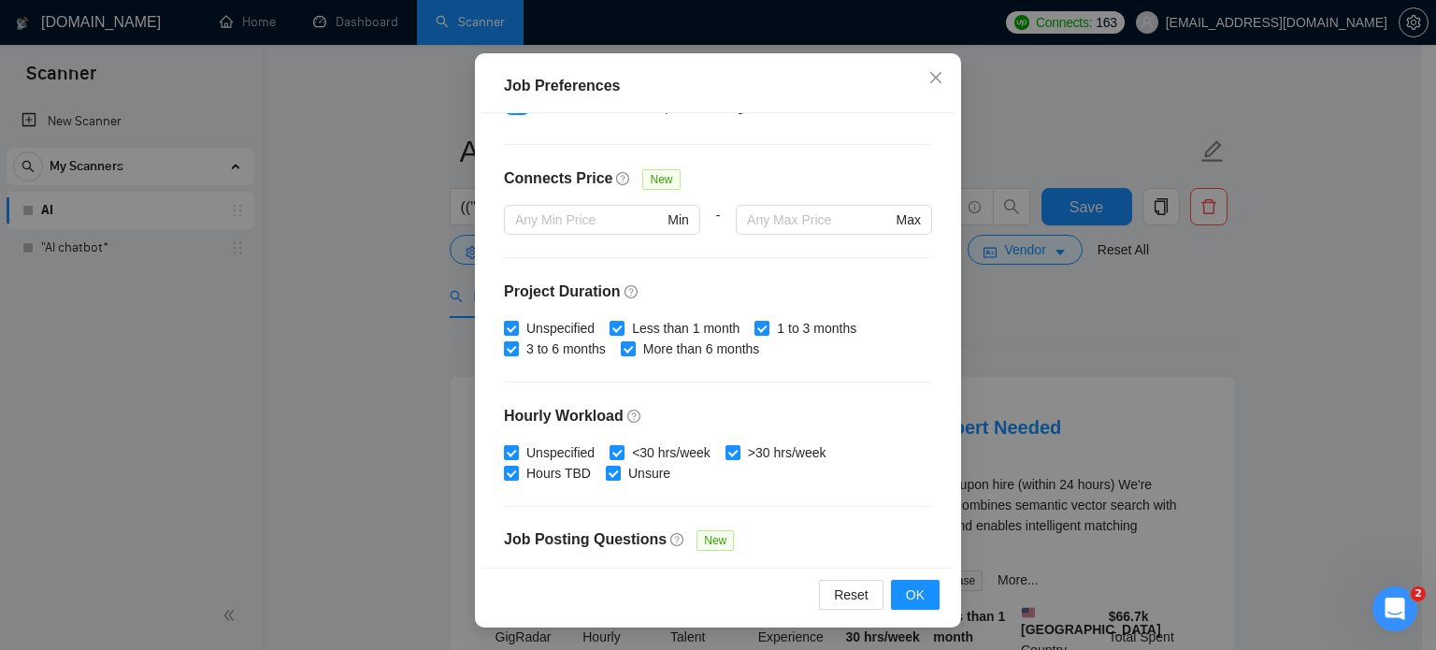
scroll to position [598, 0]
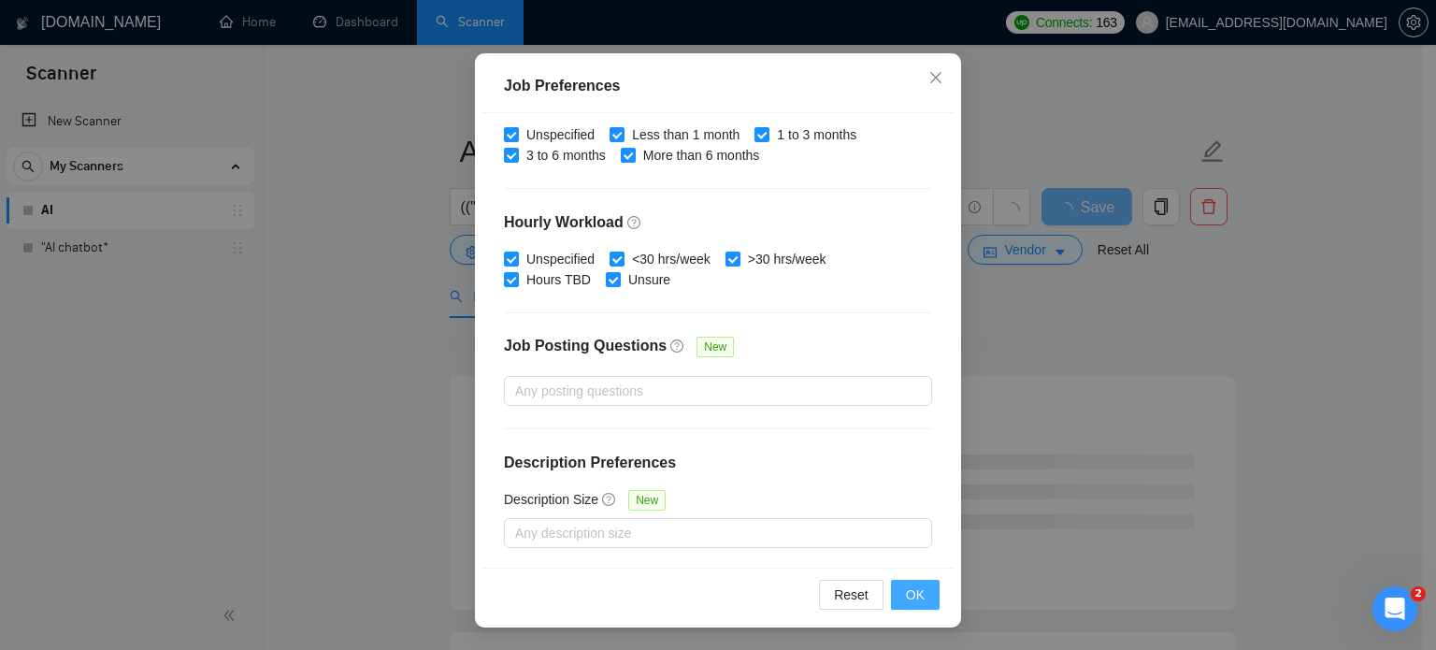
click at [897, 595] on button "OK" at bounding box center [915, 594] width 49 height 30
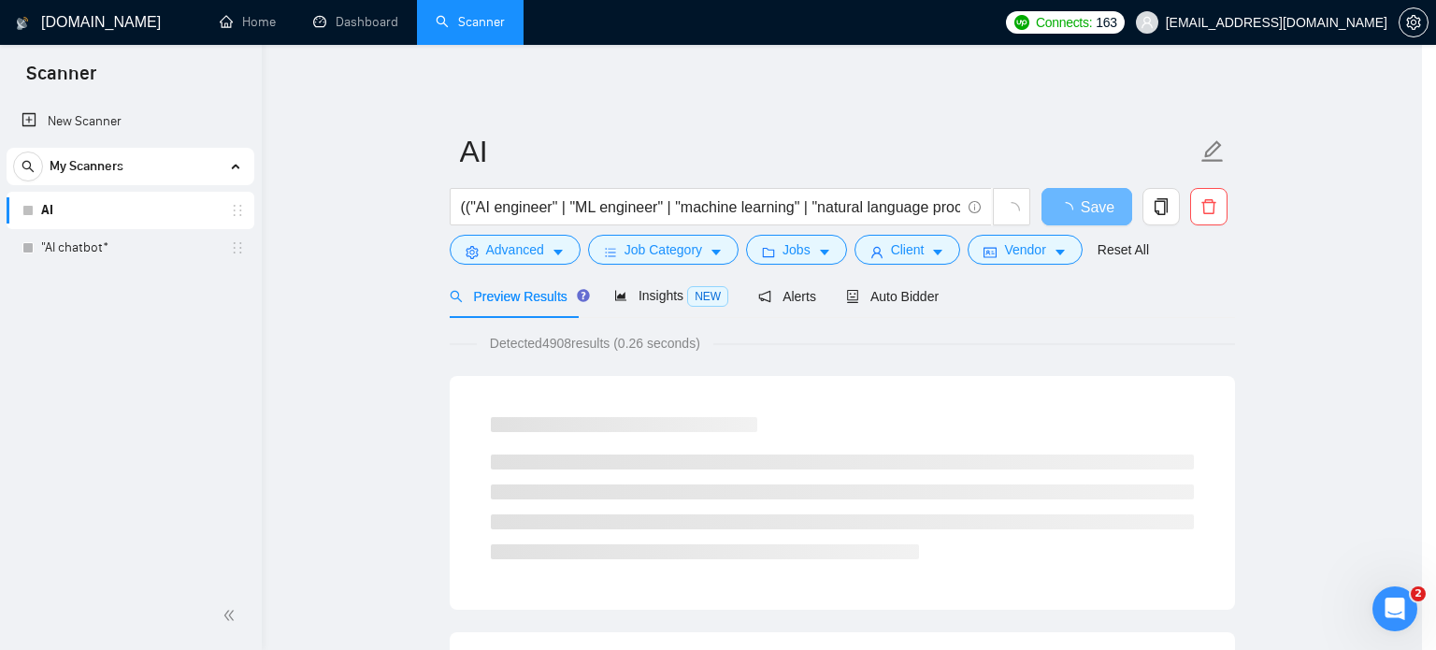
scroll to position [59, 0]
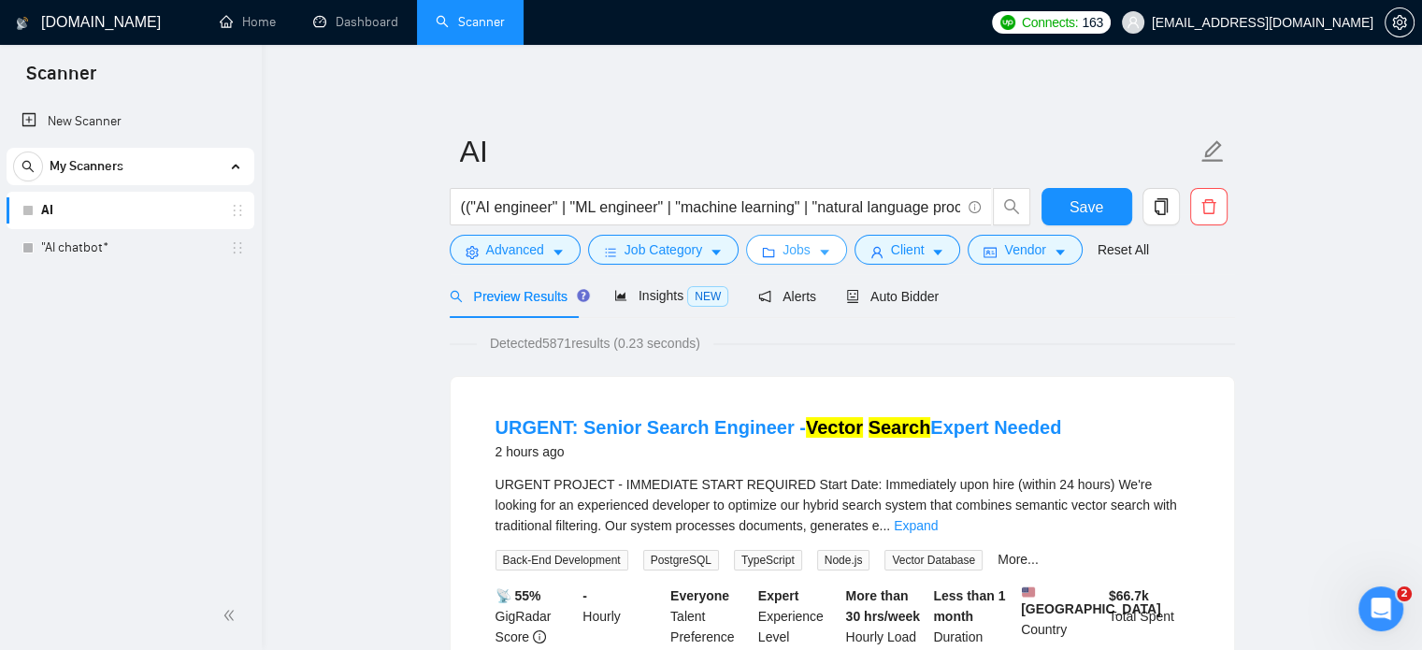
click at [820, 253] on icon "caret-down" at bounding box center [824, 253] width 9 height 6
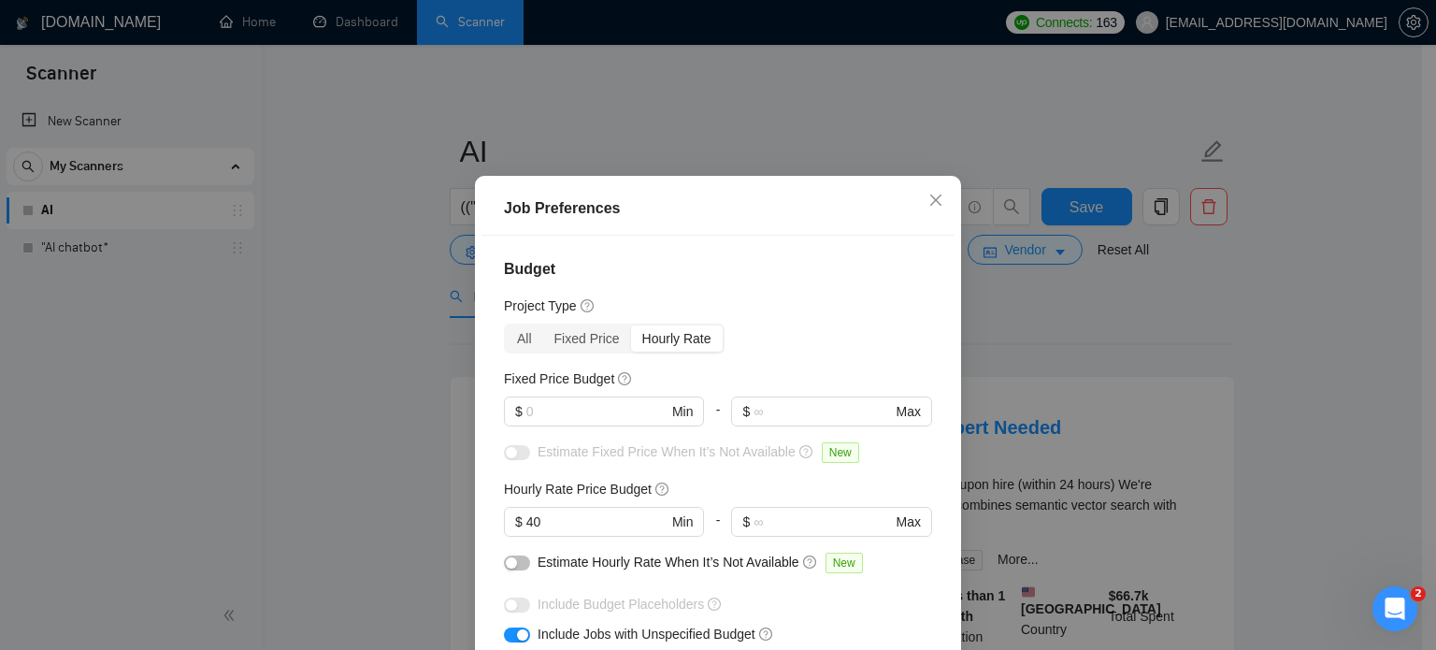
scroll to position [0, 0]
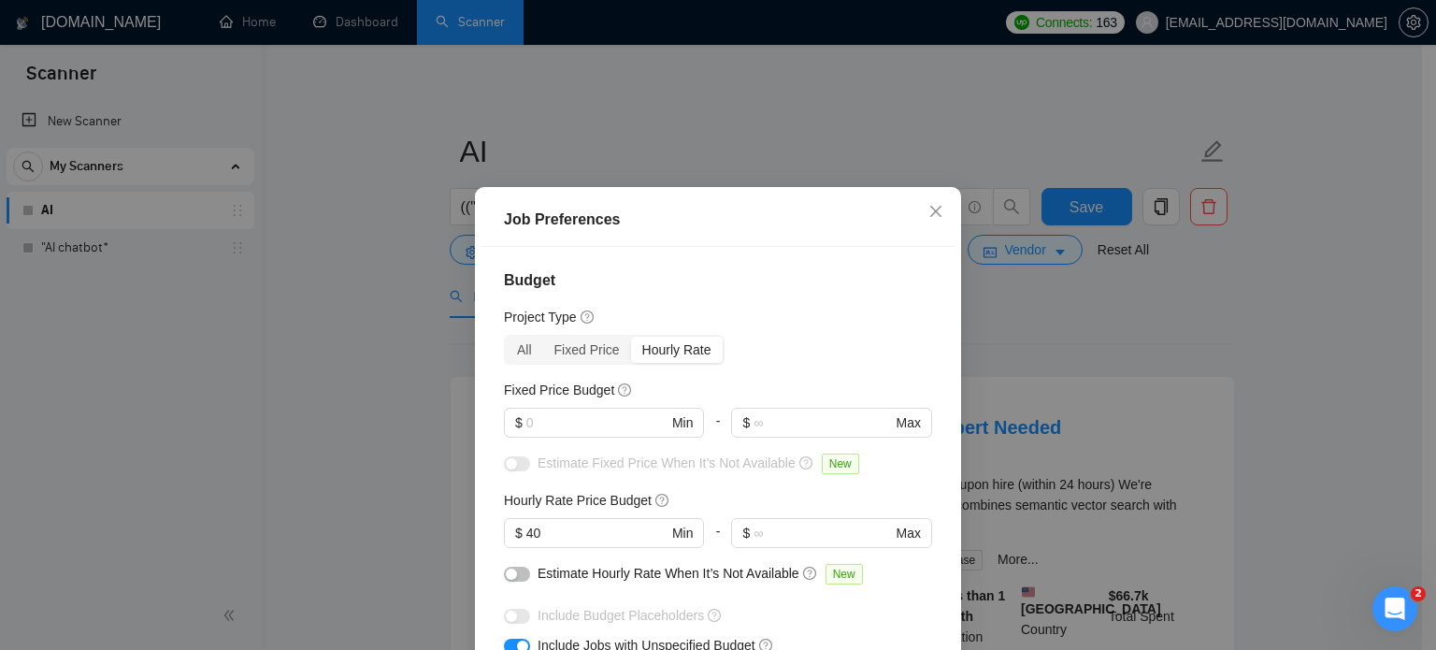
click at [1232, 323] on div "Job Preferences Budget Project Type All Fixed Price Hourly Rate Fixed Price Bud…" at bounding box center [718, 325] width 1436 height 650
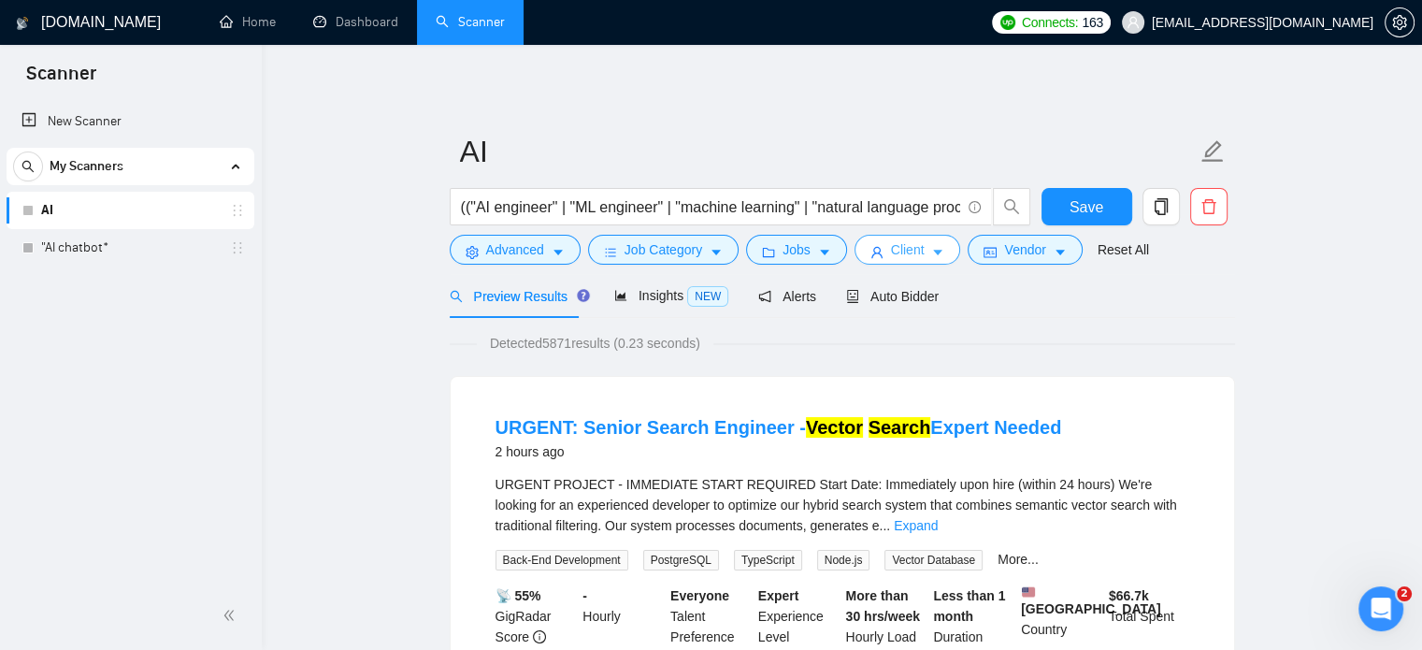
click at [915, 247] on span "Client" at bounding box center [908, 249] width 34 height 21
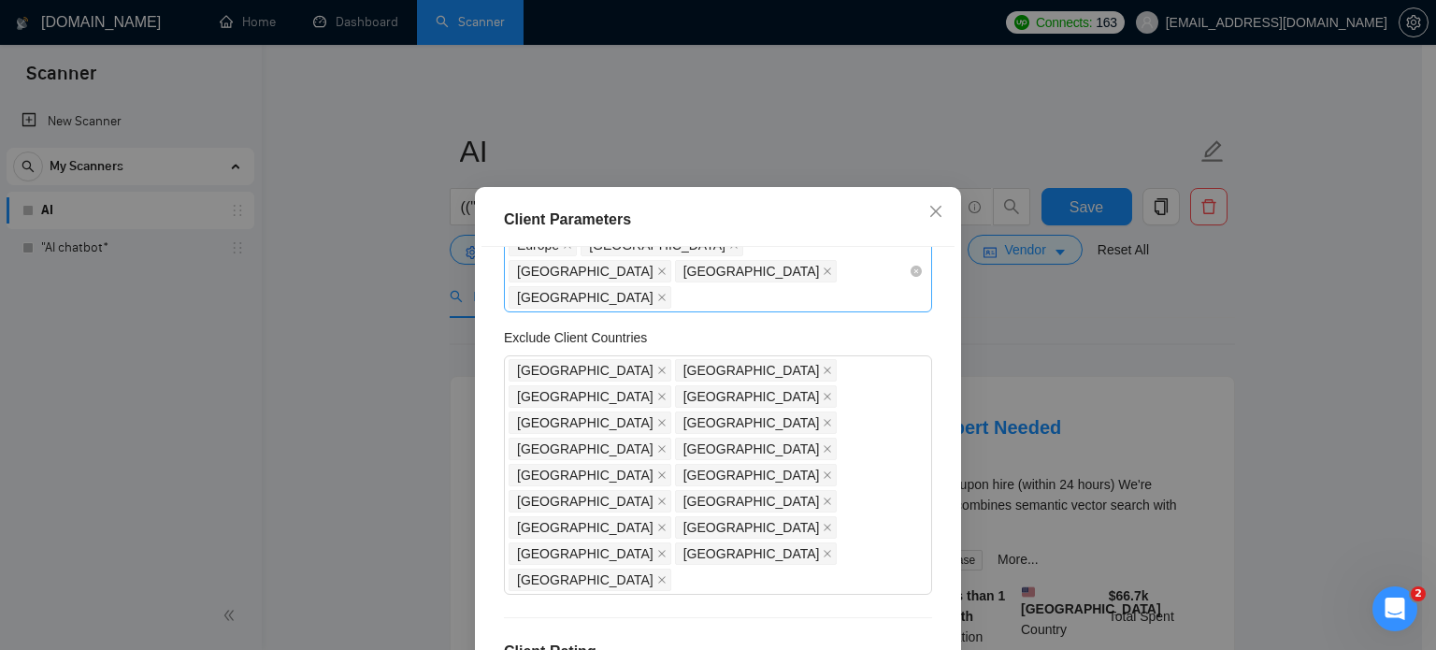
scroll to position [280, 0]
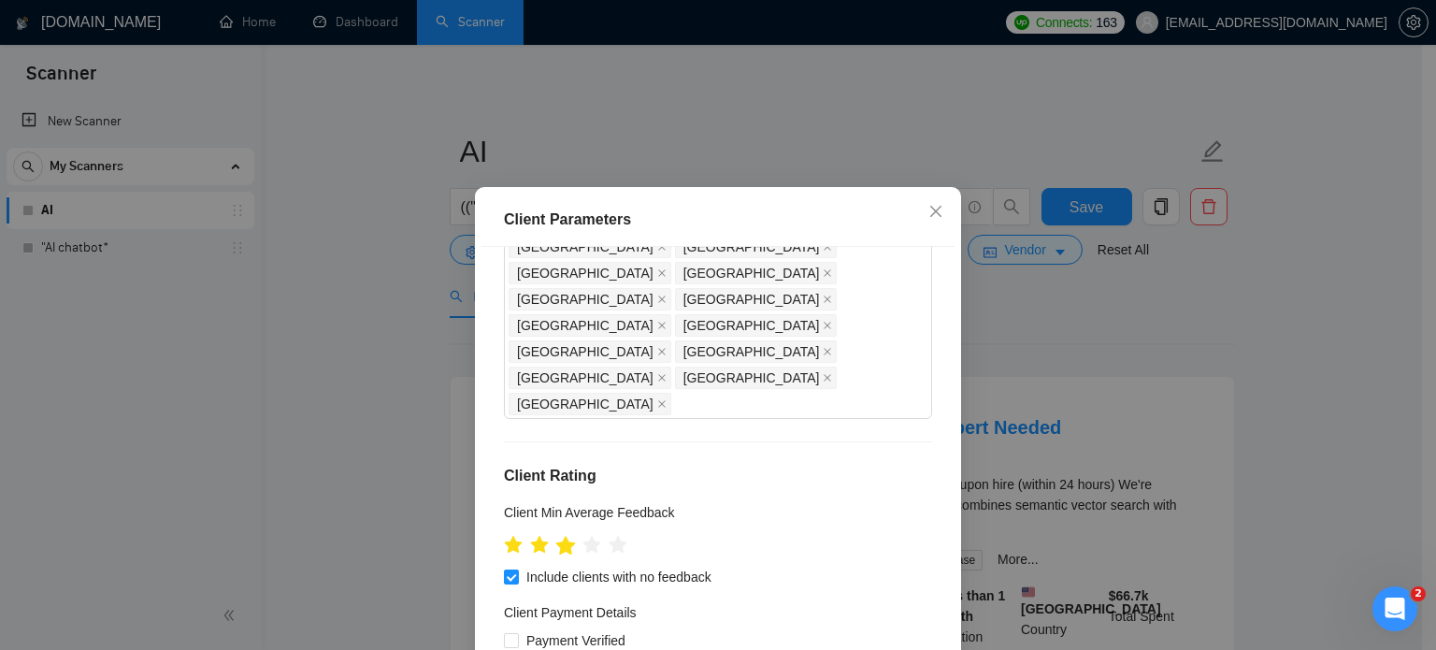
click at [561, 536] on icon "star" at bounding box center [566, 545] width 20 height 19
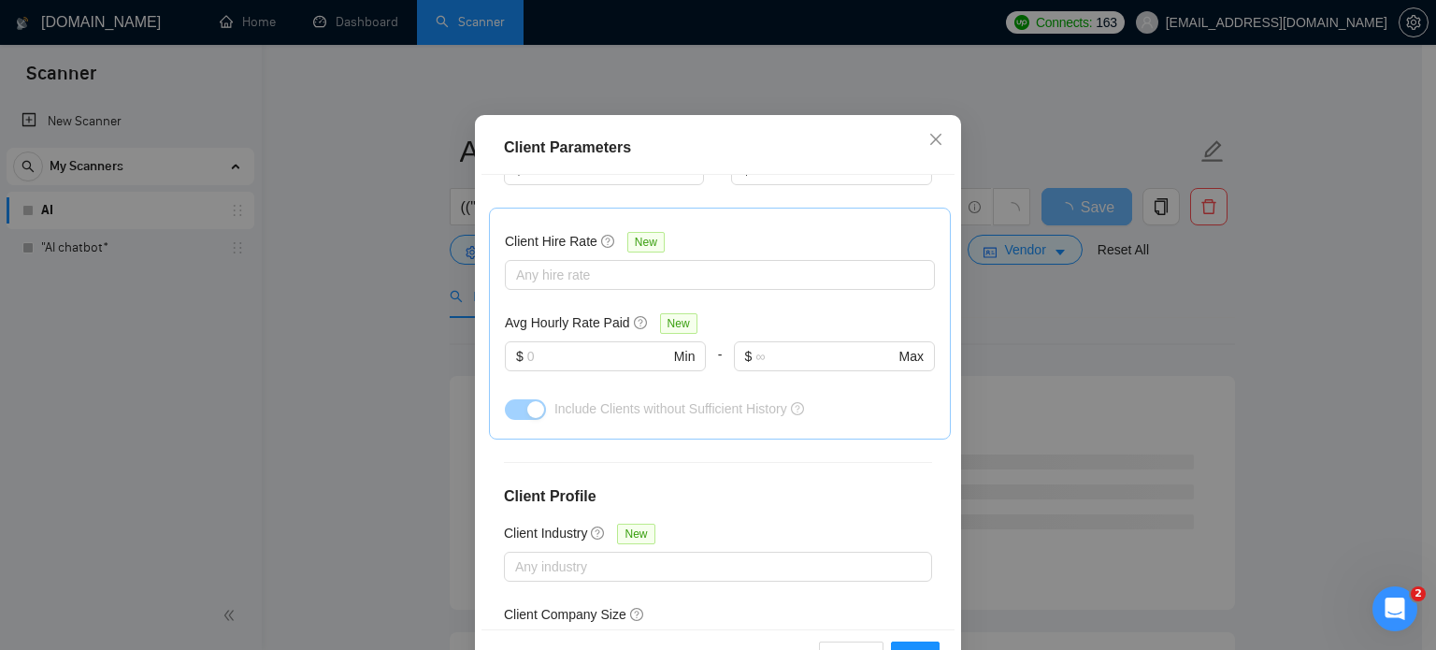
scroll to position [134, 0]
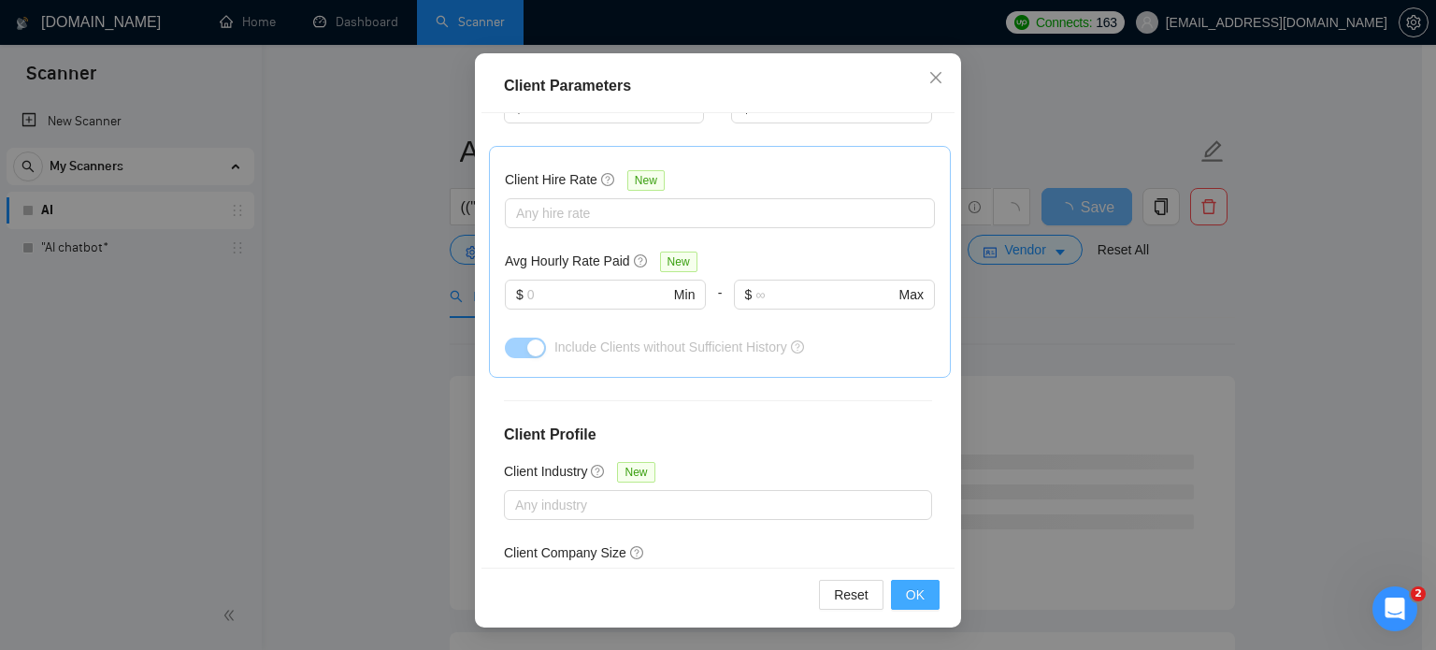
click at [907, 591] on span "OK" at bounding box center [915, 594] width 19 height 21
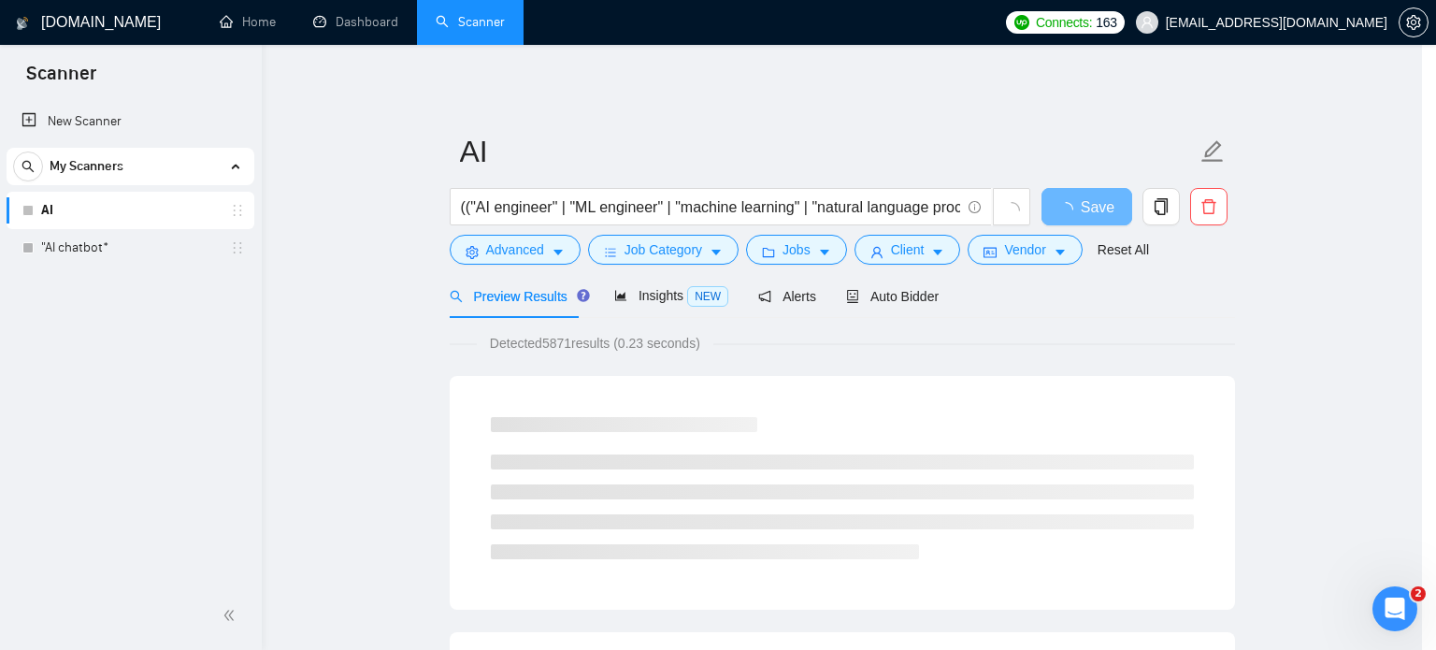
scroll to position [59, 0]
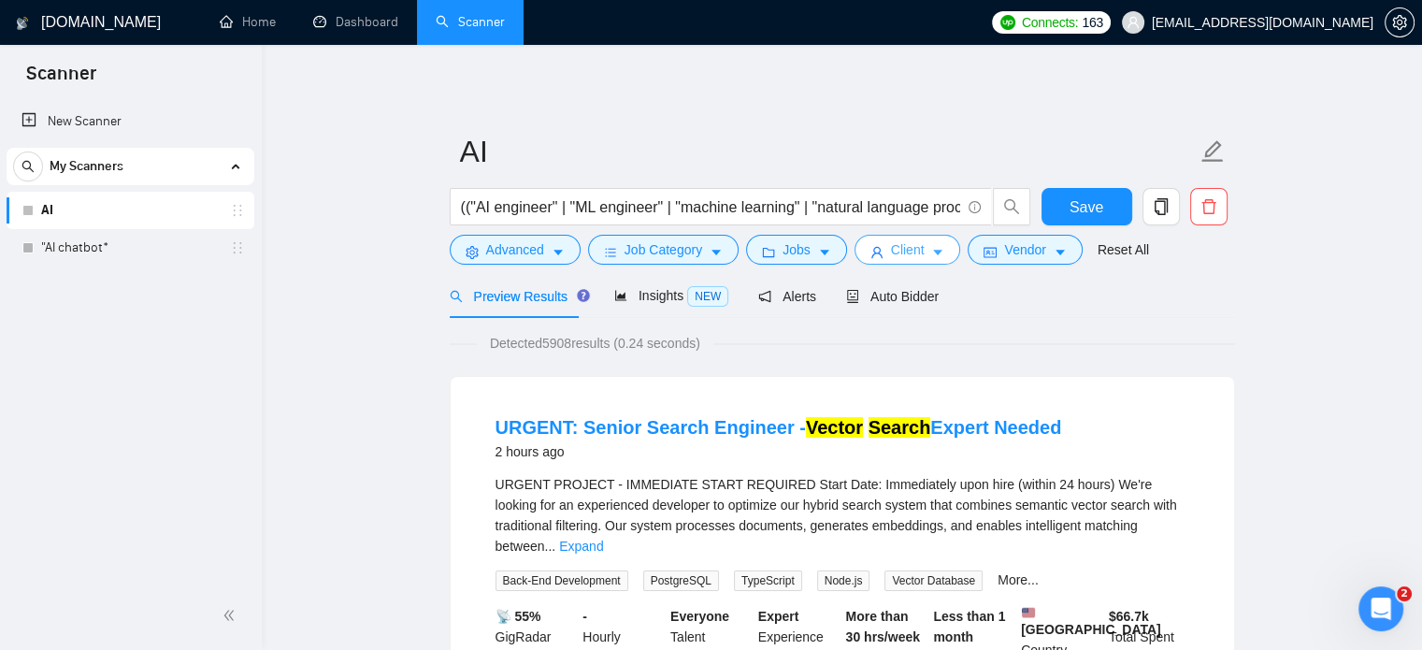
click at [934, 255] on icon "caret-down" at bounding box center [937, 252] width 13 height 13
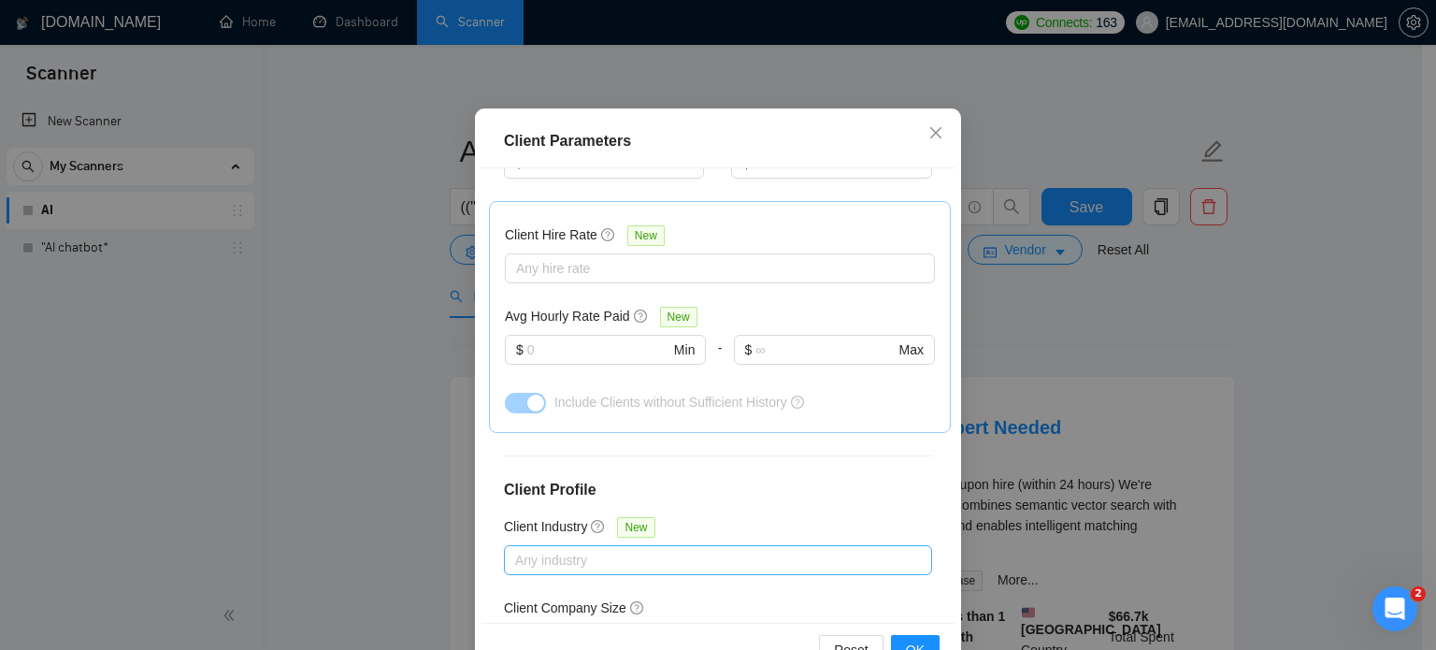
scroll to position [134, 0]
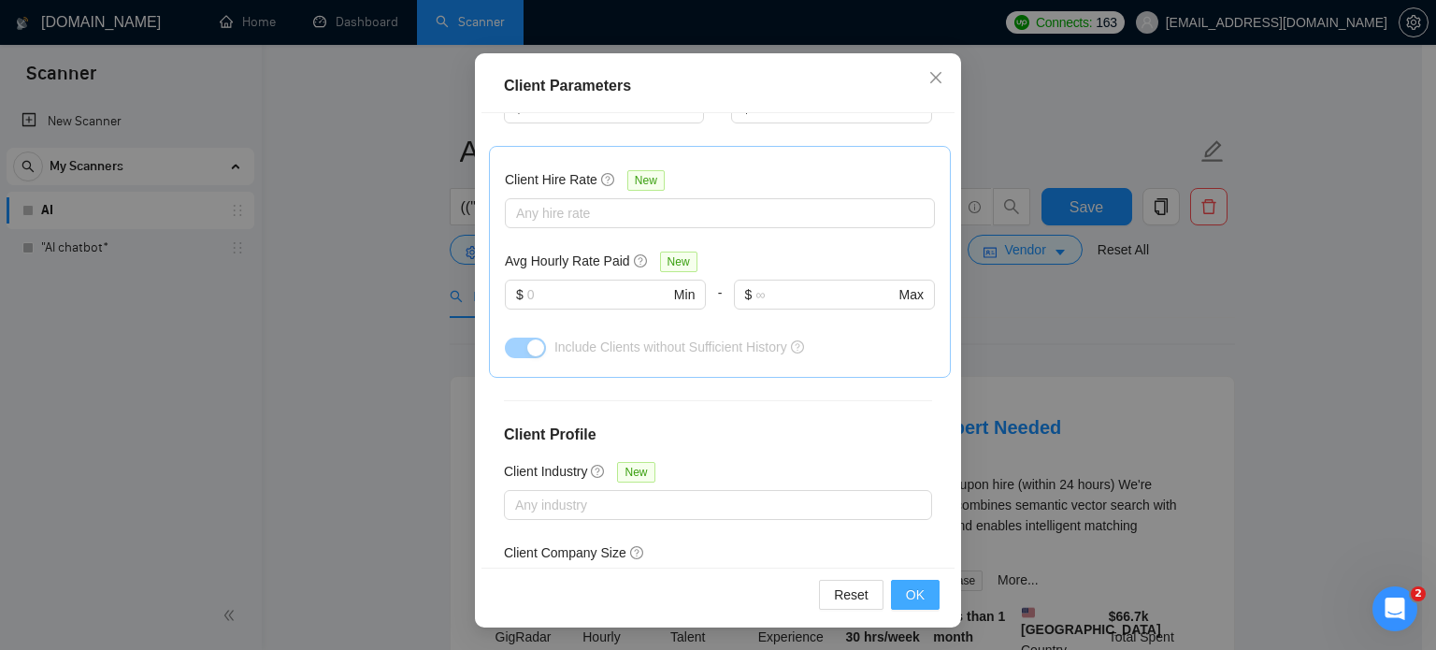
click at [908, 585] on span "OK" at bounding box center [915, 594] width 19 height 21
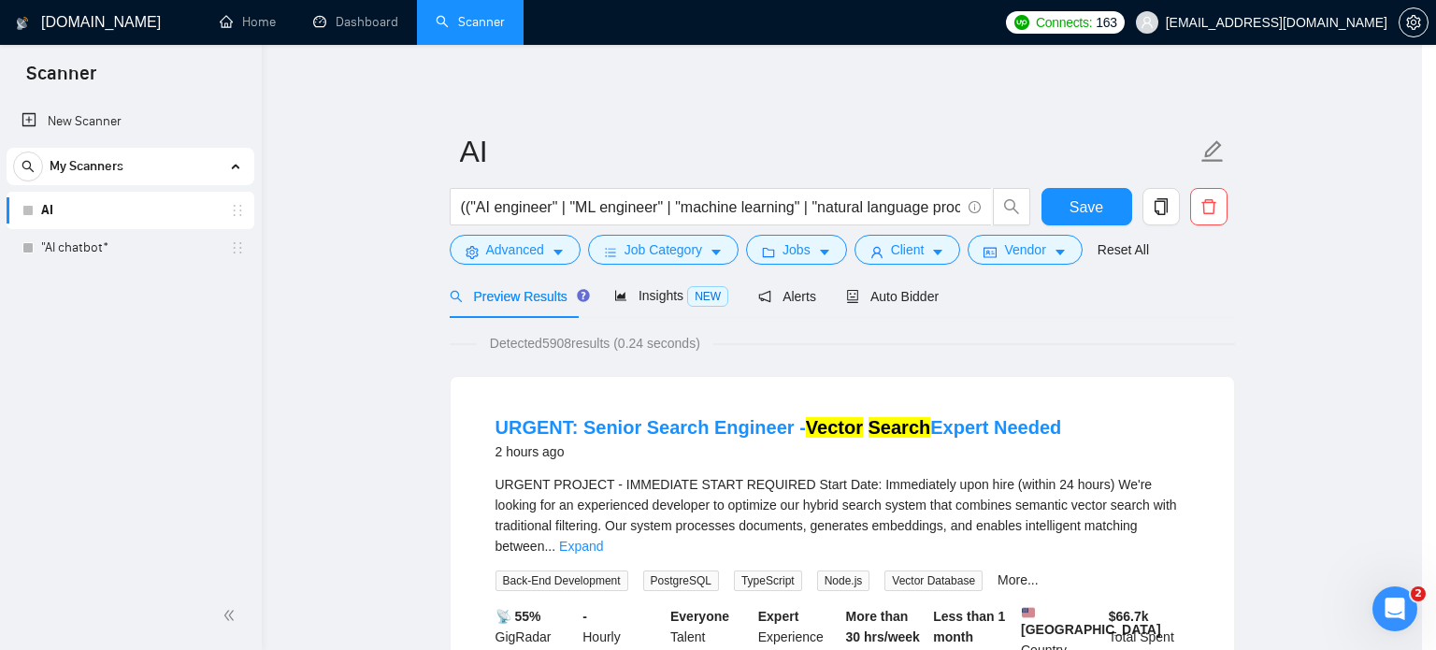
scroll to position [59, 0]
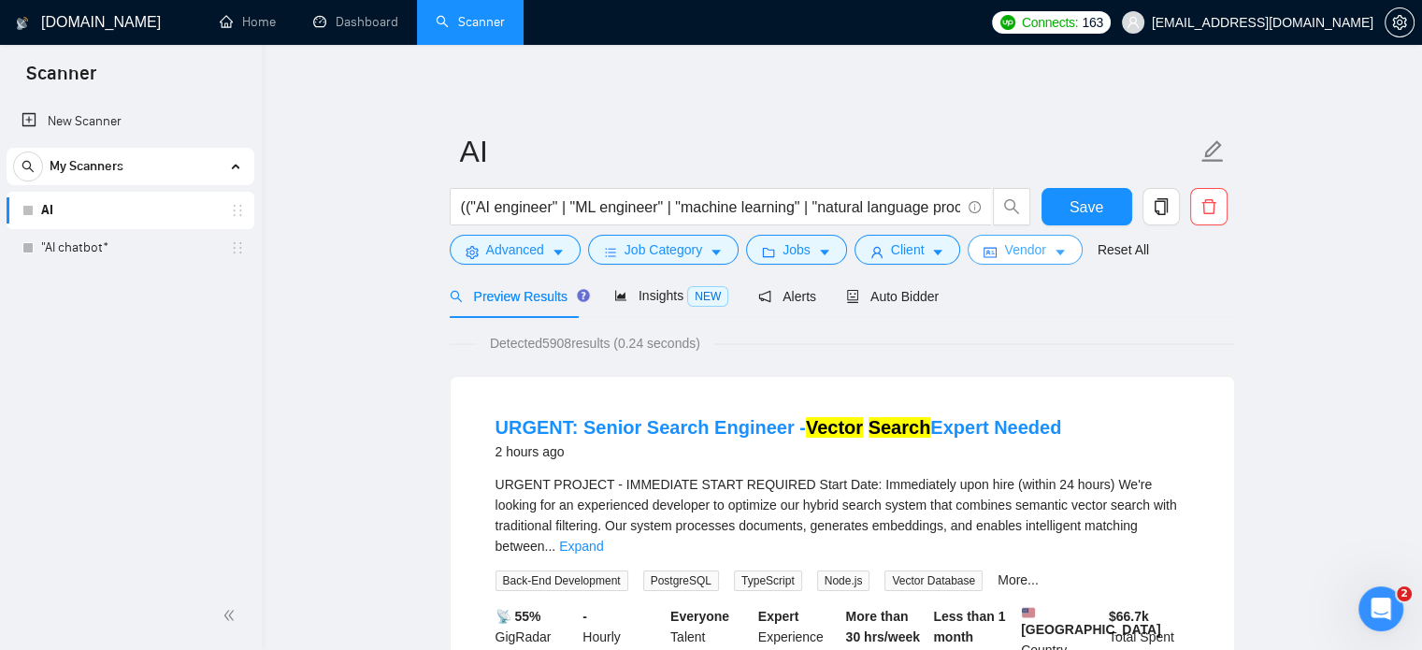
click at [1013, 253] on span "Vendor" at bounding box center [1024, 249] width 41 height 21
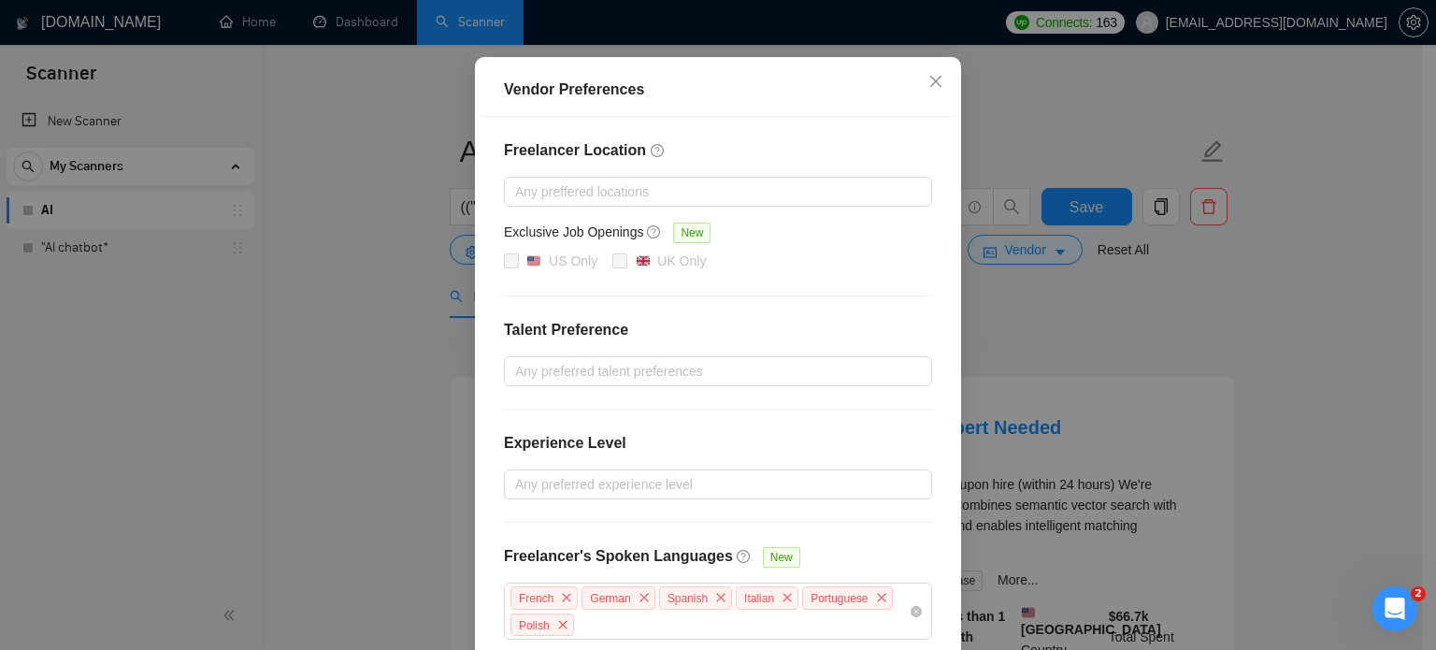
scroll to position [239, 0]
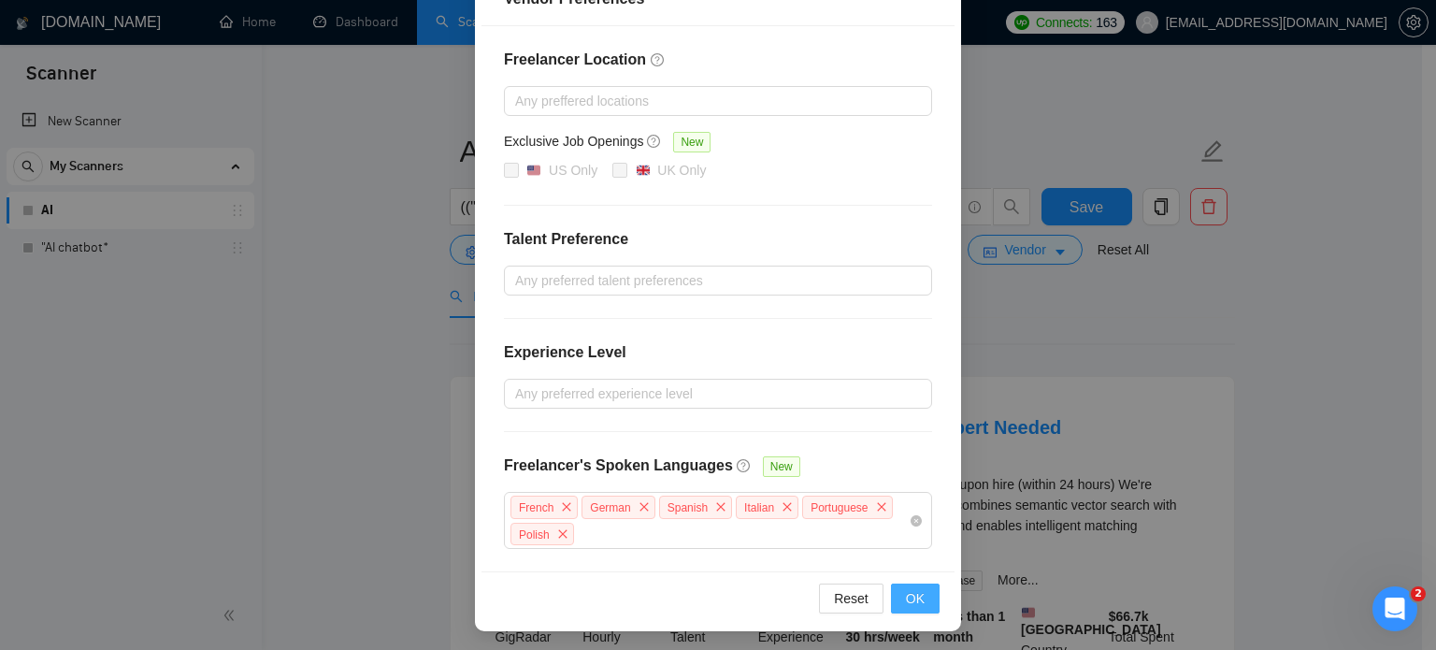
click at [906, 597] on span "OK" at bounding box center [915, 598] width 19 height 21
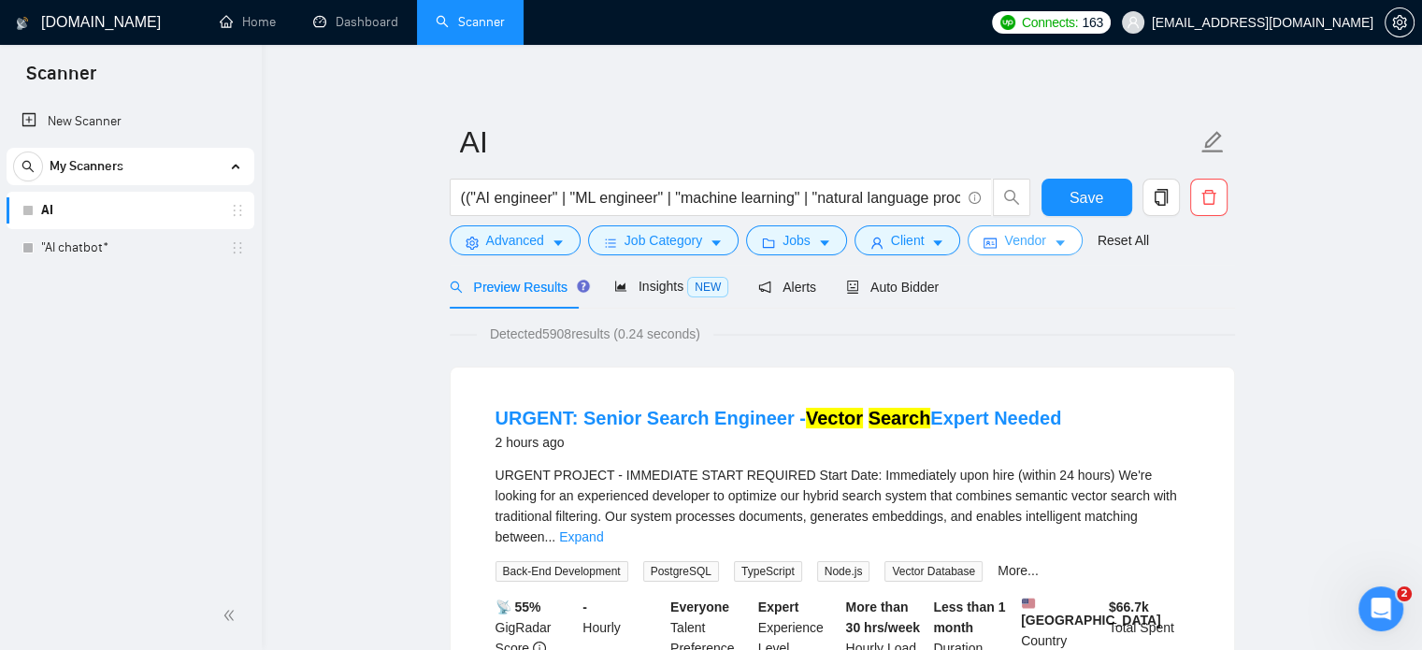
scroll to position [0, 0]
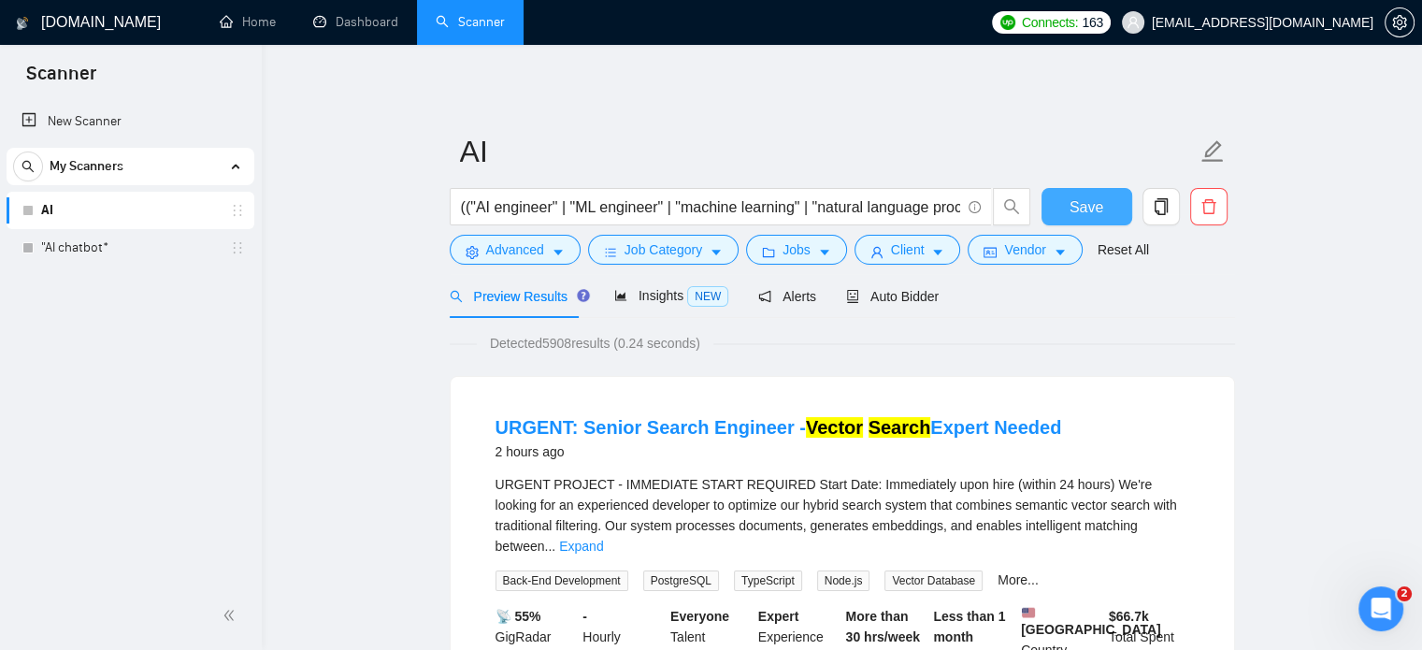
click at [1059, 209] on button "Save" at bounding box center [1086, 206] width 91 height 37
click at [628, 303] on span "Insights NEW" at bounding box center [671, 295] width 114 height 15
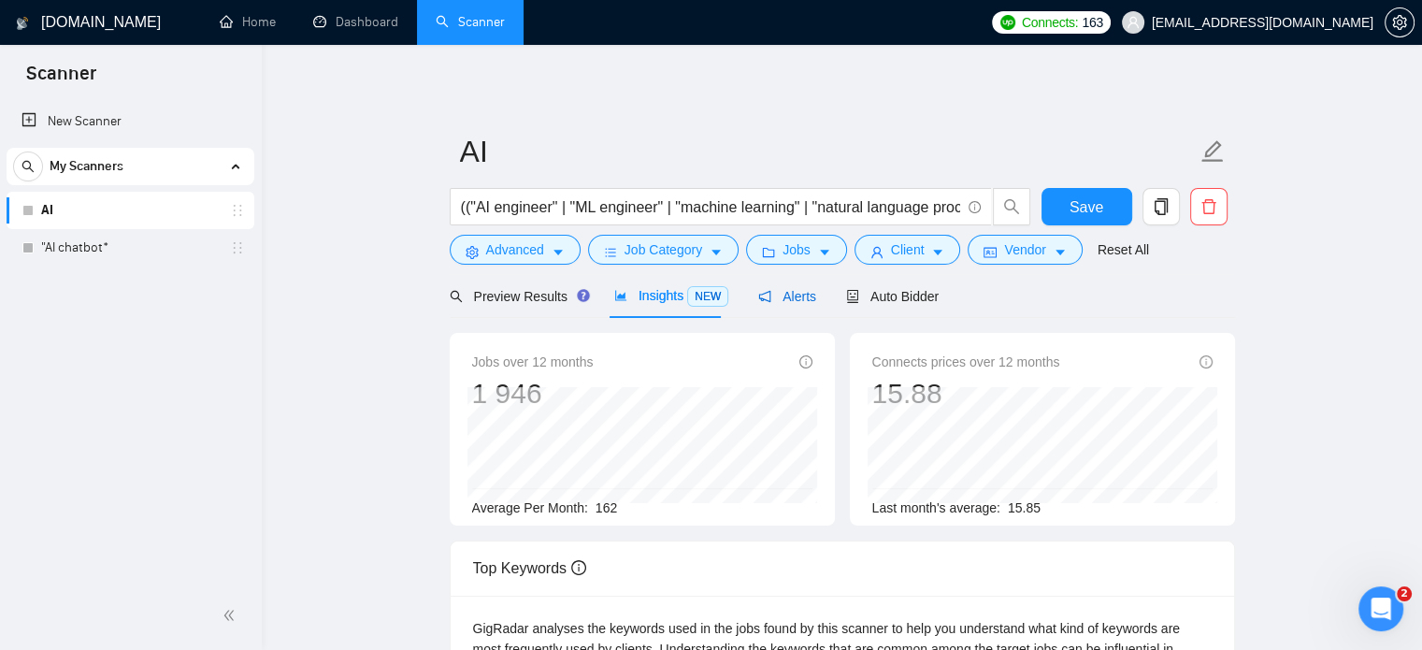
click at [770, 289] on span "Alerts" at bounding box center [787, 296] width 58 height 15
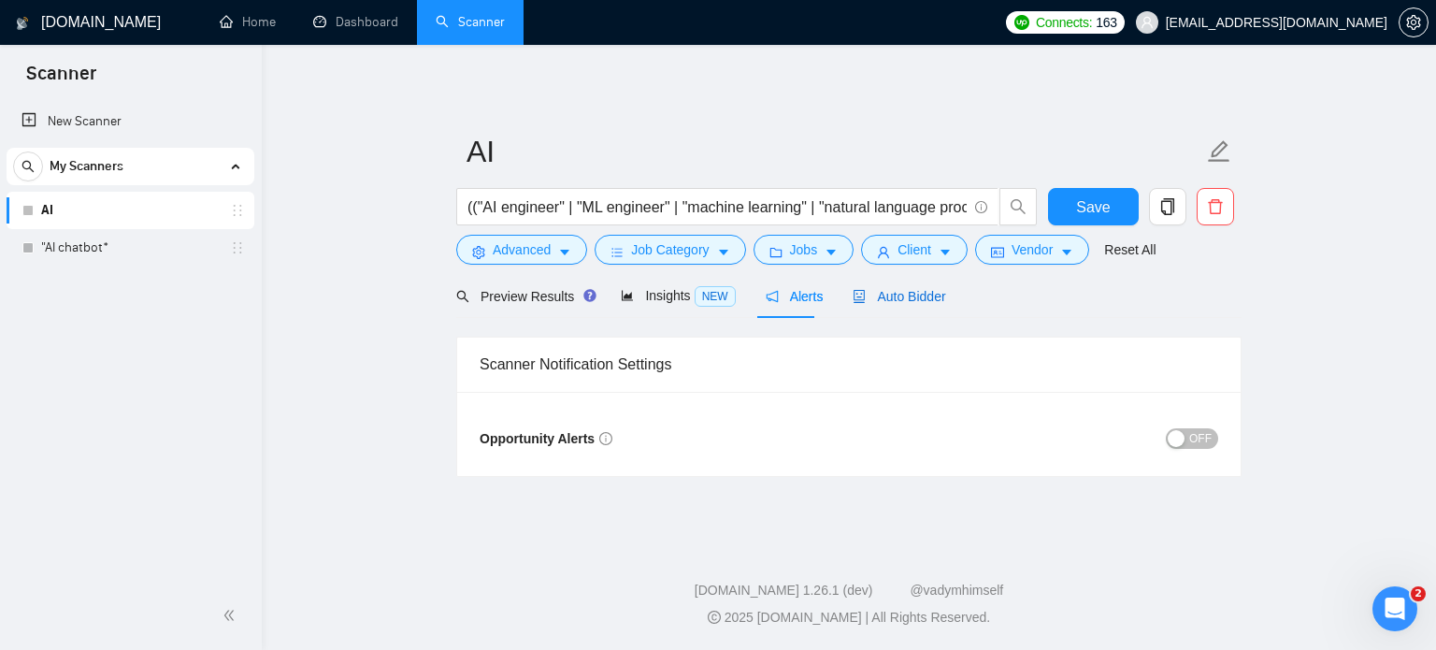
drag, startPoint x: 867, startPoint y: 291, endPoint x: 861, endPoint y: 324, distance: 34.3
click at [868, 291] on span "Auto Bidder" at bounding box center [898, 296] width 93 height 15
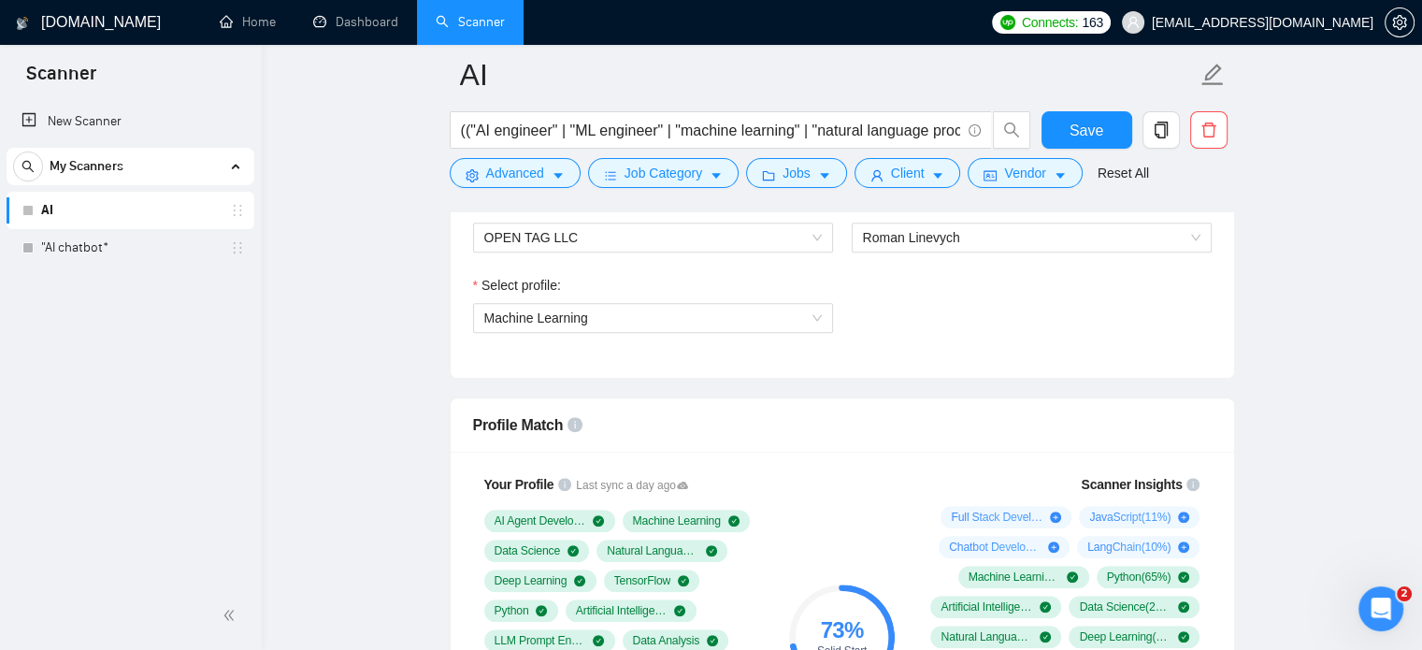
scroll to position [1215, 0]
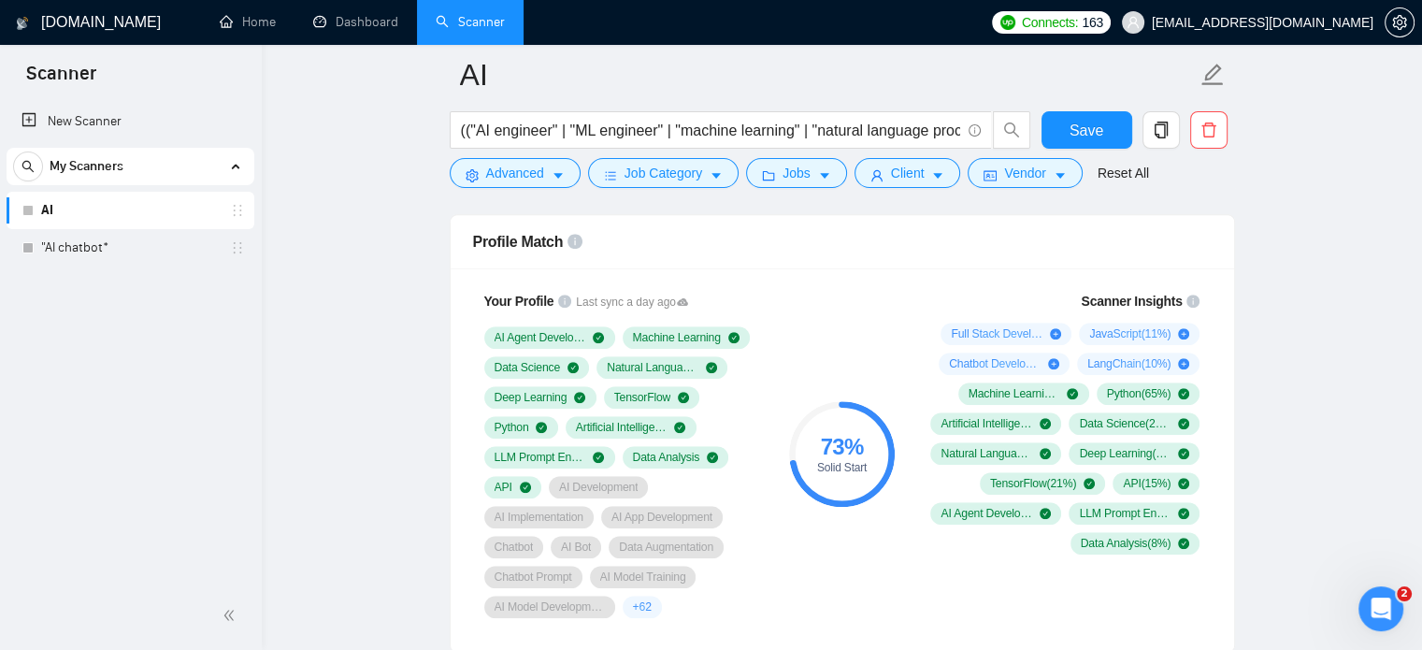
drag, startPoint x: 1394, startPoint y: 8, endPoint x: 317, endPoint y: 382, distance: 1139.8
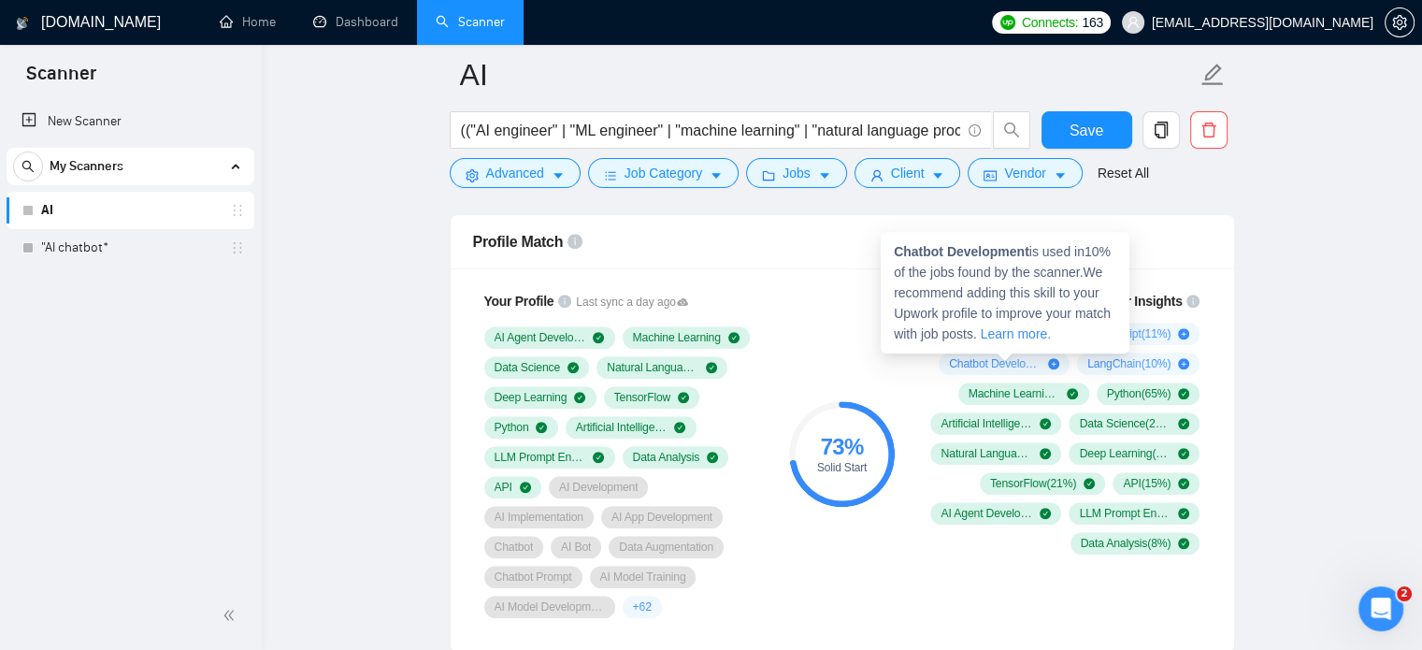
drag, startPoint x: 951, startPoint y: 365, endPoint x: 1037, endPoint y: 364, distance: 86.0
click at [1037, 364] on span "Chatbot Development ( 10 %)" at bounding box center [995, 363] width 92 height 15
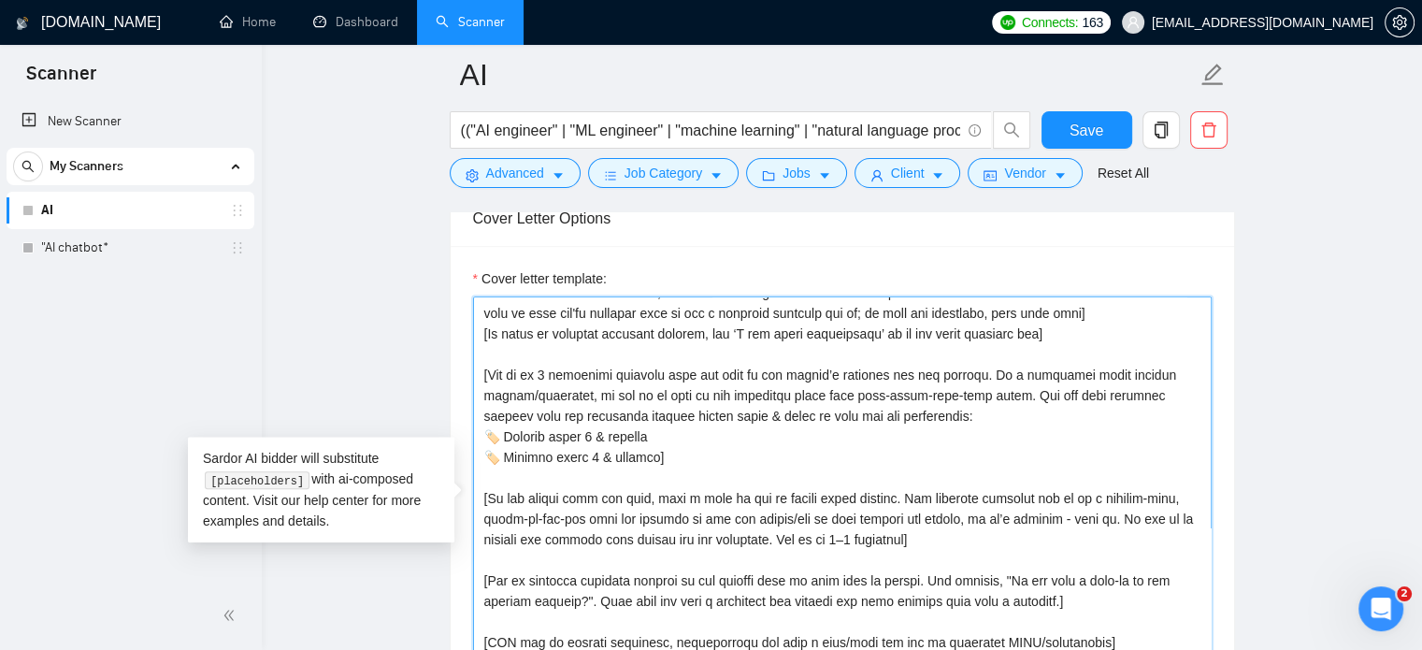
scroll to position [0, 0]
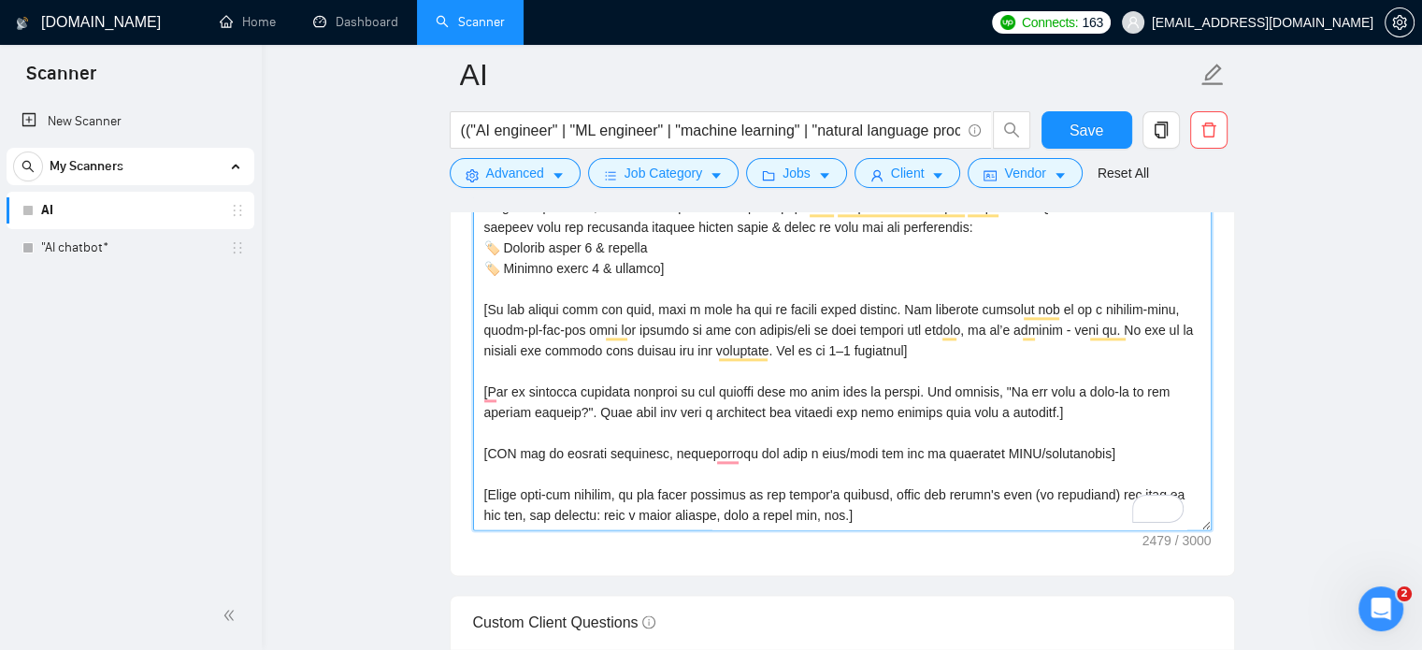
drag, startPoint x: 481, startPoint y: 307, endPoint x: 937, endPoint y: 508, distance: 498.4
click at [937, 508] on textarea "Cover letter template:" at bounding box center [842, 319] width 738 height 421
paste textarea "ry to keep it under"
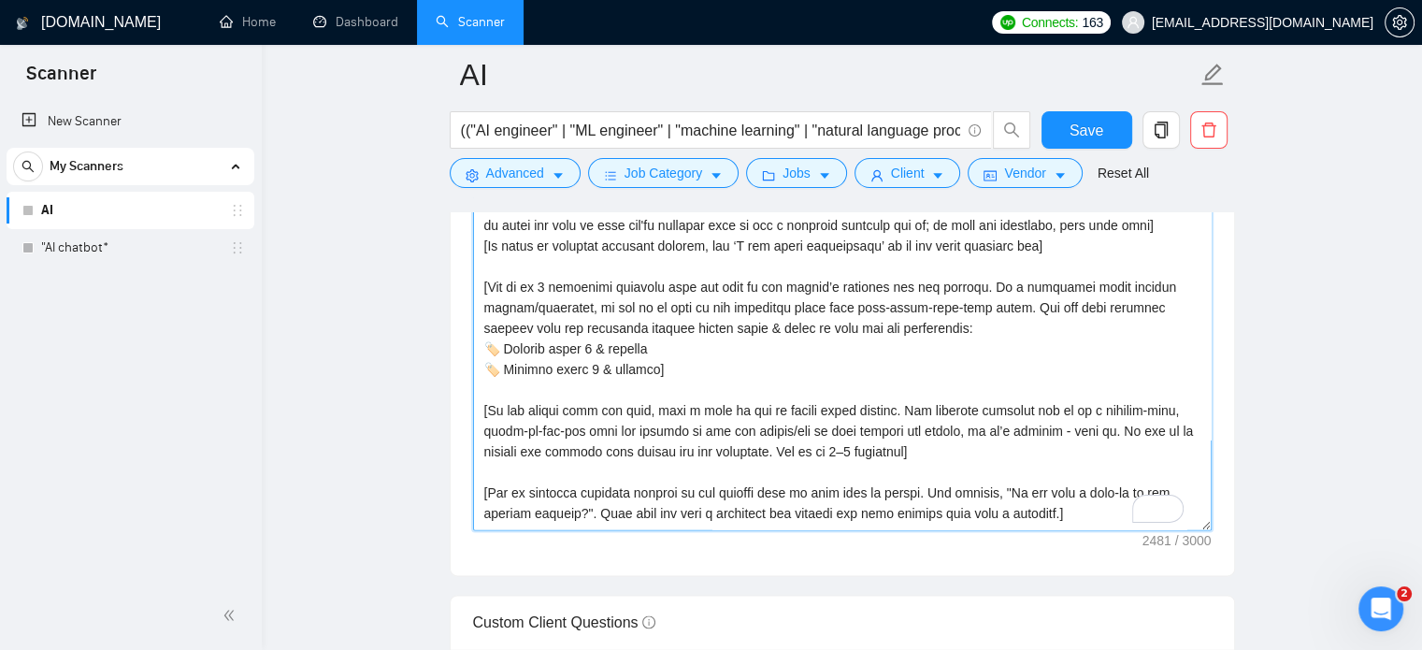
scroll to position [10, 0]
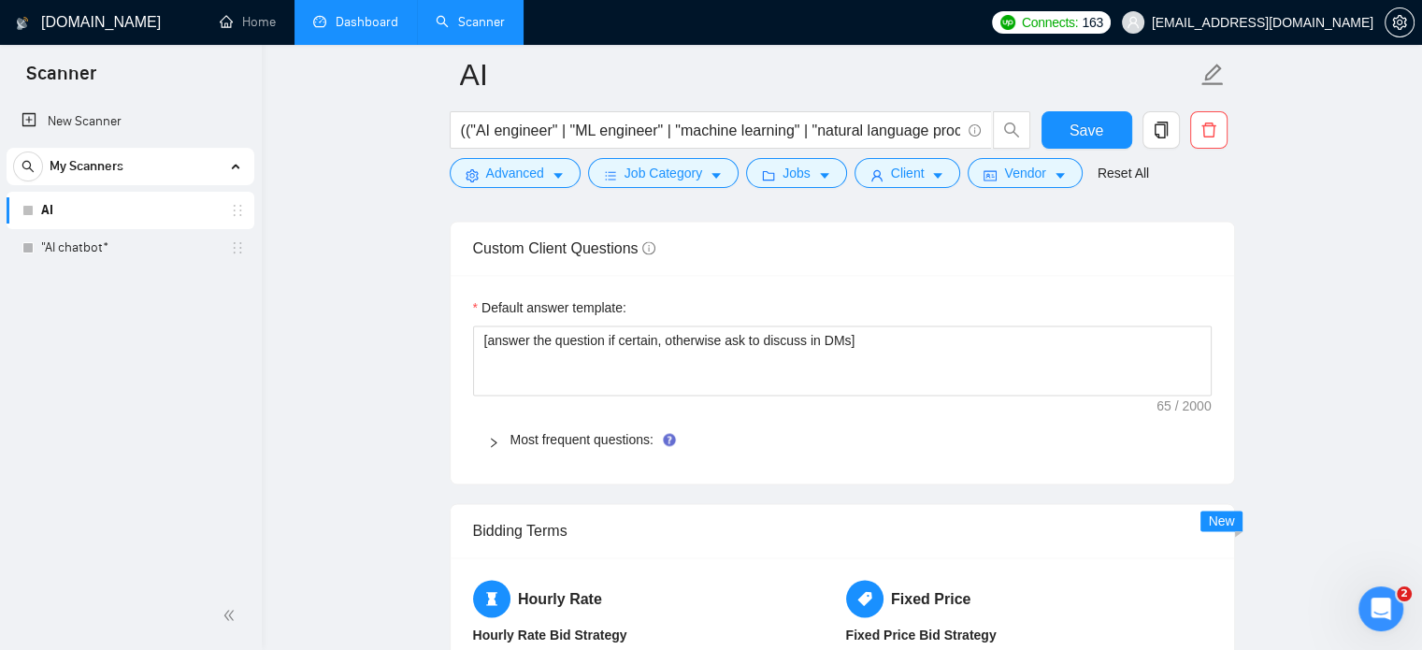
type textarea "[Your style and tone should feel as human as possible. Everything written shoul…"
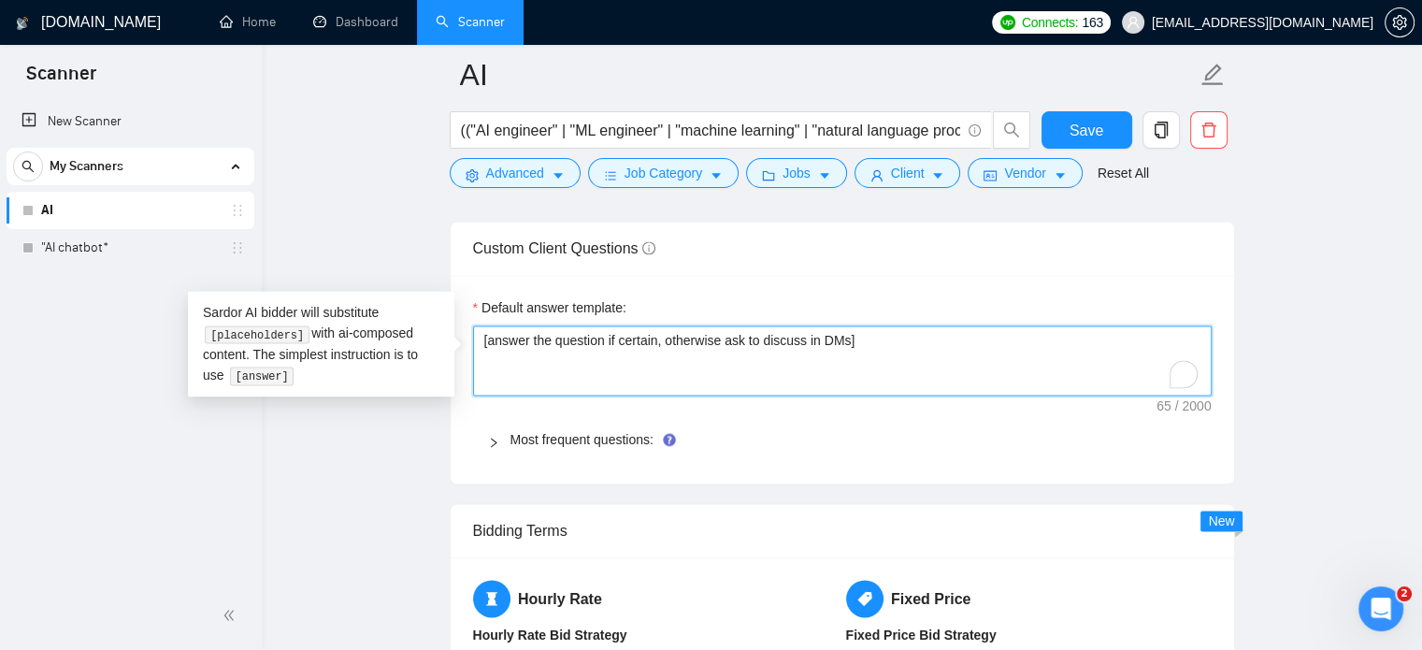
drag, startPoint x: 864, startPoint y: 333, endPoint x: 280, endPoint y: 351, distance: 583.5
paste textarea ". If the client is asking about time zones, mention that you are ready to work …"
type textarea "[answer the question if certain, otherwise ask to discuss in DMs. If the client…"
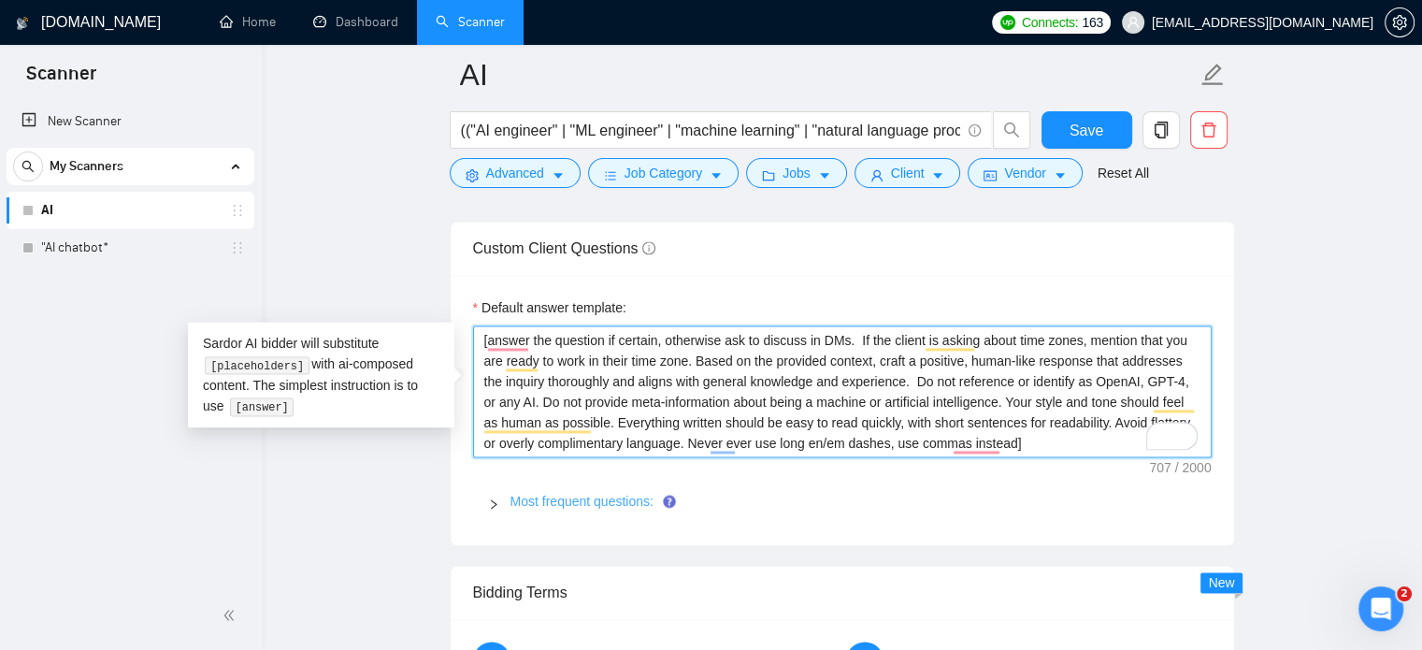
type textarea "[answer the question if certain, otherwise ask to discuss in DMs. If the client…"
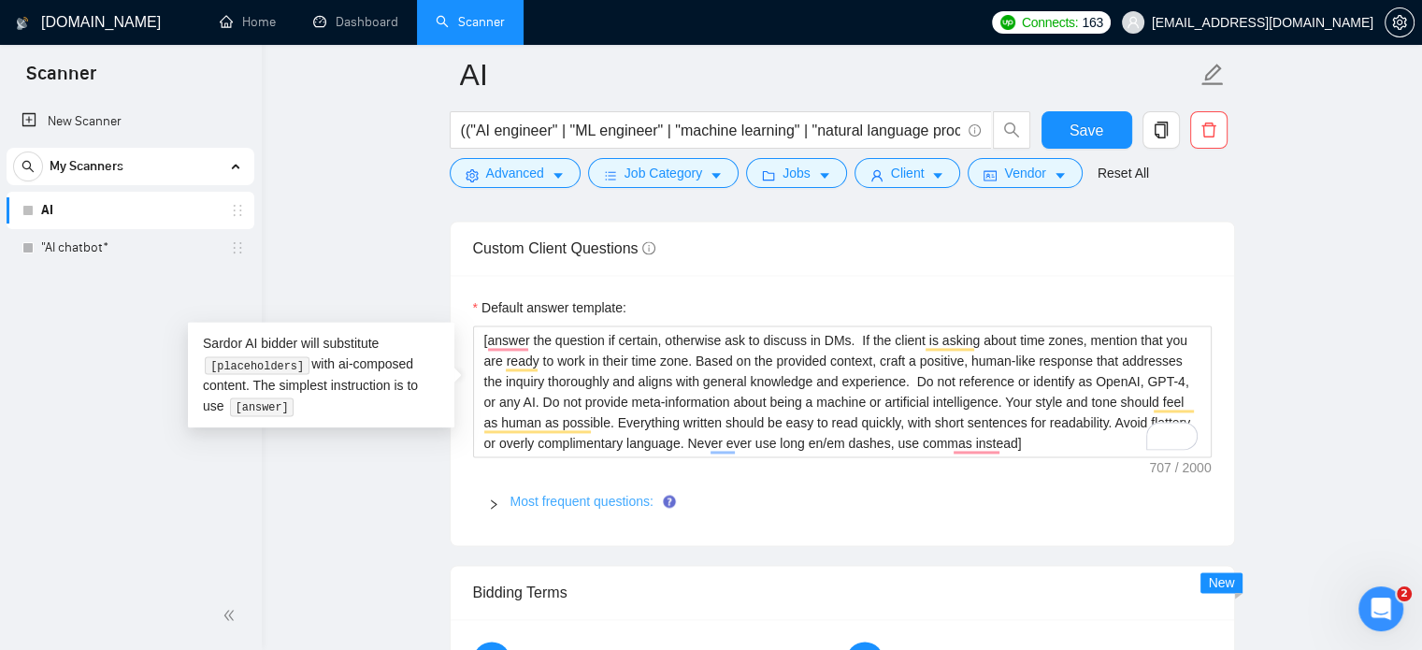
click at [518, 499] on link "Most frequent questions:" at bounding box center [581, 500] width 143 height 15
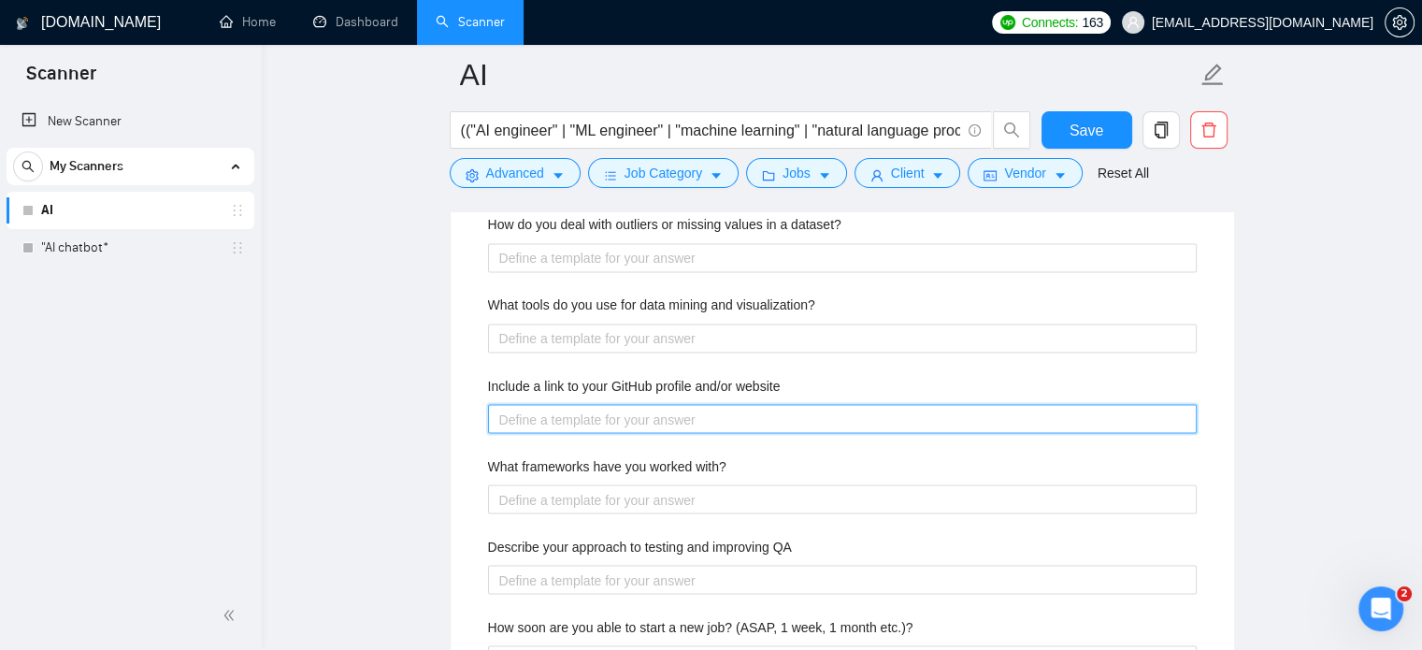
click at [557, 408] on website "Include a link to your GitHub profile and/or website" at bounding box center [842, 419] width 708 height 30
paste website "I don’t keep a public GitHub or personal site. You can check my Upwork portfoli…"
type website "I don’t keep a public GitHub or personal site. You can check my Upwork portfoli…"
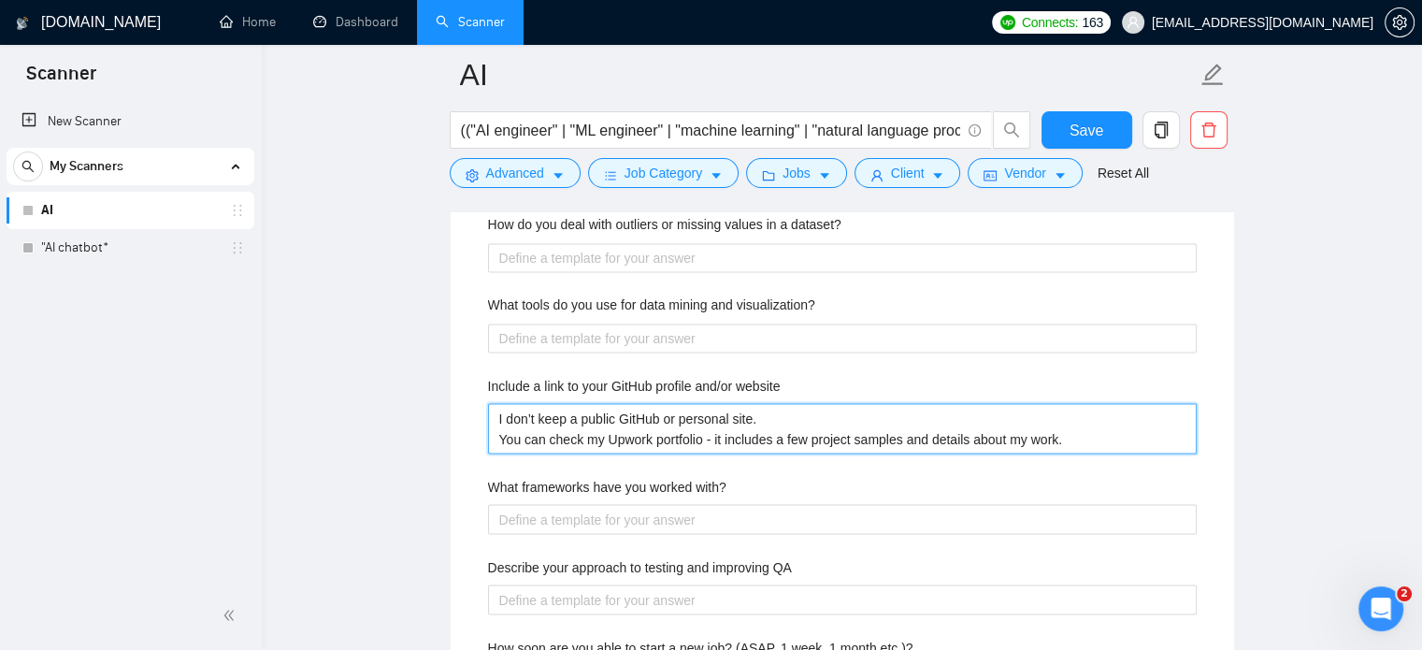
type website "I don’t keep a public GitHub or personal site. You can check my Upwork portfoli…"
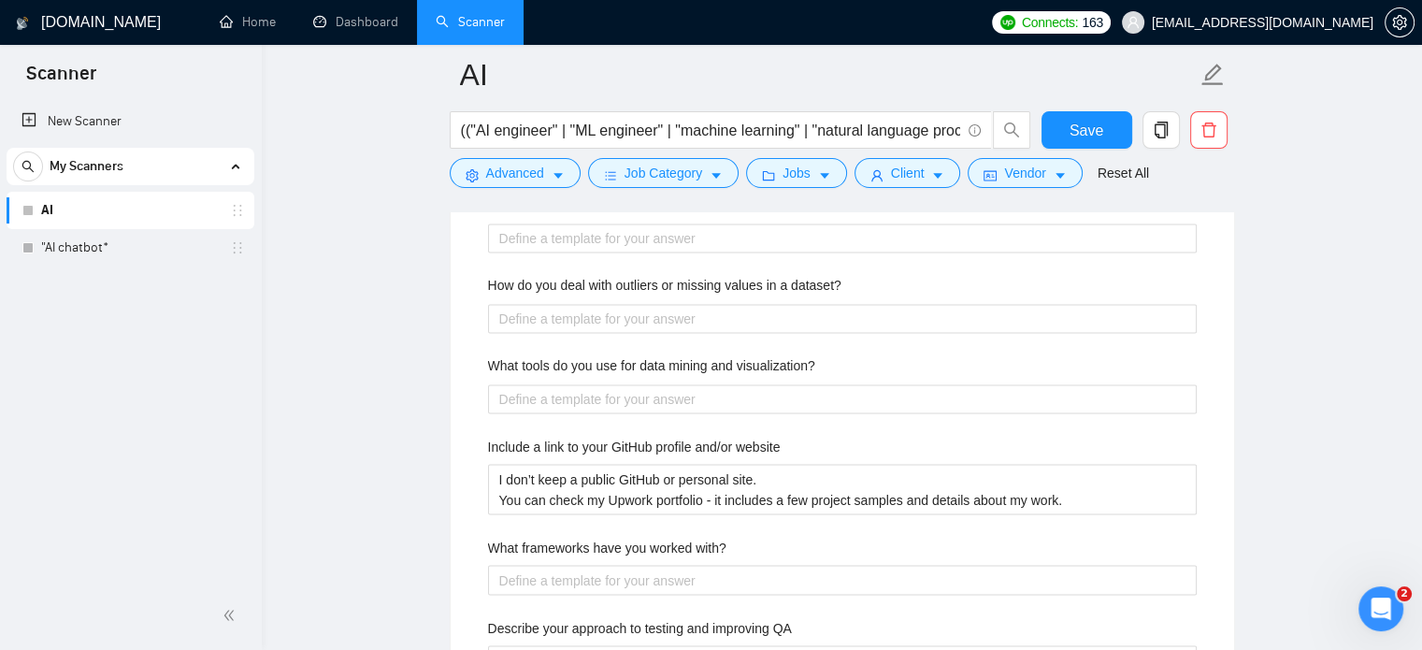
scroll to position [3084, 0]
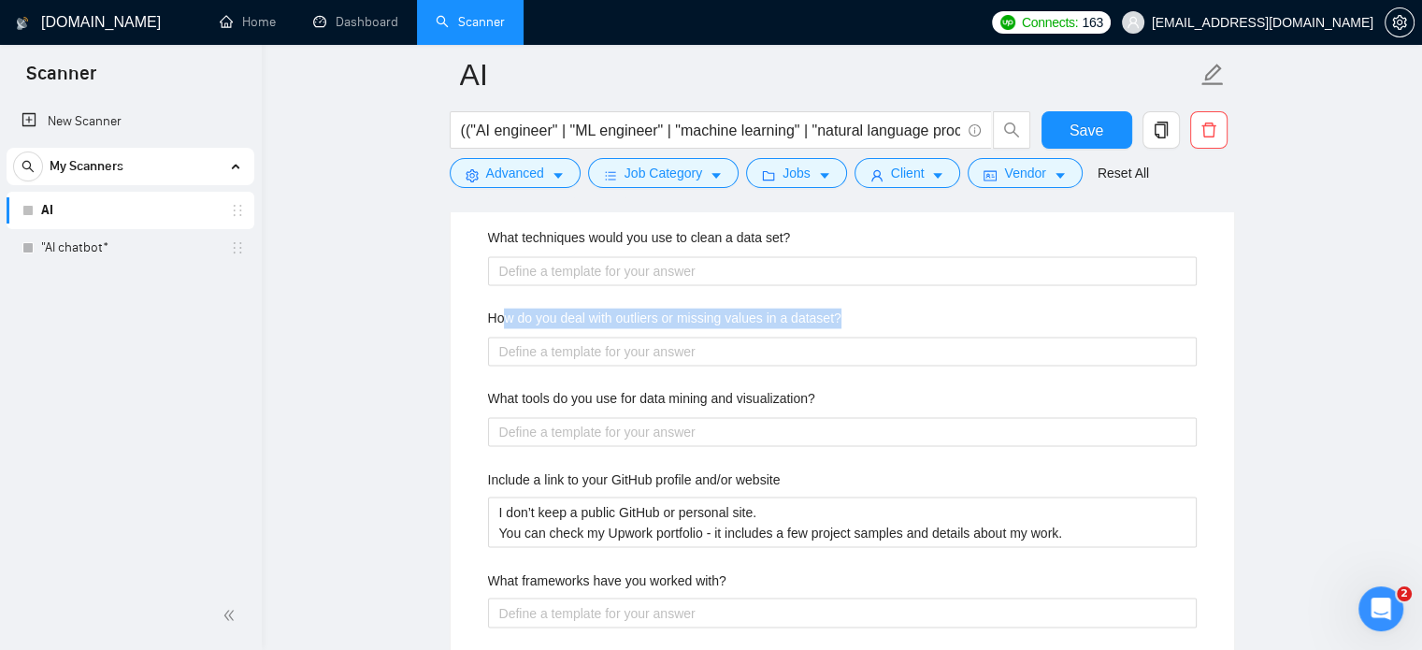
drag, startPoint x: 508, startPoint y: 307, endPoint x: 804, endPoint y: 331, distance: 297.3
click at [804, 331] on div "How do you deal with outliers or missing values in a dataset?" at bounding box center [842, 321] width 708 height 28
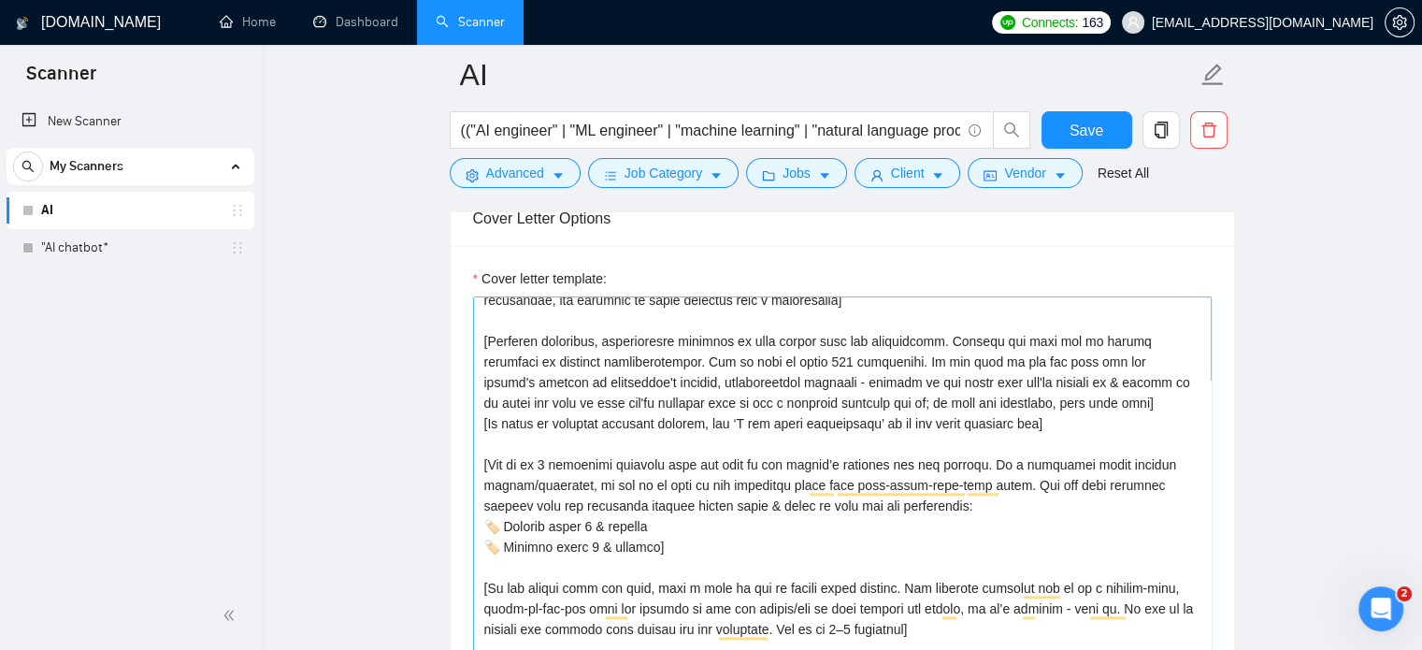
scroll to position [187, 0]
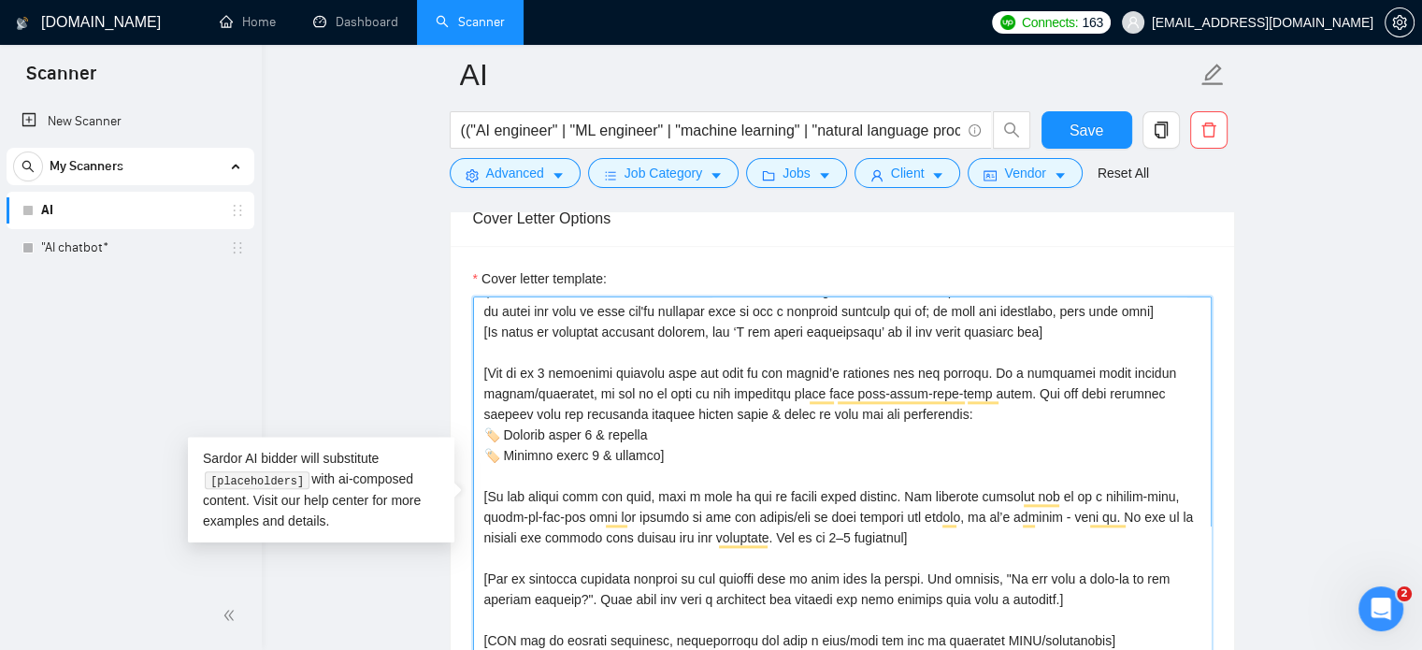
drag, startPoint x: 485, startPoint y: 364, endPoint x: 653, endPoint y: 457, distance: 192.5
click at [653, 457] on textarea "Cover letter template:" at bounding box center [842, 506] width 738 height 421
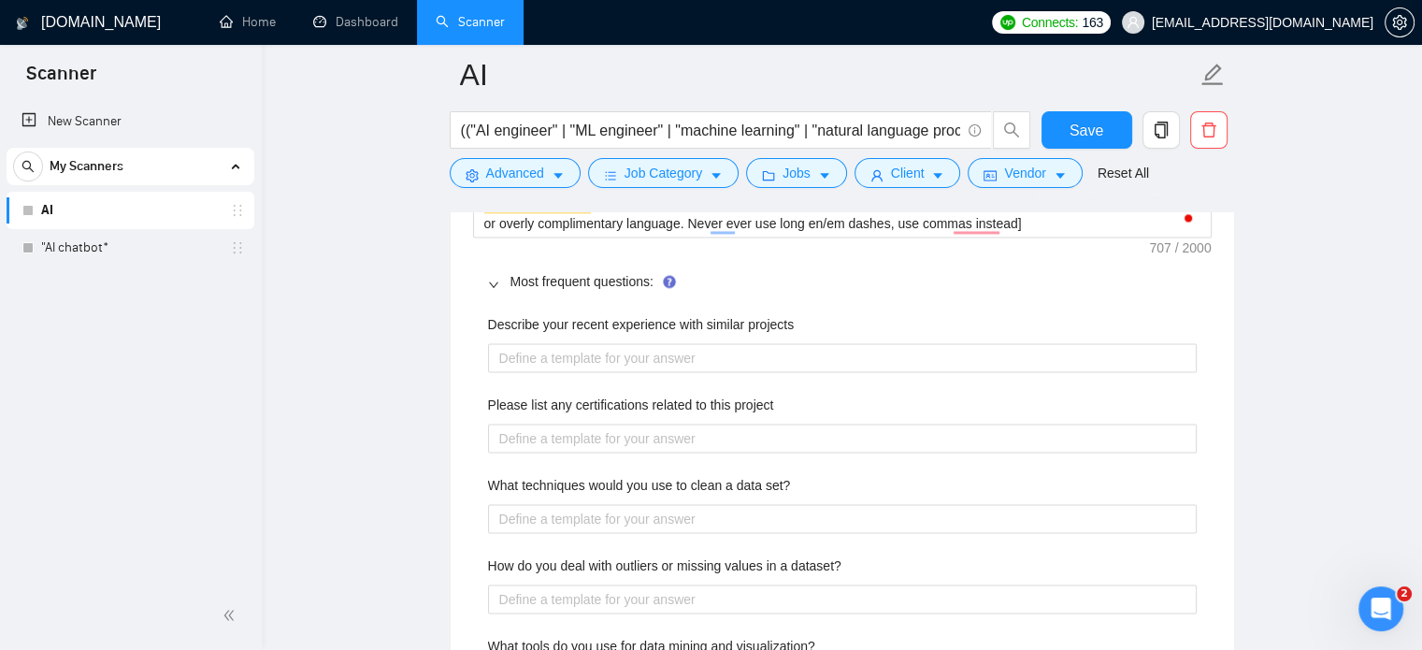
scroll to position [2804, 0]
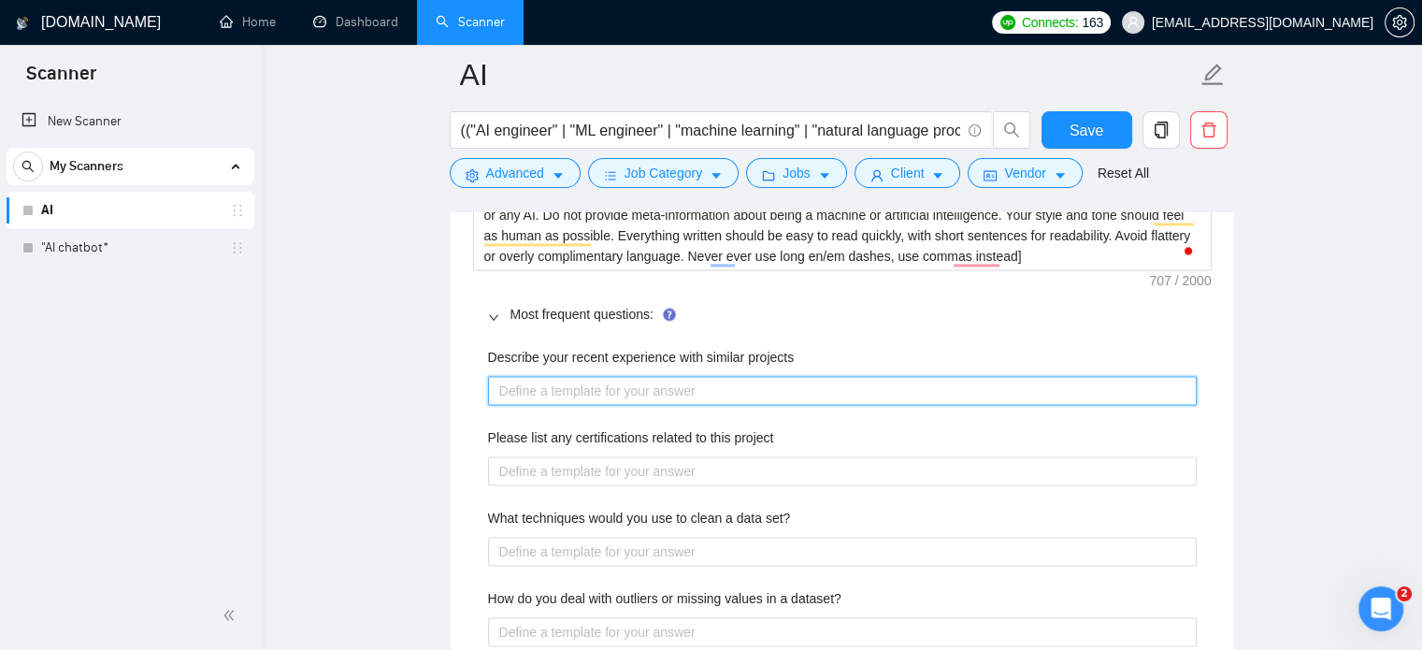
click at [532, 382] on projects "Describe your recent experience with similar projects" at bounding box center [842, 391] width 708 height 30
paste projects "[Add up to 3 portfolio examples that fit best to the client’s industry and job …"
type projects "[Add up to 3 portfolio examples that fit best to the client’s industry and job …"
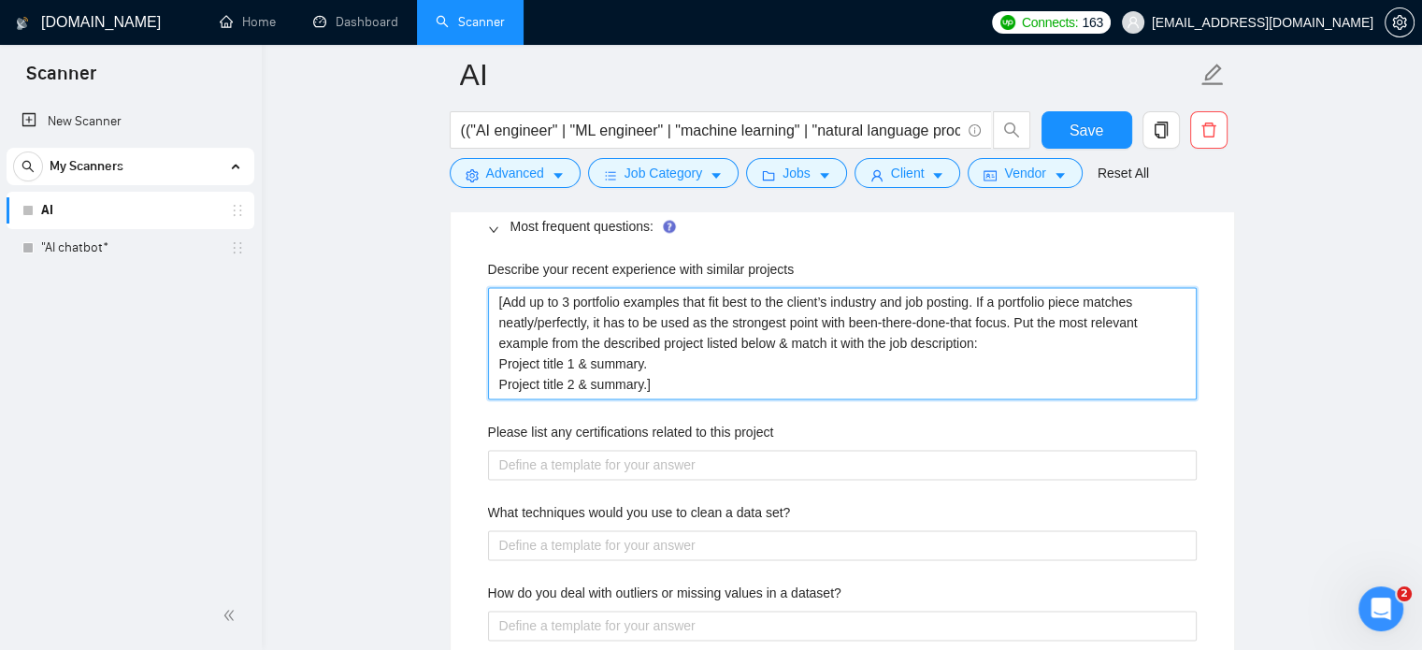
scroll to position [2897, 0]
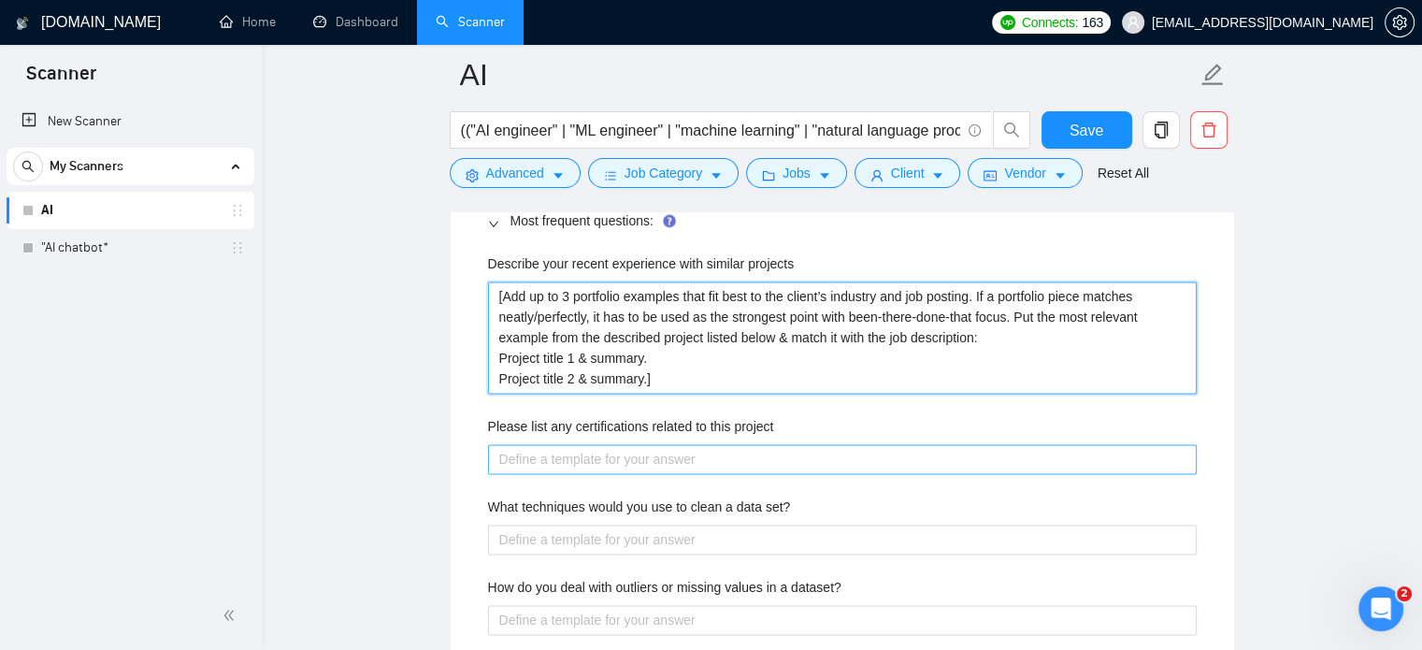
type projects "[Add up to 3 portfolio examples that fit best to the client’s industry and job …"
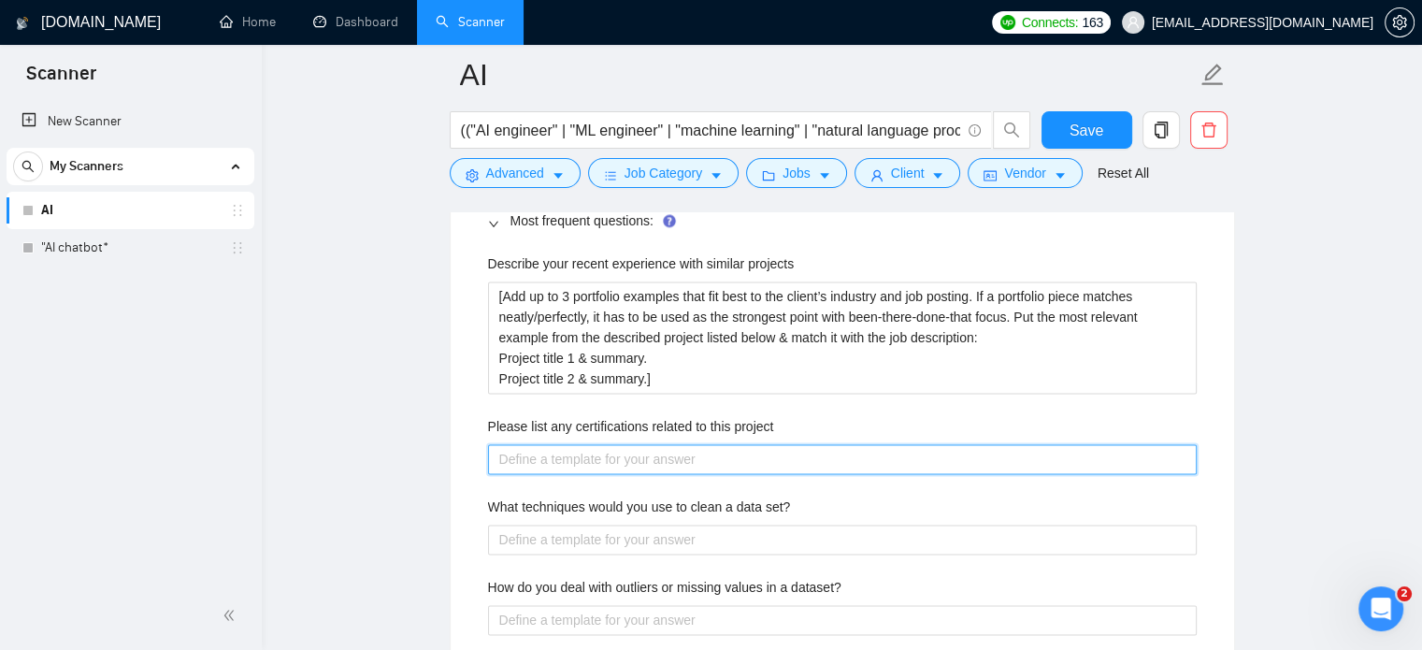
click at [535, 456] on project "Please list any certifications related to this project" at bounding box center [842, 459] width 708 height 30
paste project "I don’t have formal certifications, but I’ve spent the last few years working h…"
type project "I don’t have formal certifications, but I’ve spent the last few years working h…"
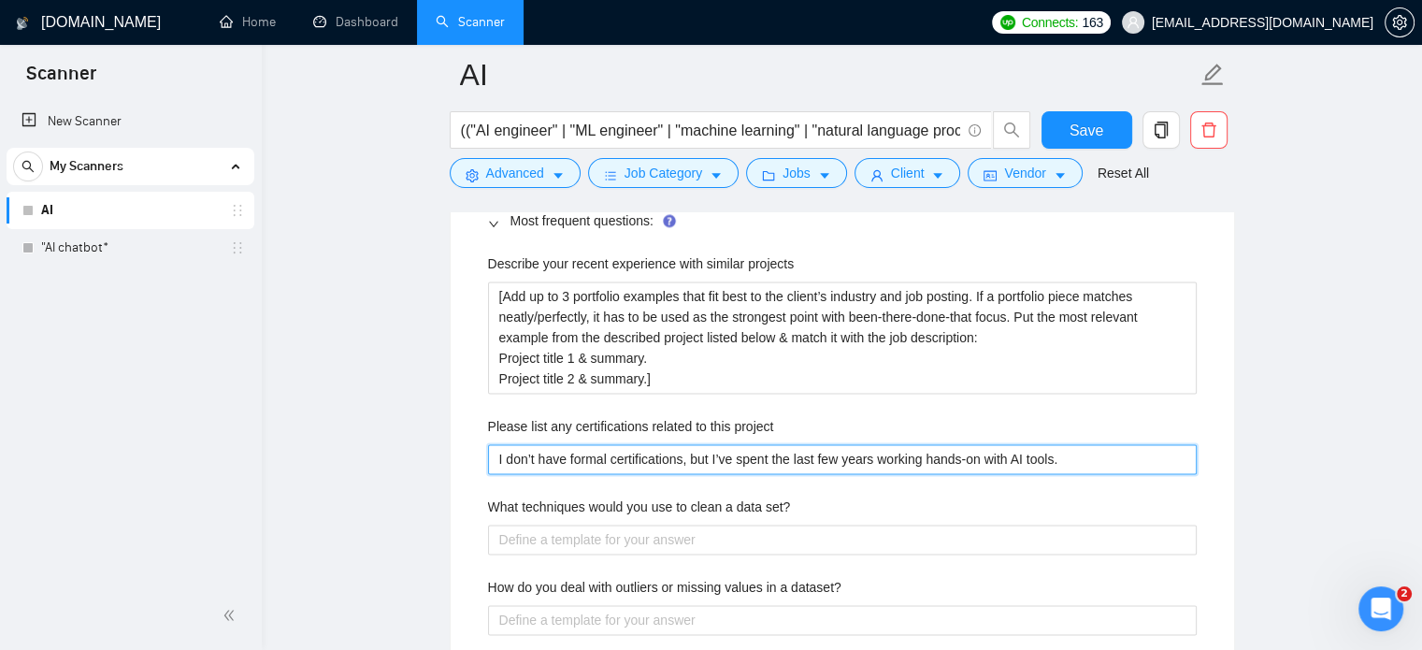
type project "I don’t have formal certifications, but I’ve spent the last few years working h…"
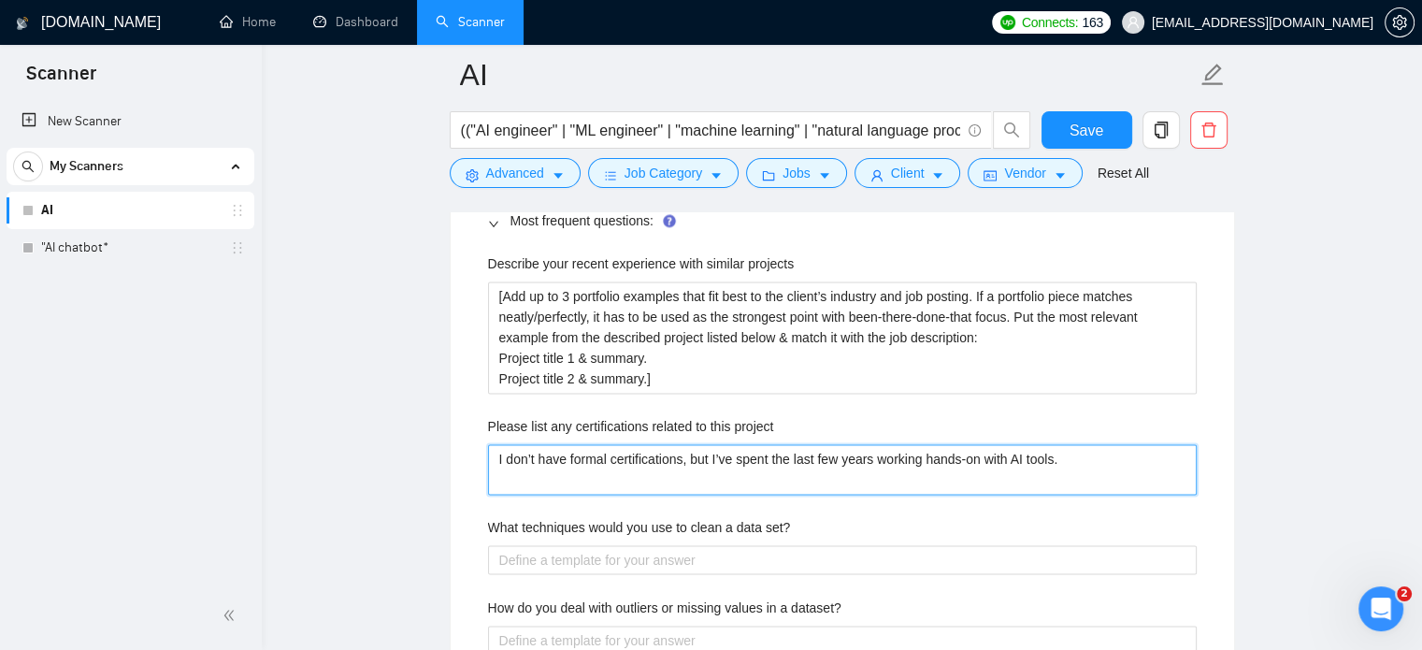
type project "I don’t have formal certifications, but I’ve spent the last few years working h…"
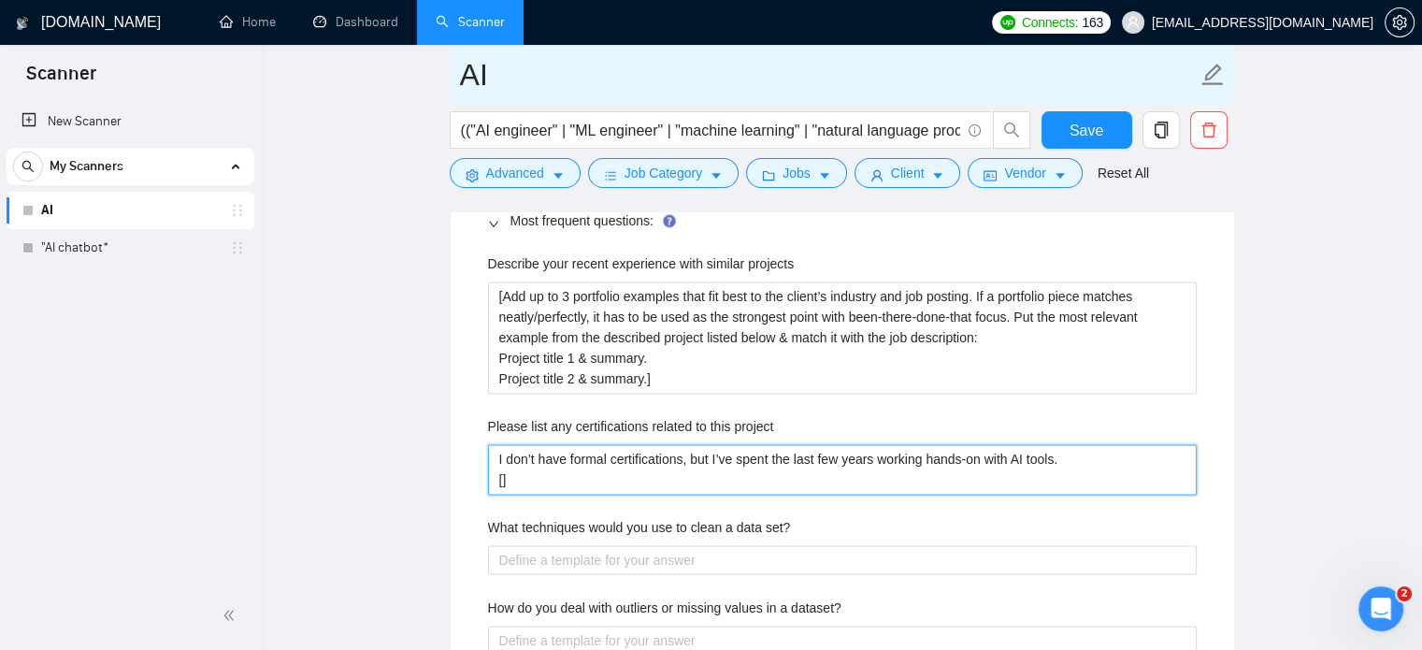
type project "I don’t have formal certifications, but I’ve spent the last few years working h…"
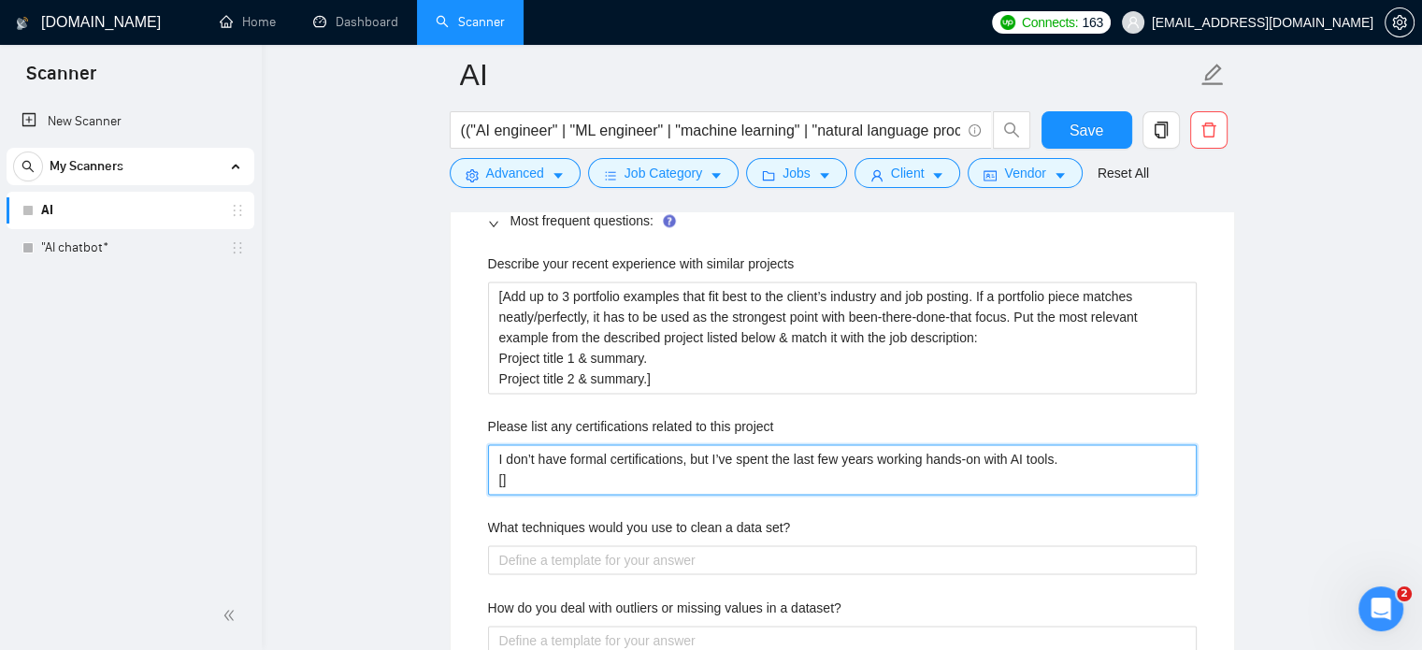
drag, startPoint x: 497, startPoint y: 458, endPoint x: 1103, endPoint y: 455, distance: 605.7
click at [1103, 455] on project "I don’t have formal certifications, but I’ve spent the last few years working h…" at bounding box center [842, 469] width 708 height 50
click at [501, 478] on project "I don’t have formal certifications, but I’ve spent the last few years working h…" at bounding box center [842, 469] width 708 height 50
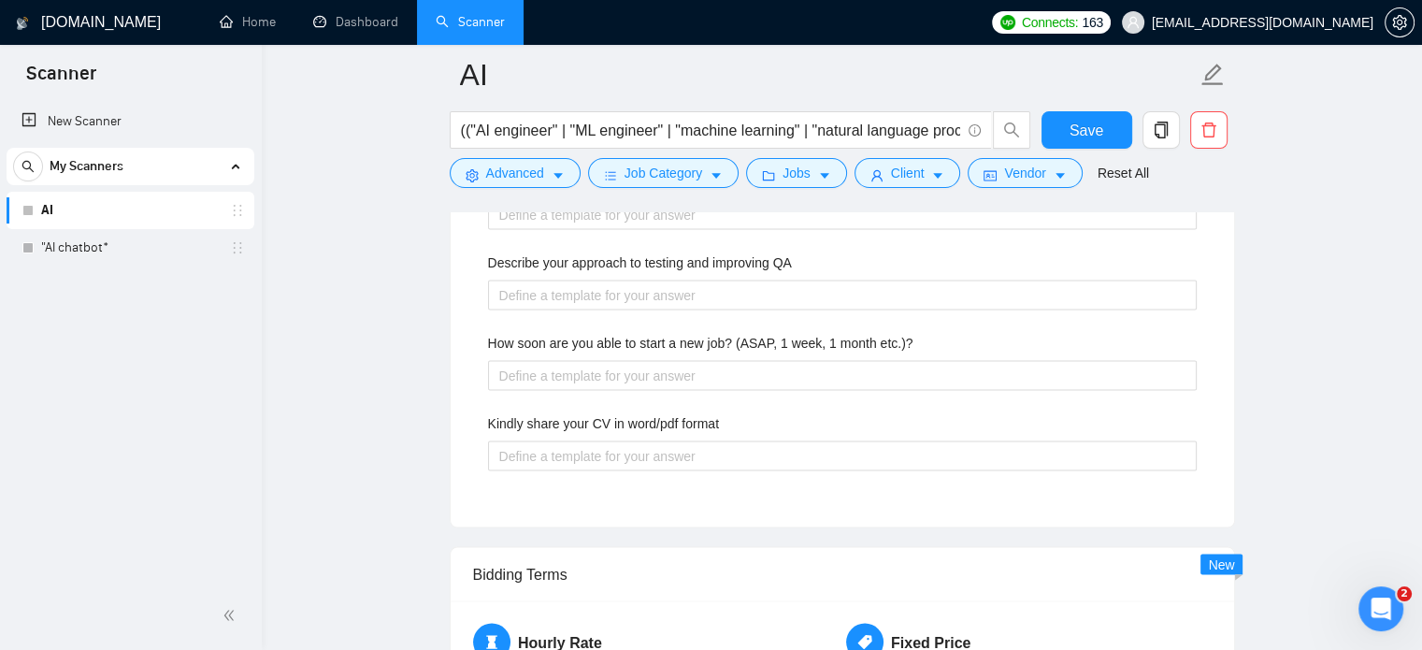
scroll to position [3552, 0]
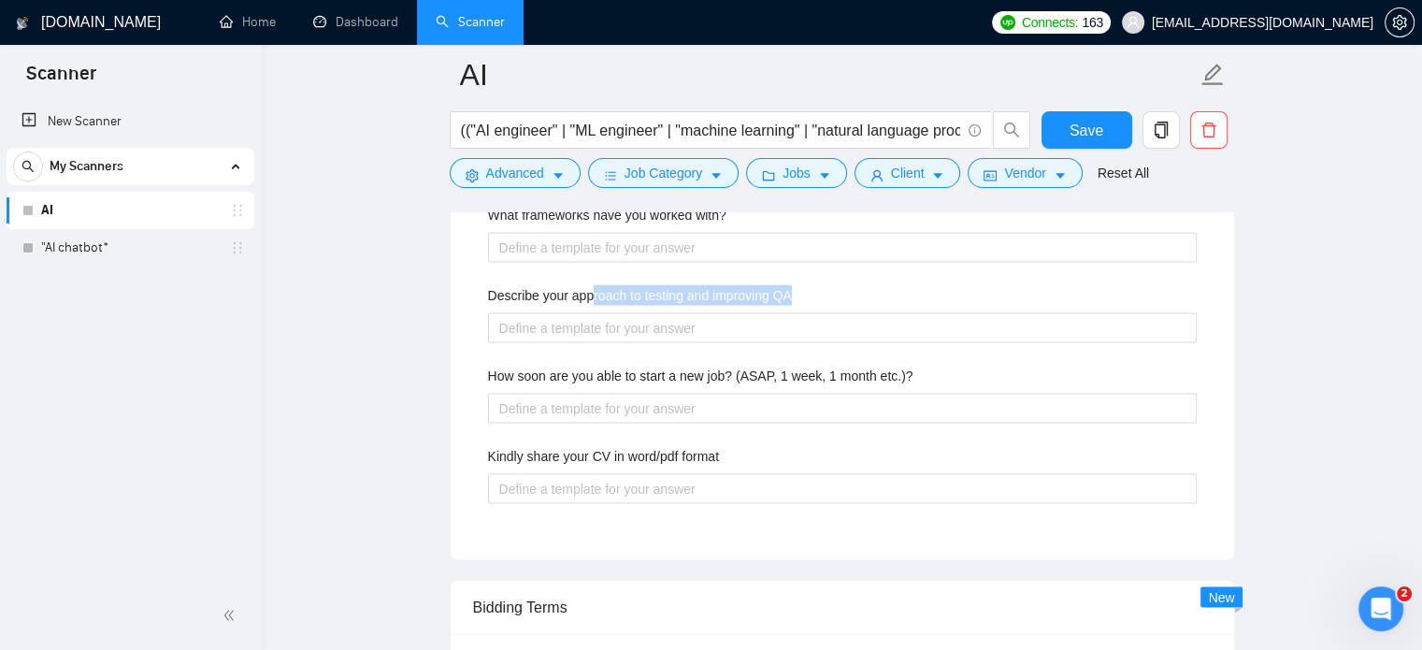
drag, startPoint x: 624, startPoint y: 294, endPoint x: 800, endPoint y: 295, distance: 175.7
click at [800, 295] on div "Describe your approach to testing and improving QA" at bounding box center [842, 298] width 708 height 28
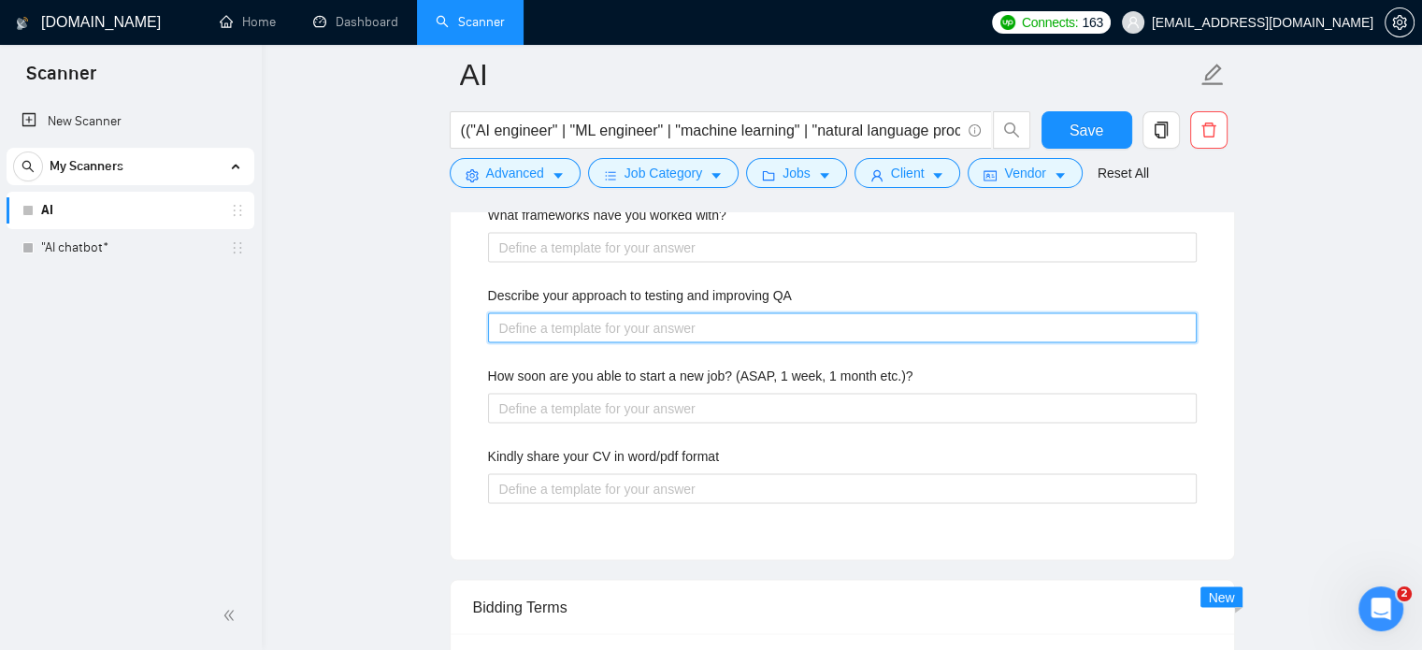
click at [557, 321] on QA "Describe your approach to testing and improving QA" at bounding box center [842, 327] width 708 height 30
paste QA "[Identify a specific pain point related to QA from the job posting. Describe ho…"
type QA "[Identify a specific pain point related to QA from the job posting. Describe ho…"
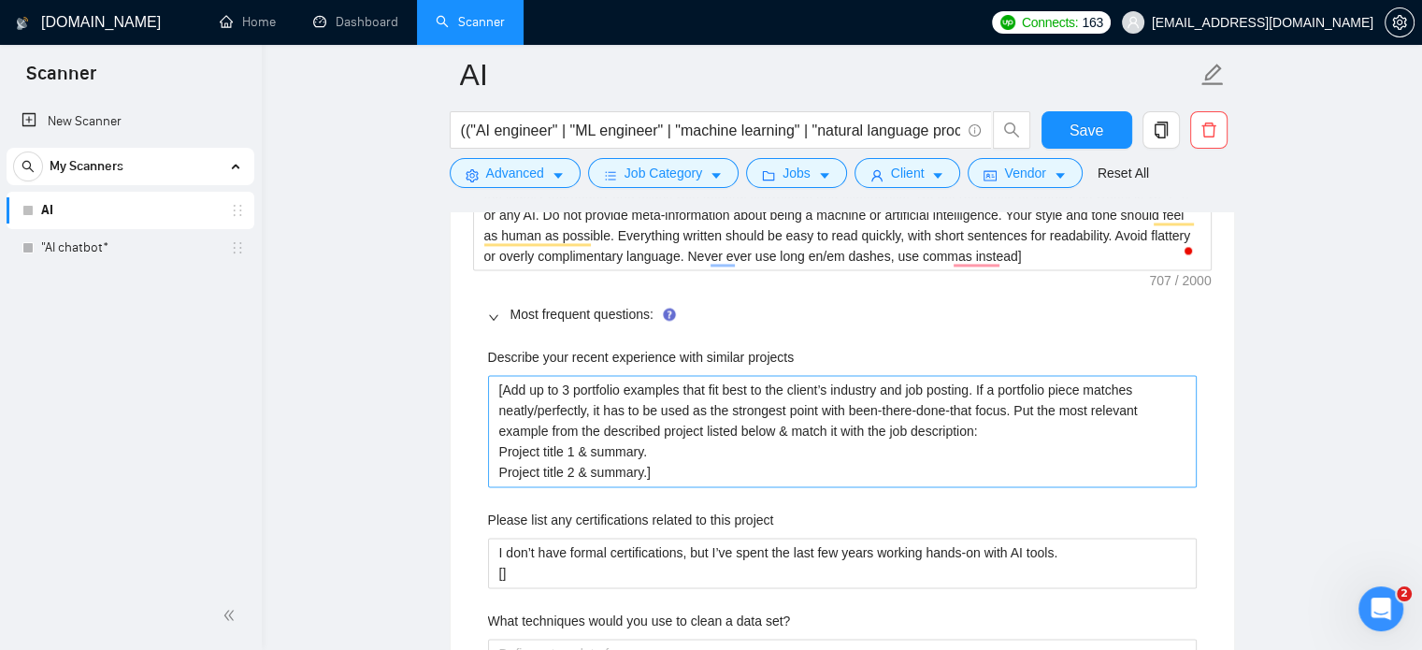
scroll to position [2897, 0]
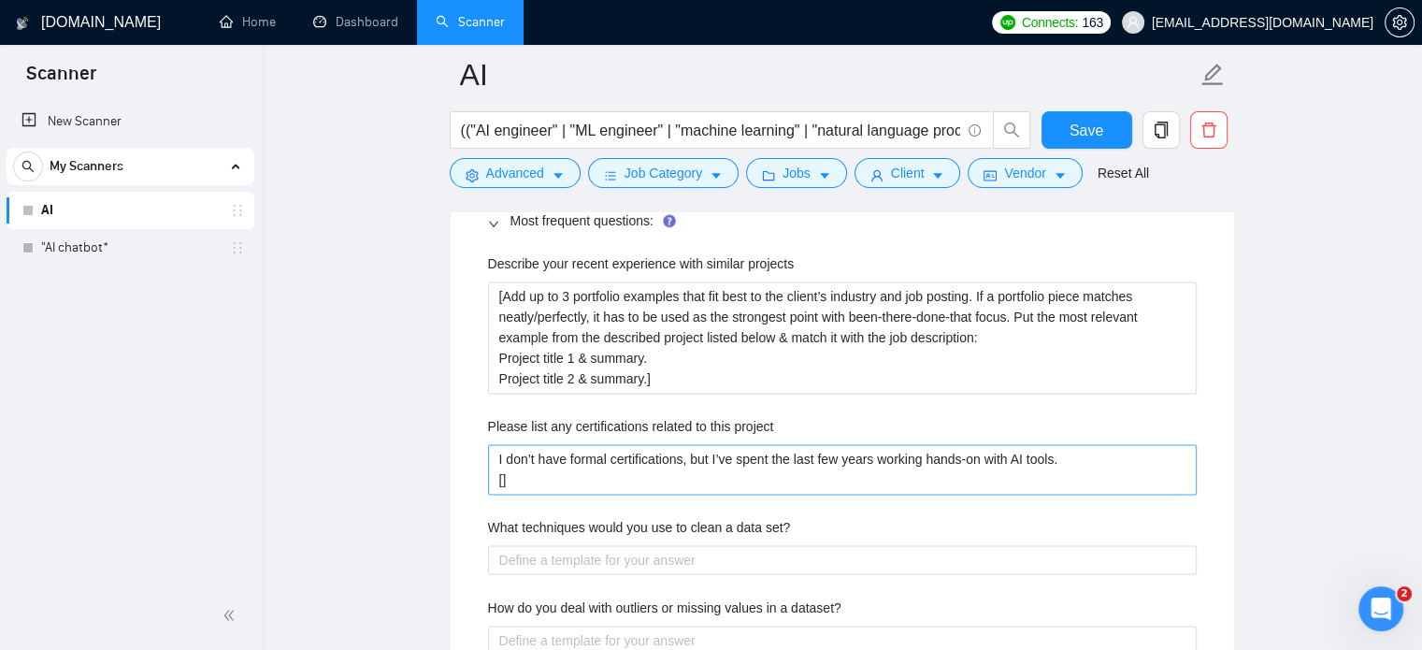
type QA "[Identify a specific pain point related to QA from the job posting. Describe ho…"
click at [521, 480] on project "I don’t have formal certifications, but I’ve spent the last few years working h…" at bounding box center [842, 469] width 708 height 50
type project "I don’t have formal certifications, but I’ve spent the last few years working h…"
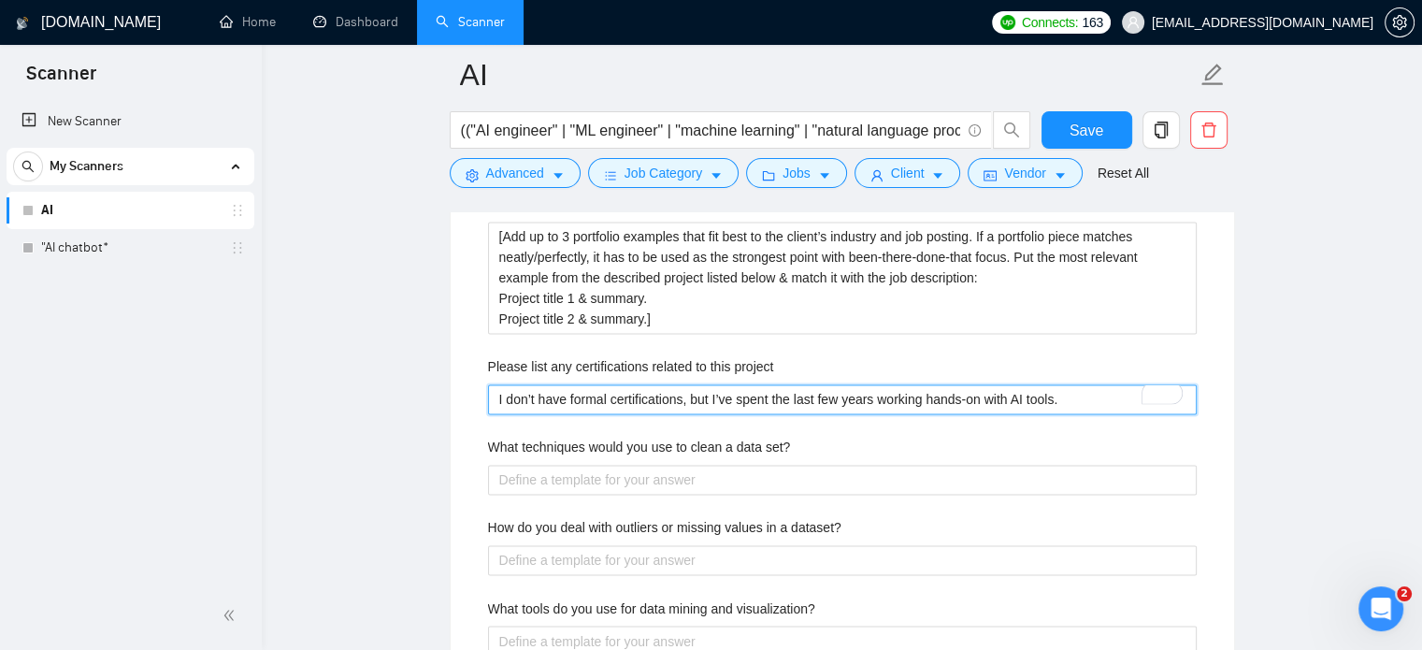
scroll to position [2991, 0]
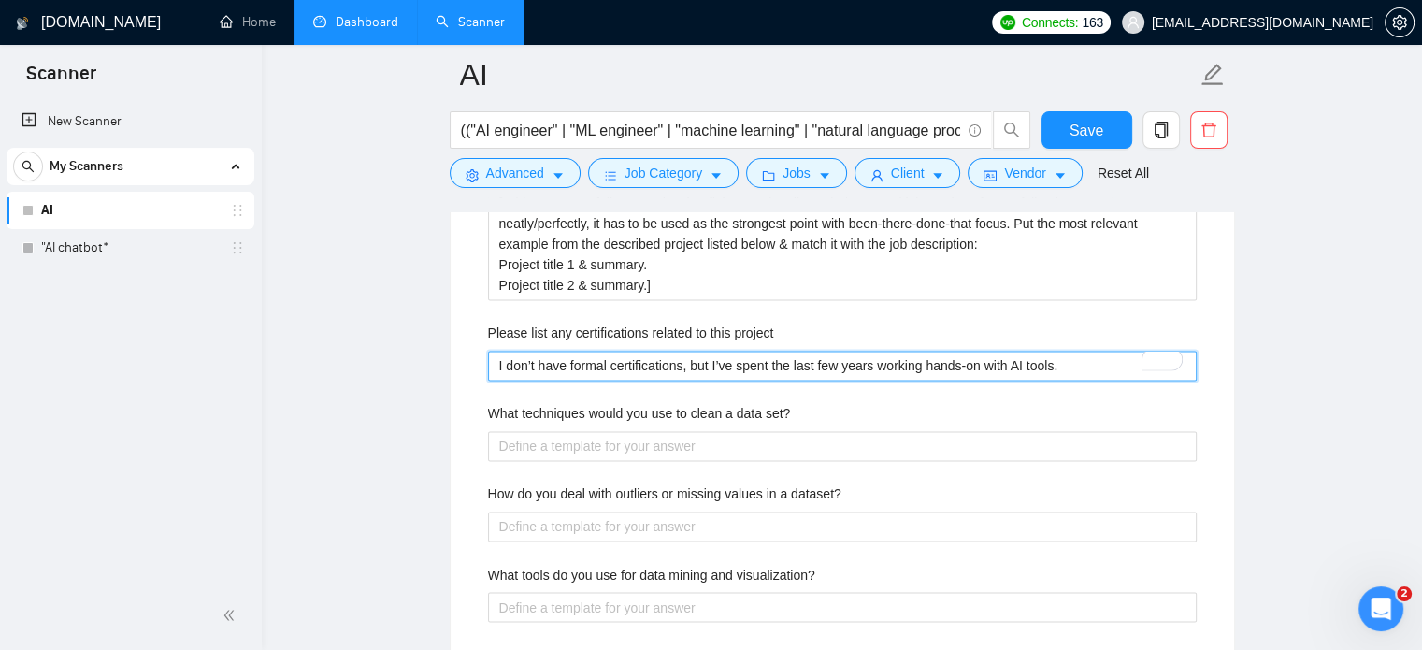
type project "I don’t have formal certifications, but I’ve spent the last few years working h…"
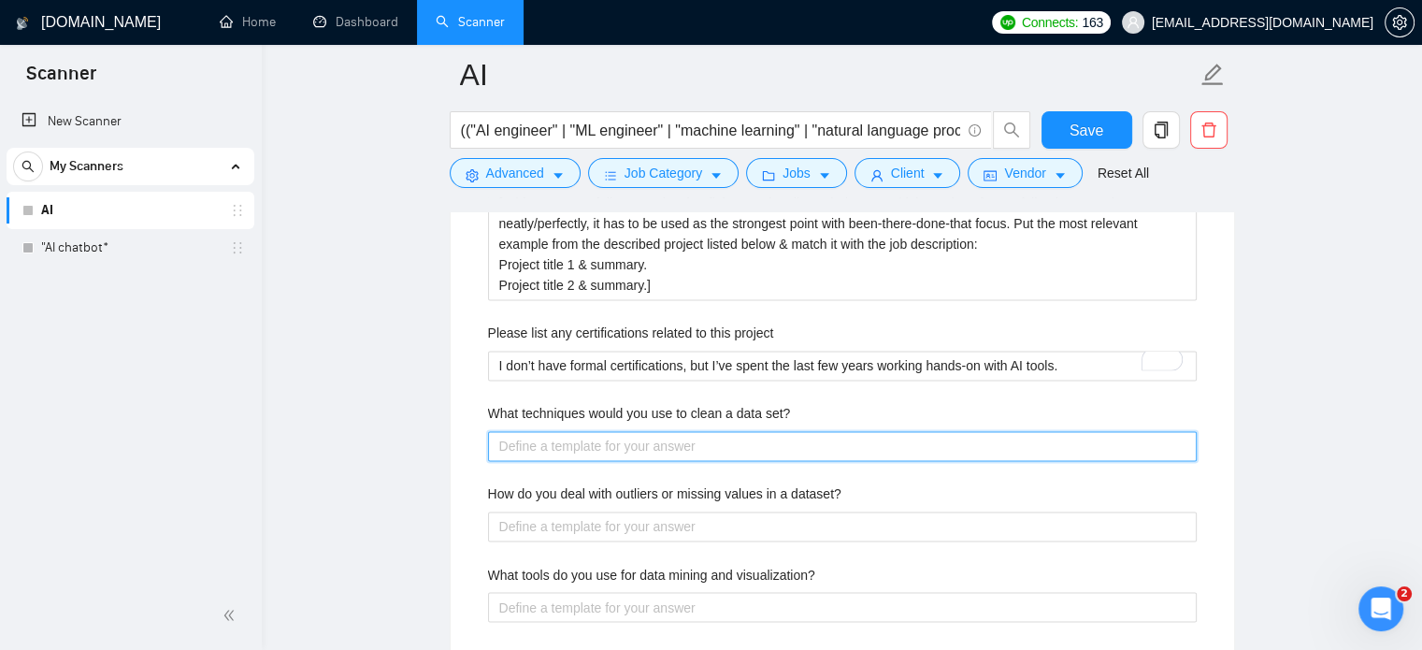
click at [613, 440] on set\? "What techniques would you use to clean a data set?" at bounding box center [842, 446] width 708 height 30
paste set\? "I usually start by checking for missing or duplicate values. Then I fix inconsi…"
type set\? "I usually start by checking for missing or duplicate values. Then I fix inconsi…"
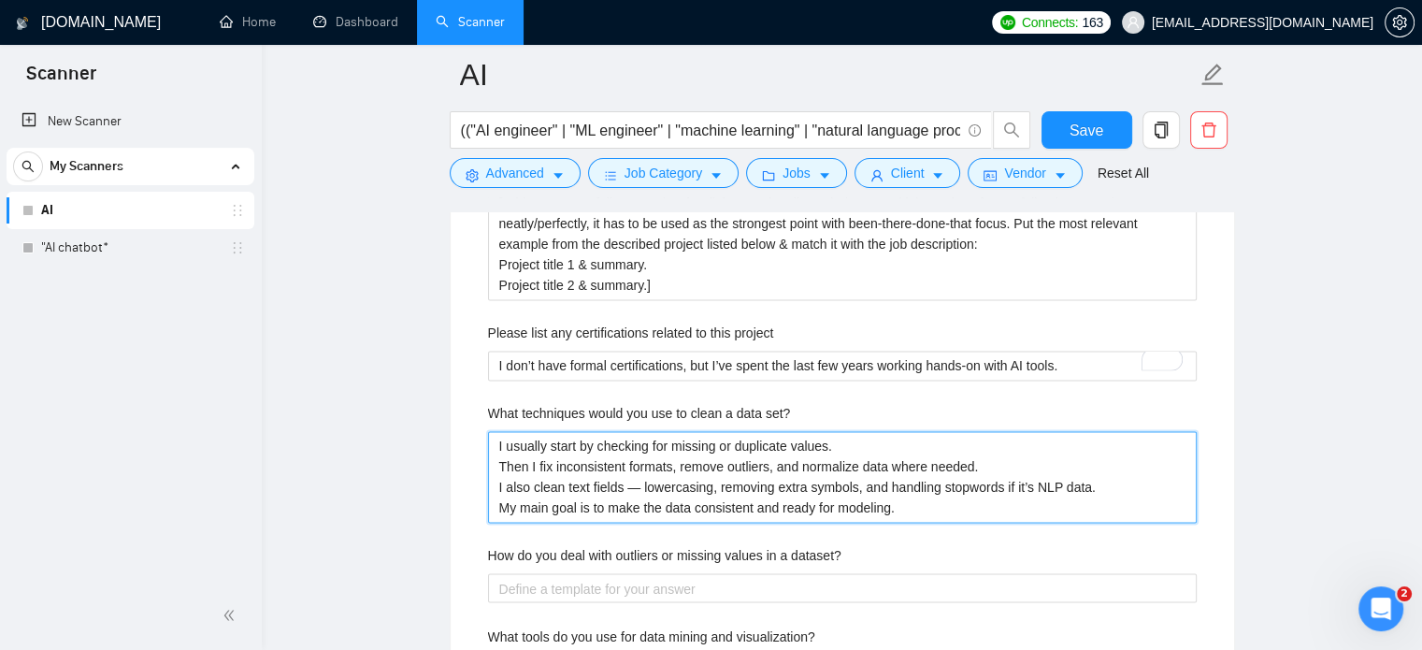
type set\? "I usually start by checking for missing or duplicate values. Then I fix inconsi…"
click at [633, 485] on set\? "I usually start by checking for missing or duplicate values. Then I fix inconsi…" at bounding box center [842, 477] width 708 height 92
type set\? "I usually start by checking for missing or duplicate values. Then I fix inconsi…"
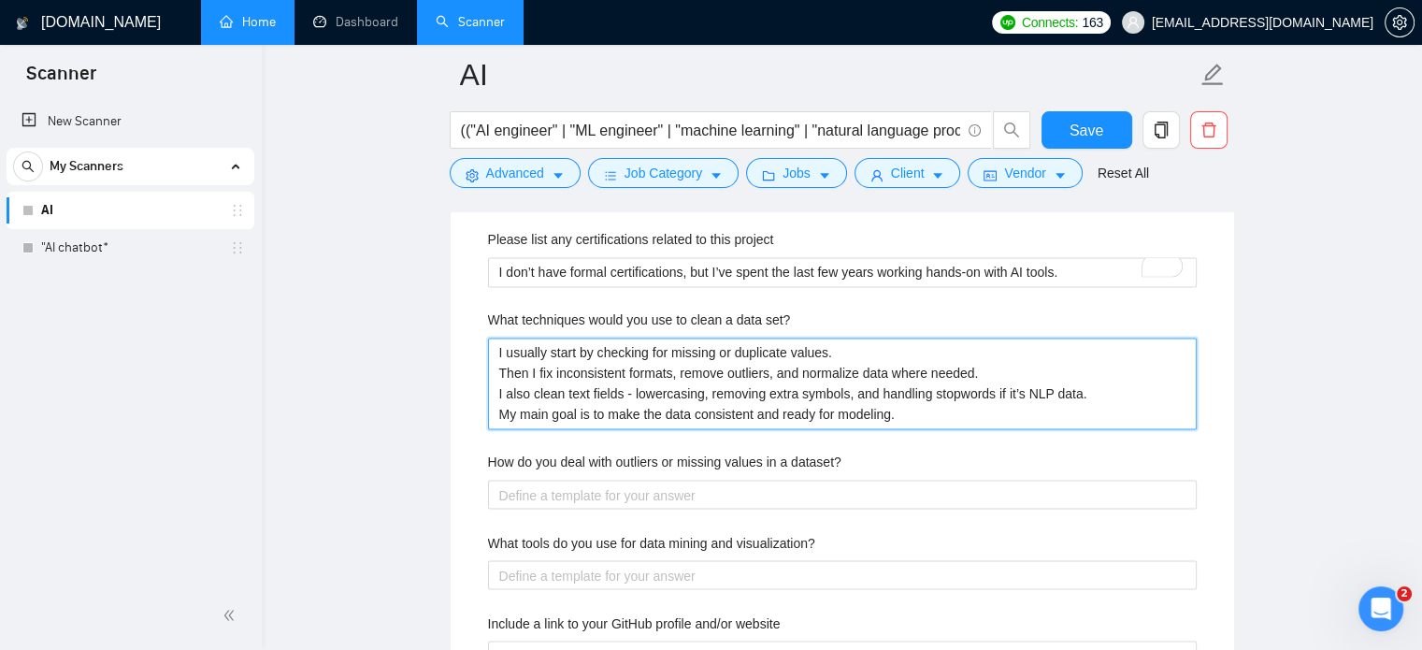
type set\? "I usually start by checking for missing or duplicate values. Then I fix inconsi…"
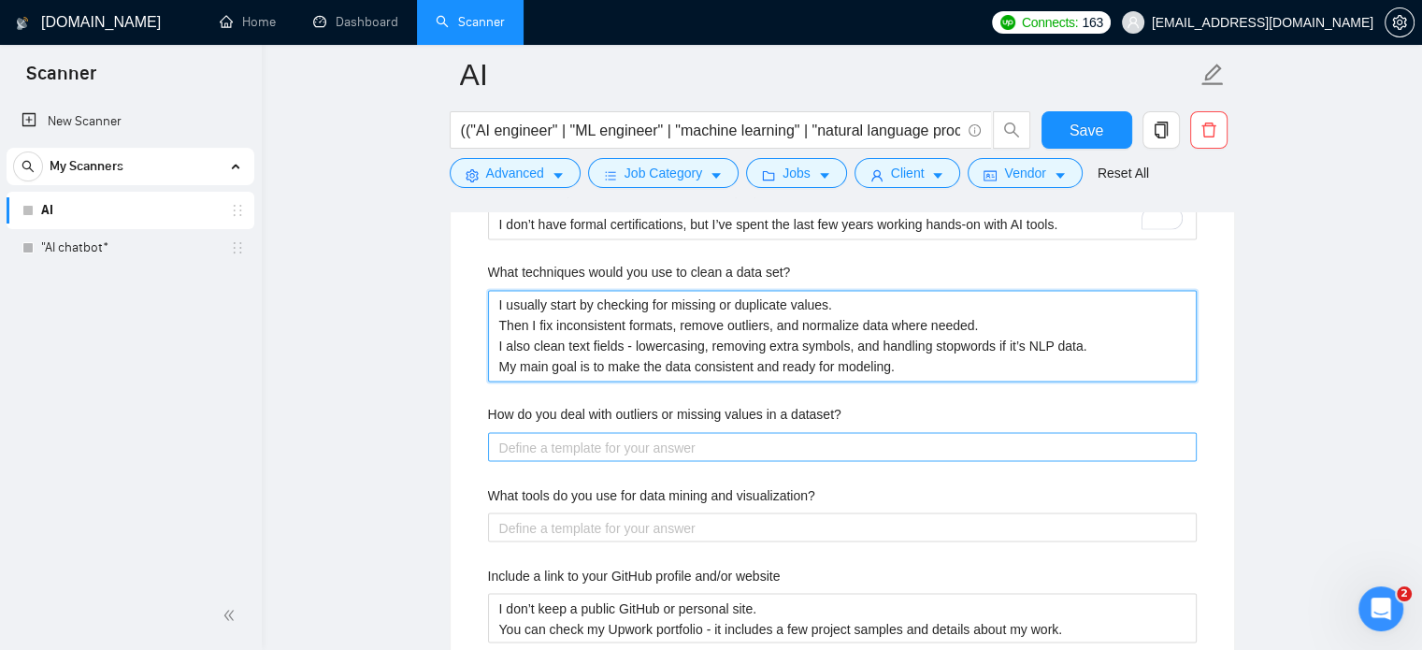
scroll to position [3178, 0]
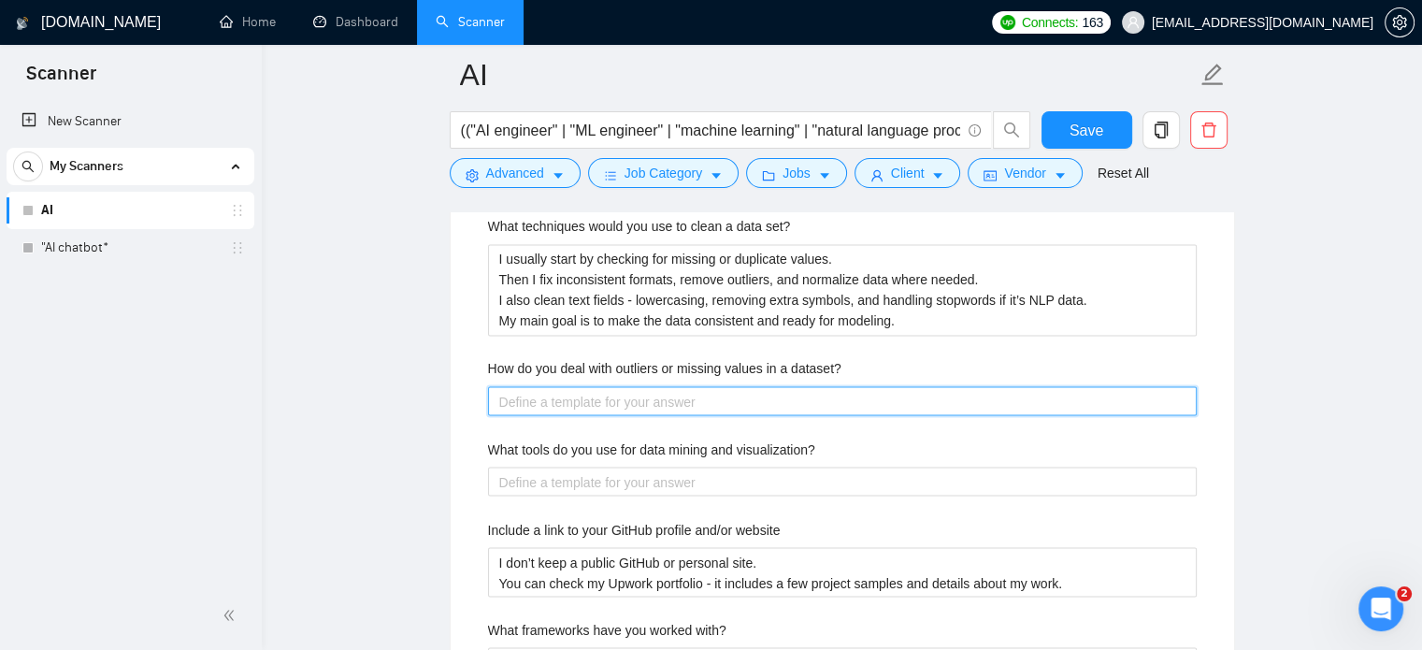
click at [614, 395] on dataset\? "How do you deal with outliers or missing values in a dataset?" at bounding box center [842, 401] width 708 height 30
paste dataset\? "I usually start by finding where the missing values or outliers come from. If t…"
type dataset\? "I usually start by finding where the missing values or outliers come from. If t…"
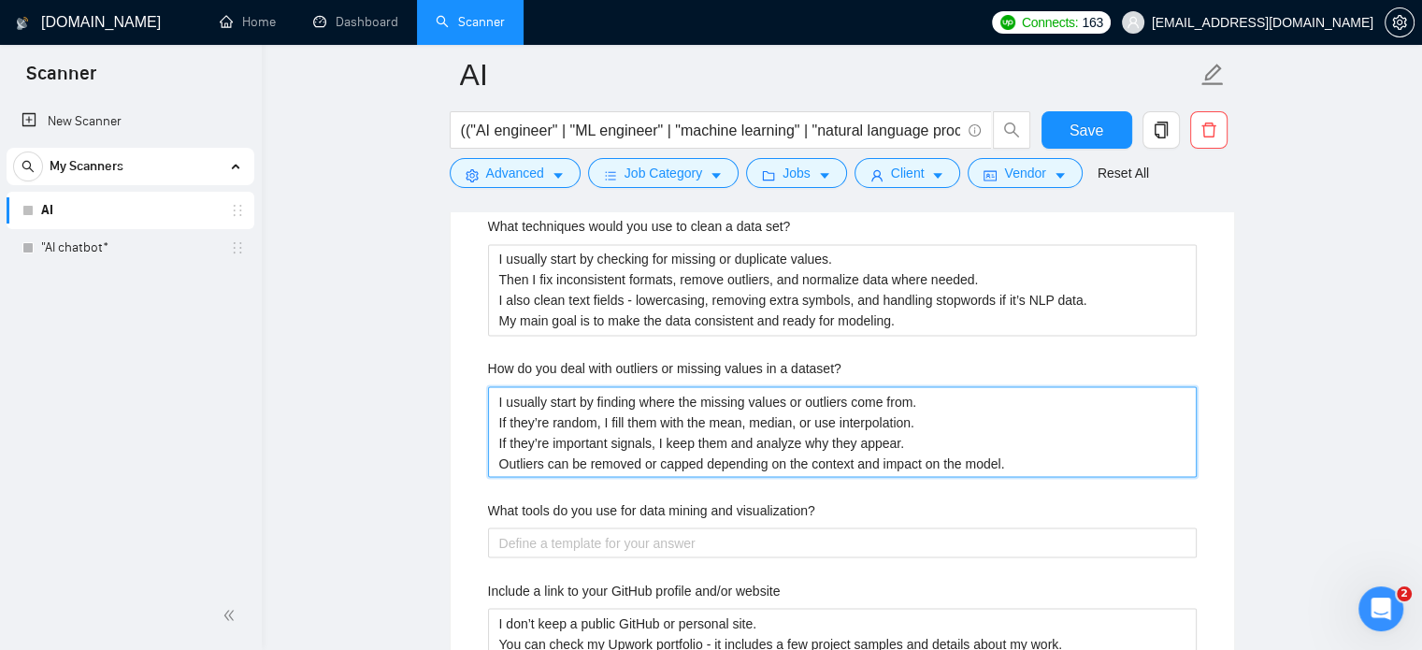
scroll to position [3271, 0]
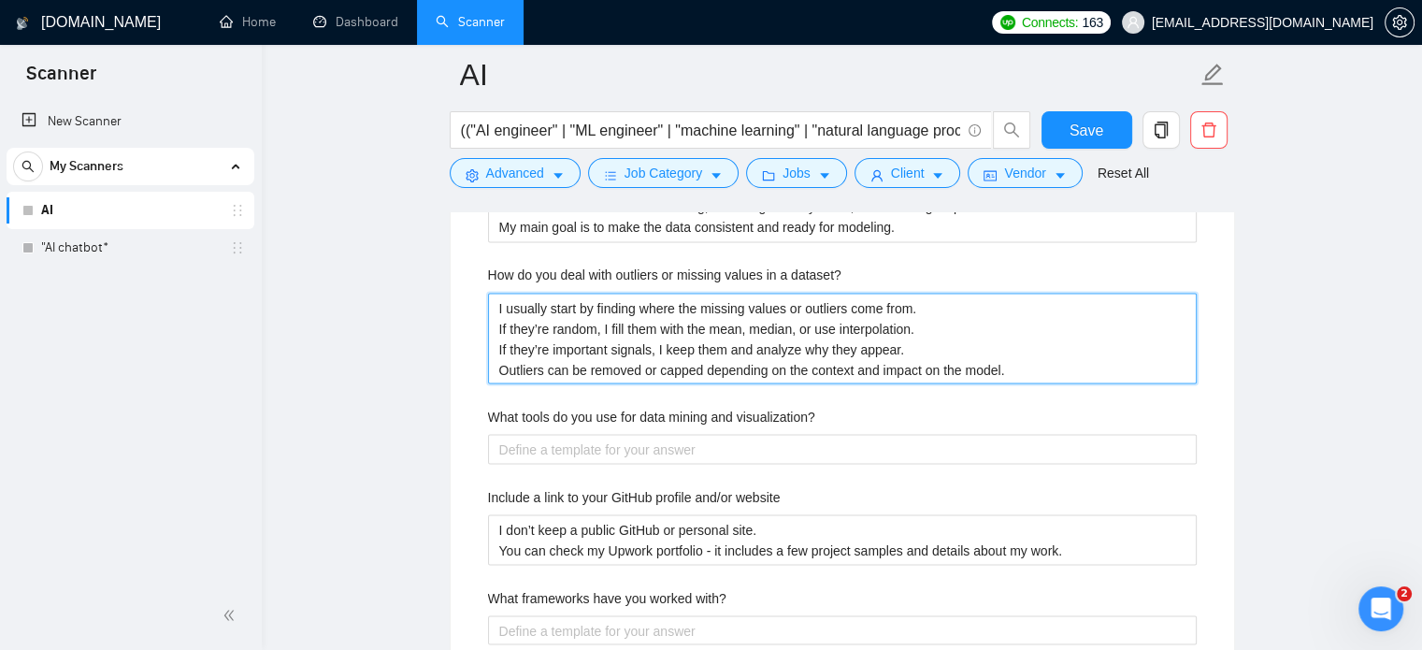
type dataset\? "I usually start by finding where the missing values or outliers come from. If t…"
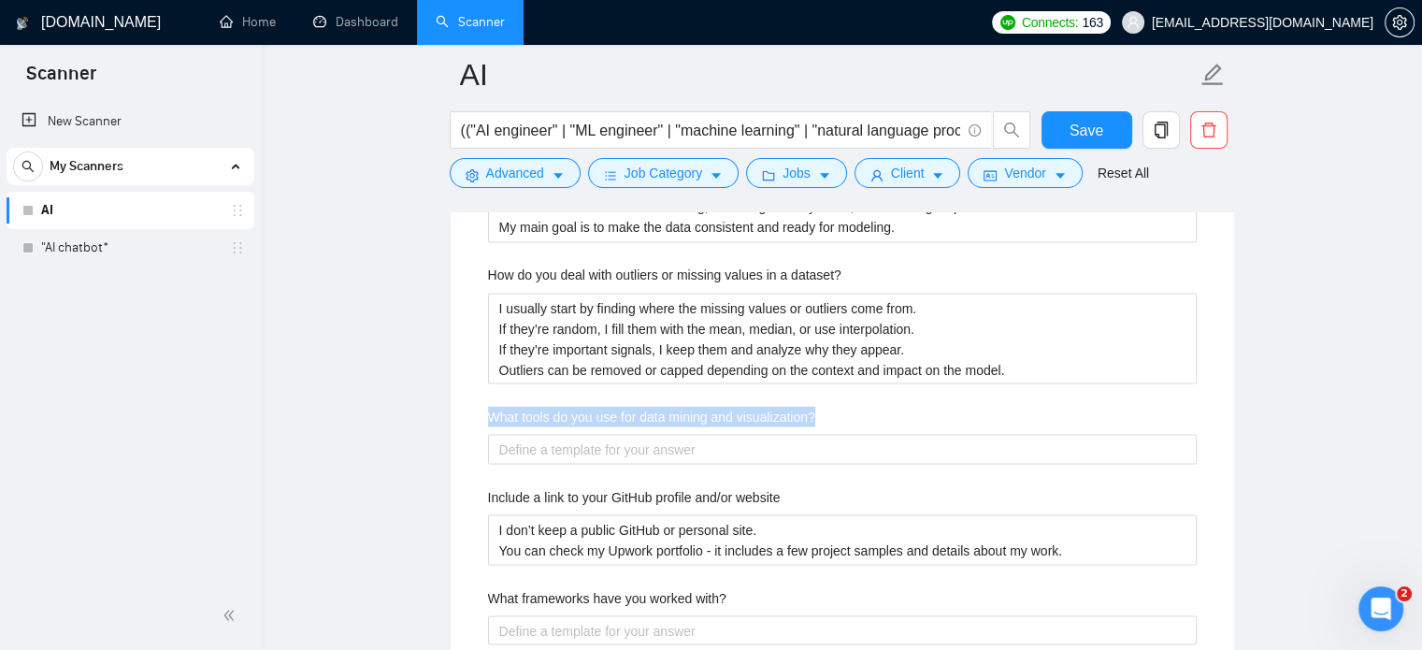
drag, startPoint x: 822, startPoint y: 416, endPoint x: 475, endPoint y: 410, distance: 347.7
click at [475, 410] on div "Describe your recent experience with similar projects [Add up to 3 portfolio ex…" at bounding box center [842, 403] width 738 height 1071
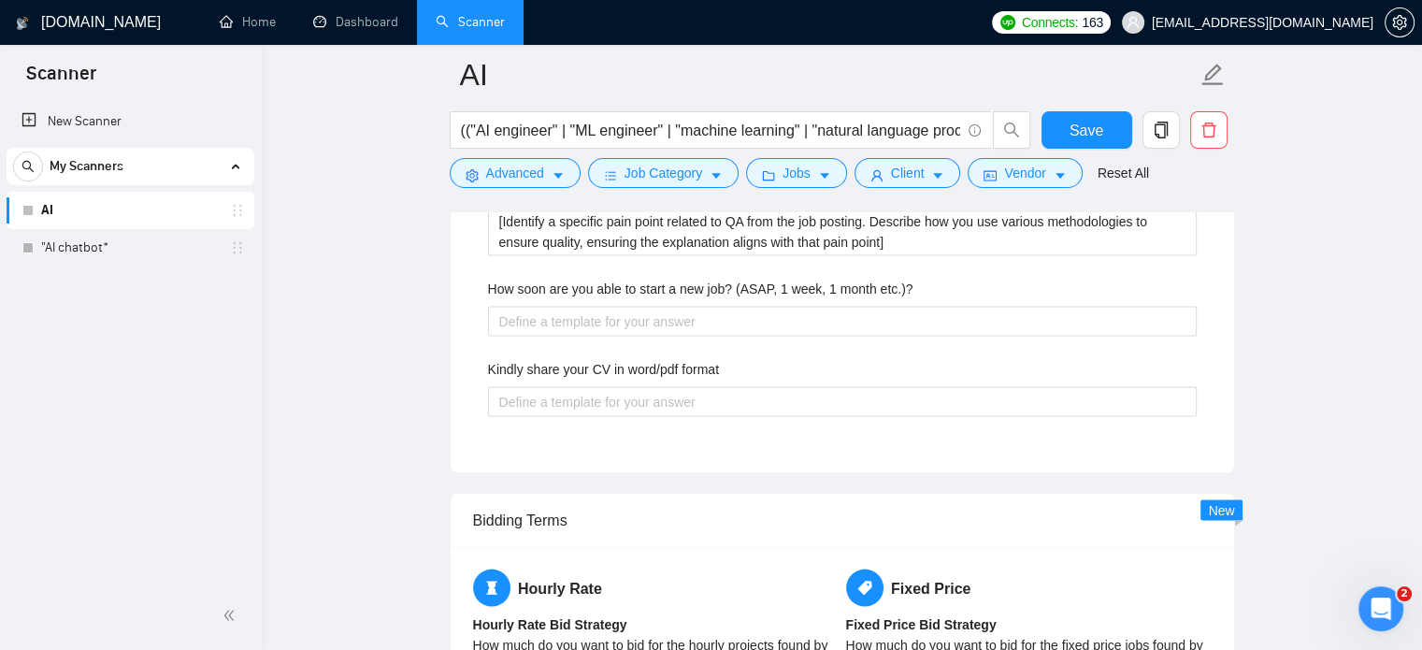
scroll to position [3832, 0]
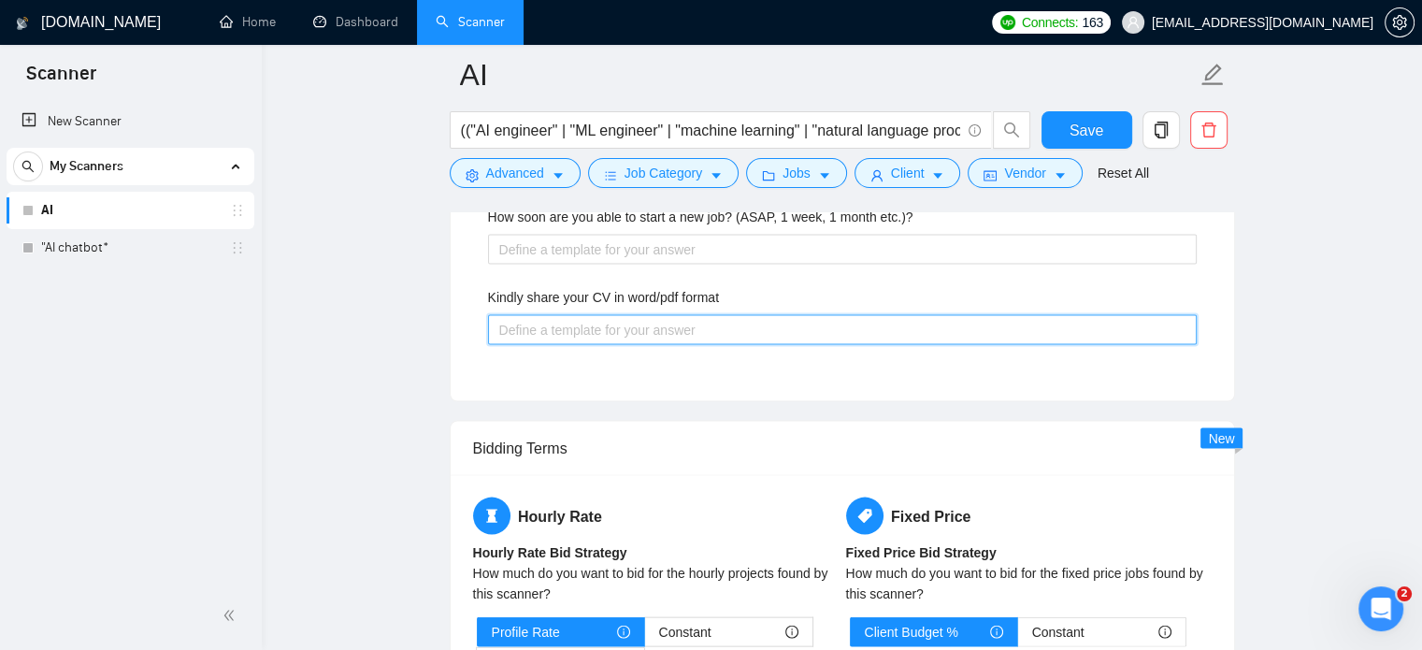
click at [581, 336] on format "Kindly share your CV in word/pdf format" at bounding box center [842, 330] width 708 height 30
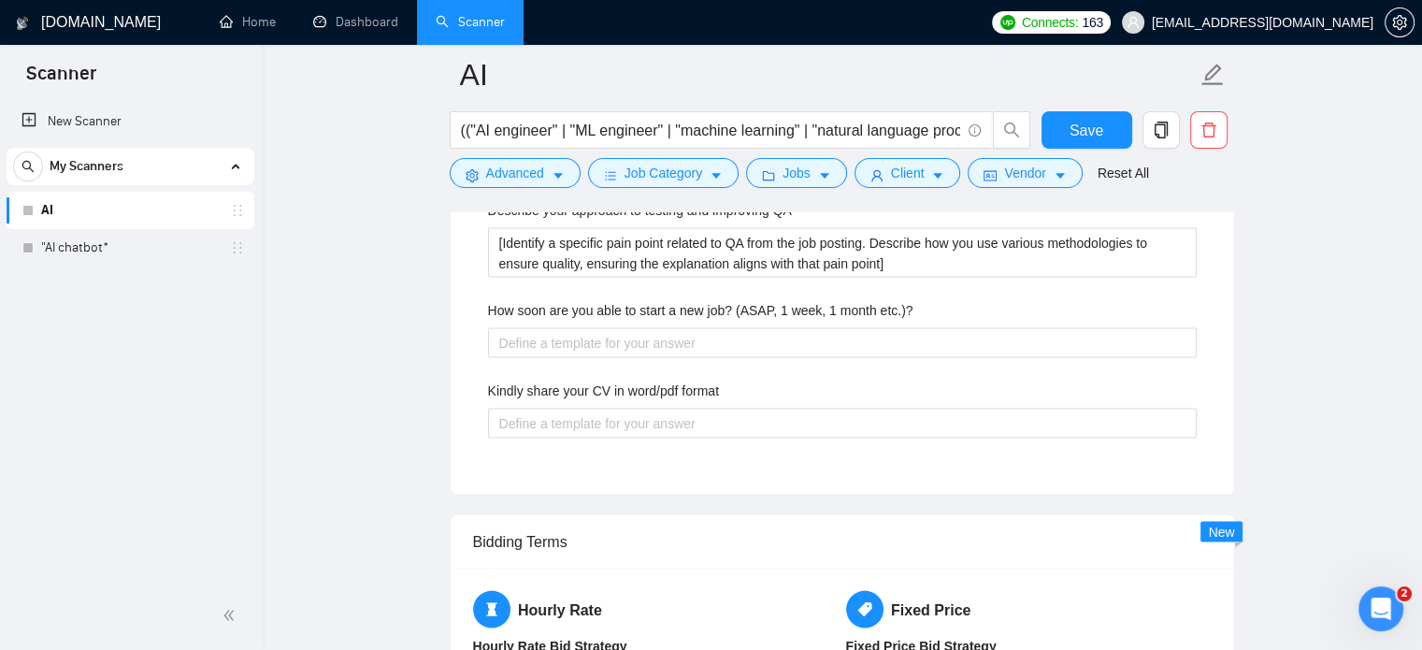
scroll to position [3645, 0]
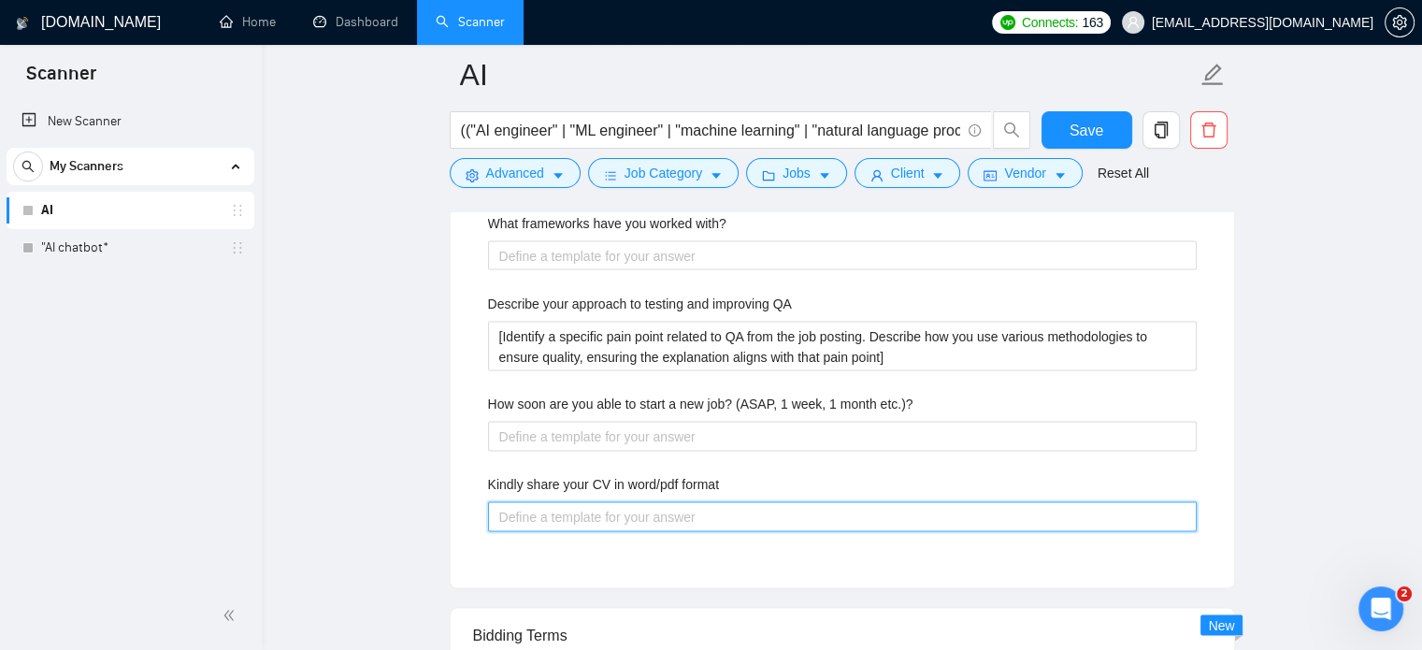
click at [702, 518] on format "Kindly share your CV in word/pdf format" at bounding box center [842, 517] width 708 height 30
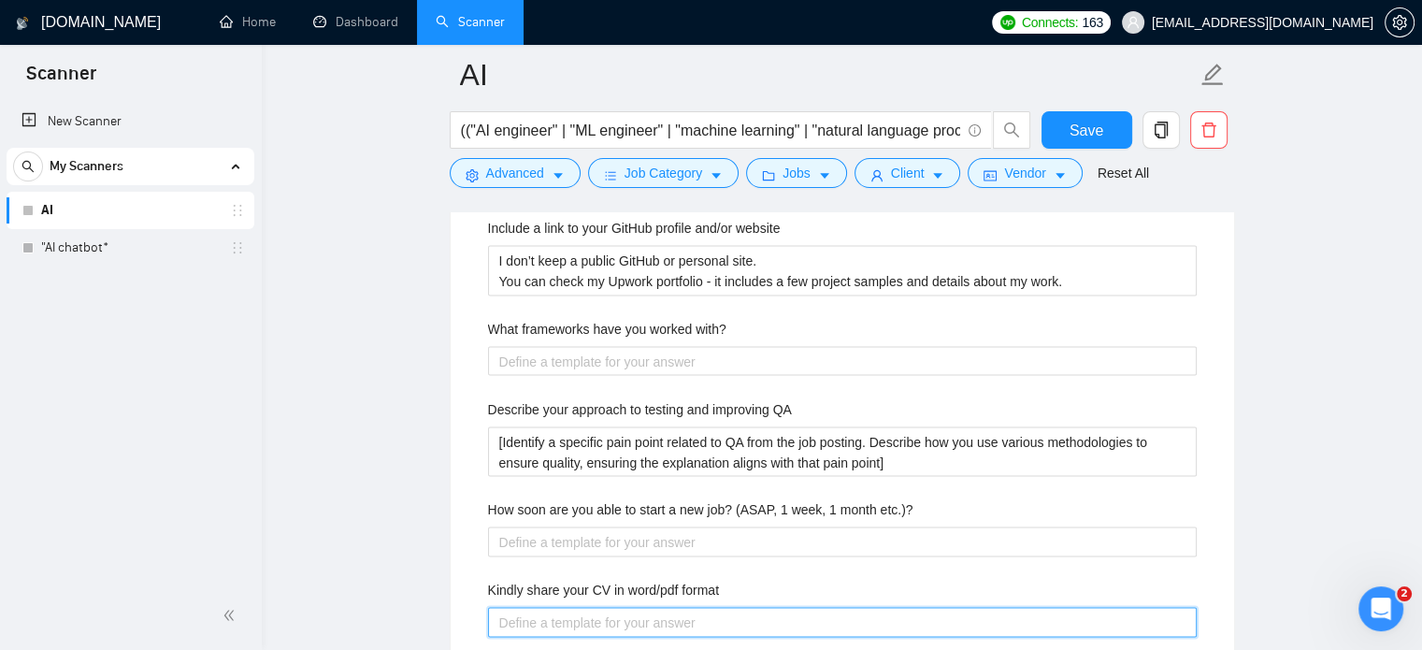
scroll to position [3552, 0]
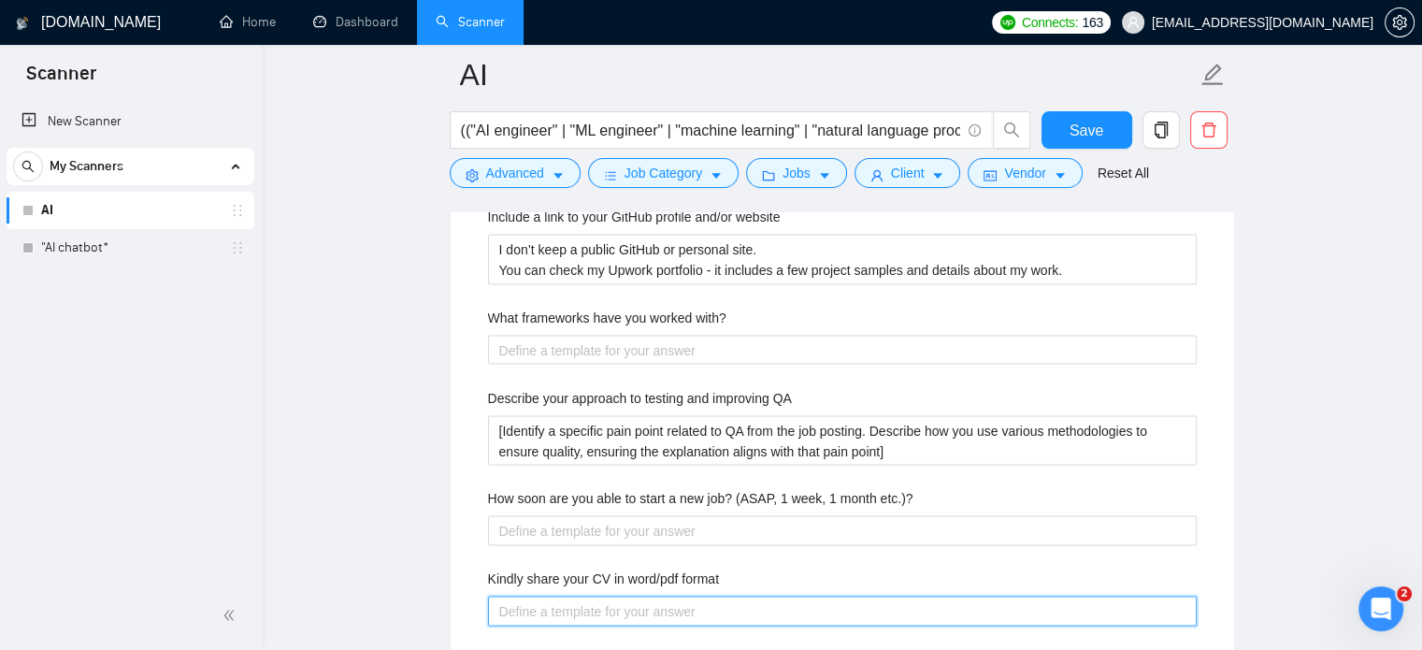
click at [647, 607] on format "Kindly share your CV in word/pdf format" at bounding box center [842, 610] width 708 height 30
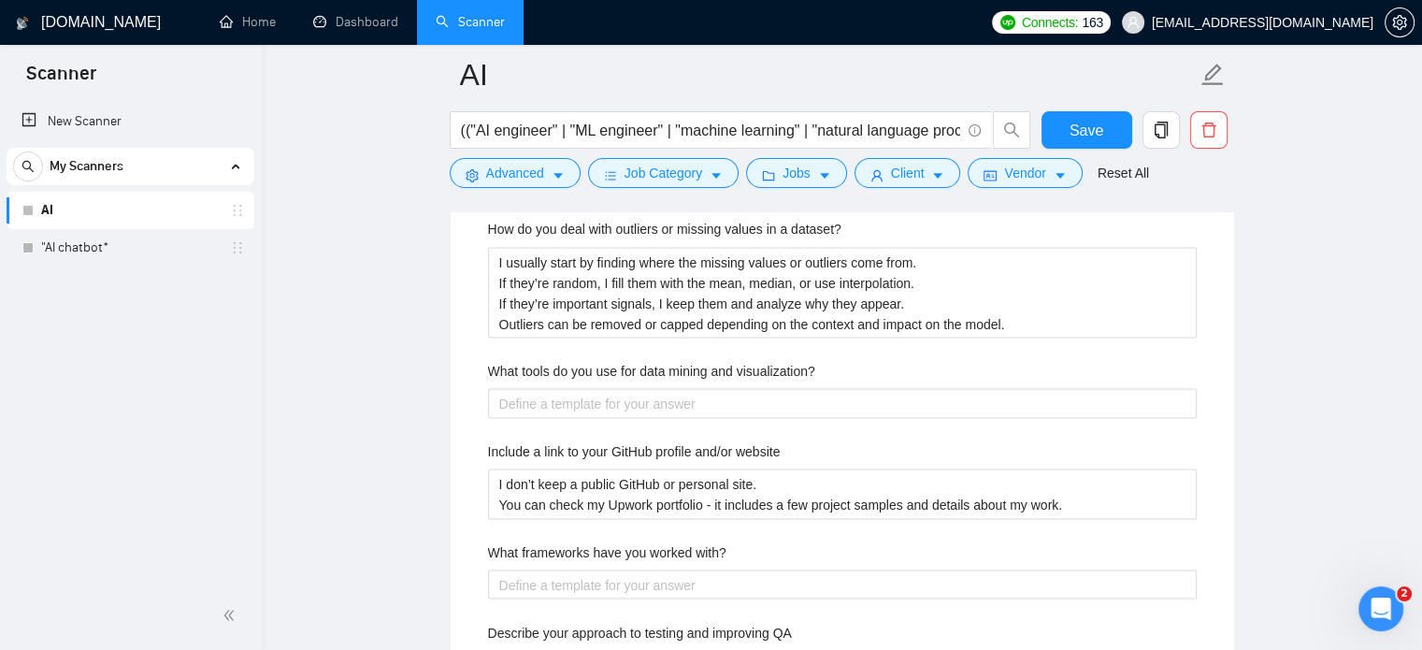
scroll to position [3178, 0]
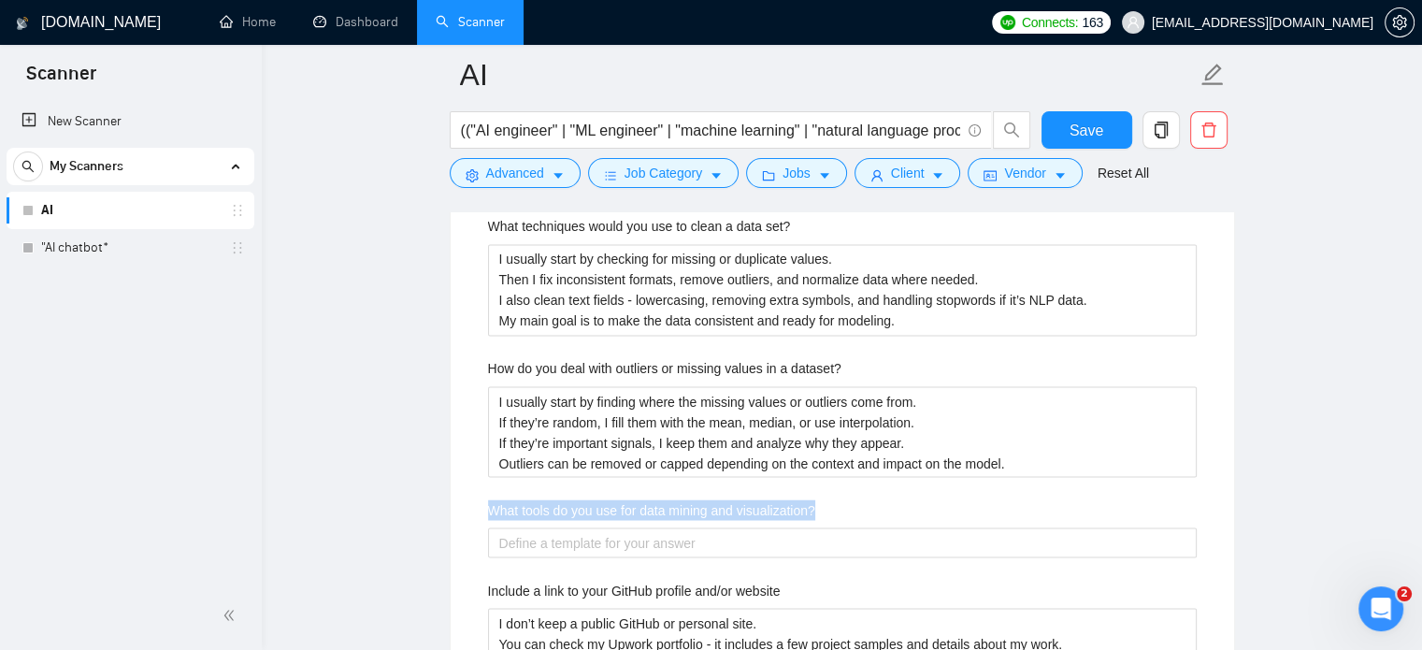
drag, startPoint x: 579, startPoint y: 508, endPoint x: 836, endPoint y: 508, distance: 256.1
click at [836, 508] on div "Describe your recent experience with similar projects [Add up to 3 portfolio ex…" at bounding box center [842, 497] width 738 height 1071
copy label "What tools do you use for data mining and visualization?"
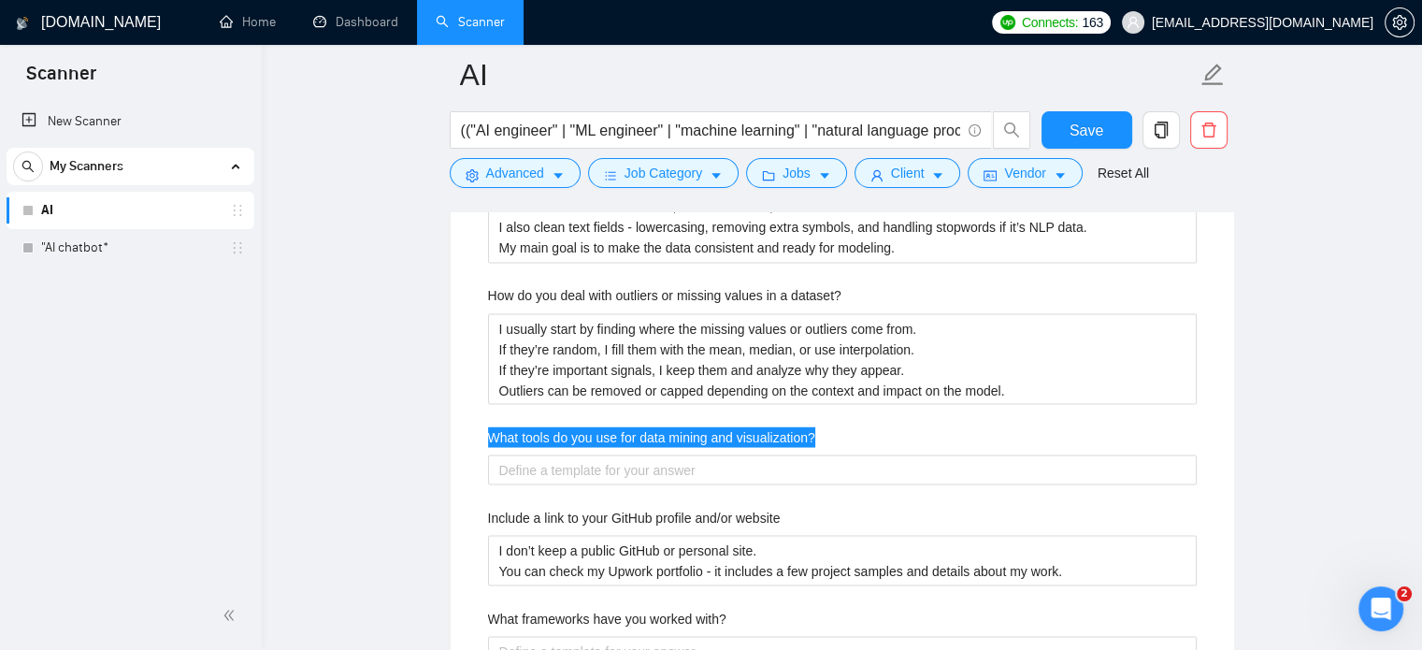
scroll to position [3271, 0]
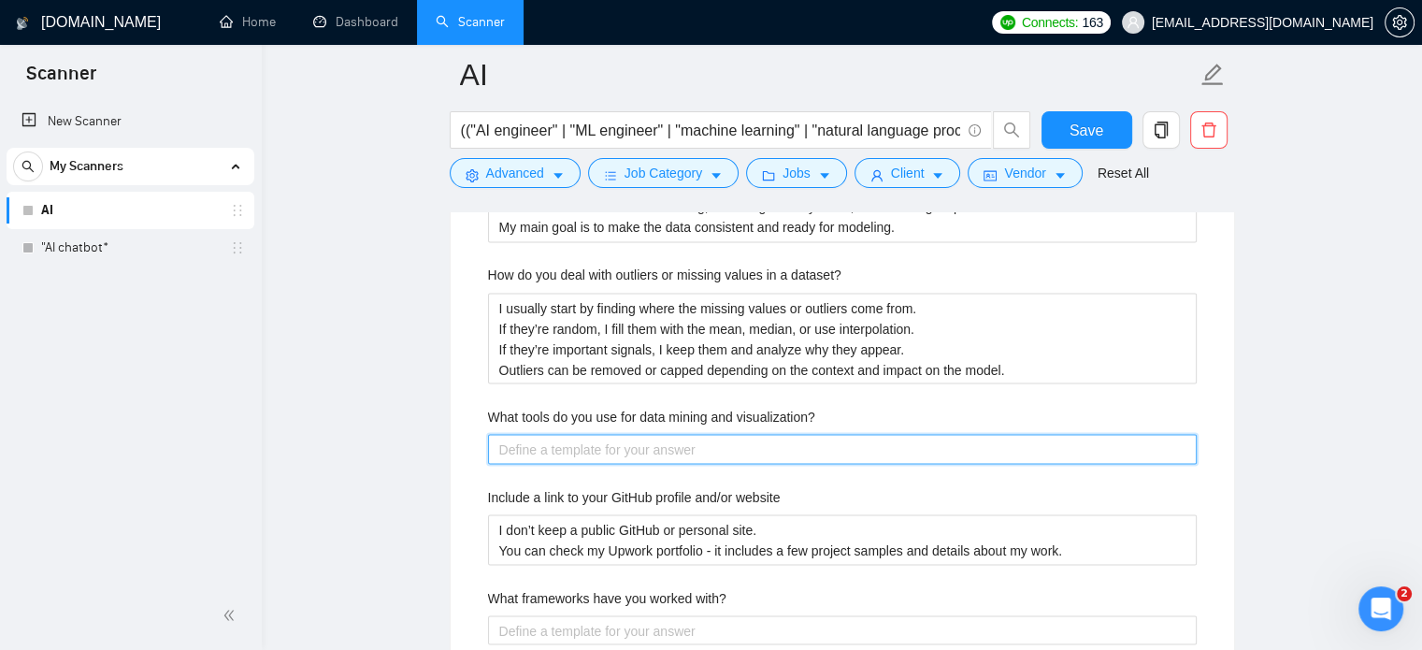
click at [564, 440] on visualization\? "What tools do you use for data mining and visualization?" at bounding box center [842, 449] width 708 height 30
paste visualization\? "For data mining, I usually work with Python libraries like pandas, NumPy, and s…"
type visualization\? "For data mining, I usually work with Python libraries like pandas, NumPy, and s…"
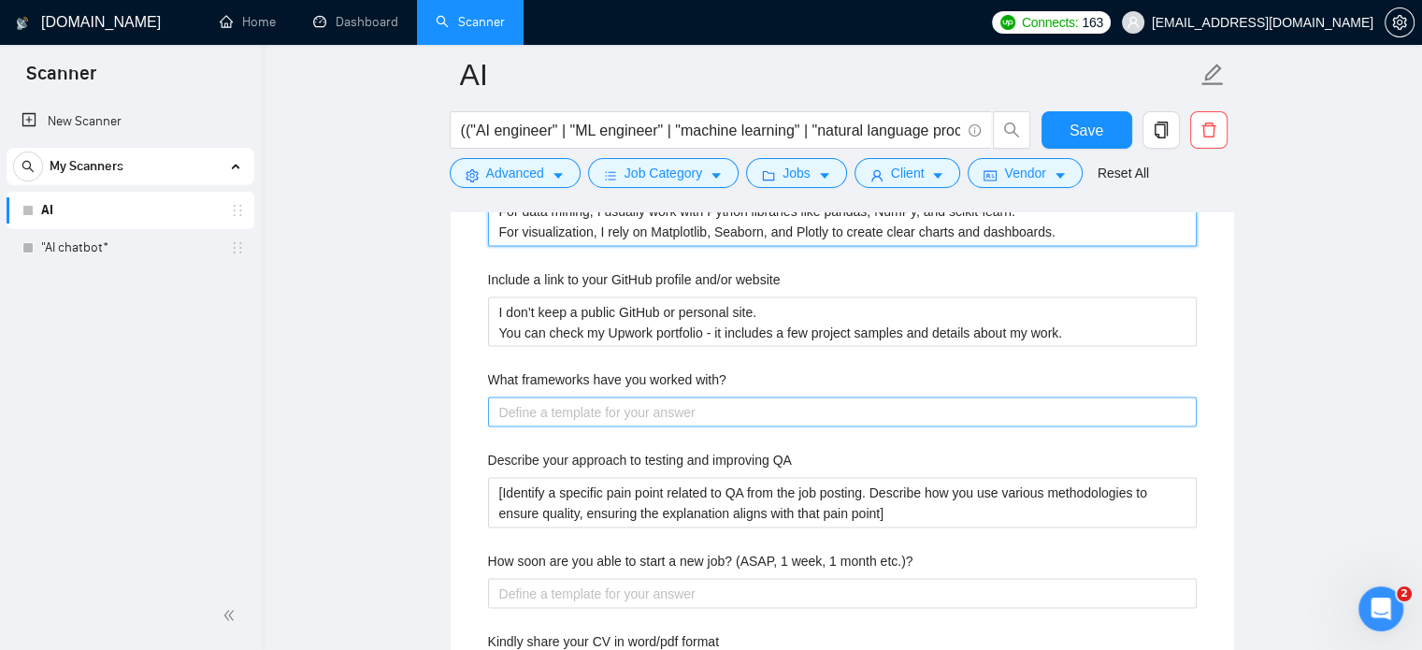
scroll to position [3552, 0]
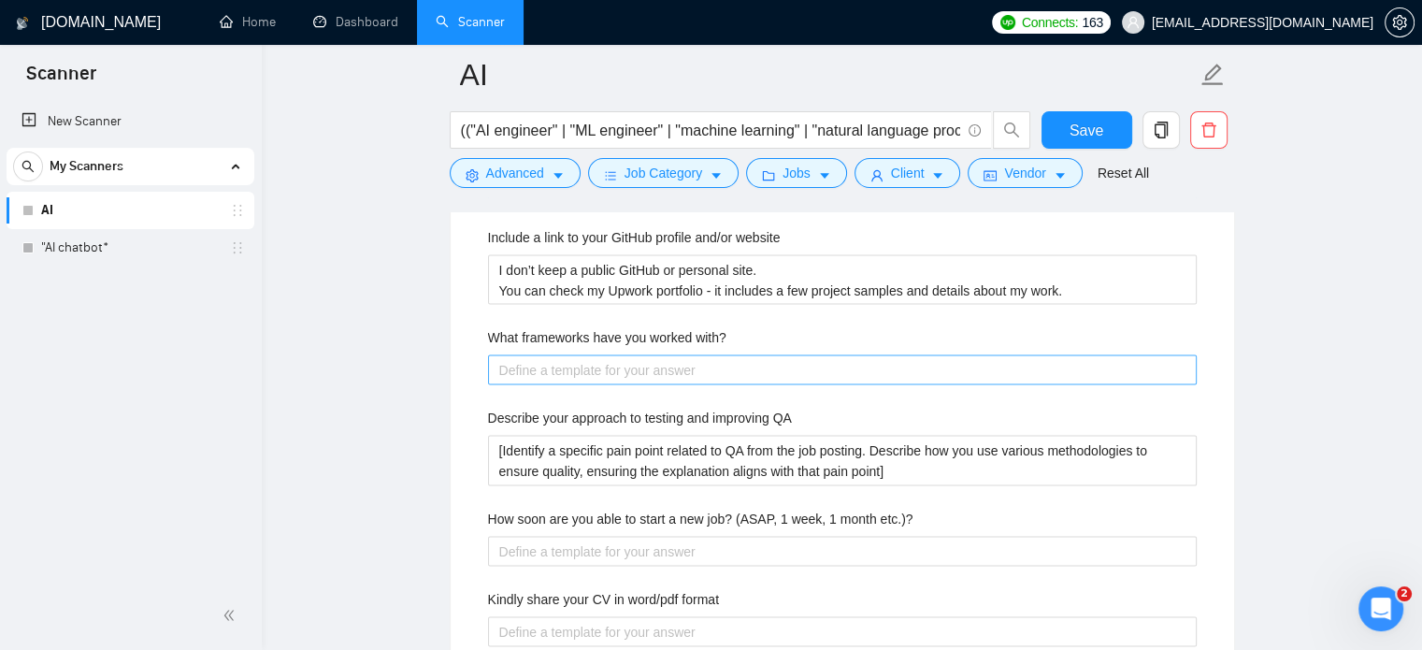
type visualization\? "For data mining, I usually work with Python libraries like pandas, NumPy, and s…"
click at [617, 368] on with\? "What frameworks have you worked with?" at bounding box center [842, 369] width 708 height 30
drag, startPoint x: 479, startPoint y: 329, endPoint x: 779, endPoint y: 325, distance: 300.0
click at [779, 325] on div "Describe your recent experience with similar projects [Add up to 3 portfolio ex…" at bounding box center [842, 134] width 738 height 1092
copy label "What frameworks have you worked with?"
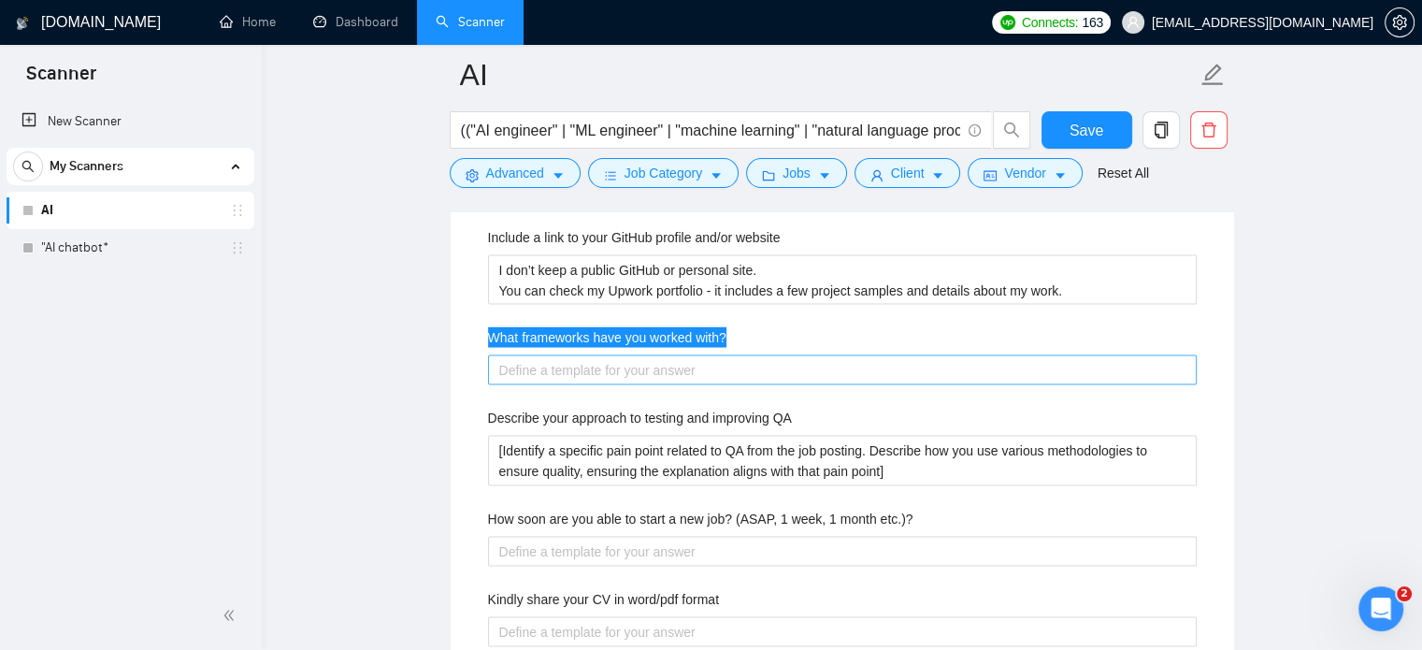
copy label "What frameworks have you worked with?"
click at [606, 368] on with\? "What frameworks have you worked with?" at bounding box center [842, 369] width 708 height 30
paste with\? "TensorFlow, Keras, scikit-learn, spaCy, OpenAI API, LangChain, Llama, OpenRoute…"
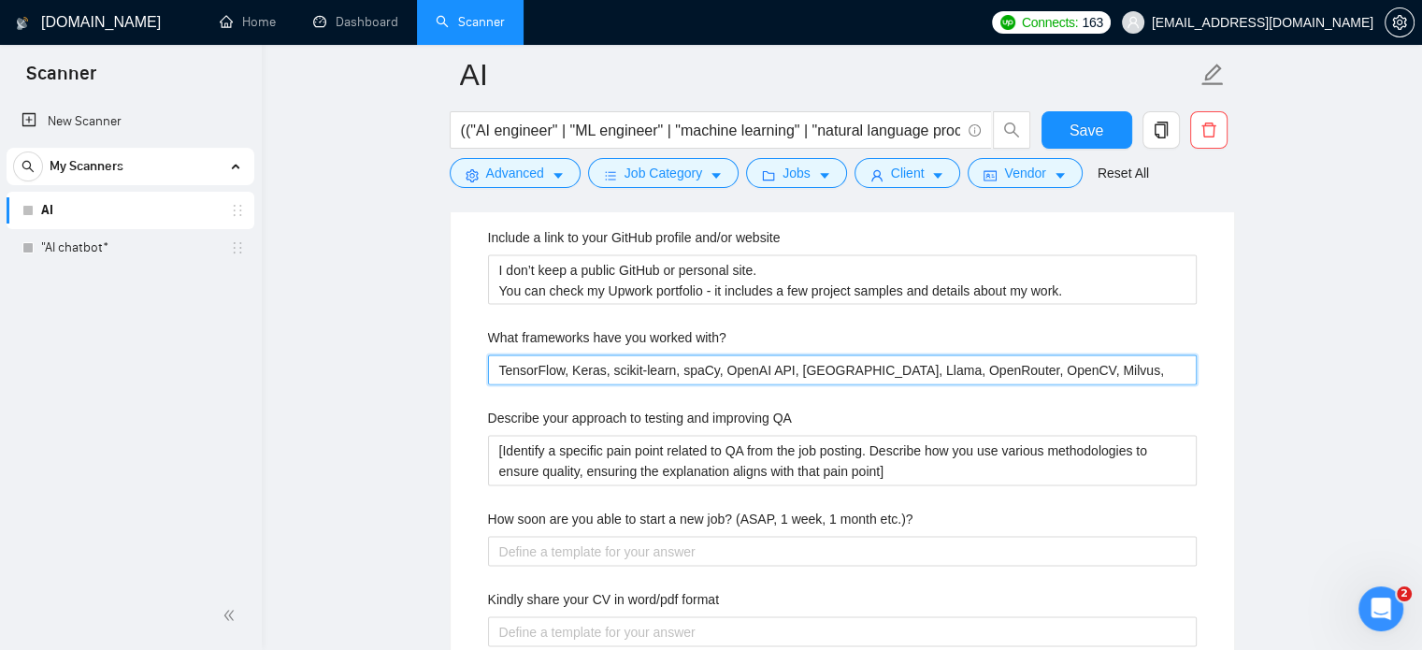
drag, startPoint x: 857, startPoint y: 368, endPoint x: 887, endPoint y: 367, distance: 29.9
click at [887, 367] on with\? "TensorFlow, Keras, scikit-learn, spaCy, OpenAI API, LangChain, Llama, OpenRoute…" at bounding box center [842, 369] width 708 height 30
type with\? "TensorFlow, Keras, scikit-learn, spaCy, OpenAI API, LangChain, Llama, OpenRoute…"
click at [1224, 412] on div "Default answer template: [answer the question if certain, otherwise ask to disc…" at bounding box center [842, 21] width 783 height 1362
click at [1023, 368] on with\? "TensorFlow, Keras, scikit-learn, spaCy, OpenAI API, LangChain, Llama, OpenRoute…" at bounding box center [842, 369] width 708 height 30
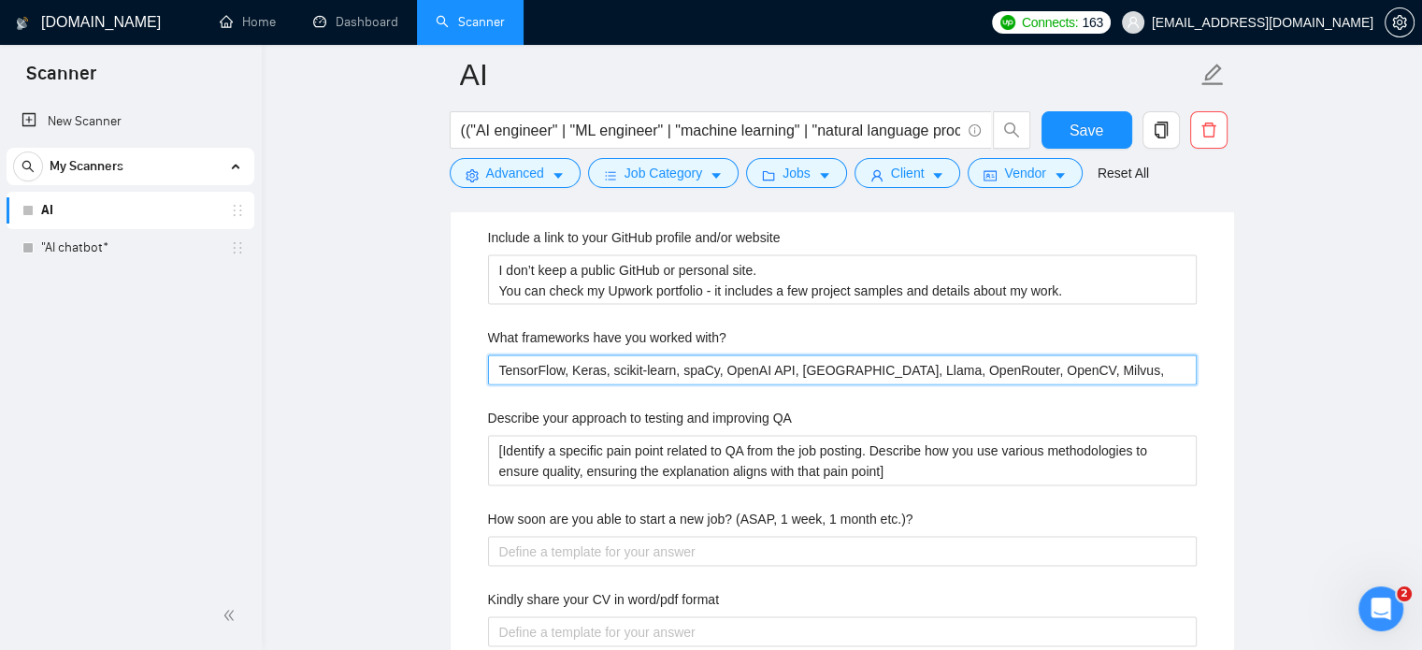
type with\? "TensorFlow, Keras, scikit-learn, spaCy, OpenAI API, LangChain, Llama, OpenRoute…"
click at [1054, 367] on with\? "TensorFlow, Keras, scikit-learn, spaCy, OpenAI API, LangChain, Llama, OpenRoute…" at bounding box center [842, 369] width 708 height 30
type with\? "TensorFlow, Keras, scikit-learn, spaCy, OpenAI API, LangChain, Llama, OpenRoute…"
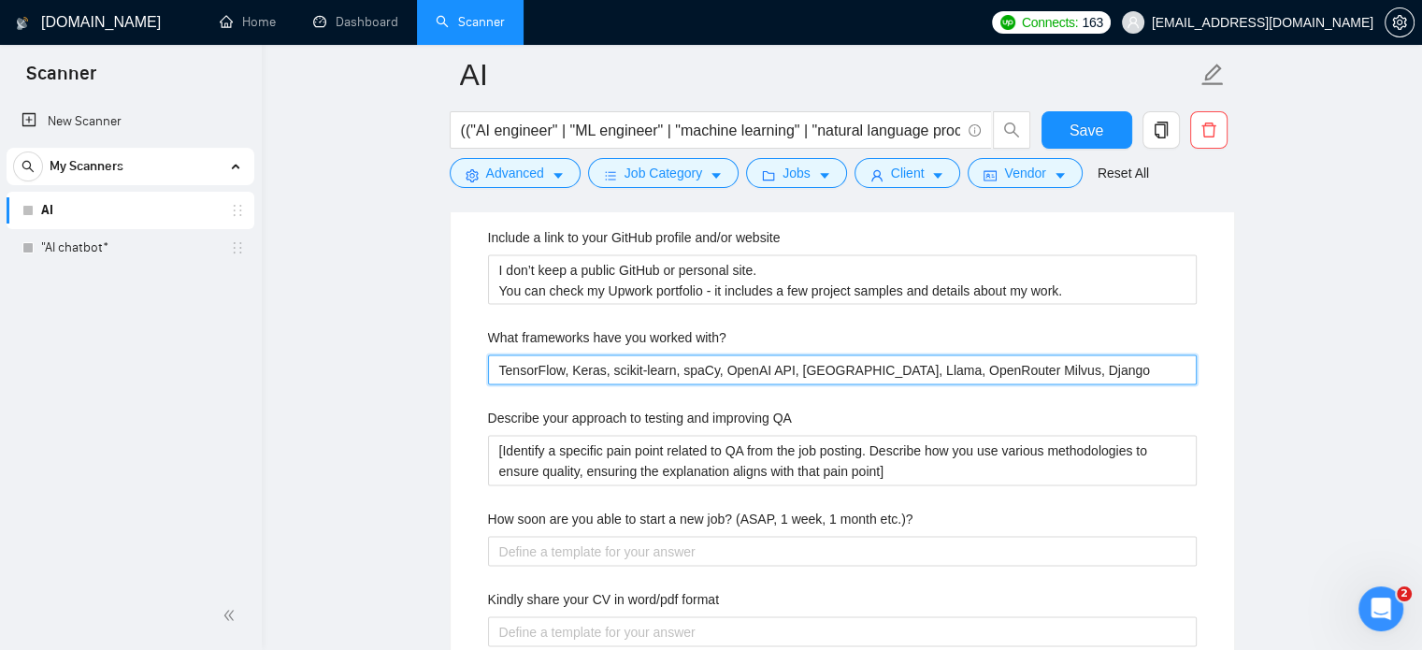
type with\? "TensorFlow, Keras, scikit-learn, spaCy, OpenAI API, LangChain, Llama, OpenRoute…"
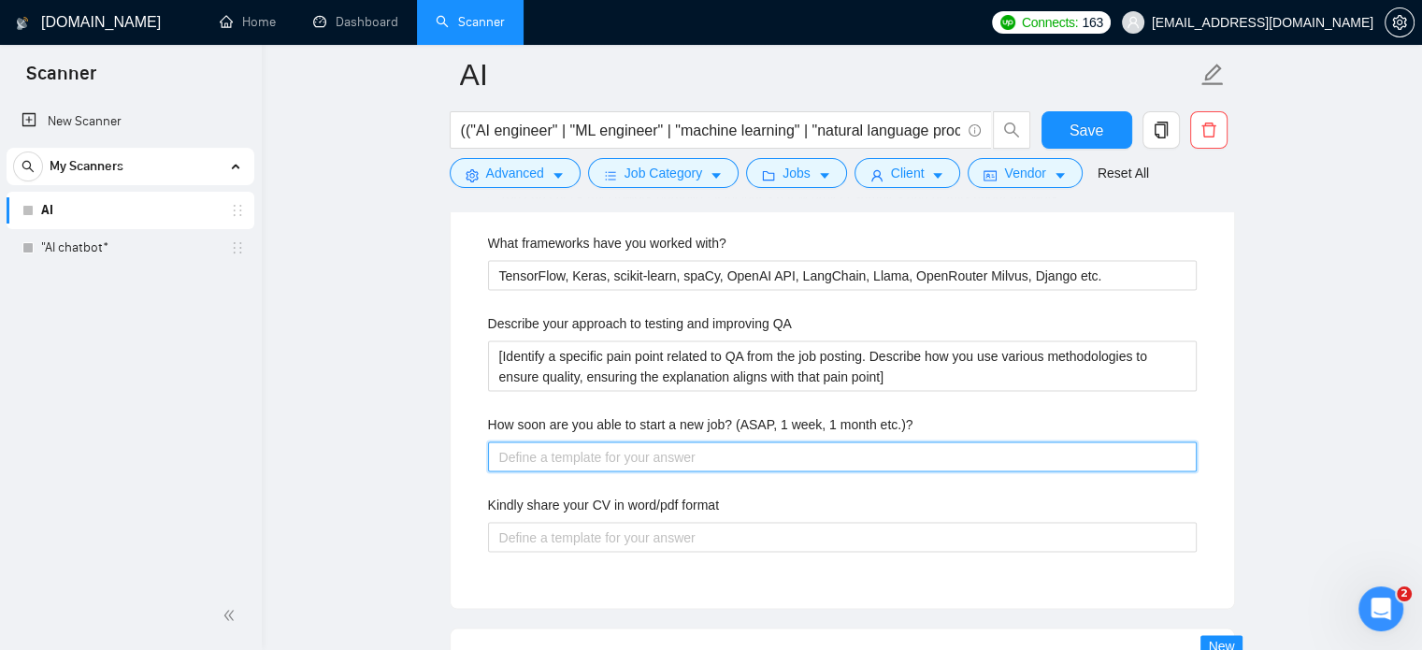
click at [557, 451] on etc\ "How soon are you able to start a new job? (ASAP, 1 week, 1 month etc.)?" at bounding box center [842, 457] width 708 height 30
type etc\ "A"
type etc\ "AS"
type etc\ "ASA"
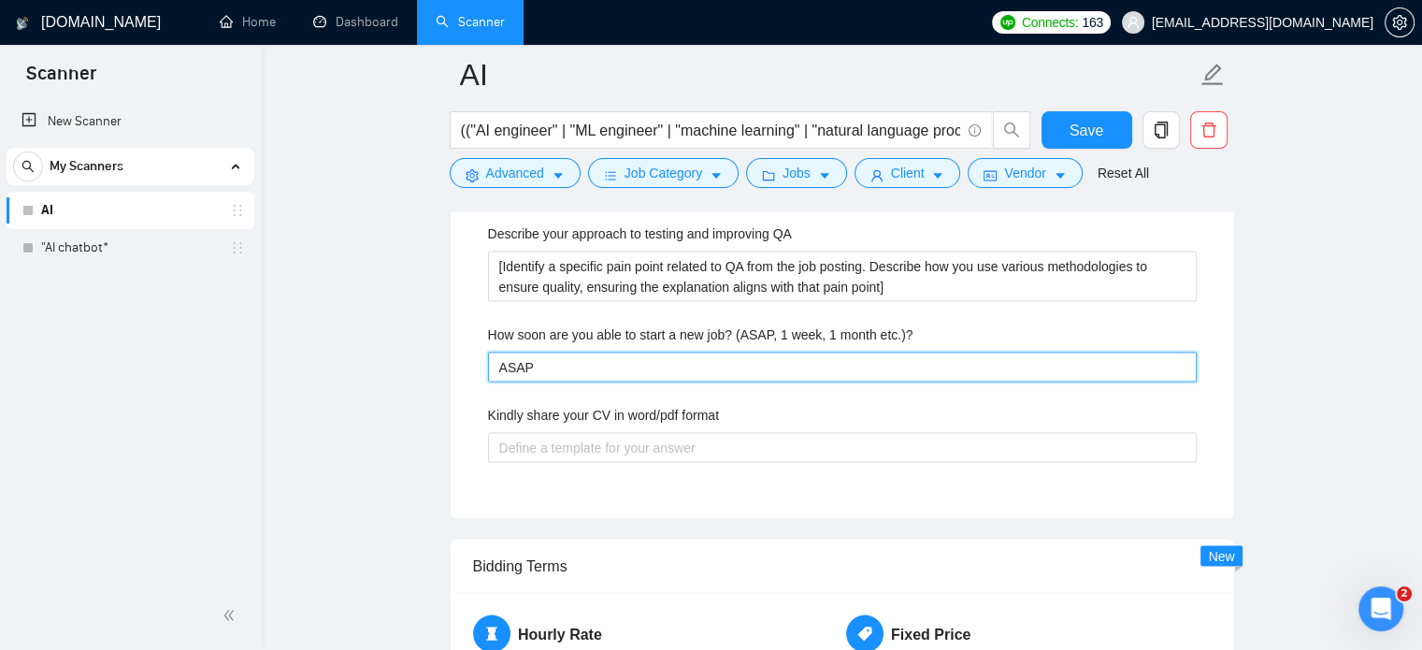
scroll to position [3832, 0]
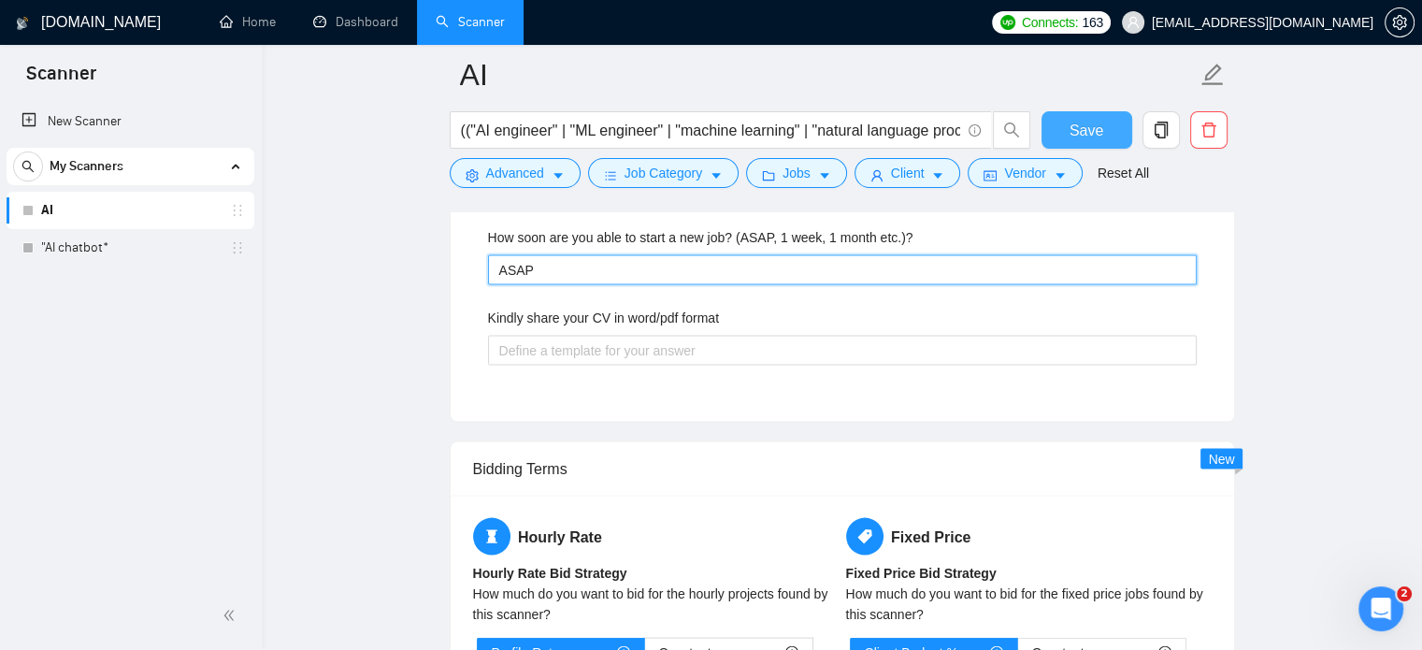
type etc\ "ASAP"
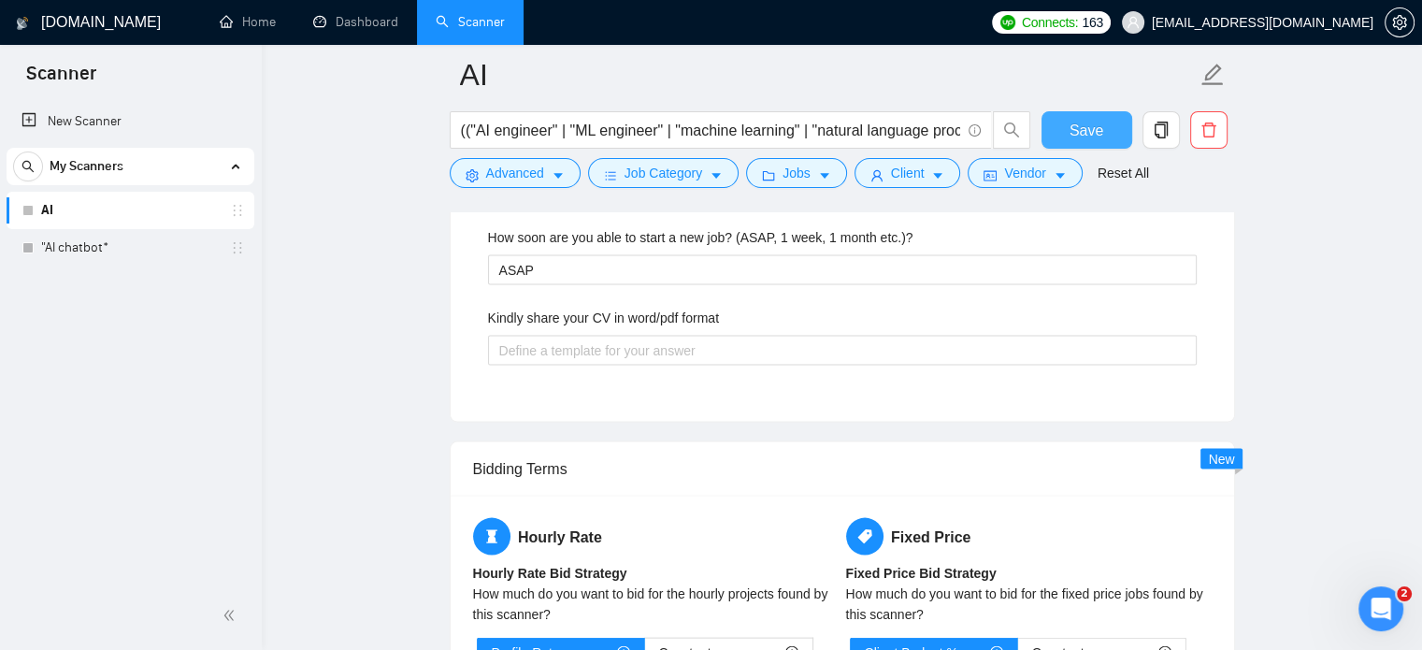
click at [1072, 123] on span "Save" at bounding box center [1086, 130] width 34 height 23
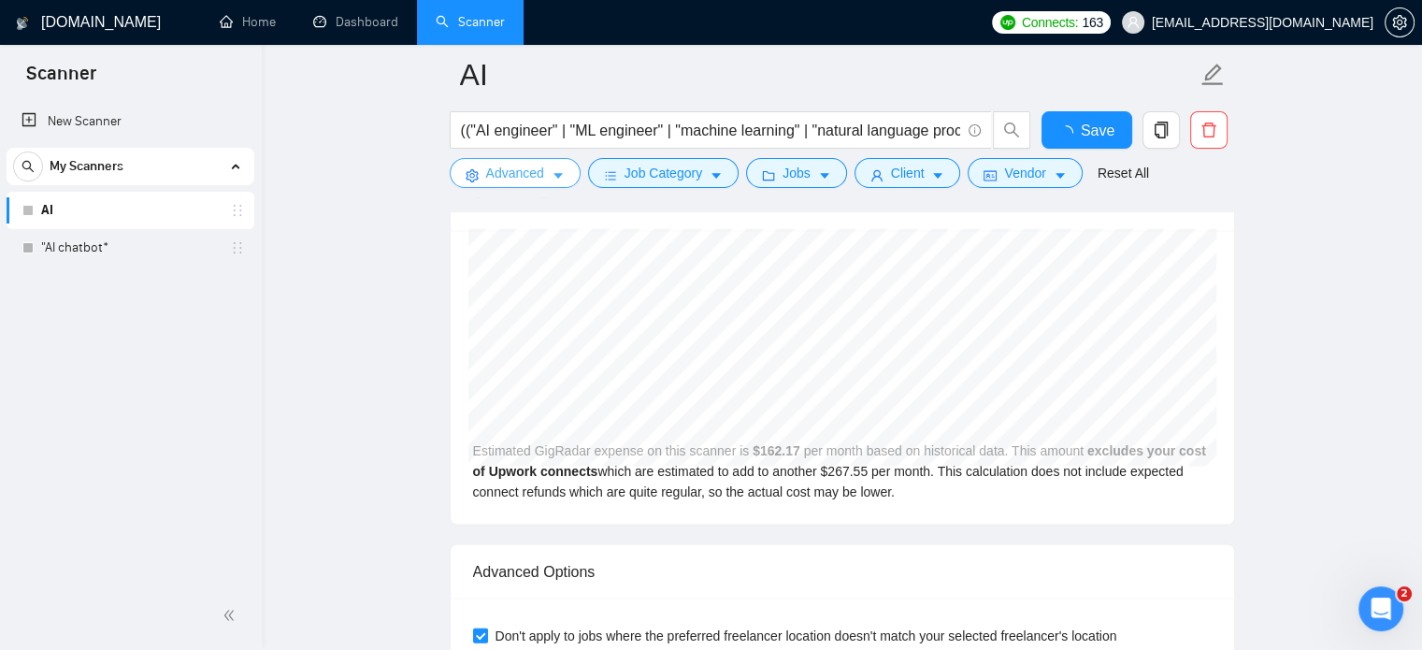
click at [519, 167] on span "Advanced" at bounding box center [515, 173] width 58 height 21
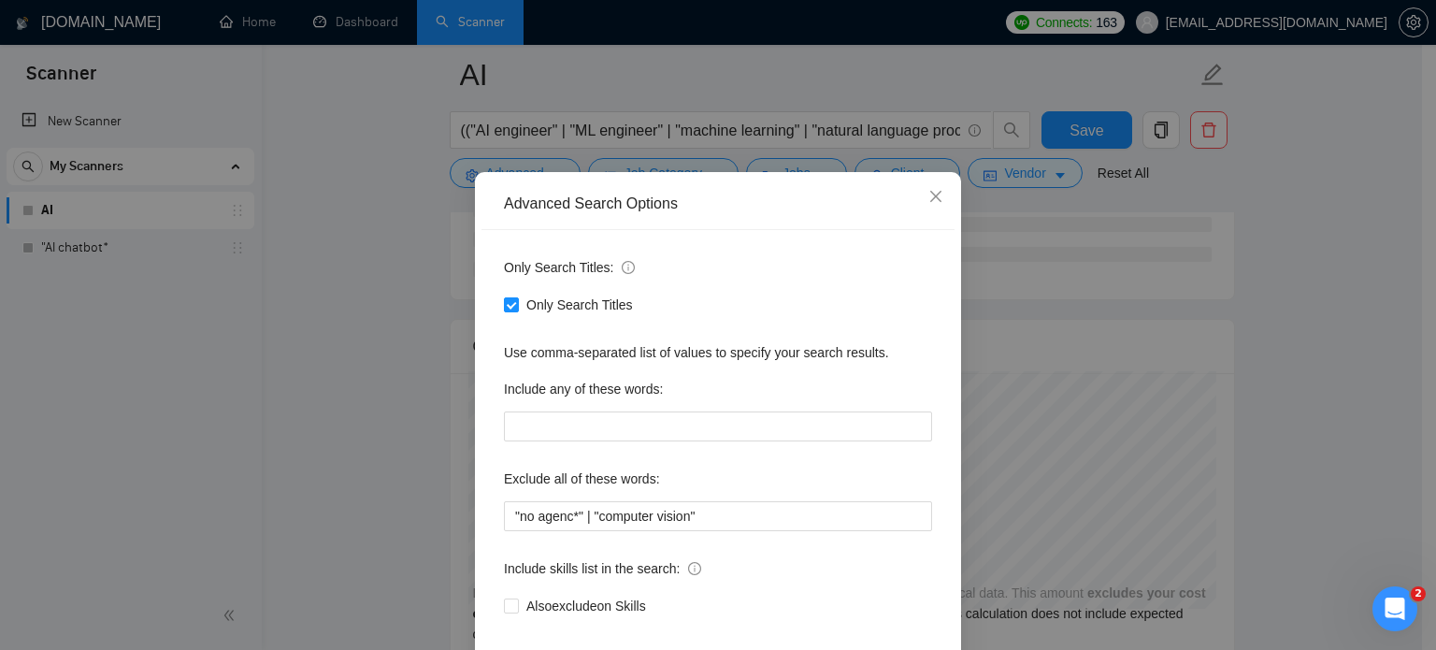
click at [329, 262] on div "Advanced Search Options Only Search Titles: Only Search Titles Use comma-separa…" at bounding box center [718, 325] width 1436 height 650
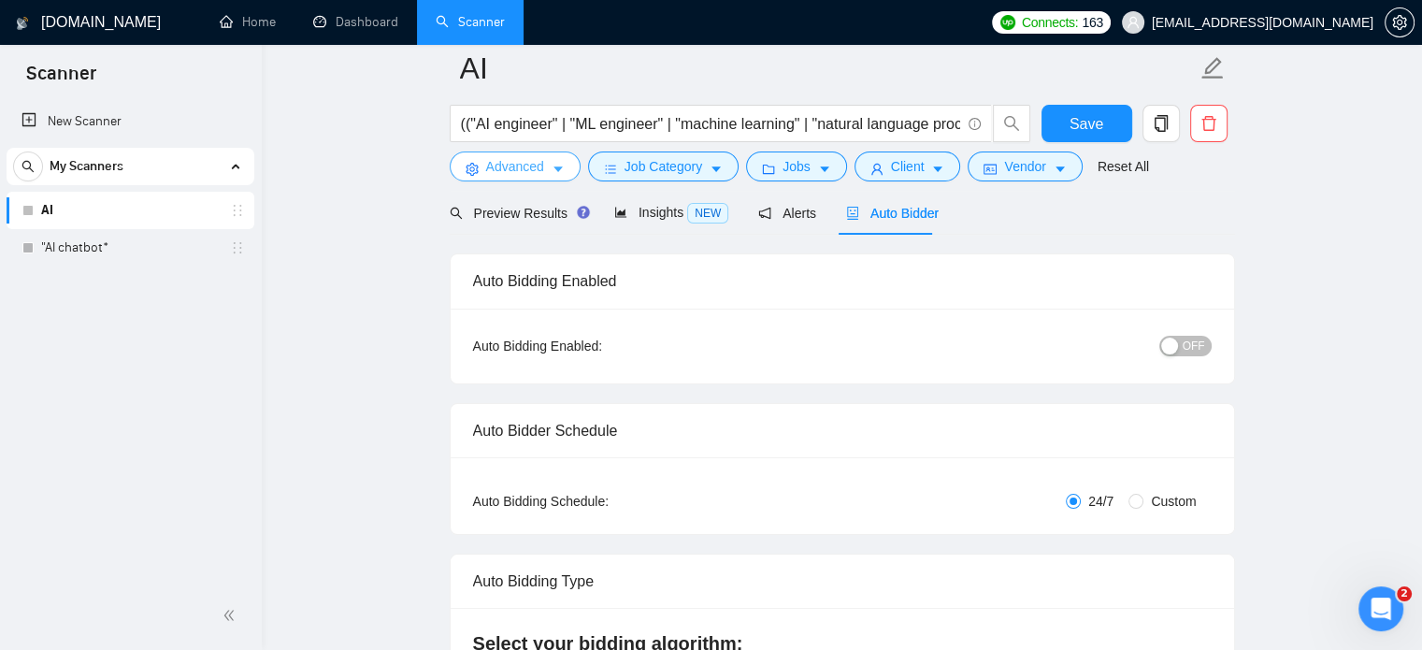
scroll to position [0, 0]
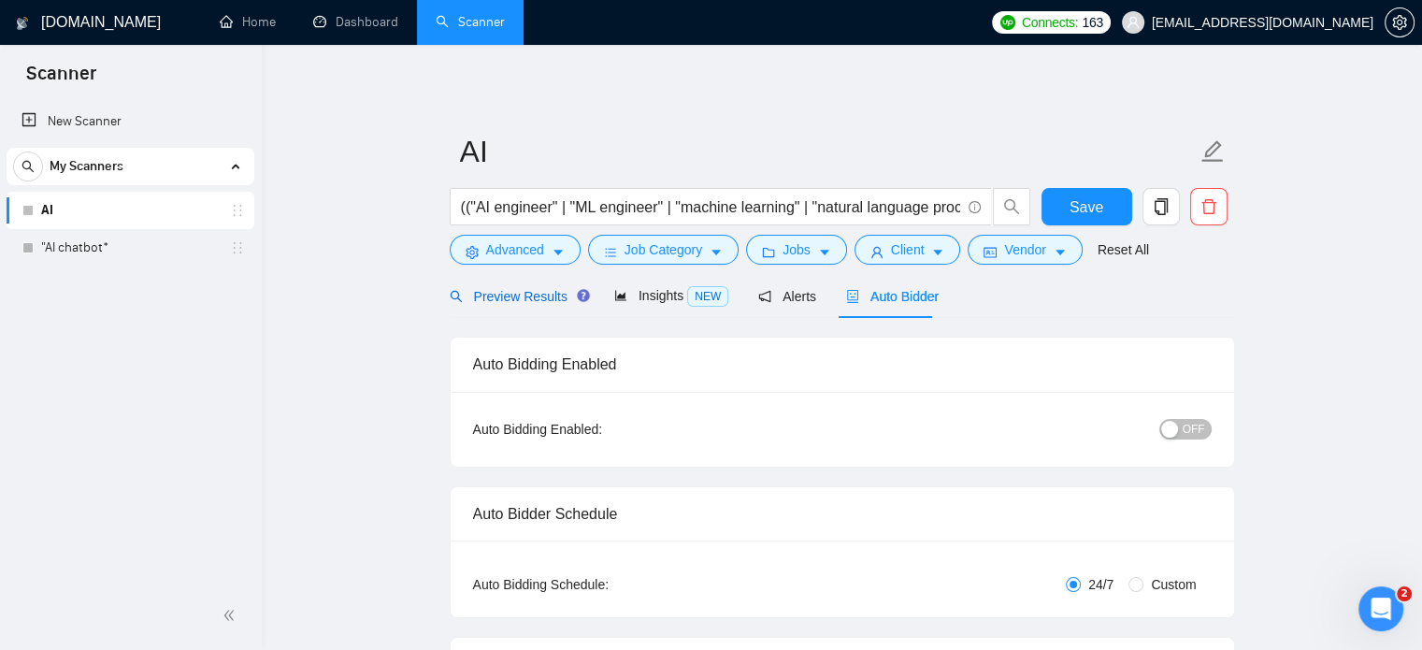
click at [503, 296] on span "Preview Results" at bounding box center [517, 296] width 135 height 15
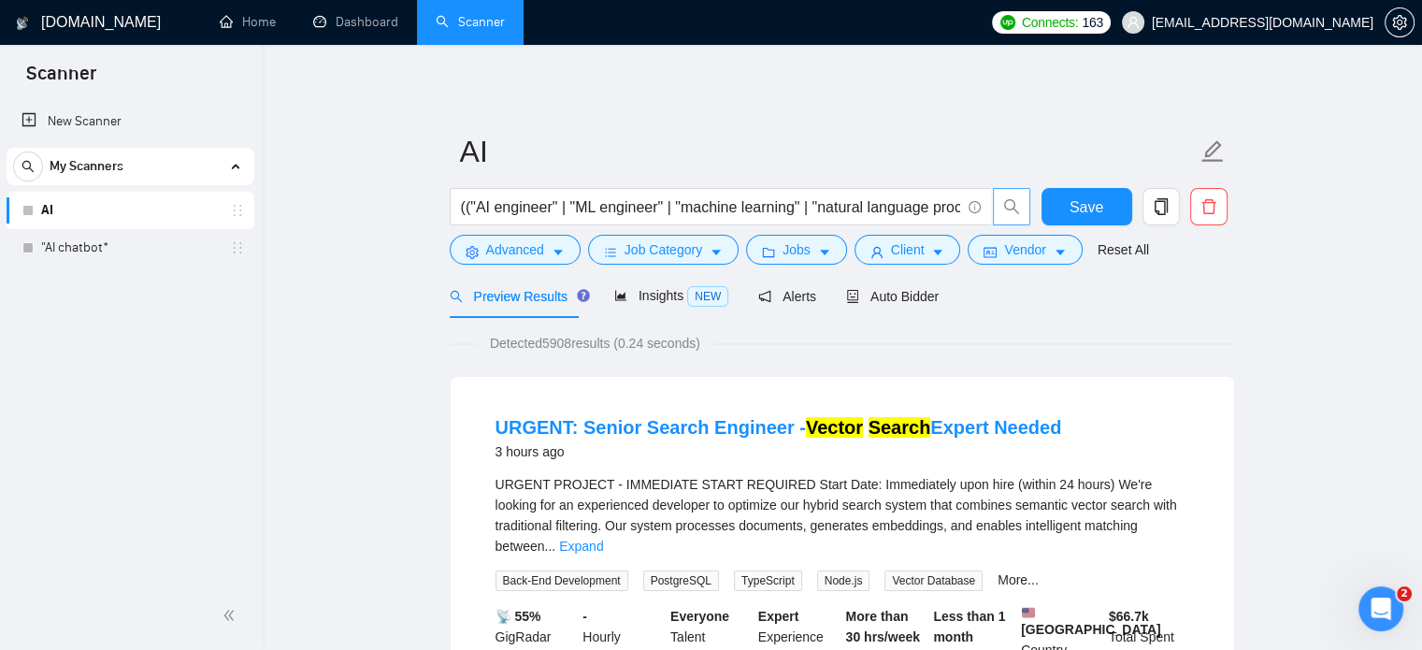
click at [1018, 201] on icon "search" at bounding box center [1011, 206] width 17 height 17
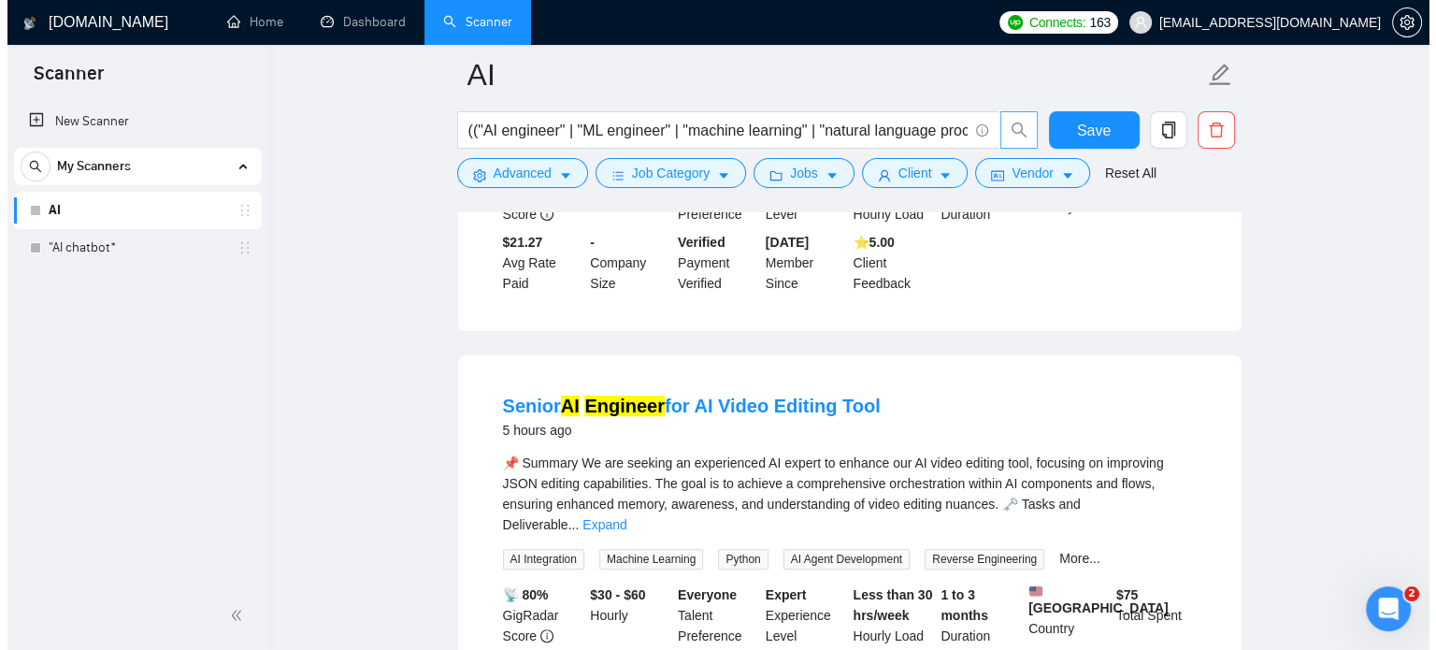
scroll to position [467, 0]
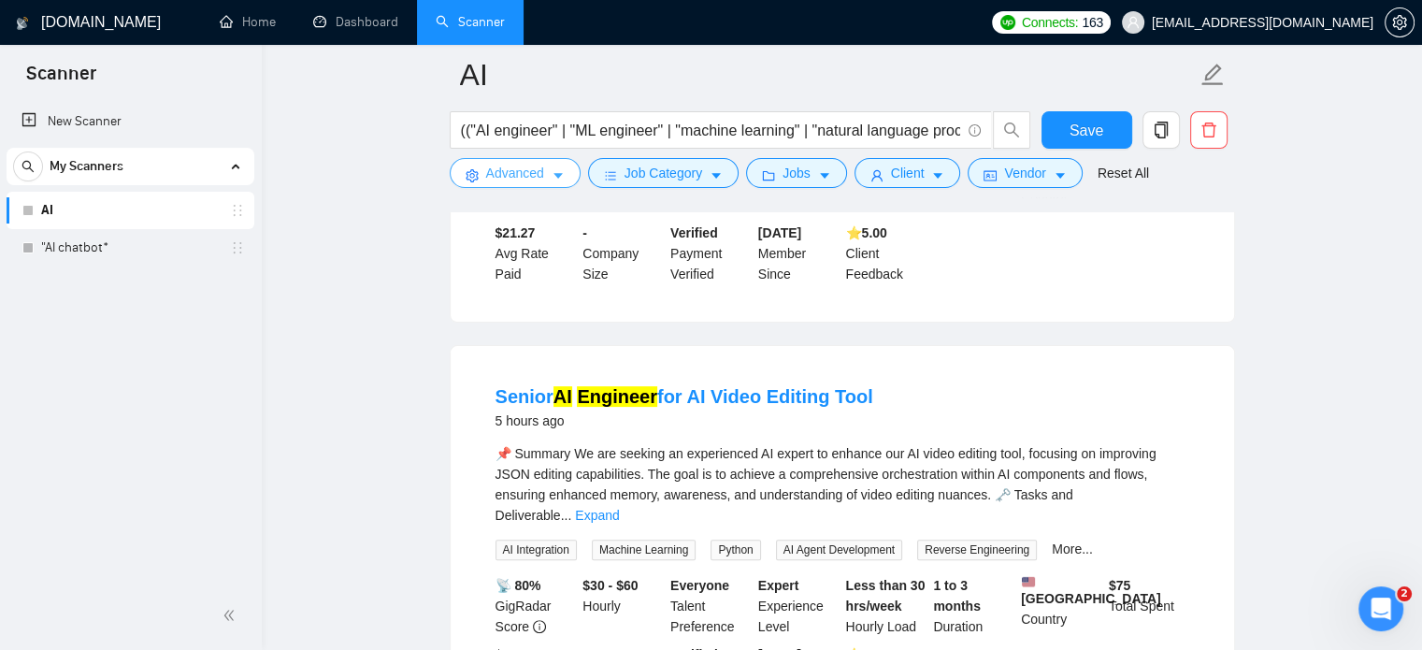
click at [556, 171] on icon "caret-down" at bounding box center [557, 175] width 13 height 13
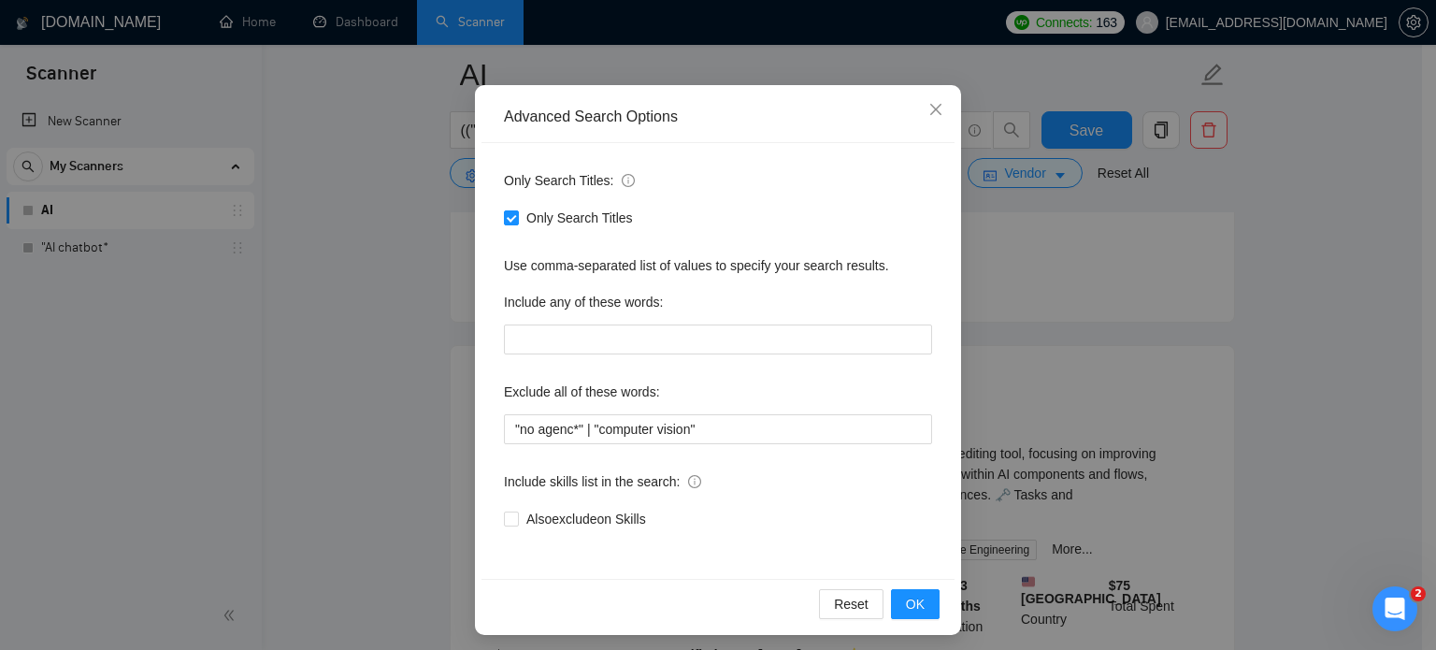
scroll to position [127, 0]
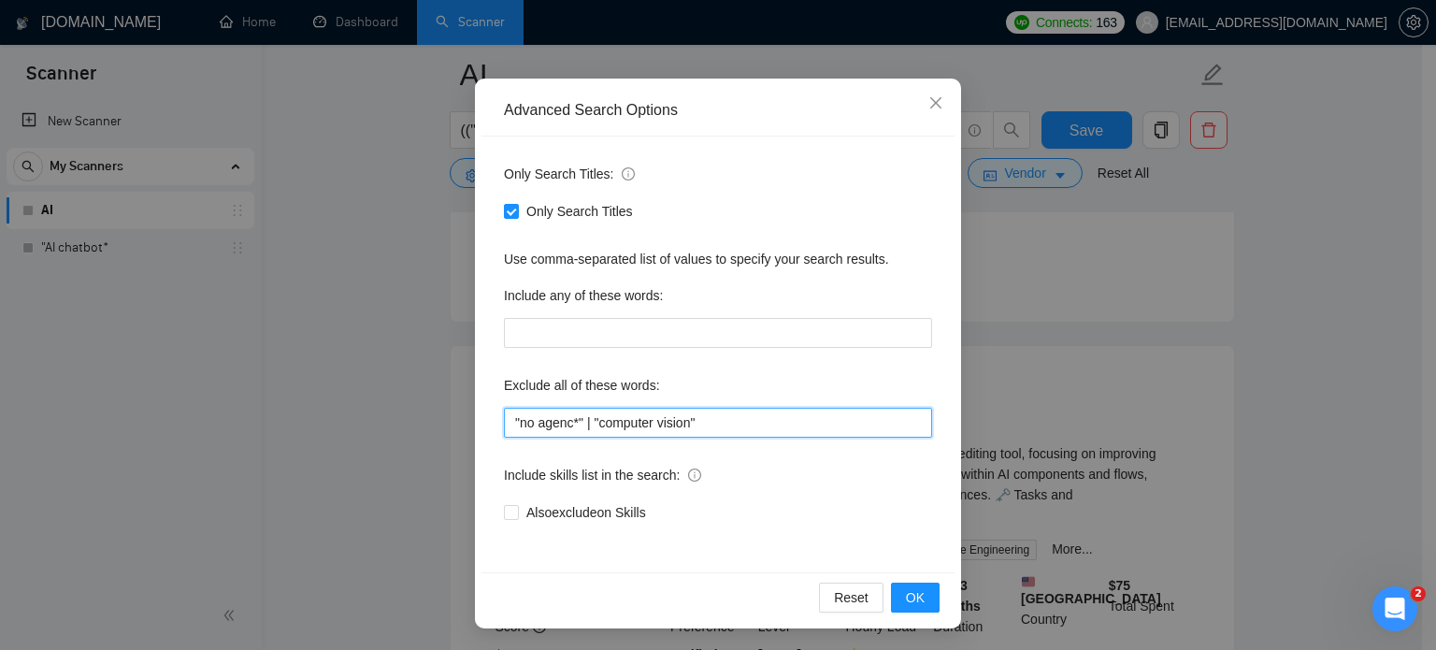
click at [705, 422] on input ""no agenc*" | "computer vision"" at bounding box center [718, 423] width 428 height 30
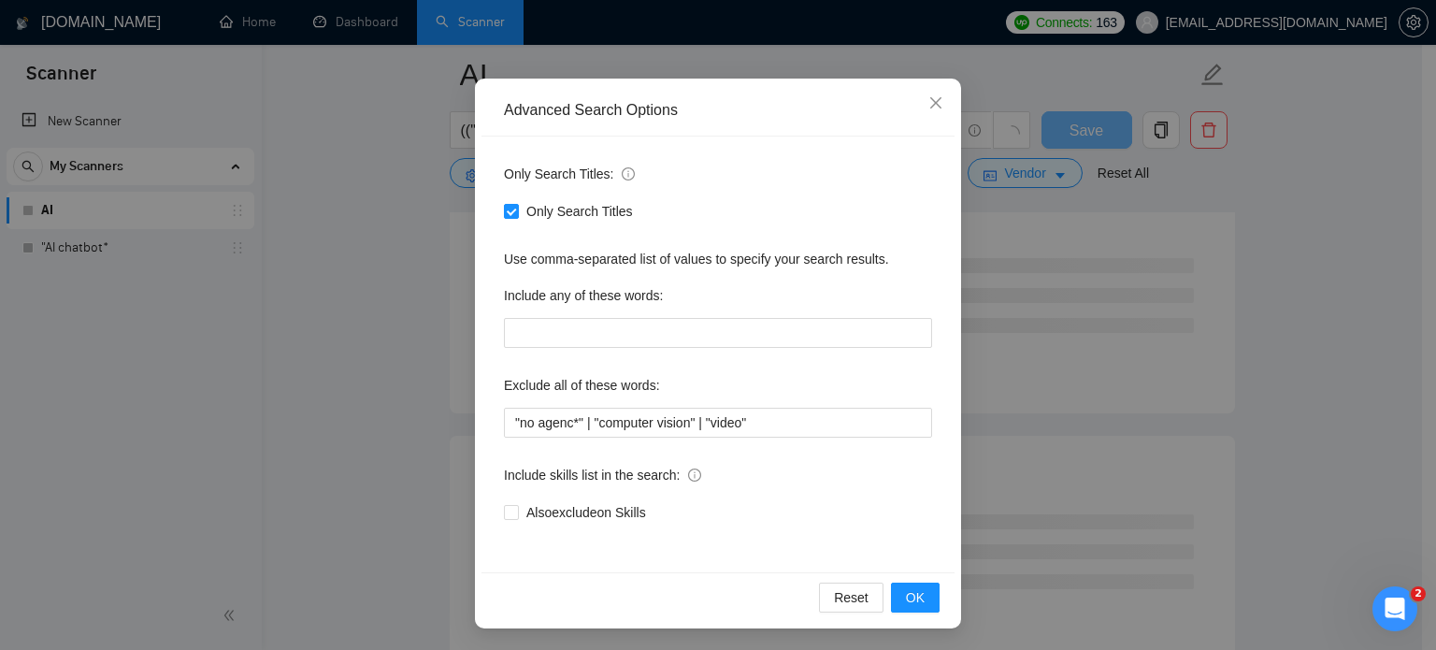
click at [727, 565] on div "Only Search Titles: Only Search Titles Use comma-separated list of values to sp…" at bounding box center [717, 354] width 473 height 436
click at [920, 598] on button "OK" at bounding box center [915, 597] width 49 height 30
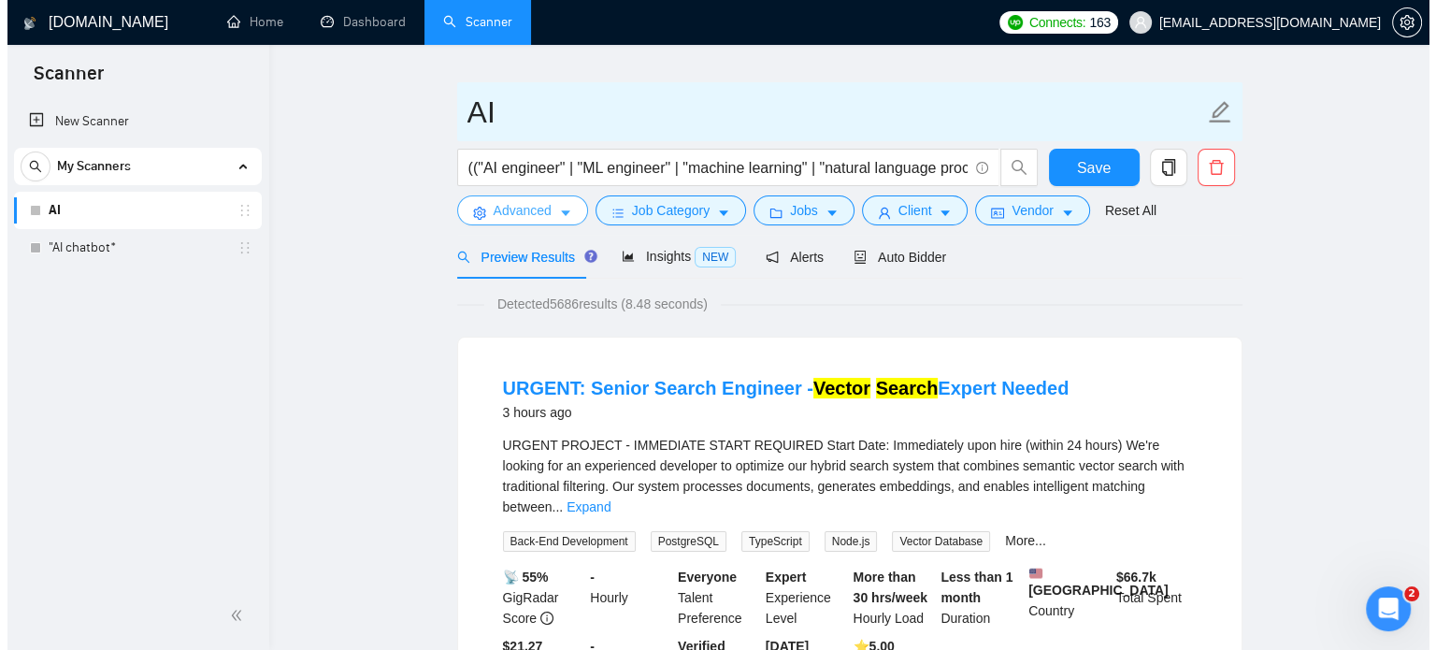
scroll to position [0, 0]
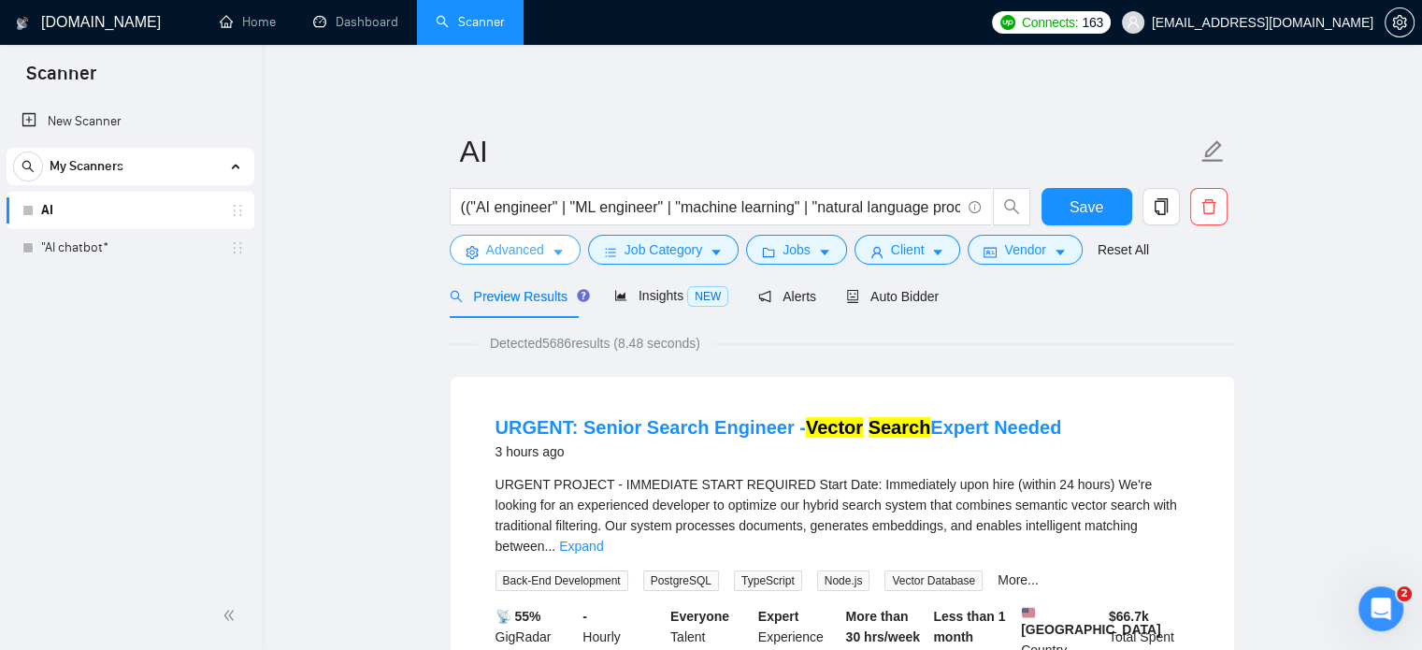
click at [554, 247] on icon "caret-down" at bounding box center [557, 252] width 13 height 13
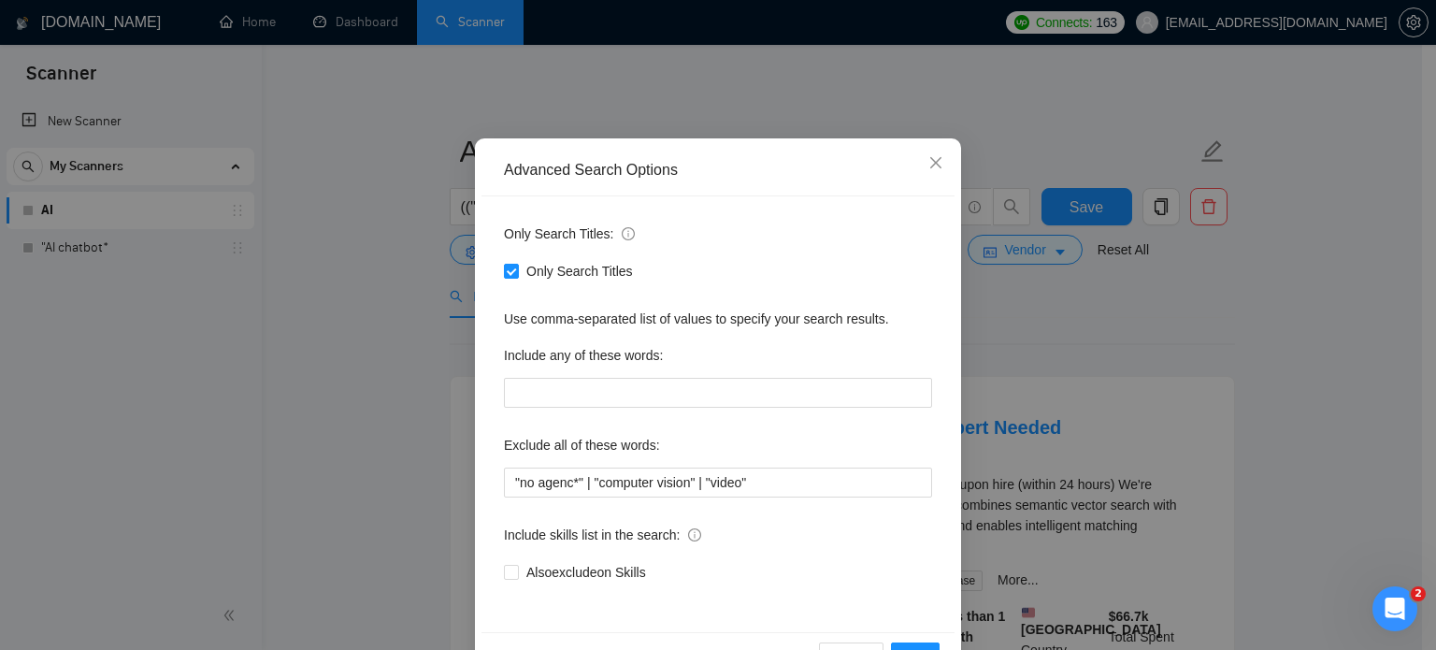
scroll to position [127, 0]
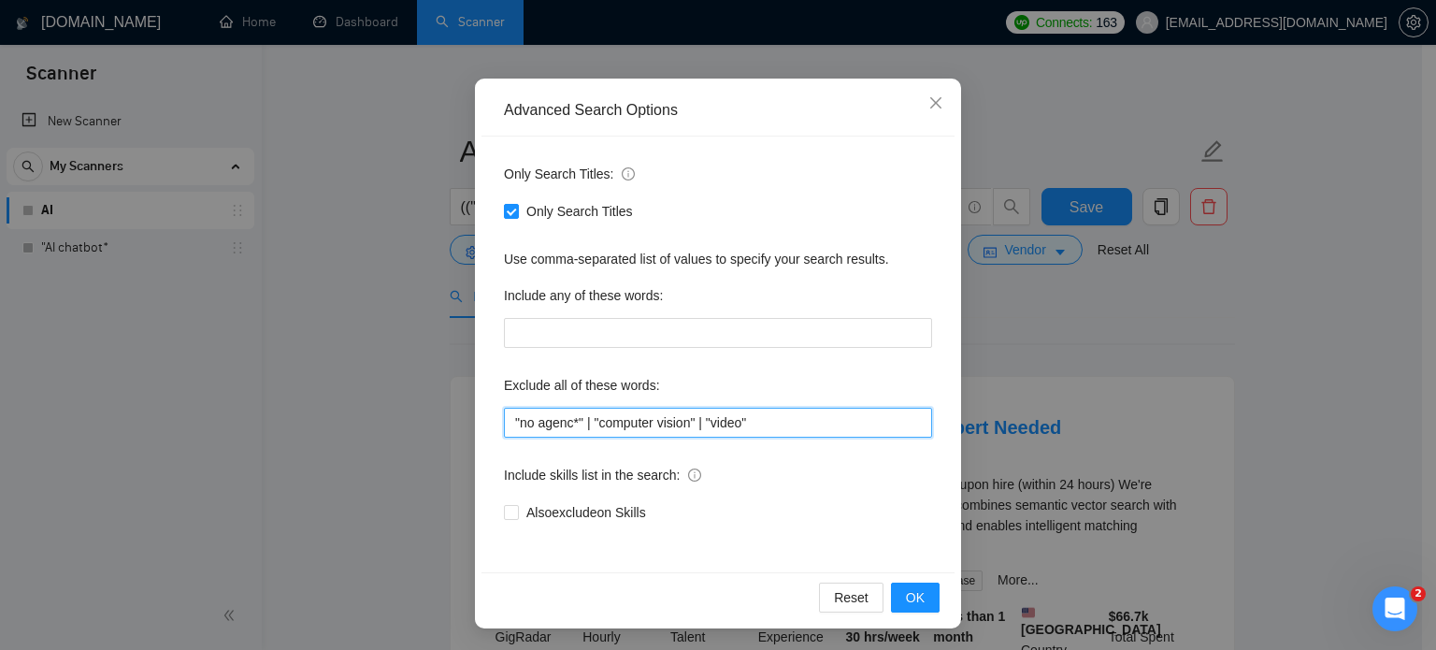
click at [756, 417] on input ""no agenc*" | "computer vision" | "video"" at bounding box center [718, 423] width 428 height 30
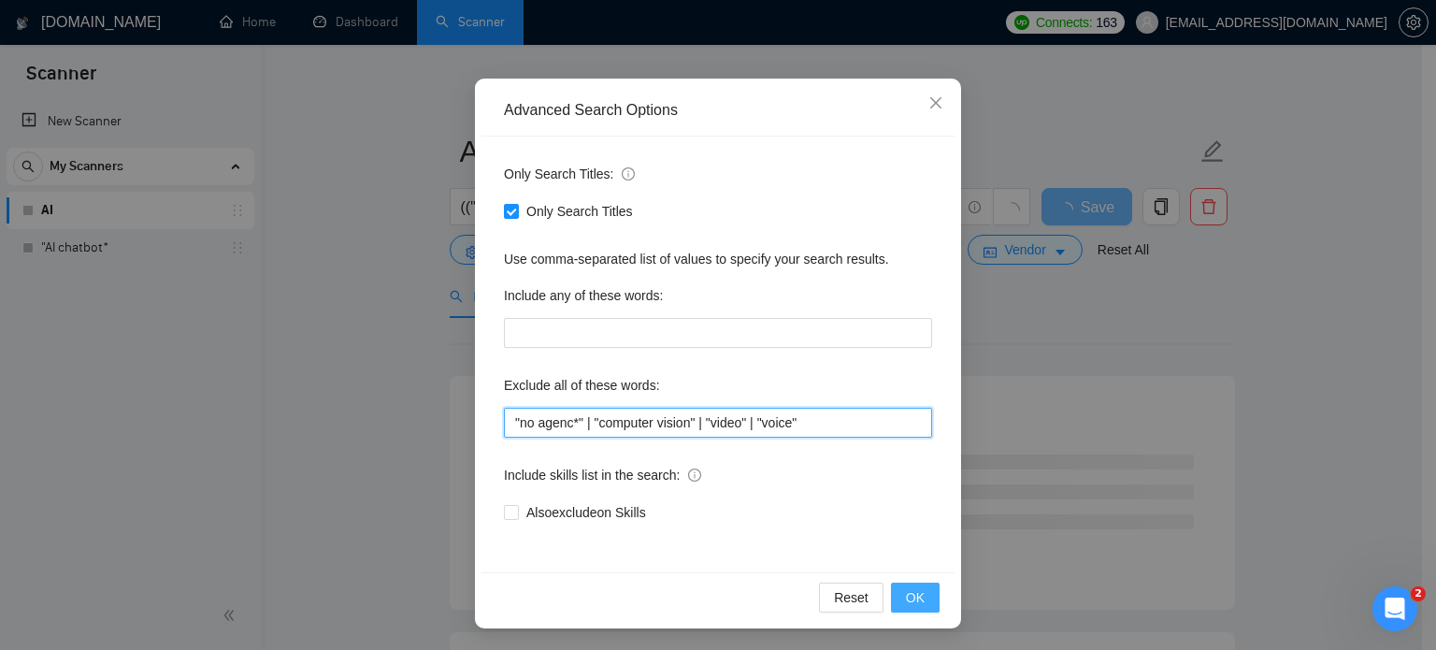
type input ""no agenc*" | "computer vision" | "video" | "voice""
click at [927, 594] on button "OK" at bounding box center [915, 597] width 49 height 30
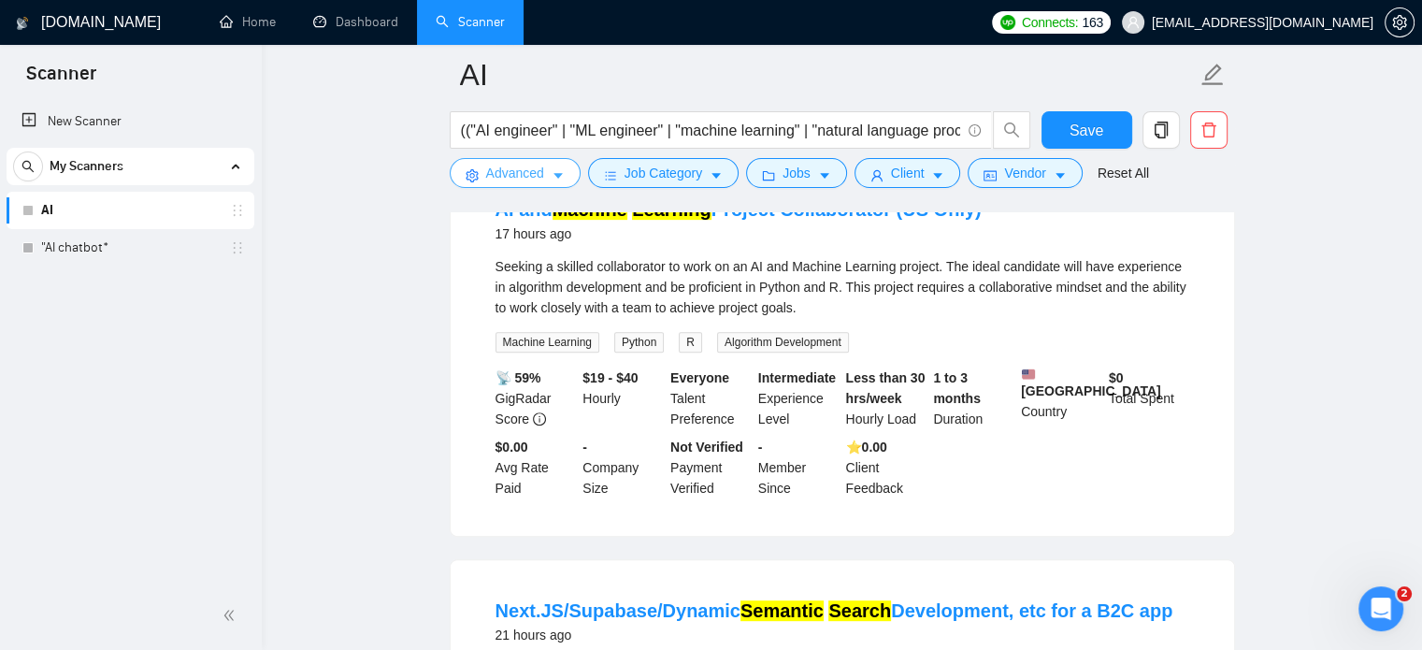
scroll to position [561, 0]
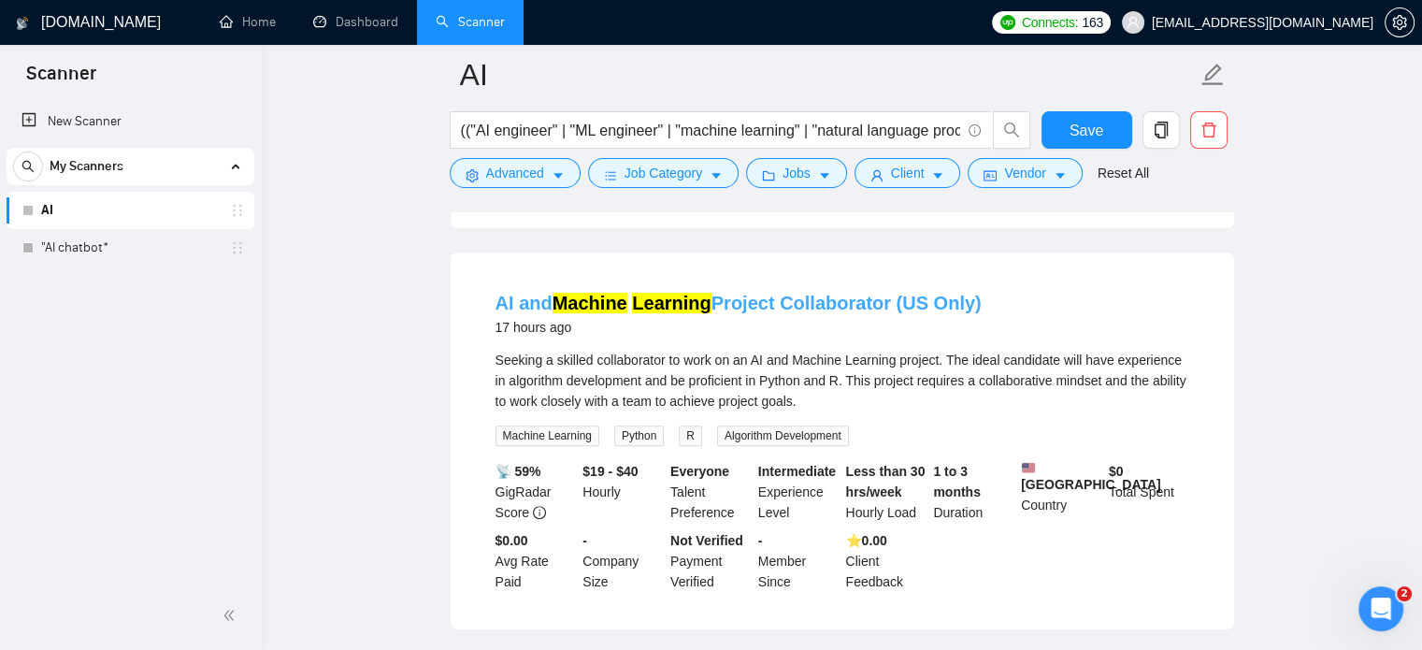
click at [801, 301] on link "AI and Machine Learning Project Collaborator (US Only)" at bounding box center [738, 303] width 486 height 21
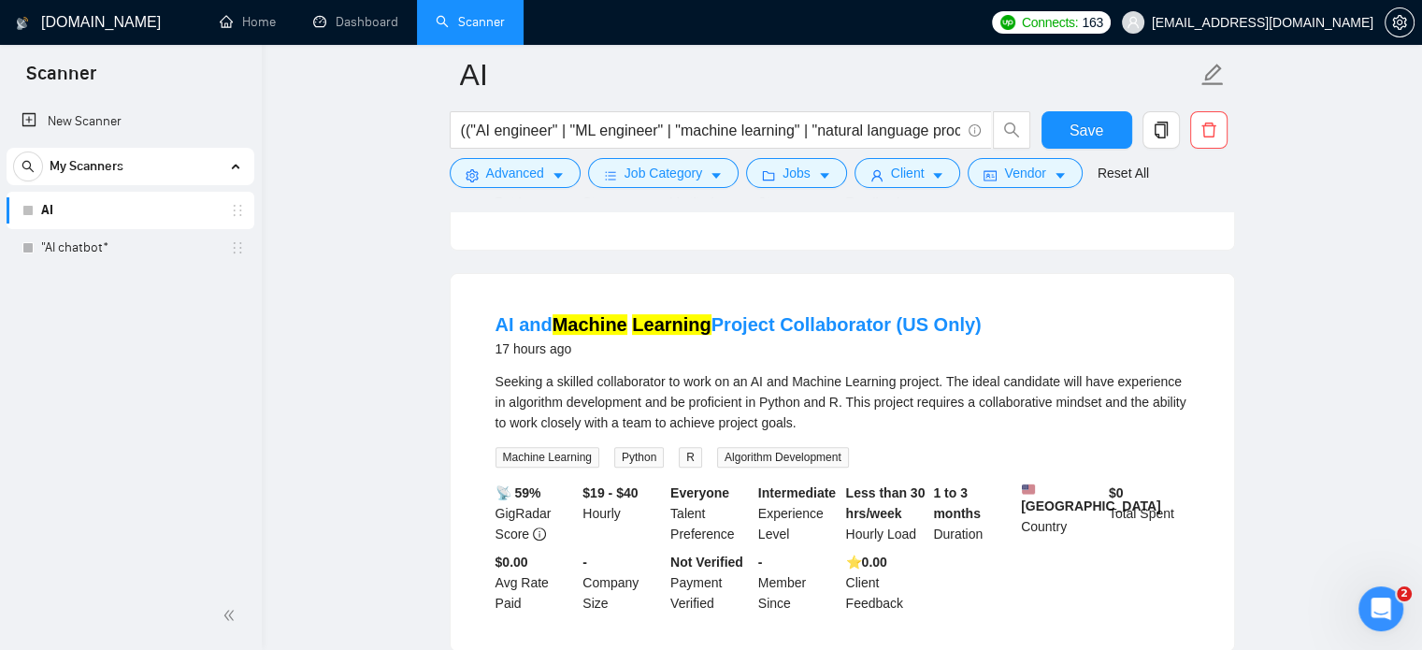
scroll to position [0, 0]
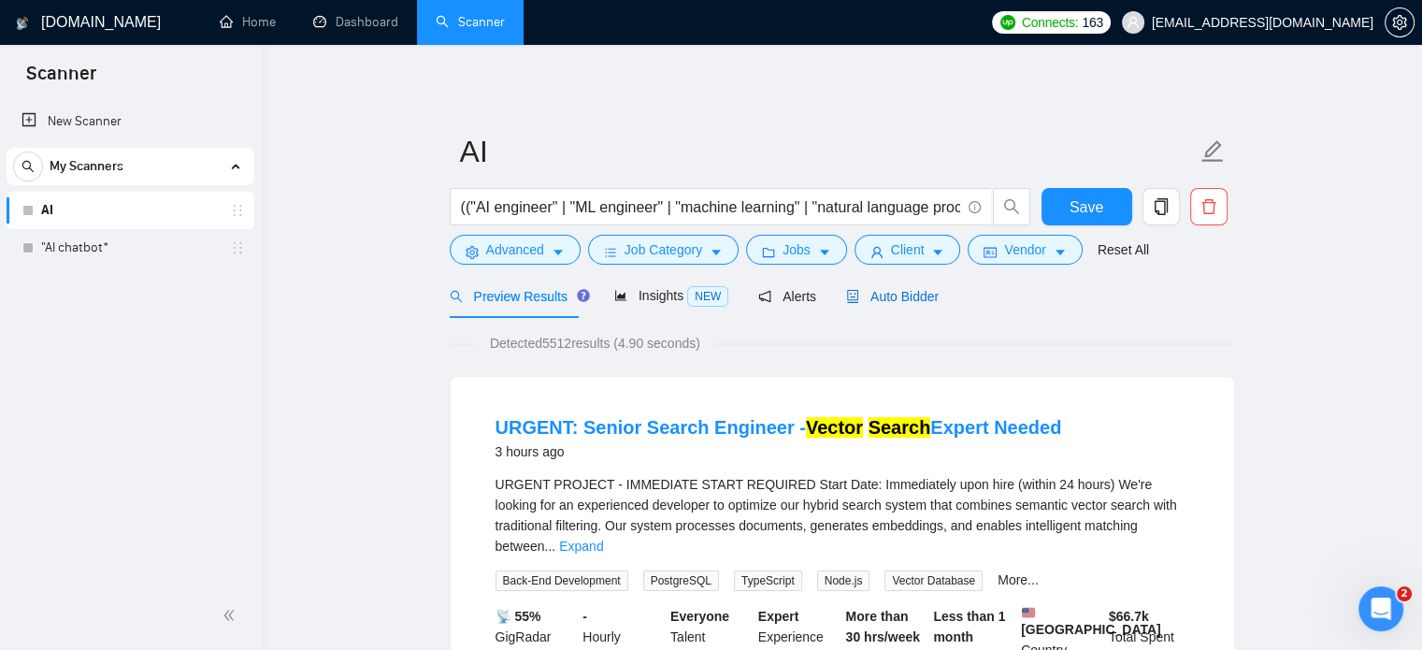
click at [894, 297] on span "Auto Bidder" at bounding box center [892, 296] width 93 height 15
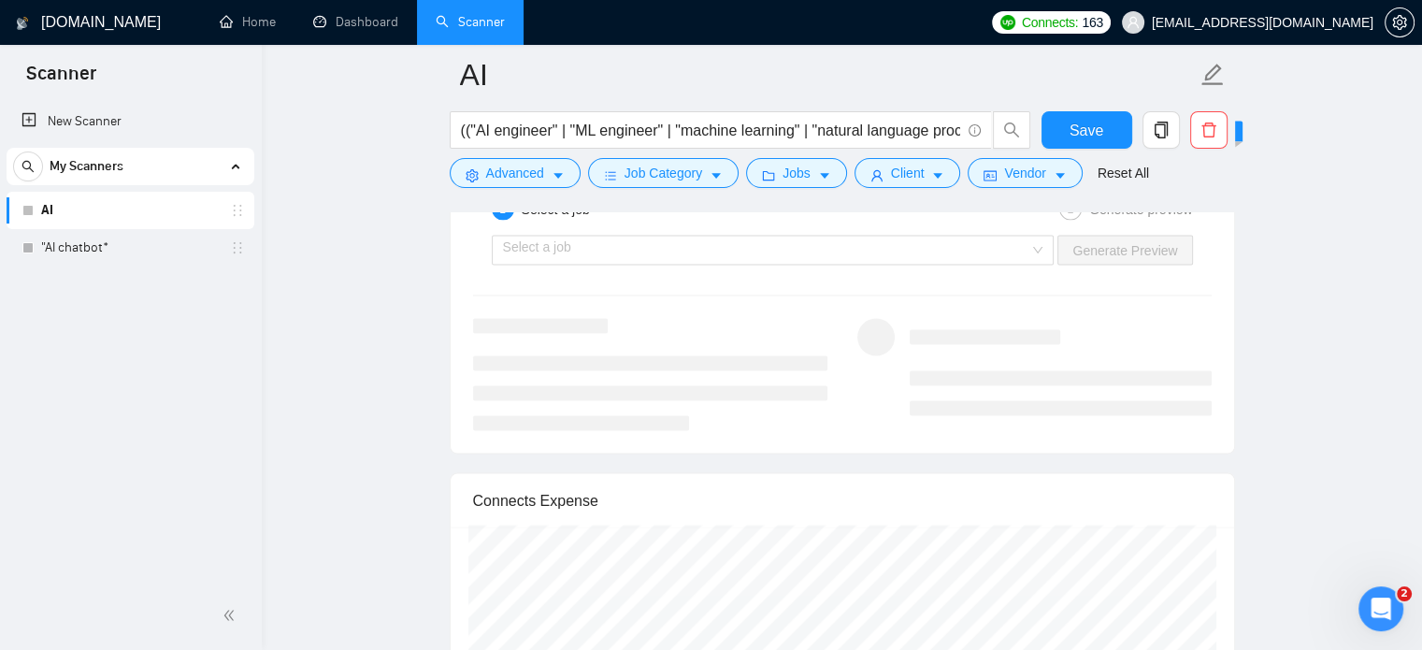
scroll to position [3552, 0]
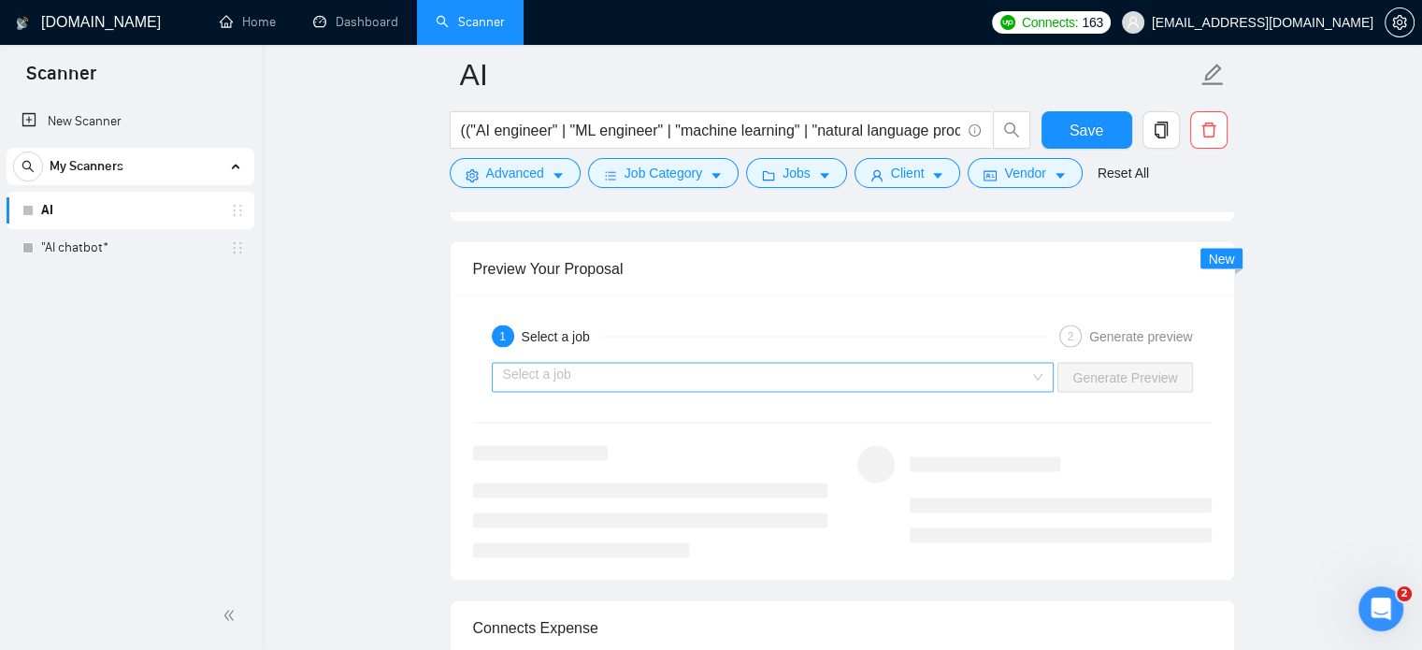
click at [658, 364] on input "search" at bounding box center [766, 377] width 527 height 28
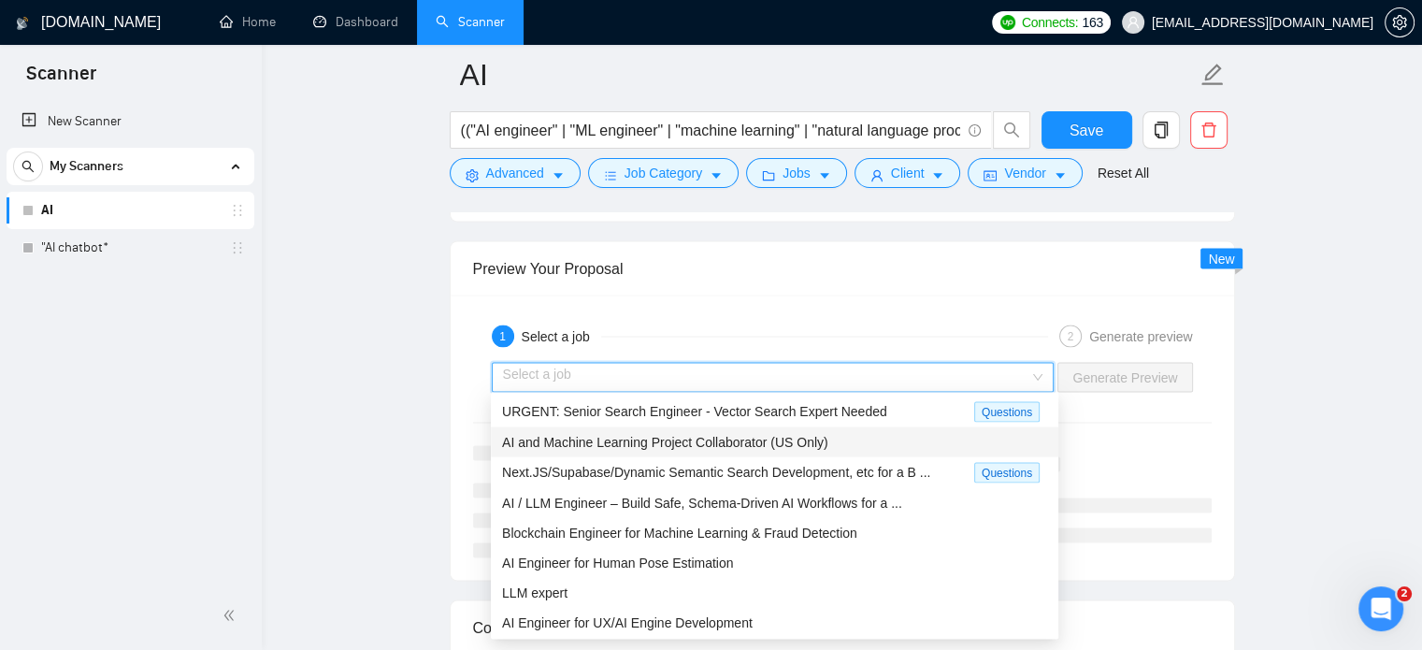
click at [620, 417] on span "URGENT: Senior Search Engineer - Vector Search Expert Needed" at bounding box center [694, 410] width 385 height 15
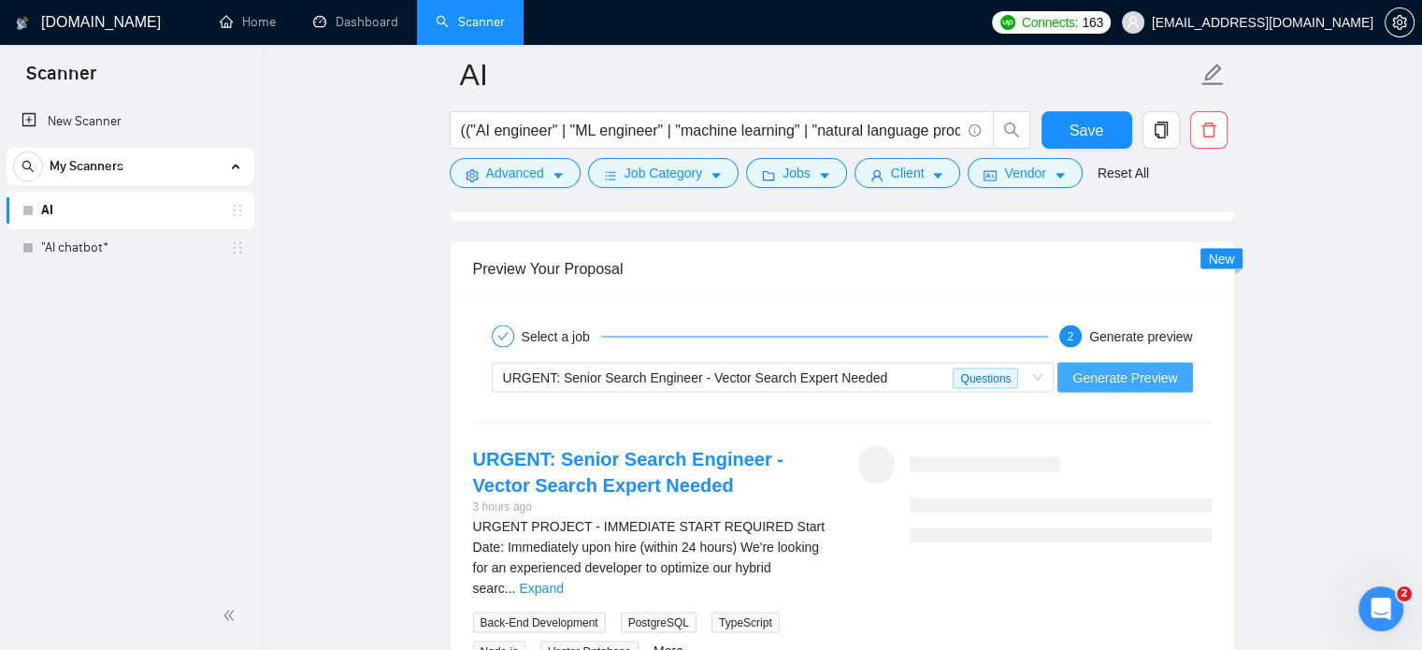
click at [1137, 375] on span "Generate Preview" at bounding box center [1124, 376] width 105 height 21
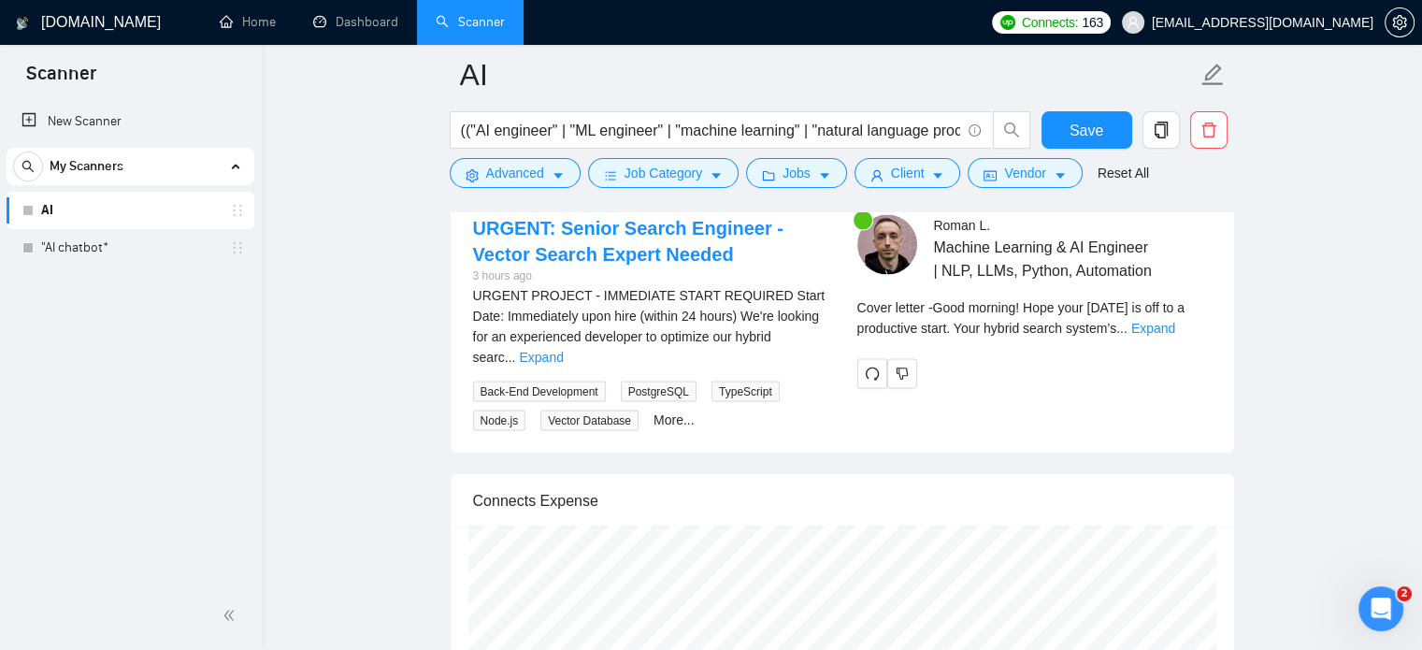
scroll to position [3739, 0]
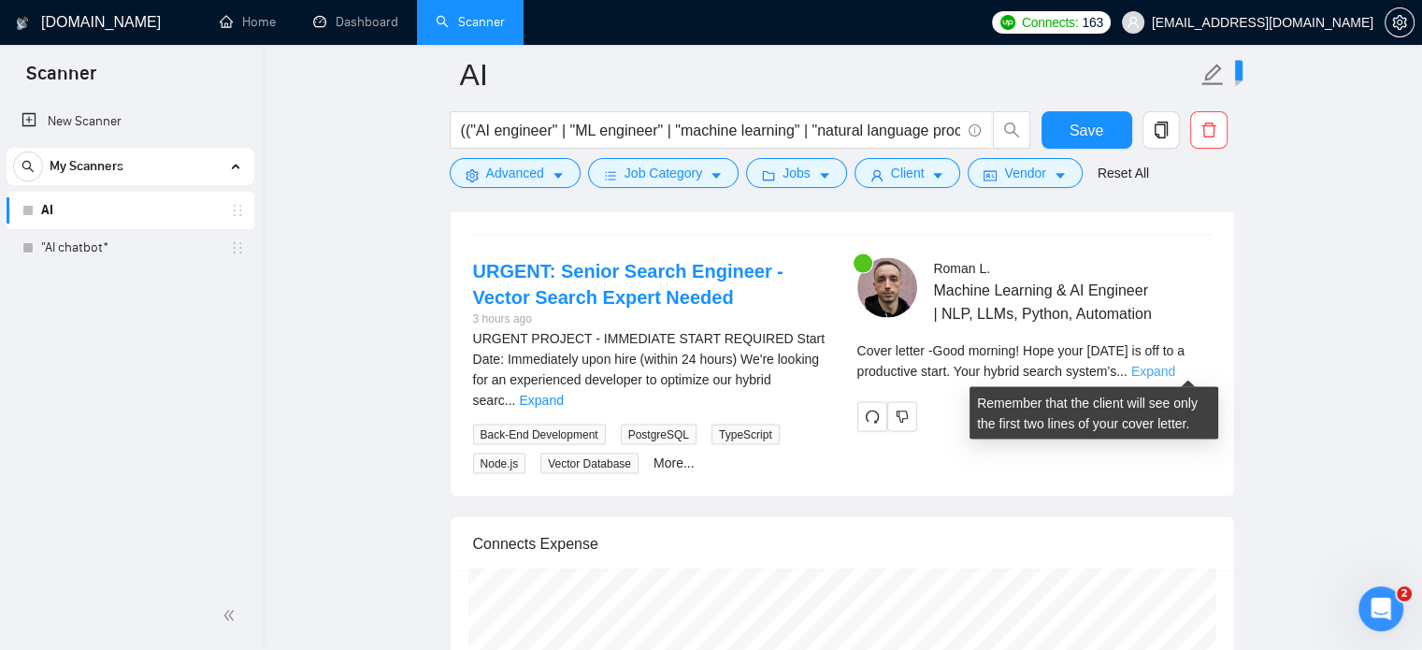
click at [1136, 369] on link "Expand" at bounding box center [1153, 371] width 44 height 15
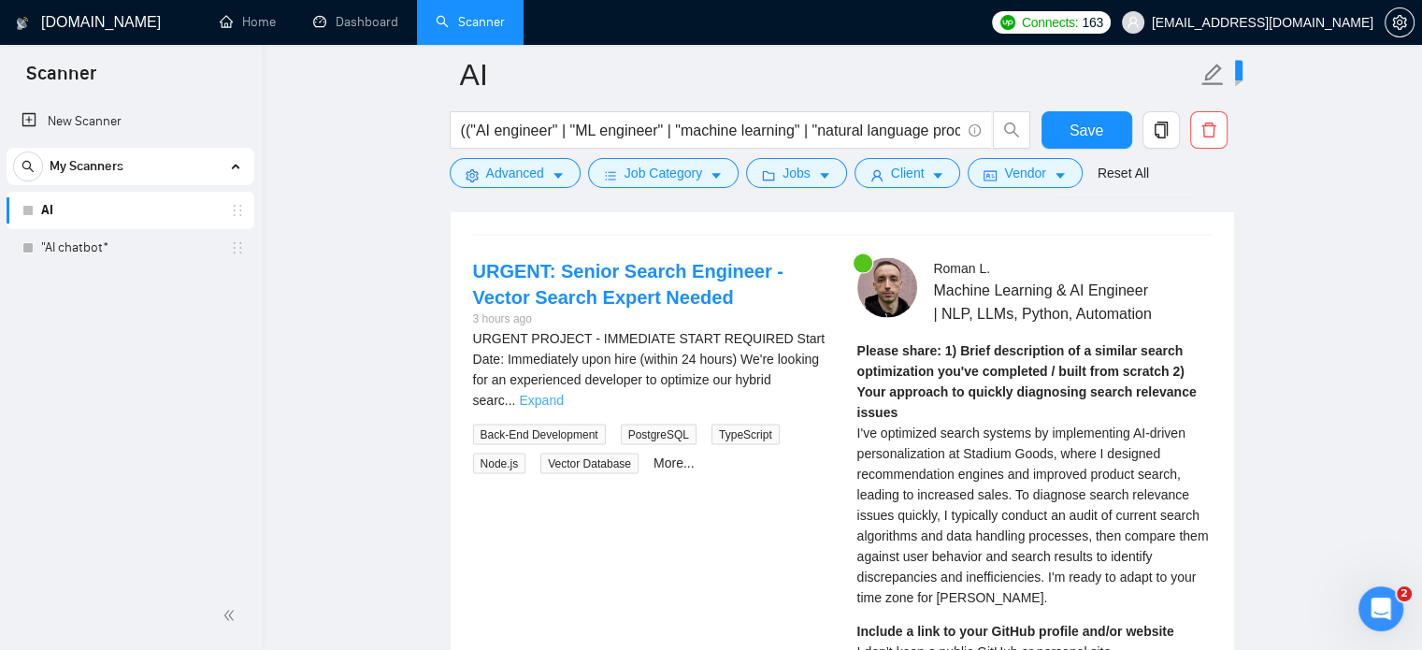
click at [563, 393] on link "Expand" at bounding box center [541, 400] width 44 height 15
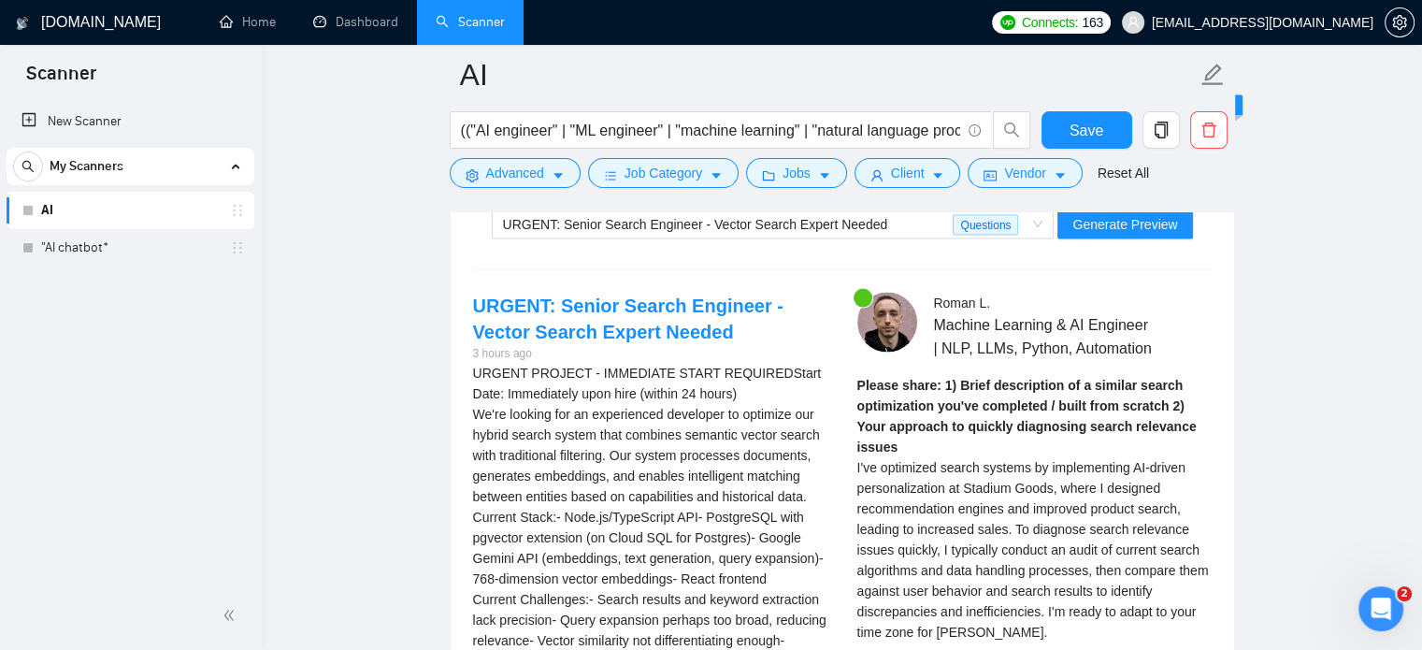
scroll to position [3645, 0]
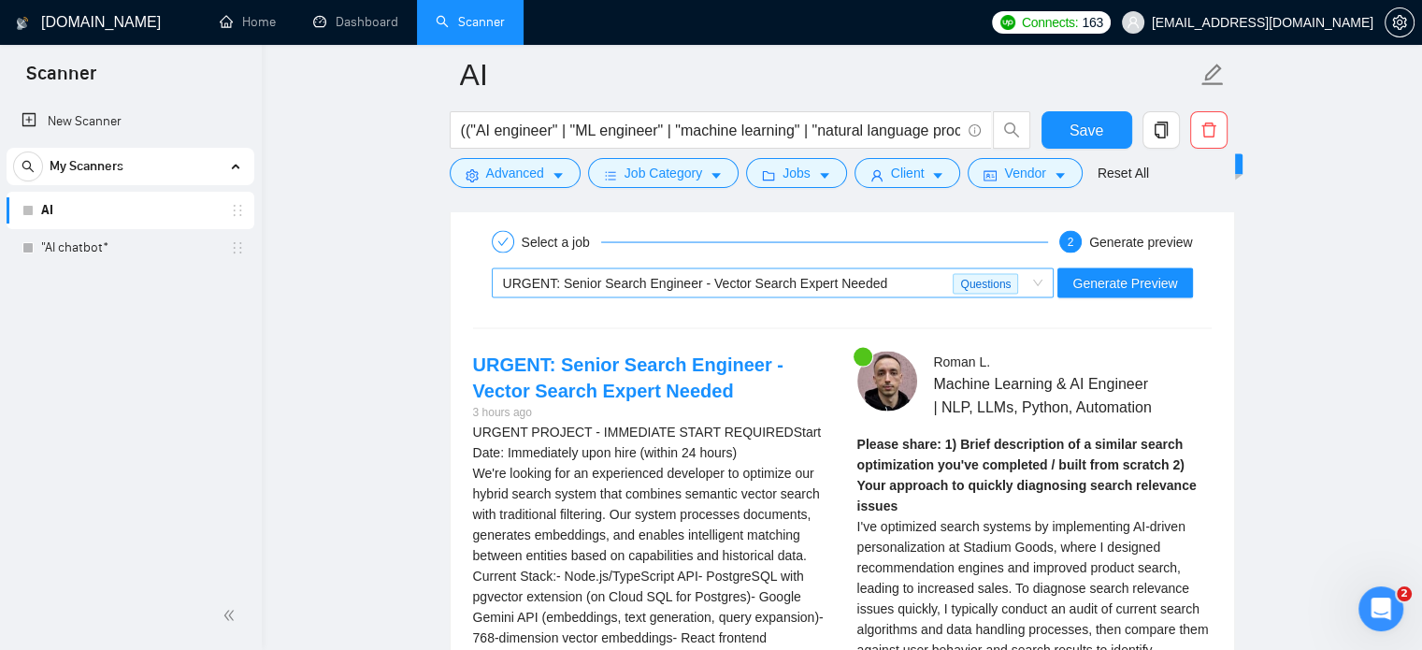
click at [797, 279] on span "URGENT: Senior Search Engineer - Vector Search Expert Needed" at bounding box center [695, 283] width 385 height 15
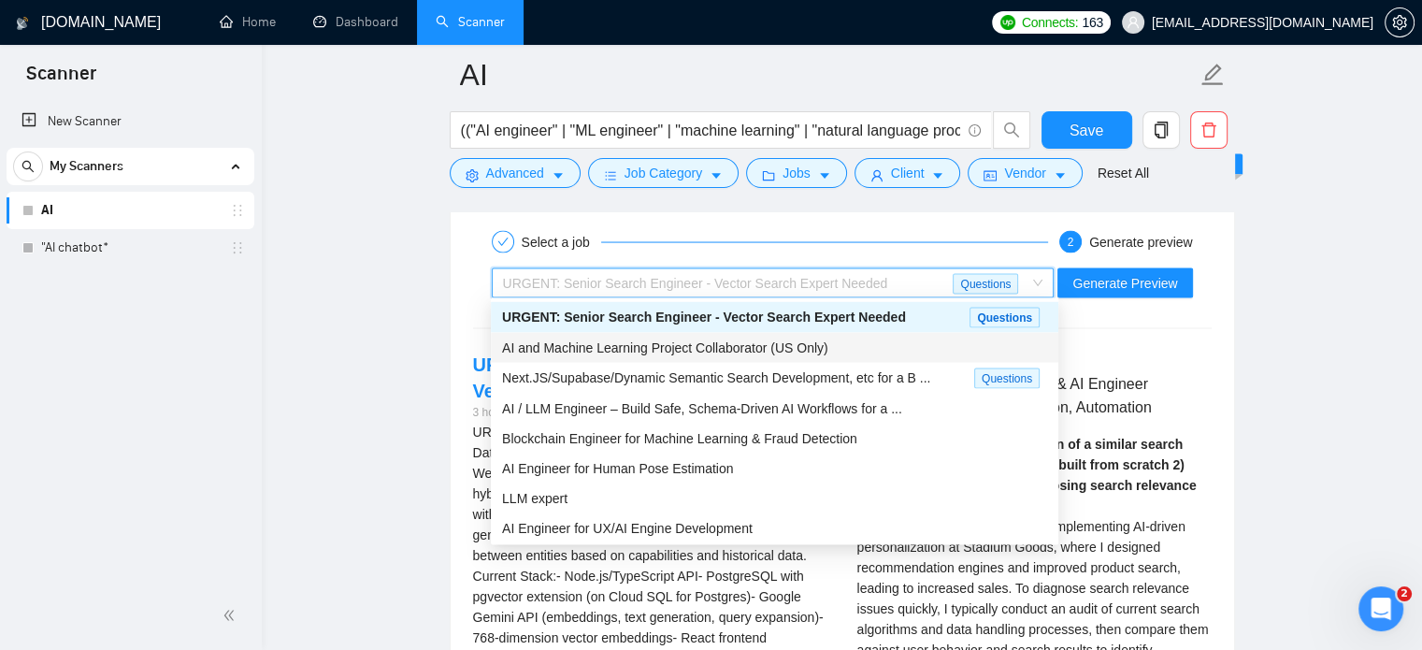
click at [688, 353] on span "AI and Machine Learning Project Collaborator (US Only)" at bounding box center [665, 347] width 326 height 15
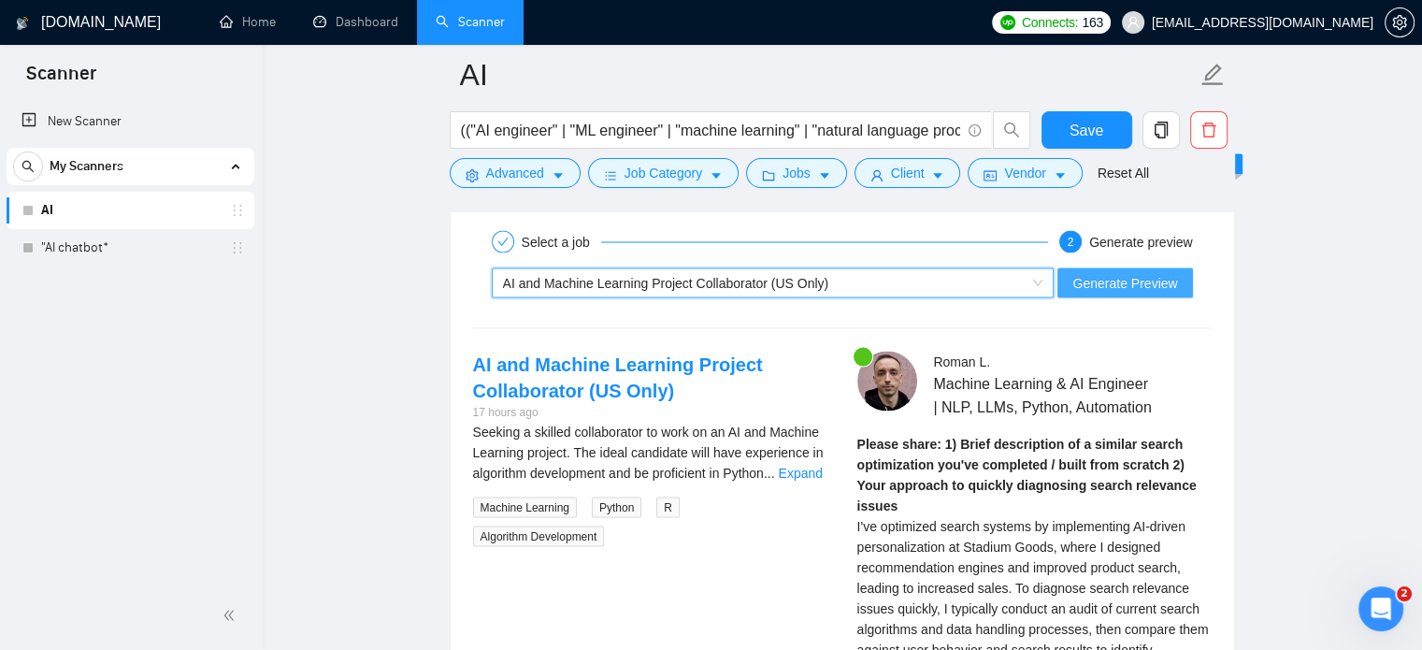
click at [1130, 277] on span "Generate Preview" at bounding box center [1124, 283] width 105 height 21
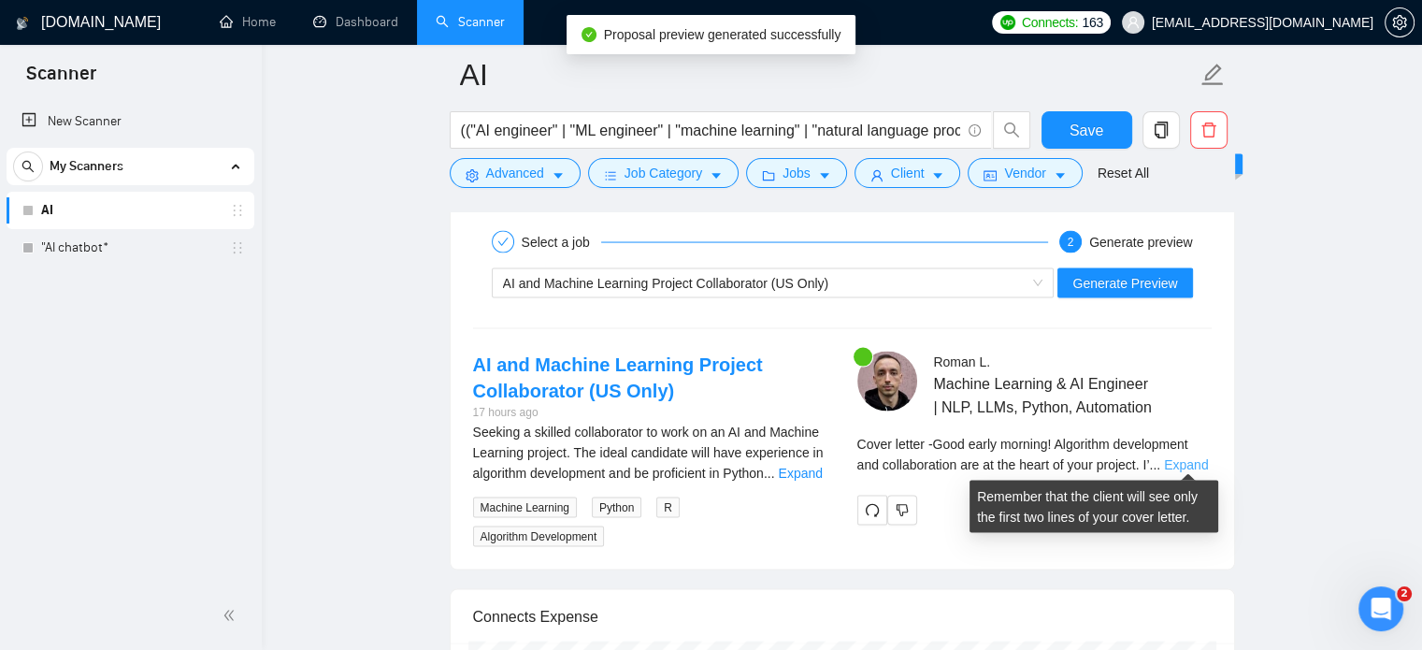
click at [1175, 463] on link "Expand" at bounding box center [1186, 464] width 44 height 15
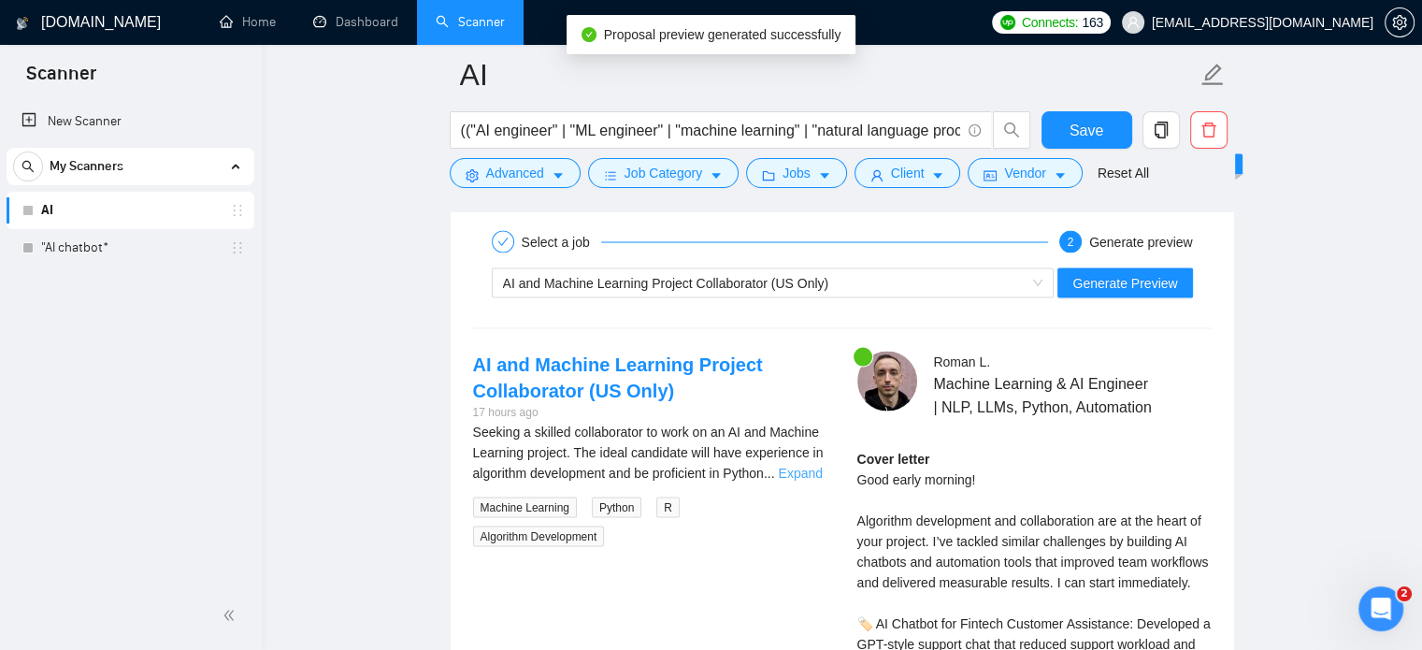
click at [802, 470] on link "Expand" at bounding box center [800, 472] width 44 height 15
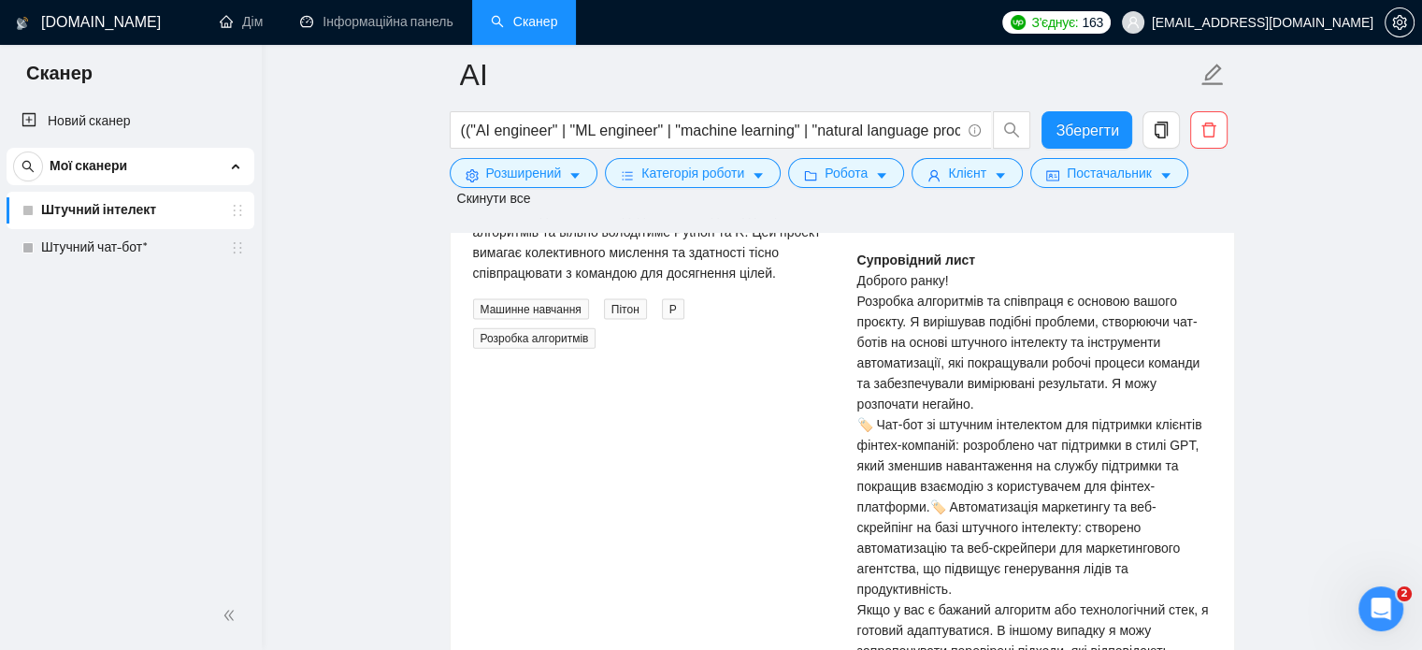
scroll to position [4019, 0]
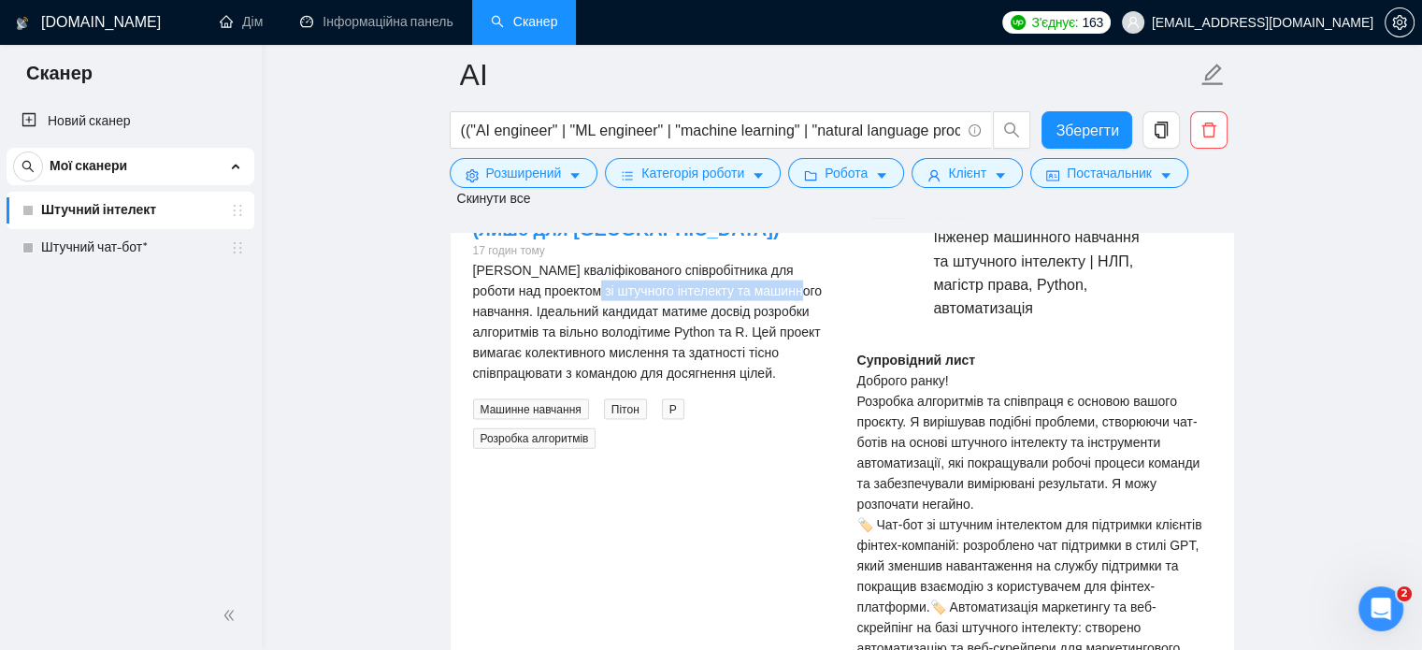
drag, startPoint x: 594, startPoint y: 297, endPoint x: 766, endPoint y: 297, distance: 172.0
click at [766, 297] on font "Шукаємо кваліфікованого співробітника для роботи над проектом зі штучного інтел…" at bounding box center [647, 322] width 349 height 118
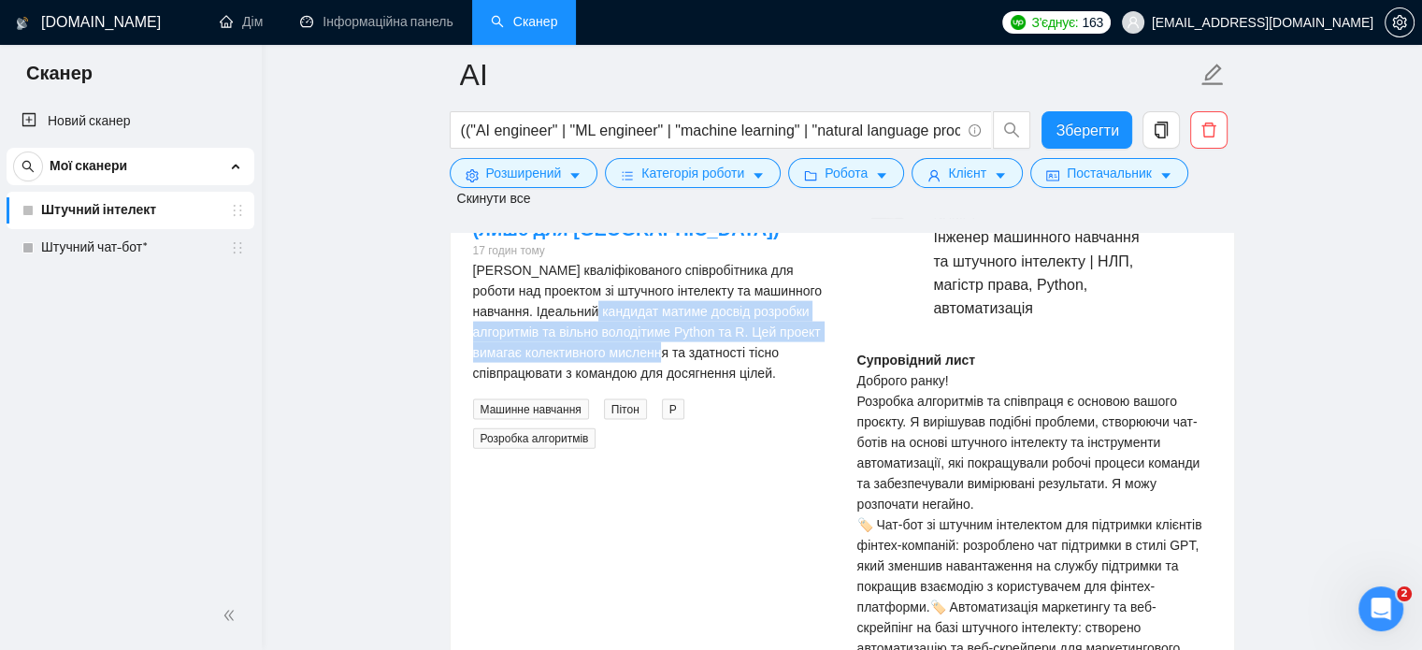
drag, startPoint x: 572, startPoint y: 320, endPoint x: 644, endPoint y: 365, distance: 84.8
click at [644, 364] on div "Шукаємо кваліфікованого співробітника для роботи над проектом зі штучного інтел…" at bounding box center [650, 321] width 354 height 123
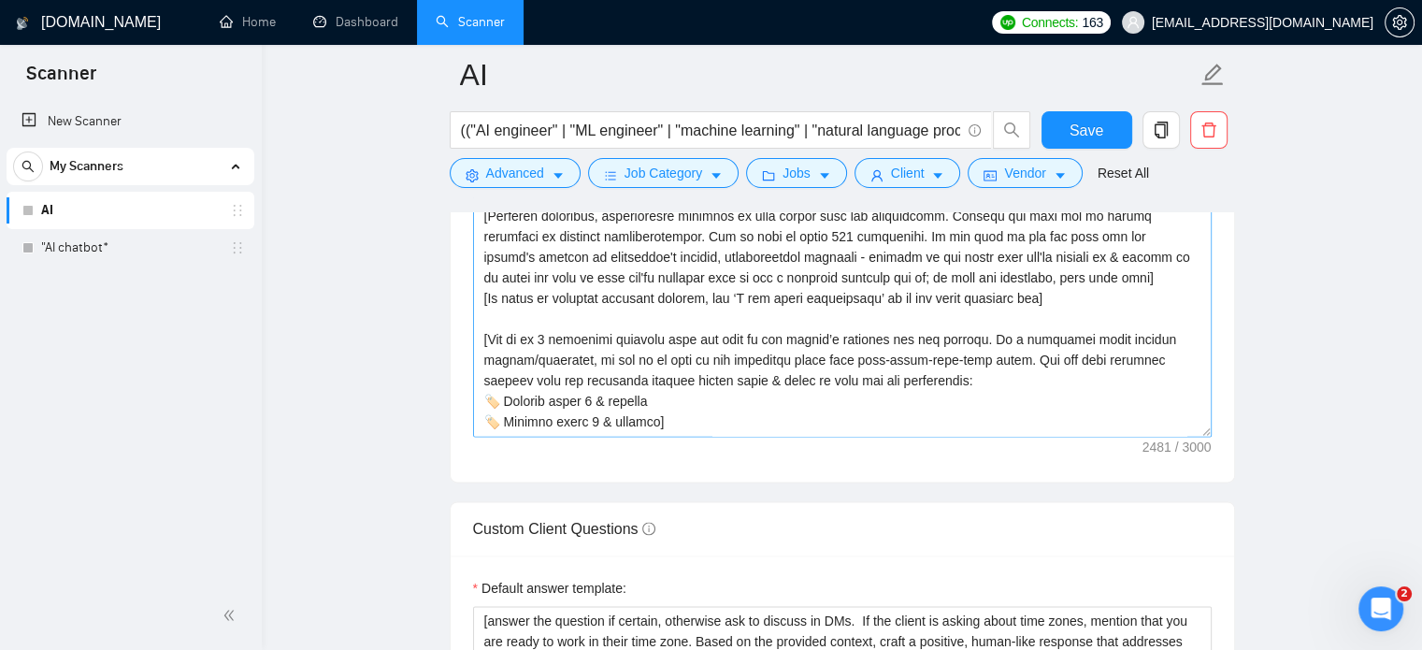
scroll to position [2243, 0]
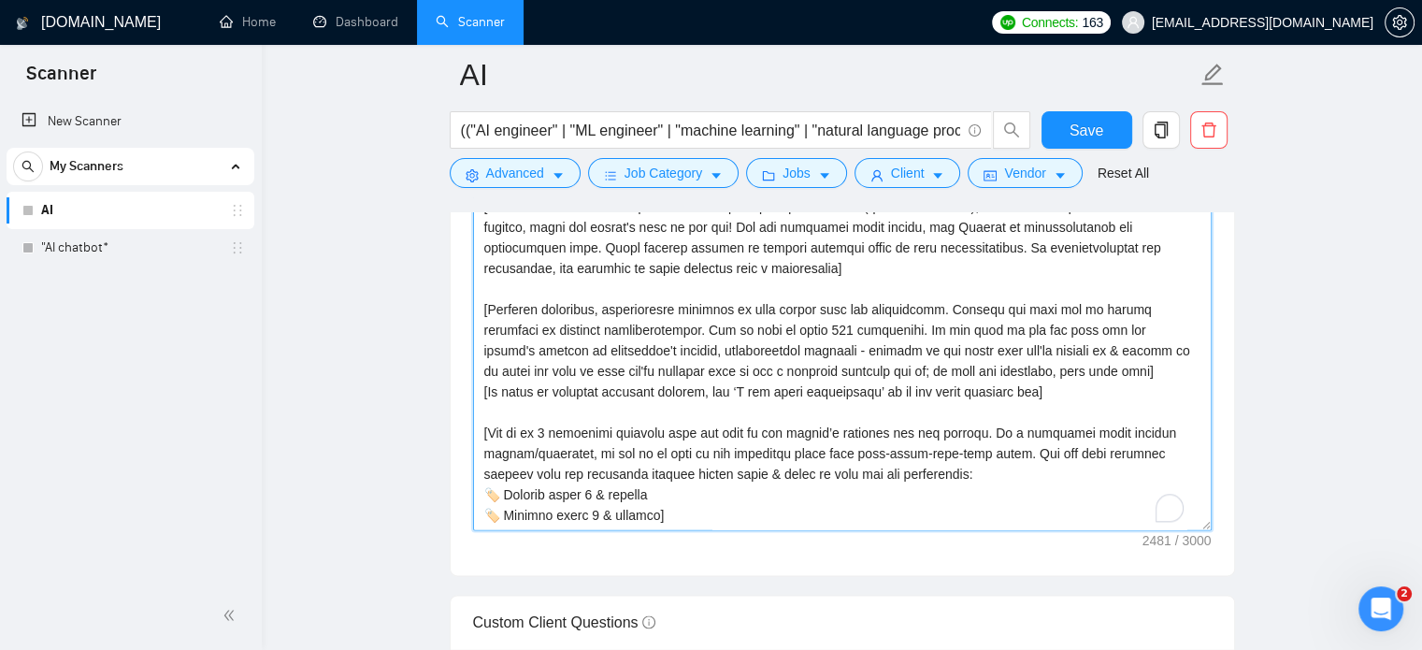
click at [548, 425] on textarea "Cover letter template:" at bounding box center [842, 319] width 738 height 421
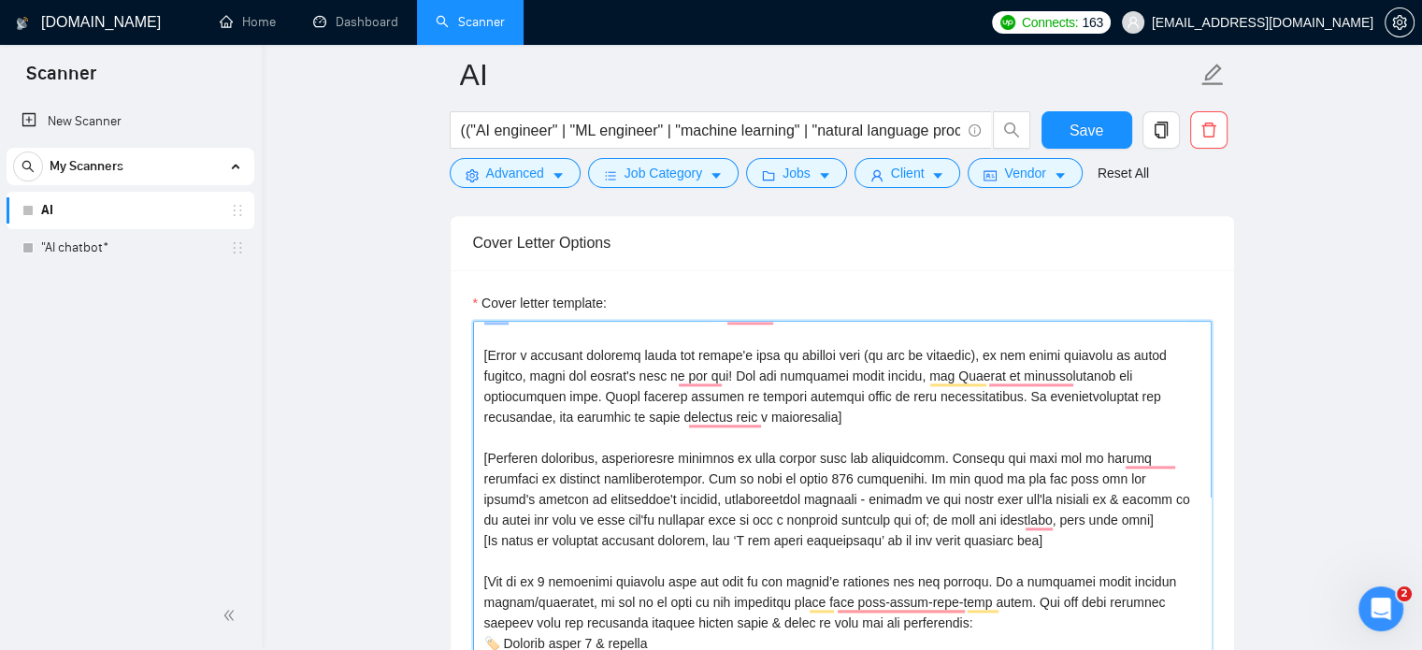
scroll to position [93, 0]
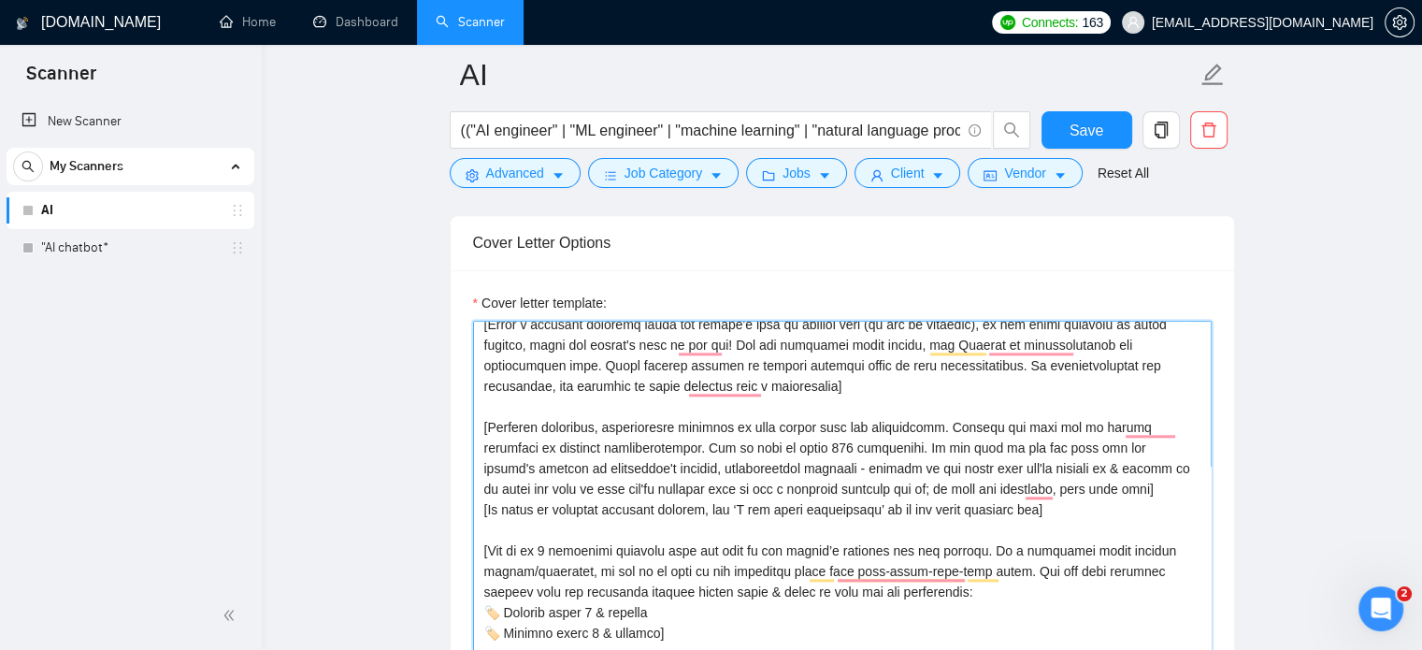
type textarea "[Your style and tone should feel as human as possible. Everything written shoul…"
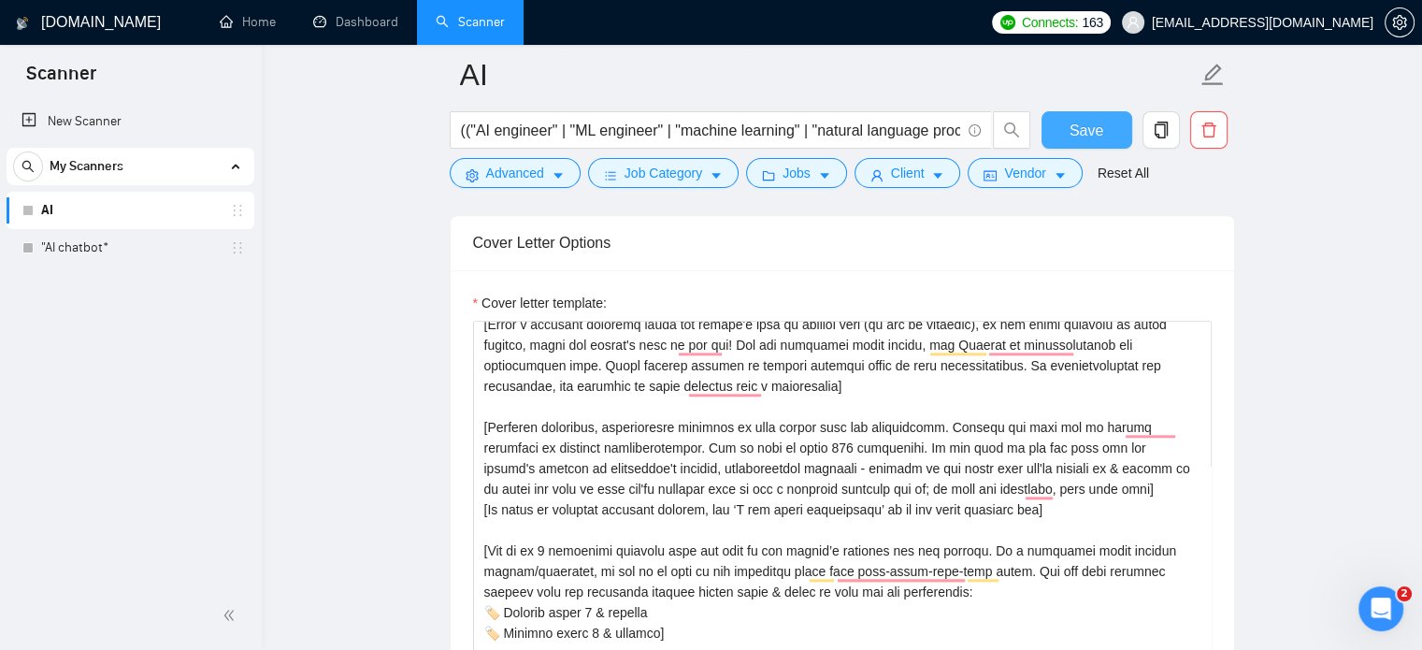
click at [1058, 128] on button "Save" at bounding box center [1086, 129] width 91 height 37
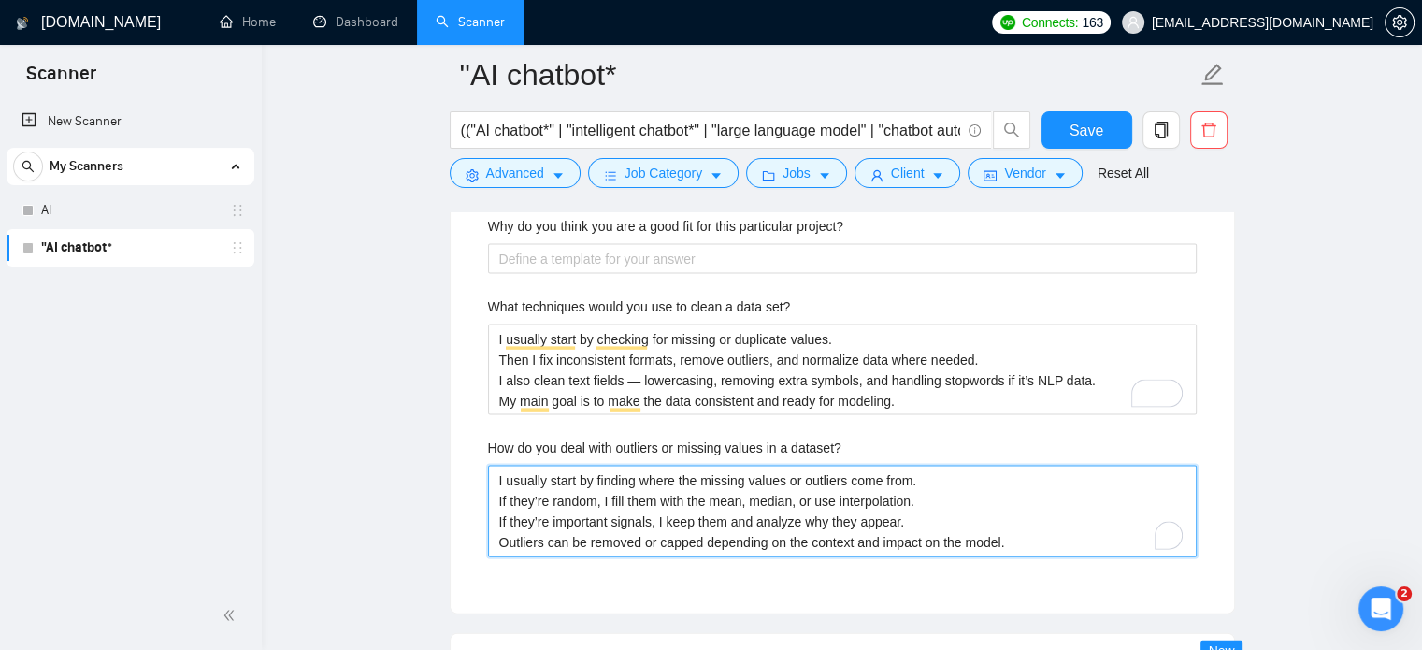
drag, startPoint x: 1022, startPoint y: 539, endPoint x: 495, endPoint y: 475, distance: 530.1
click at [495, 475] on dataset\? "I usually start by finding where the missing values or outliers come from. If t…" at bounding box center [842, 511] width 708 height 92
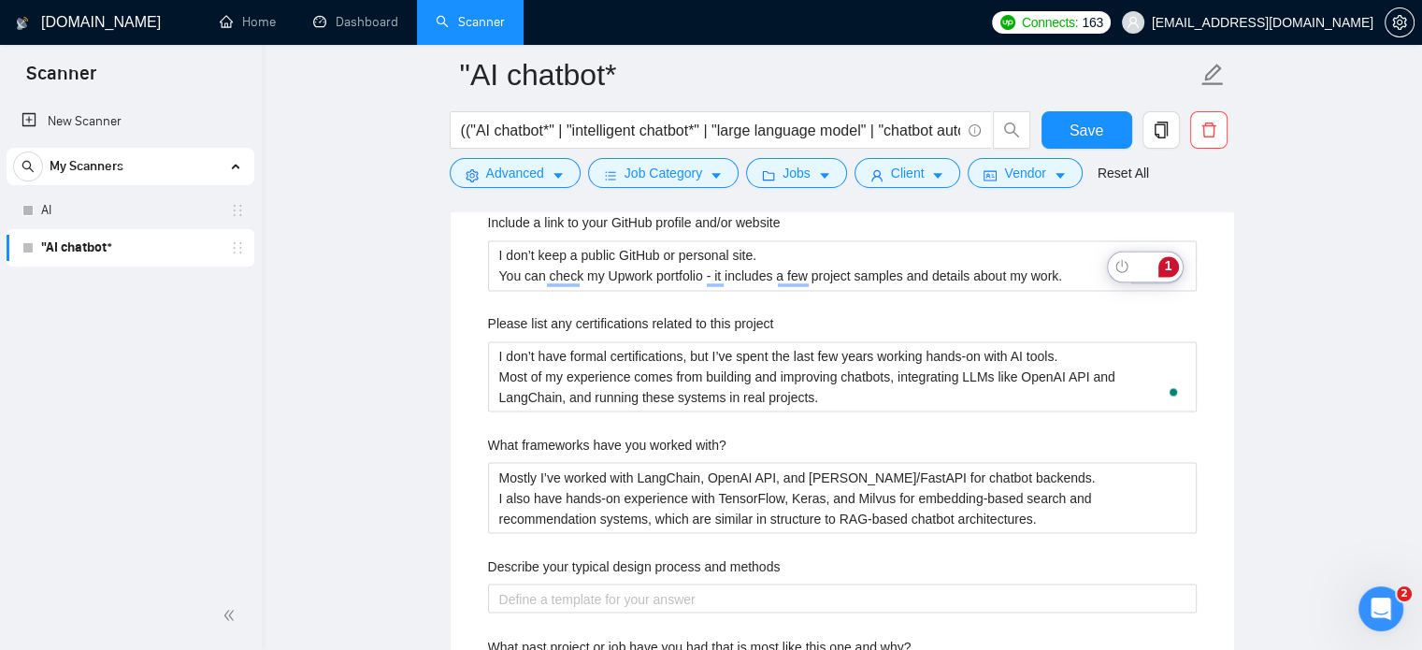
scroll to position [3155, 0]
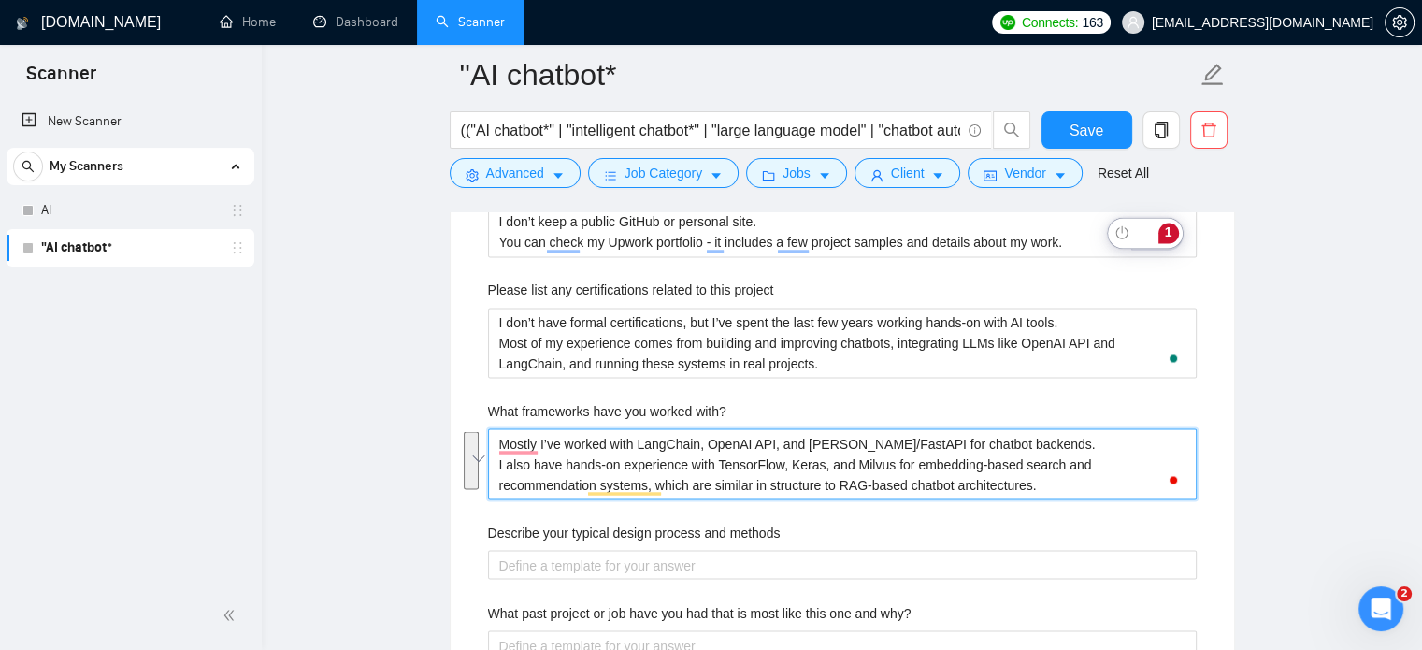
drag, startPoint x: 497, startPoint y: 441, endPoint x: 974, endPoint y: 487, distance: 478.9
click at [974, 487] on with\? "Mostly I’ve worked with LangChain, OpenAI API, and [PERSON_NAME]/FastAPI for ch…" at bounding box center [842, 463] width 708 height 71
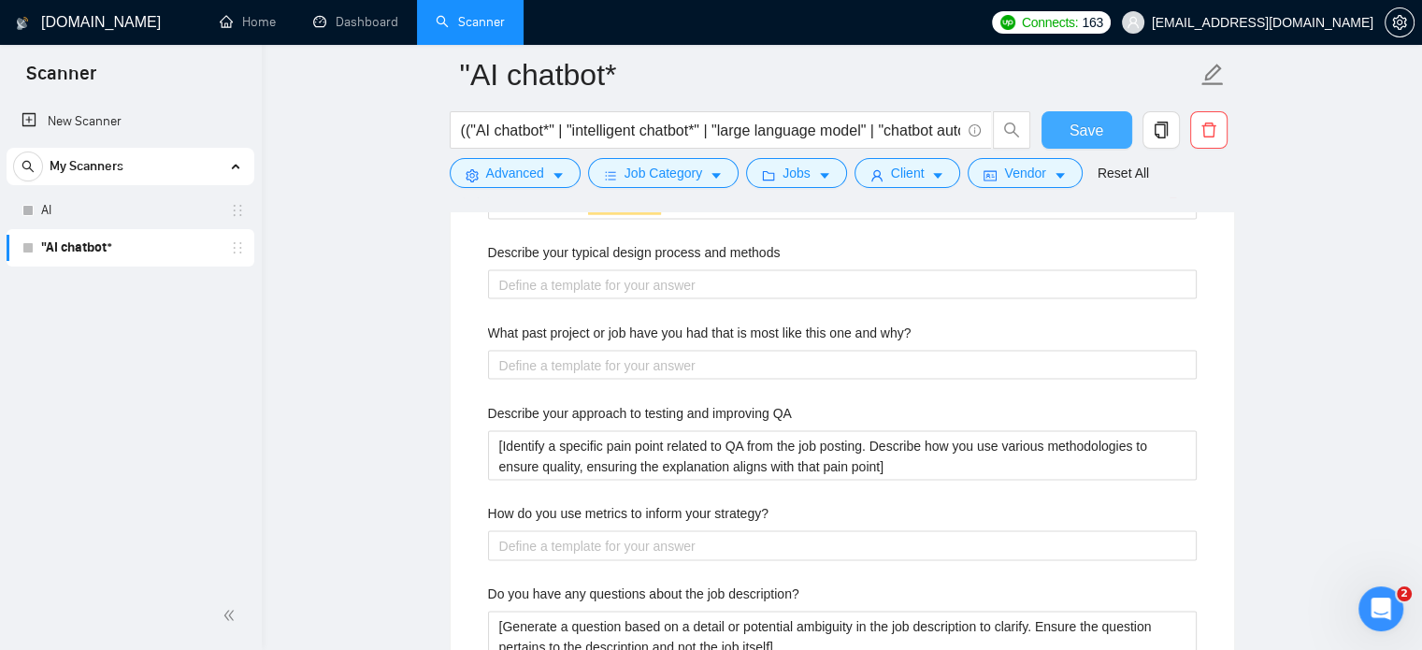
drag, startPoint x: 1074, startPoint y: 130, endPoint x: 1146, endPoint y: 264, distance: 151.8
click at [1074, 130] on span "Save" at bounding box center [1086, 130] width 34 height 23
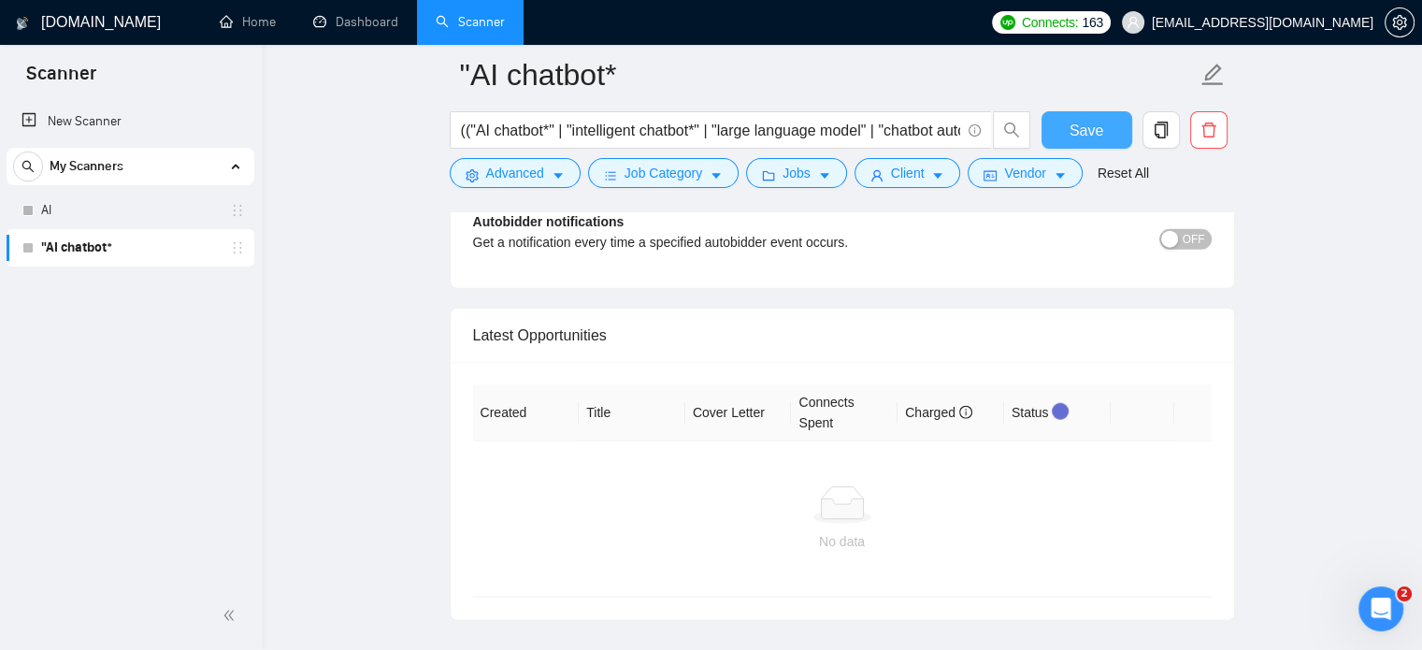
scroll to position [4651, 0]
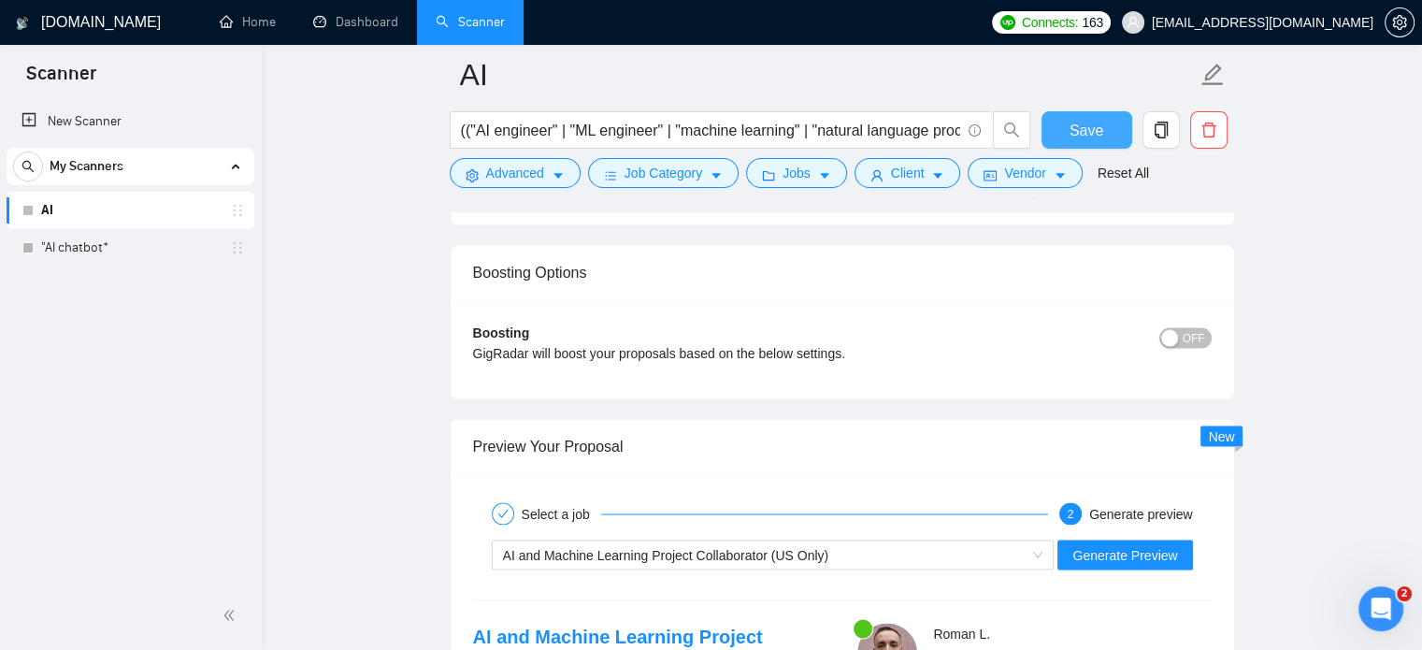
scroll to position [3621, 0]
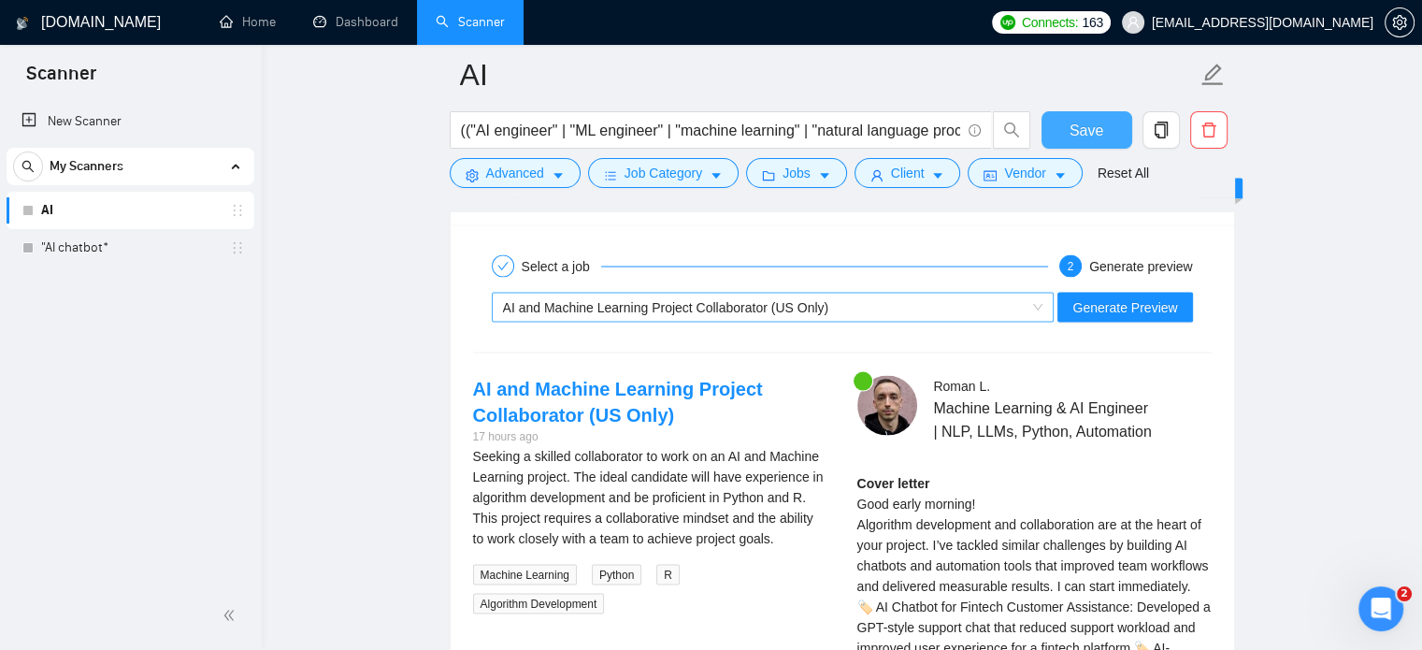
click at [696, 310] on span "AI and Machine Learning Project Collaborator (US Only)" at bounding box center [666, 307] width 326 height 15
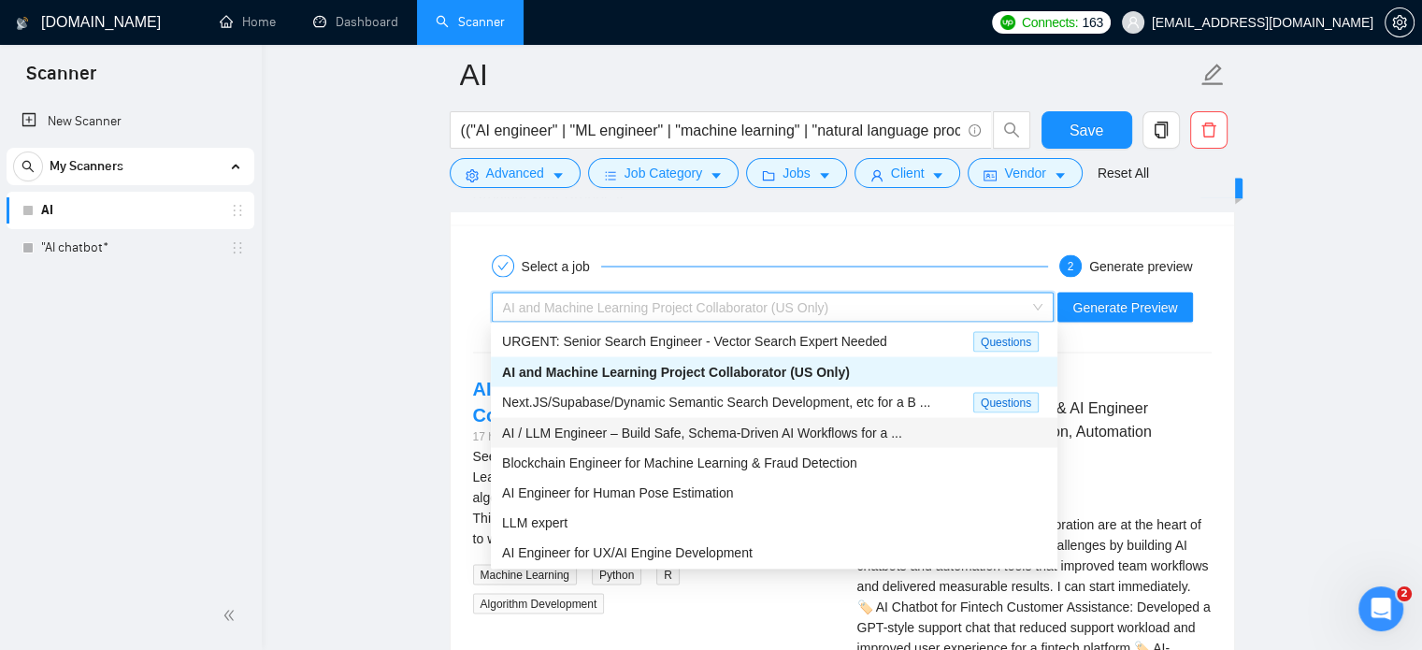
click at [687, 438] on span "AI / LLM Engineer – Build Safe, Schema-Driven AI Workflows for a ..." at bounding box center [702, 432] width 400 height 15
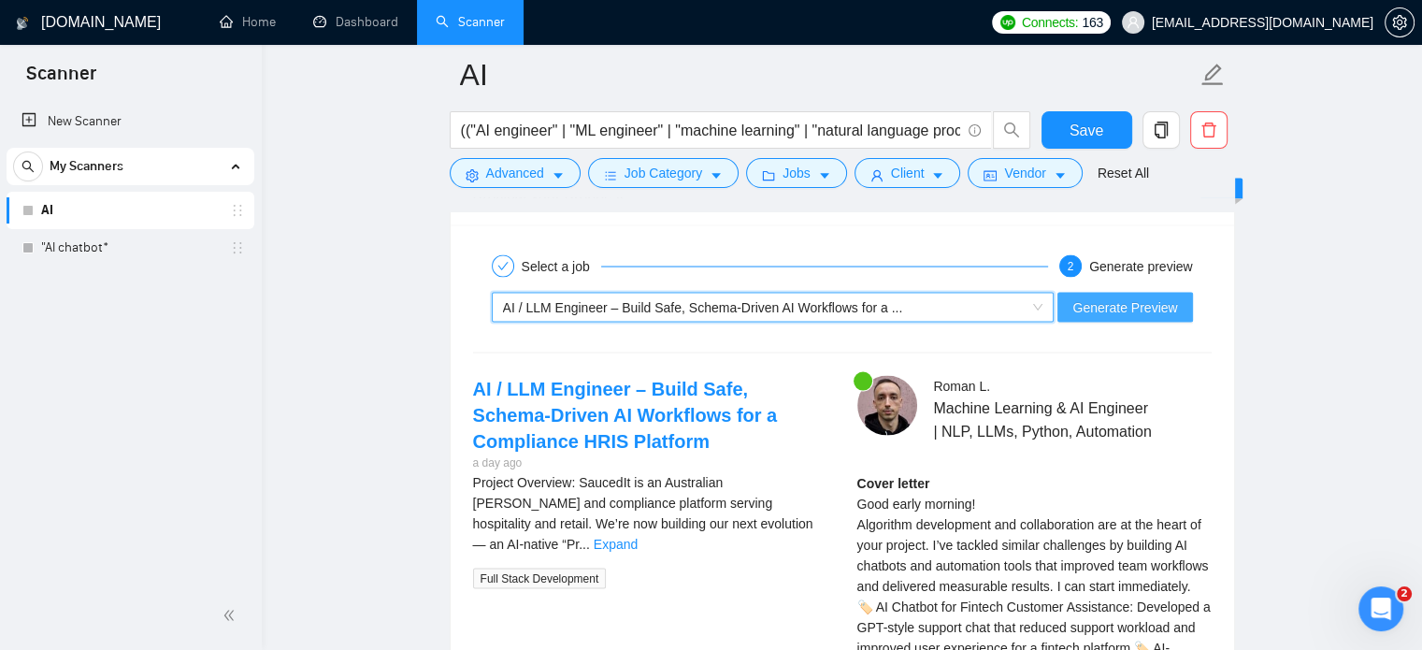
click at [1114, 303] on span "Generate Preview" at bounding box center [1124, 307] width 105 height 21
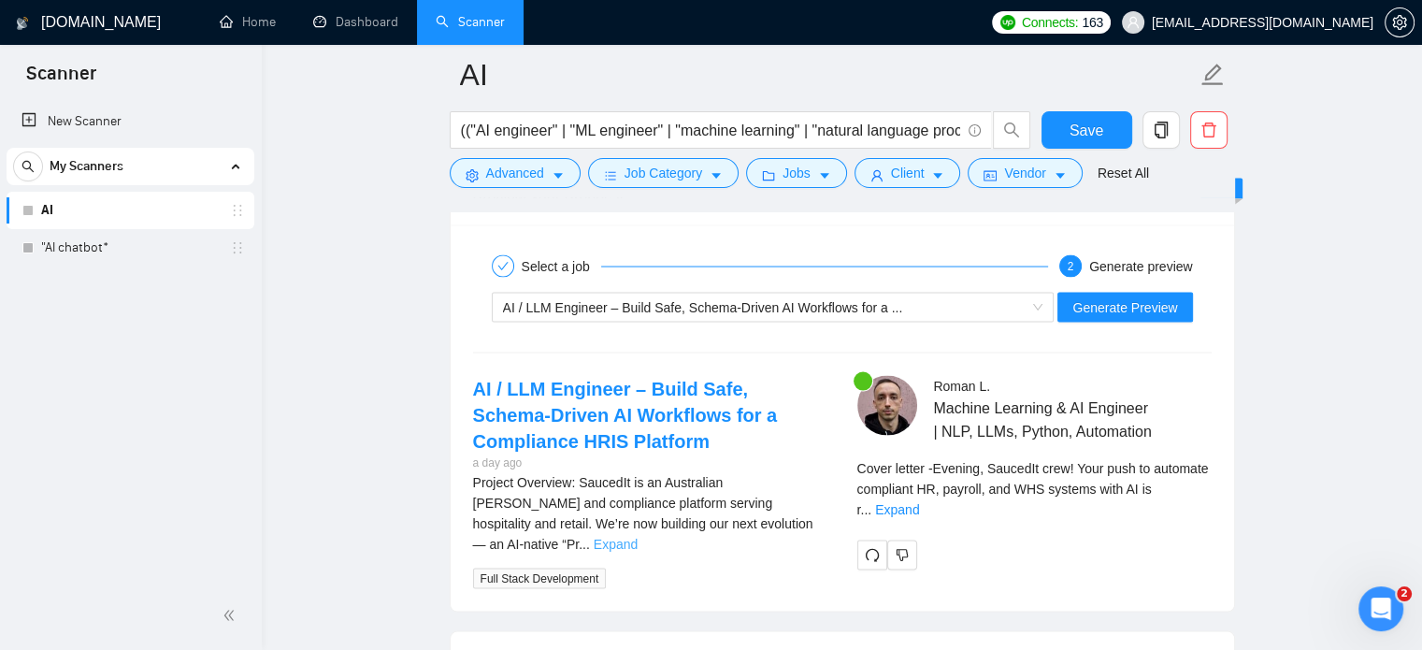
click at [637, 536] on link "Expand" at bounding box center [616, 543] width 44 height 15
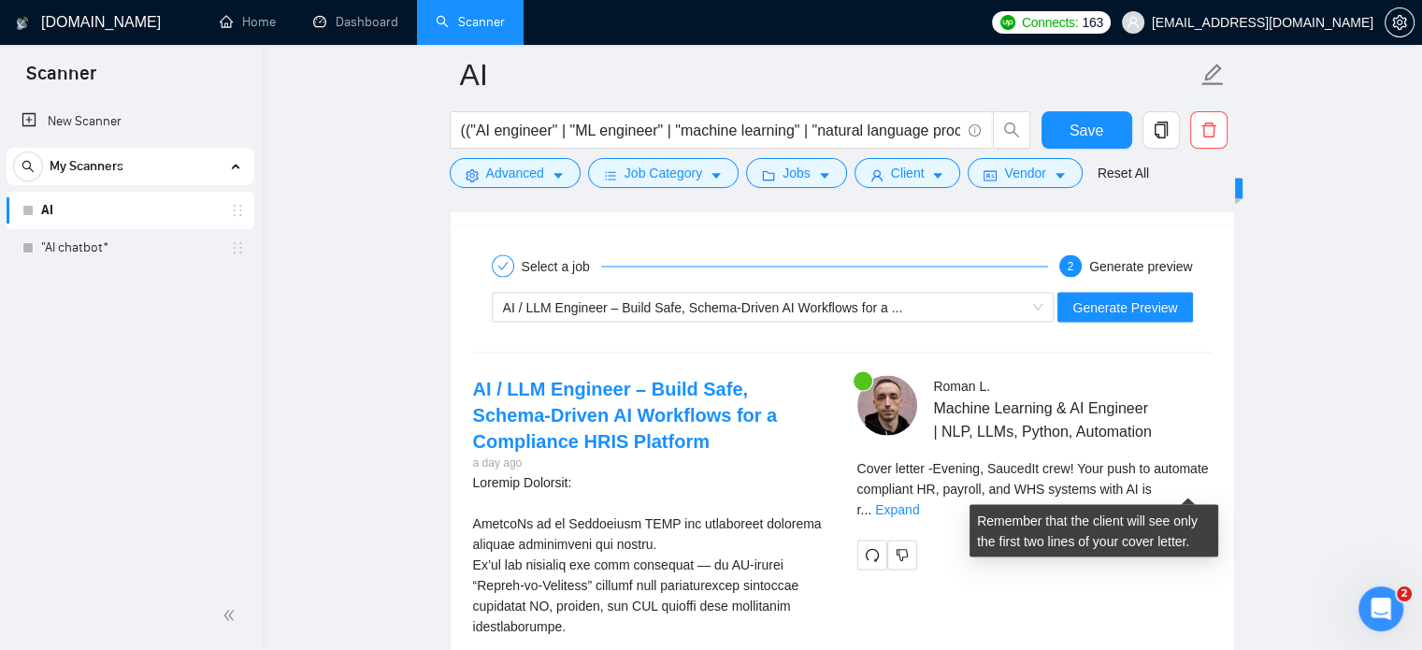
click at [871, 502] on span "..." at bounding box center [865, 509] width 11 height 15
click at [919, 502] on link "Expand" at bounding box center [897, 509] width 44 height 15
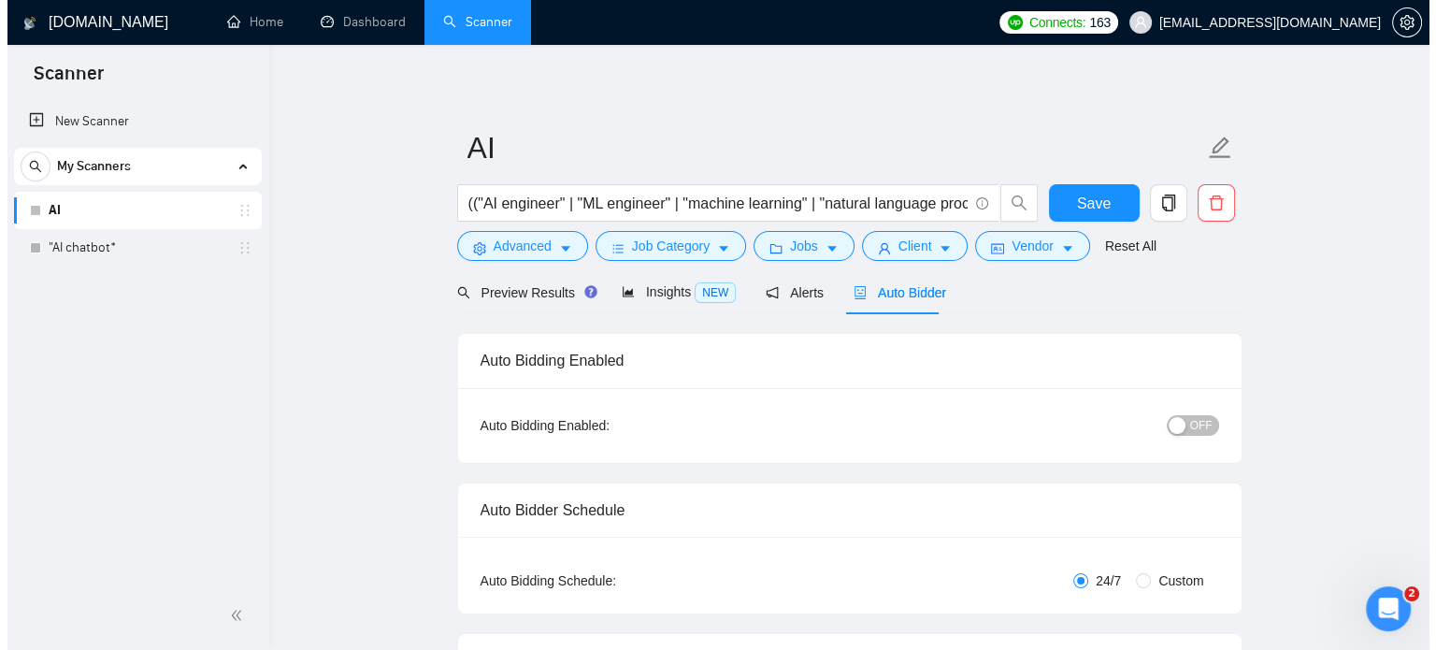
scroll to position [0, 0]
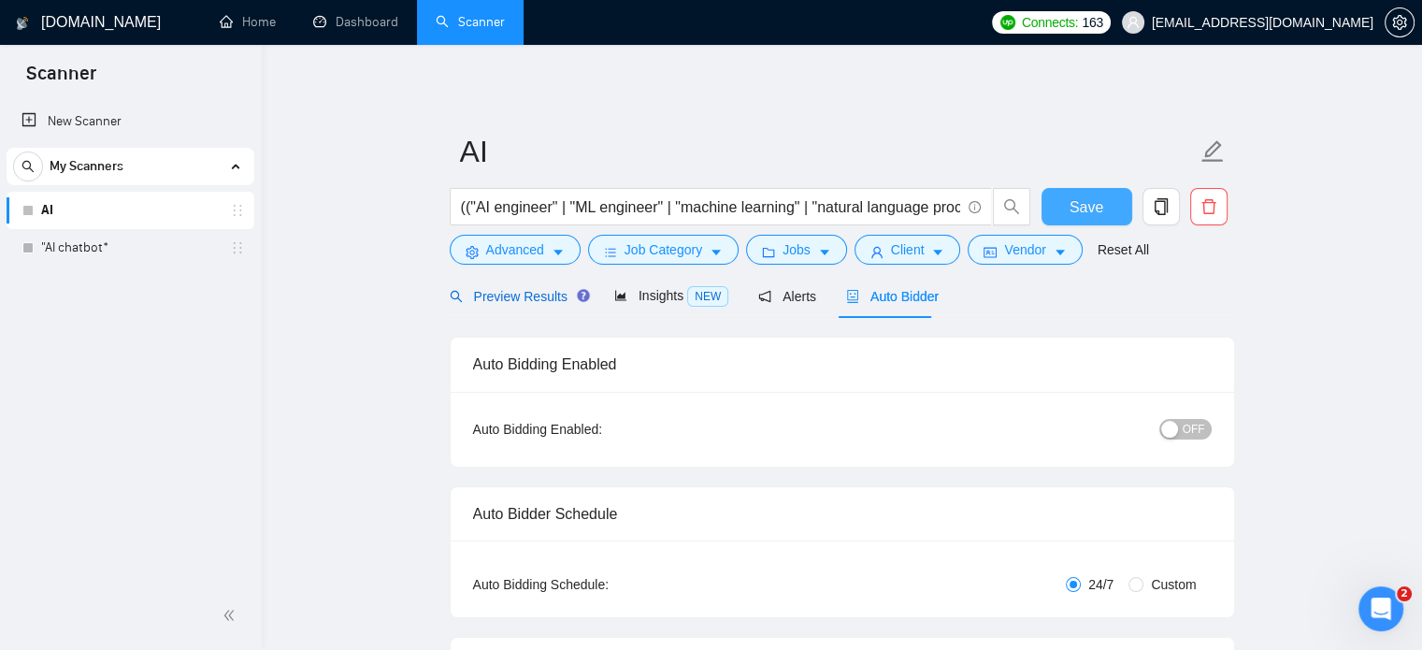
drag, startPoint x: 497, startPoint y: 292, endPoint x: 1074, endPoint y: 219, distance: 581.3
click at [497, 292] on span "Preview Results" at bounding box center [517, 296] width 135 height 15
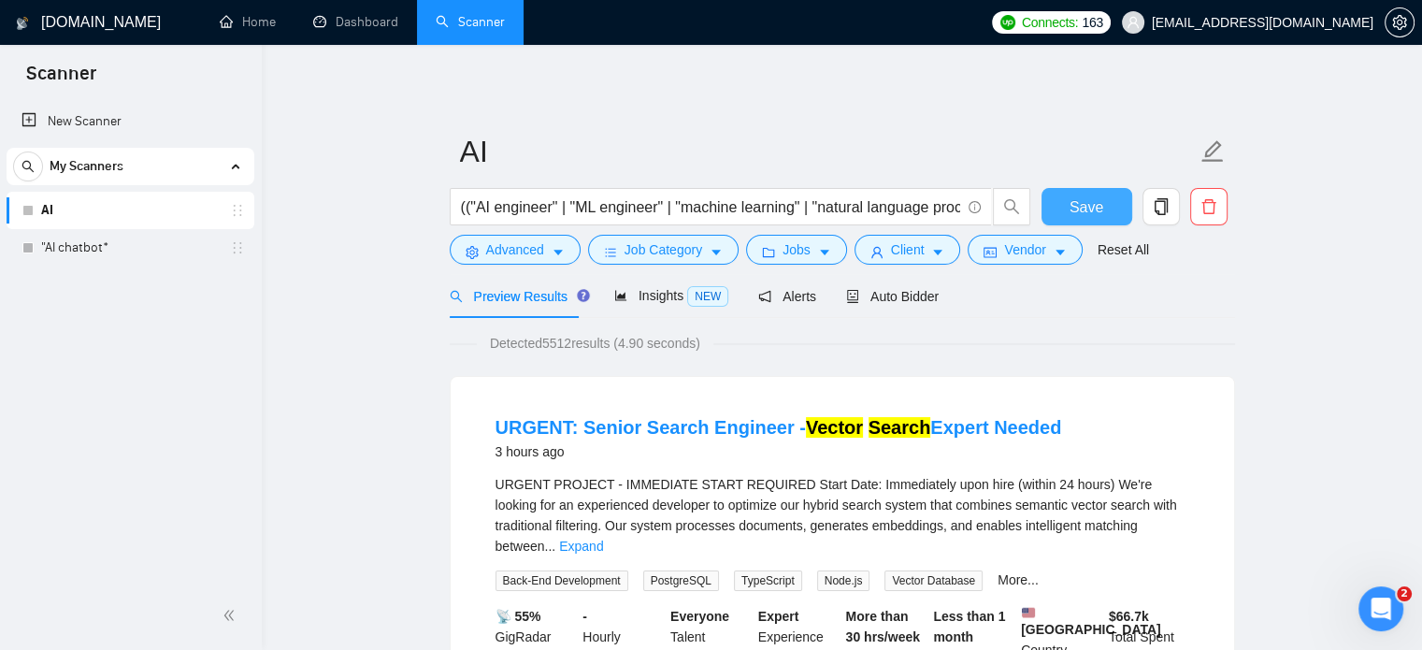
click at [1084, 201] on span "Save" at bounding box center [1086, 206] width 34 height 23
click at [1009, 208] on icon "search" at bounding box center [1010, 206] width 15 height 15
click at [871, 299] on span "Auto Bidder" at bounding box center [892, 296] width 93 height 15
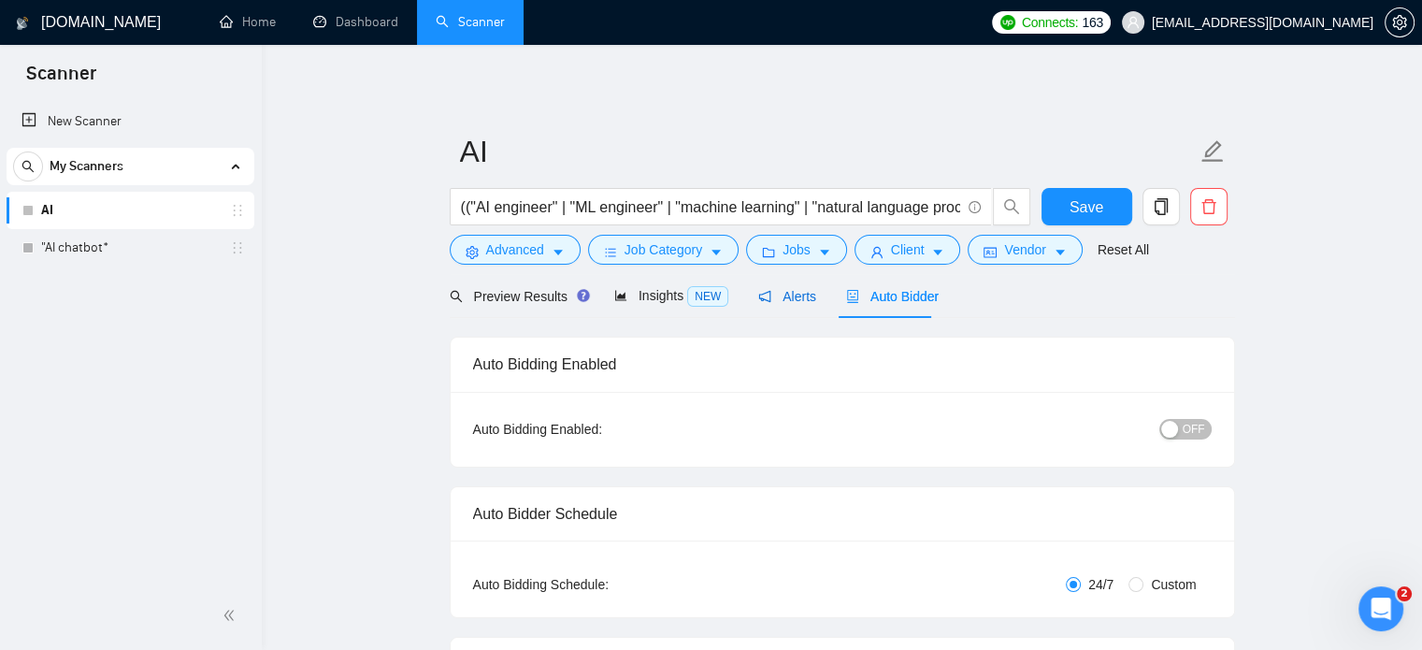
click at [776, 300] on span "Alerts" at bounding box center [787, 296] width 58 height 15
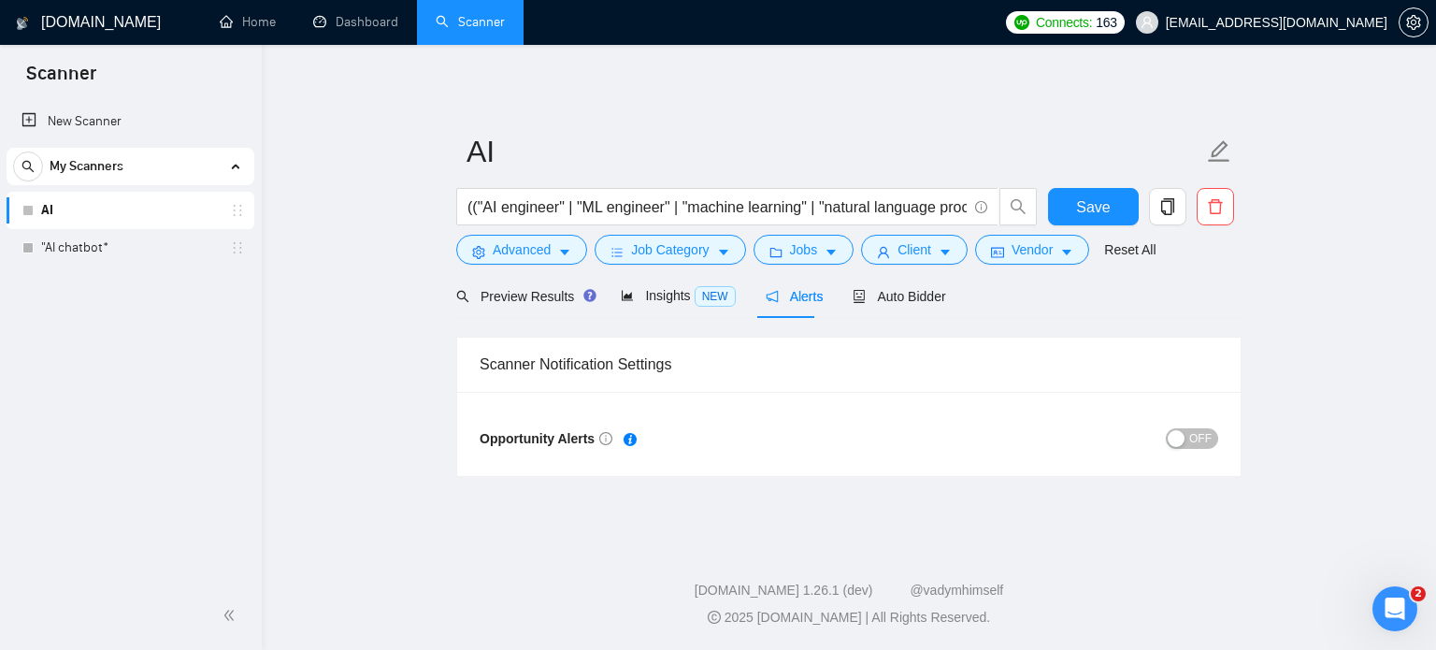
click at [562, 364] on div "Scanner Notification Settings" at bounding box center [848, 363] width 738 height 53
click at [910, 291] on span "Auto Bidder" at bounding box center [898, 296] width 93 height 15
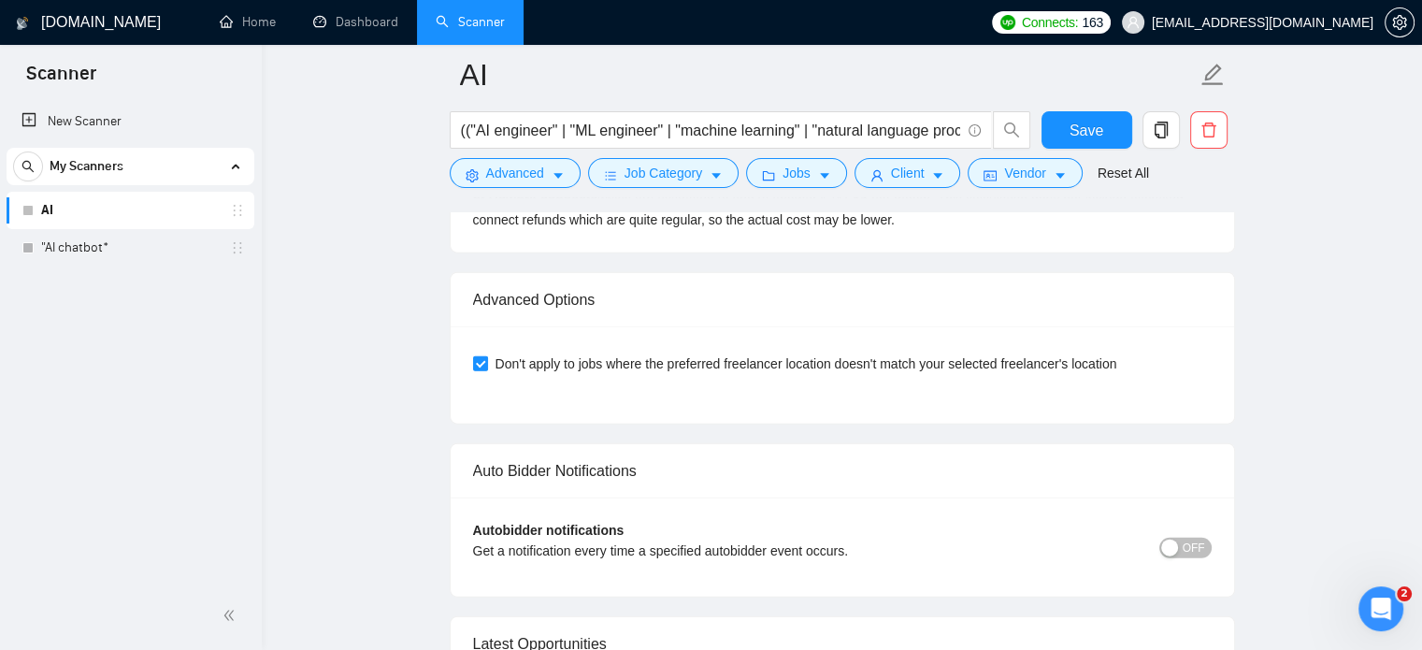
scroll to position [4206, 0]
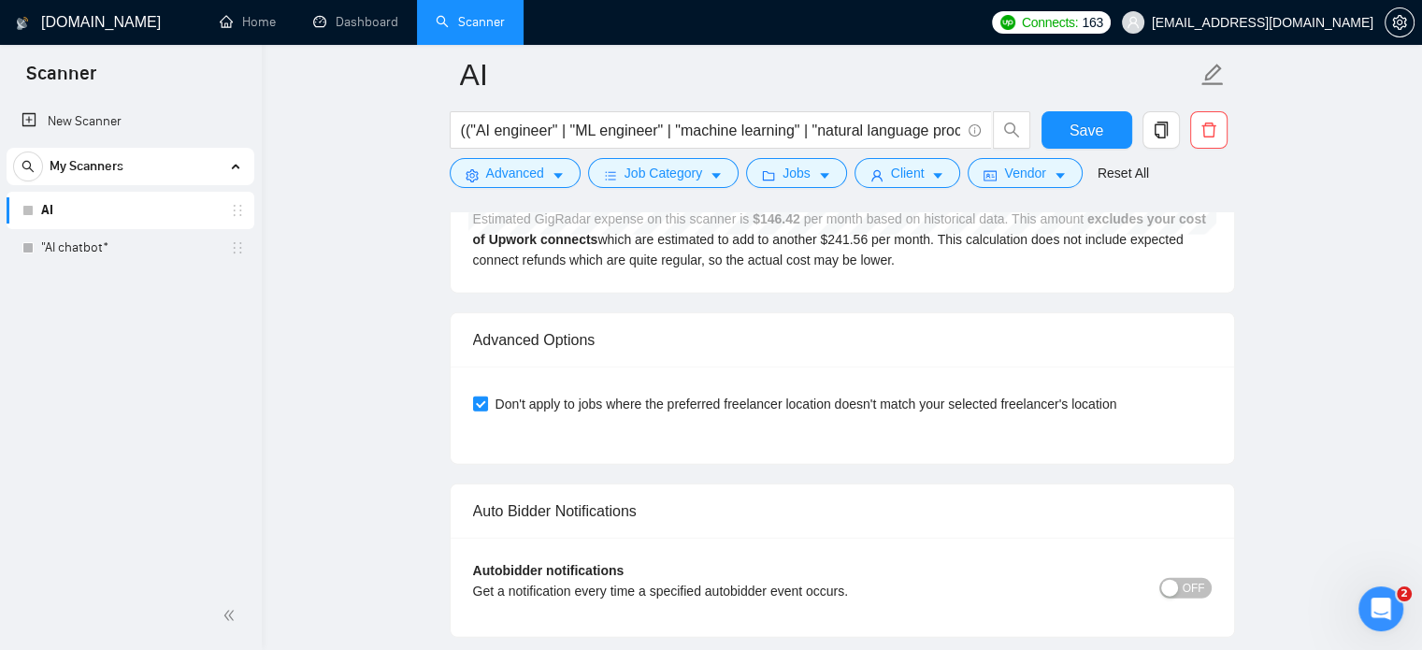
click at [1187, 580] on span "OFF" at bounding box center [1193, 588] width 22 height 21
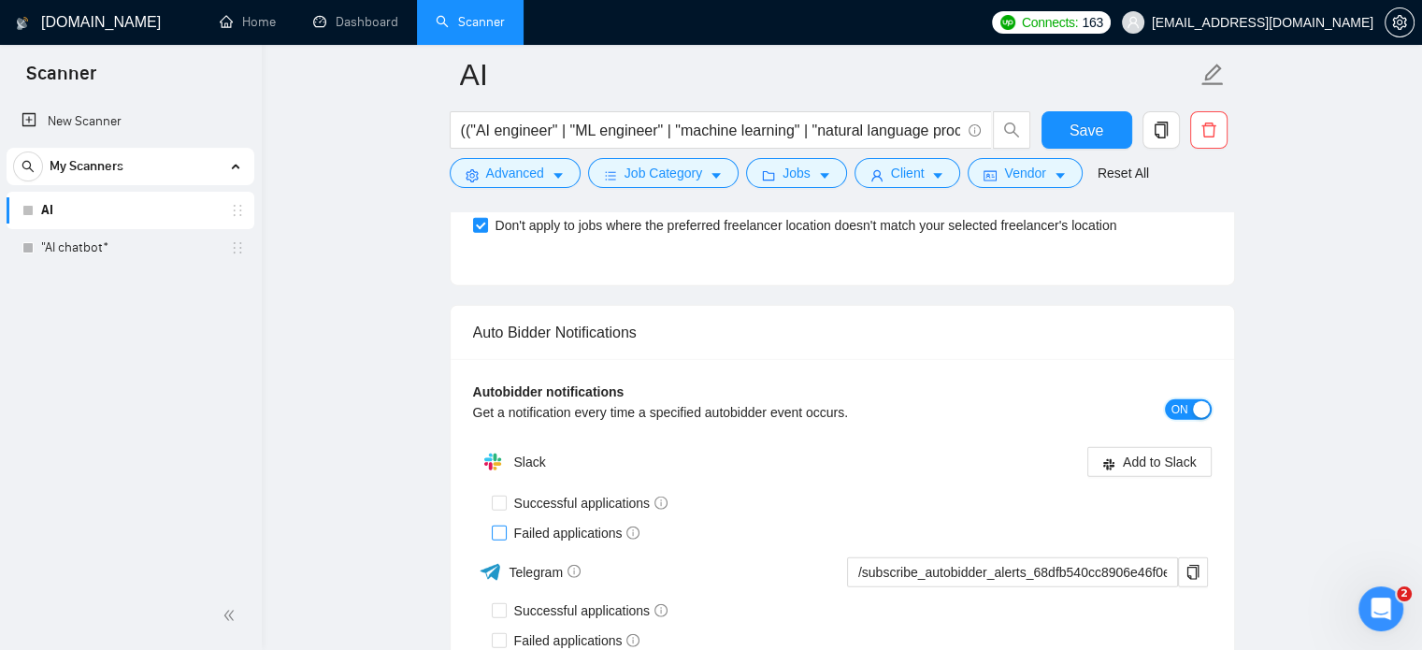
scroll to position [4486, 0]
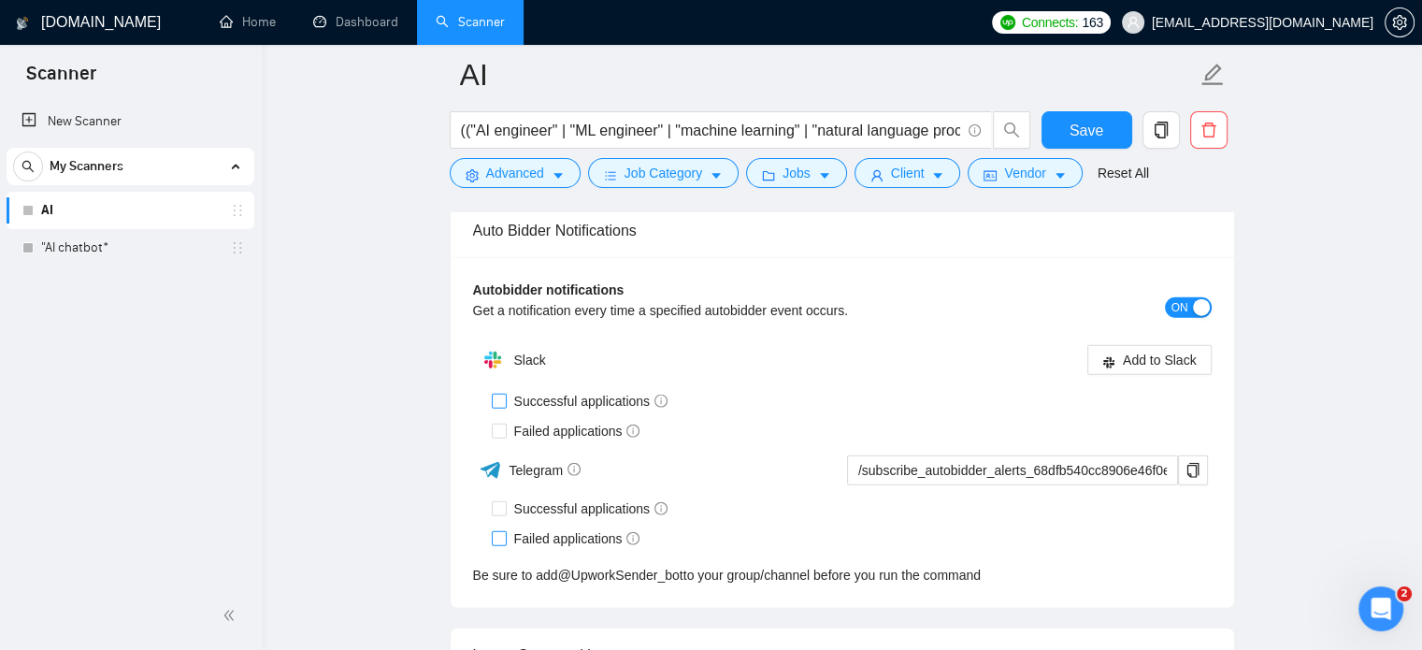
drag, startPoint x: 493, startPoint y: 393, endPoint x: 501, endPoint y: 428, distance: 36.3
click at [493, 393] on input "Successful applications" at bounding box center [498, 399] width 13 height 13
click at [496, 399] on input "Successful applications" at bounding box center [498, 399] width 13 height 13
checkbox input "false"
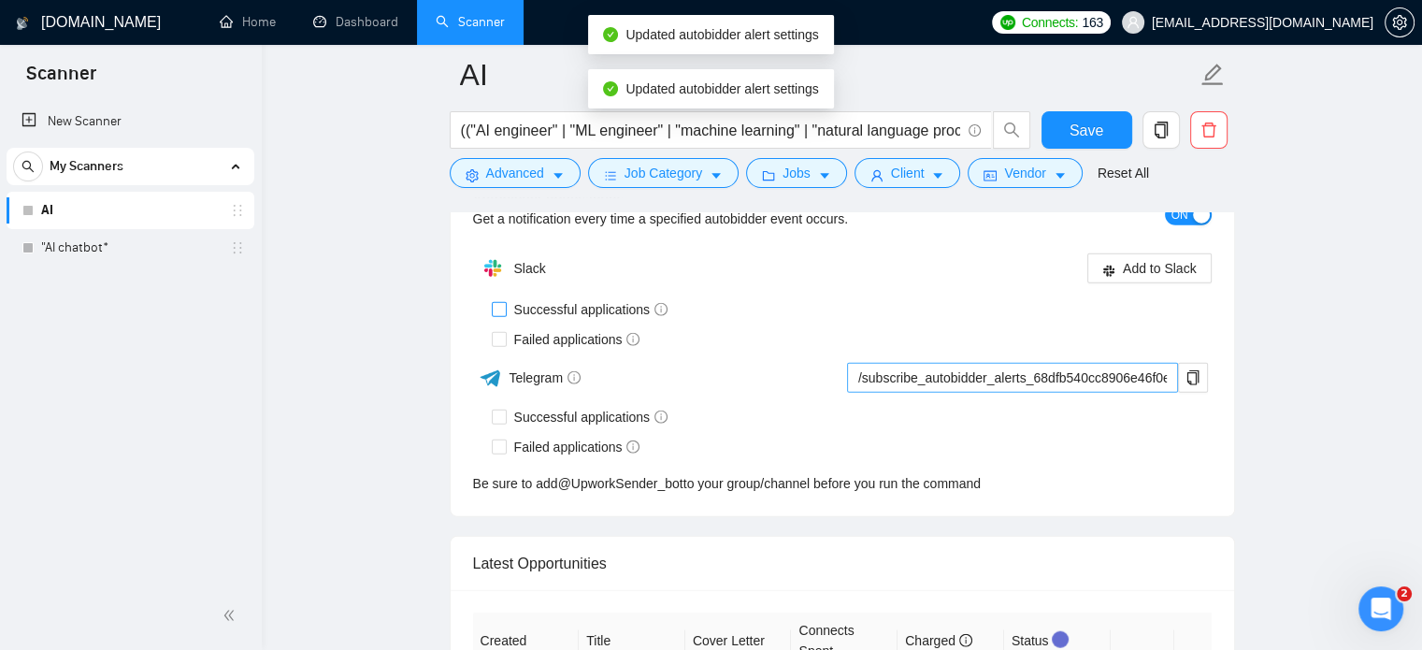
scroll to position [4393, 0]
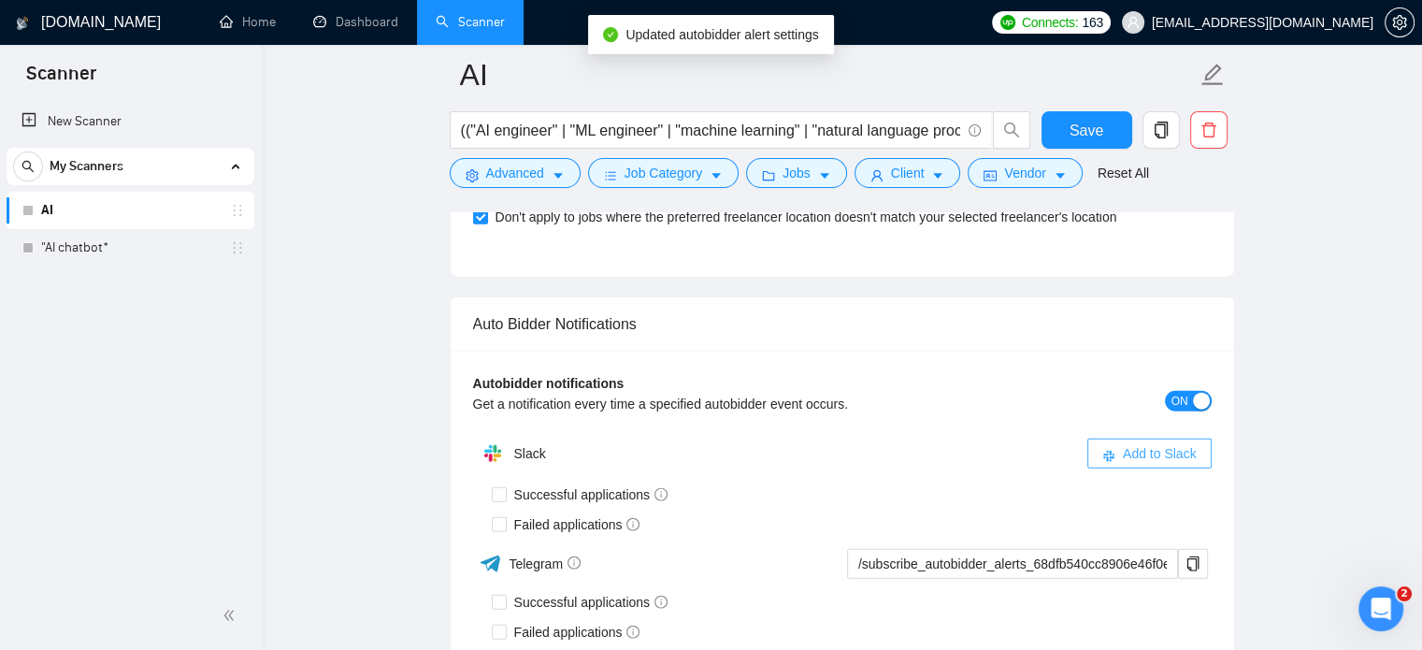
click at [1137, 451] on span "Add to Slack" at bounding box center [1160, 453] width 74 height 21
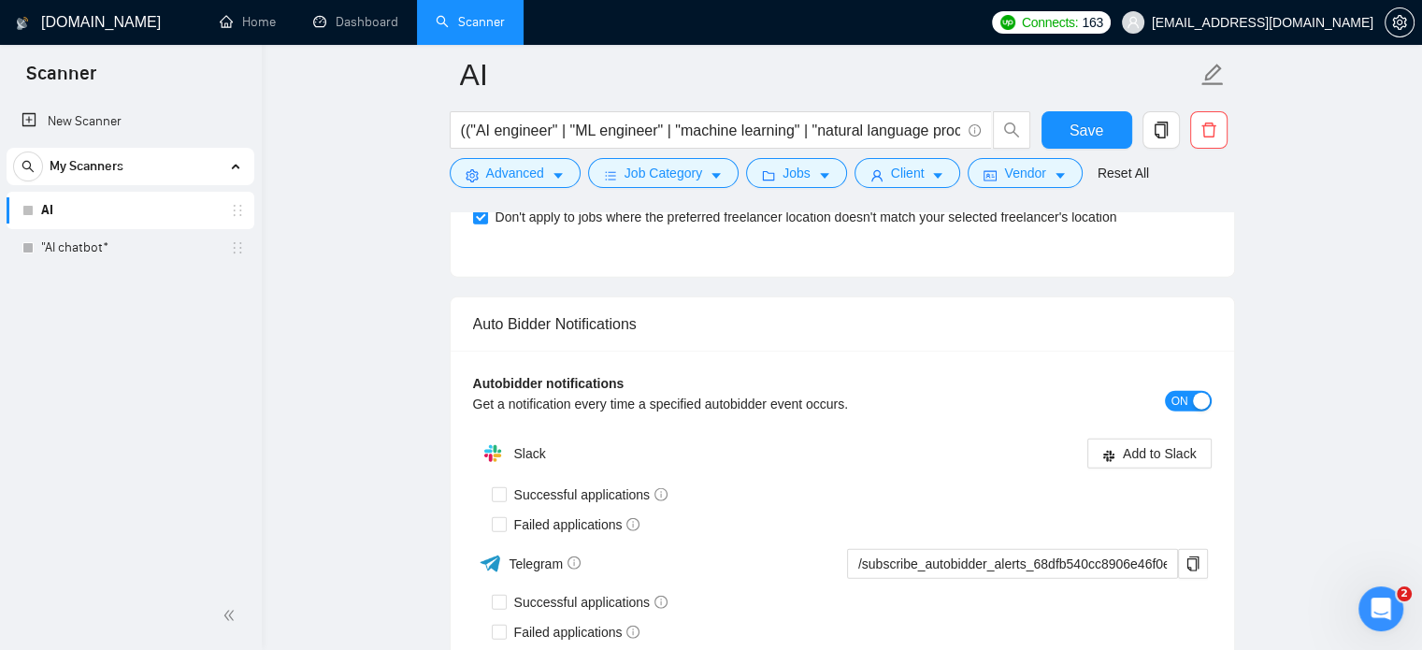
click at [35, 460] on div "New Scanner My Scanners AI "AI chatbot*" at bounding box center [131, 340] width 262 height 482
click at [1157, 449] on span "Add to Slack" at bounding box center [1160, 453] width 74 height 21
click at [1134, 445] on span "Add to Slack" at bounding box center [1160, 453] width 74 height 21
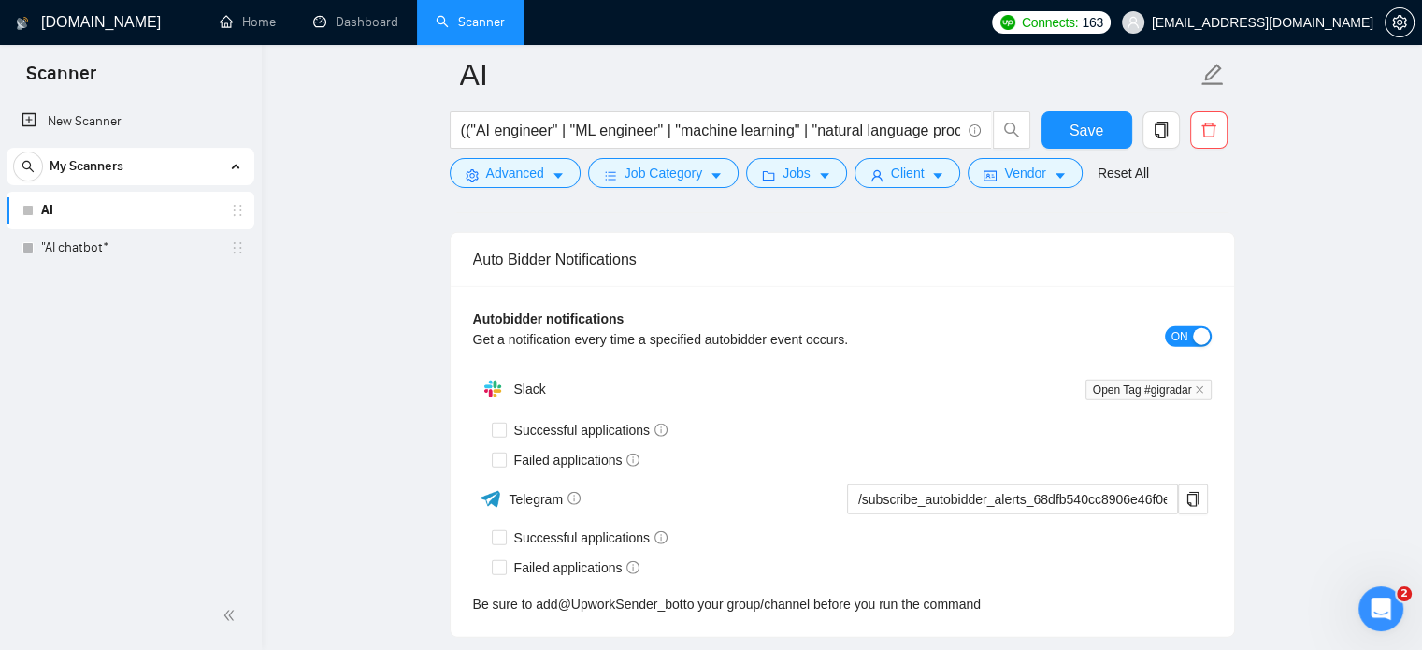
scroll to position [4580, 0]
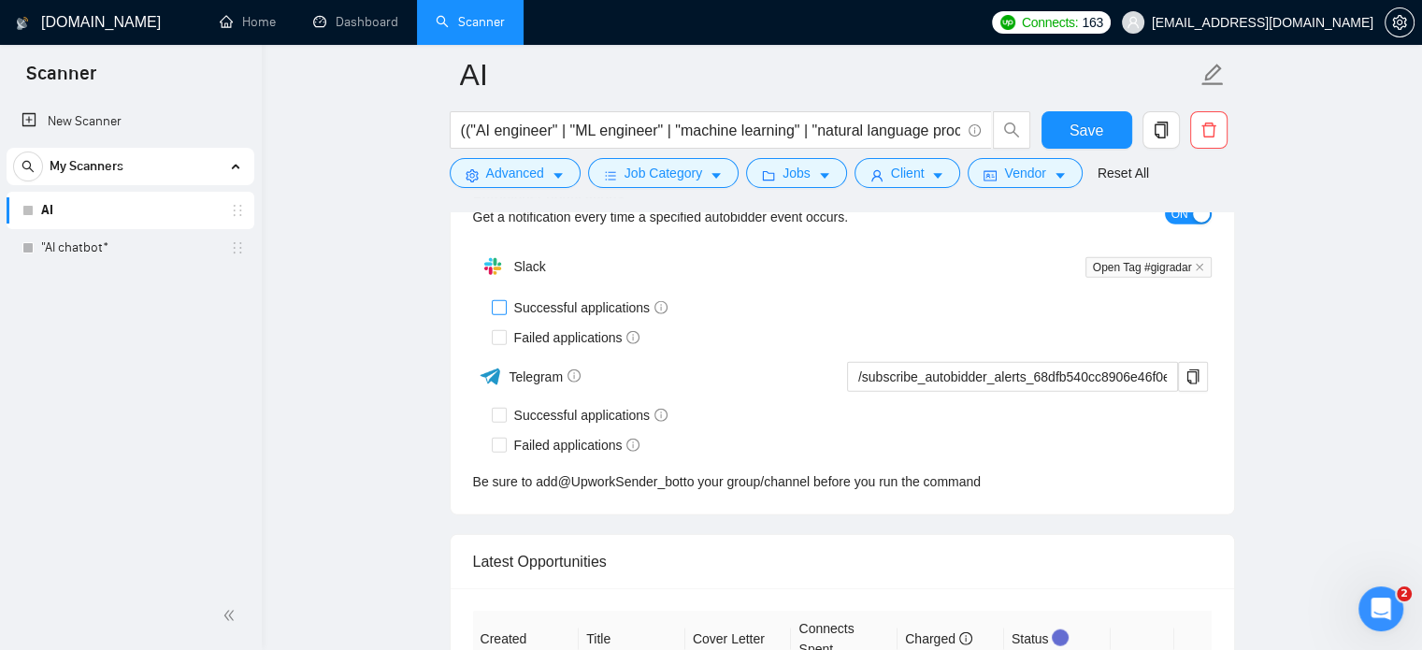
click at [497, 300] on input "Successful applications" at bounding box center [498, 306] width 13 height 13
checkbox input "true"
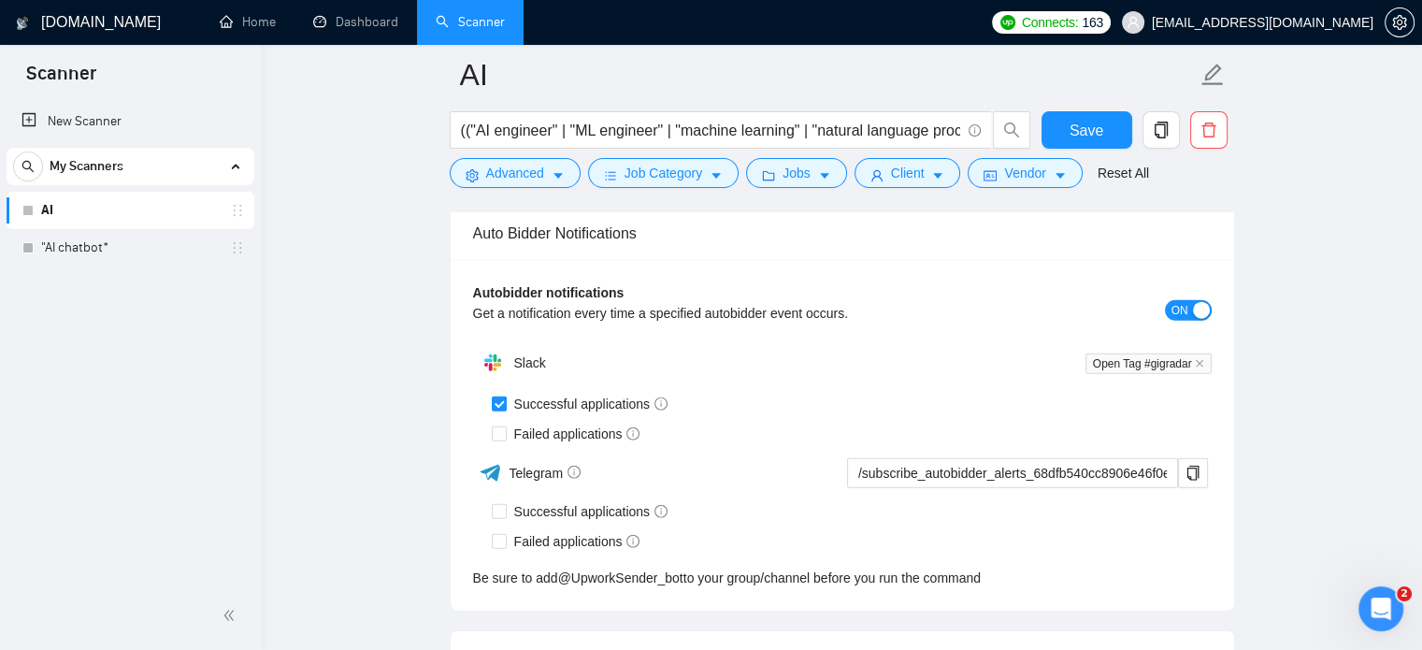
scroll to position [4393, 0]
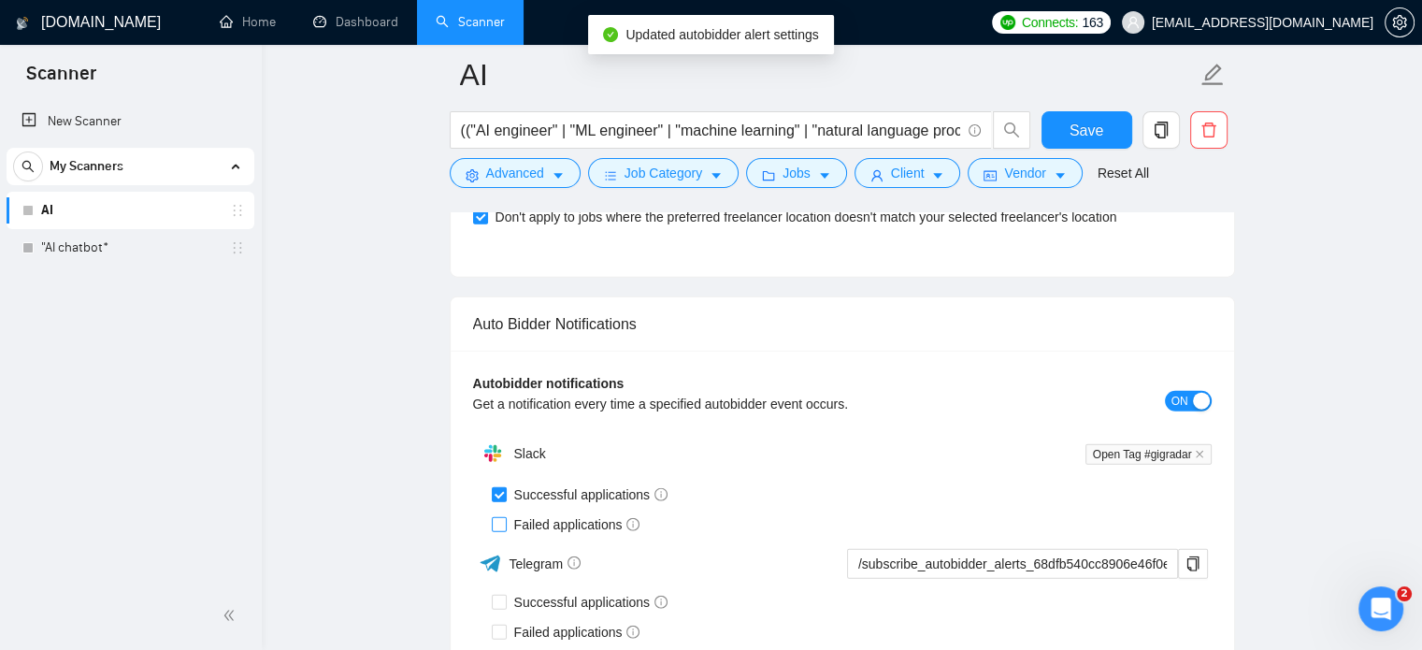
click at [494, 522] on input "Failed applications" at bounding box center [498, 523] width 13 height 13
checkbox input "true"
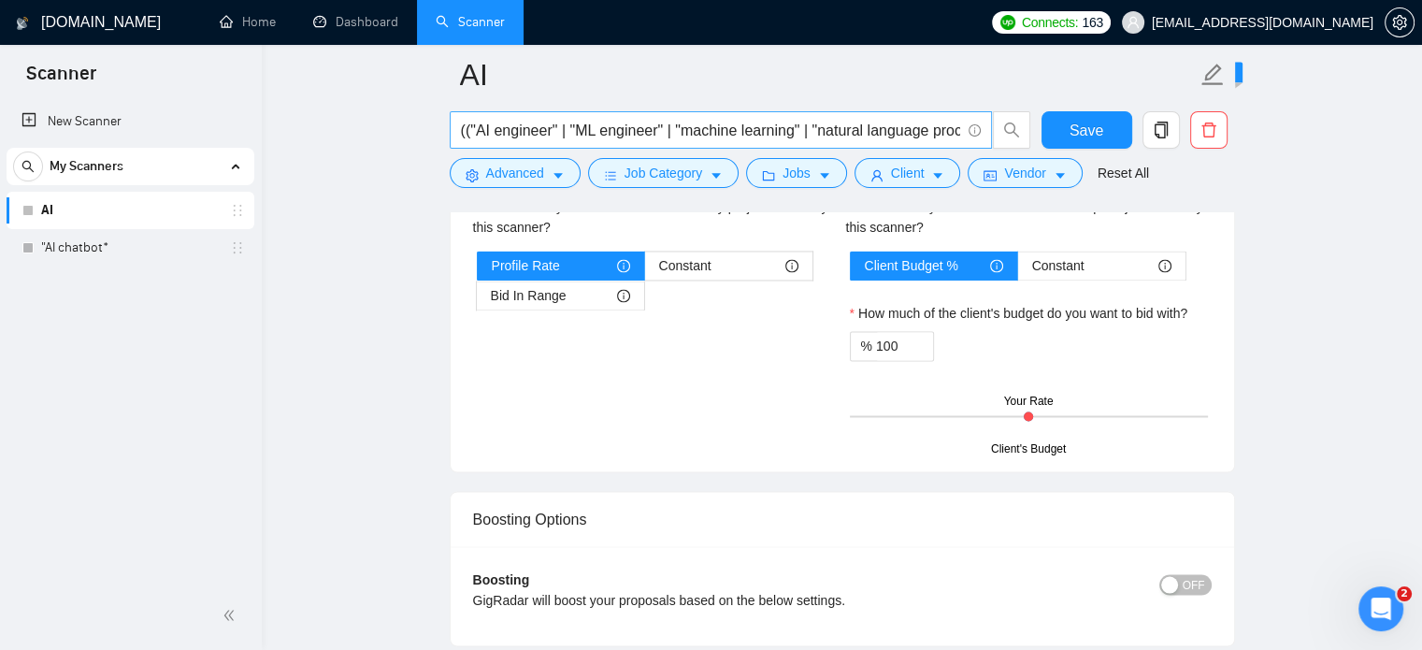
scroll to position [2952, 0]
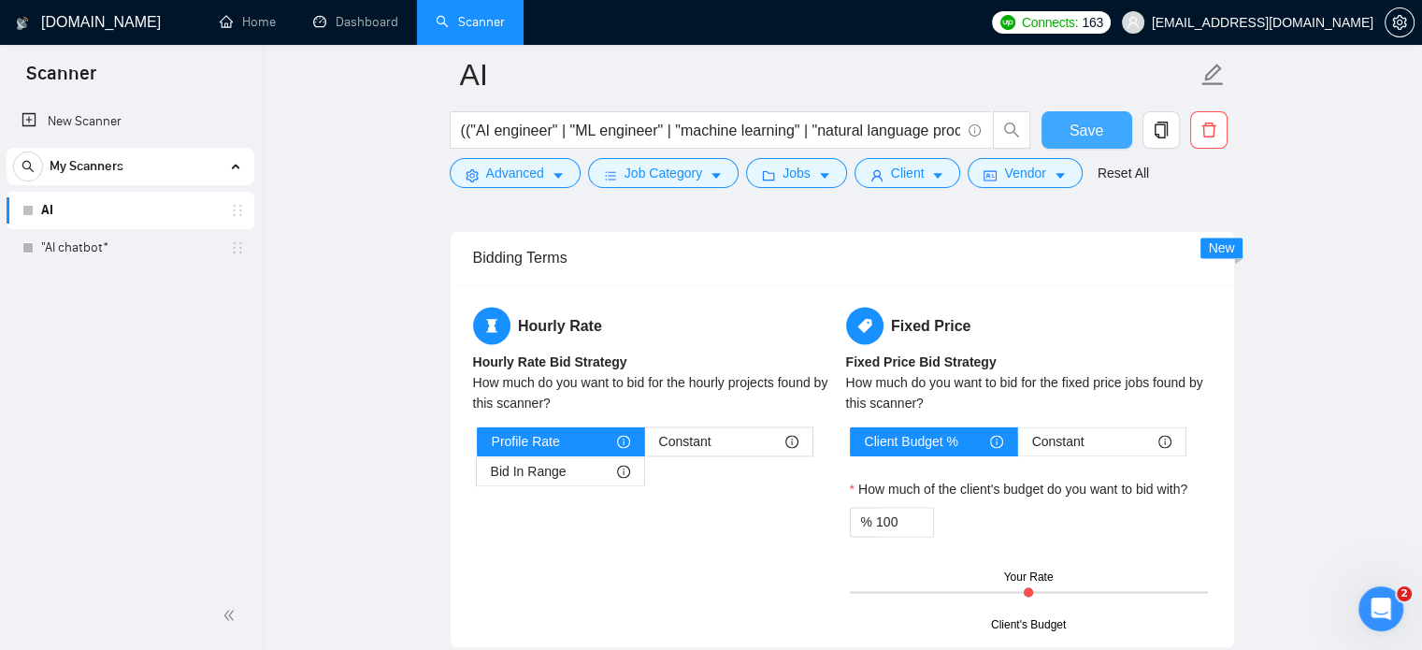
click at [1069, 133] on span "Save" at bounding box center [1086, 130] width 34 height 23
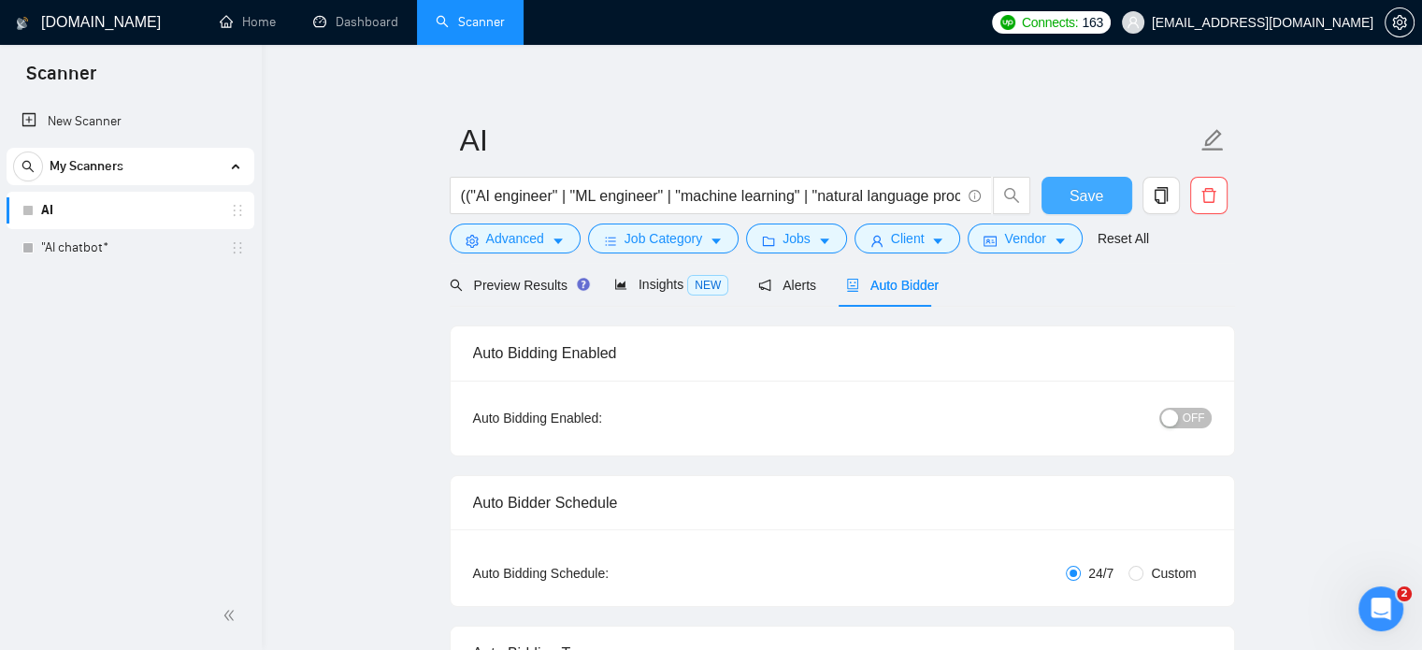
scroll to position [0, 0]
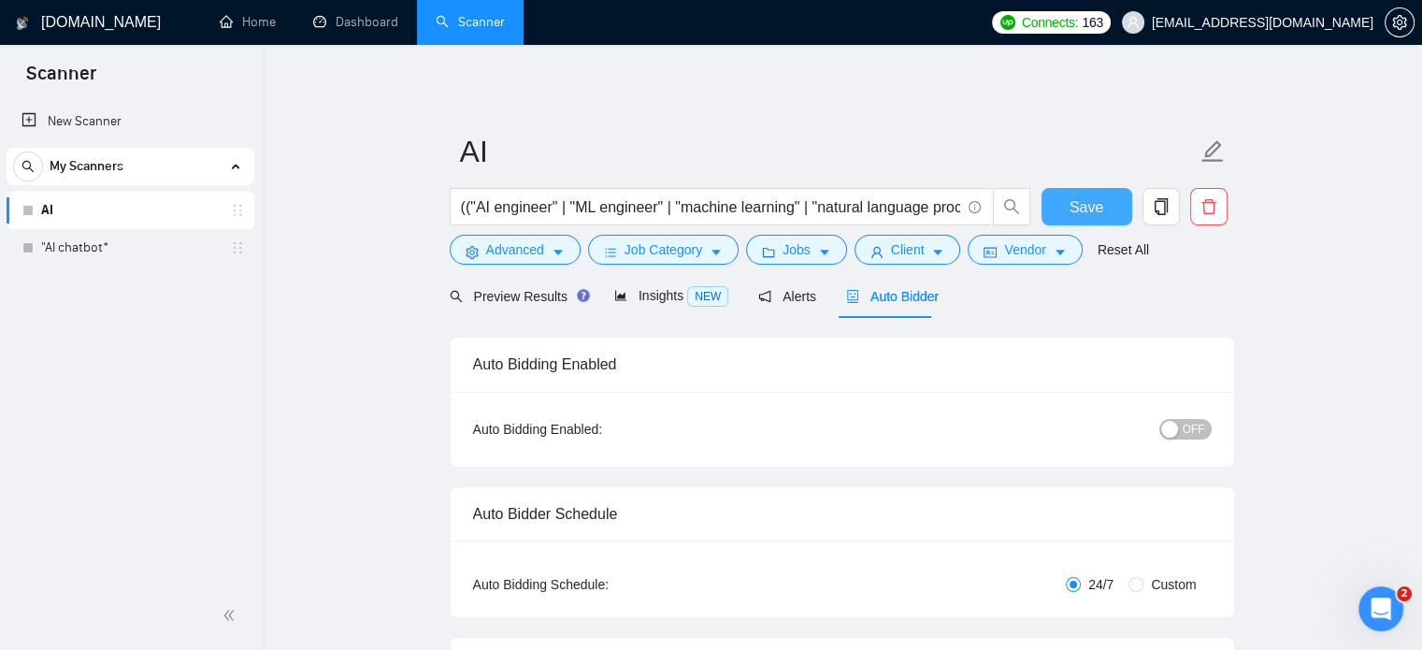
click at [1095, 208] on span "Save" at bounding box center [1086, 206] width 34 height 23
click at [363, 30] on link "Dashboard" at bounding box center [355, 22] width 85 height 16
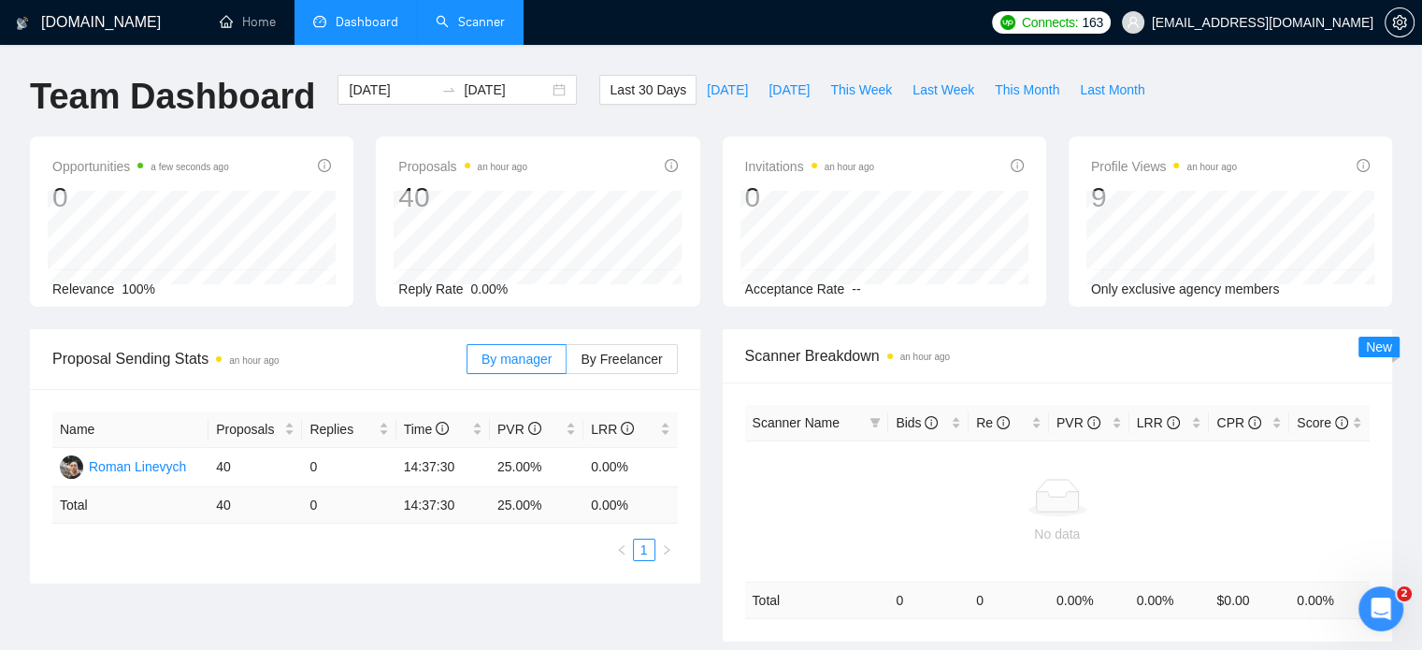
click at [451, 19] on link "Scanner" at bounding box center [470, 22] width 69 height 16
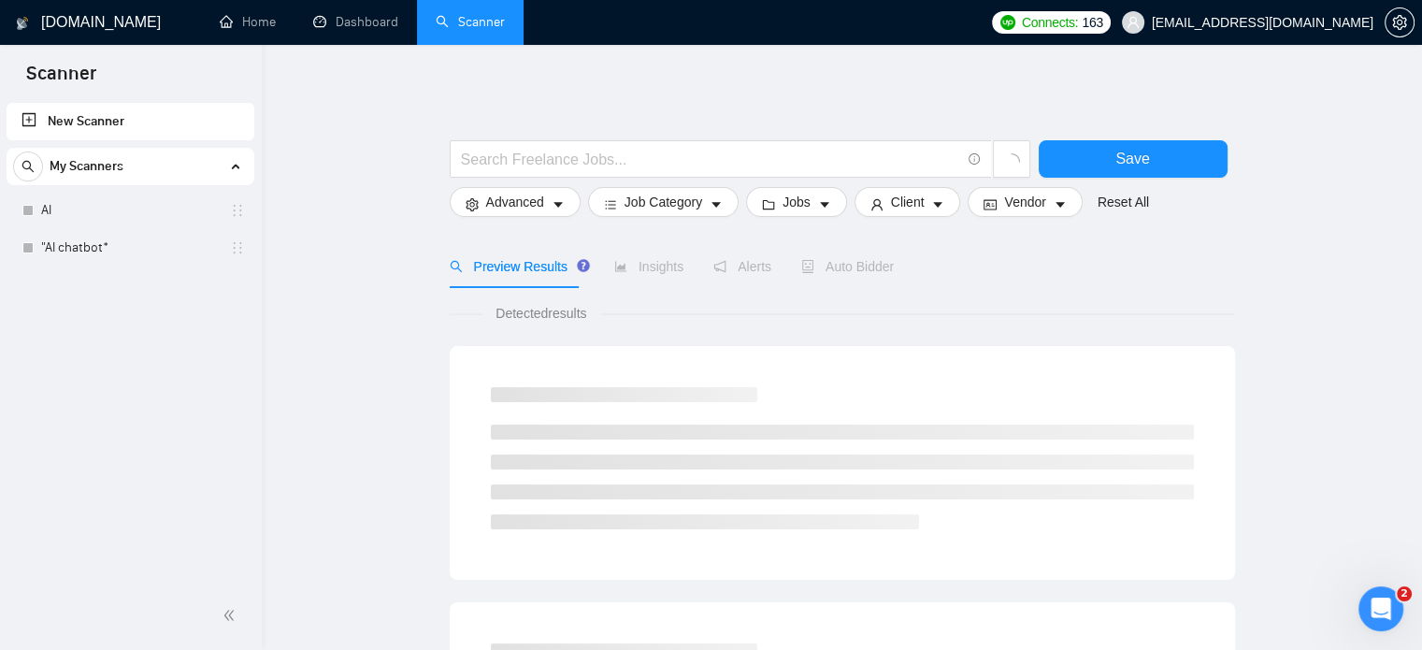
click at [742, 278] on div "Alerts" at bounding box center [742, 266] width 58 height 43
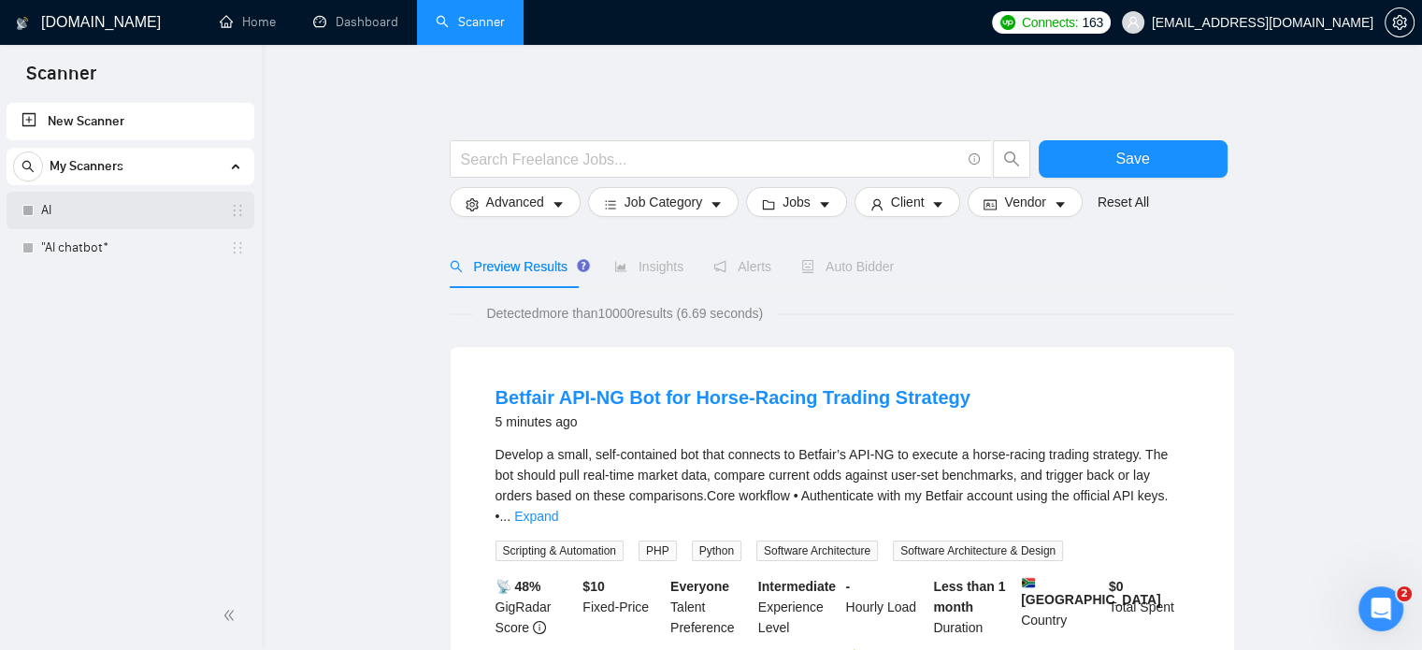
click at [90, 202] on link "AI" at bounding box center [130, 210] width 178 height 37
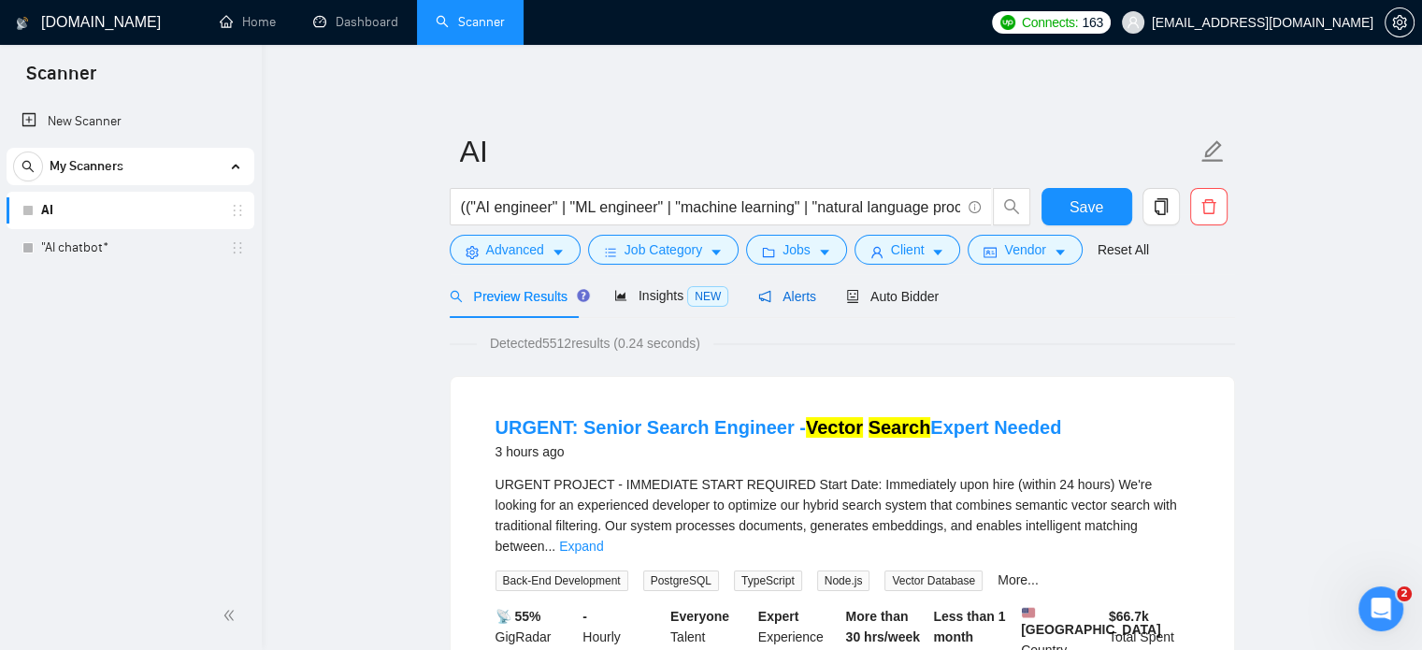
click at [771, 304] on span "Alerts" at bounding box center [787, 296] width 58 height 15
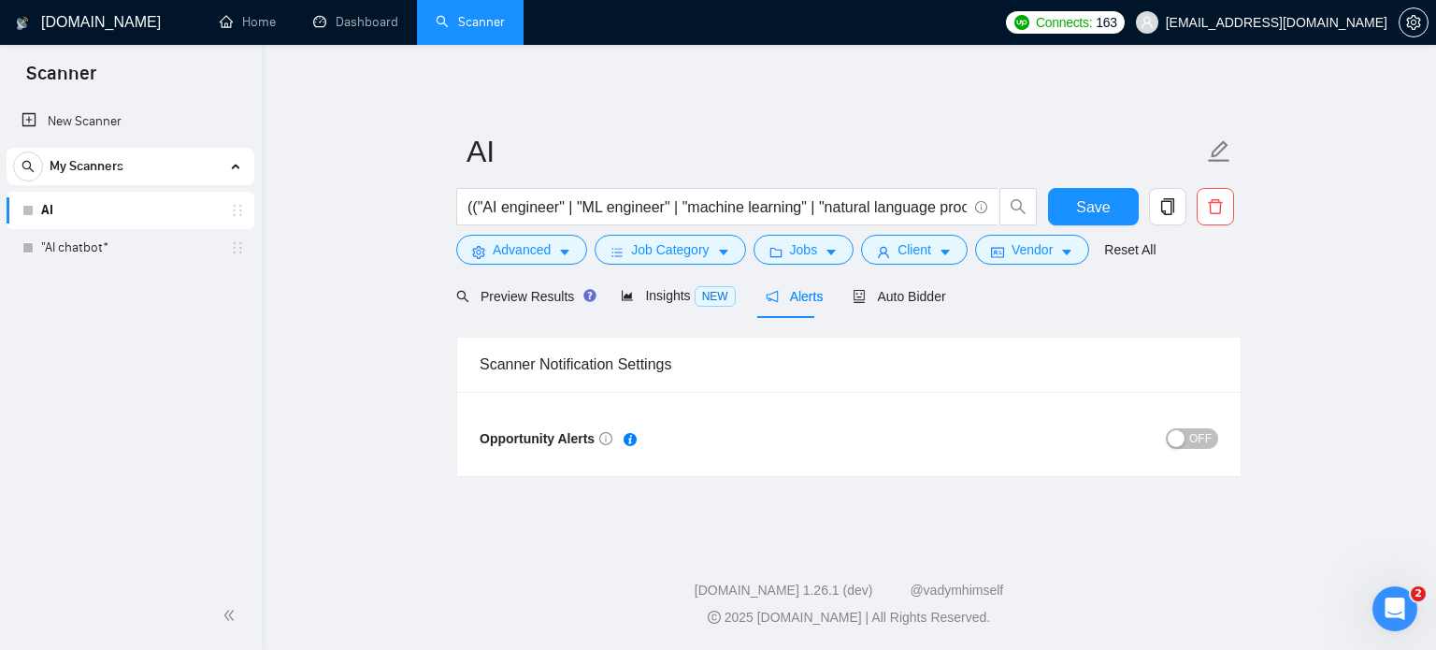
click at [1203, 442] on span "OFF" at bounding box center [1200, 438] width 22 height 21
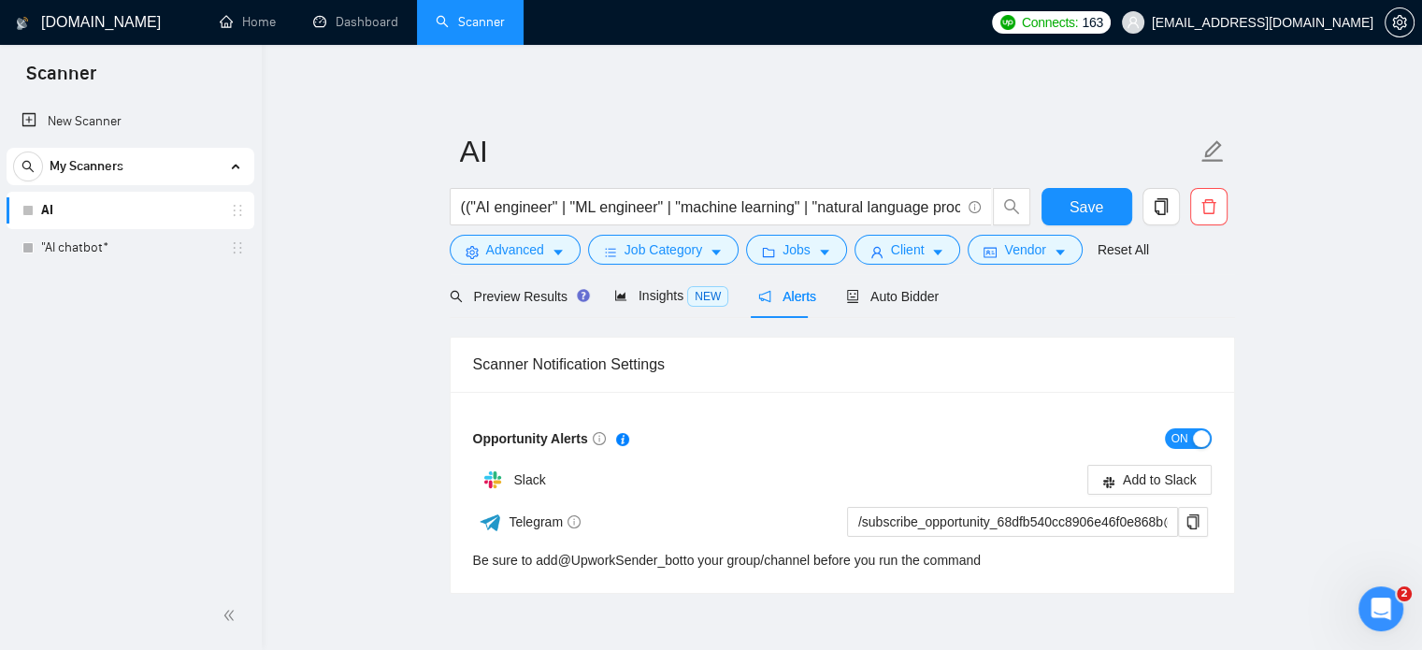
click at [1193, 439] on div "button" at bounding box center [1201, 438] width 17 height 17
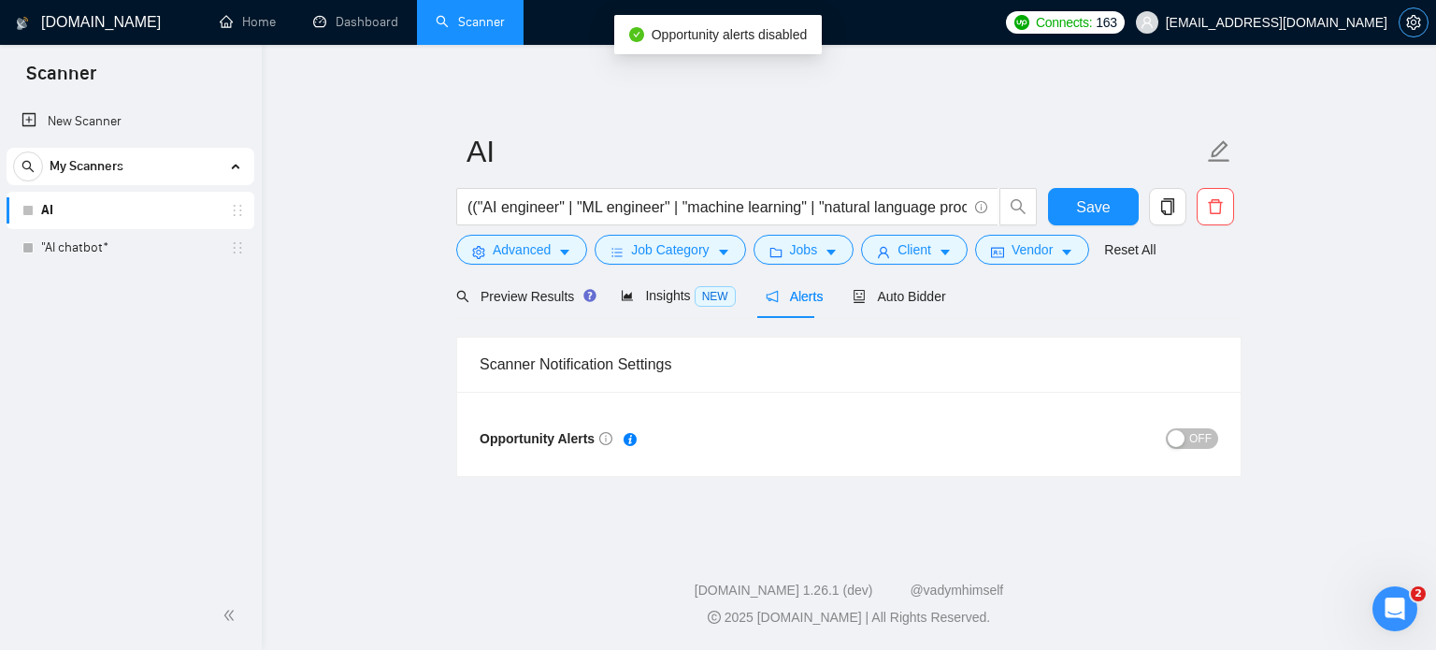
click at [1415, 22] on icon "setting" at bounding box center [1413, 22] width 15 height 15
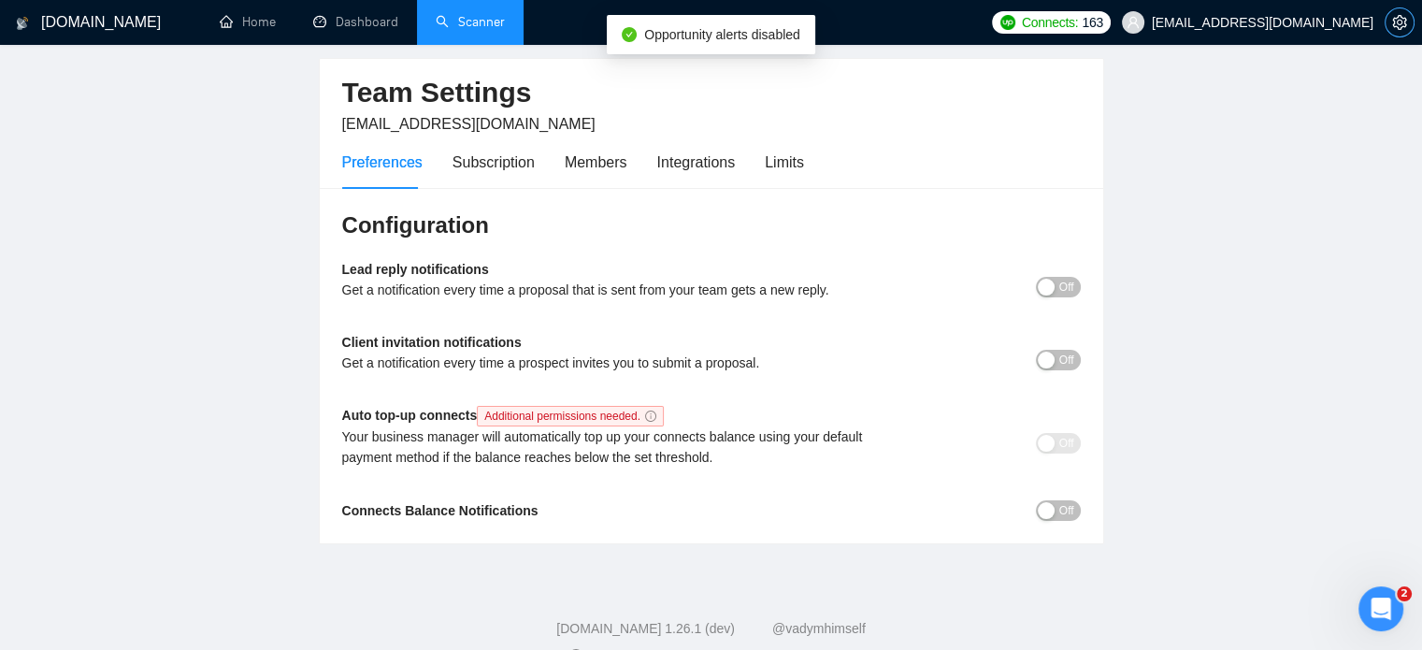
scroll to position [93, 0]
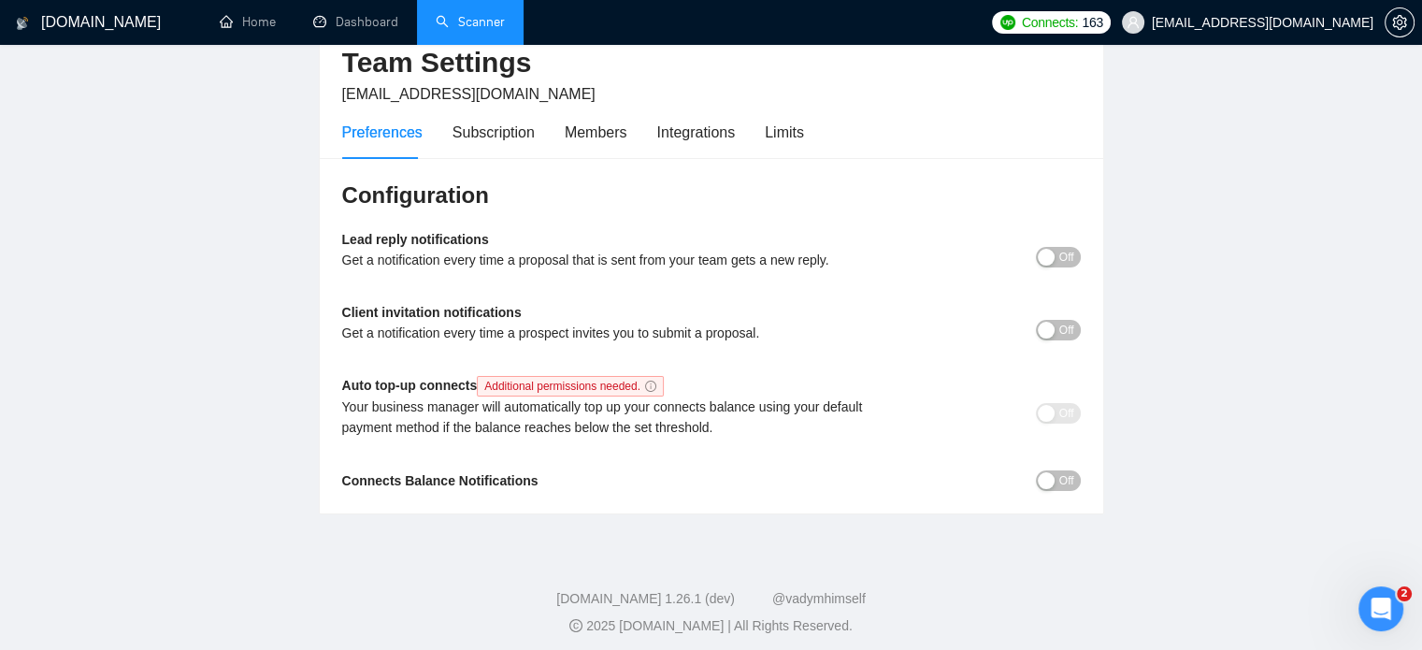
click at [1059, 485] on span "Off" at bounding box center [1066, 480] width 15 height 21
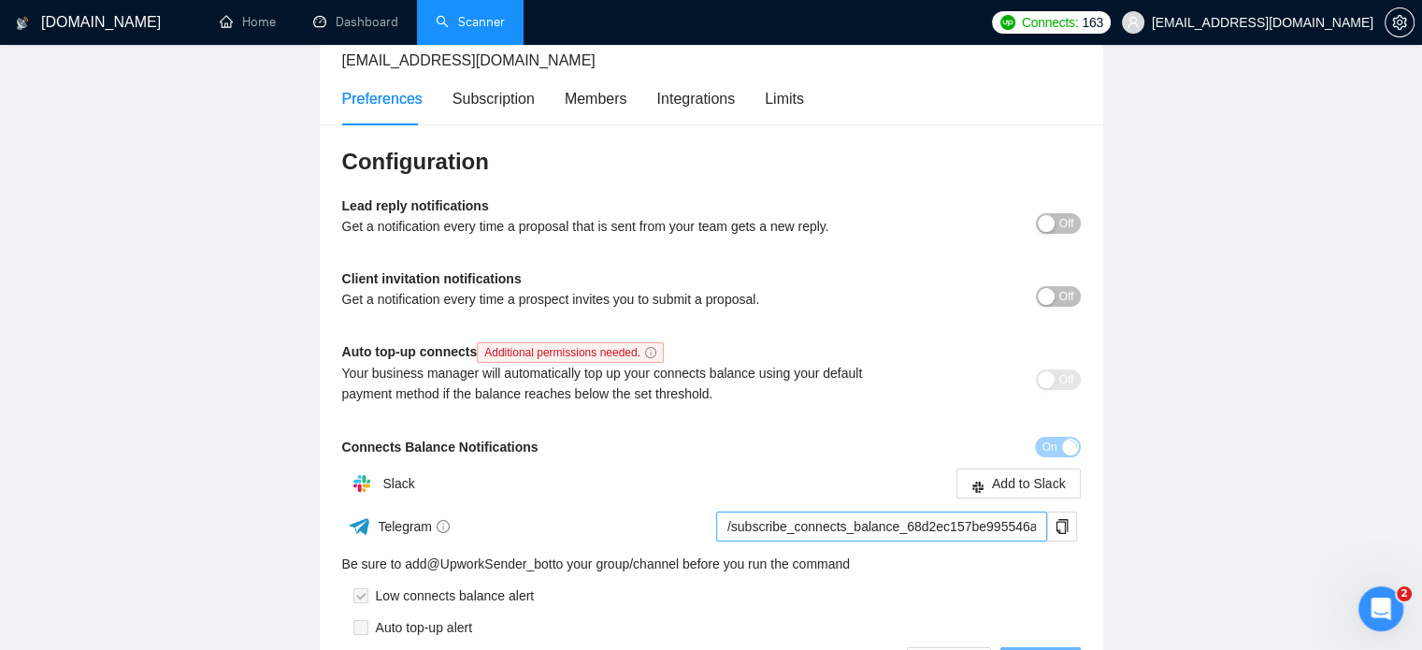
scroll to position [187, 0]
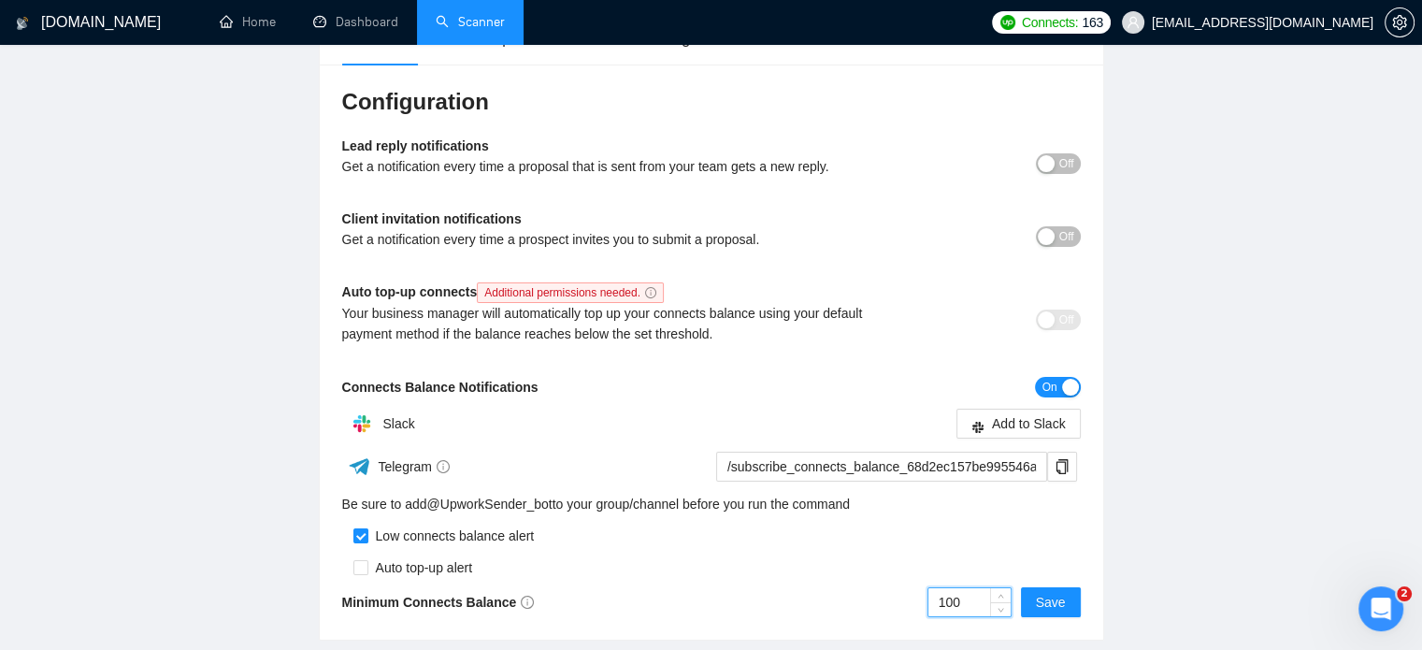
drag, startPoint x: 963, startPoint y: 599, endPoint x: 949, endPoint y: 600, distance: 14.1
click at [949, 600] on input "100" at bounding box center [969, 602] width 82 height 28
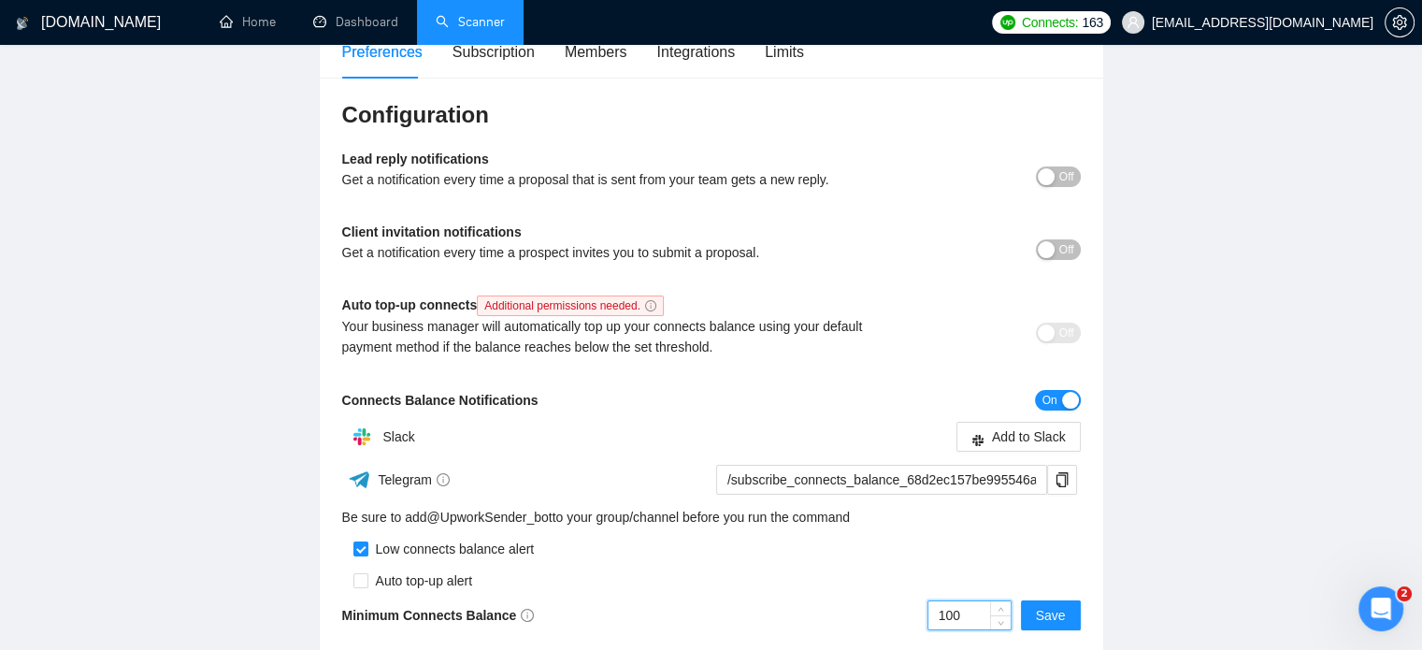
scroll to position [93, 0]
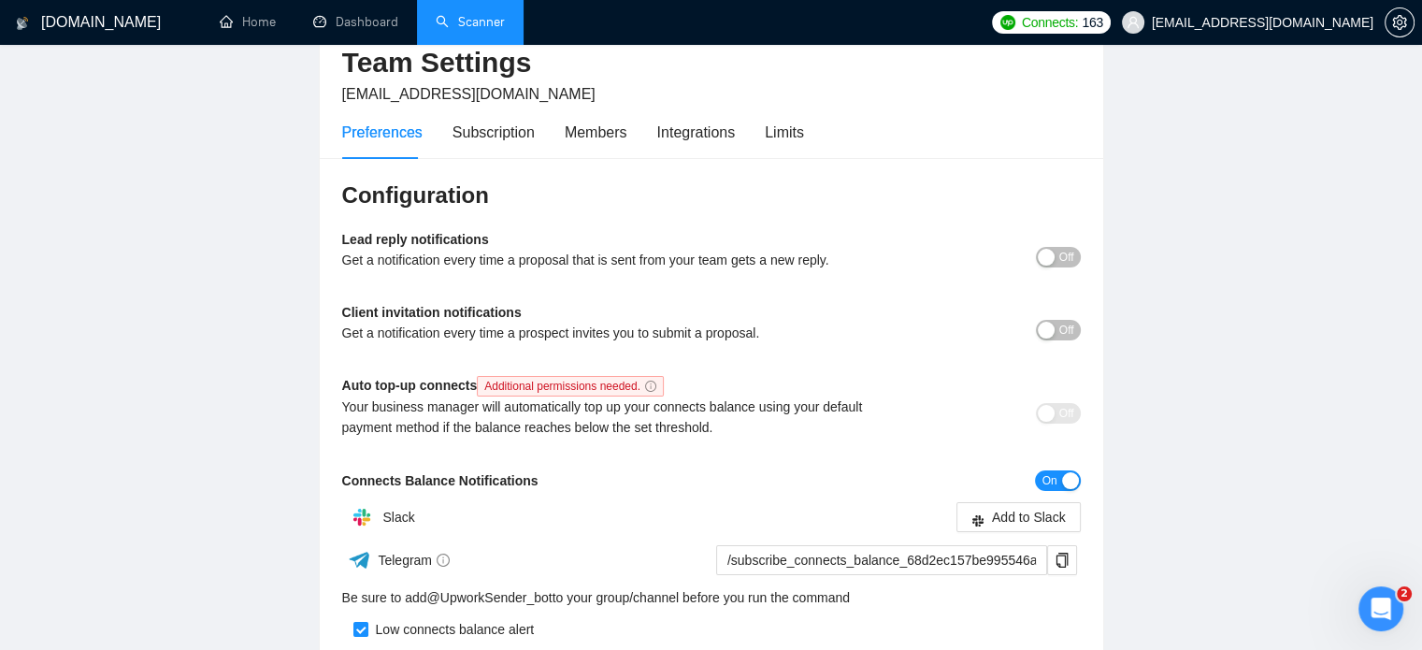
click at [1068, 252] on span "Off" at bounding box center [1066, 257] width 15 height 21
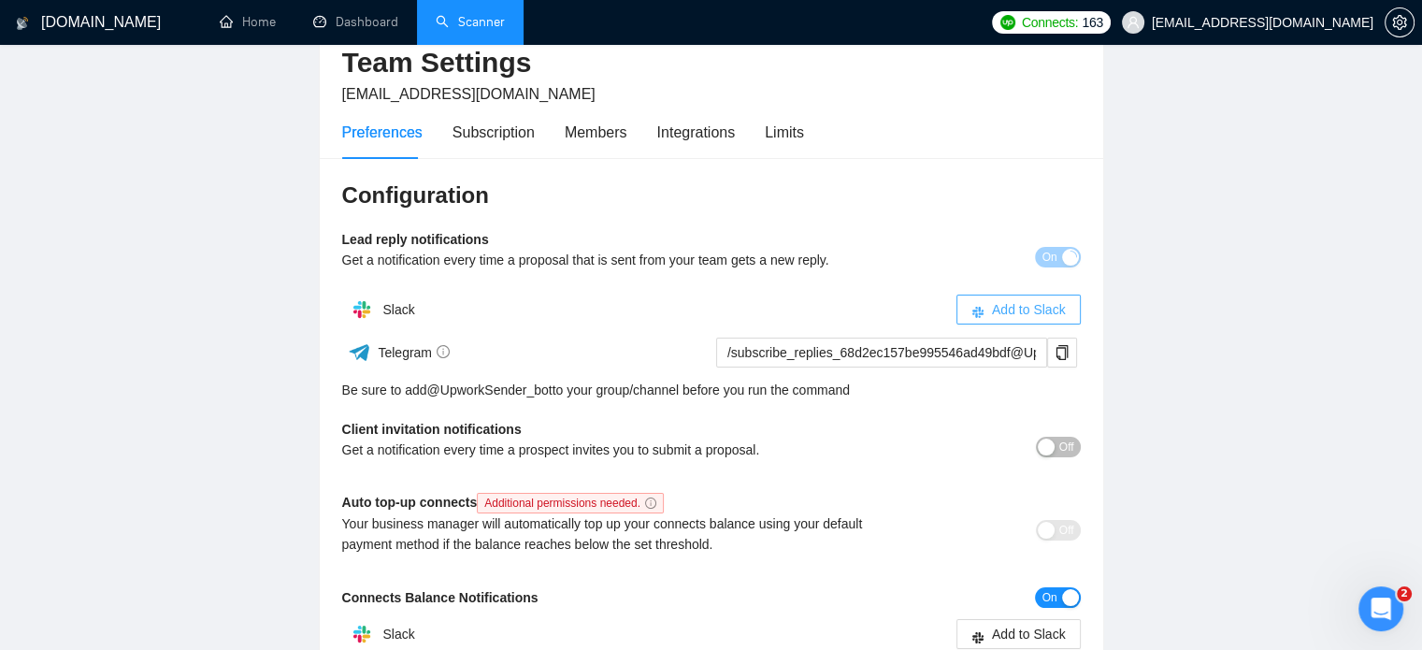
click at [1032, 310] on span "Add to Slack" at bounding box center [1029, 309] width 74 height 21
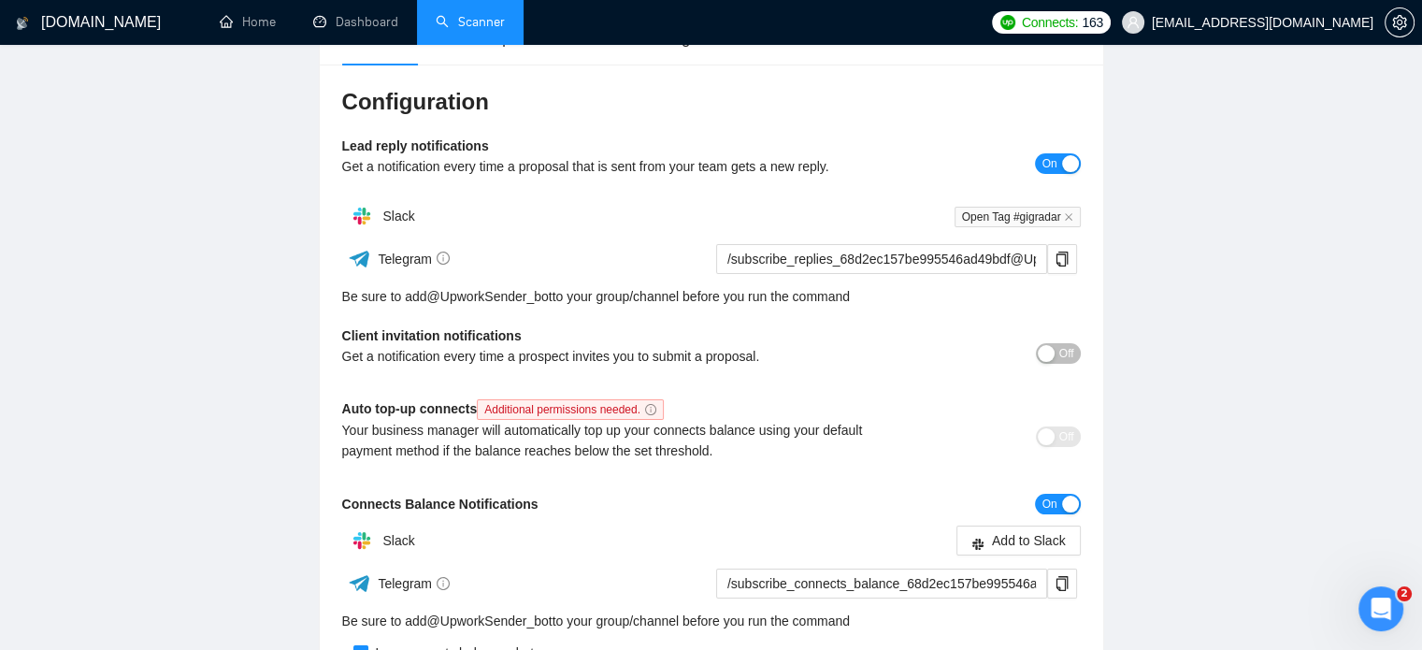
click at [1061, 356] on span "Off" at bounding box center [1066, 353] width 15 height 21
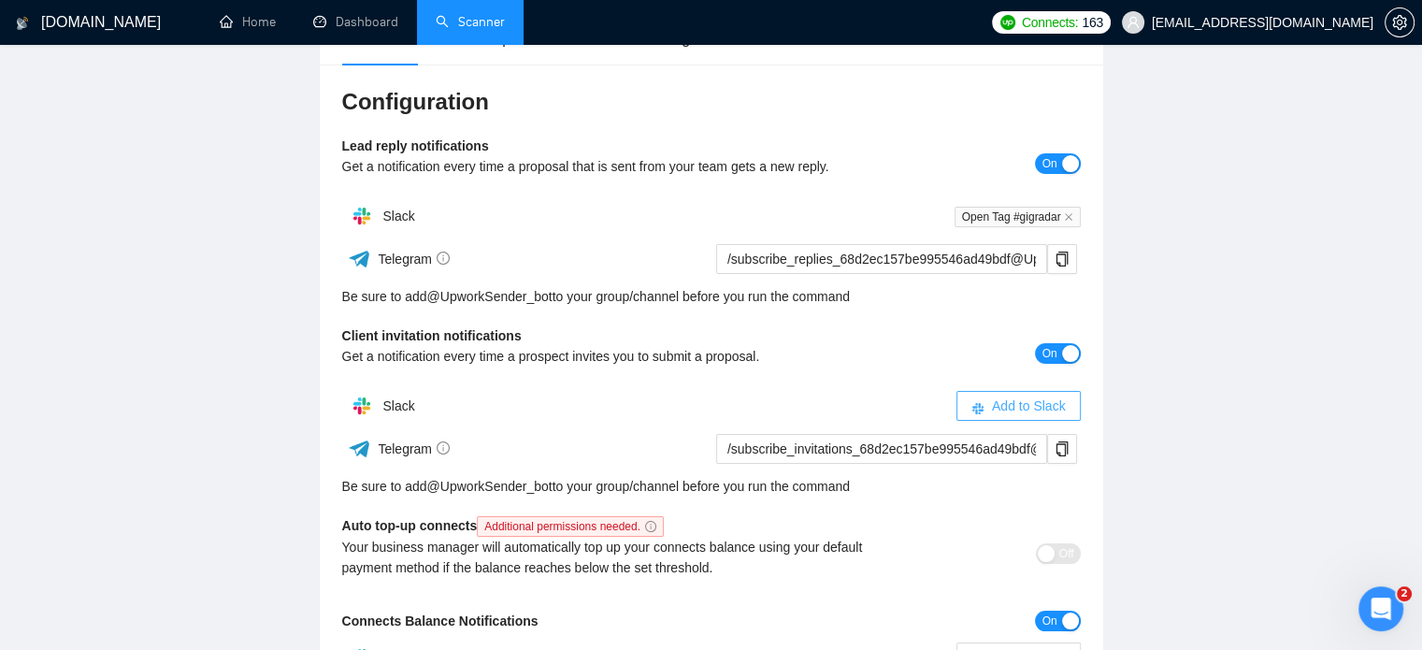
click at [1027, 403] on span "Add to Slack" at bounding box center [1029, 405] width 74 height 21
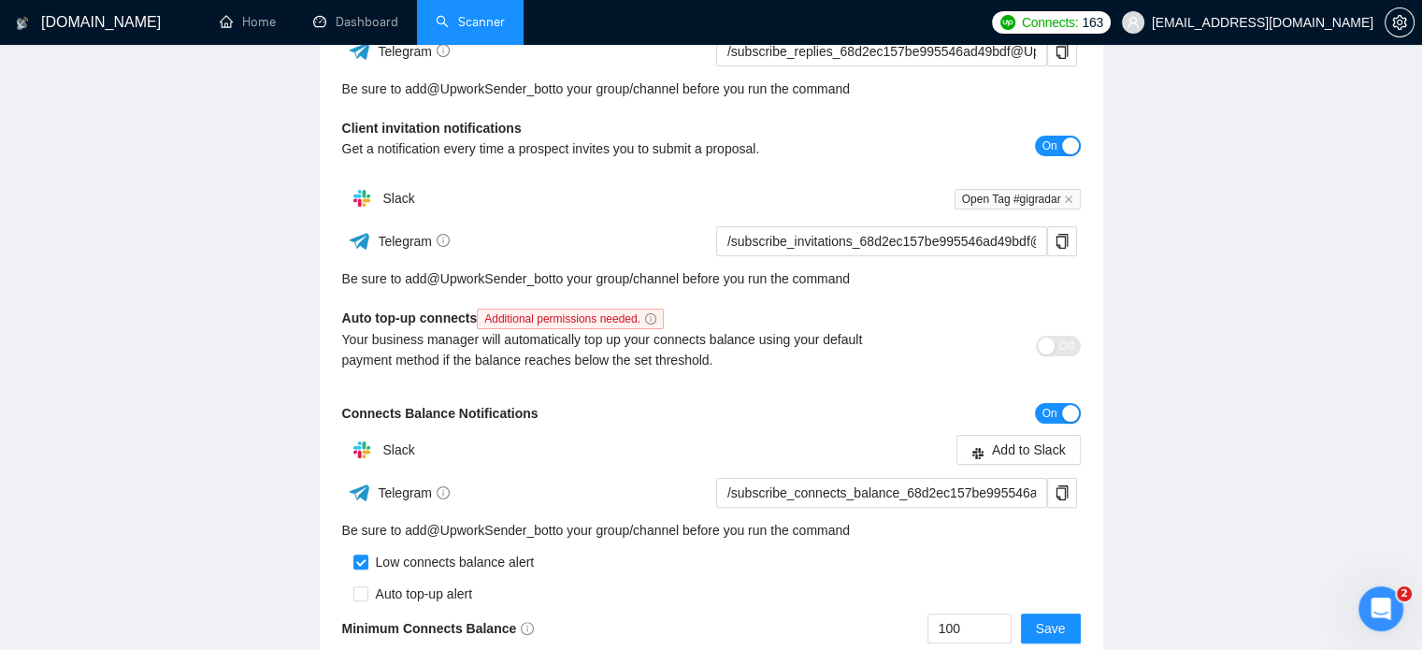
scroll to position [556, 0]
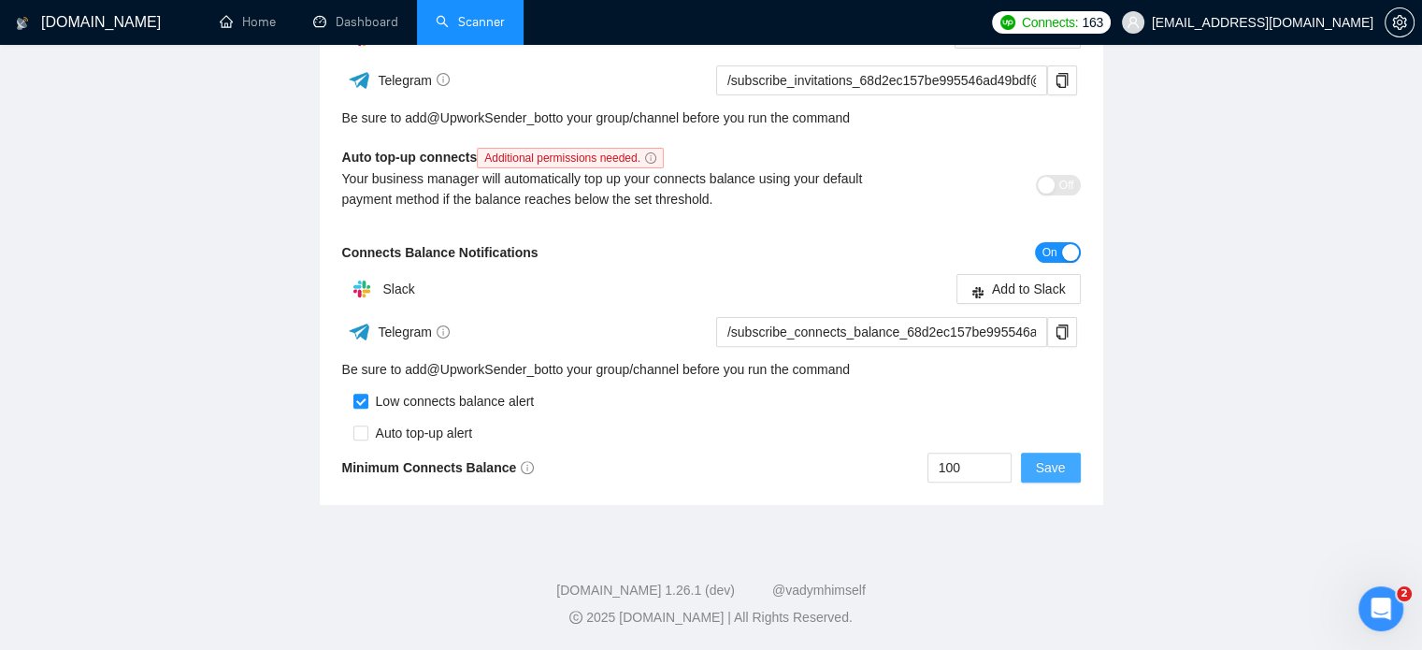
click at [1051, 472] on span "Save" at bounding box center [1051, 467] width 30 height 21
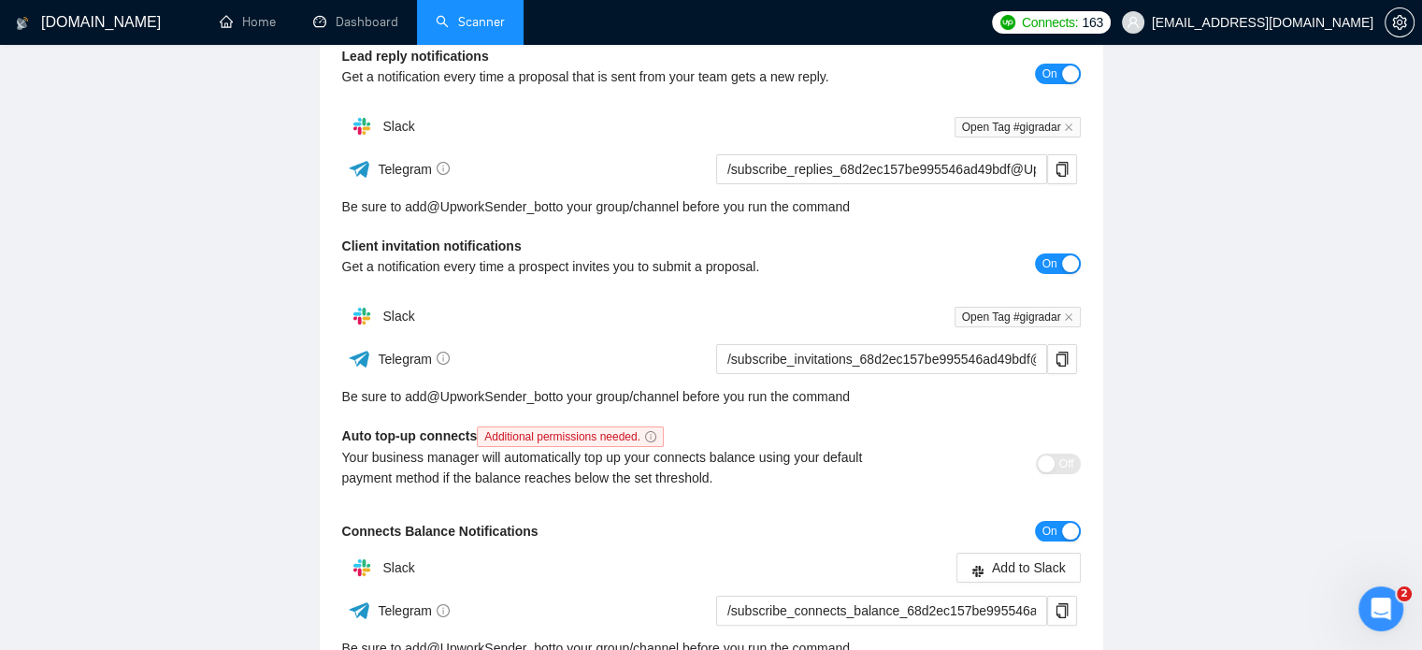
scroll to position [0, 0]
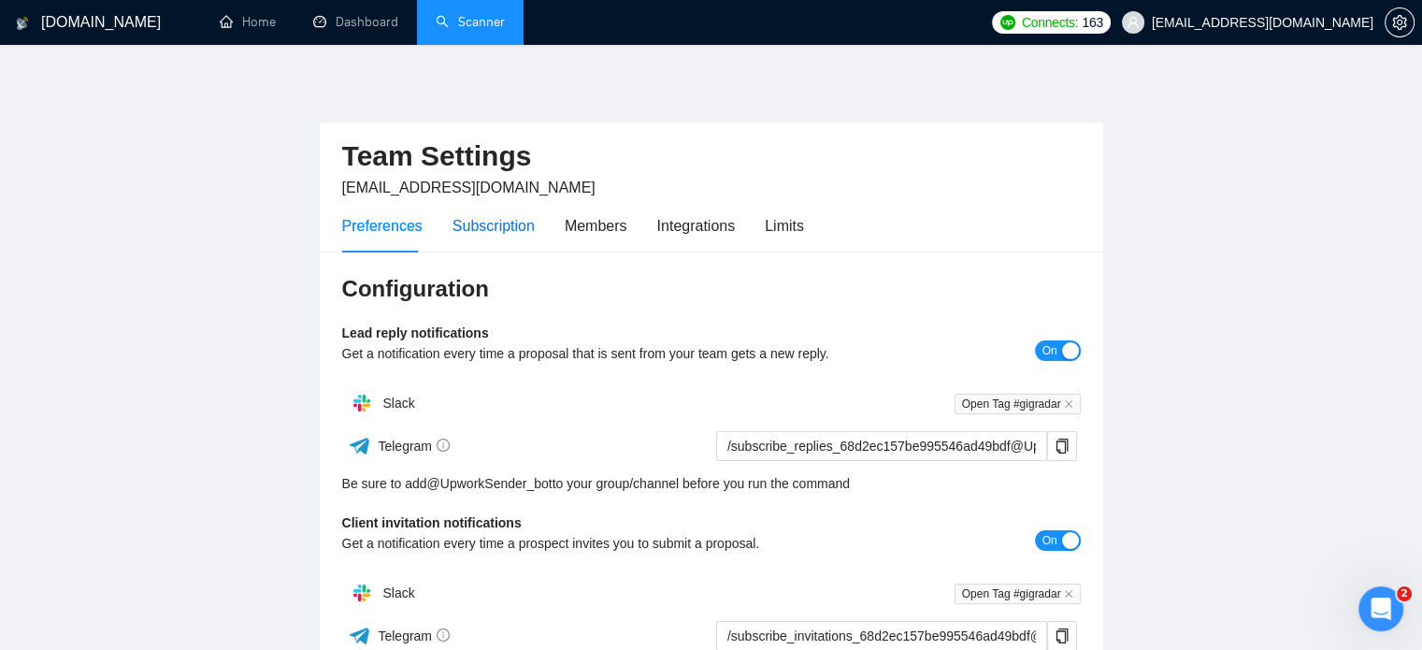
click at [516, 230] on div "Subscription" at bounding box center [493, 225] width 82 height 23
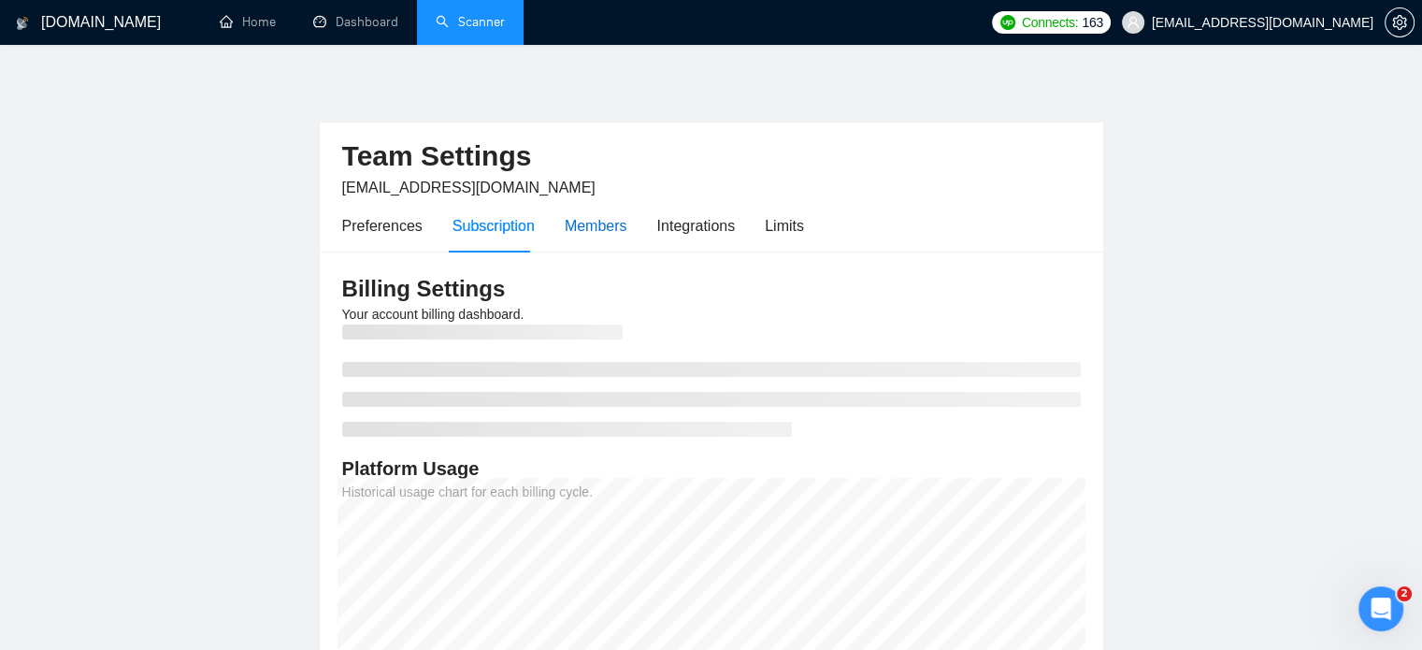
click at [571, 231] on div "Members" at bounding box center [596, 225] width 63 height 23
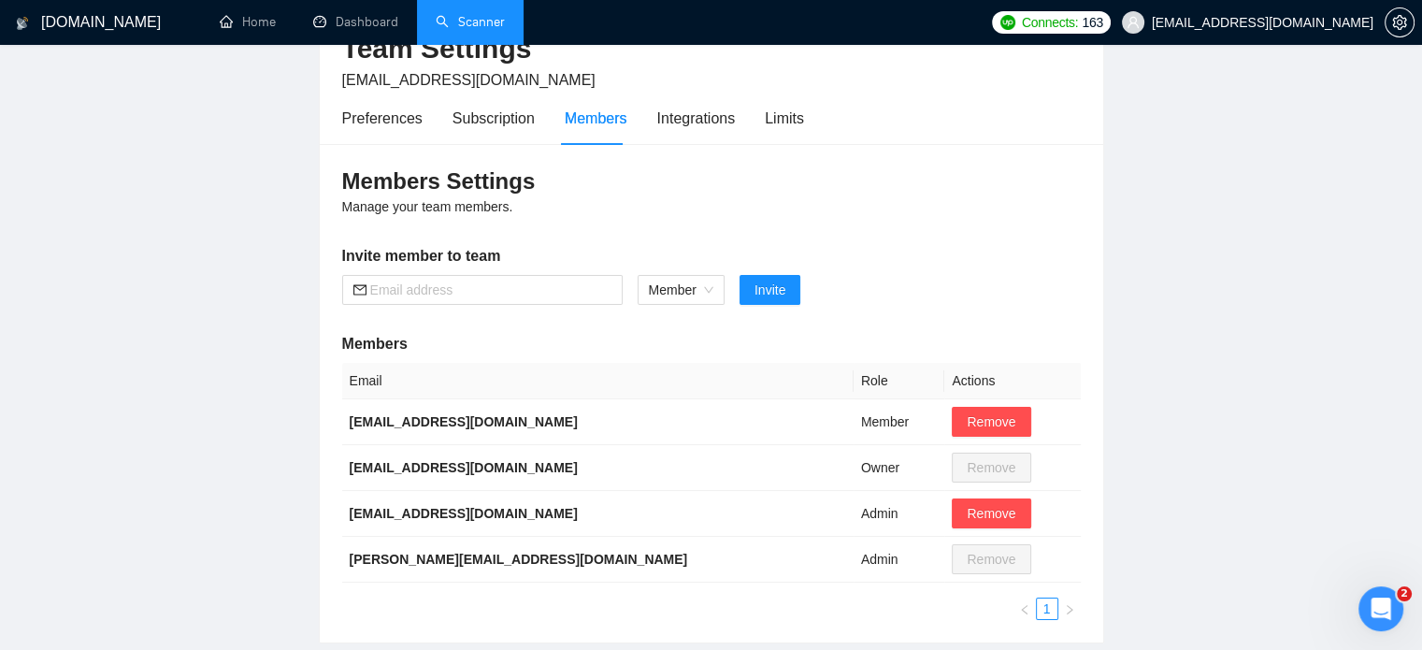
scroll to position [187, 0]
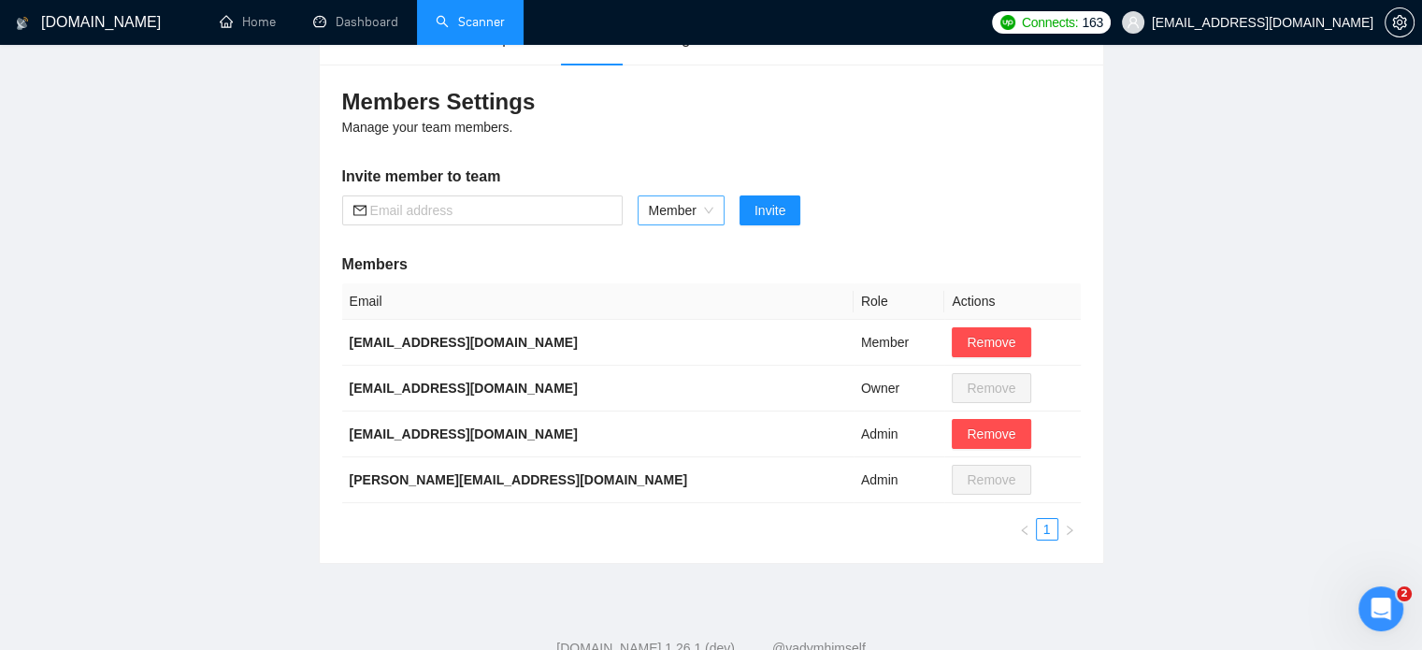
click at [705, 212] on span "Member" at bounding box center [681, 210] width 64 height 28
click at [458, 205] on input "text" at bounding box center [490, 210] width 241 height 21
paste input "info@open-tag.com"
click at [697, 207] on span "Member" at bounding box center [681, 210] width 64 height 28
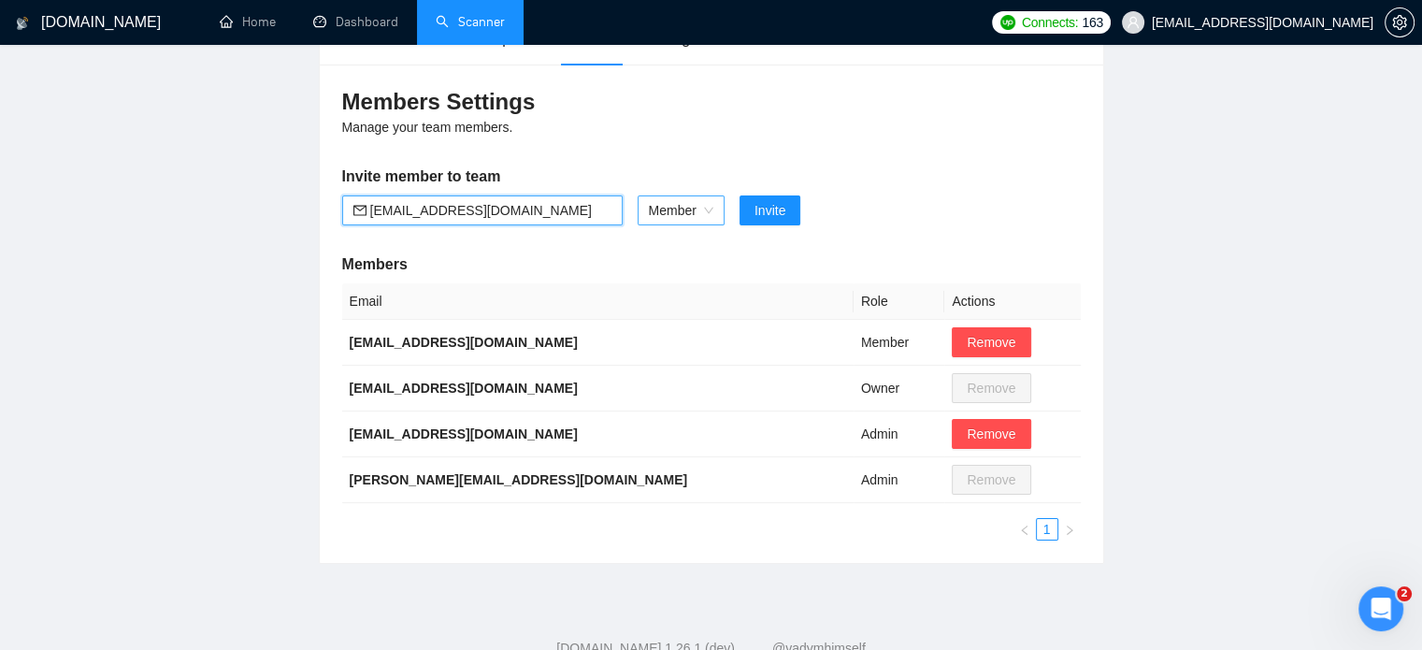
type input "info@open-tag.com"
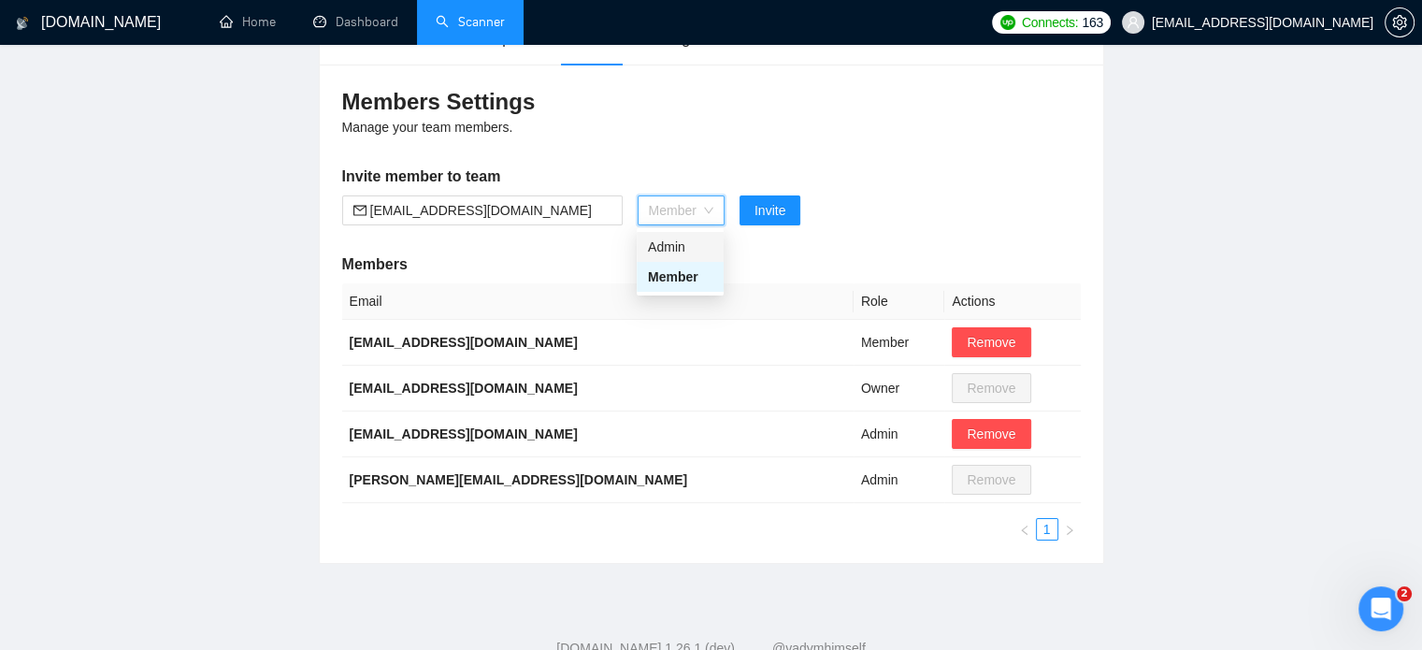
click at [689, 240] on div "Admin" at bounding box center [680, 246] width 64 height 21
click at [768, 201] on span "Invite" at bounding box center [758, 210] width 31 height 21
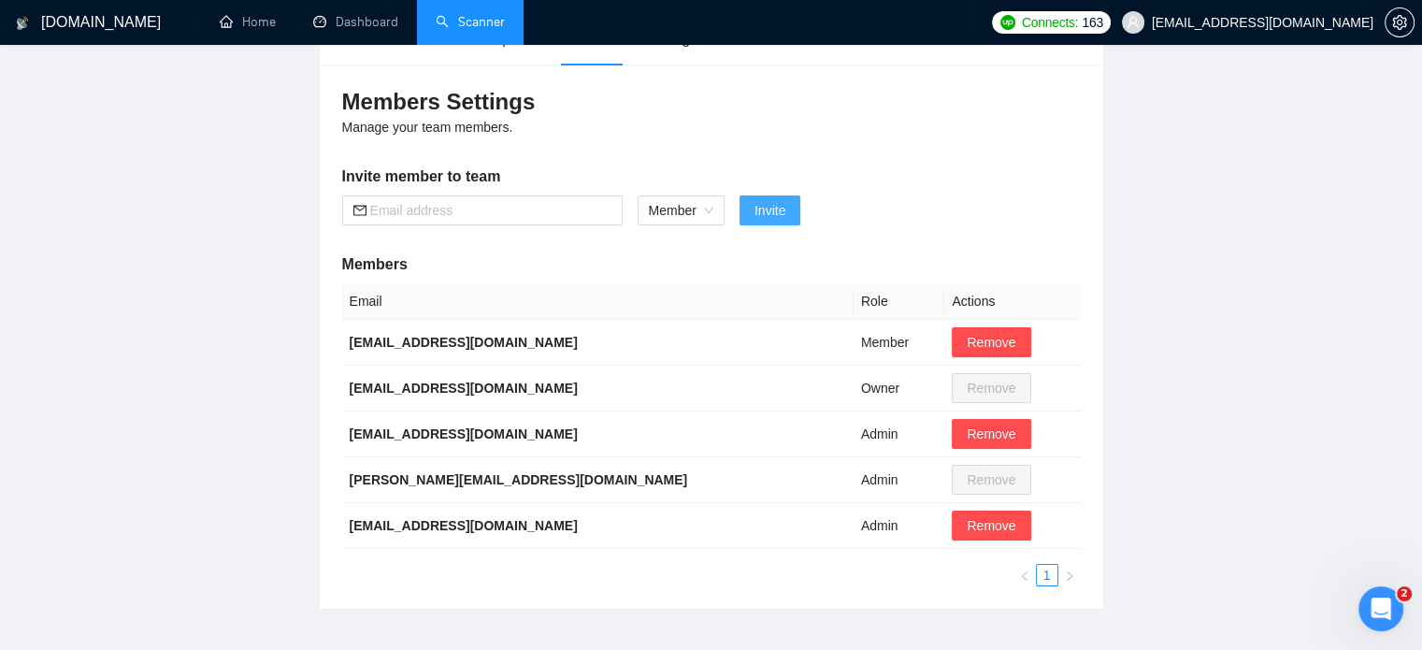
scroll to position [0, 0]
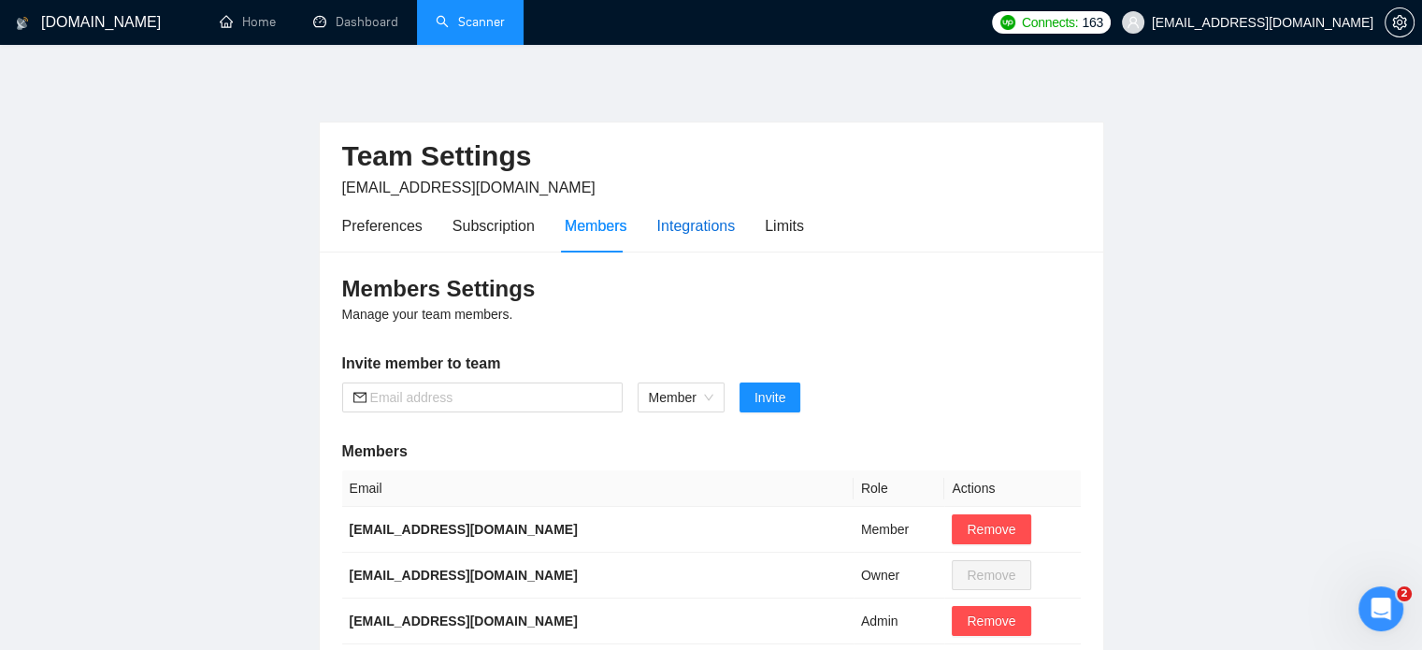
click at [666, 216] on div "Integrations" at bounding box center [696, 225] width 79 height 23
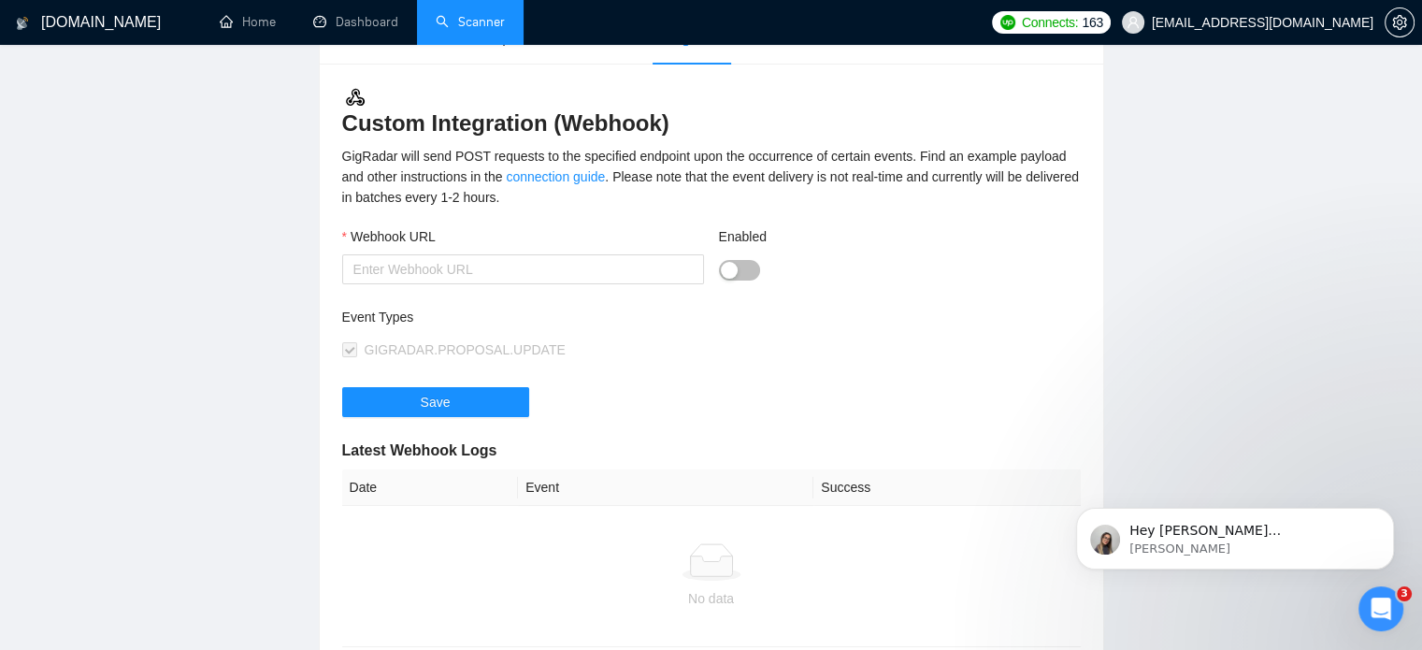
scroll to position [187, 0]
click at [1213, 540] on p "Mariia • Щойно" at bounding box center [1249, 548] width 241 height 17
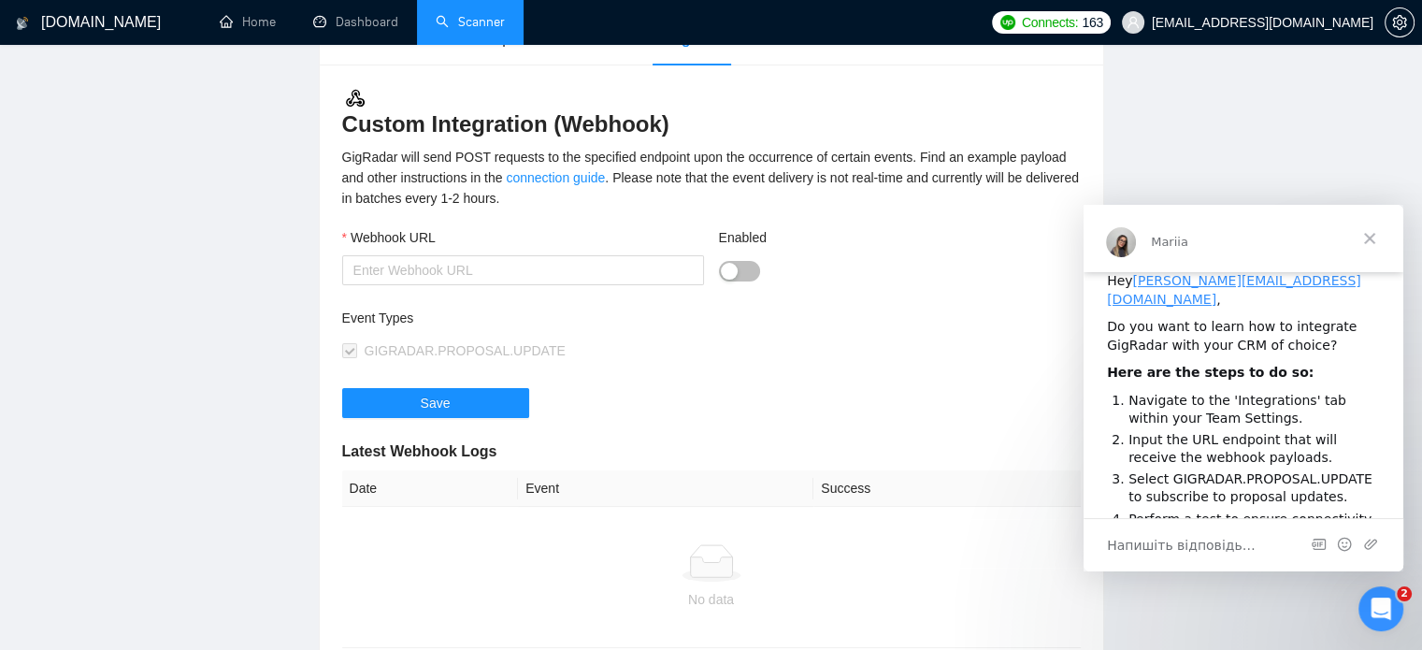
scroll to position [292, 0]
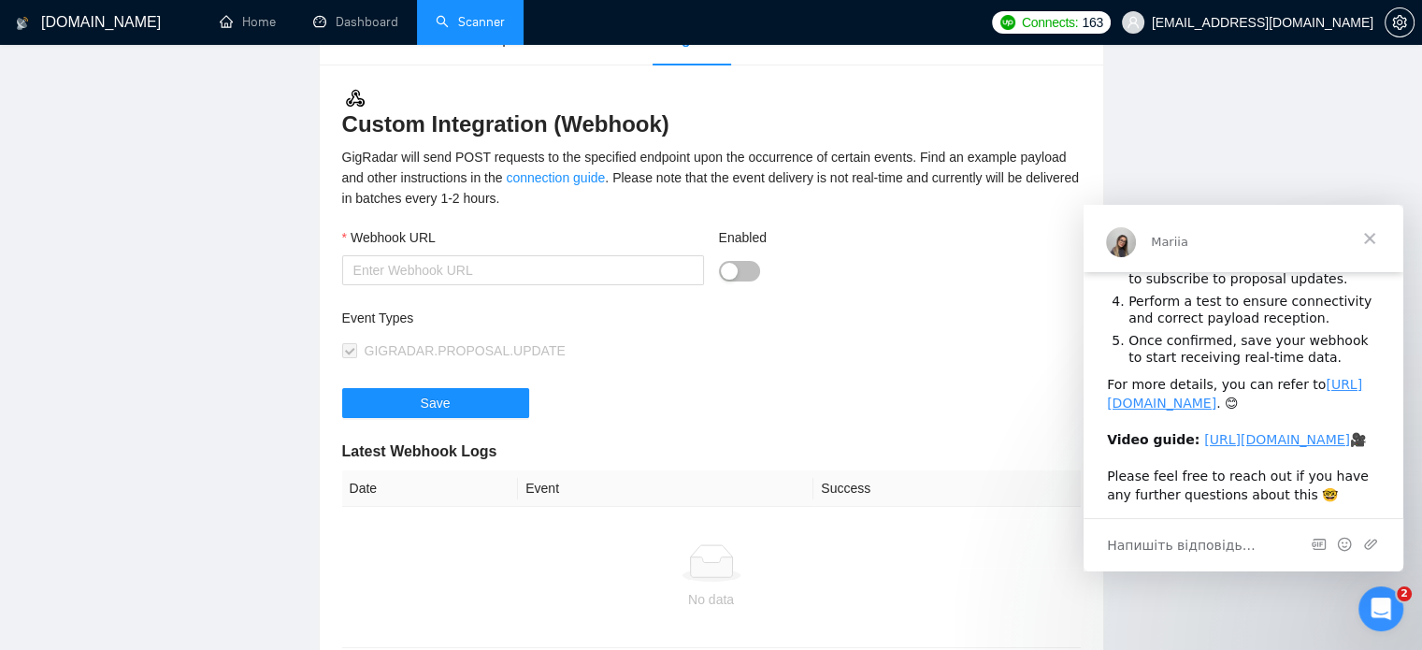
click at [1370, 237] on span "Закрити" at bounding box center [1369, 238] width 67 height 67
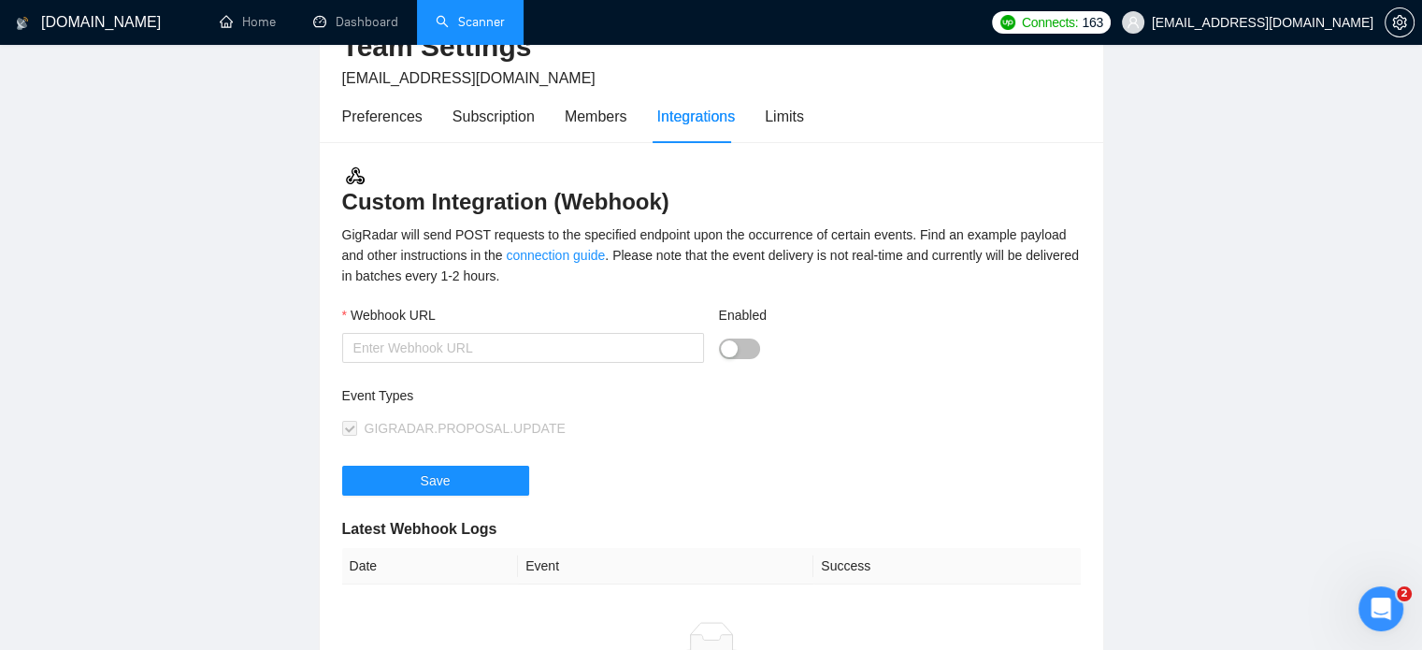
scroll to position [0, 0]
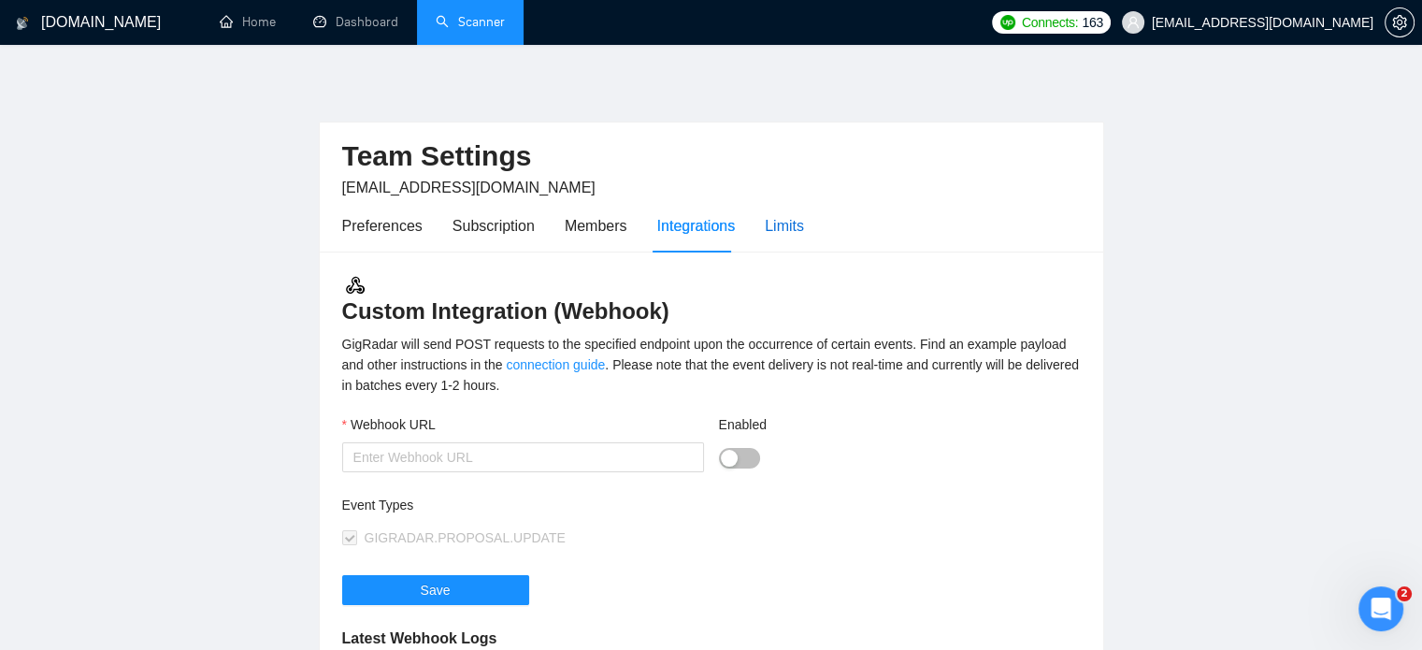
click at [788, 228] on div "Limits" at bounding box center [784, 225] width 39 height 23
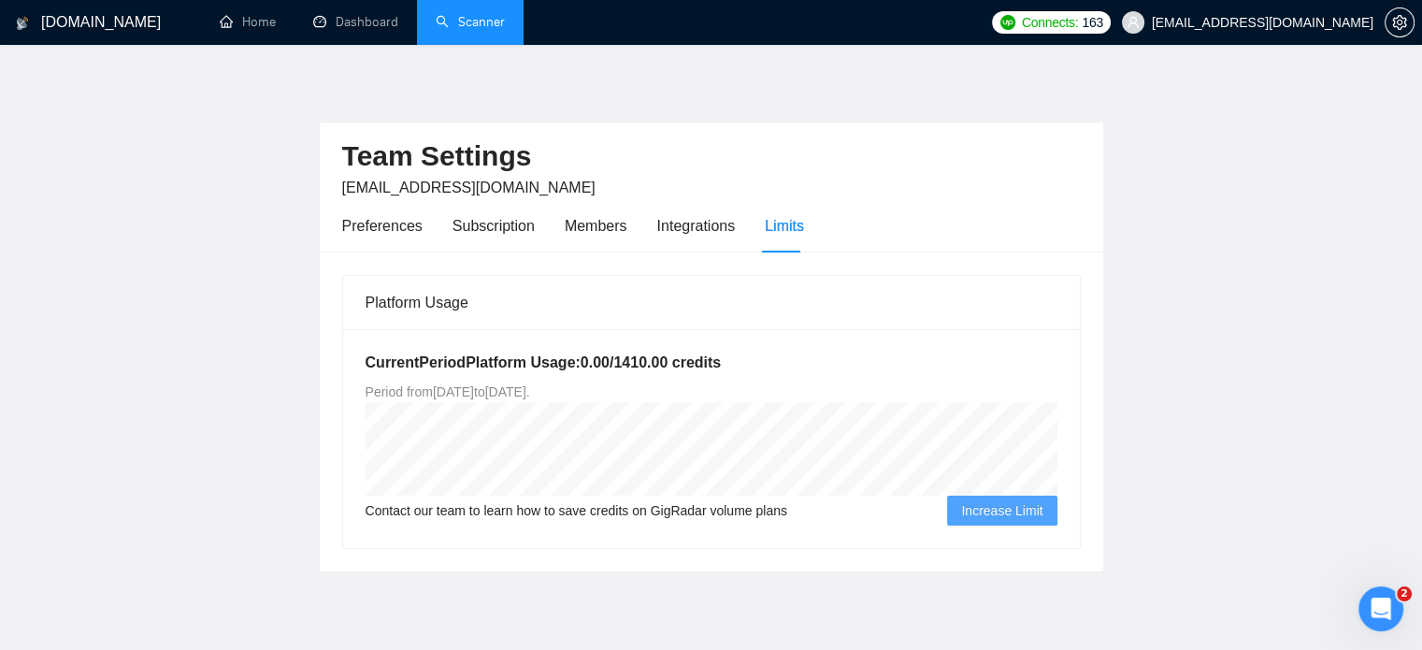
click at [57, 380] on main "Team Settings mail9321@protonmail.com Preferences Subscription Members Integrat…" at bounding box center [711, 323] width 1362 height 497
click at [247, 26] on link "Home" at bounding box center [248, 22] width 56 height 16
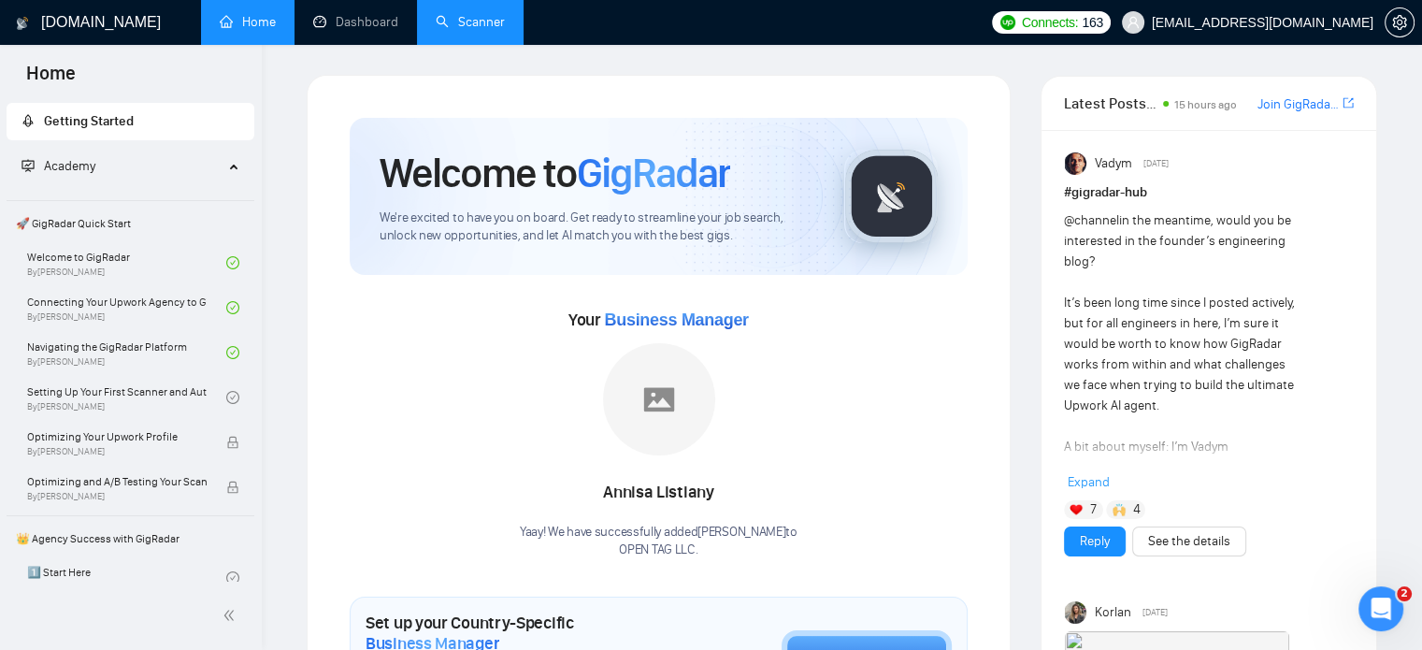
click at [467, 22] on link "Scanner" at bounding box center [470, 22] width 69 height 16
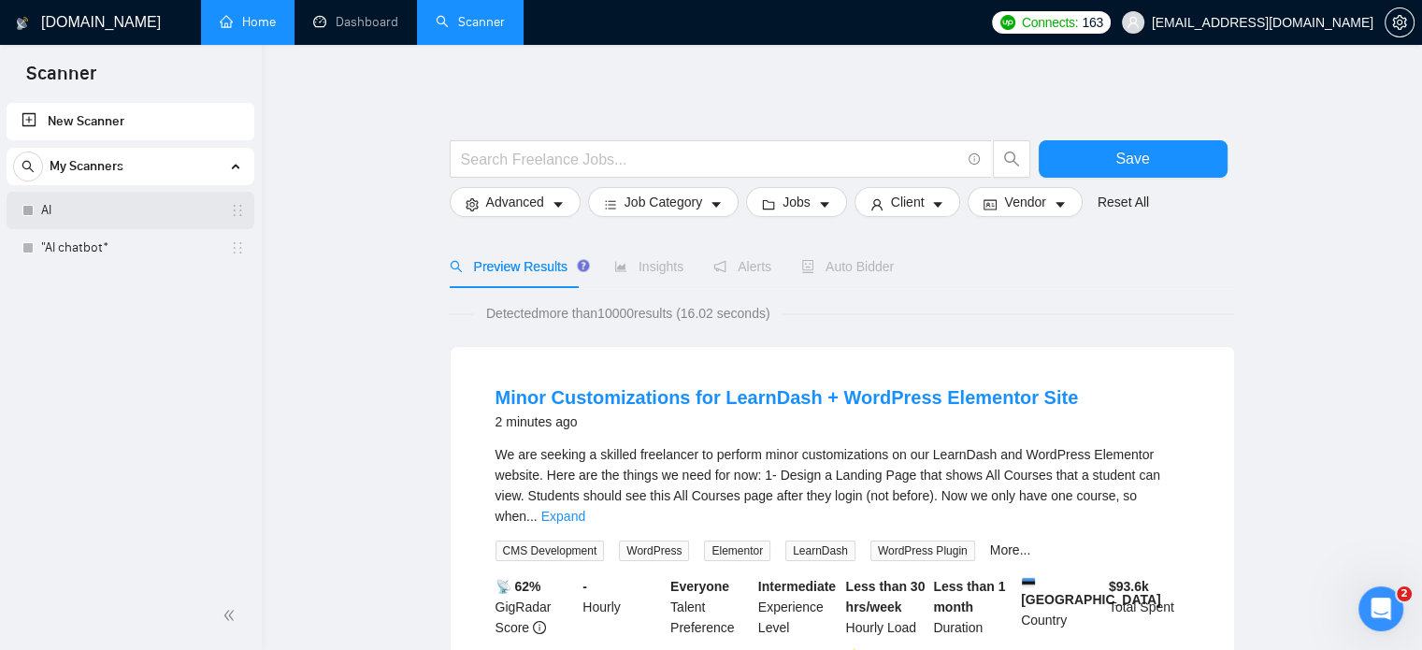
click at [57, 218] on link "AI" at bounding box center [130, 210] width 178 height 37
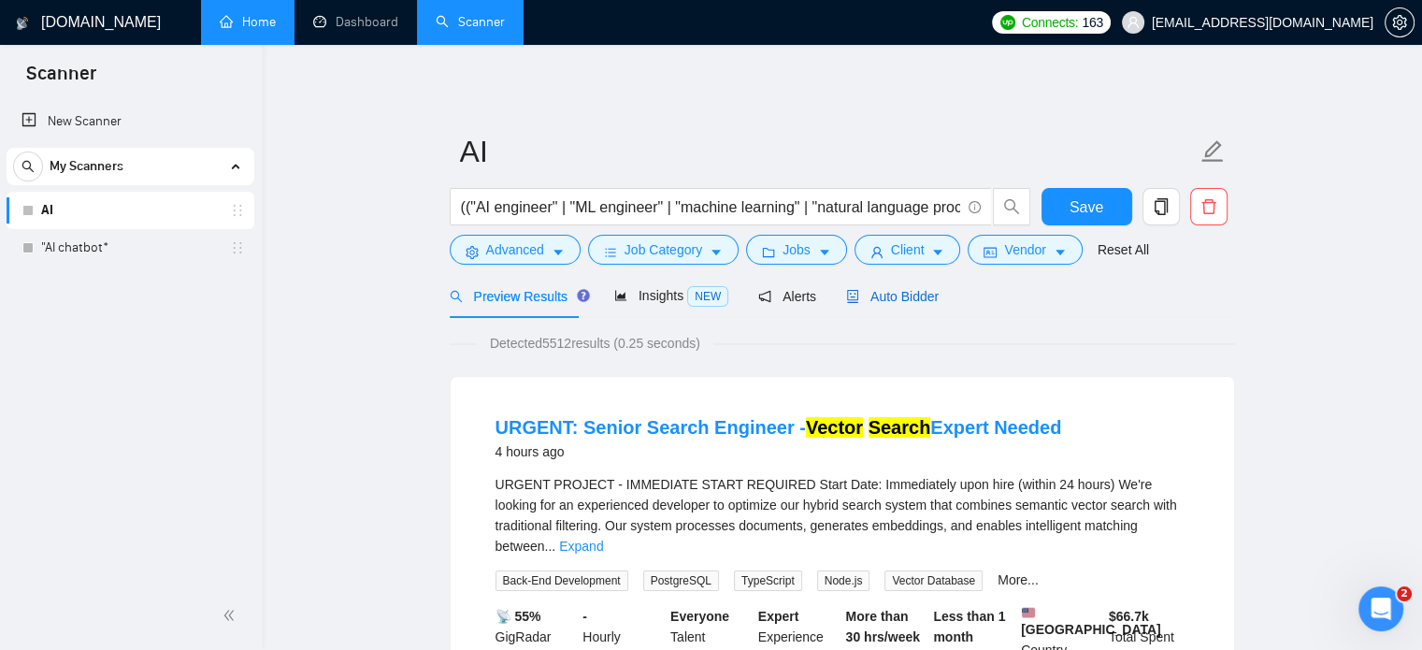
click at [887, 294] on span "Auto Bidder" at bounding box center [892, 296] width 93 height 15
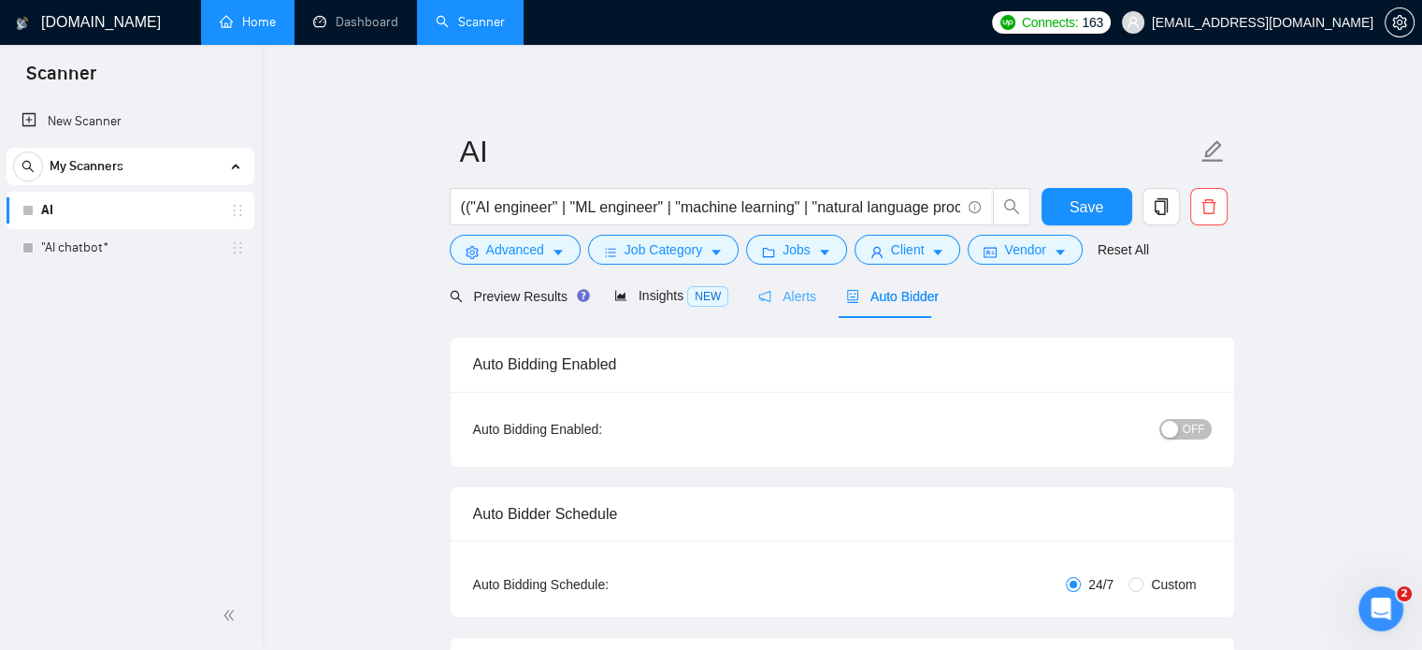
checkbox input "true"
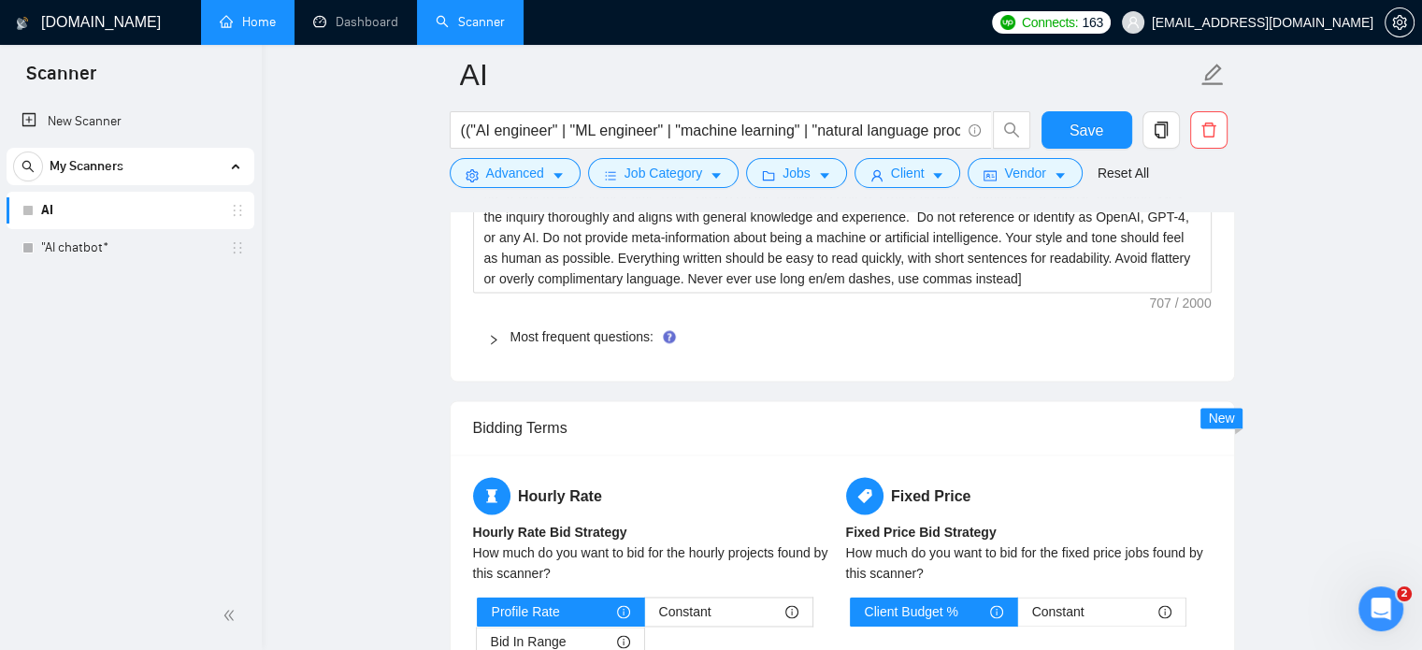
scroll to position [2804, 0]
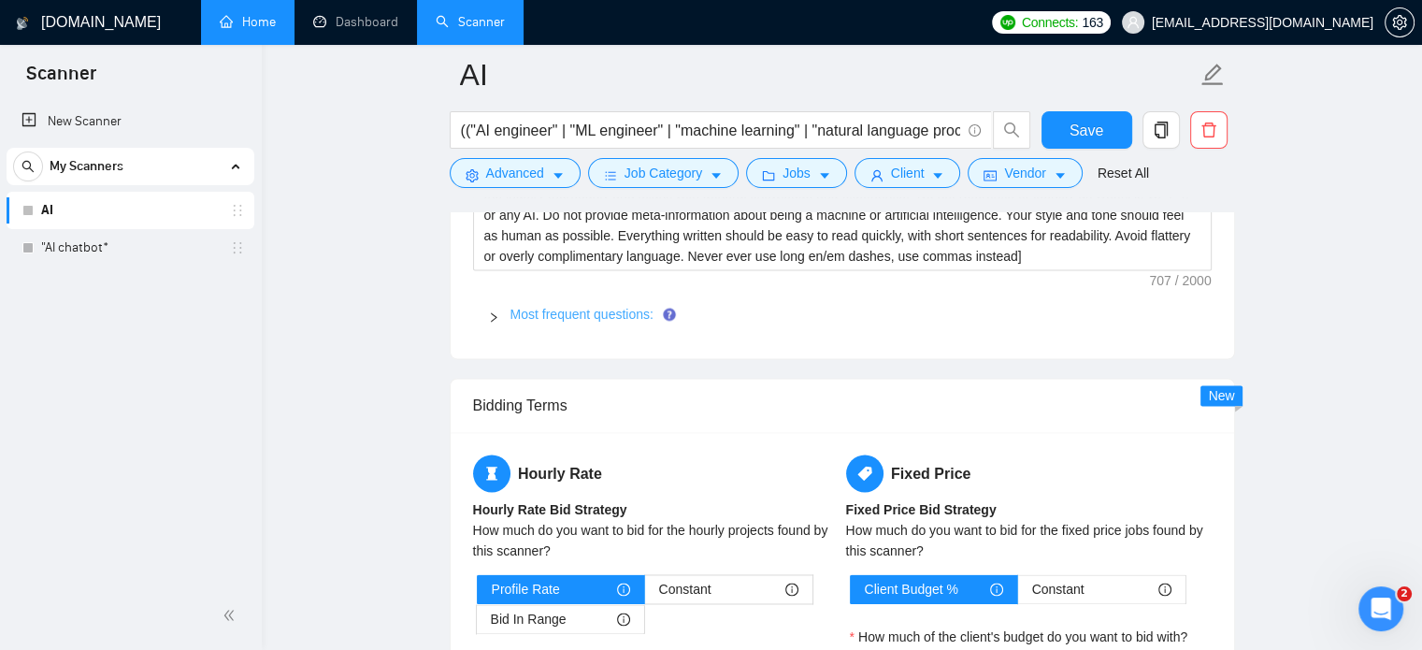
click at [538, 309] on link "Most frequent questions:" at bounding box center [581, 314] width 143 height 15
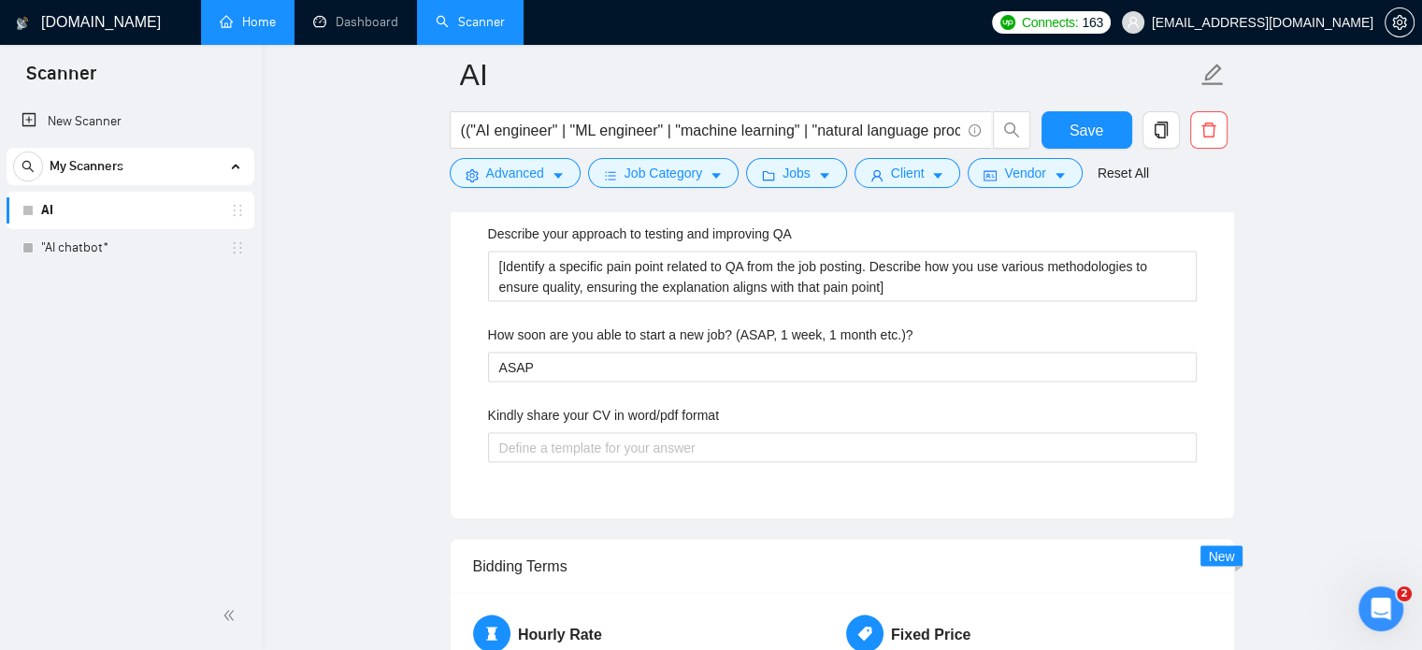
scroll to position [3739, 0]
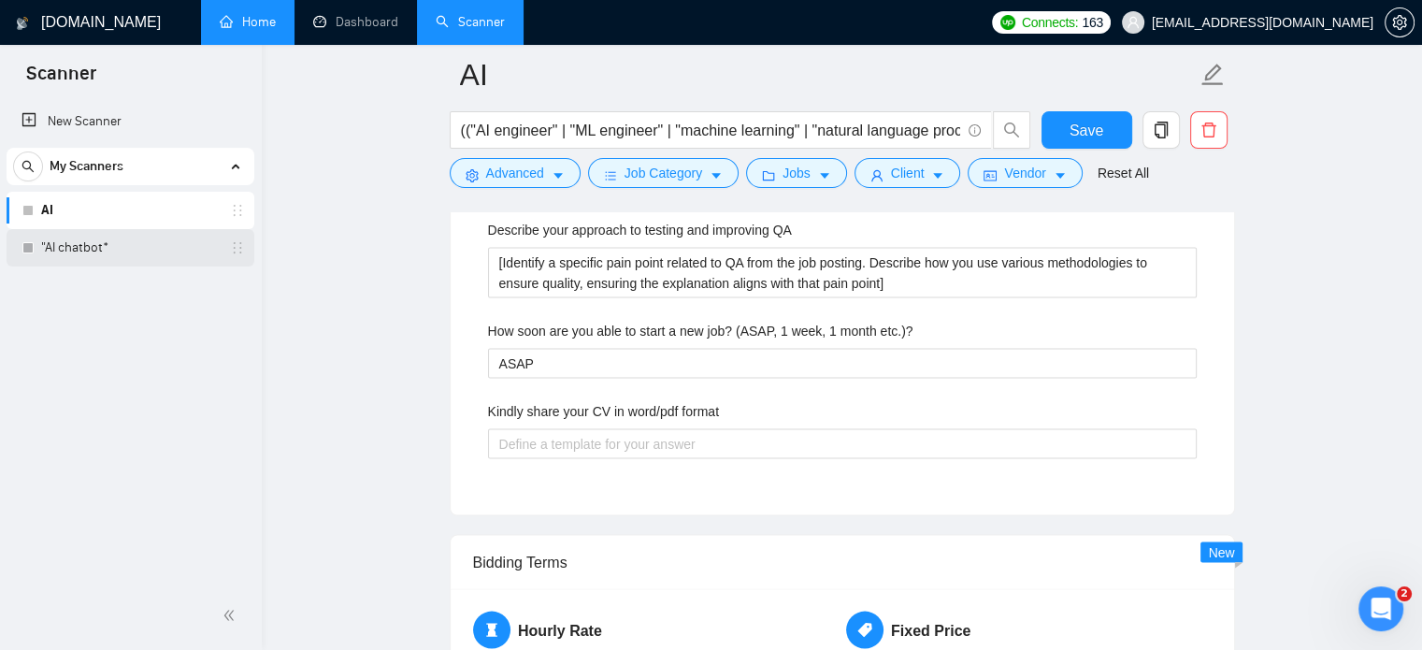
click at [73, 246] on link ""AI chatbot*" at bounding box center [130, 247] width 178 height 37
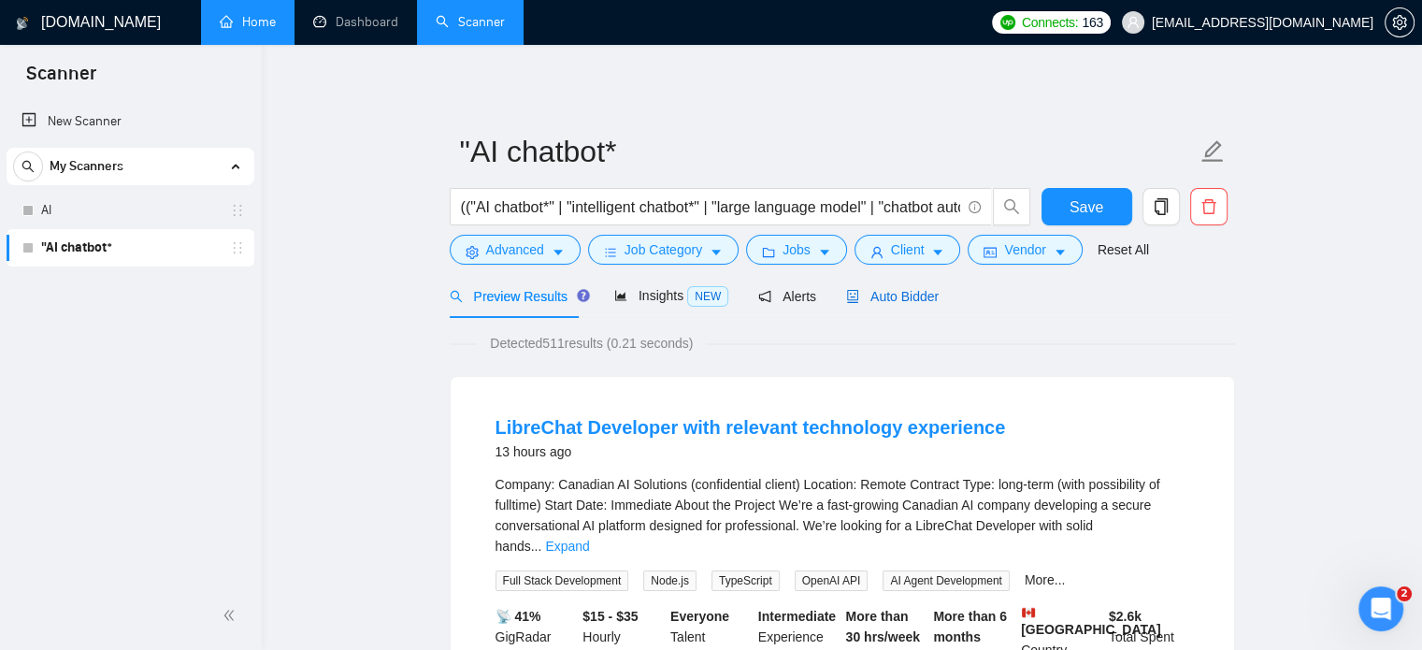
click at [897, 292] on span "Auto Bidder" at bounding box center [892, 296] width 93 height 15
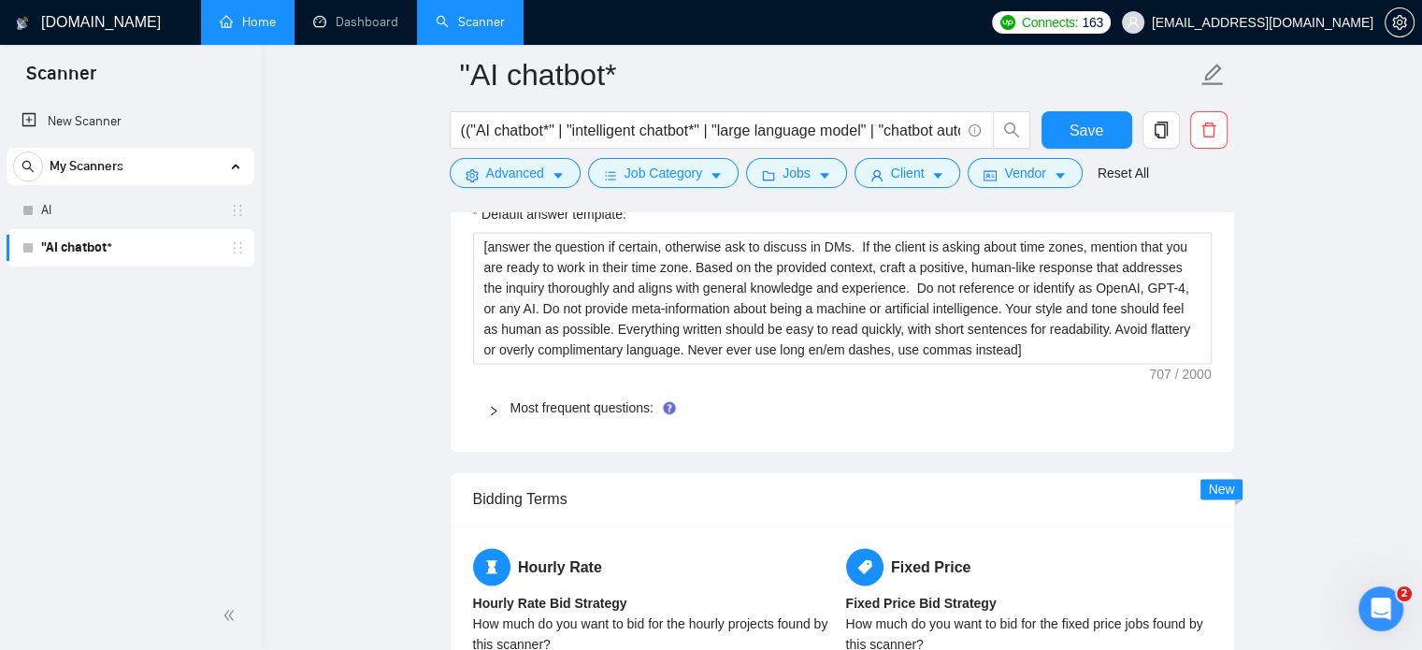
scroll to position [2337, 0]
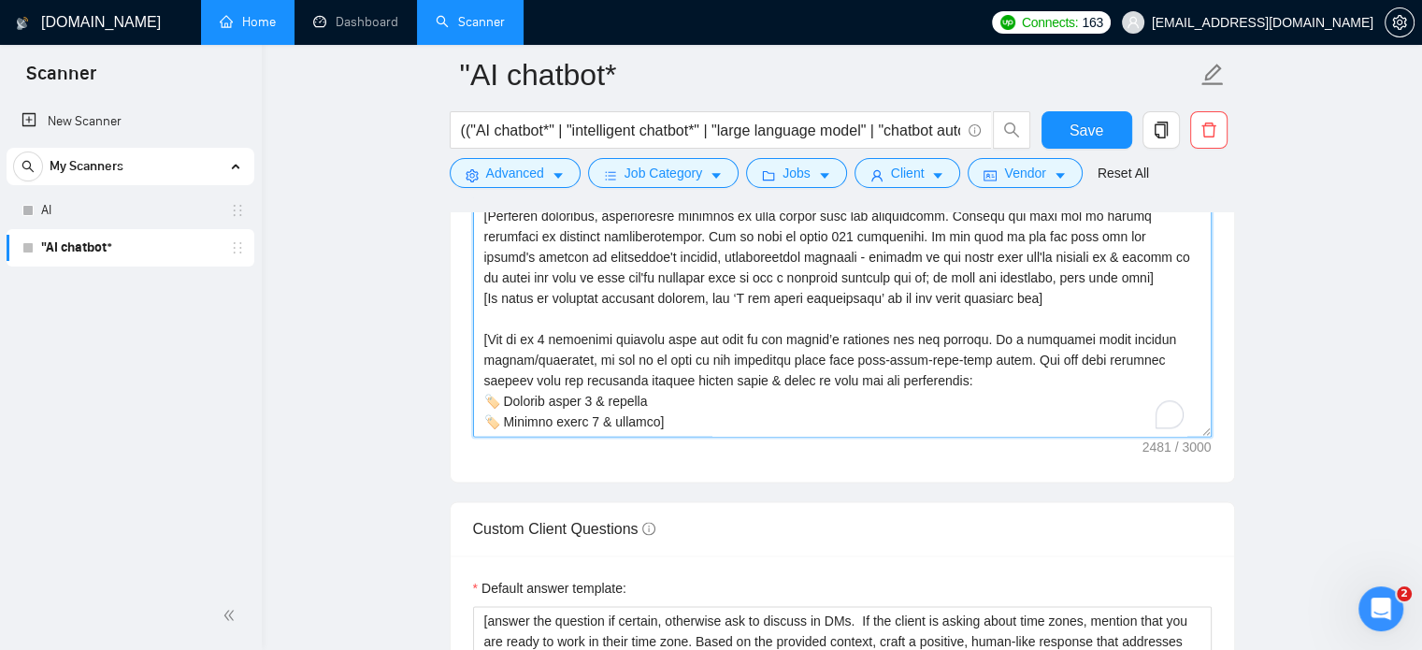
click at [671, 425] on textarea "Cover letter template:" at bounding box center [842, 226] width 738 height 421
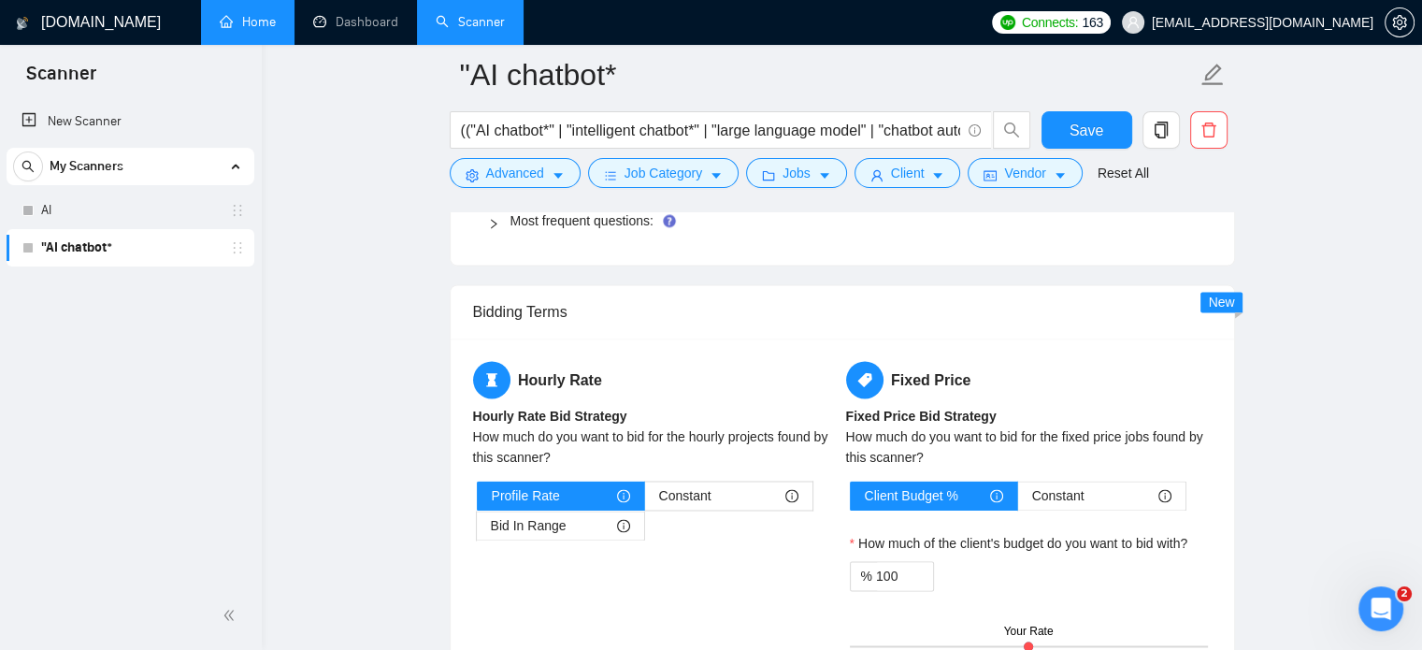
scroll to position [247, 0]
click at [547, 219] on link "Most frequent questions:" at bounding box center [581, 220] width 143 height 15
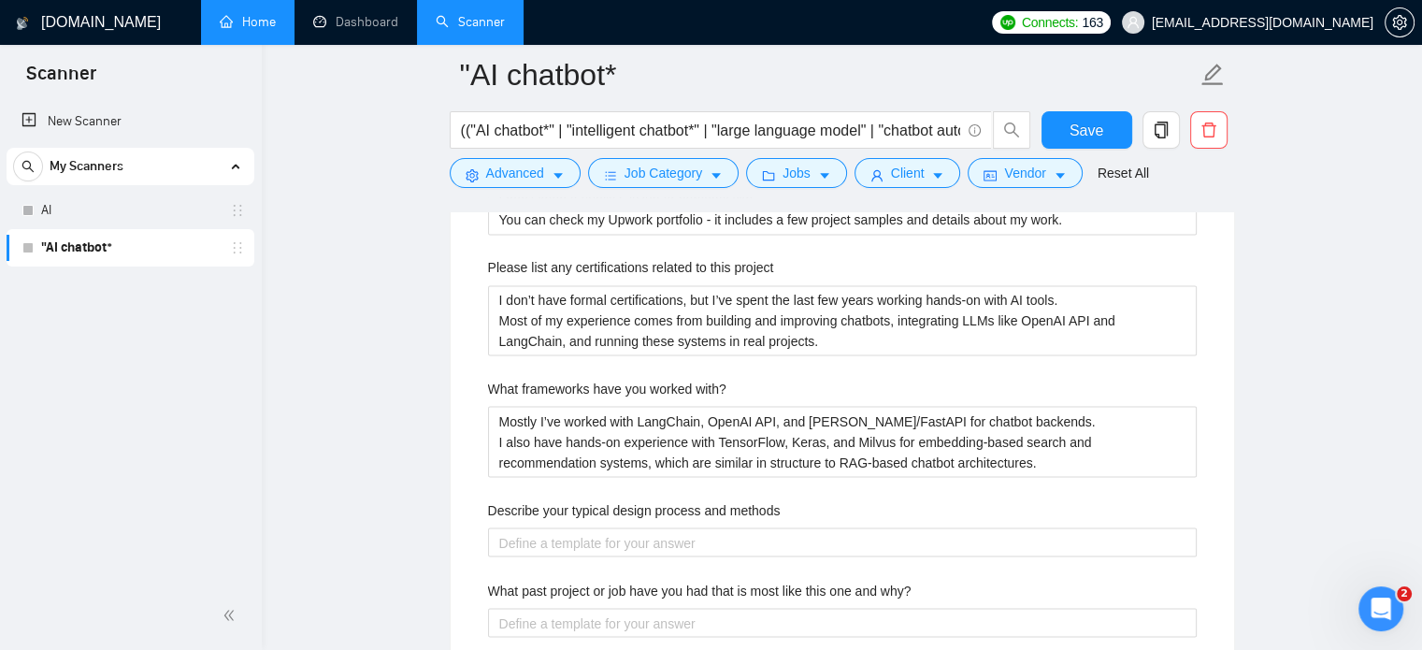
scroll to position [3365, 0]
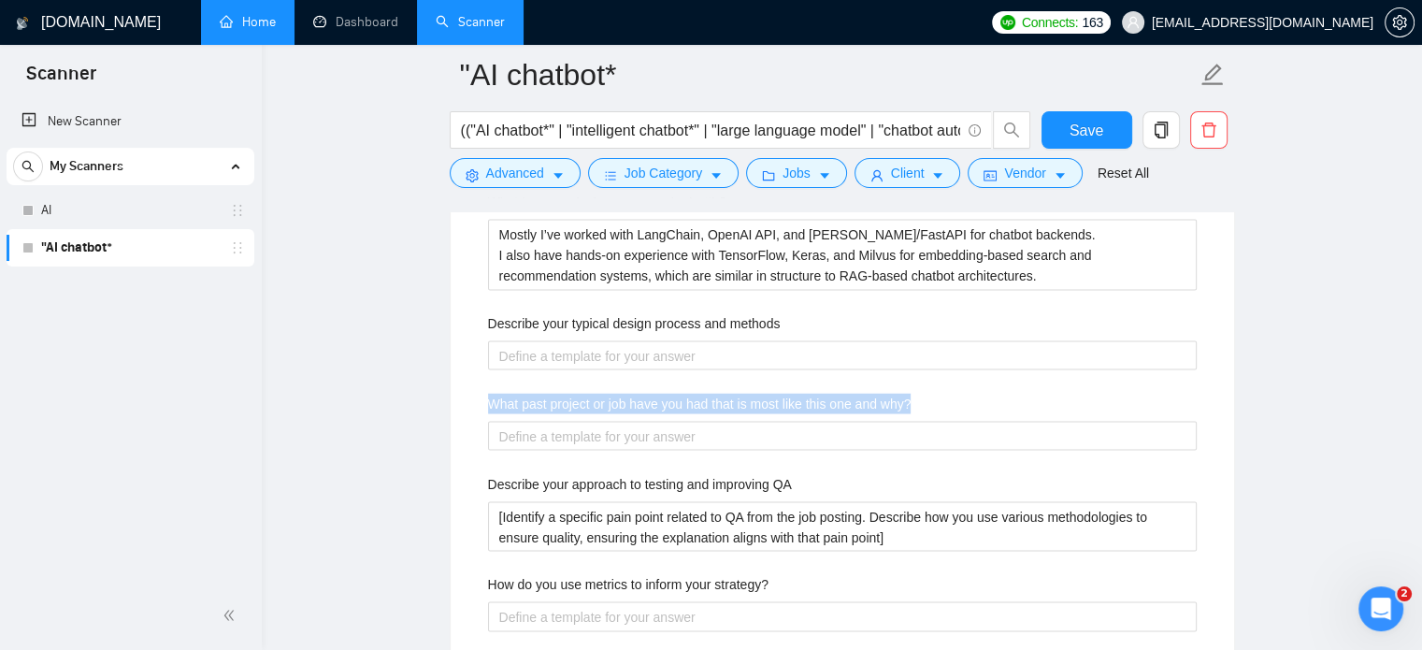
drag, startPoint x: 542, startPoint y: 398, endPoint x: 919, endPoint y: 393, distance: 376.7
click at [919, 393] on div "What past project or job have you had that is most like this one and why?" at bounding box center [842, 407] width 708 height 28
copy label "What past project or job have you had that is most like this one and why?"
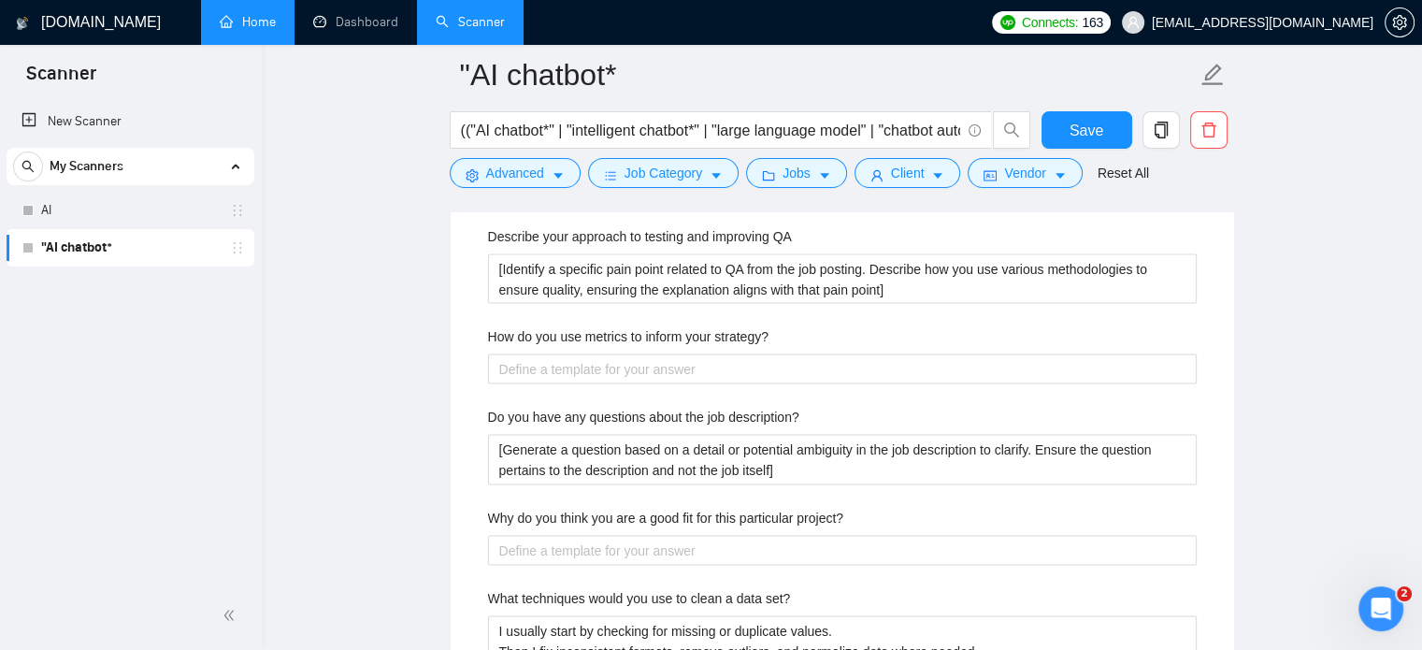
scroll to position [3645, 0]
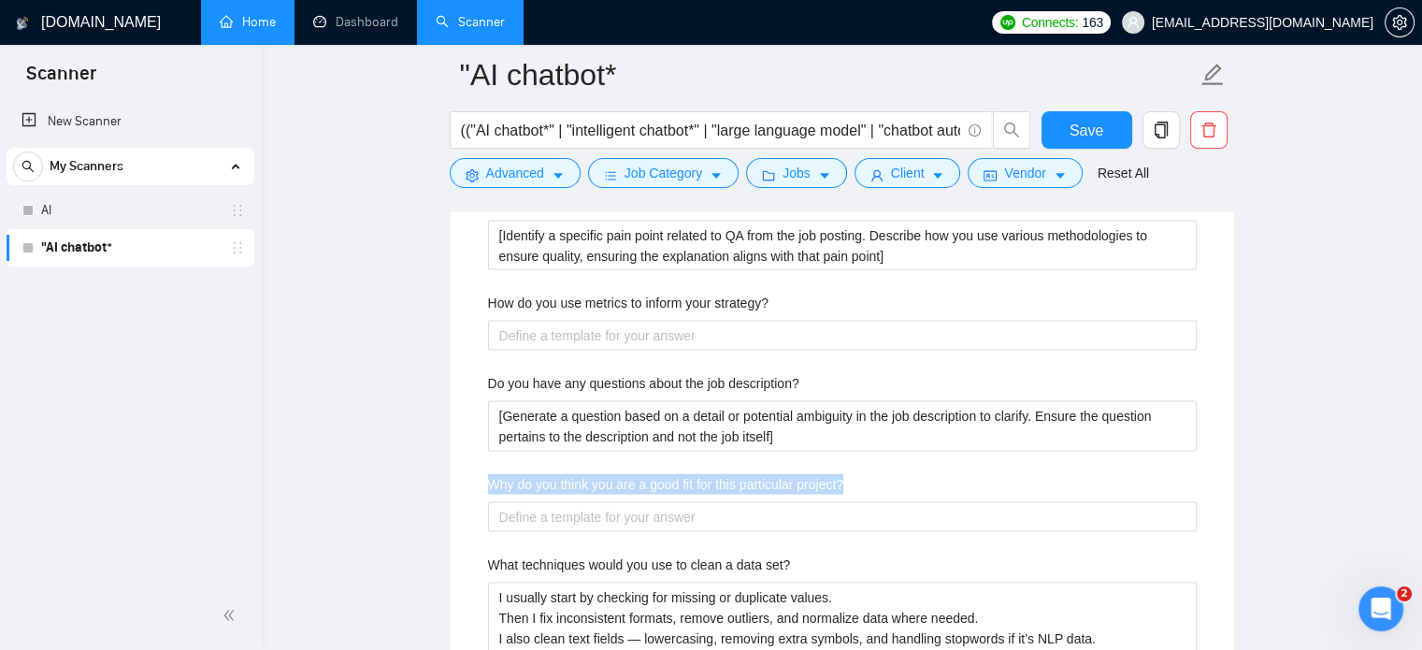
drag, startPoint x: 486, startPoint y: 479, endPoint x: 873, endPoint y: 483, distance: 387.0
click at [873, 483] on div "Describe your recent experience with similar projects I recently built AI chatb…" at bounding box center [842, 171] width 738 height 1354
copy label "Why do you think you are a good fit for this particular project?"
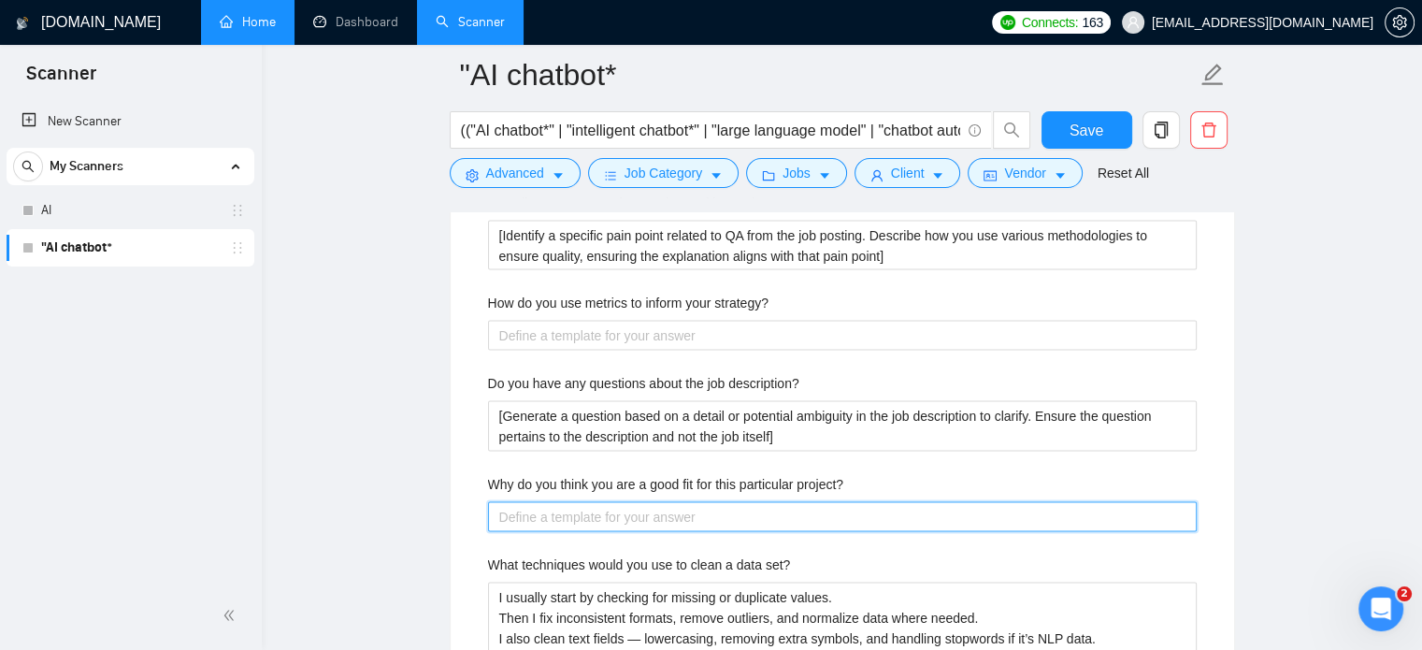
click at [632, 512] on project\? "Why do you think you are a good fit for this particular project?" at bounding box center [842, 517] width 708 height 30
paste project\? "I’ve built AI chatbots for fintech and e-commerce projects. I know how to make …"
type project\? "I’ve built AI chatbots for fintech and e-commerce projects. I know how to make …"
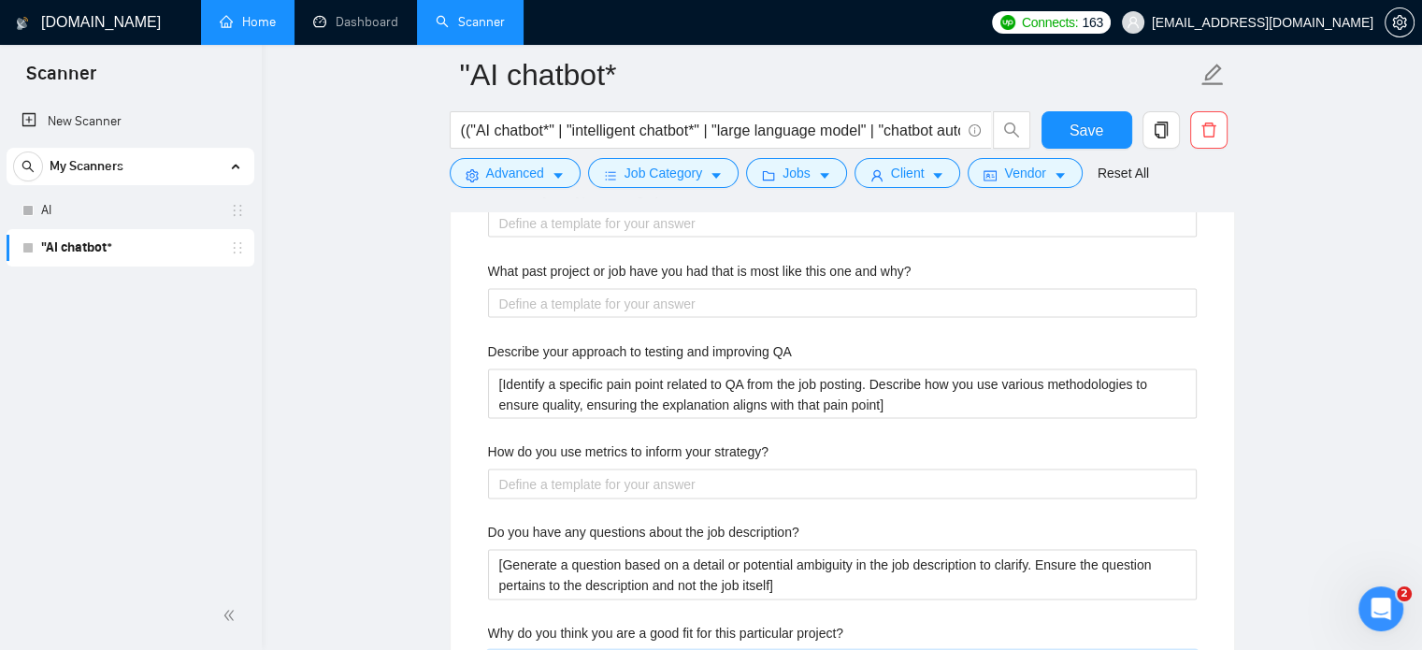
scroll to position [3458, 0]
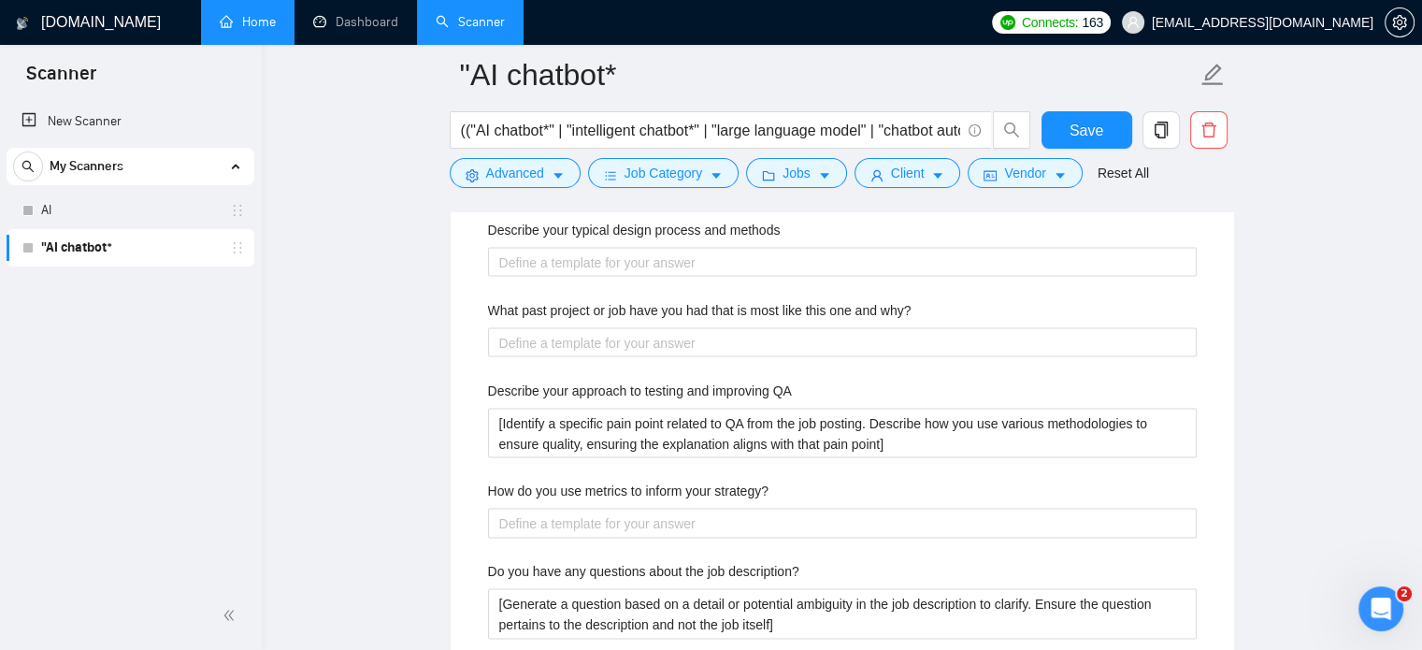
type project\? "I’ve built AI chatbots for fintech and e-commerce projects. I know how to make …"
drag, startPoint x: 757, startPoint y: 487, endPoint x: 483, endPoint y: 483, distance: 273.9
click at [483, 483] on div "Describe your recent experience with similar projects I recently built AI chatb…" at bounding box center [842, 368] width 738 height 1374
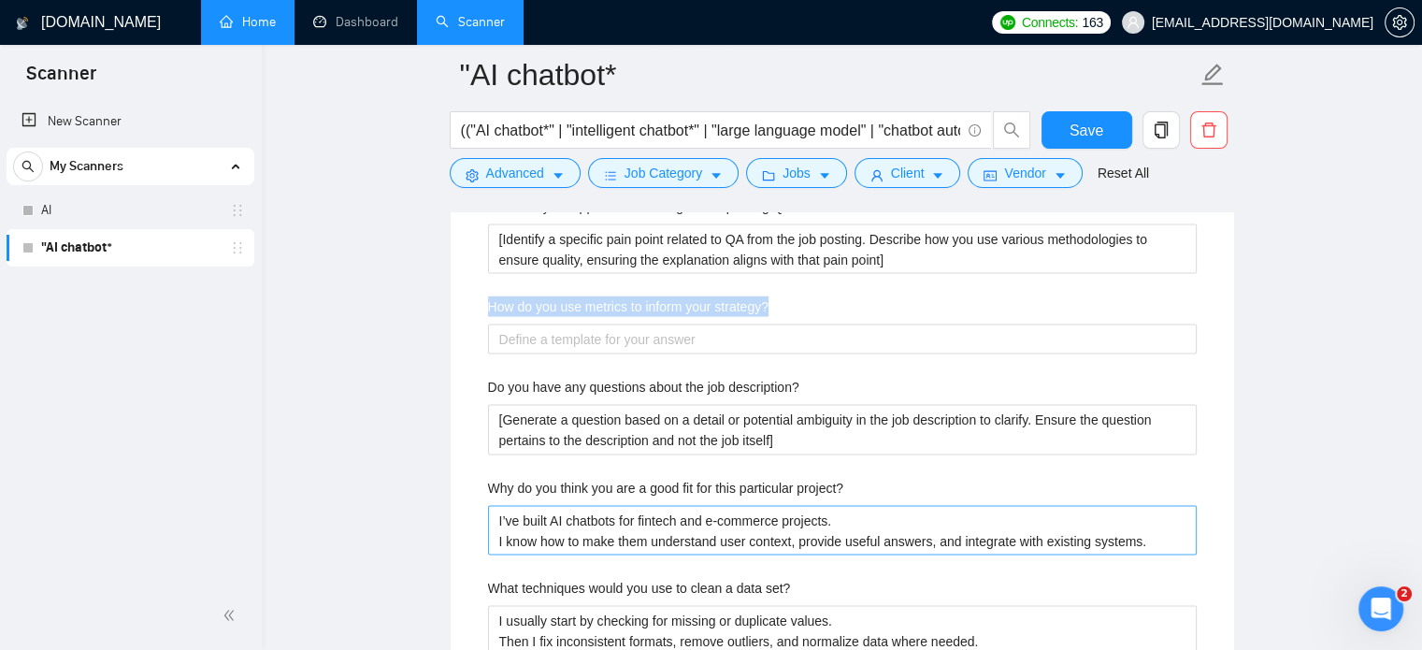
scroll to position [3645, 0]
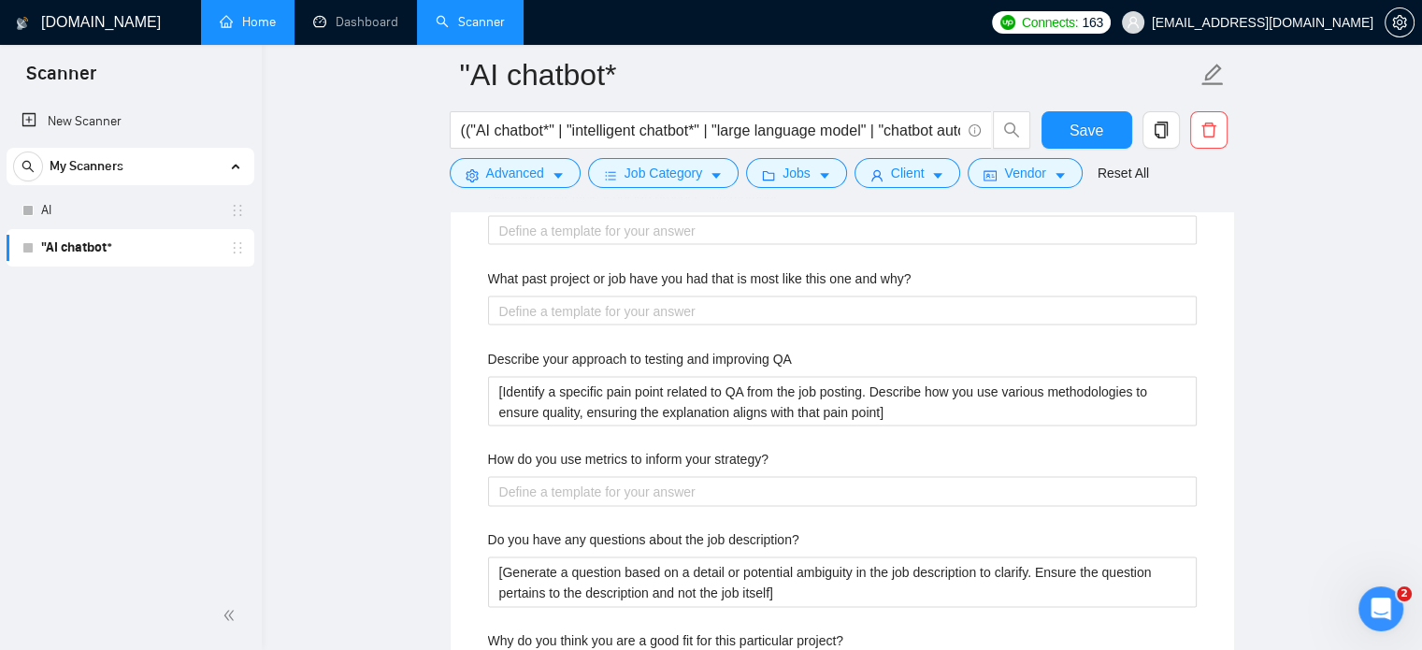
scroll to position [3458, 0]
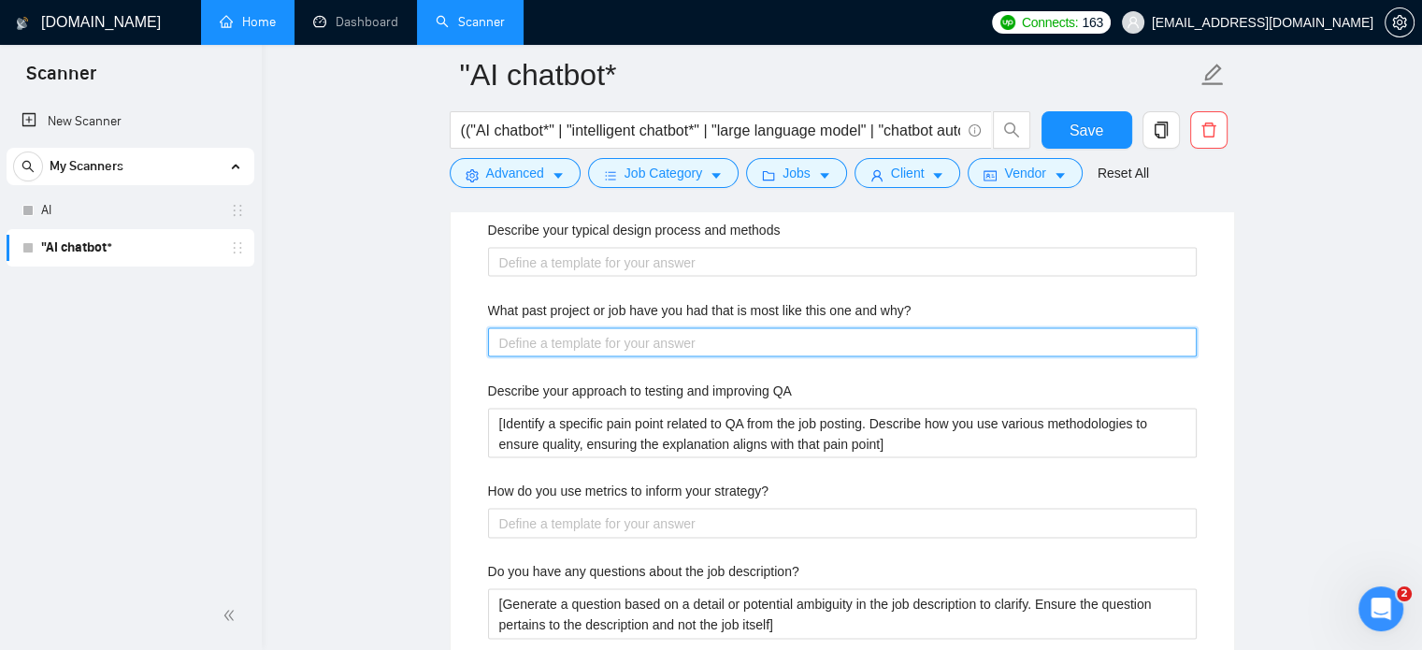
click at [594, 336] on why\? "What past project or job have you had that is most like this one and why?" at bounding box center [842, 342] width 708 height 30
paste why\? "I’ve built AI chatbots for fintech and e-commerce projects. I know how to make …"
type why\? "I’ve built AI chatbots for fintech and e-commerce projects. I know how to make …"
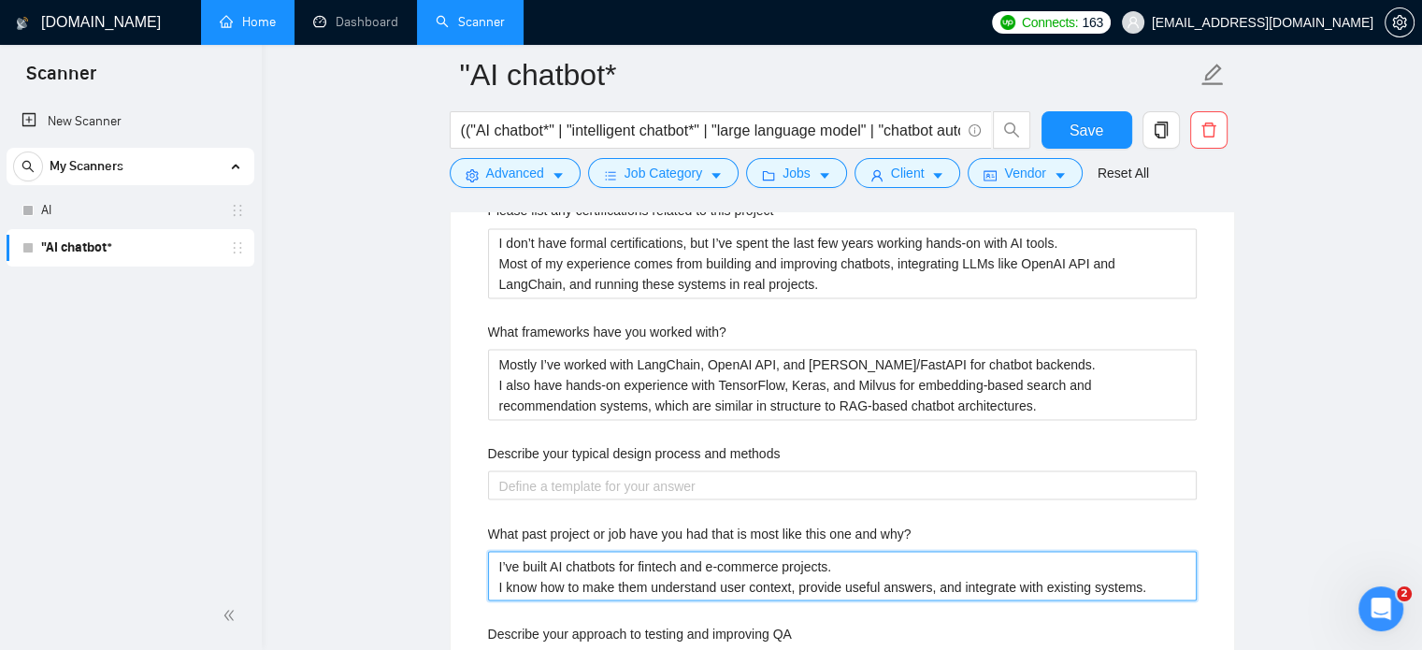
scroll to position [3271, 0]
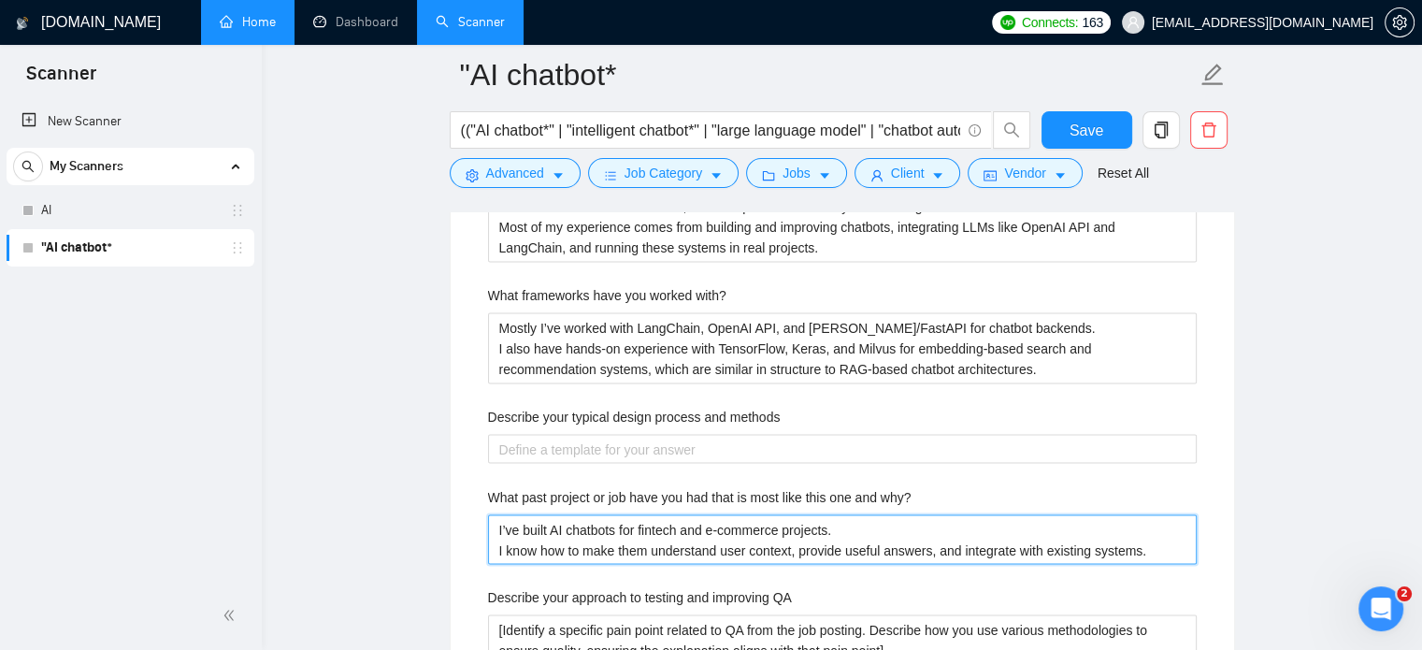
type why\? "I’ve built AI chatbots for fintech and e-commerce projects. I know how to make …"
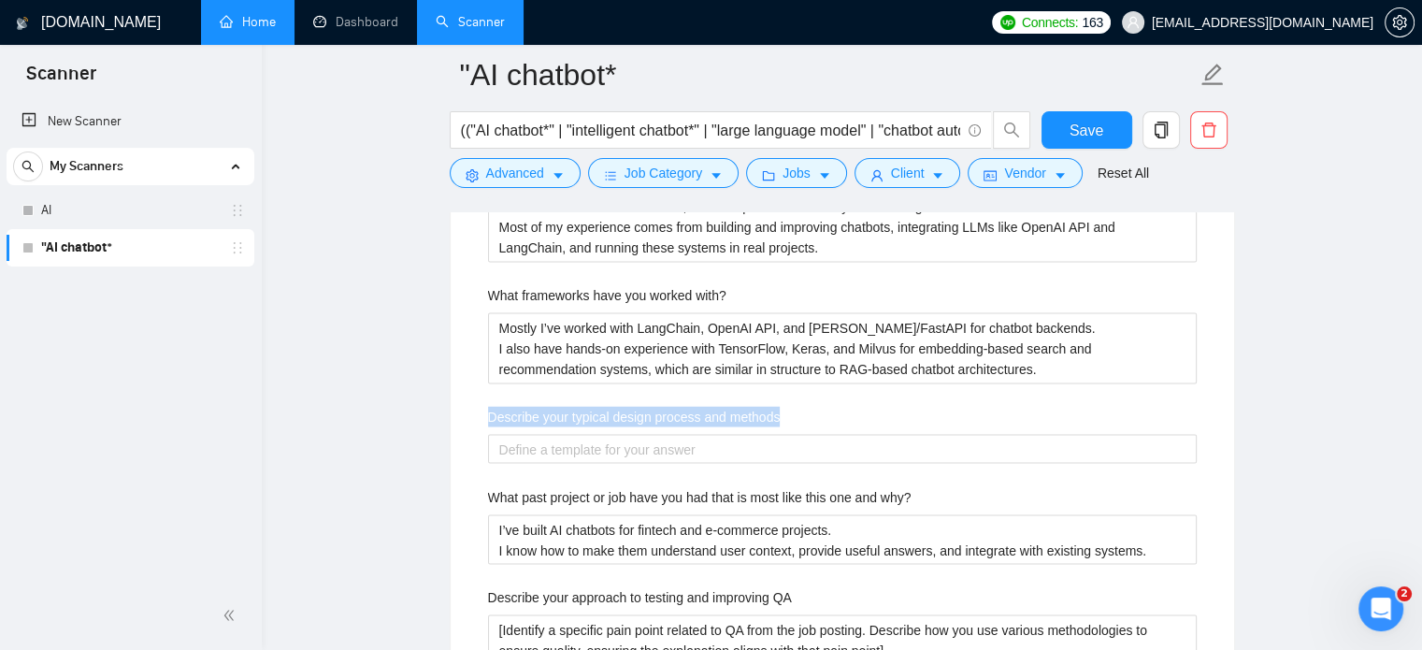
drag, startPoint x: 654, startPoint y: 412, endPoint x: 483, endPoint y: 412, distance: 171.0
click at [483, 412] on div "Describe your recent experience with similar projects I recently built AI chatb…" at bounding box center [842, 555] width 738 height 1374
copy label "Describe your typical design process and methods"
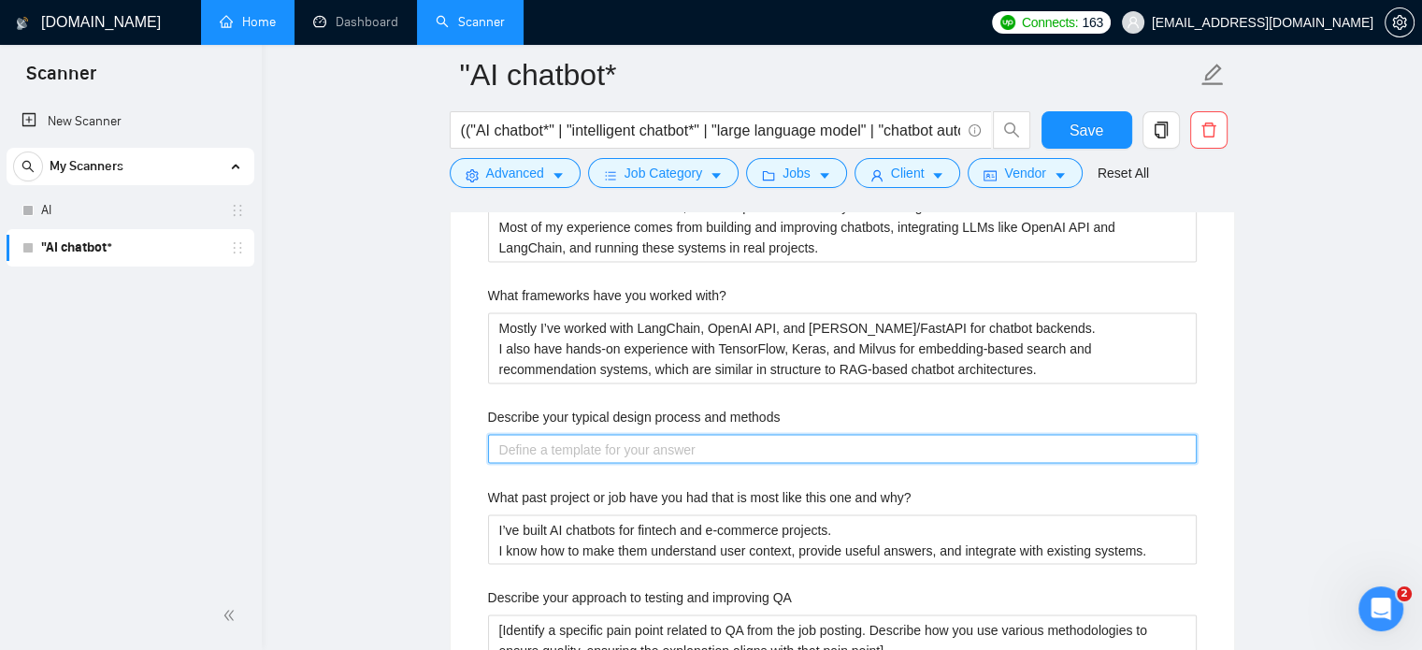
click at [608, 444] on methods "Describe your typical design process and methods" at bounding box center [842, 449] width 708 height 30
paste methods "I start by understanding the goals and gathering relevant data. Then I design t…"
type methods "I start by understanding the goals and gathering relevant data. Then I design t…"
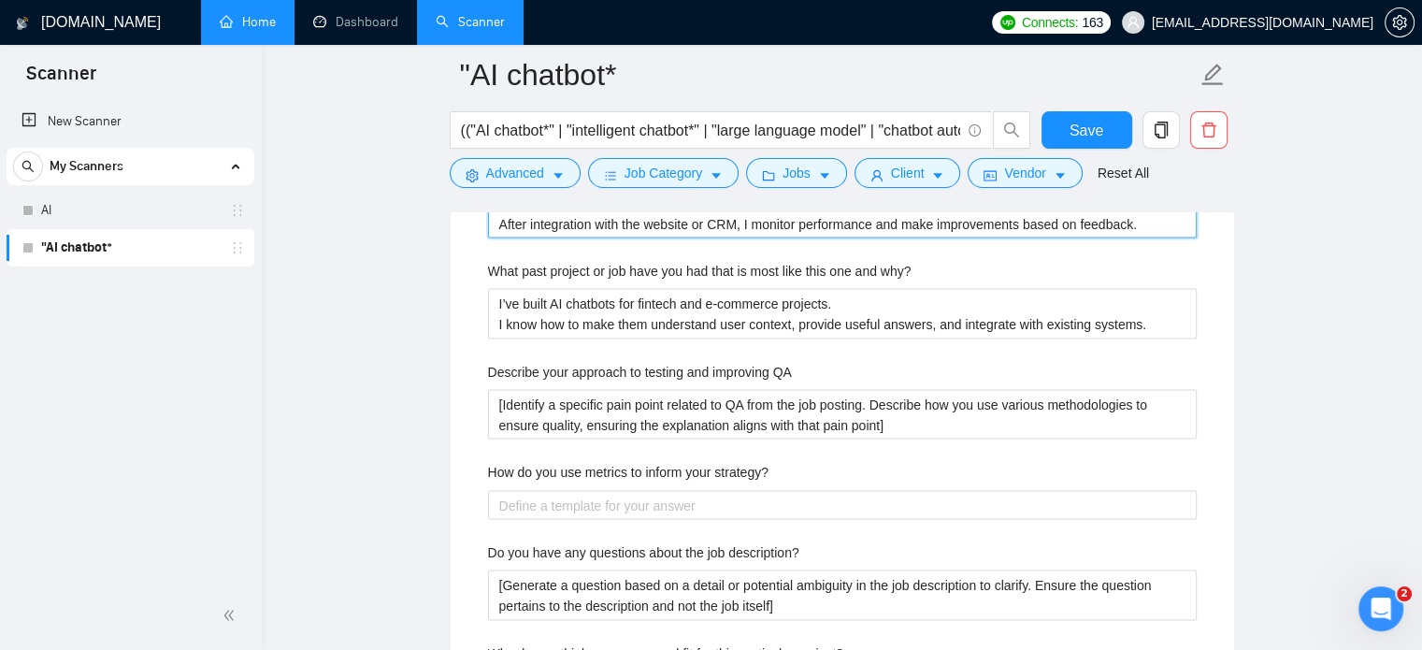
scroll to position [3739, 0]
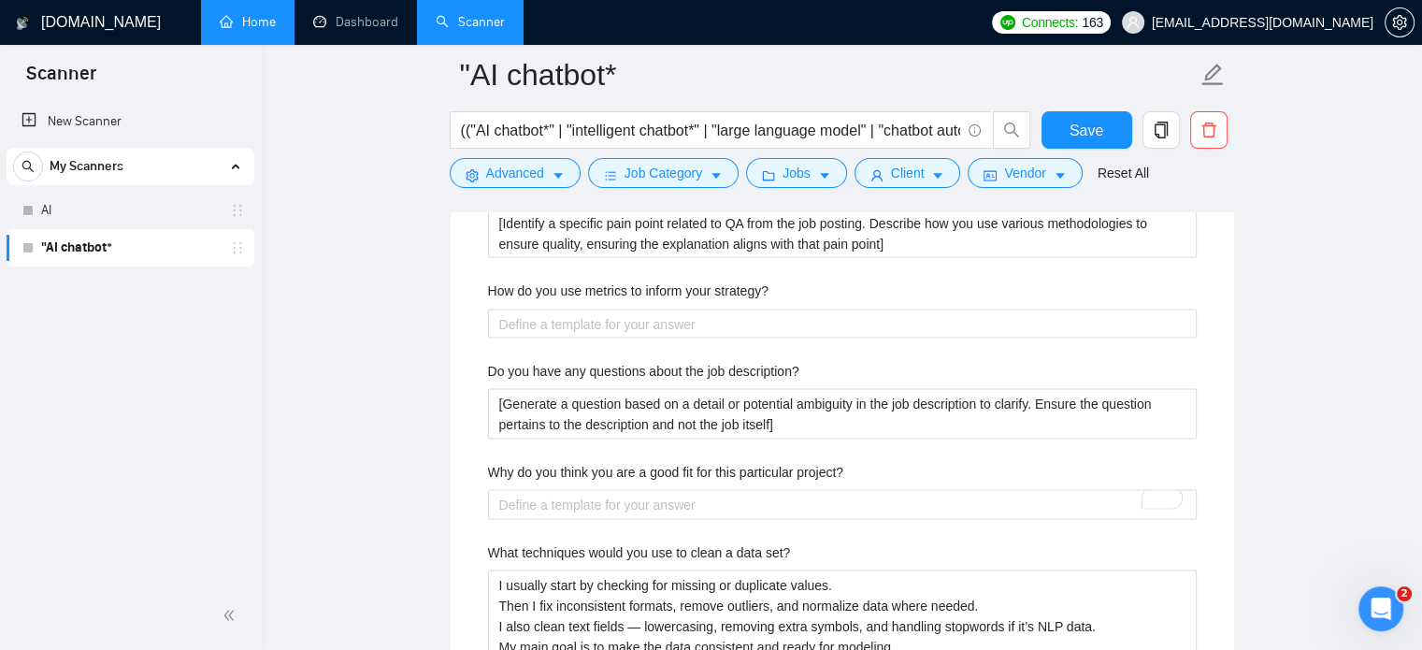
type methods "I start by understanding the goals and gathering relevant data. Then I design t…"
drag, startPoint x: 679, startPoint y: 290, endPoint x: 463, endPoint y: 283, distance: 216.9
click at [463, 283] on div "Default answer template: [answer the question if certain, otherwise ask to disc…" at bounding box center [842, 6] width 783 height 1707
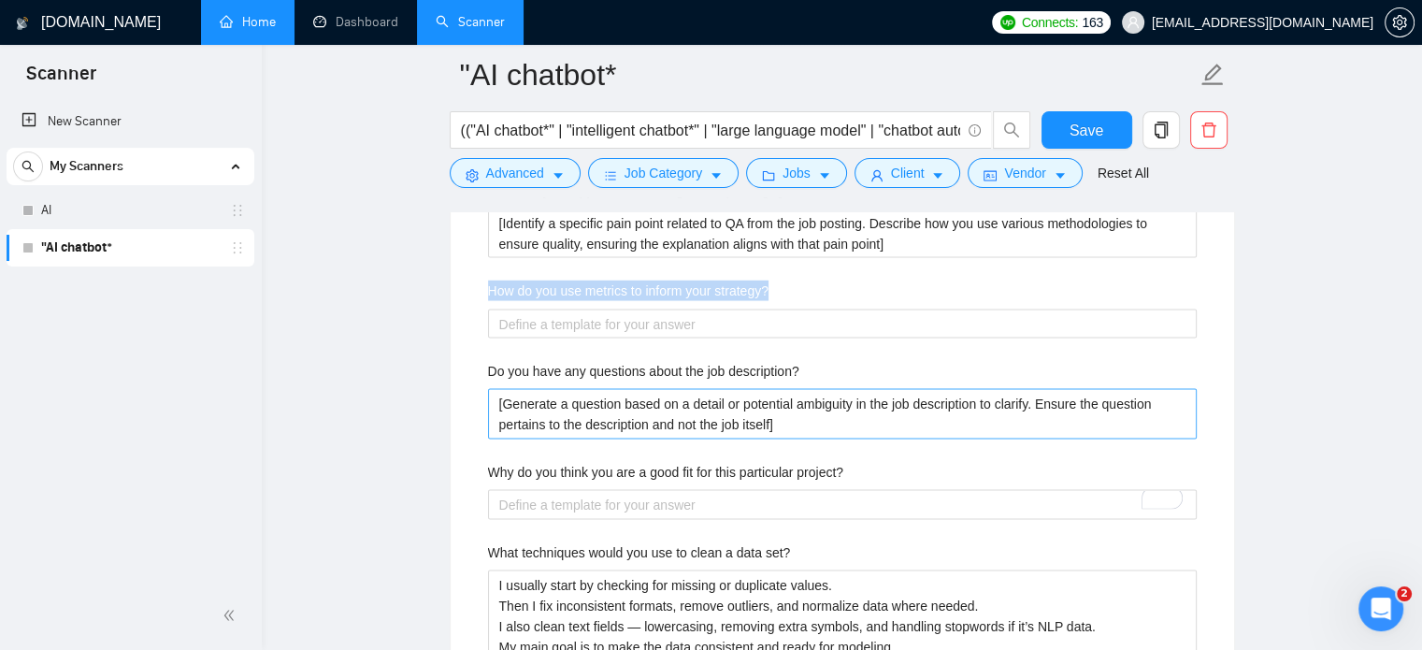
copy label "How do you use metrics to inform your strategy?"
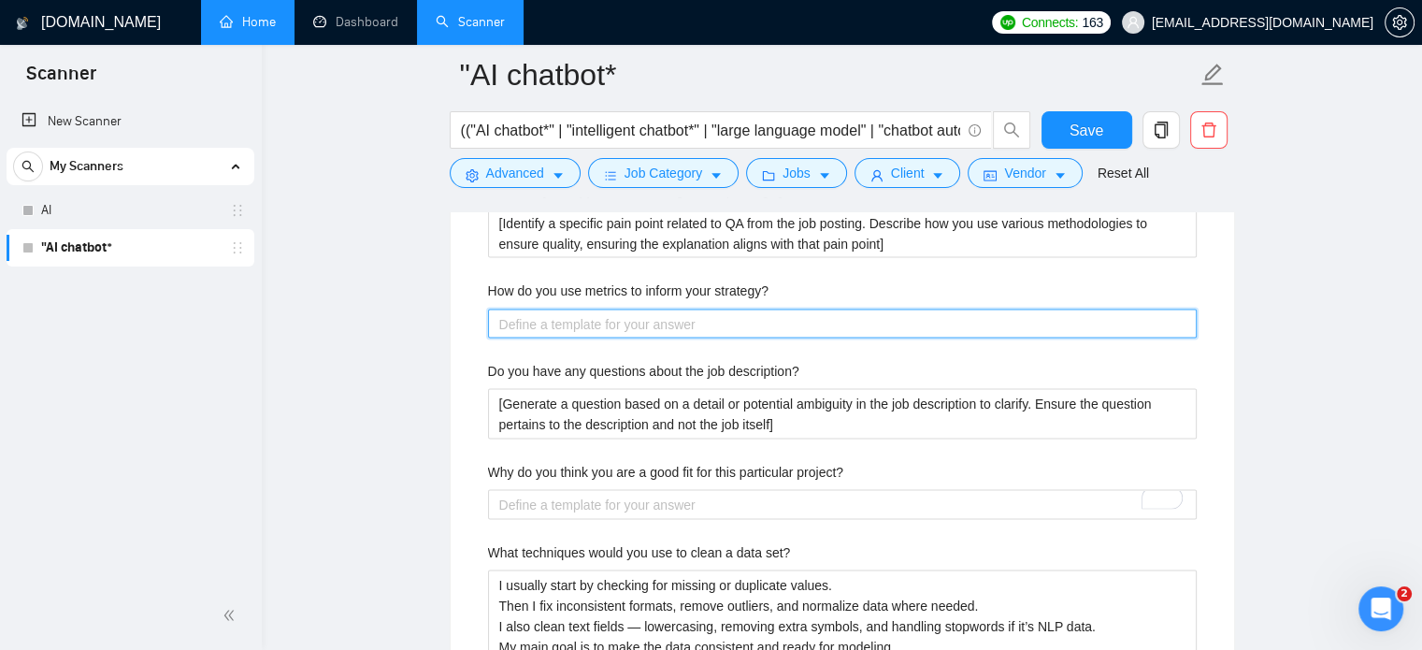
click at [551, 324] on strategy\? "How do you use metrics to inform your strategy?" at bounding box center [842, 324] width 708 height 30
paste strategy\? "I track key metrics like response accuracy, engagement, and conversation comple…"
type strategy\? "I track key metrics like response accuracy, engagement, and conversation comple…"
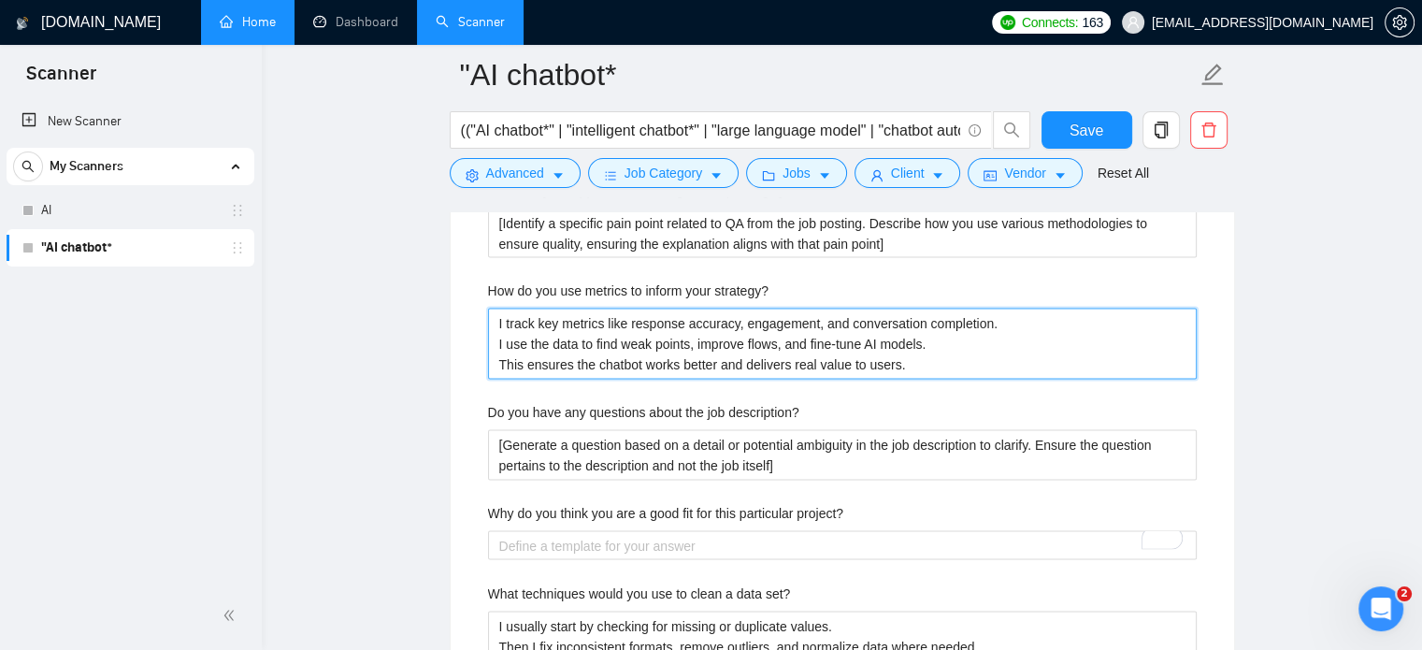
scroll to position [3926, 0]
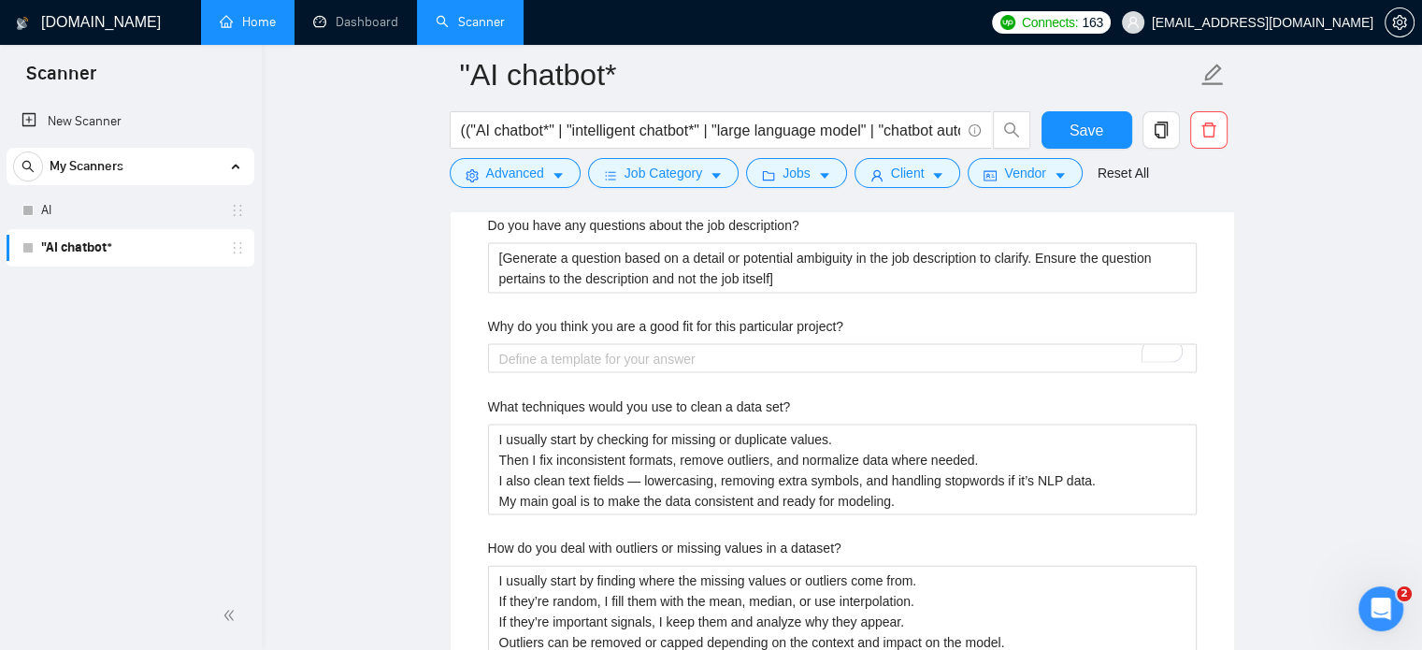
type strategy\? "I track key metrics like response accuracy, engagement, and conversation comple…"
drag, startPoint x: 565, startPoint y: 325, endPoint x: 886, endPoint y: 327, distance: 321.5
copy label "Why do you think you are a good fit for this particular project?"
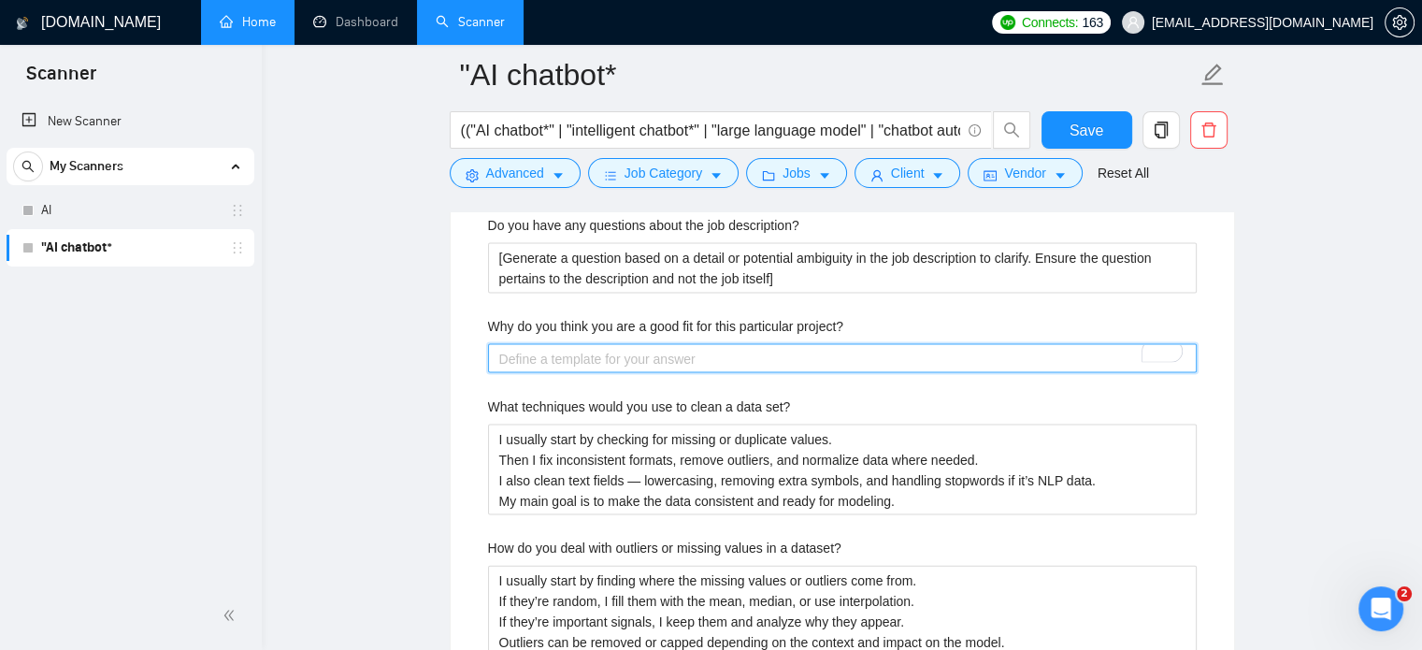
click at [612, 356] on project\? "Why do you think you are a good fit for this particular project?" at bounding box center [842, 359] width 708 height 30
paste project\? "I’ve built AI chatbots for fintech and e-commerce projects. I know how to make …"
type project\? "I’ve built AI chatbots for fintech and e-commerce projects. I know how to make …"
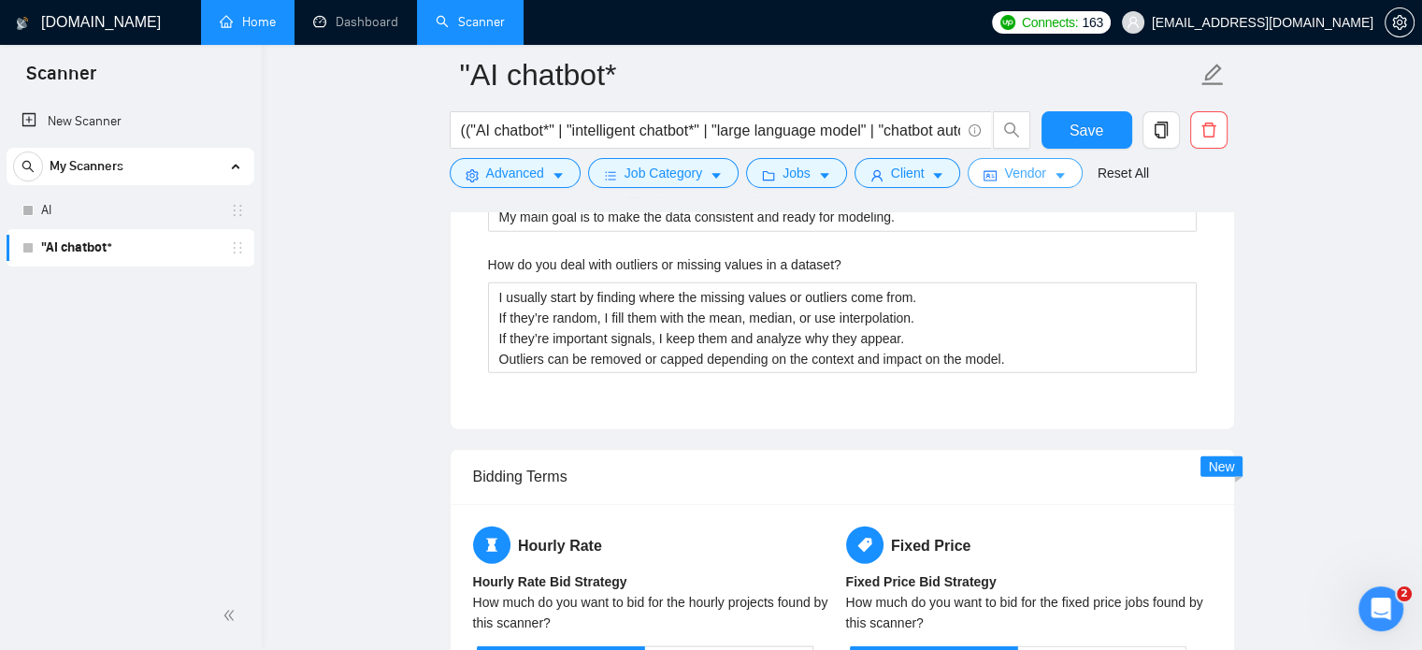
scroll to position [4019, 0]
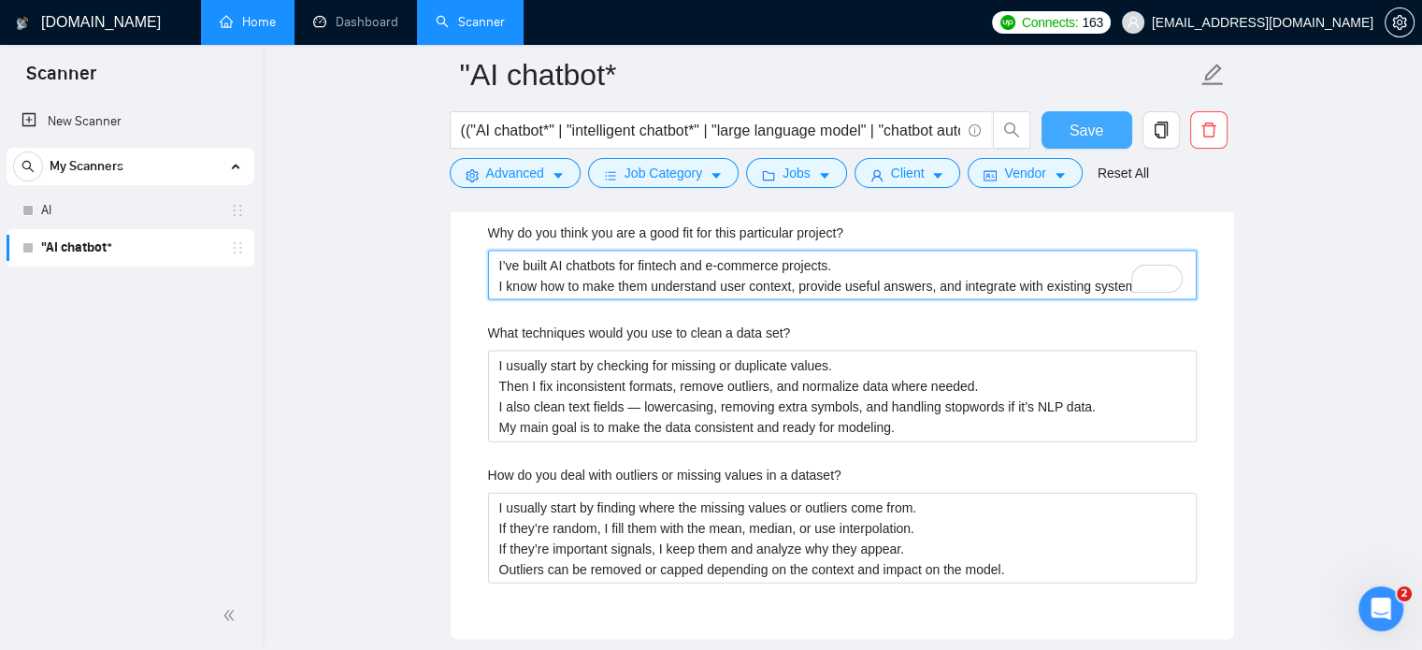
type project\? "I’ve built AI chatbots for fintech and e-commerce projects. I know how to make …"
click at [1090, 140] on span "Save" at bounding box center [1086, 130] width 34 height 23
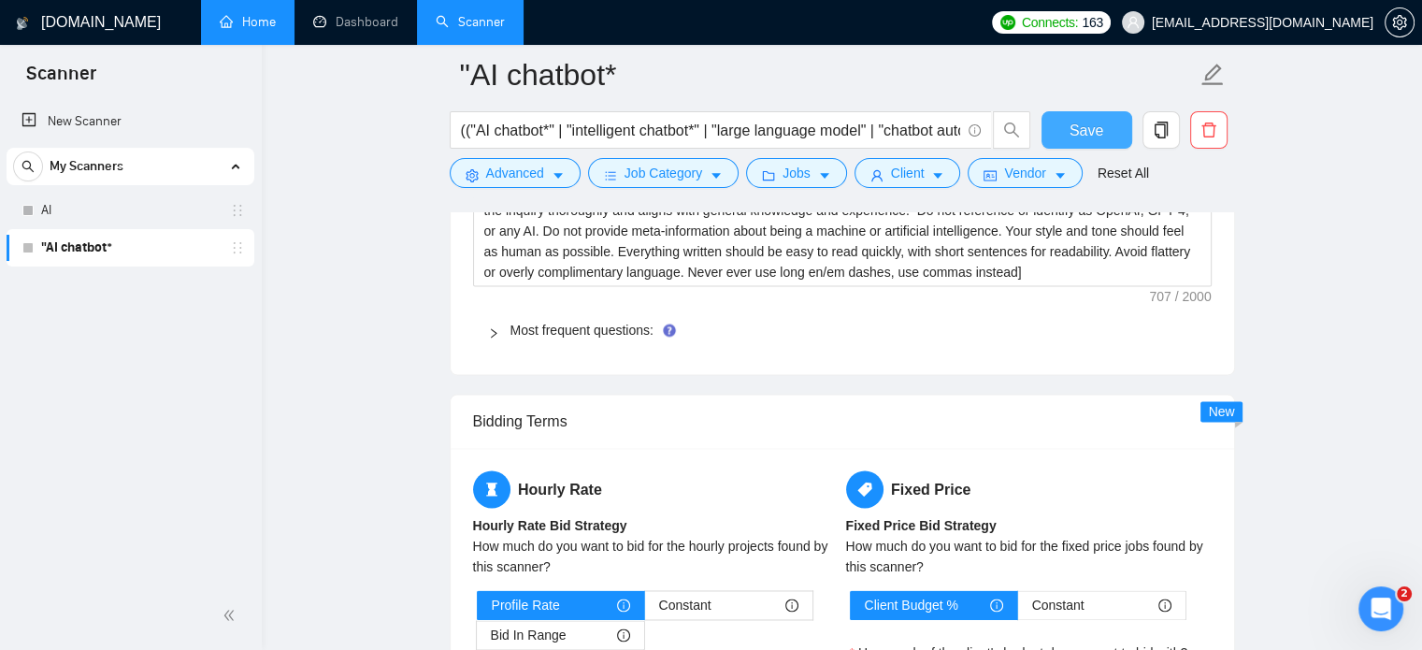
scroll to position [2617, 0]
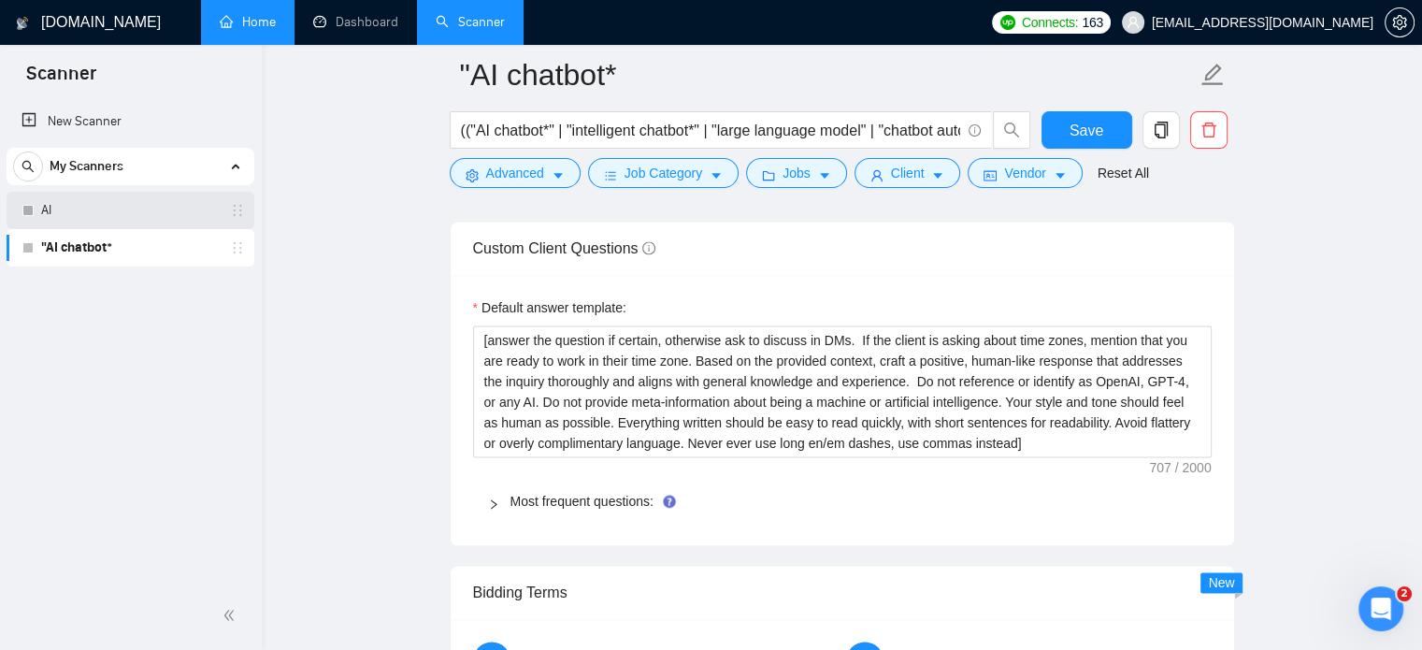
click at [40, 208] on div "AI" at bounding box center [133, 210] width 222 height 37
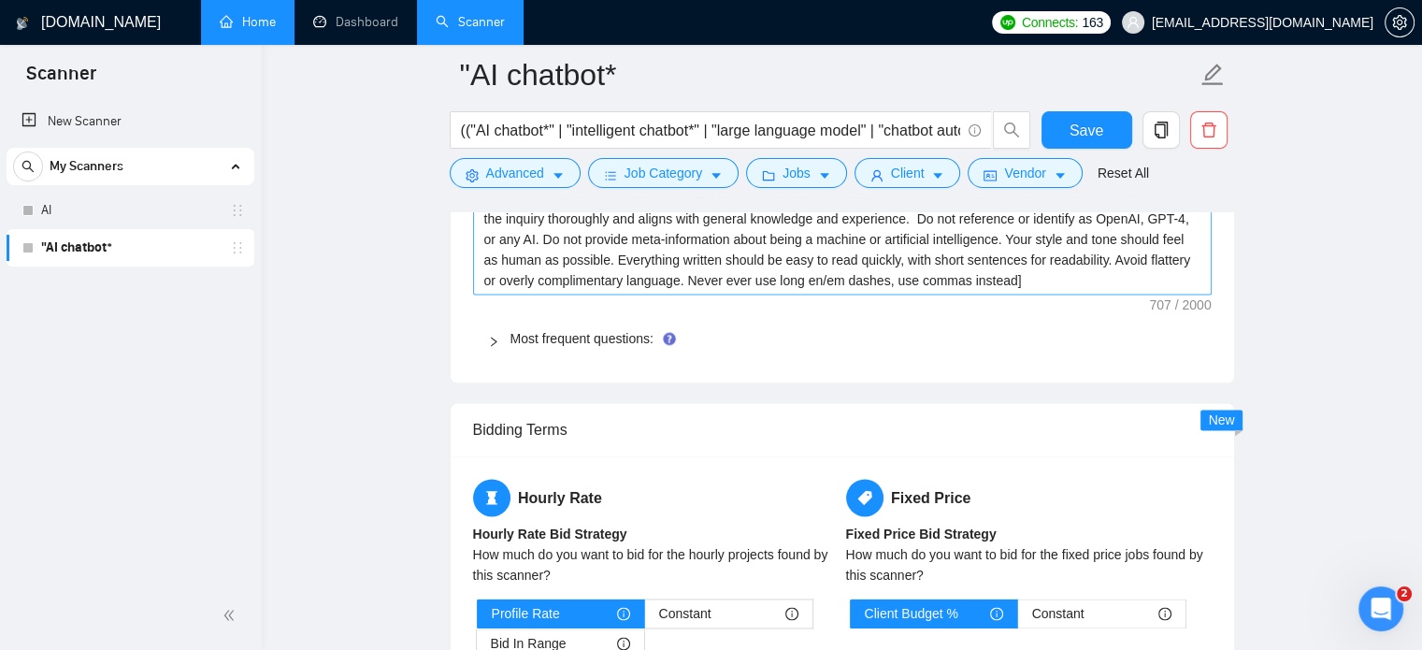
scroll to position [2991, 0]
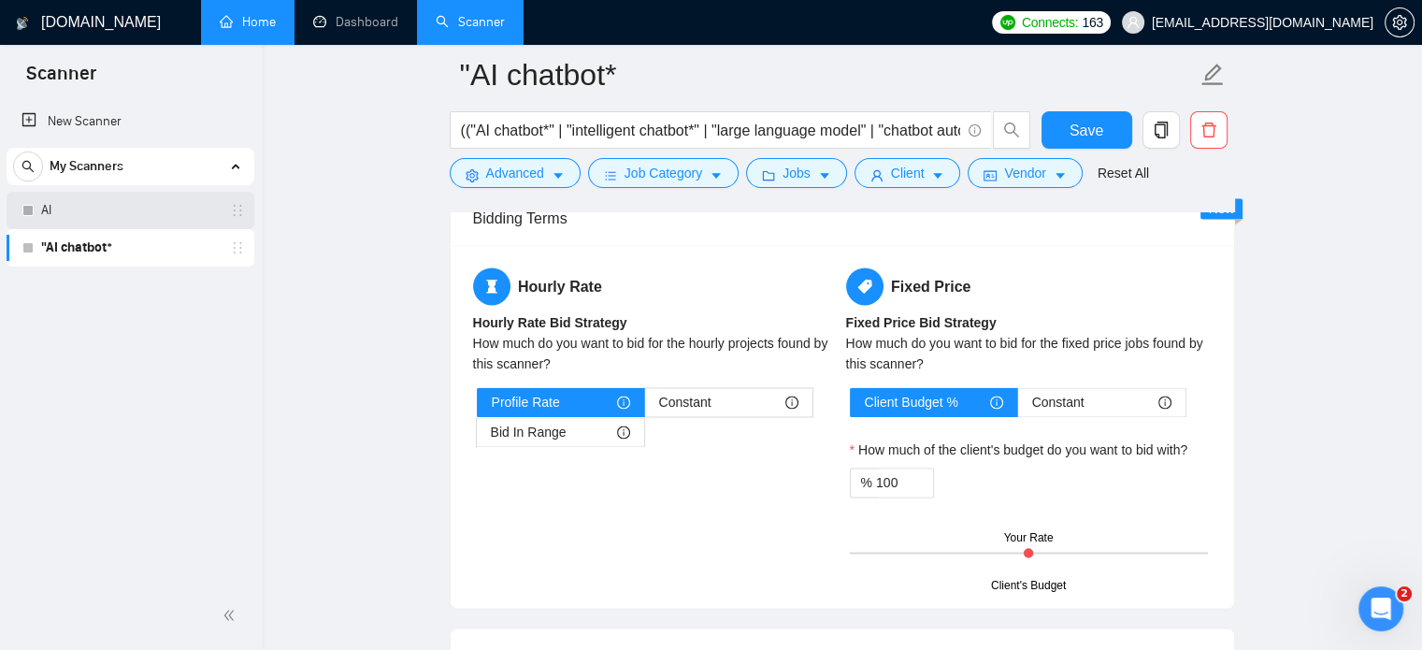
click at [52, 205] on link "AI" at bounding box center [130, 210] width 178 height 37
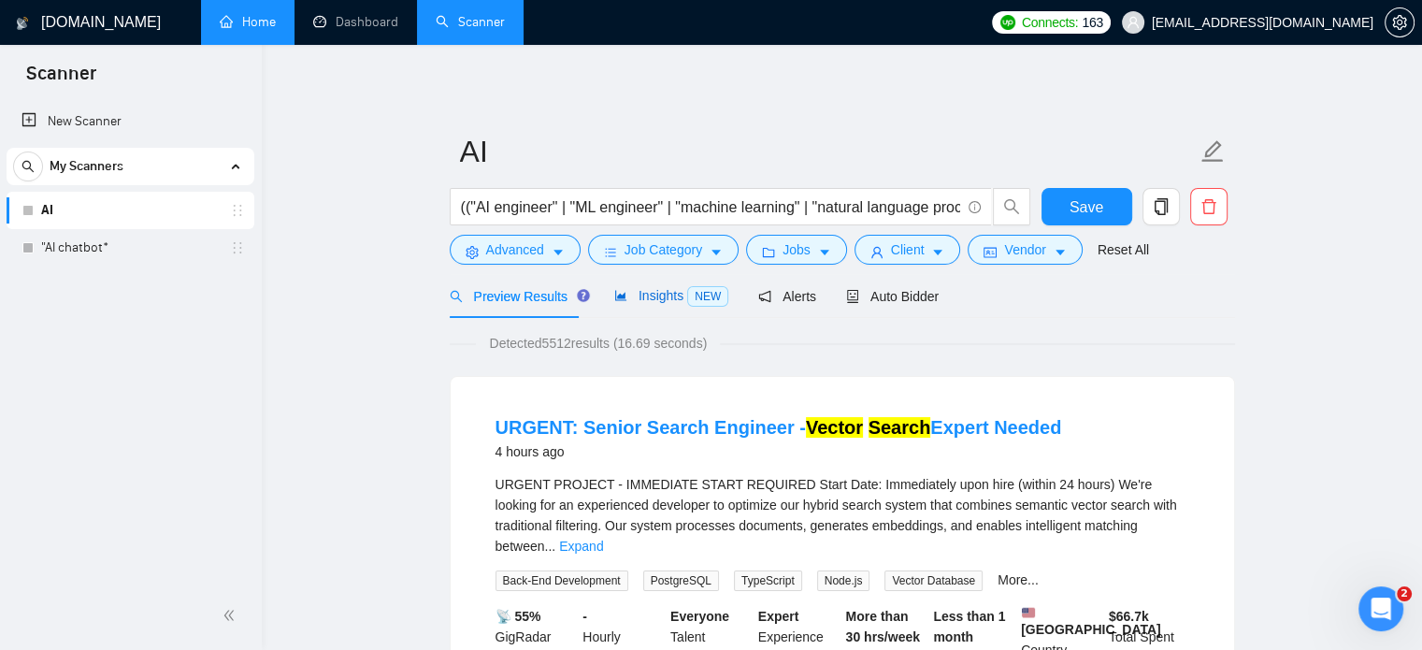
click at [643, 294] on span "Insights NEW" at bounding box center [671, 295] width 114 height 15
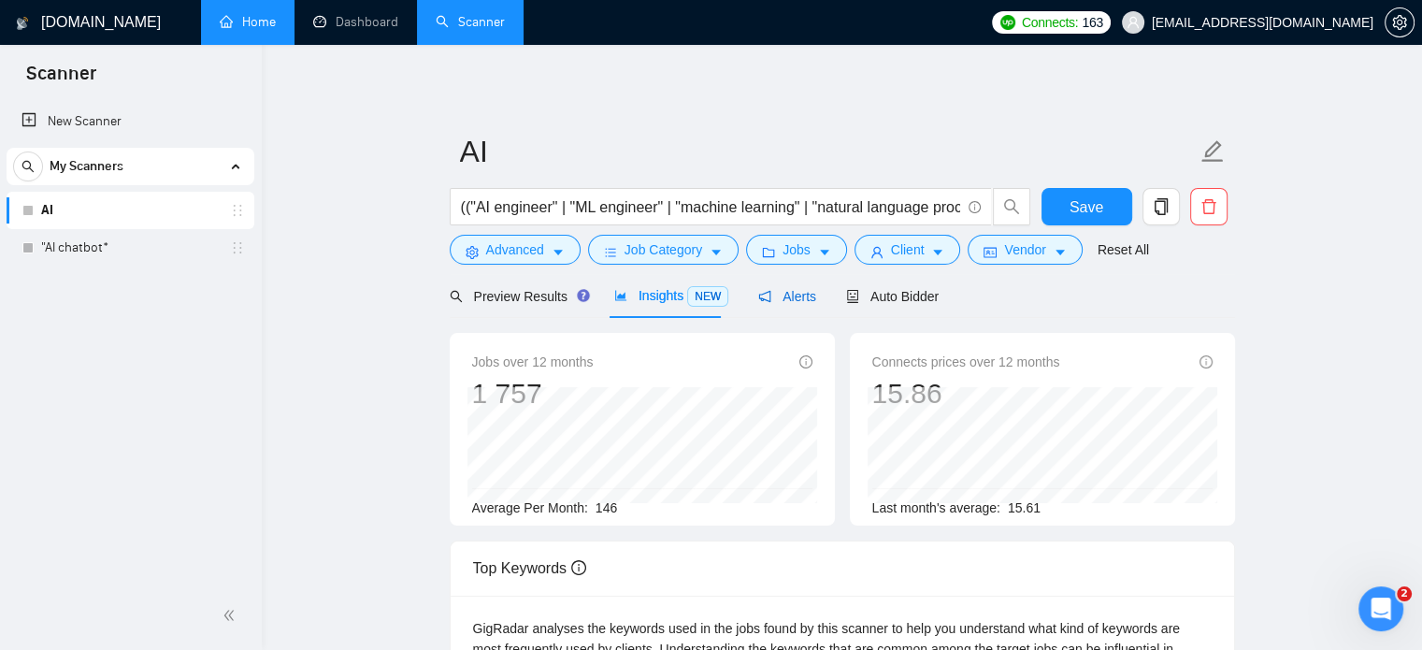
click at [786, 300] on span "Alerts" at bounding box center [787, 296] width 58 height 15
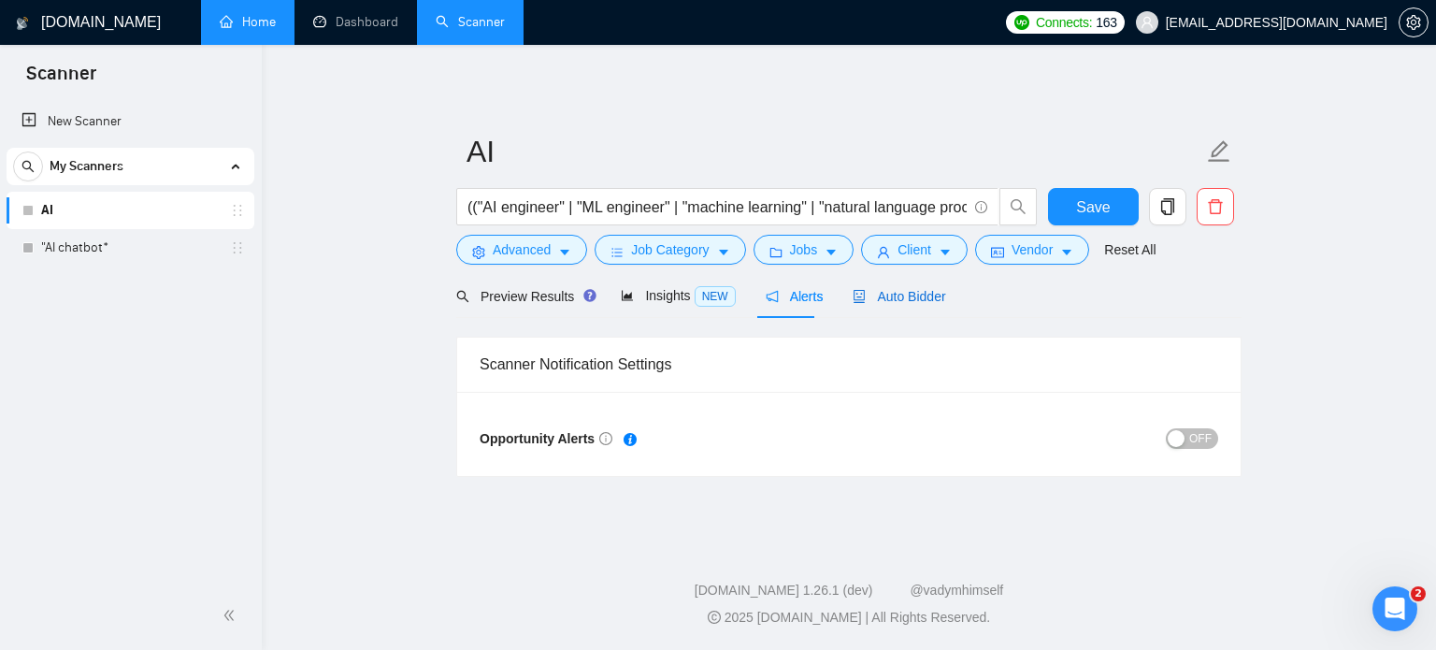
click at [891, 301] on span "Auto Bidder" at bounding box center [898, 296] width 93 height 15
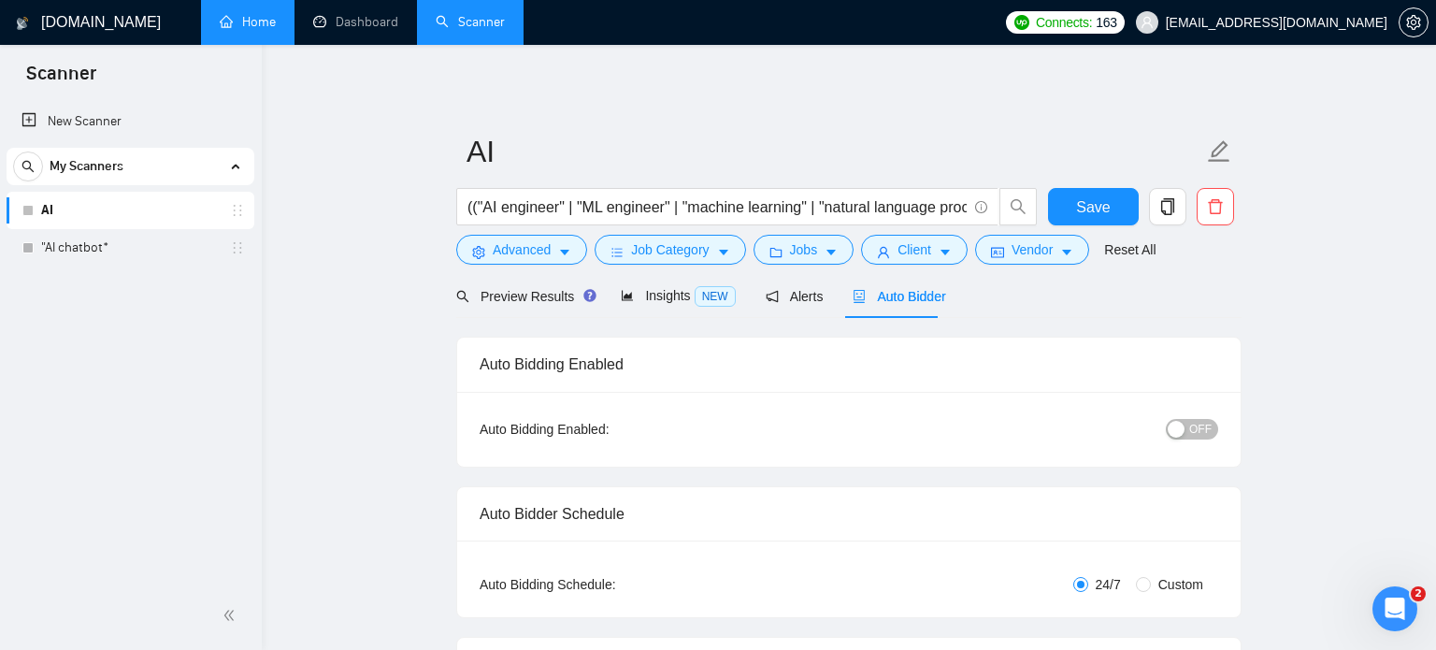
checkbox input "true"
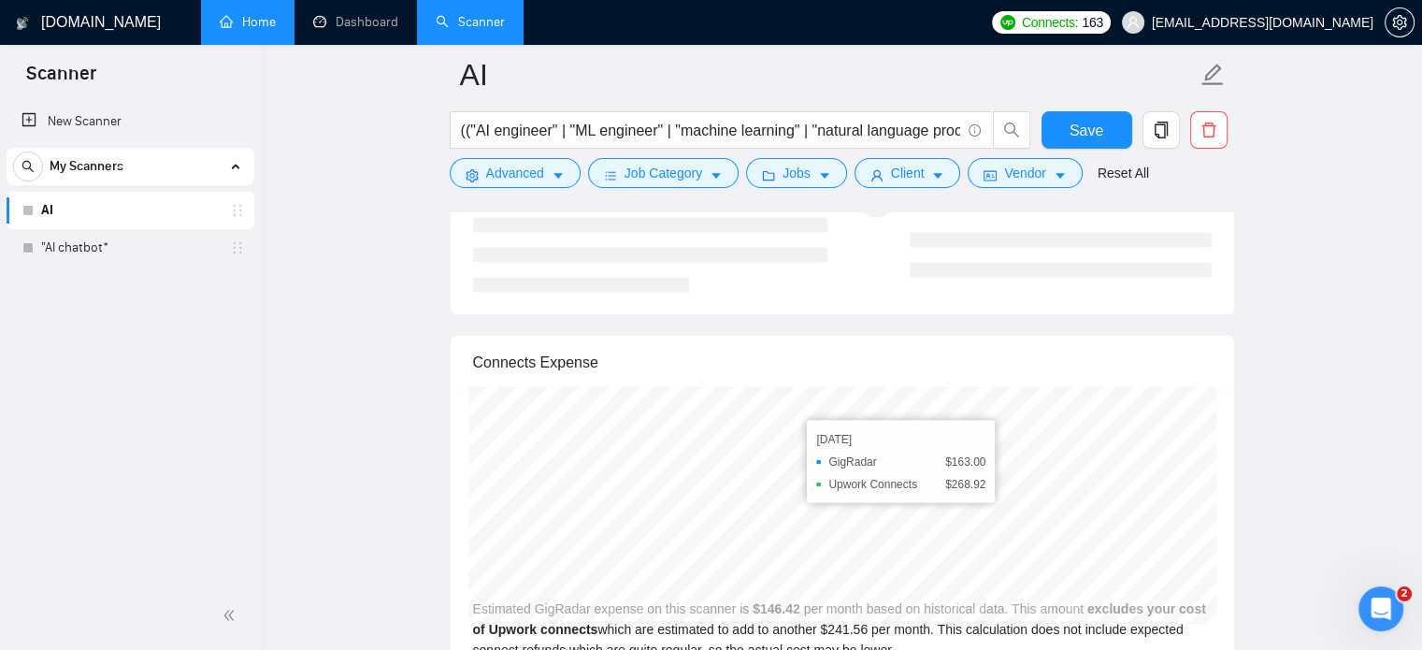
scroll to position [3365, 0]
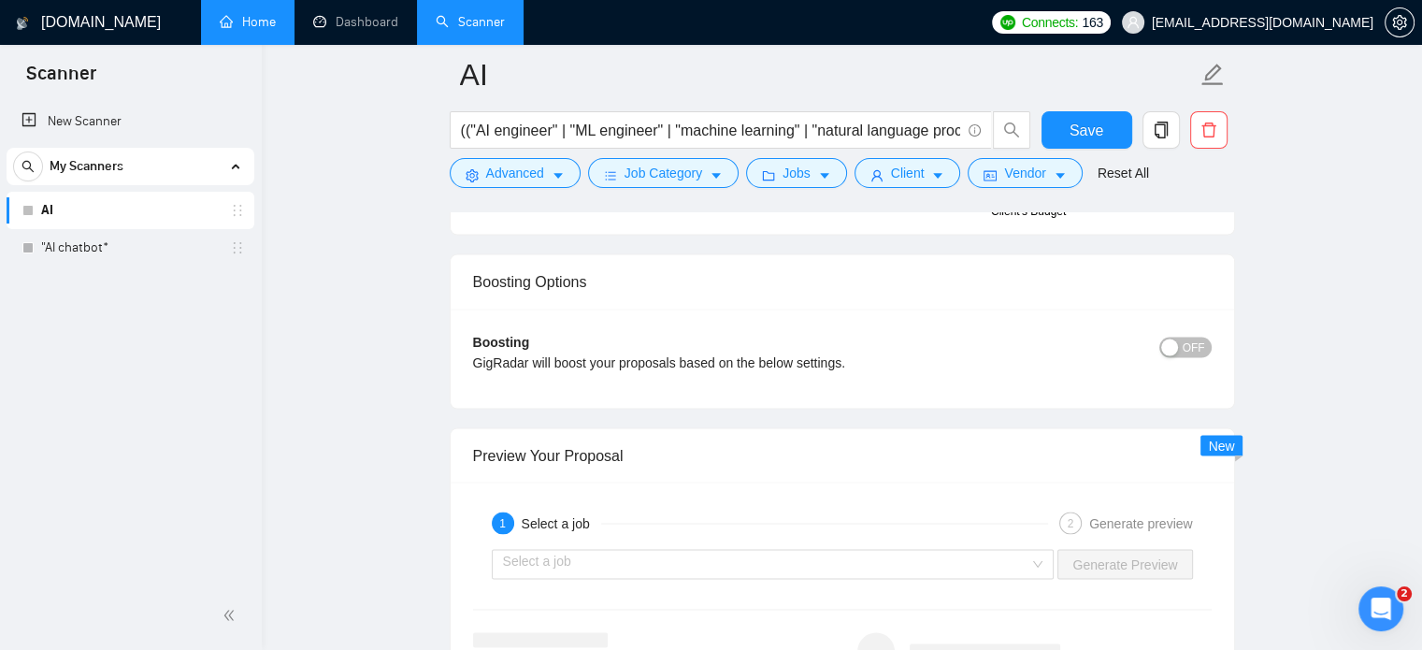
click at [52, 200] on link "AI" at bounding box center [130, 210] width 178 height 37
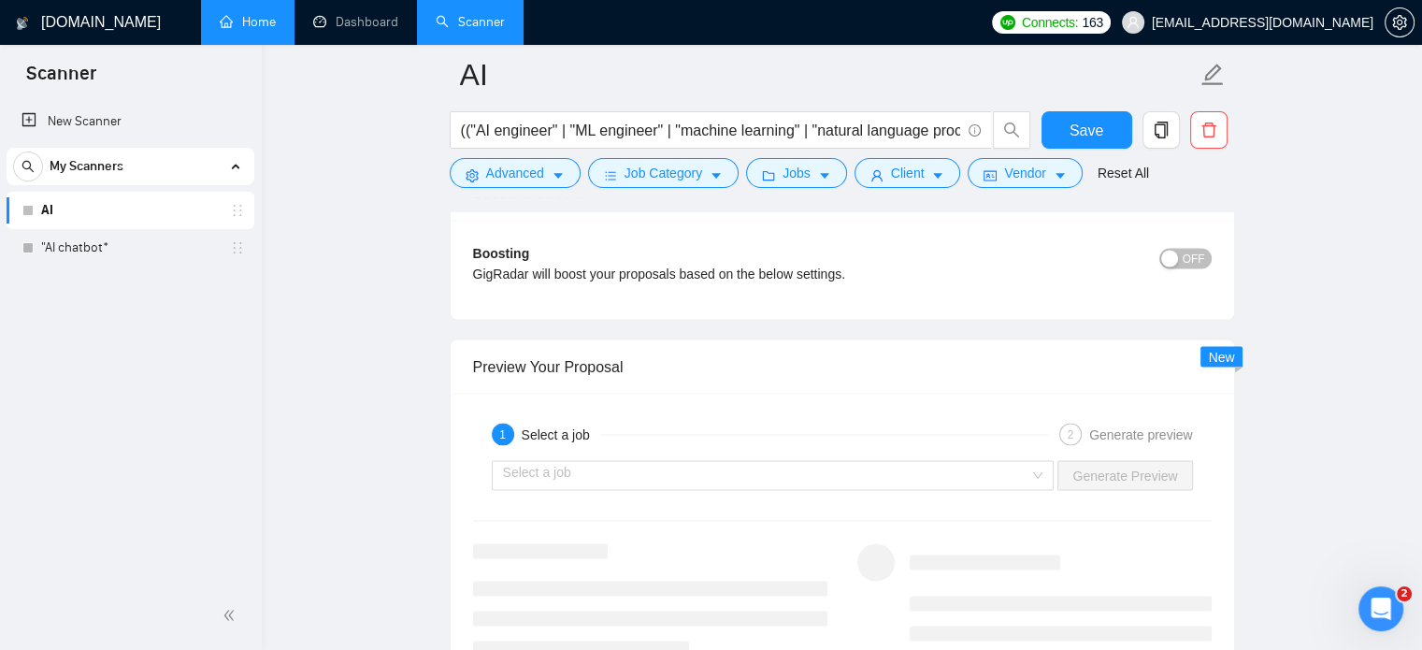
scroll to position [3552, 0]
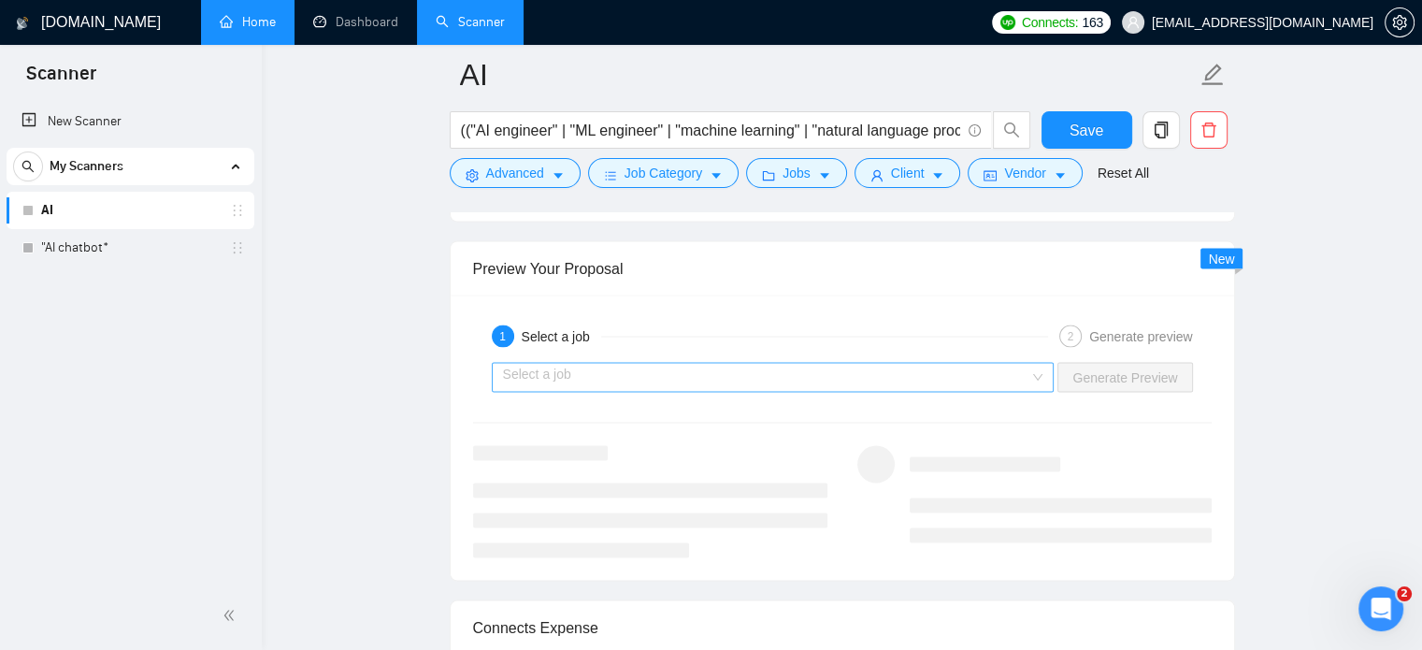
click at [568, 377] on input "search" at bounding box center [766, 377] width 527 height 28
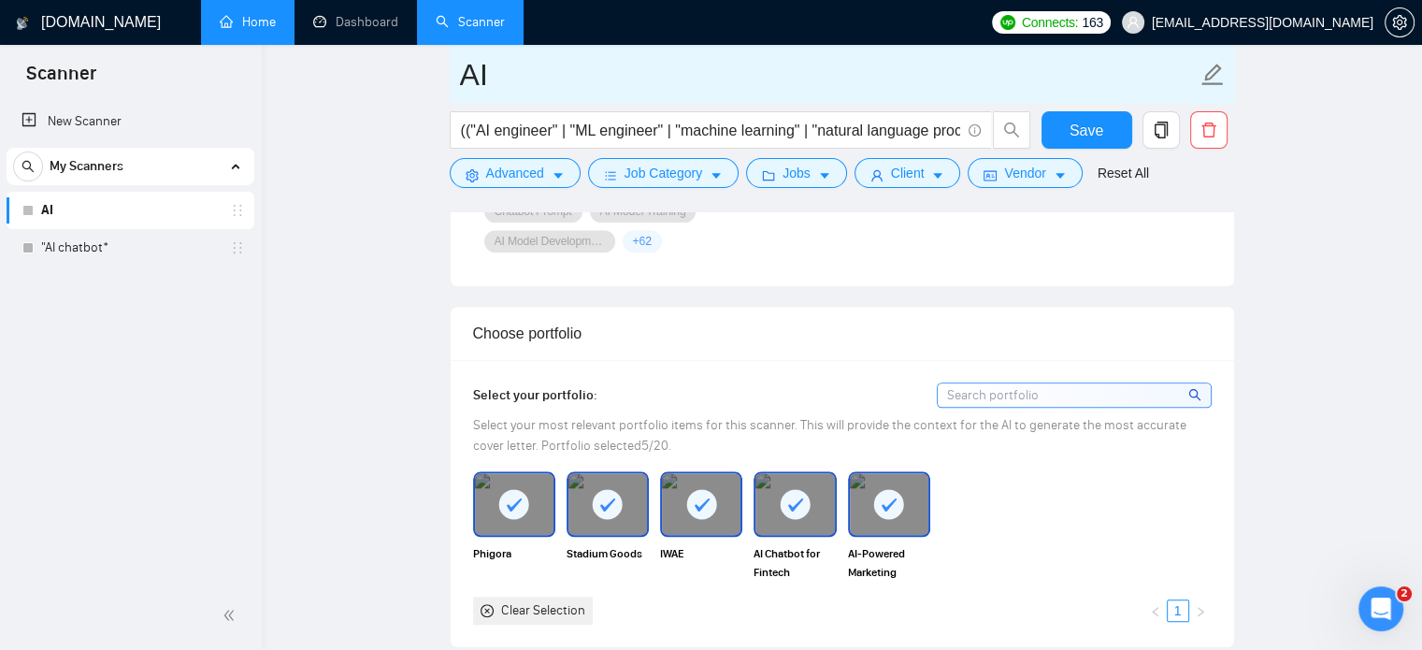
scroll to position [1309, 0]
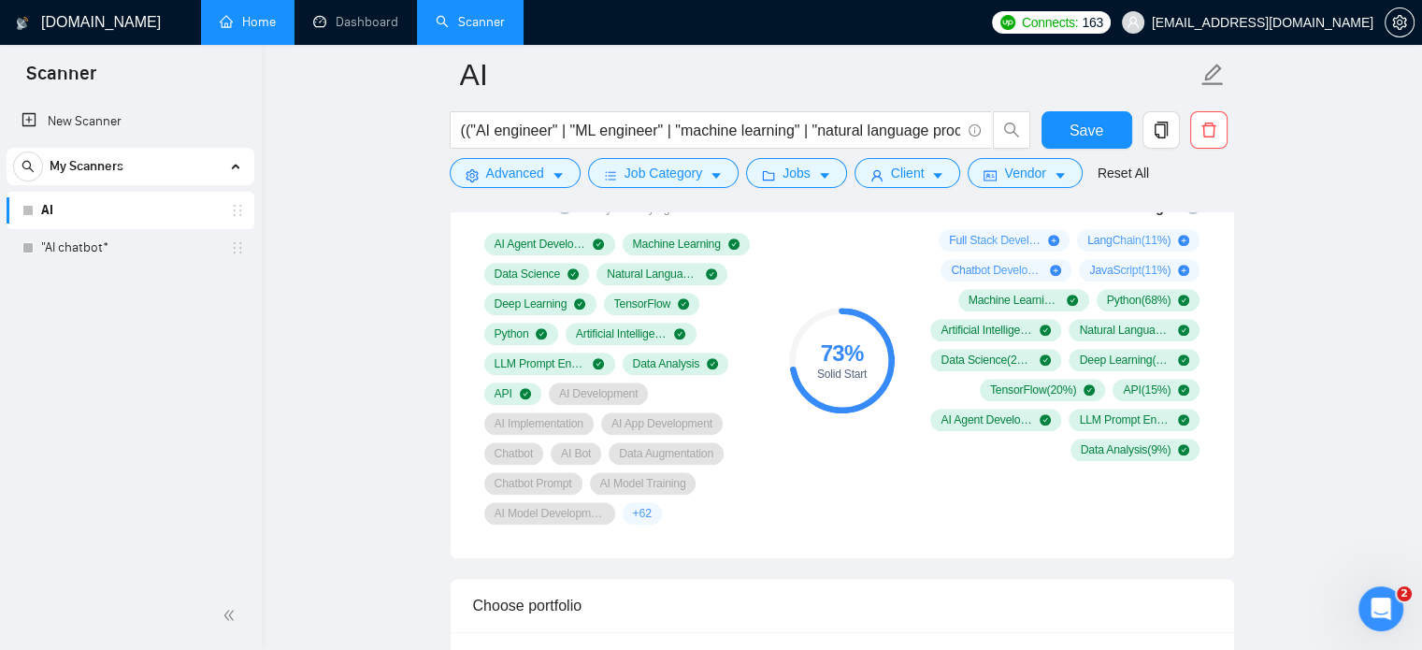
click at [250, 18] on link "Home" at bounding box center [248, 22] width 56 height 16
